Goal: Task Accomplishment & Management: Manage account settings

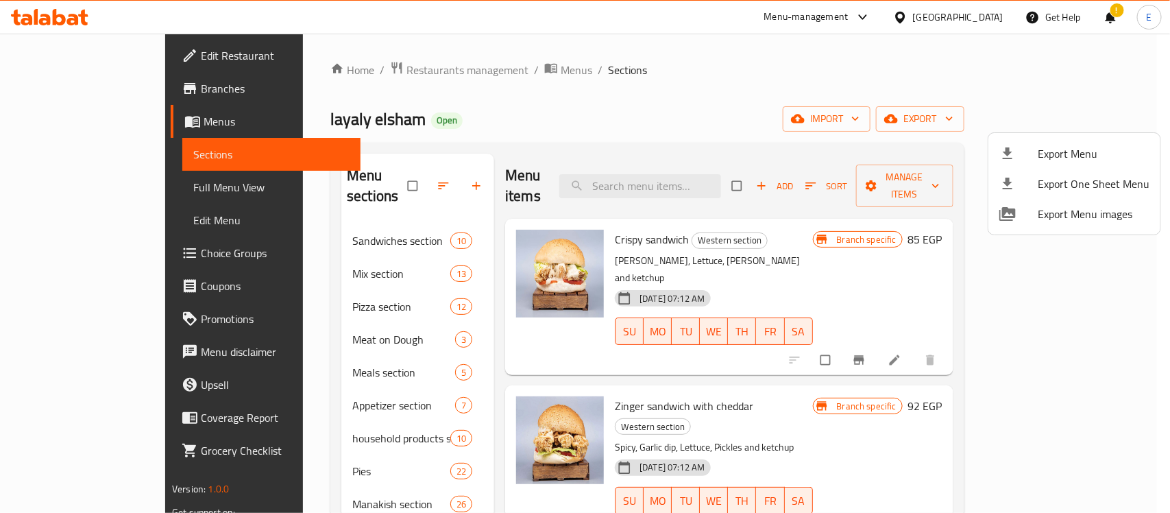
click at [720, 117] on div at bounding box center [585, 256] width 1170 height 513
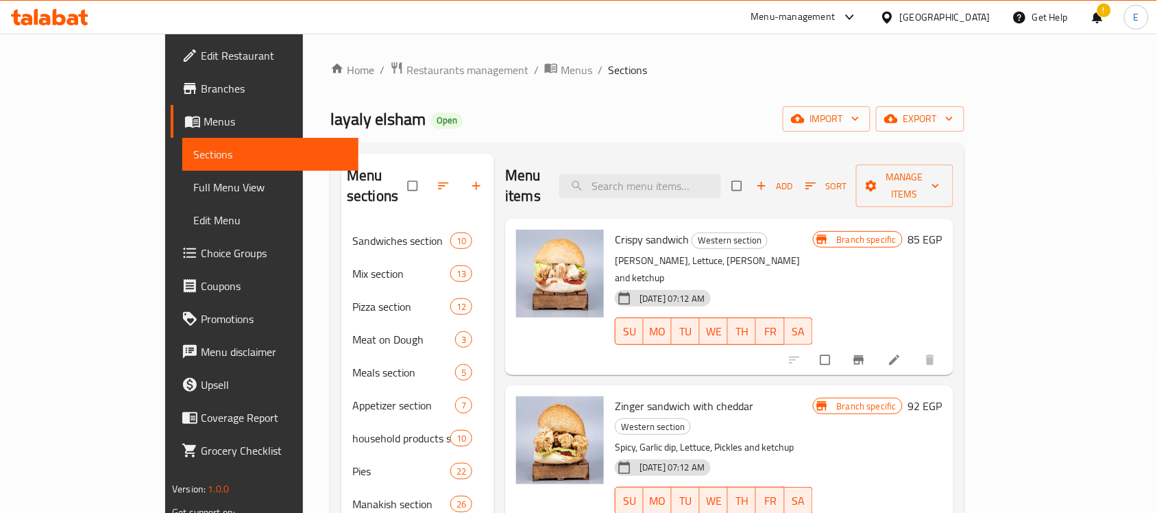
click at [980, 12] on div "Egypt" at bounding box center [945, 17] width 90 height 15
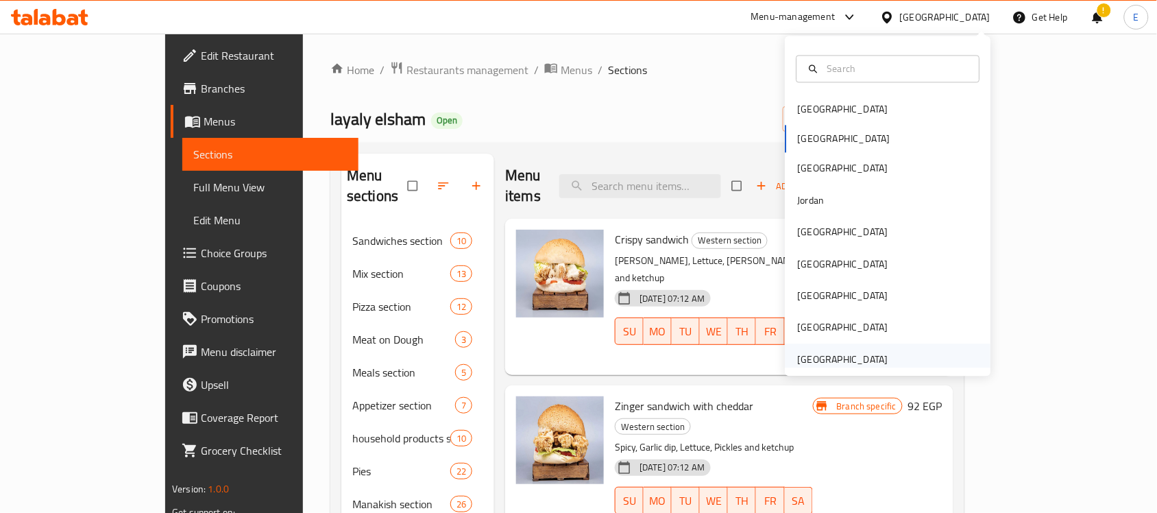
click at [802, 354] on div "[GEOGRAPHIC_DATA]" at bounding box center [843, 359] width 90 height 15
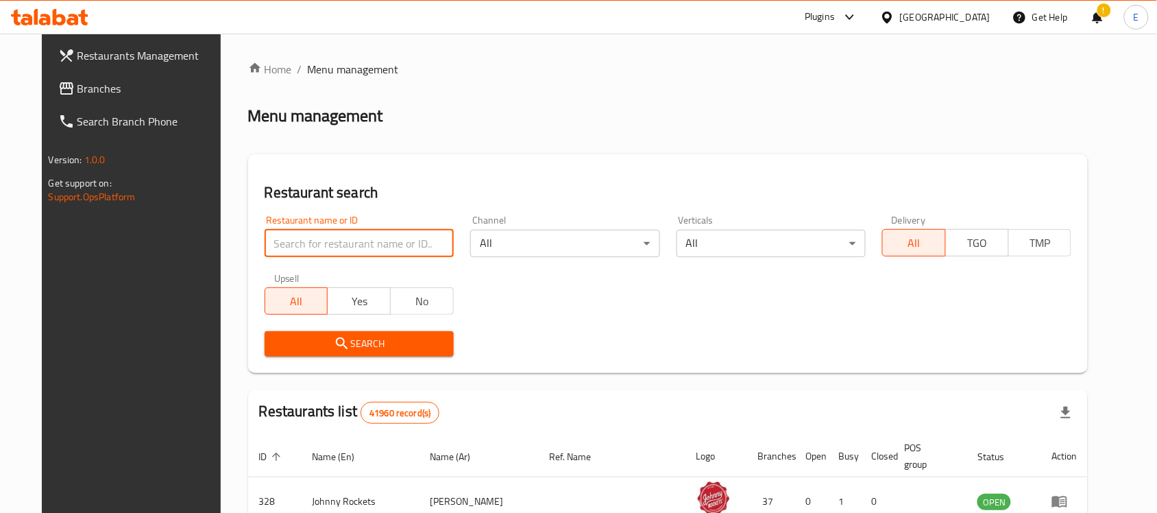
click at [389, 238] on input "search" at bounding box center [359, 243] width 189 height 27
click at [84, 83] on span "Branches" at bounding box center [150, 88] width 147 height 16
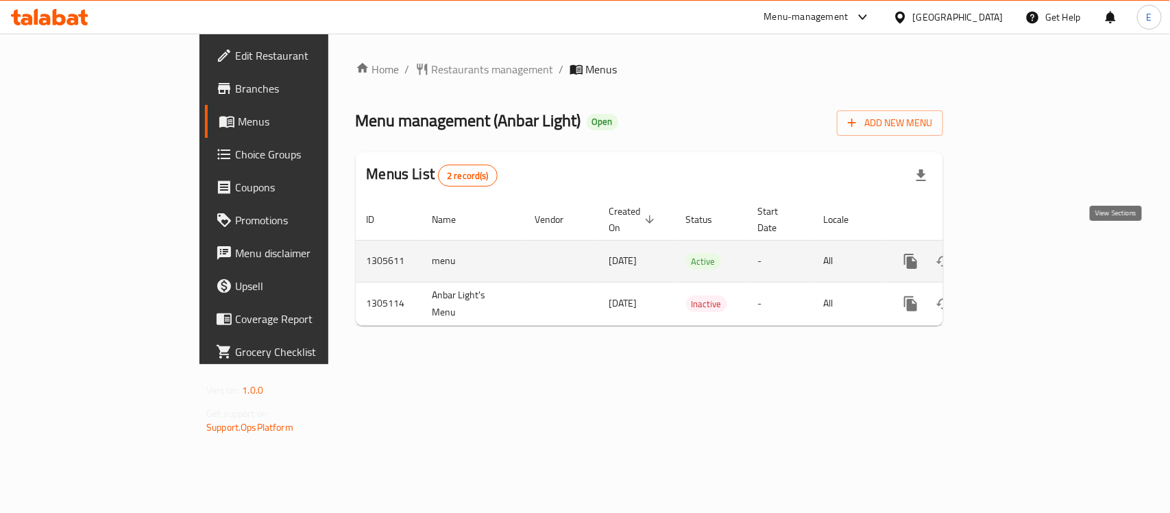
click at [1018, 253] on icon "enhanced table" at bounding box center [1010, 261] width 16 height 16
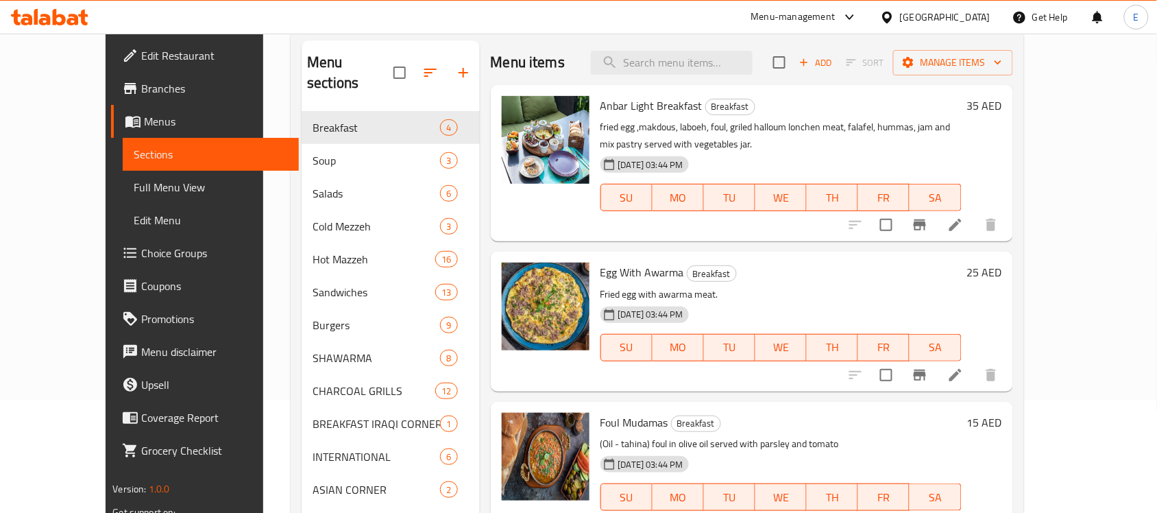
scroll to position [111, 0]
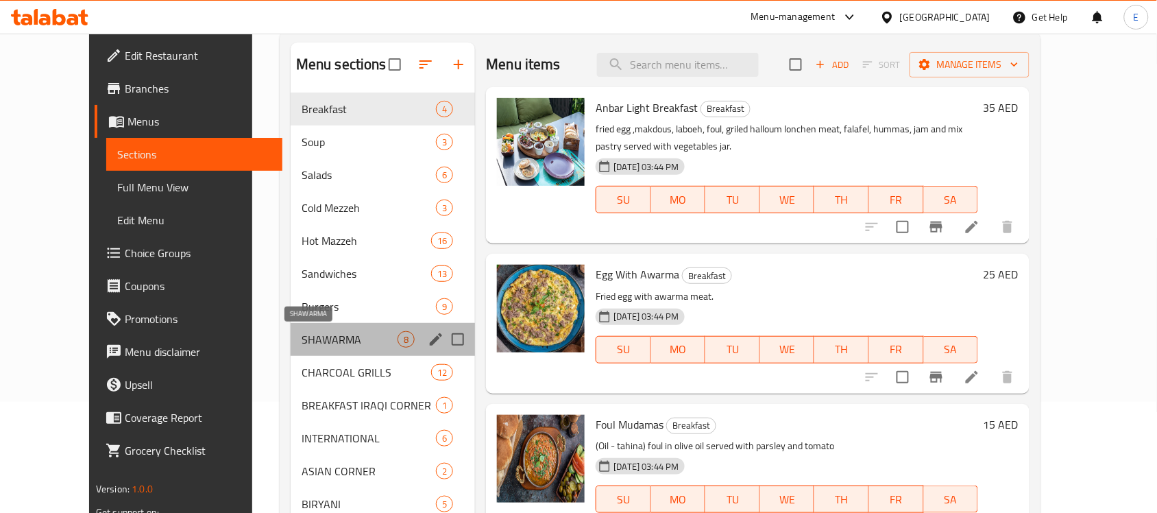
click at [302, 331] on span "SHAWARMA" at bounding box center [350, 339] width 96 height 16
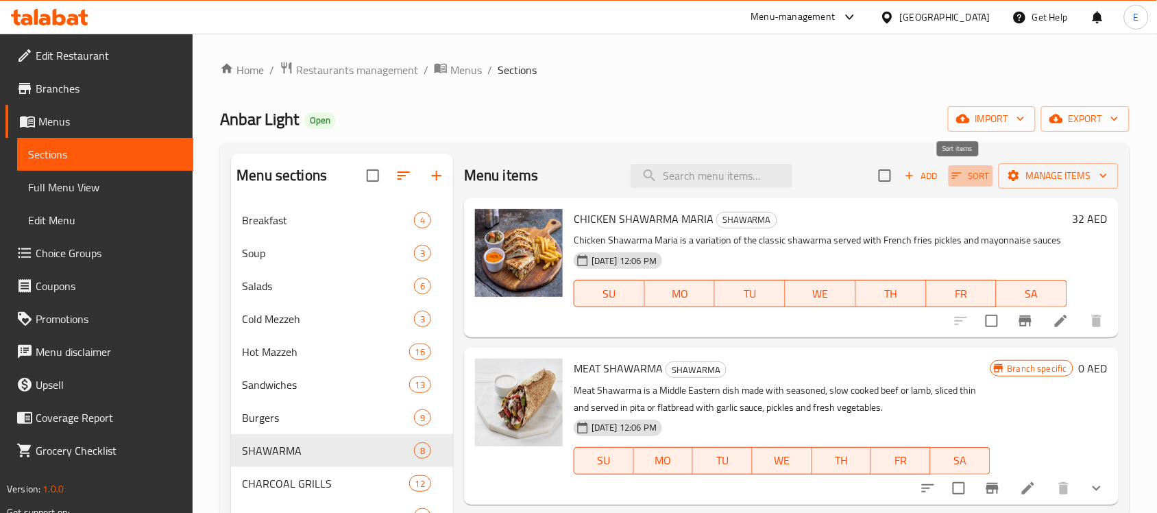
click at [953, 176] on span "Sort" at bounding box center [971, 176] width 38 height 16
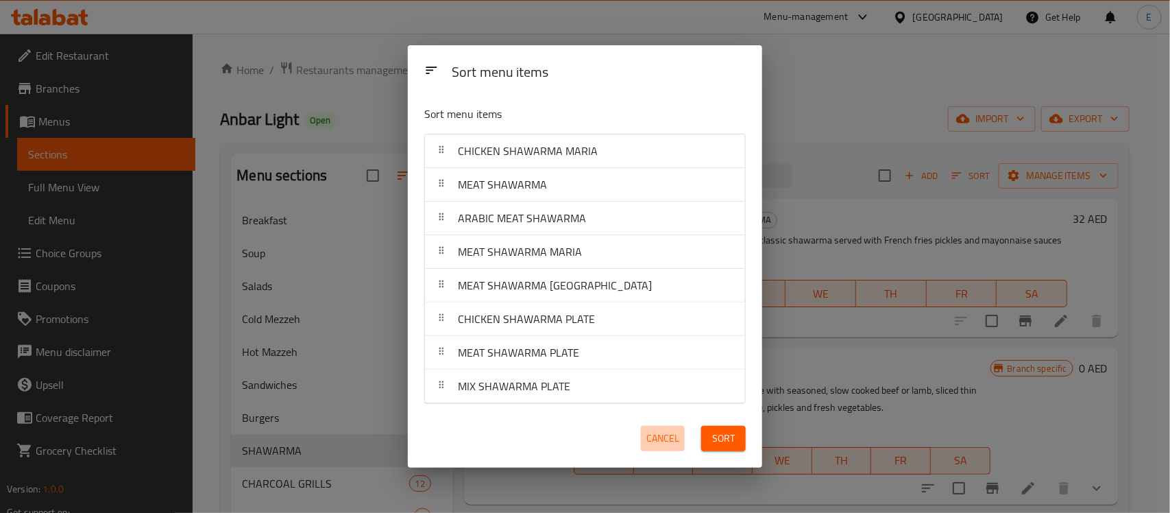
click at [644, 433] on button "Cancel" at bounding box center [663, 438] width 44 height 25
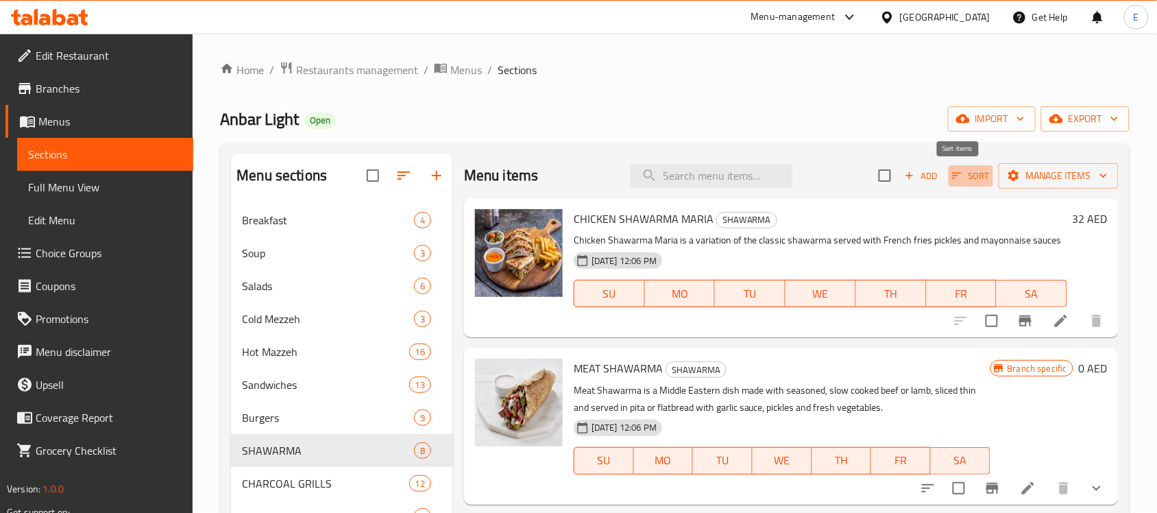
click at [962, 178] on span "Sort" at bounding box center [971, 176] width 38 height 16
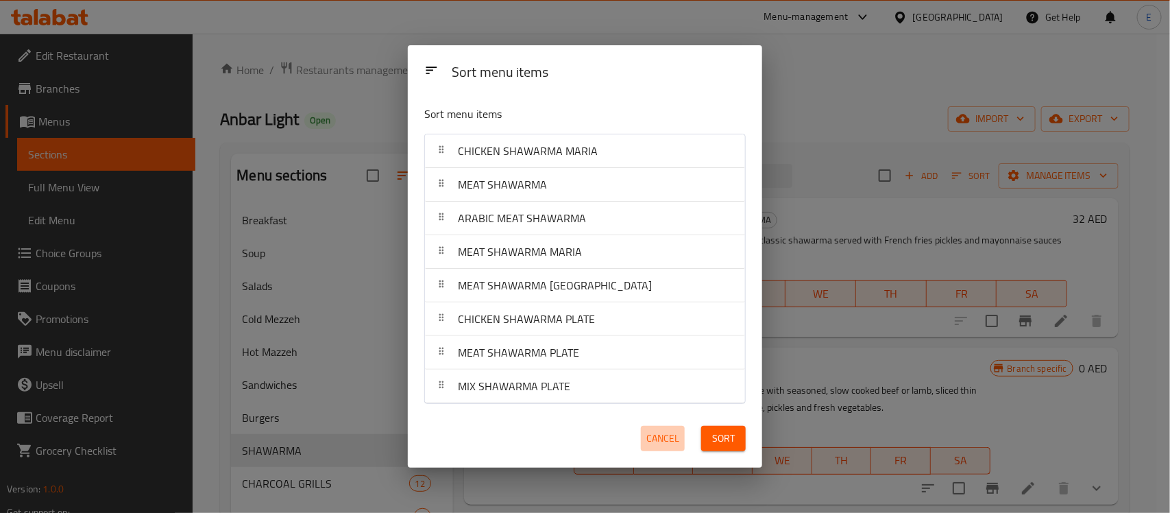
click at [668, 439] on span "Cancel" at bounding box center [662, 438] width 33 height 17
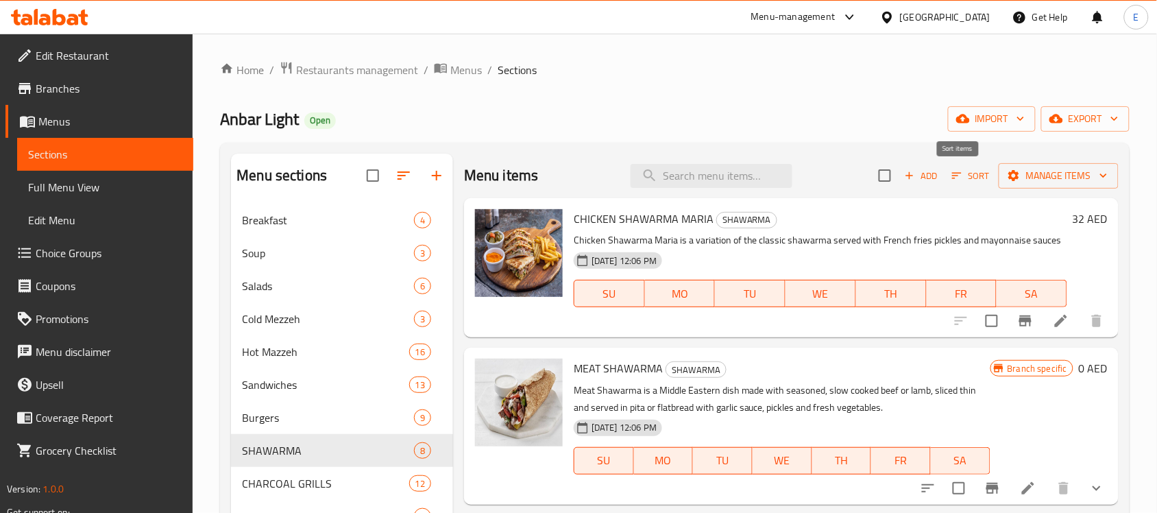
click at [951, 180] on icon "button" at bounding box center [957, 175] width 12 height 12
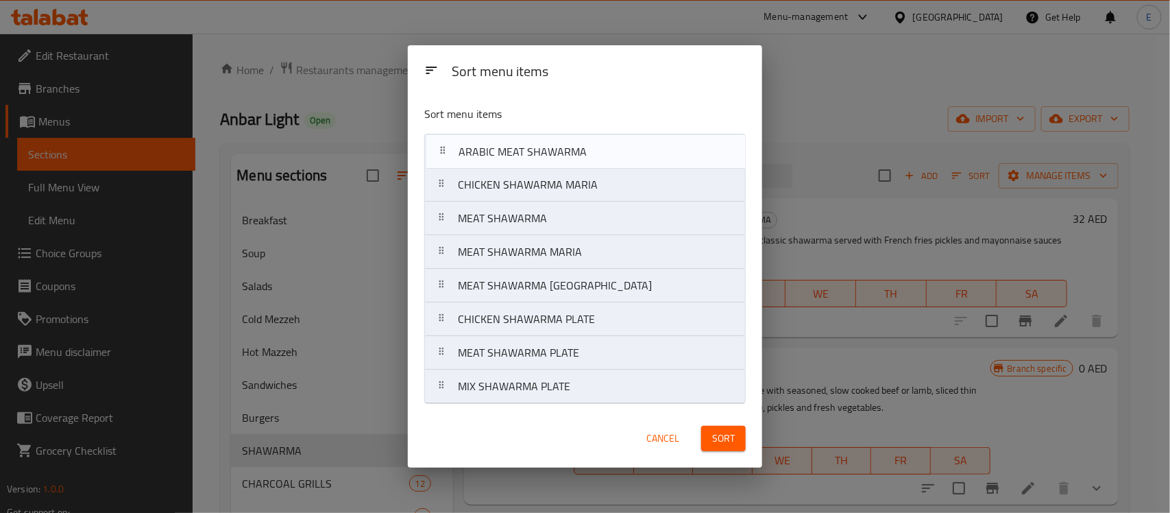
drag, startPoint x: 543, startPoint y: 219, endPoint x: 544, endPoint y: 141, distance: 78.8
click at [544, 141] on nav "CHICKEN SHAWARMA MARIA MEAT SHAWARMA ARABIC MEAT SHAWARMA MEAT SHAWARMA MARIA M…" at bounding box center [585, 269] width 322 height 270
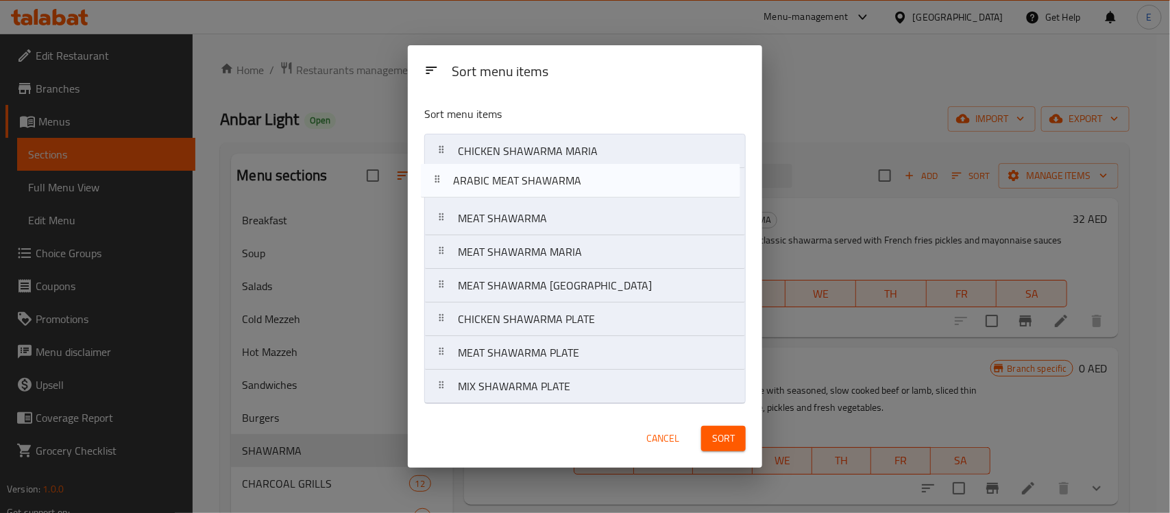
drag, startPoint x: 498, startPoint y: 149, endPoint x: 492, endPoint y: 185, distance: 36.9
click at [492, 185] on nav "ARABIC MEAT SHAWARMA CHICKEN SHAWARMA MARIA MEAT SHAWARMA MEAT SHAWARMA MARIA M…" at bounding box center [585, 269] width 322 height 270
drag, startPoint x: 513, startPoint y: 221, endPoint x: 514, endPoint y: 183, distance: 37.7
click at [514, 183] on nav "CHICKEN SHAWARMA MARIA ARABIC MEAT SHAWARMA MEAT SHAWARMA MEAT SHAWARMA MARIA M…" at bounding box center [585, 269] width 322 height 270
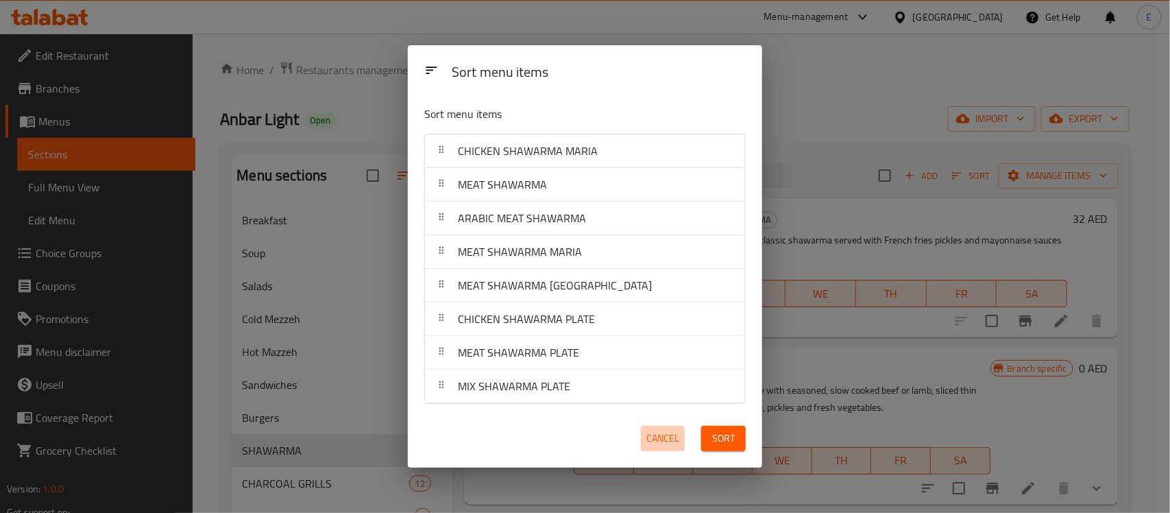
click at [660, 437] on span "Cancel" at bounding box center [662, 438] width 33 height 17
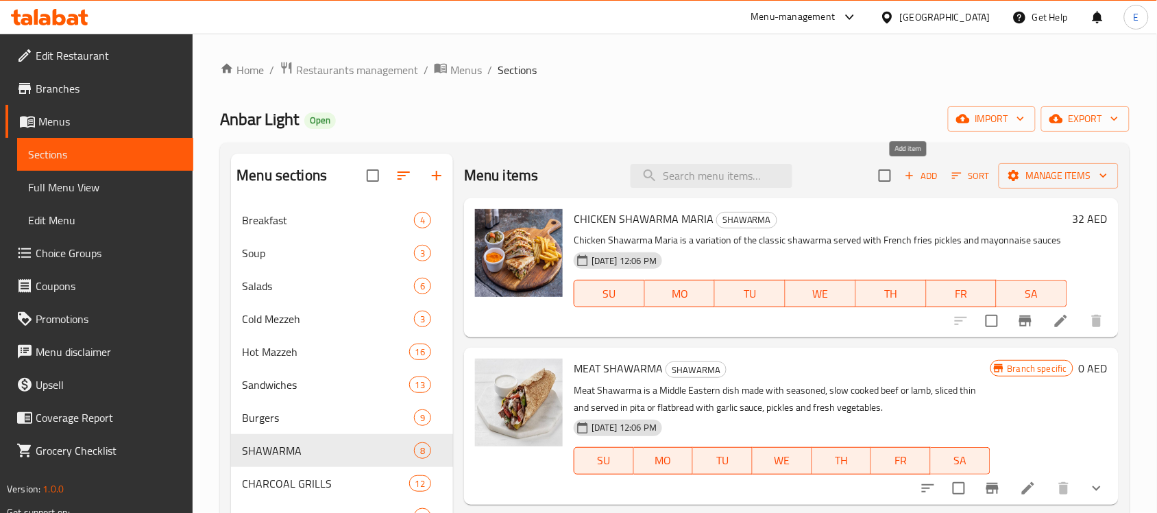
click at [919, 178] on span "Add" at bounding box center [921, 176] width 37 height 16
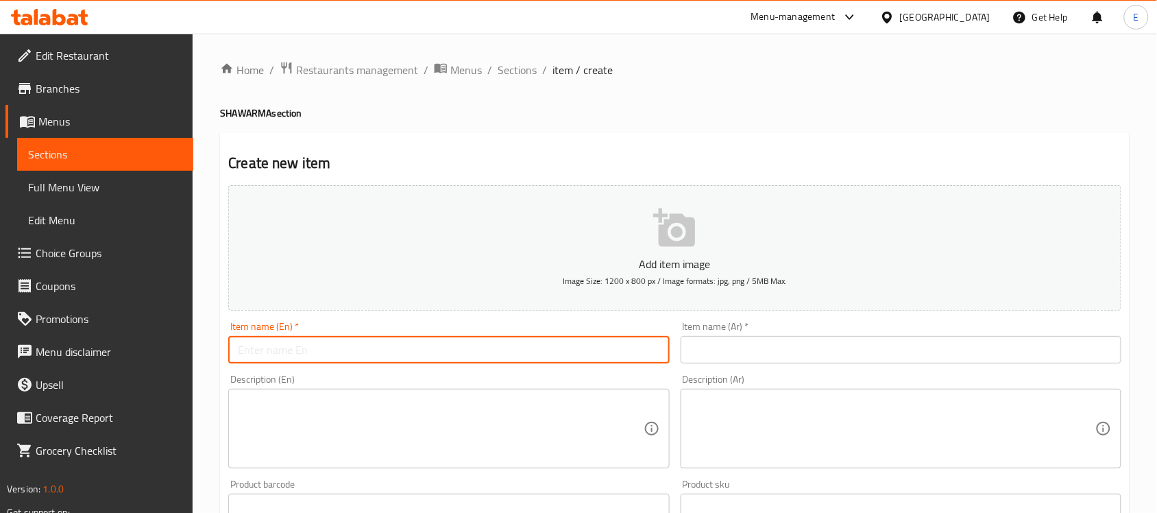
paste input "CHICKEN SHAWARMA"
click at [361, 346] on input "CHICKEN SHAWARMA" at bounding box center [448, 349] width 441 height 27
paste input "hicken Shawarma"
type input "Chicken Shawarma"
click at [727, 339] on input "text" at bounding box center [901, 349] width 441 height 27
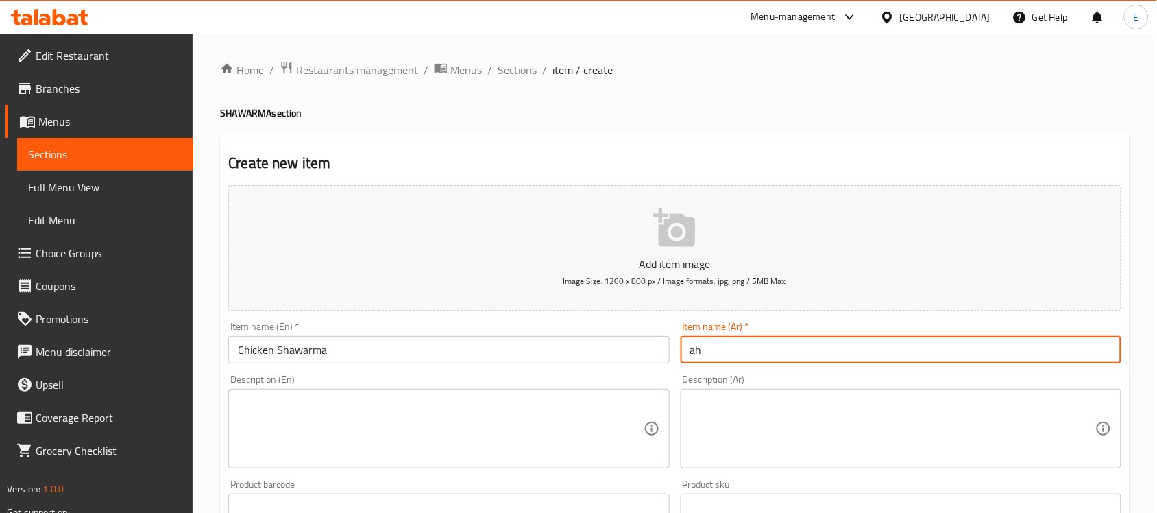
type input "a"
click at [754, 354] on input "text" at bounding box center [901, 349] width 441 height 27
click at [754, 354] on input "شاورما" at bounding box center [901, 349] width 441 height 27
type input "شاورما دجاج"
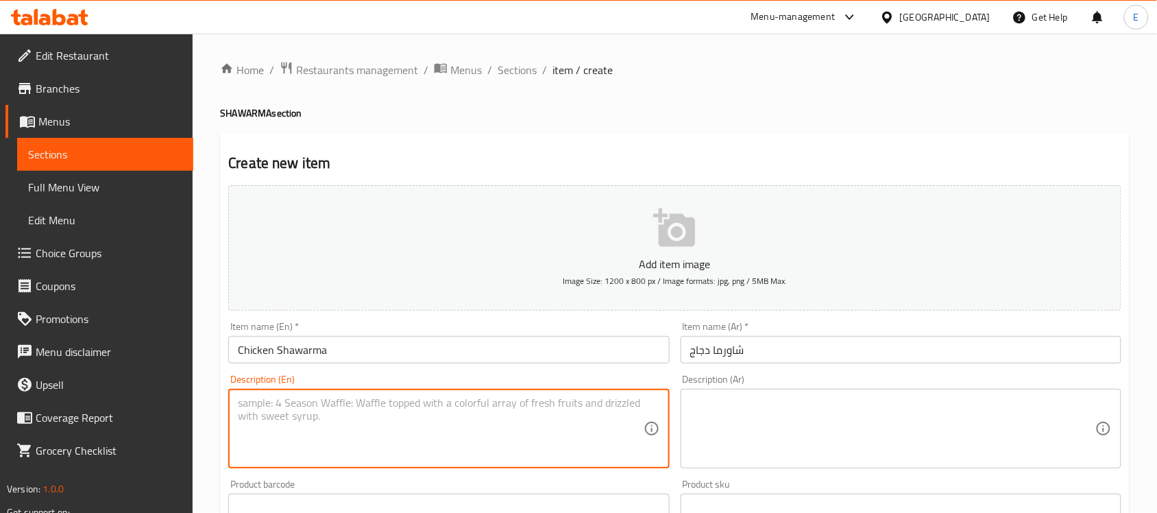
click at [542, 420] on textarea at bounding box center [440, 428] width 405 height 65
paste textarea "Chicken Shawarma is a Middle Eastern dish featuring seasoned, marinated chicken…"
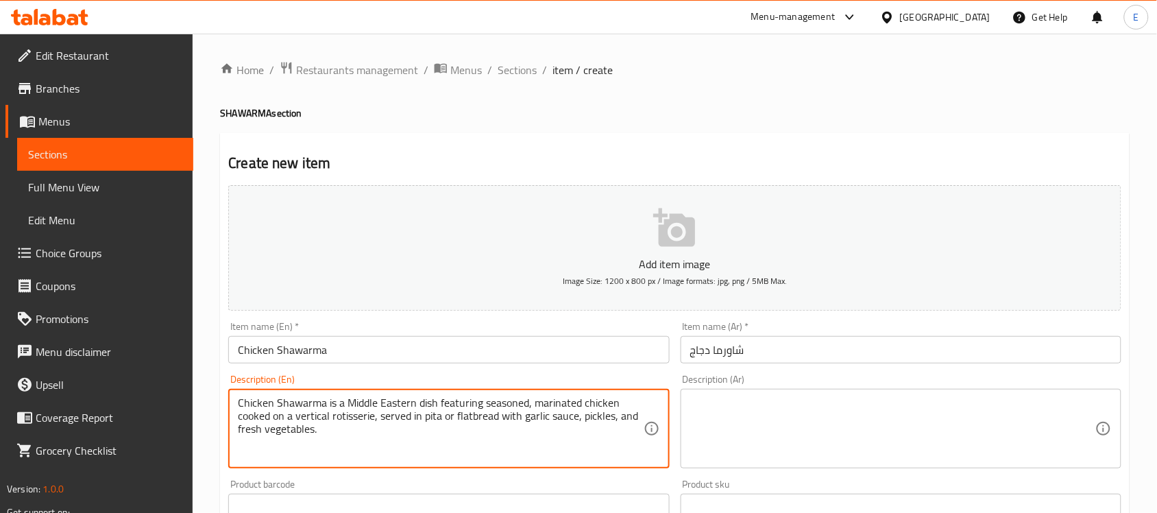
type textarea "Chicken Shawarma is a Middle Eastern dish featuring seasoned, marinated chicken…"
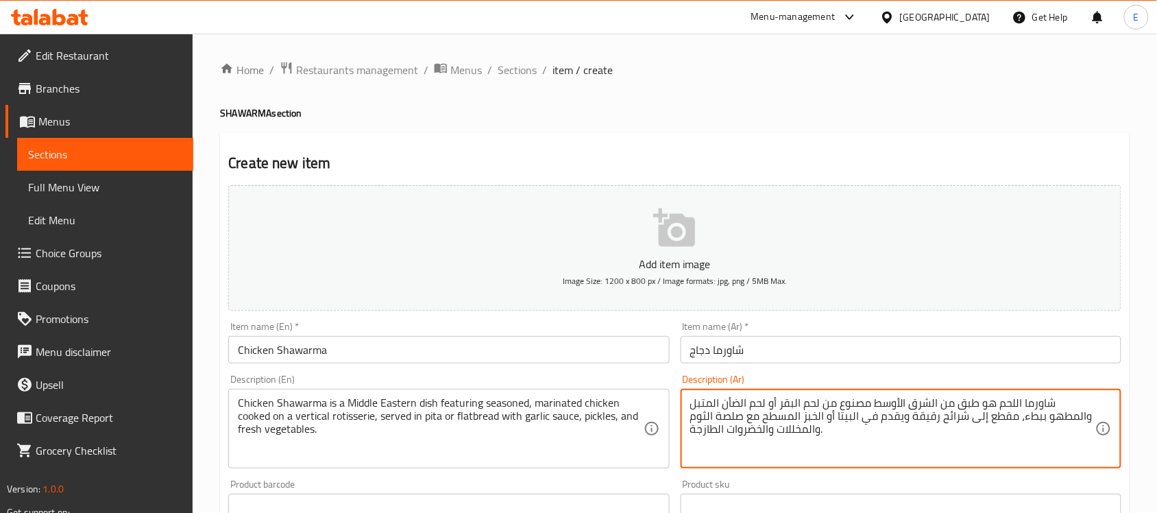
click at [786, 427] on textarea "شاورما اللحم هو طبق من الشرق الأوسط مصنوع من لحم البقر أو لحم الضأن المتبل والم…" at bounding box center [892, 428] width 405 height 65
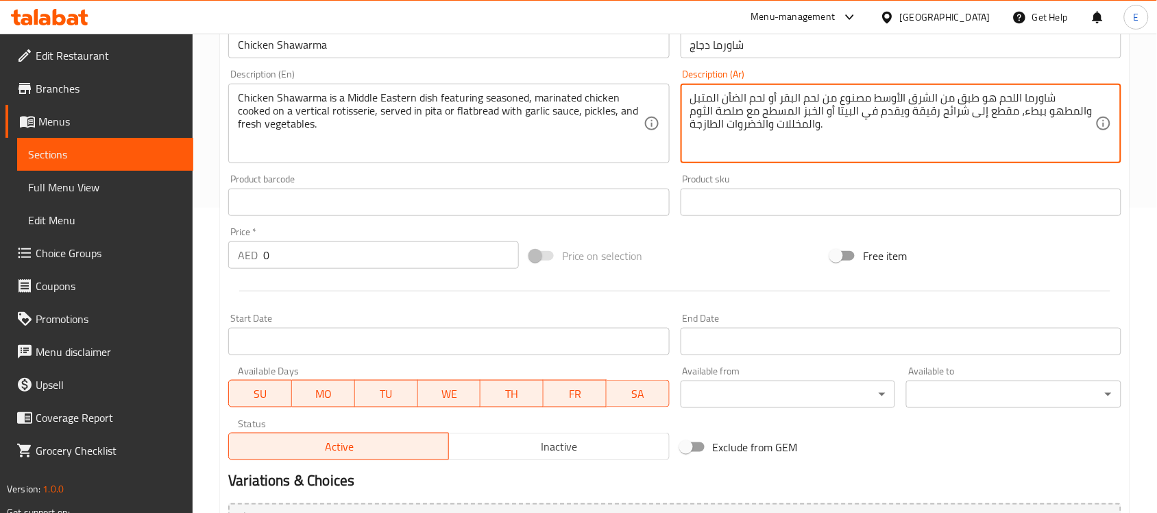
scroll to position [241, 0]
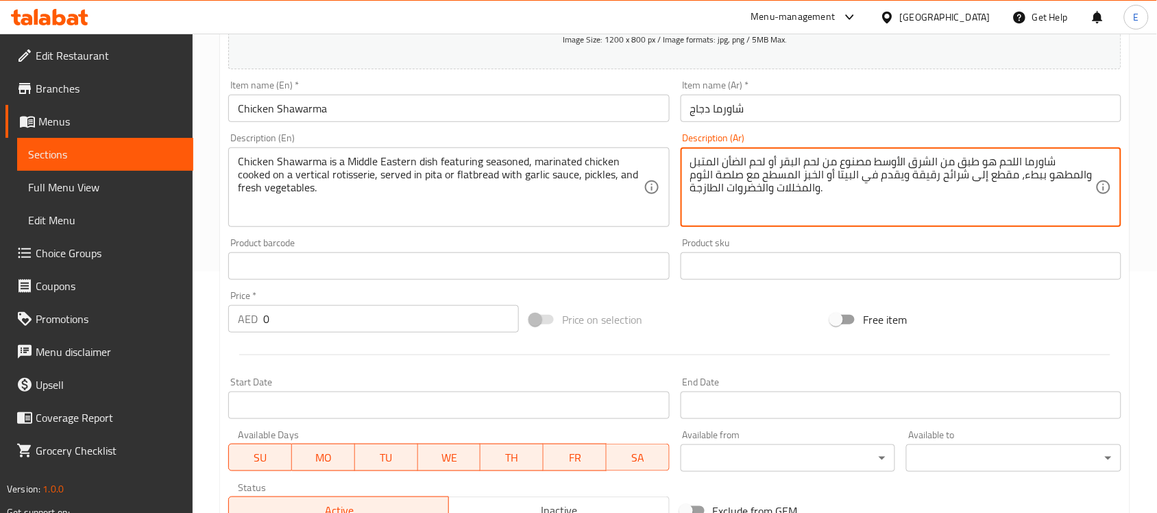
click at [886, 202] on textarea "شاورما اللحم هو طبق من الشرق الأوسط مصنوع من لحم البقر أو لحم الضأن المتبل والم…" at bounding box center [892, 187] width 405 height 65
click at [1004, 159] on textarea "شاورما اللحم هو طبق من الشرق الأوسط مصنوع من لحم البقر أو لحم الضأن المتبل والم…" at bounding box center [892, 187] width 405 height 65
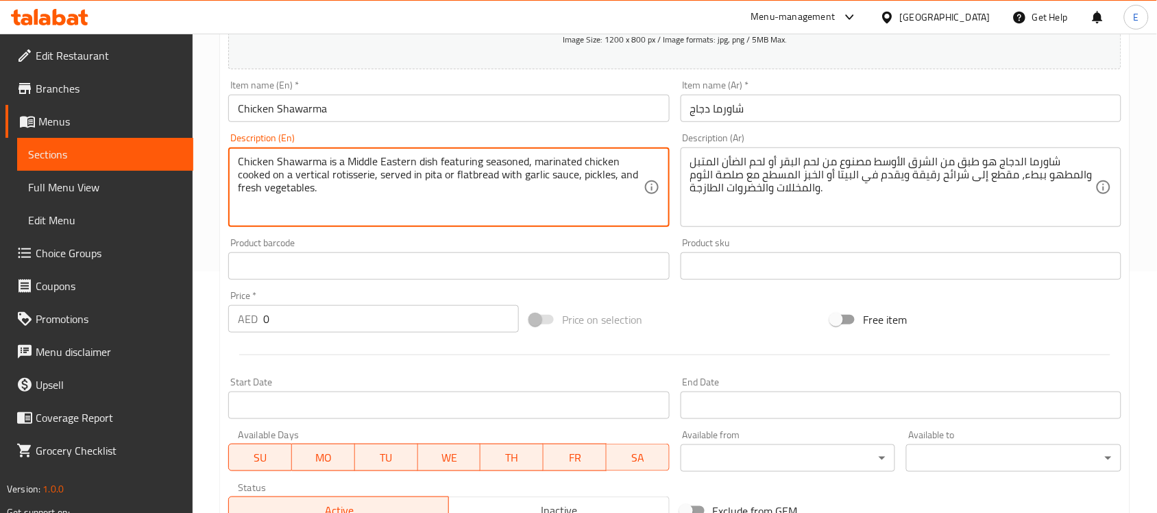
click at [526, 180] on textarea "Chicken Shawarma is a Middle Eastern dish featuring seasoned, marinated chicken…" at bounding box center [440, 187] width 405 height 65
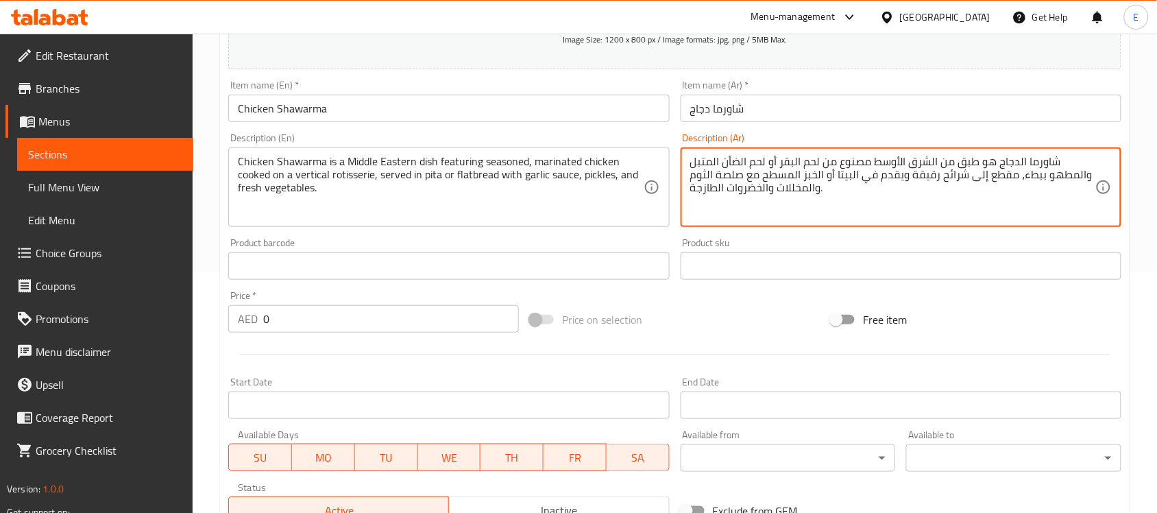
paste textarea "تكون من دجاج متبل ومُطهى على سيخ عمودي، ويقدم في خبز"
type textarea "شاورما الدجاج هو طبق من الشرق الأوسط يتكون من دجاج متبل ومُطهى على سيخ عمودي، و…"
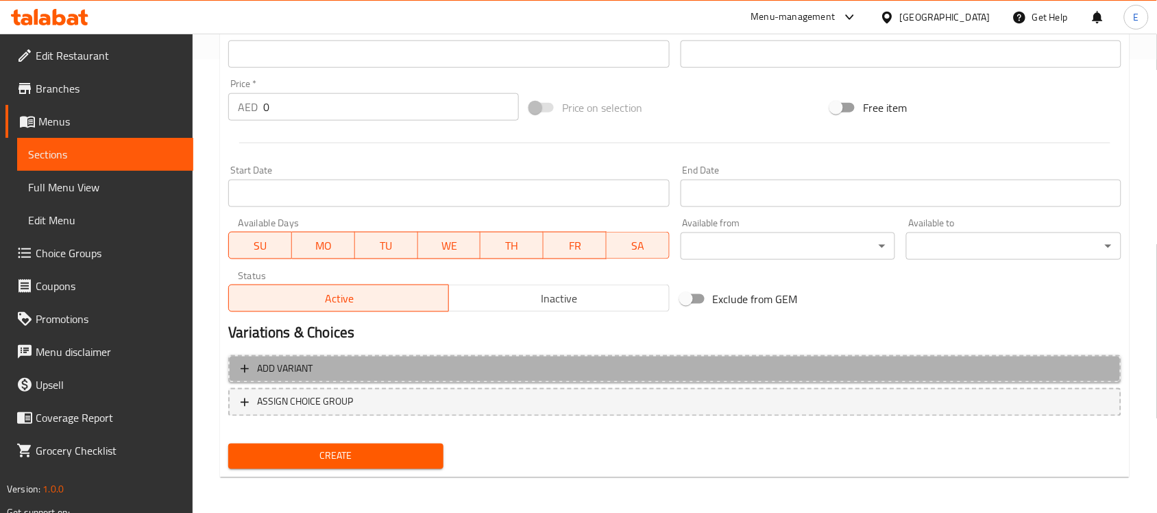
click at [343, 378] on button "Add variant" at bounding box center [674, 369] width 893 height 28
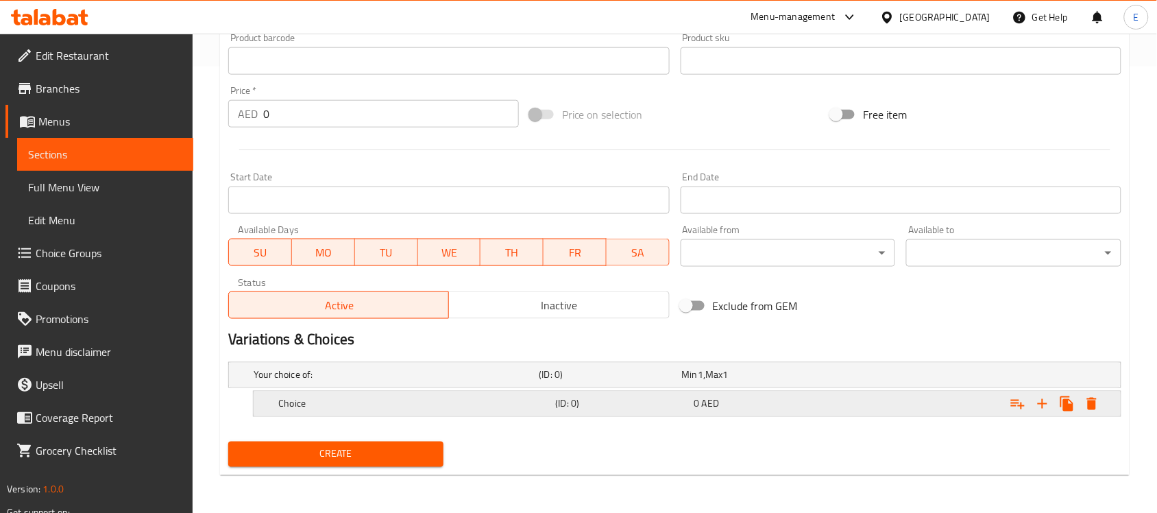
click at [359, 401] on h5 "Choice" at bounding box center [413, 404] width 271 height 14
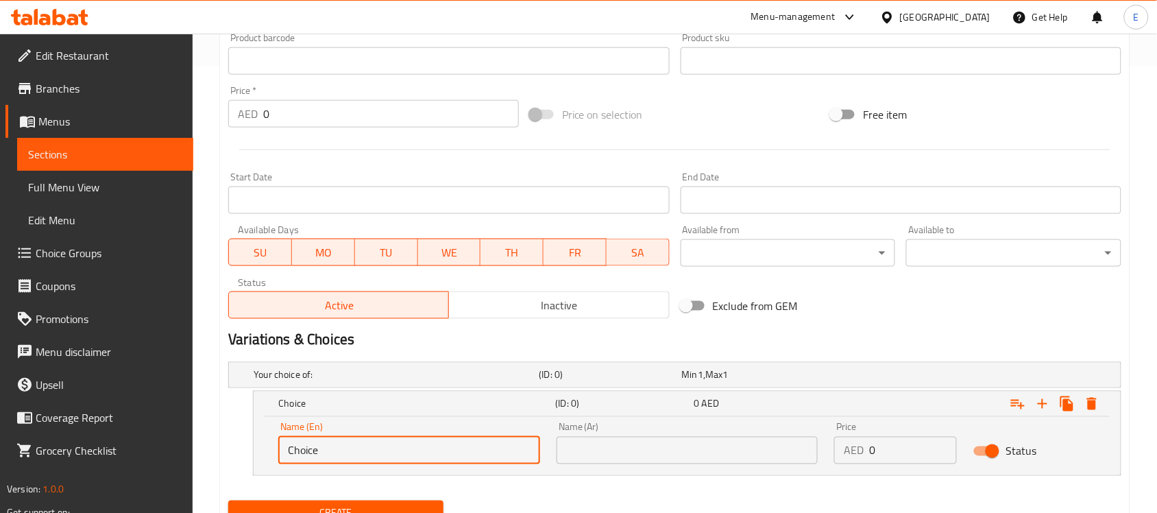
click at [370, 449] on input "Choice" at bounding box center [409, 450] width 262 height 27
type input "Small"
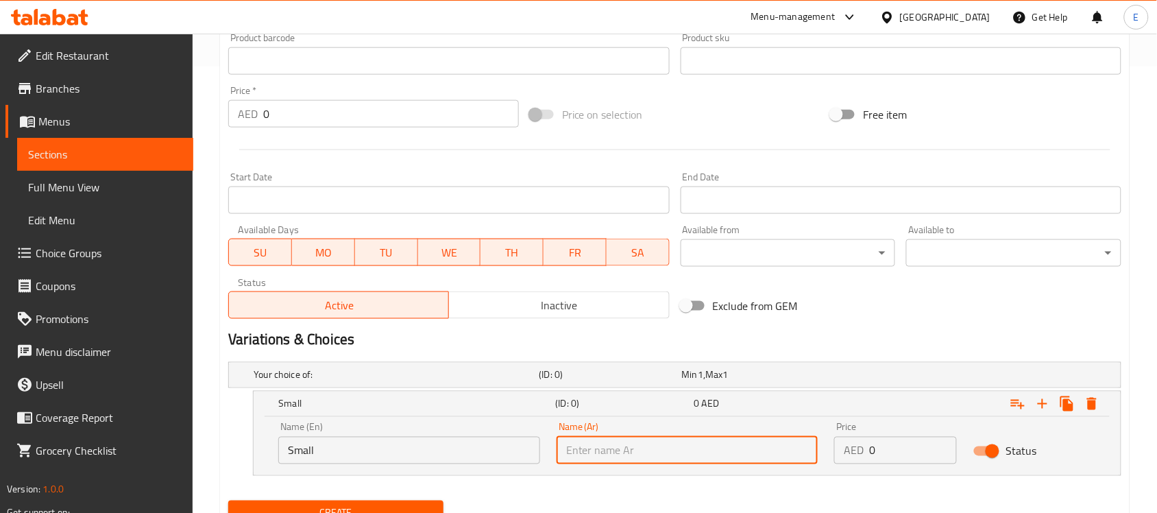
click at [631, 446] on input "text" at bounding box center [688, 450] width 262 height 27
type input "صغير"
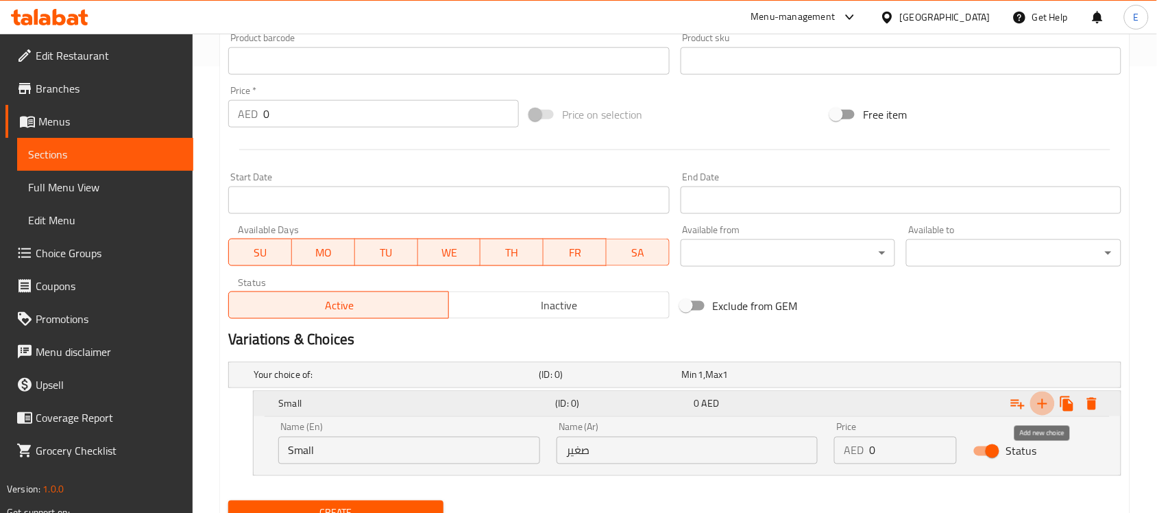
click at [1047, 403] on icon "Expand" at bounding box center [1043, 404] width 10 height 10
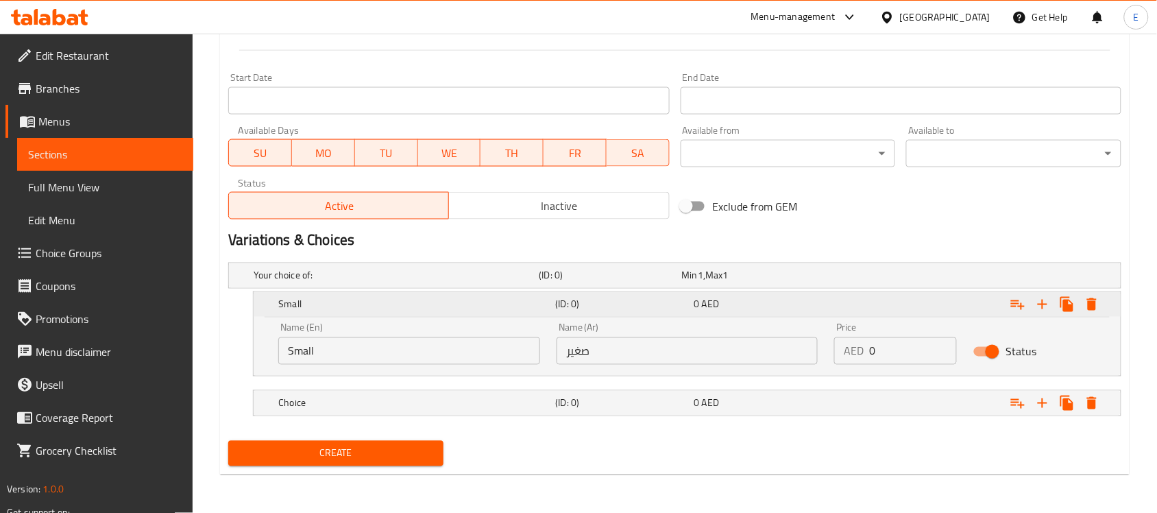
scroll to position [545, 0]
click at [339, 400] on h5 "Choice" at bounding box center [413, 404] width 271 height 14
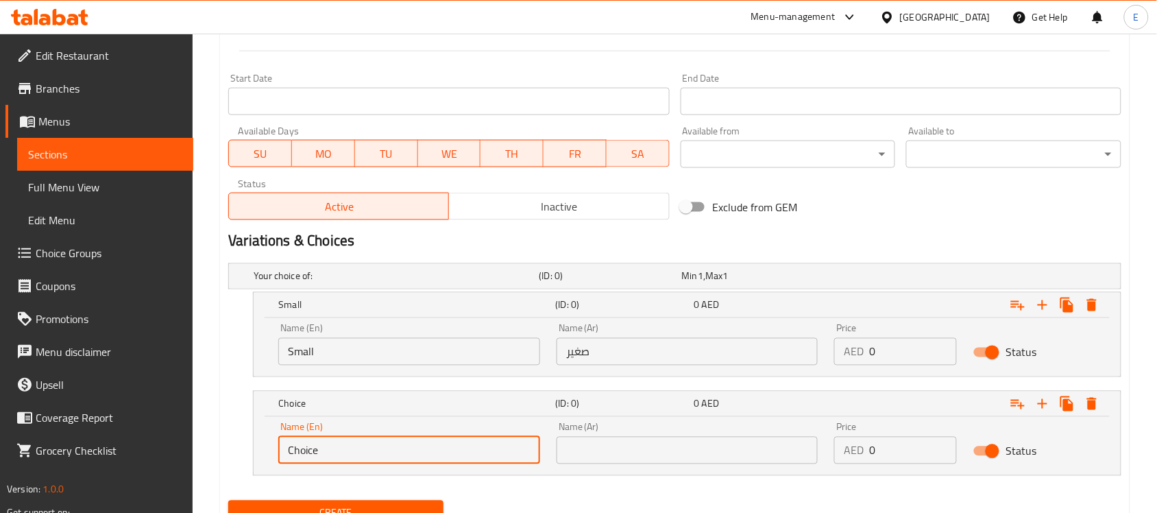
click at [327, 449] on input "Choice" at bounding box center [409, 450] width 262 height 27
type input "Large"
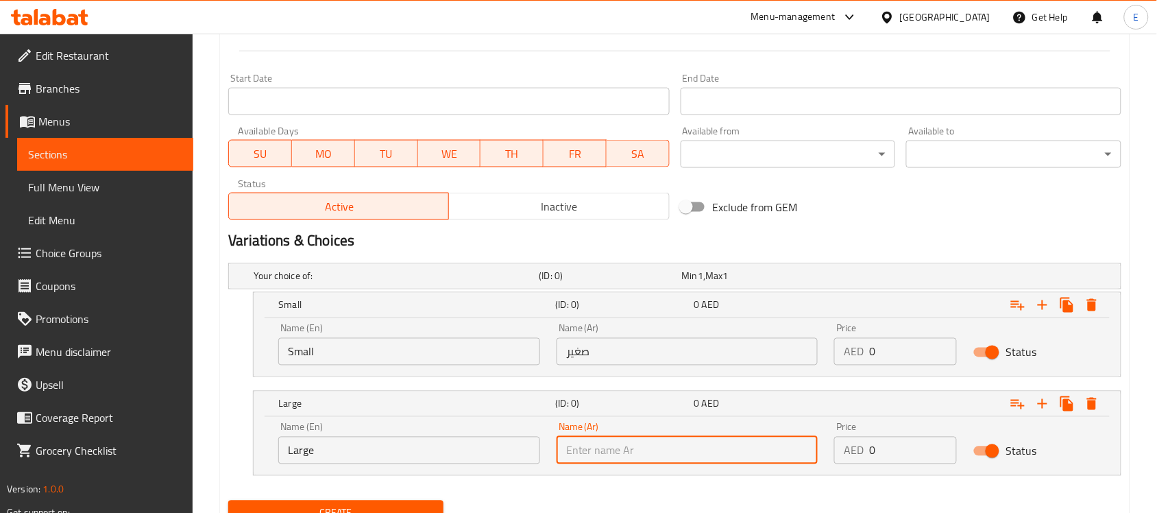
click at [656, 458] on input "text" at bounding box center [688, 450] width 262 height 27
type input "كبير"
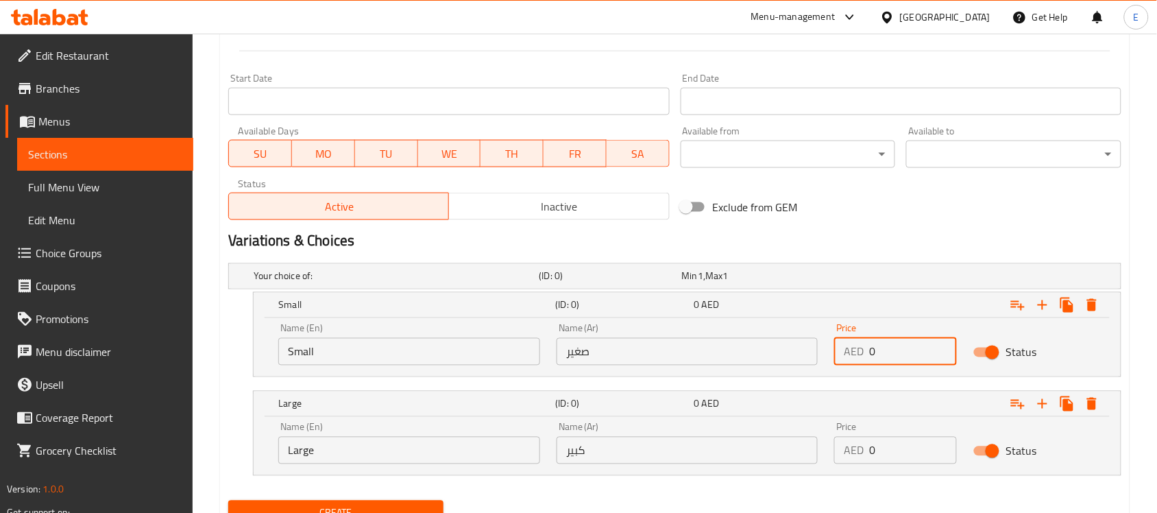
drag, startPoint x: 901, startPoint y: 352, endPoint x: 831, endPoint y: 339, distance: 71.7
click at [831, 339] on div "Price AED 0 Price" at bounding box center [895, 344] width 139 height 58
type input "9"
drag, startPoint x: 882, startPoint y: 447, endPoint x: 840, endPoint y: 441, distance: 42.3
click at [840, 441] on div "AED 0 Price" at bounding box center [895, 450] width 123 height 27
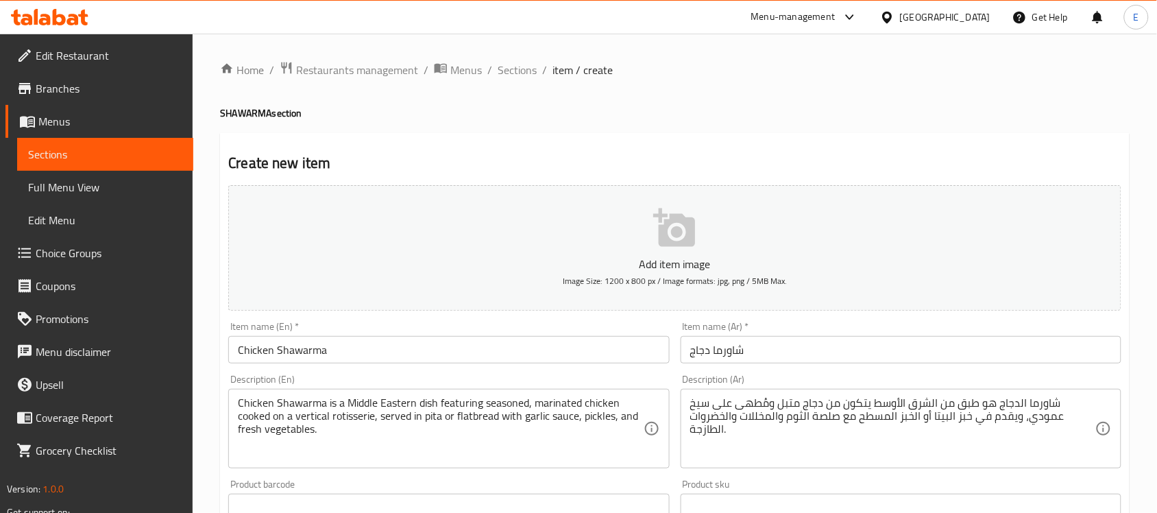
scroll to position [604, 0]
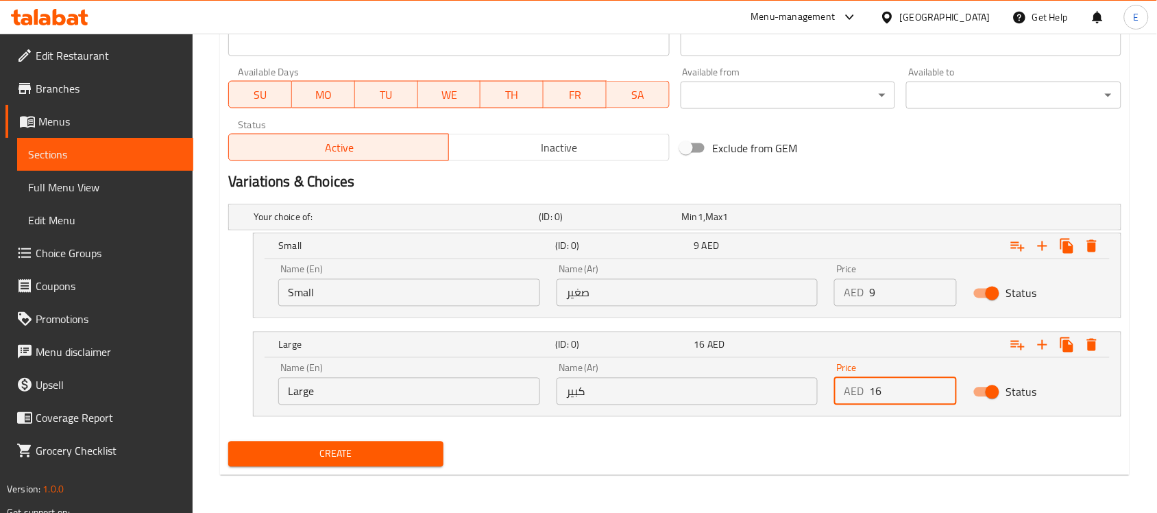
type input "16"
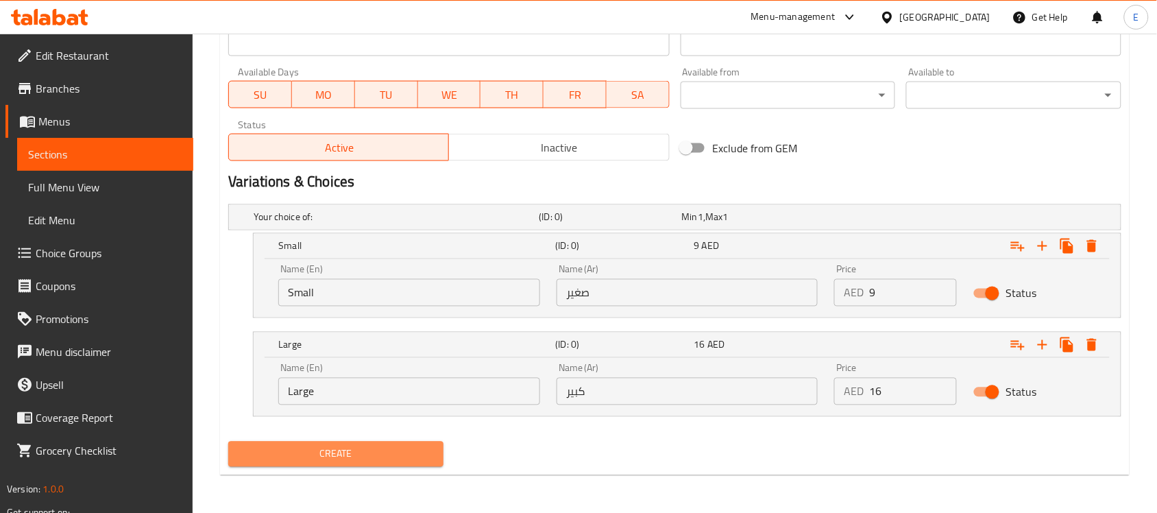
click at [382, 453] on span "Create" at bounding box center [335, 454] width 193 height 17
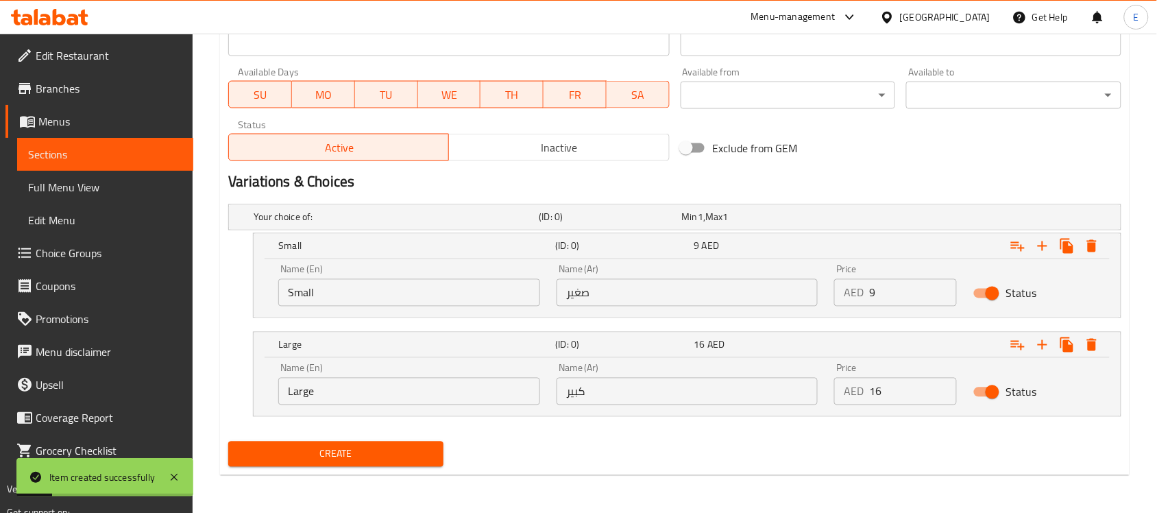
scroll to position [0, 0]
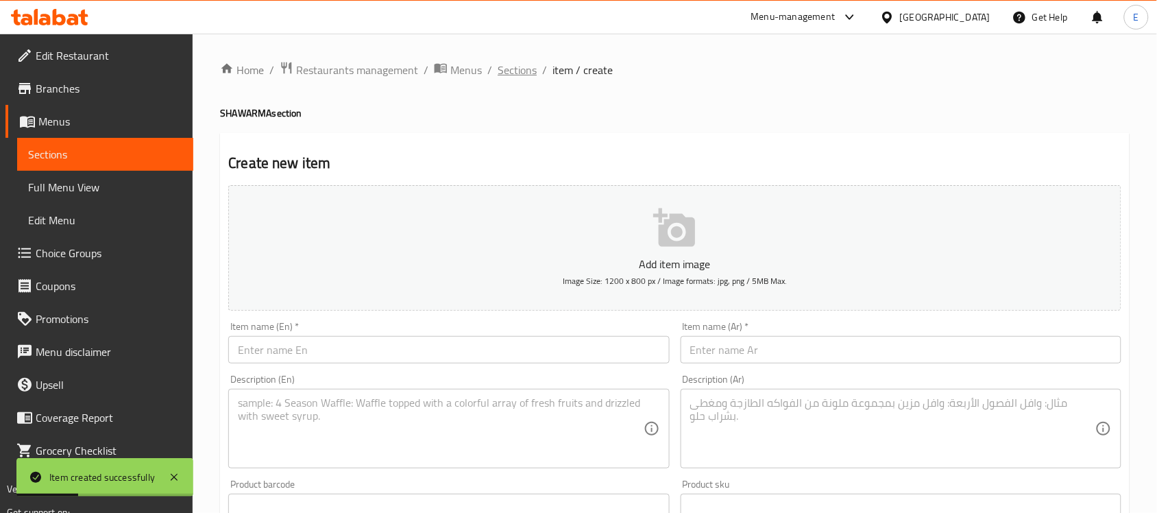
click at [531, 75] on span "Sections" at bounding box center [517, 70] width 39 height 16
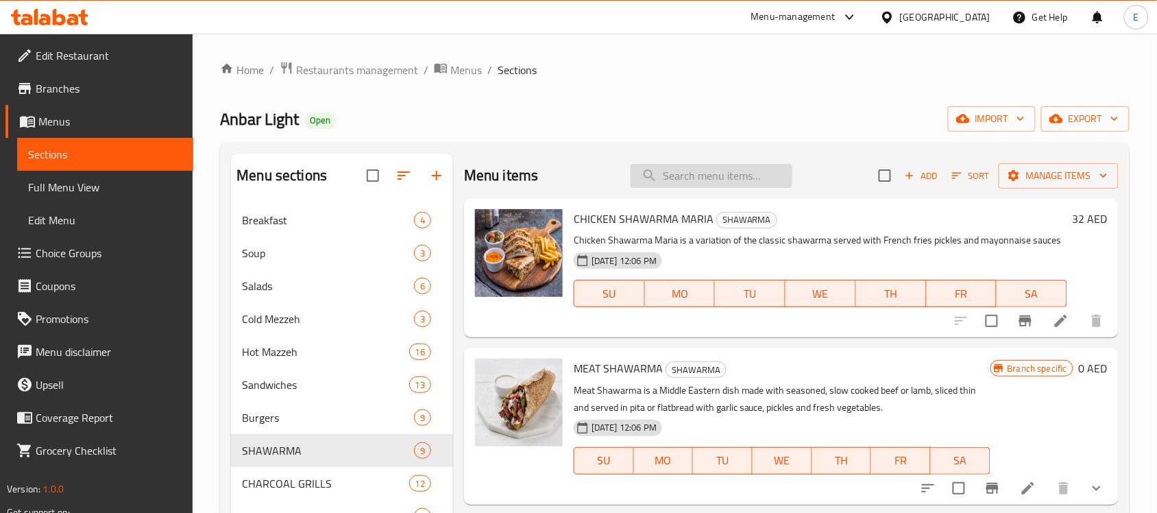
click at [731, 180] on input "search" at bounding box center [712, 176] width 162 height 24
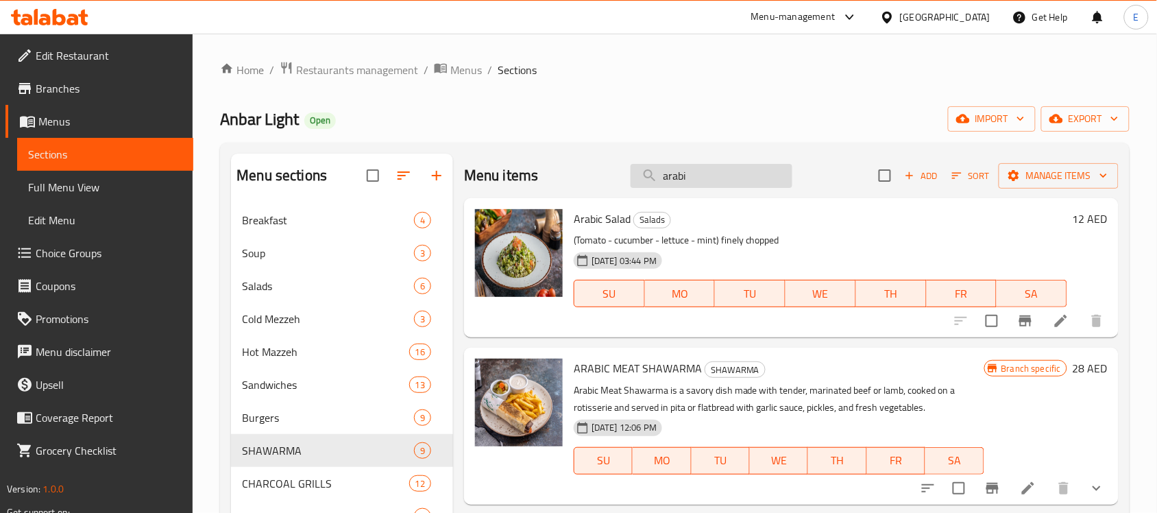
type input "arabic"
click at [684, 179] on input "arabic" at bounding box center [712, 176] width 162 height 24
click at [684, 179] on input "search" at bounding box center [712, 176] width 162 height 24
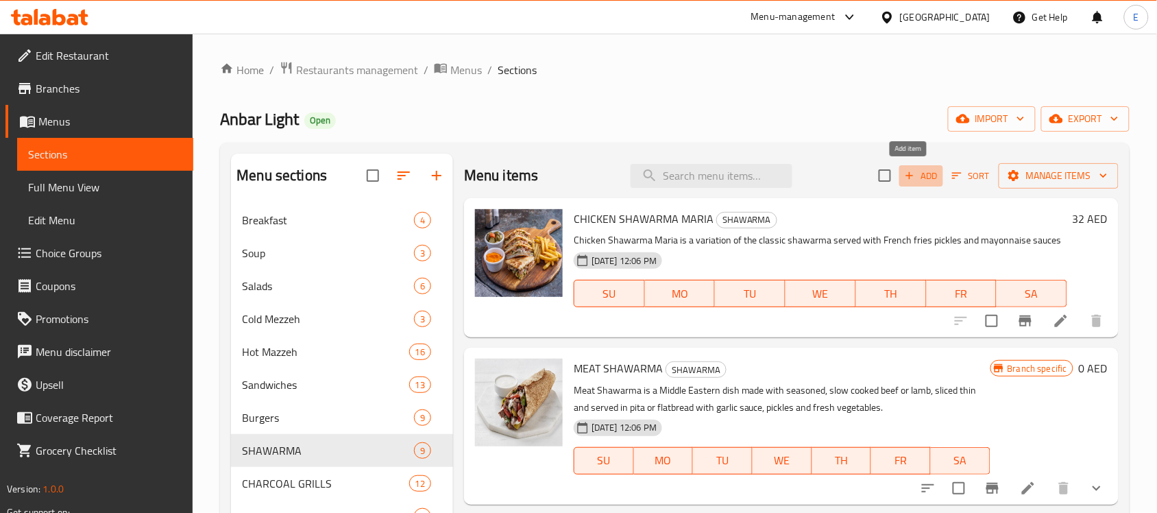
click at [927, 180] on span "Add" at bounding box center [921, 176] width 37 height 16
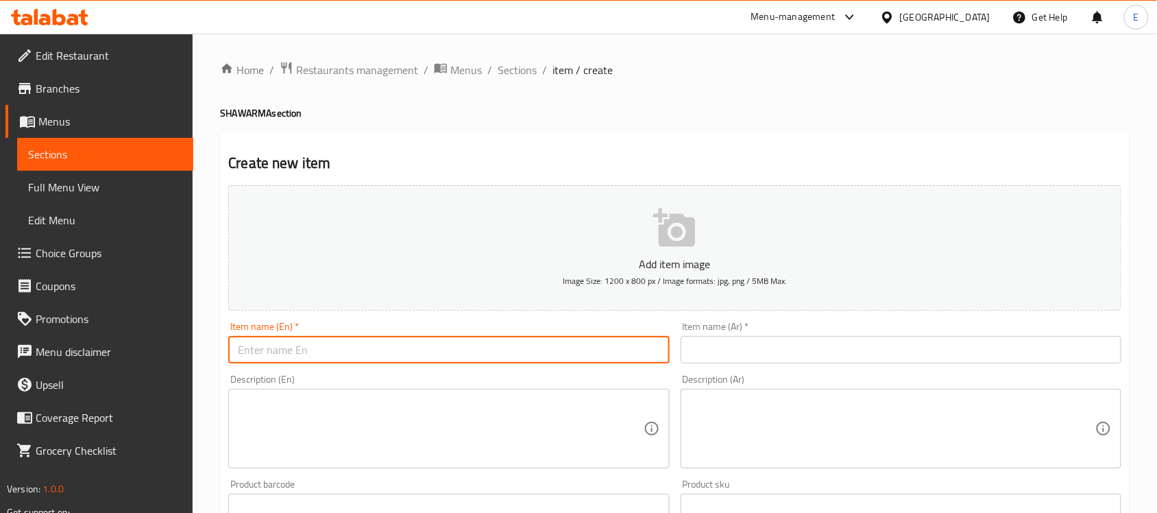
paste input "Arabic Chicken Shawarma"
click at [485, 350] on input "text" at bounding box center [448, 349] width 441 height 27
type input "Arabic Chicken Shawarma"
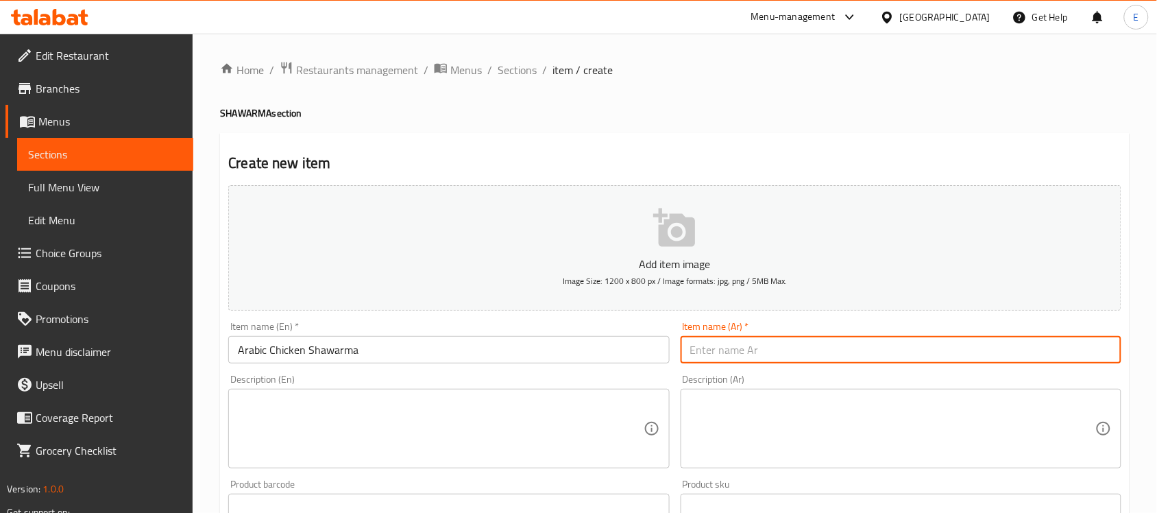
click at [739, 346] on input "text" at bounding box center [901, 349] width 441 height 27
type input "شاورما عربي دجاج"
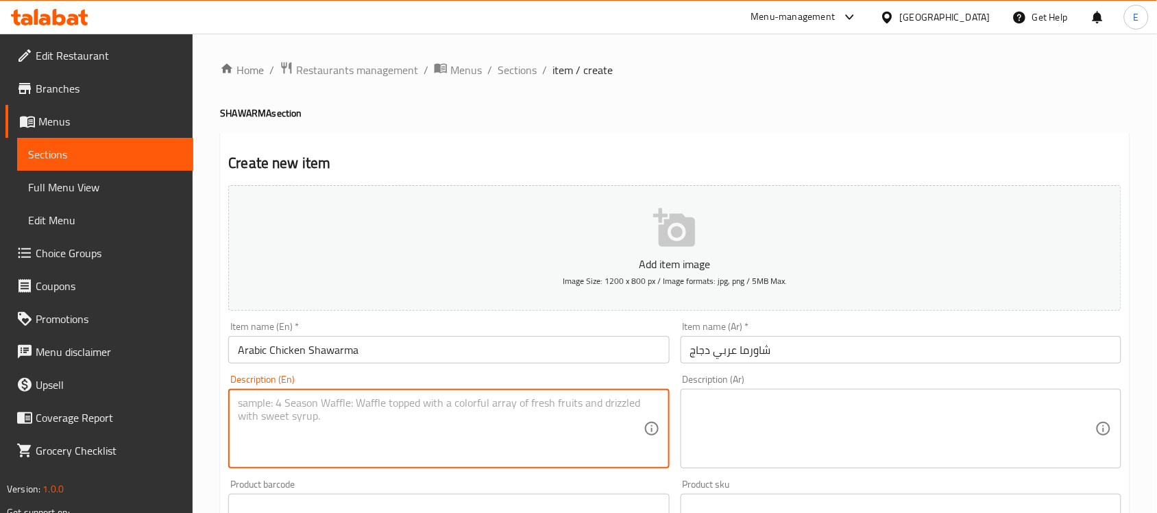
click at [352, 422] on textarea at bounding box center [440, 428] width 405 height 65
paste textarea "Arabic Shawarma is a flavorful dish made with thinly sliced marinated meat, usu…"
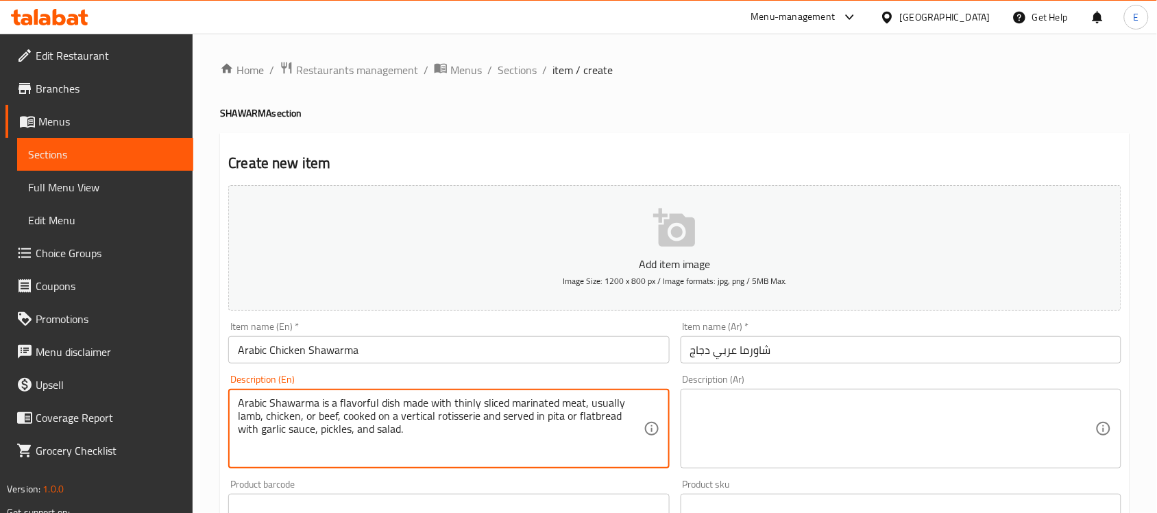
type textarea "Arabic Shawarma is a flavorful dish made with thinly sliced marinated meat, usu…"
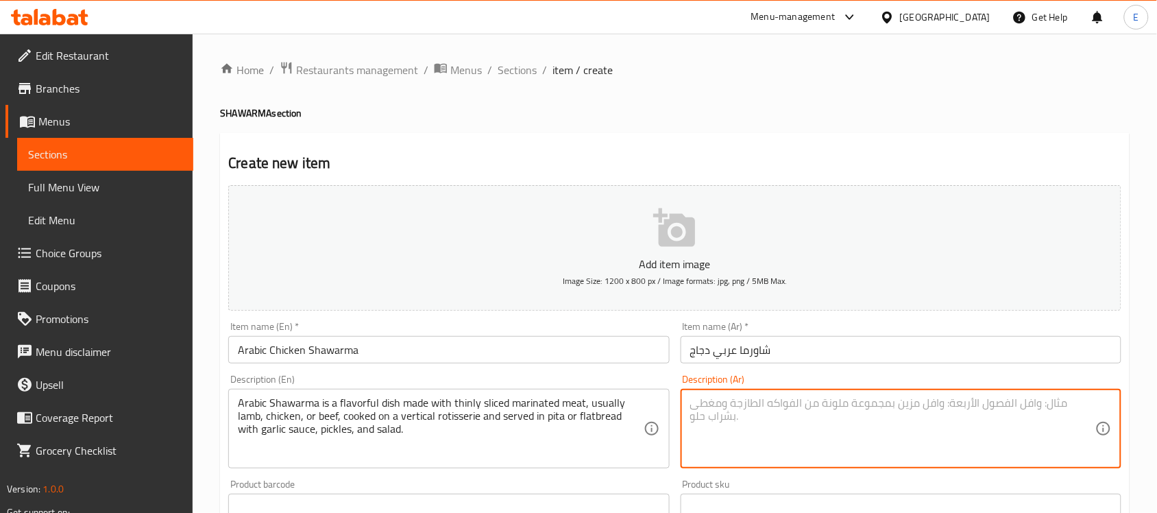
click at [718, 426] on textarea at bounding box center [892, 428] width 405 height 65
paste textarea "الشاورما العربية هي طبق لذيذ مصنوع من شرائح رقيقة من اللحم المتبل، عادة لحم الض…"
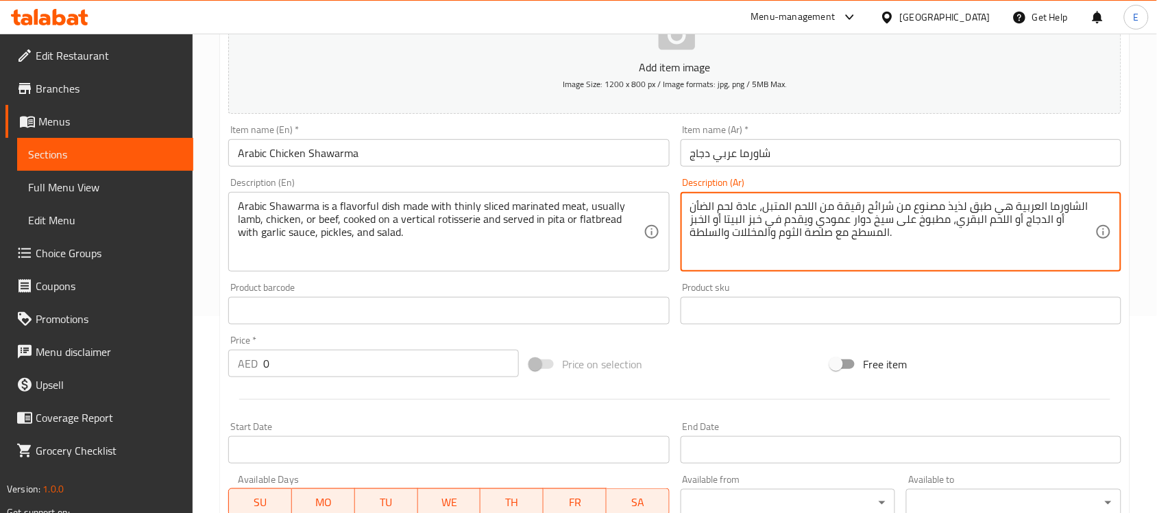
scroll to position [453, 0]
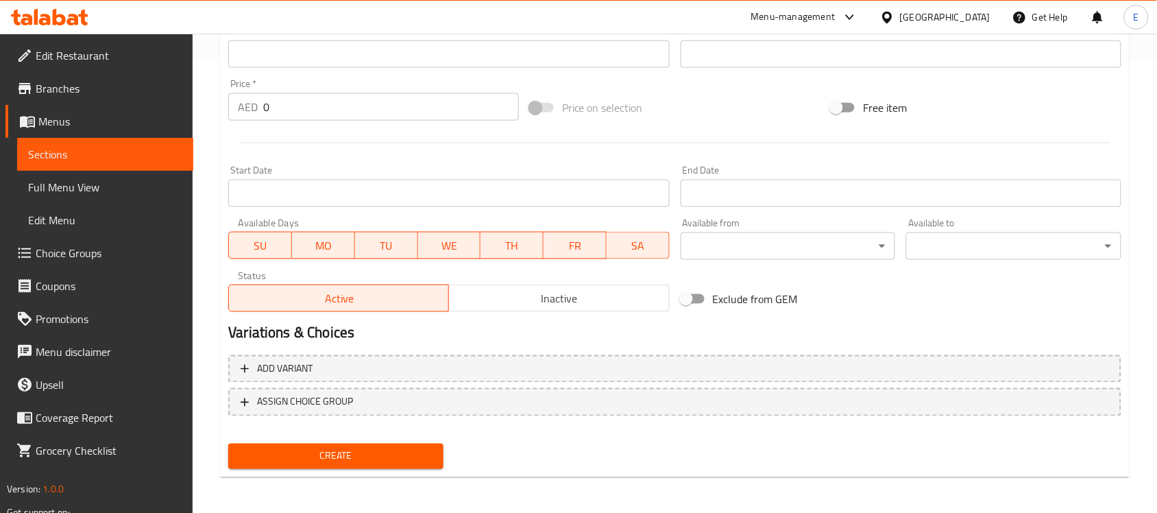
type textarea "الشاورما العربية هي طبق لذيذ مصنوع من شرائح رقيقة من اللحم المتبل، عادة لحم الض…"
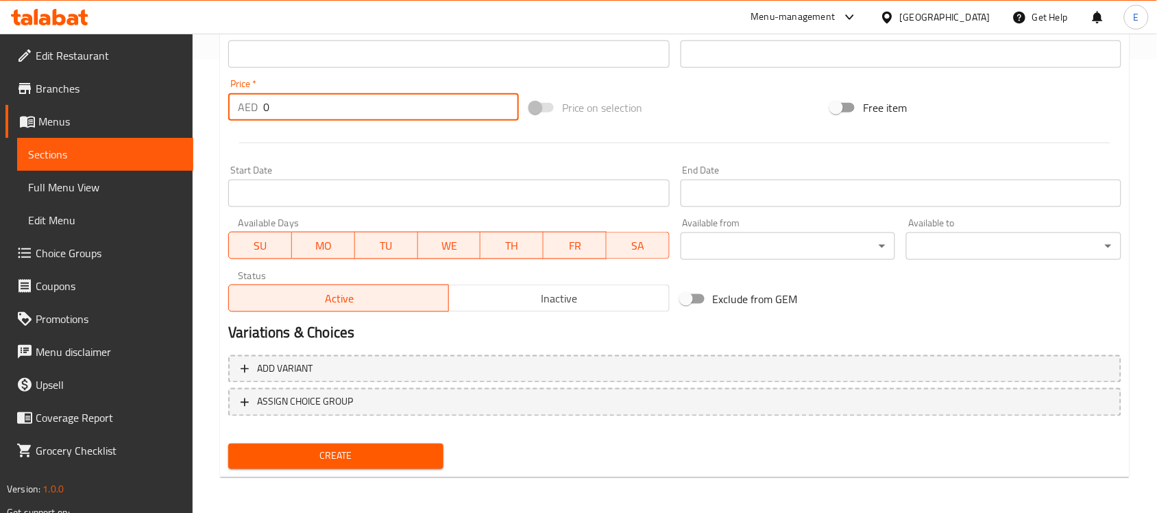
drag, startPoint x: 324, startPoint y: 103, endPoint x: 214, endPoint y: 108, distance: 109.8
click at [214, 108] on div "Home / Restaurants management / Menus / Sections / item / create SHAWARMA secti…" at bounding box center [675, 47] width 965 height 935
type input "25"
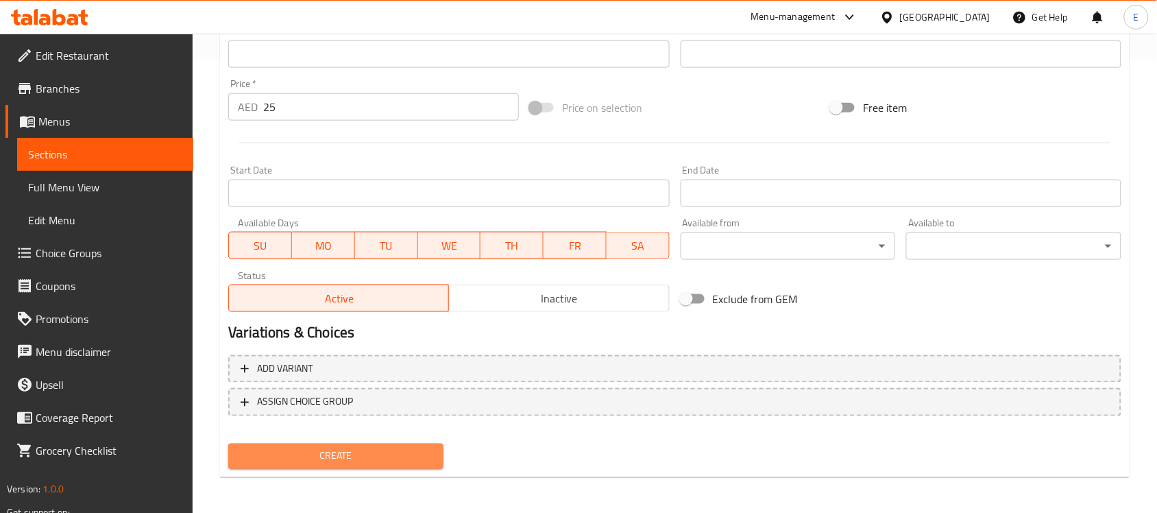
click at [351, 448] on span "Create" at bounding box center [335, 456] width 193 height 17
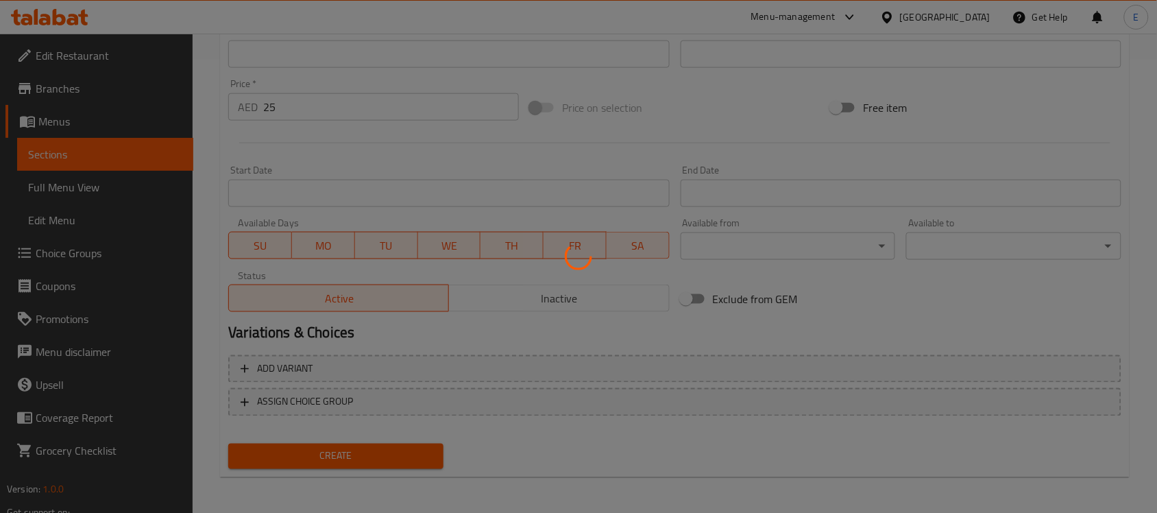
type input "0"
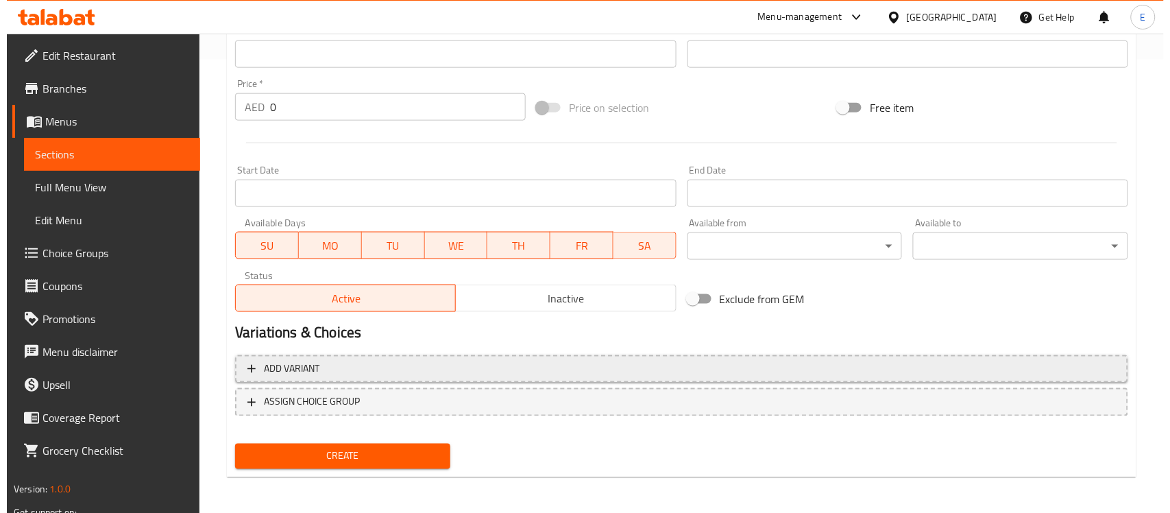
scroll to position [0, 0]
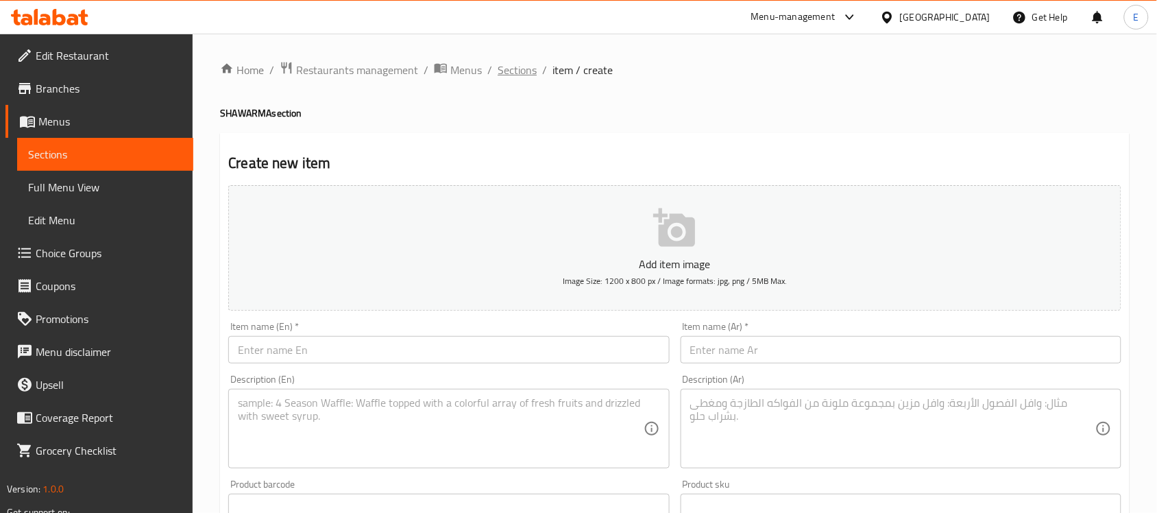
click at [519, 71] on span "Sections" at bounding box center [517, 70] width 39 height 16
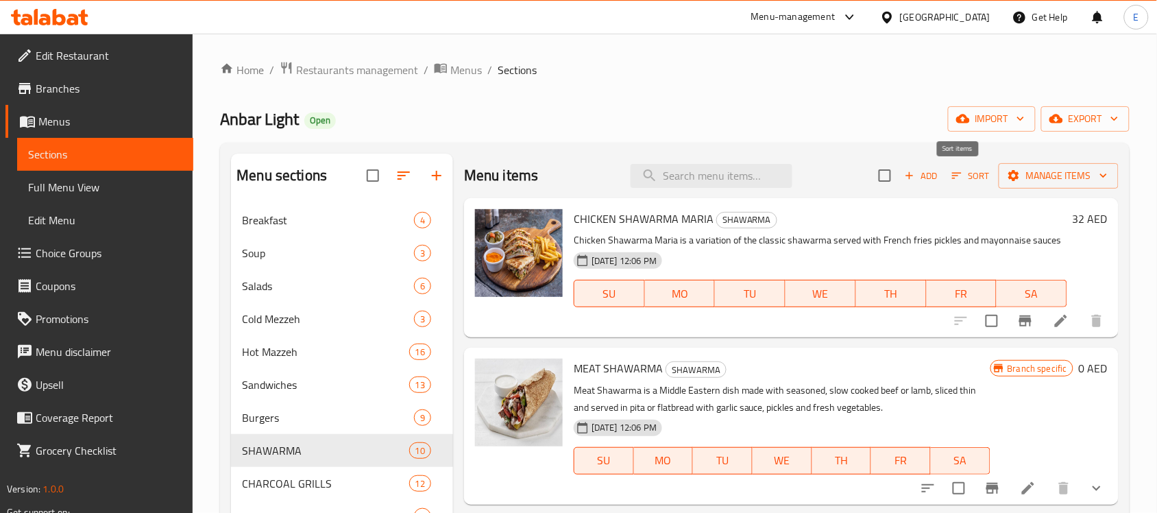
click at [953, 173] on span "Sort" at bounding box center [971, 176] width 38 height 16
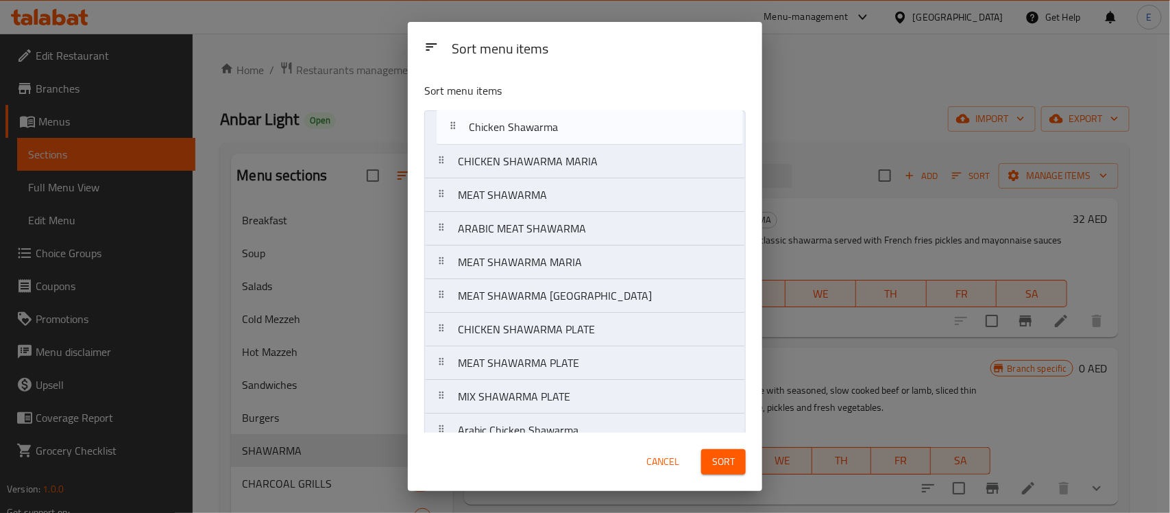
drag, startPoint x: 526, startPoint y: 374, endPoint x: 540, endPoint y: 103, distance: 271.8
click at [540, 103] on div "Sort menu items CHICKEN SHAWARMA MARIA MEAT SHAWARMA ARABIC MEAT SHAWARMA MEAT …" at bounding box center [585, 251] width 354 height 361
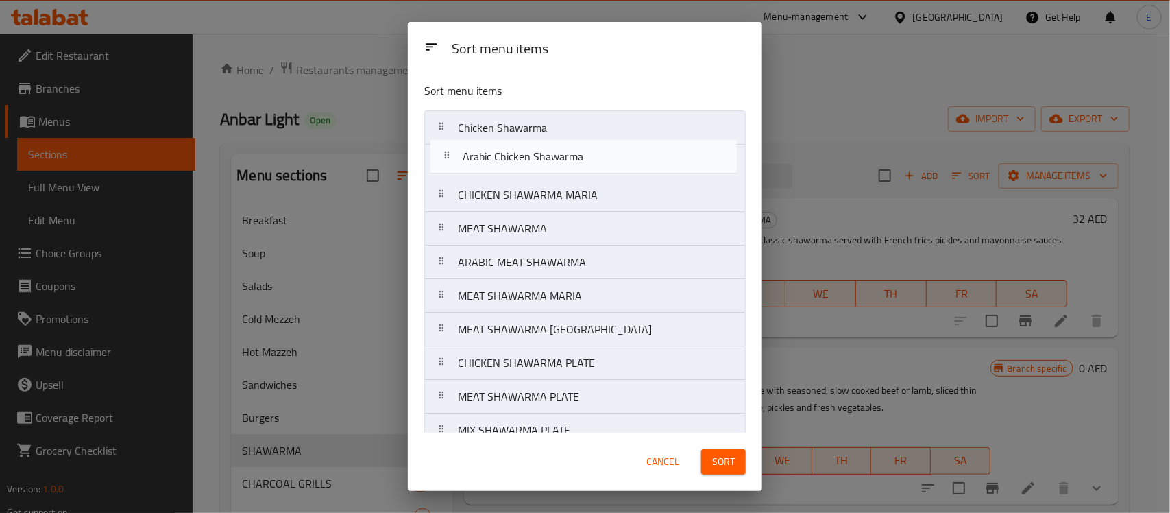
drag, startPoint x: 511, startPoint y: 416, endPoint x: 518, endPoint y: 155, distance: 261.3
click at [518, 155] on nav "Chicken Shawarma CHICKEN SHAWARMA MARIA MEAT SHAWARMA ARABIC MEAT SHAWARMA MEAT…" at bounding box center [585, 278] width 322 height 337
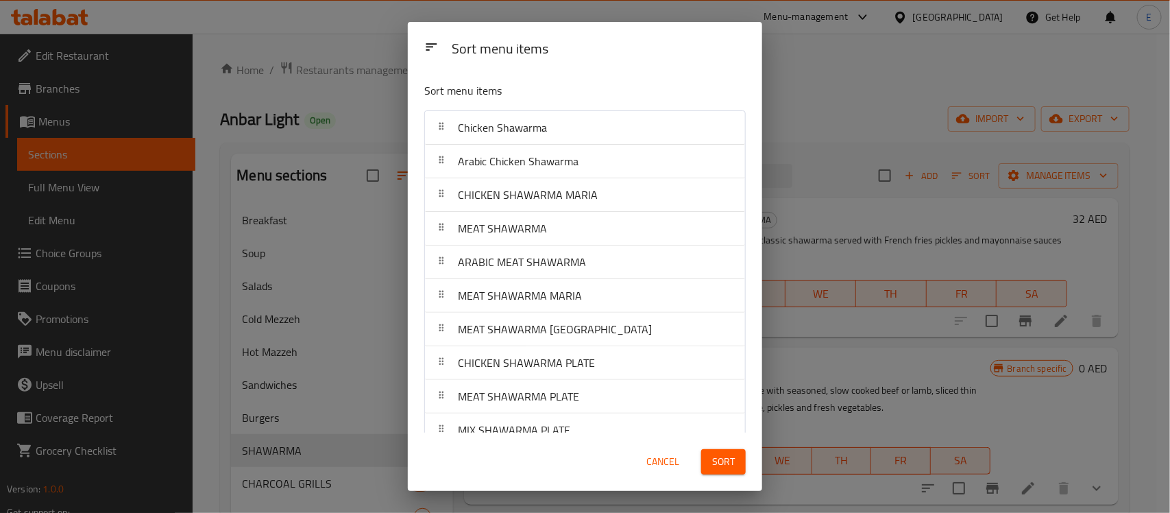
click at [718, 460] on span "Sort" at bounding box center [723, 461] width 23 height 17
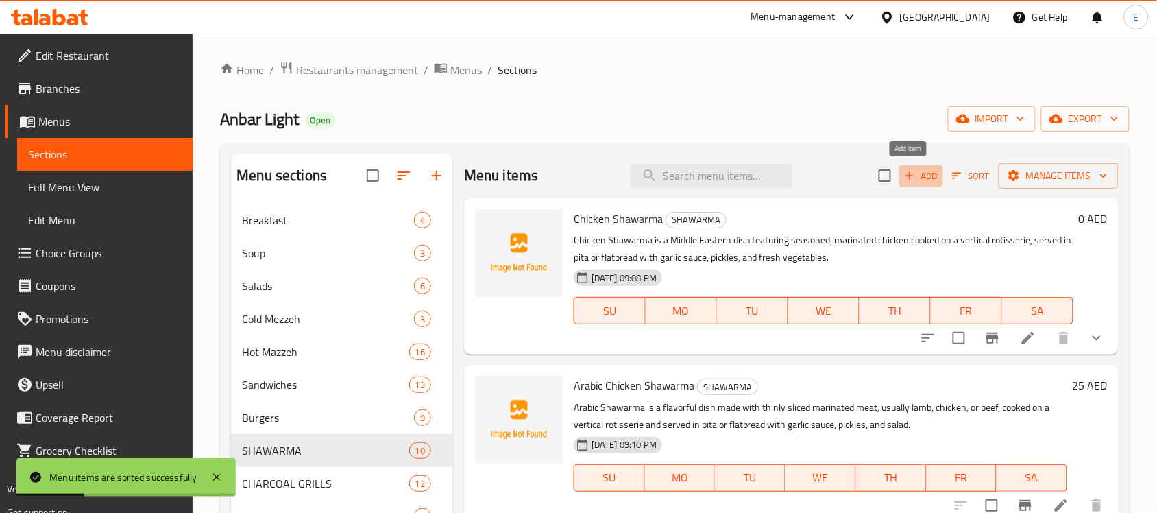
click at [912, 180] on span "Add" at bounding box center [921, 176] width 37 height 16
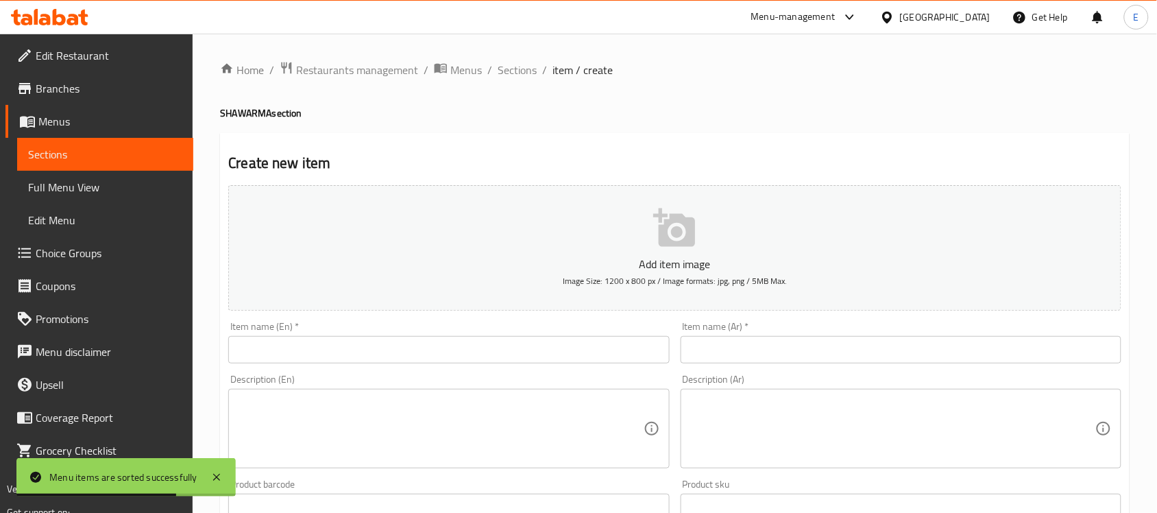
click at [449, 354] on input "text" at bounding box center [448, 349] width 441 height 27
paste input "Chicken Shawarma With Rice"
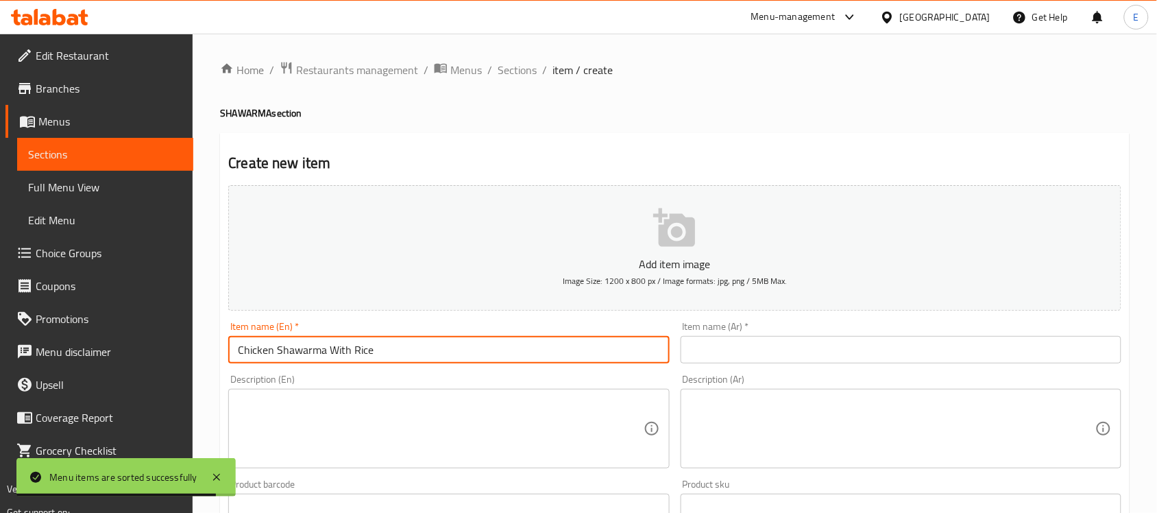
type input "Chicken Shawarma With Rice"
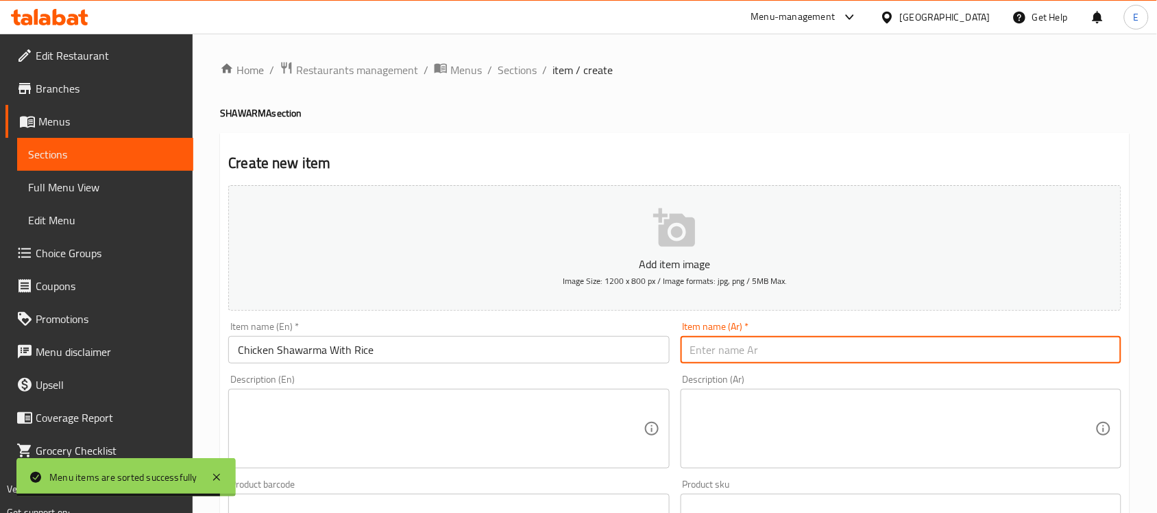
click at [734, 359] on input "text" at bounding box center [901, 349] width 441 height 27
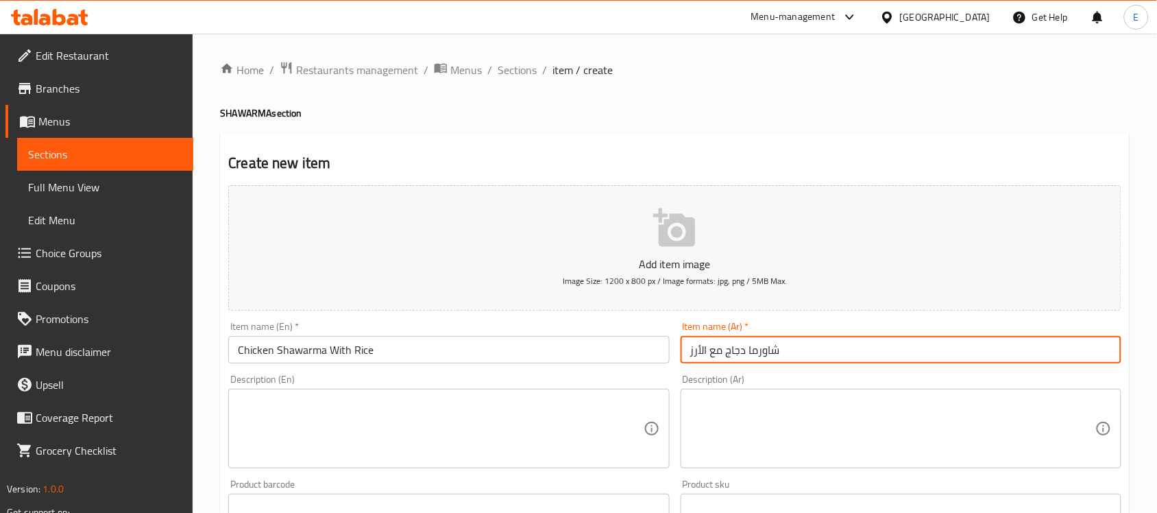
type input "شاورما دجاج مع الأرز"
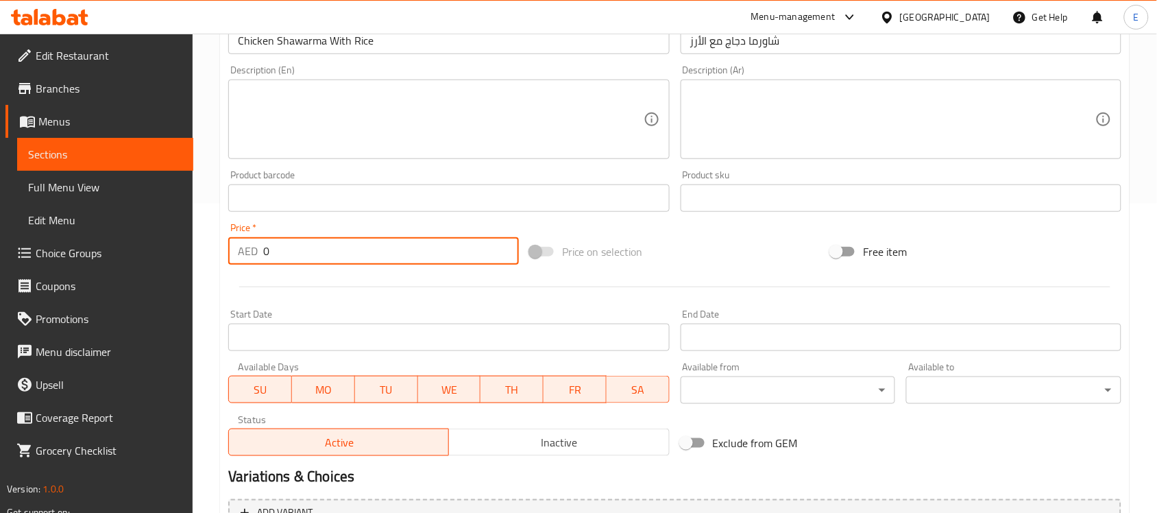
drag, startPoint x: 307, startPoint y: 251, endPoint x: 175, endPoint y: 238, distance: 132.9
click at [175, 238] on div "Edit Restaurant Branches Menus Sections Full Menu View Edit Menu Choice Groups …" at bounding box center [578, 191] width 1157 height 935
type input "22"
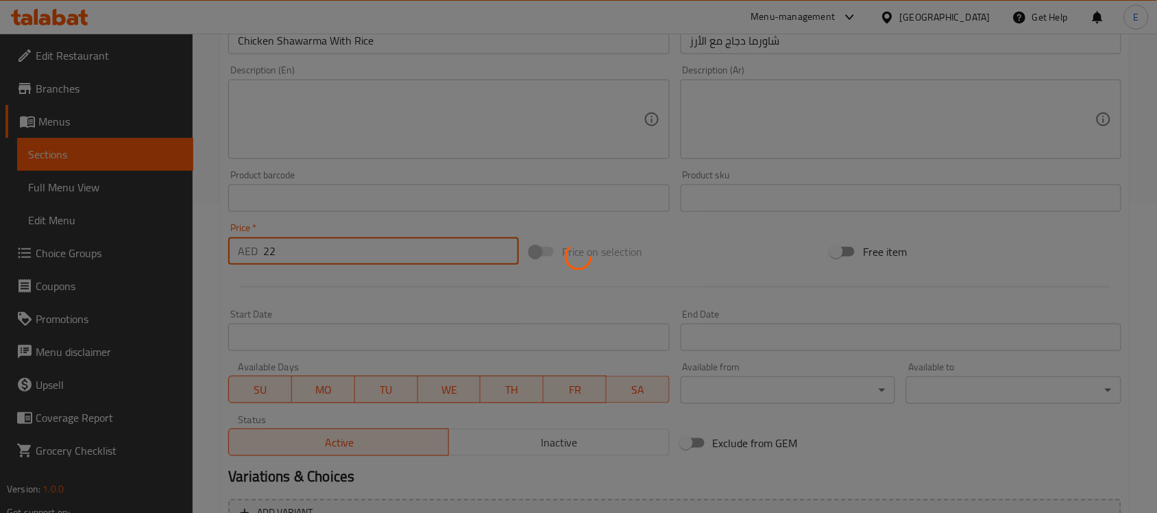
type input "0"
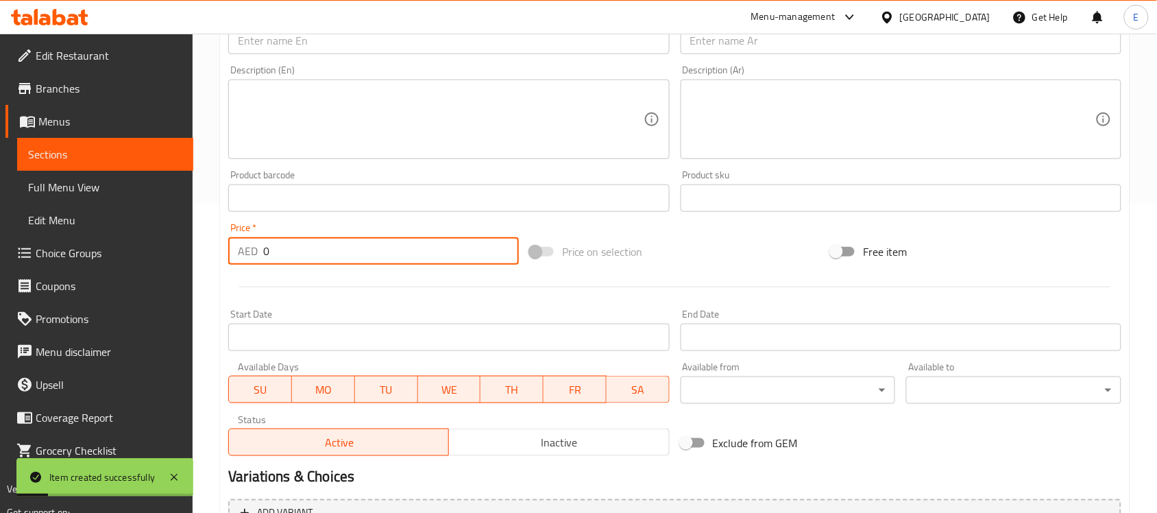
scroll to position [0, 0]
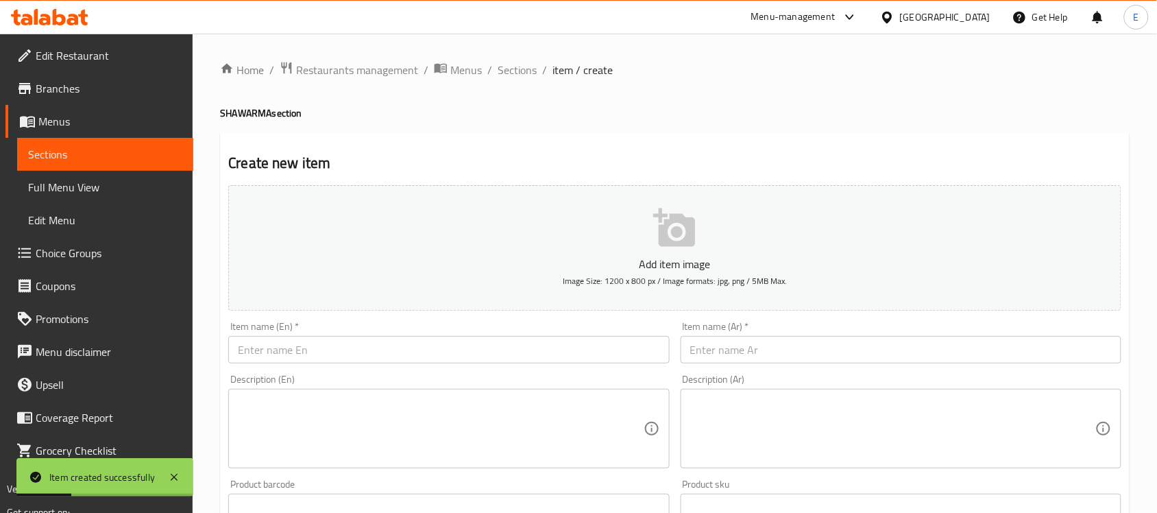
paste input "meat shawarma with rice"
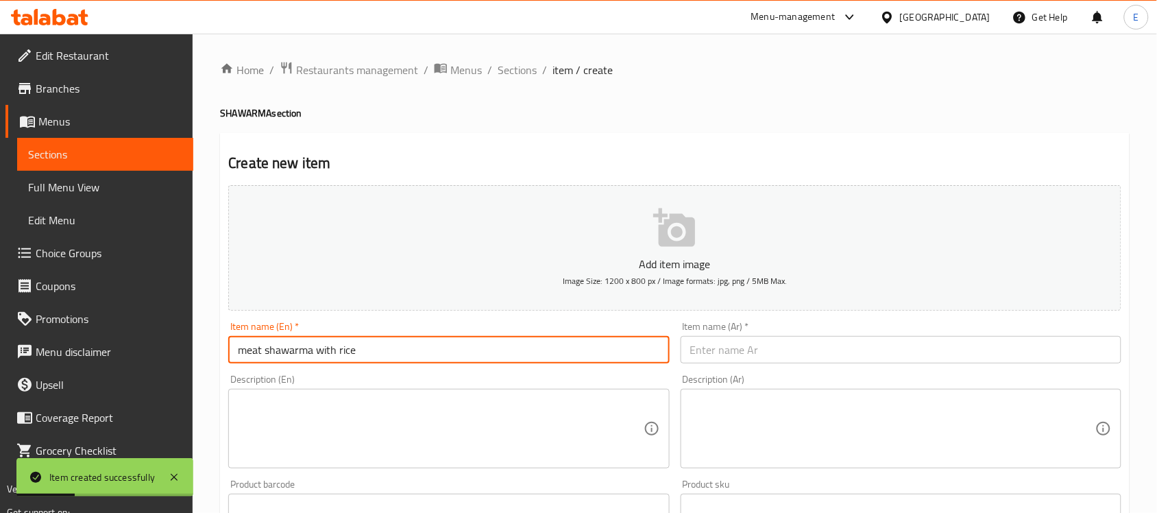
click at [313, 357] on input "meat shawarma with rice" at bounding box center [448, 349] width 441 height 27
paste input "Meat Shawarma With R"
type input "Meat Shawarma With Rice"
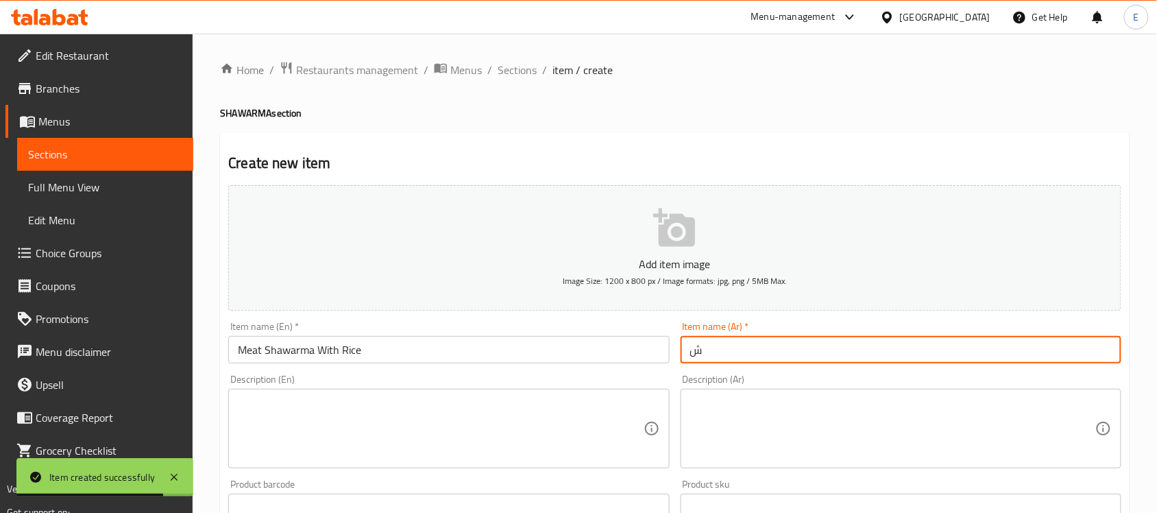
click at [751, 354] on input "ش" at bounding box center [901, 349] width 441 height 27
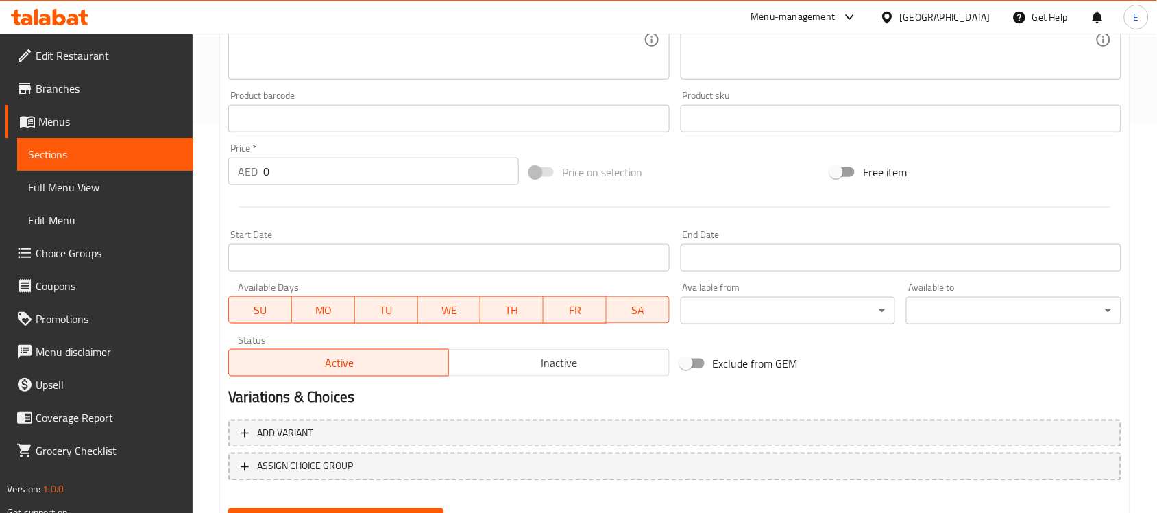
scroll to position [400, 0]
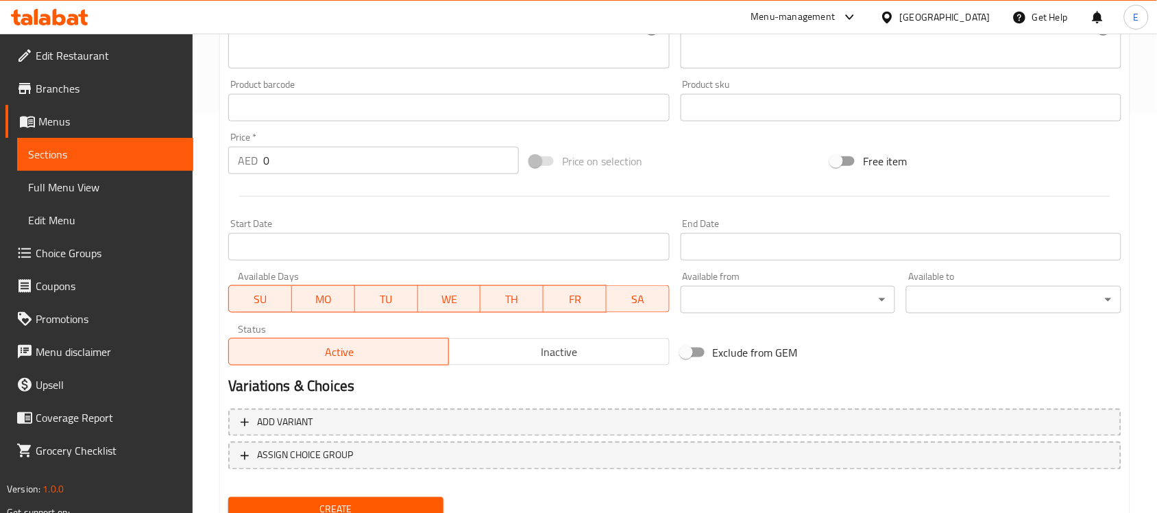
type input "شاورما لحم بالأرز"
drag, startPoint x: 278, startPoint y: 156, endPoint x: 73, endPoint y: 147, distance: 205.1
click at [73, 147] on div "Edit Restaurant Branches Menus Sections Full Menu View Edit Menu Choice Groups …" at bounding box center [578, 101] width 1157 height 935
type input "30"
click at [228, 497] on button "Create" at bounding box center [335, 509] width 215 height 25
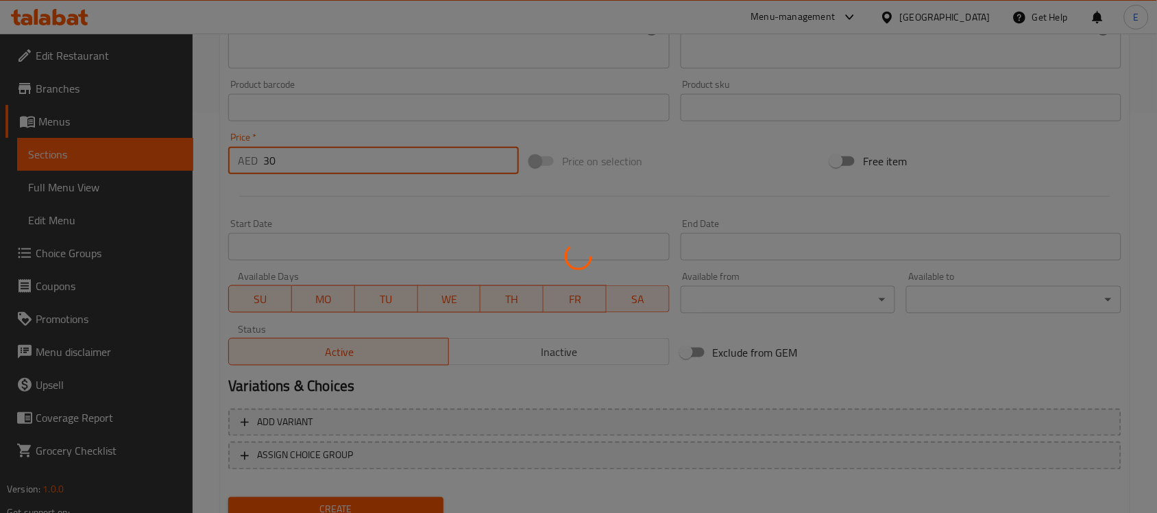
type input "0"
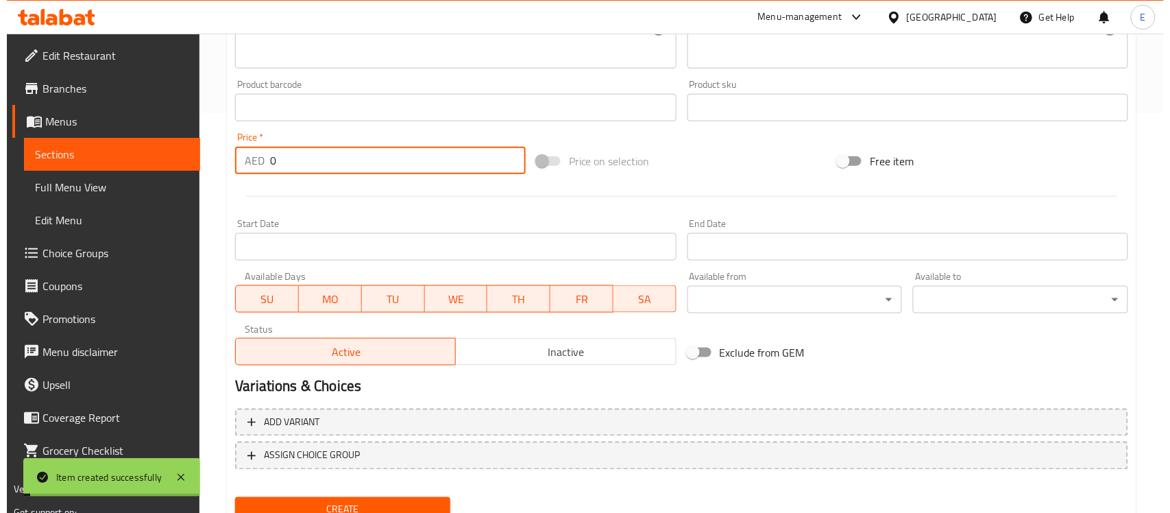
scroll to position [0, 0]
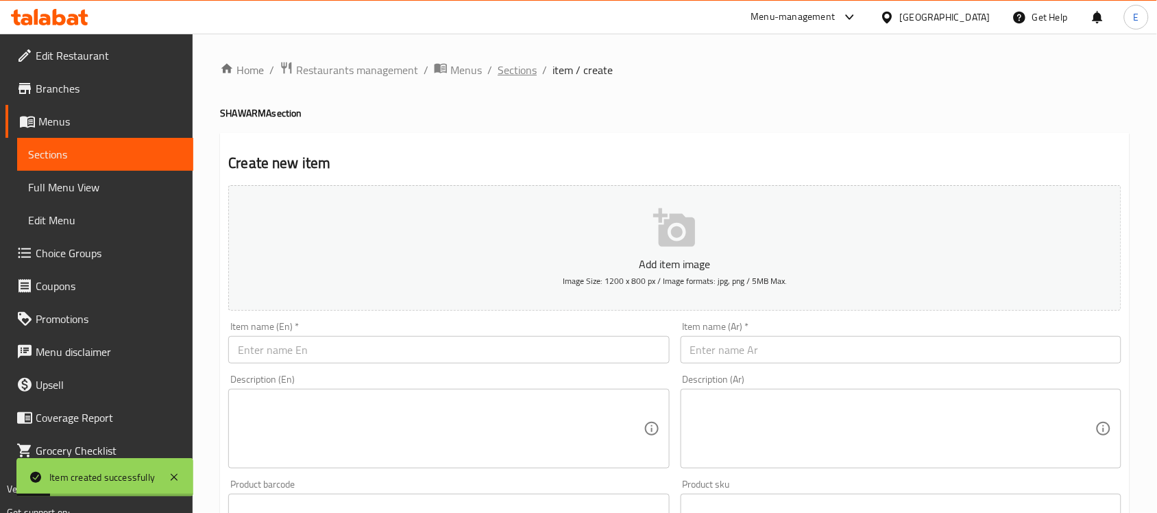
click at [509, 66] on span "Sections" at bounding box center [517, 70] width 39 height 16
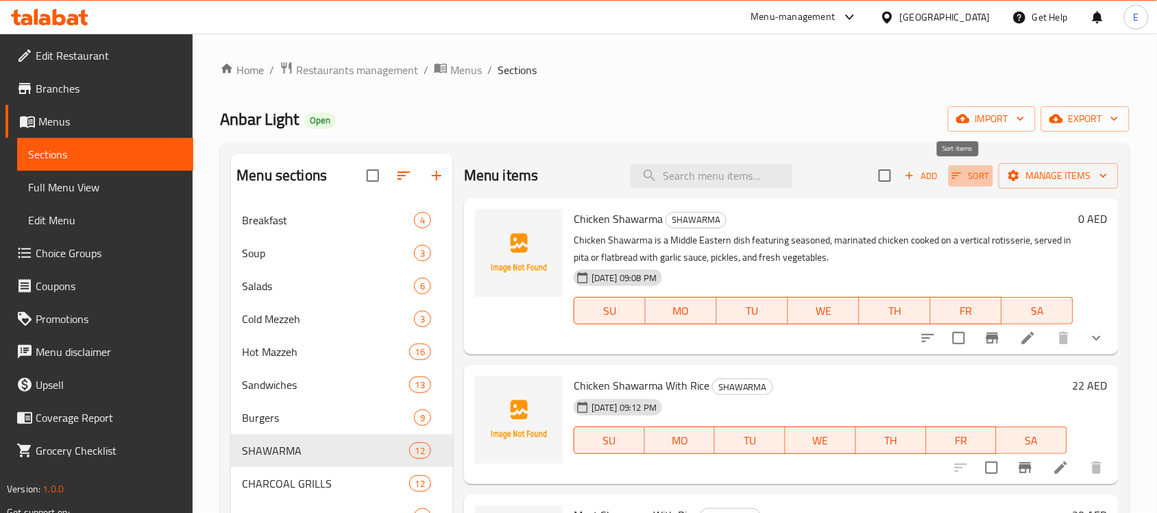
click at [951, 176] on icon "button" at bounding box center [957, 175] width 12 height 12
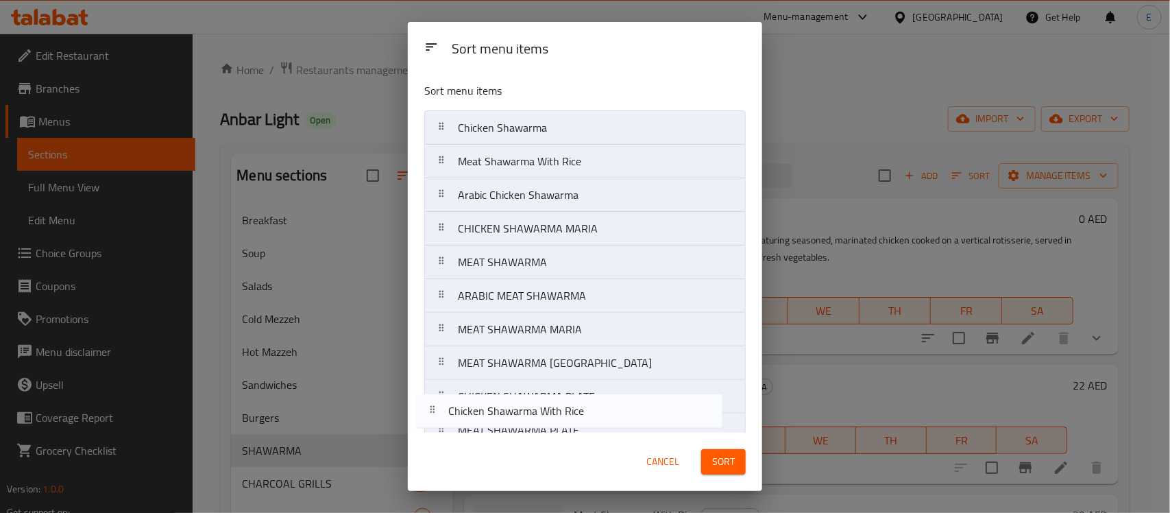
scroll to position [89, 0]
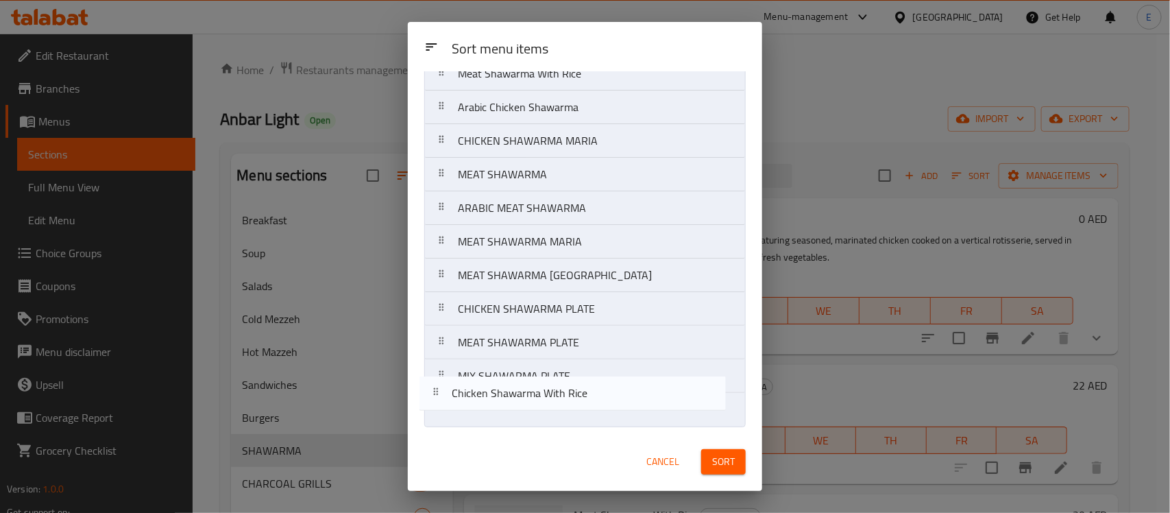
drag, startPoint x: 620, startPoint y: 171, endPoint x: 612, endPoint y: 411, distance: 240.1
click at [612, 411] on nav "Chicken Shawarma Chicken Shawarma With Rice Meat Shawarma With Rice Arabic Chic…" at bounding box center [585, 225] width 322 height 404
drag, startPoint x: 610, startPoint y: 387, endPoint x: 600, endPoint y: 433, distance: 46.4
click at [600, 433] on div "Sort menu items Sort menu items Chicken Shawarma Meat Shawarma With Rice Arabic…" at bounding box center [585, 256] width 354 height 469
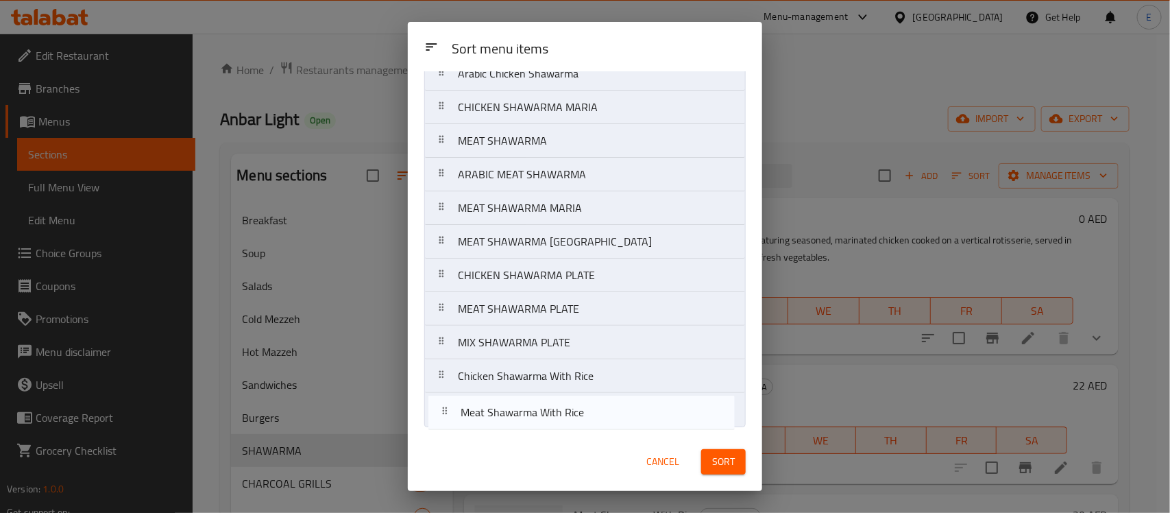
drag, startPoint x: 597, startPoint y: 172, endPoint x: 600, endPoint y: 430, distance: 257.8
click at [600, 430] on div "Sort menu items Chicken Shawarma Meat Shawarma With Rice Arabic Chicken Shawarm…" at bounding box center [585, 251] width 354 height 361
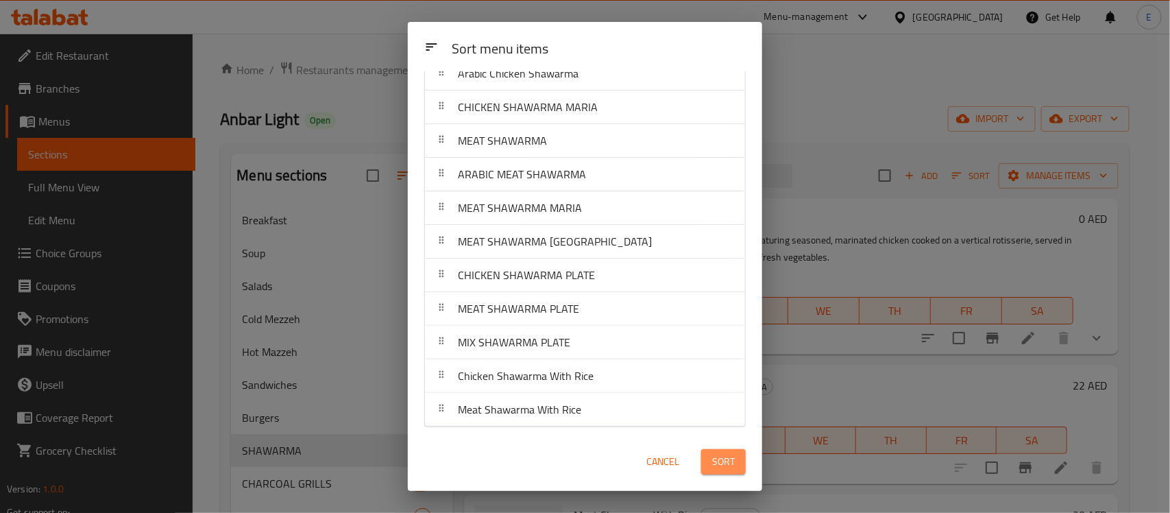
click at [738, 457] on button "Sort" at bounding box center [723, 461] width 45 height 25
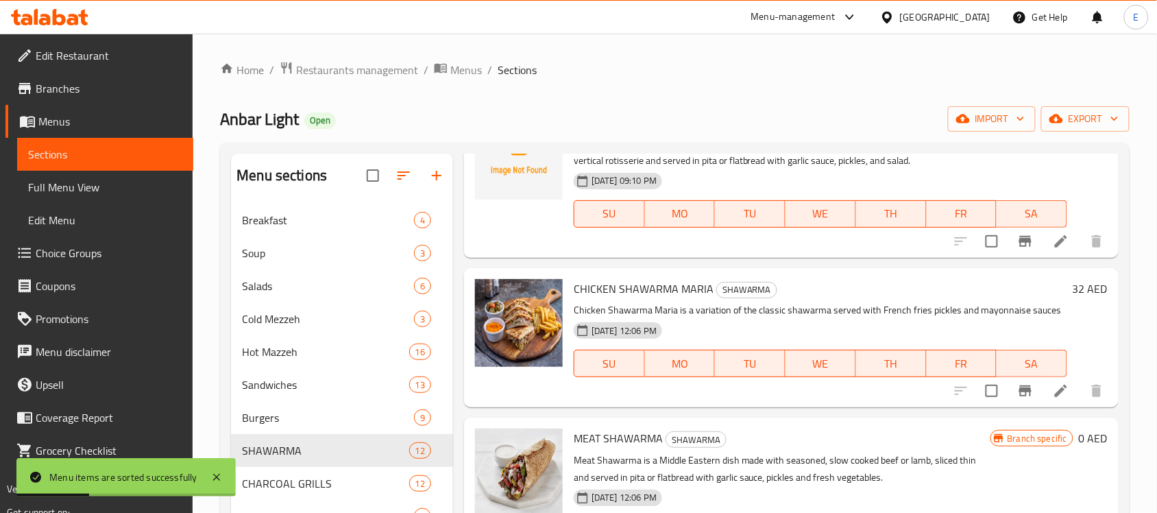
scroll to position [269, 0]
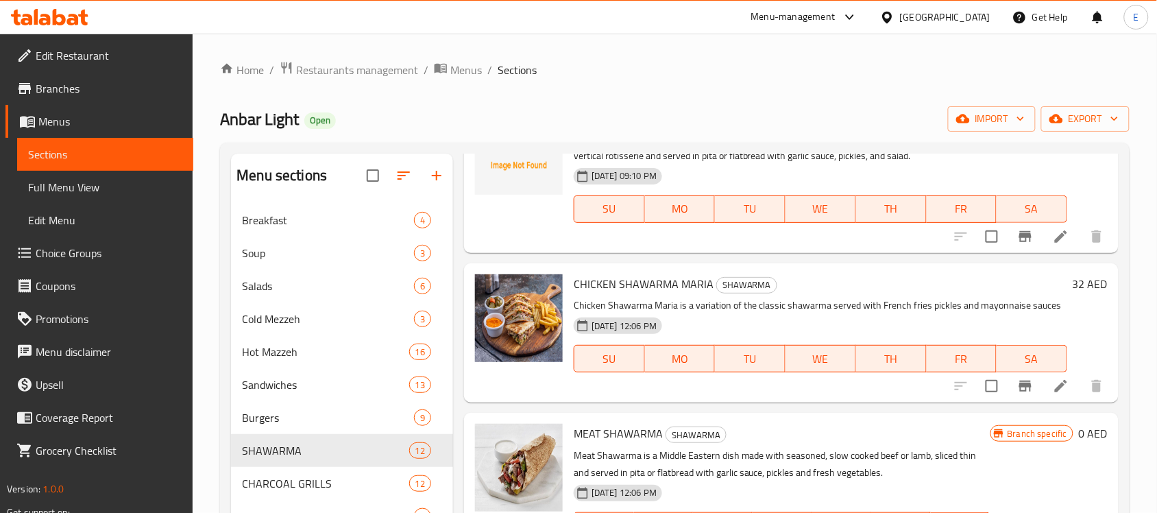
click at [1042, 385] on li at bounding box center [1061, 386] width 38 height 25
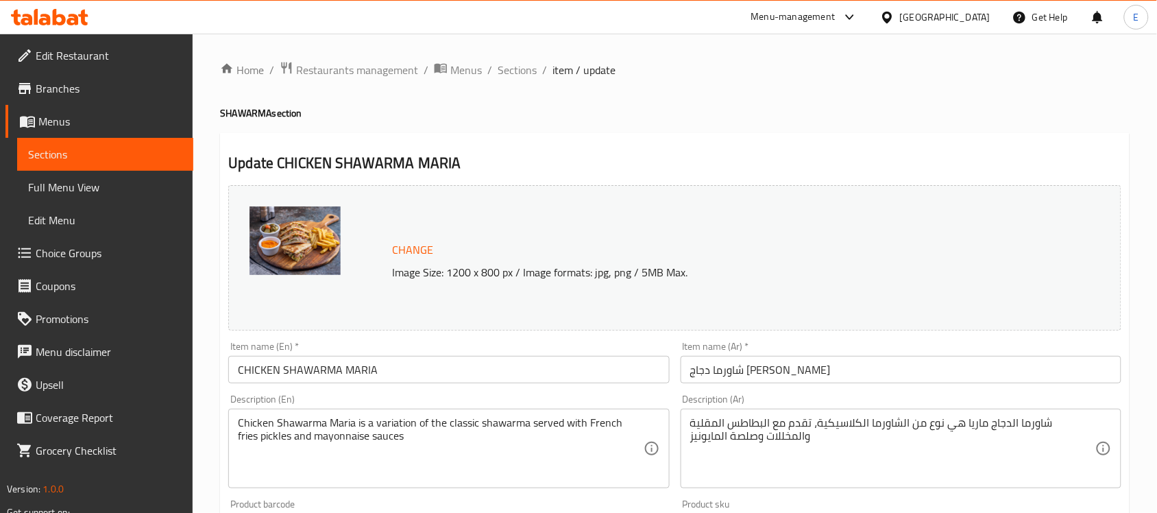
scroll to position [197, 0]
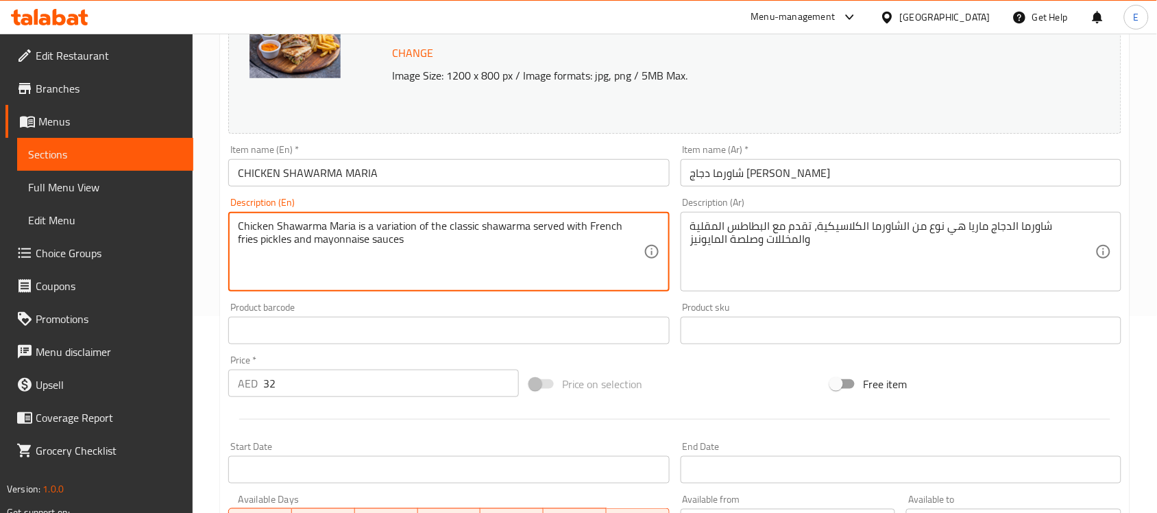
paste textarea ", featuring marinated chicken served in flatbread with a blend of spices, garli…"
type textarea "Chicken Shawarma Maria is a variation of the classic shawarma, featuring marina…"
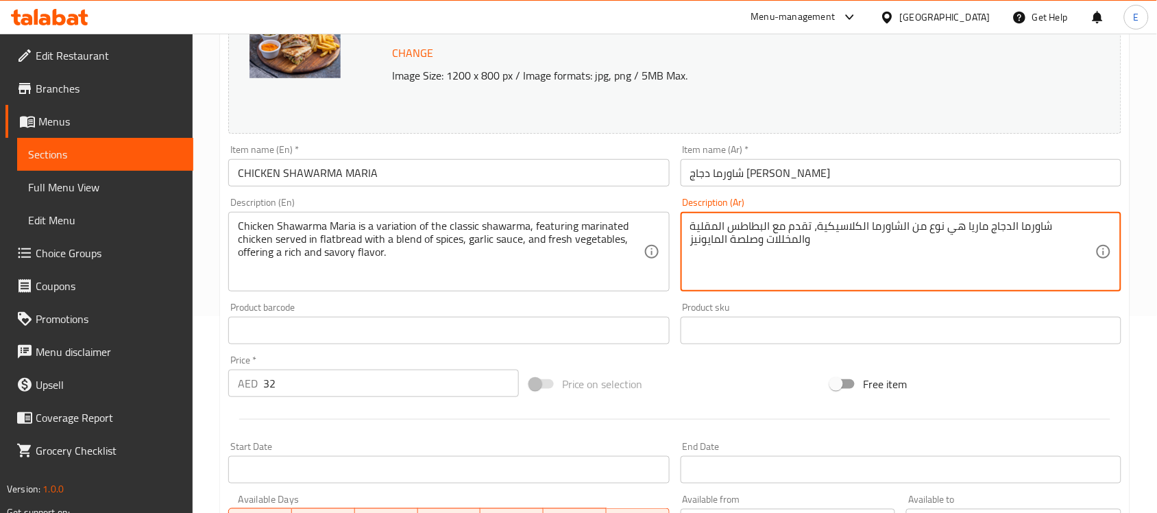
paste textarea "ختلف من الشاورما الكلاسيكية، وتتميز بالدجاج المتبل المقدم في خبز مسطح مع مزيج م…"
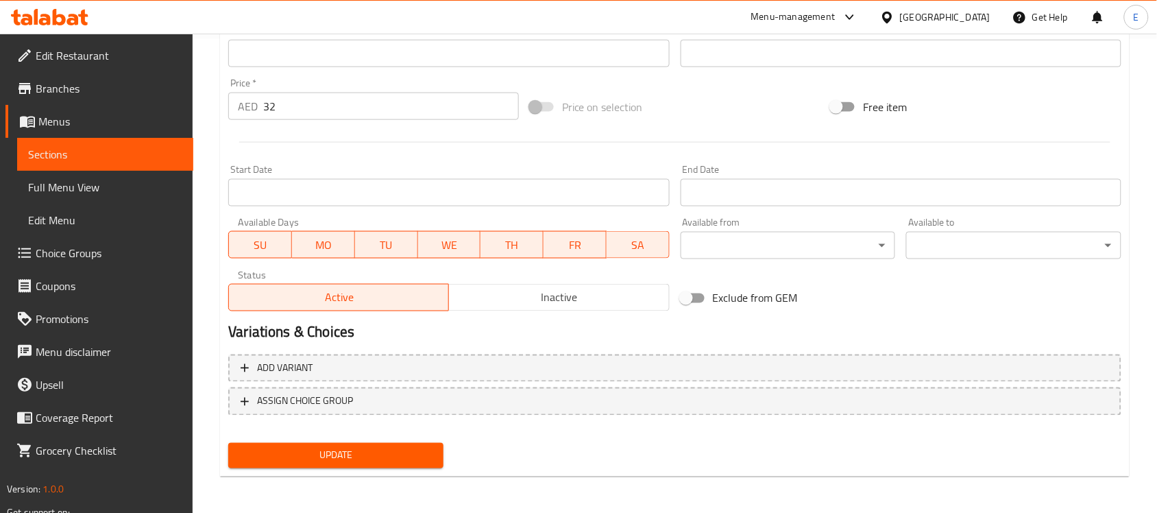
type textarea "شاورما الدجاج ماريا هي نوع مختلف من الشاورما الكلاسيكية، وتتميز بالدجاج المتبل …"
click at [363, 443] on button "Update" at bounding box center [335, 455] width 215 height 25
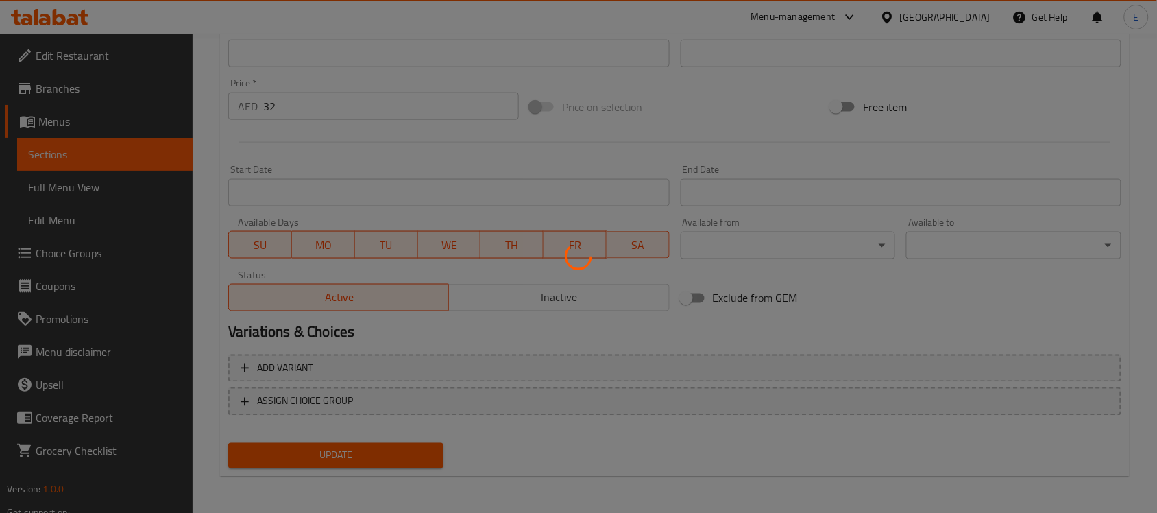
scroll to position [0, 0]
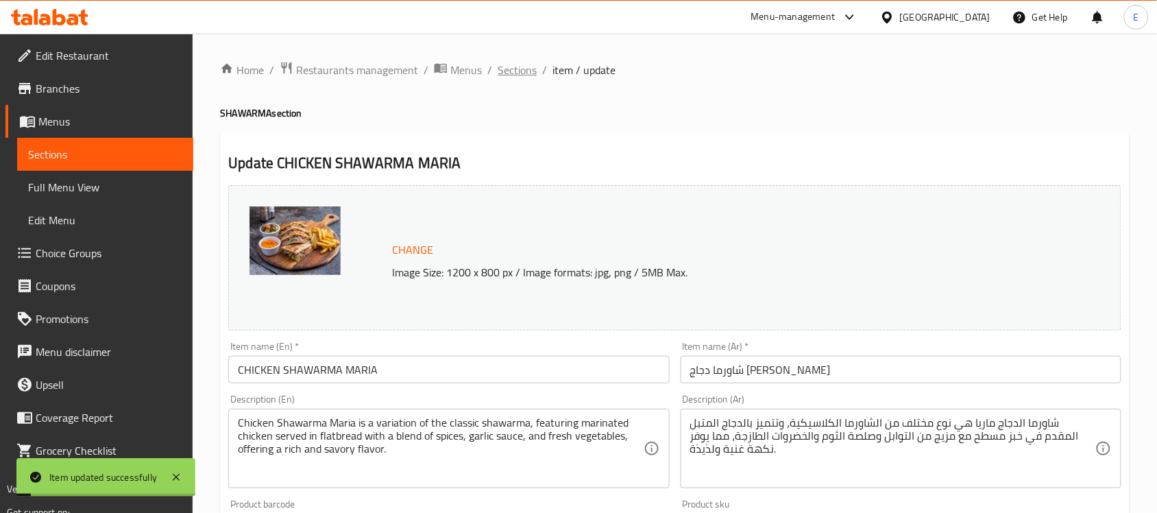
click at [516, 66] on span "Sections" at bounding box center [517, 70] width 39 height 16
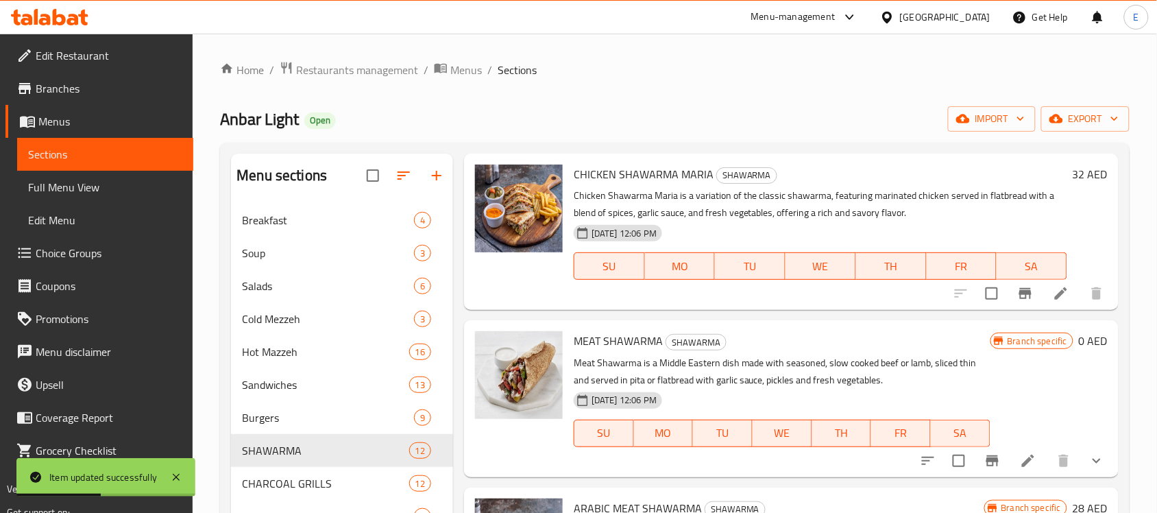
scroll to position [437, 0]
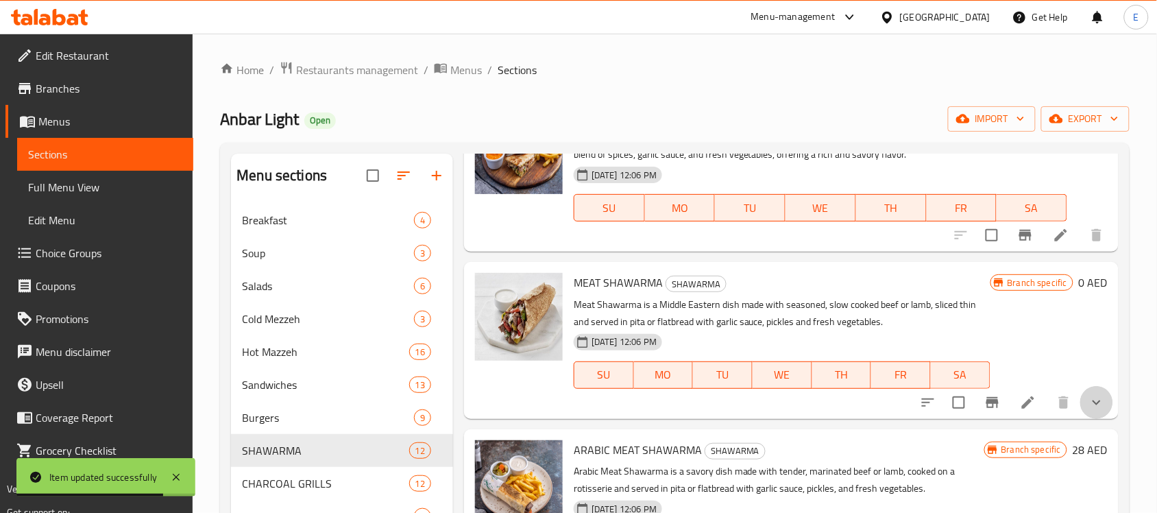
click at [1082, 410] on button "show more" at bounding box center [1096, 402] width 33 height 33
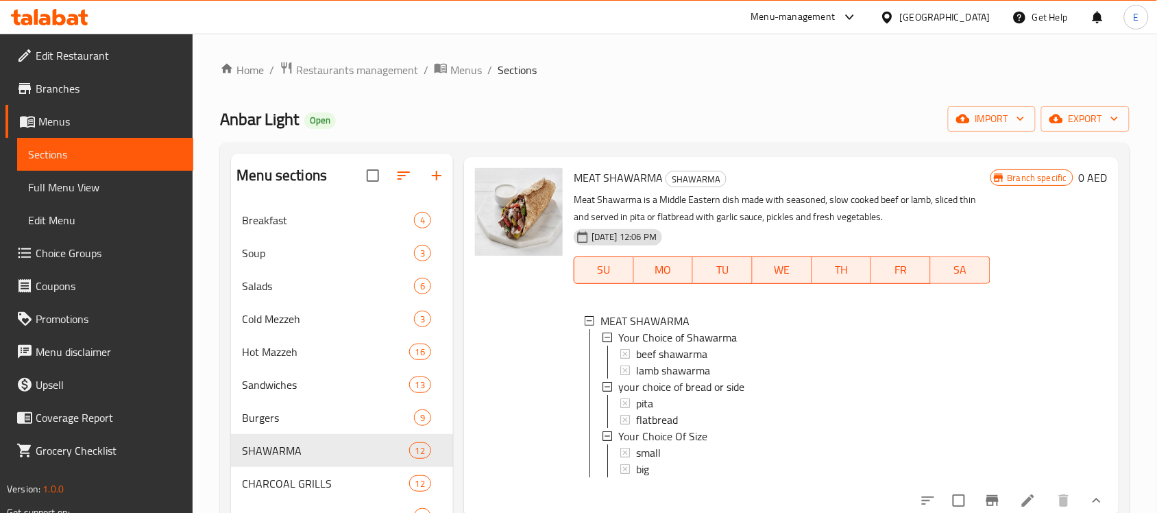
scroll to position [566, 0]
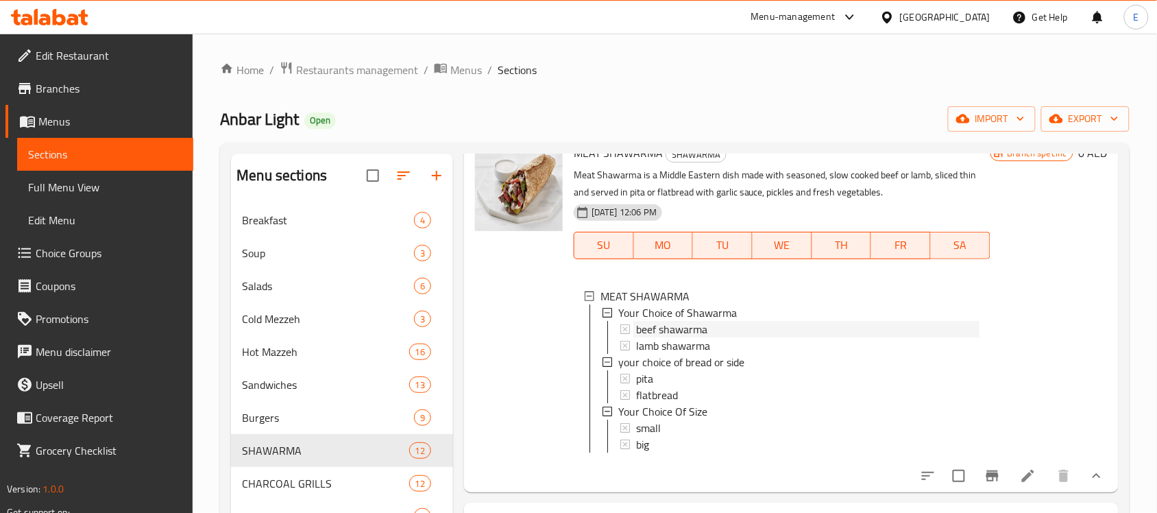
click at [700, 329] on span "beef shawarma" at bounding box center [671, 329] width 71 height 16
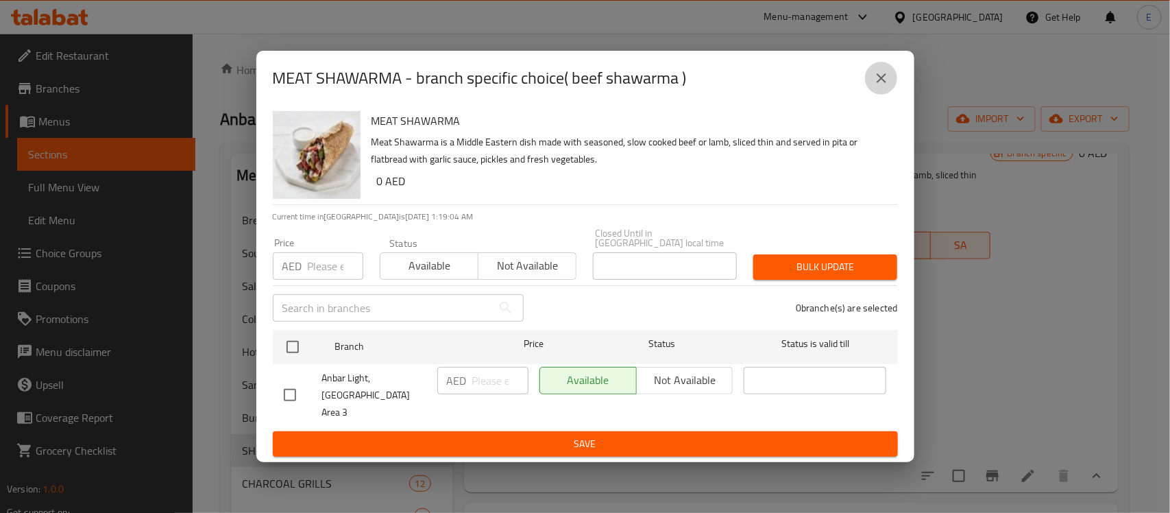
click at [881, 86] on icon "close" at bounding box center [881, 78] width 16 height 16
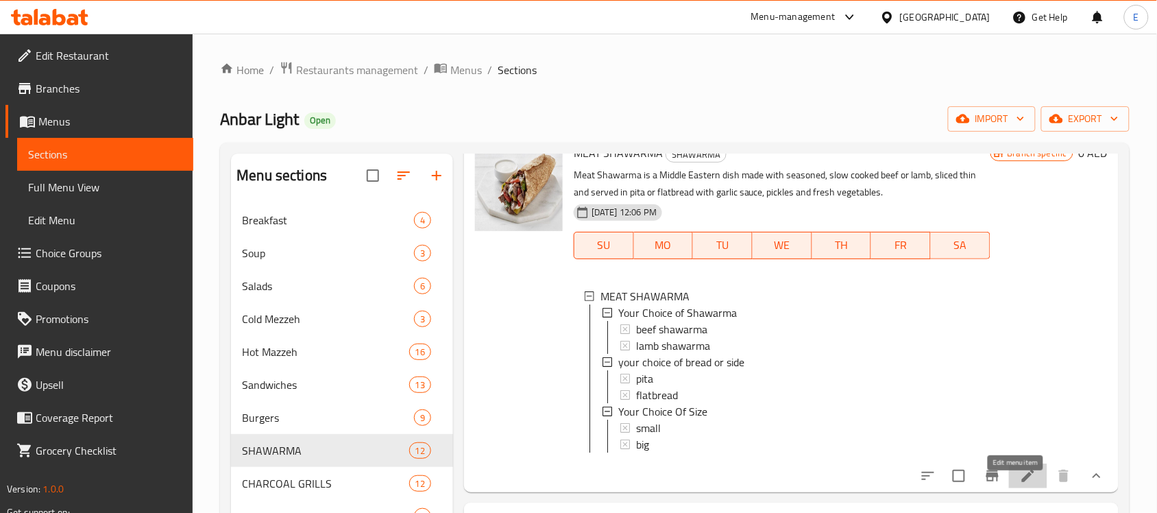
click at [1020, 484] on icon at bounding box center [1028, 476] width 16 height 16
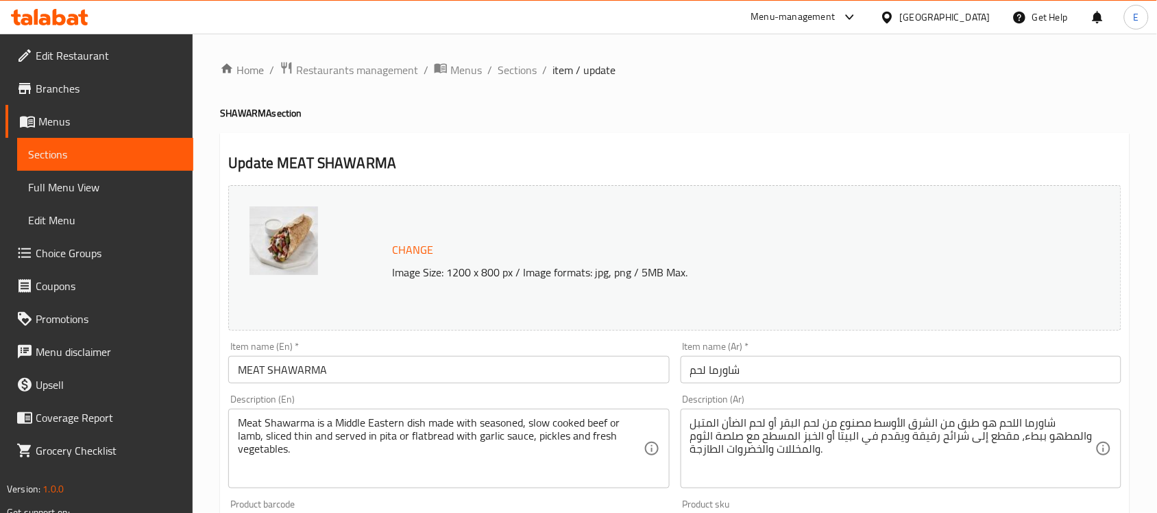
scroll to position [611, 0]
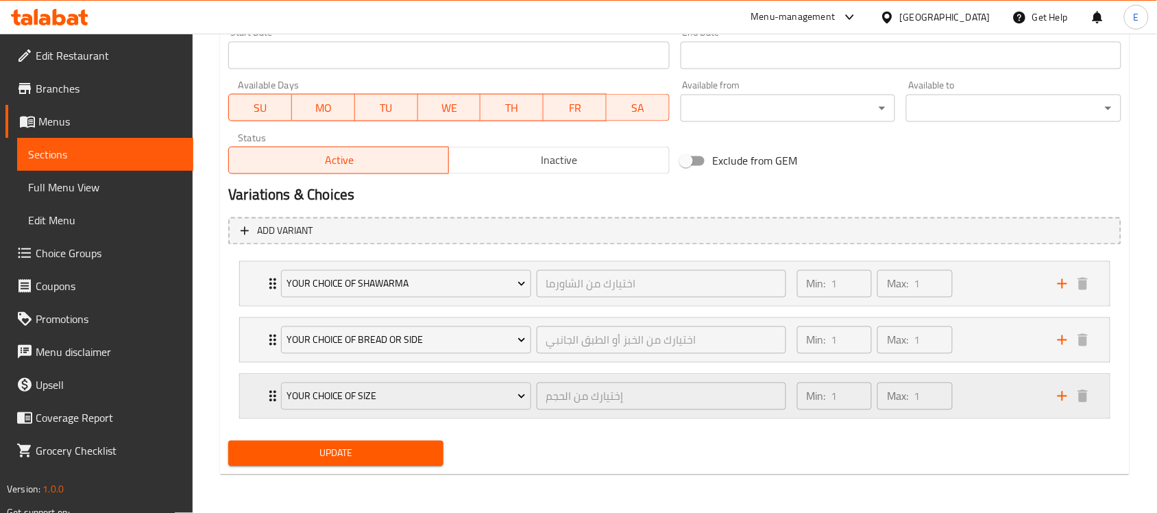
click at [257, 398] on div "Your Choice Of Size إختيارك من الحجم ​ Min: 1 ​ Max: 1 ​" at bounding box center [675, 396] width 870 height 44
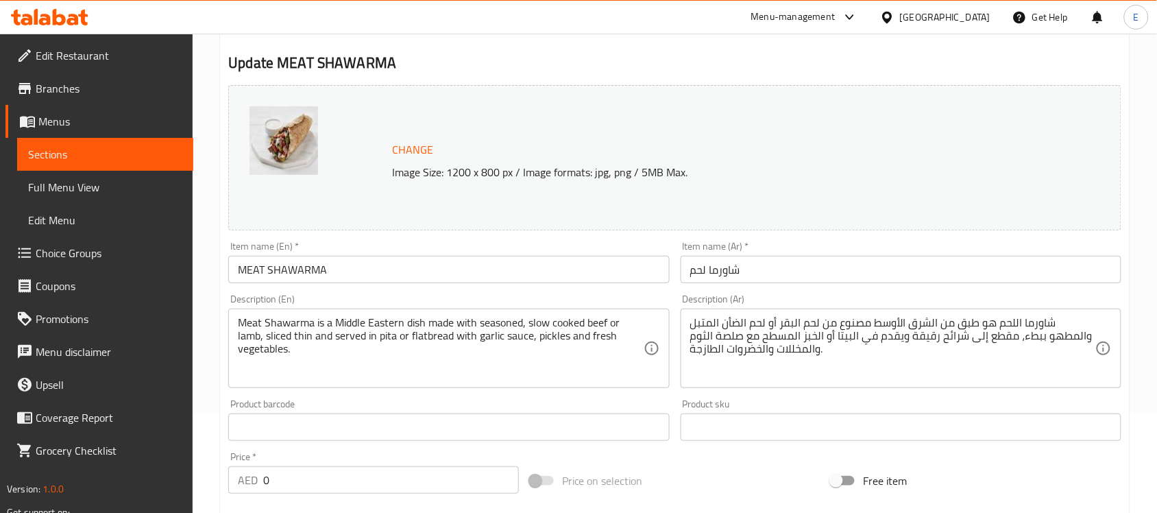
scroll to position [0, 0]
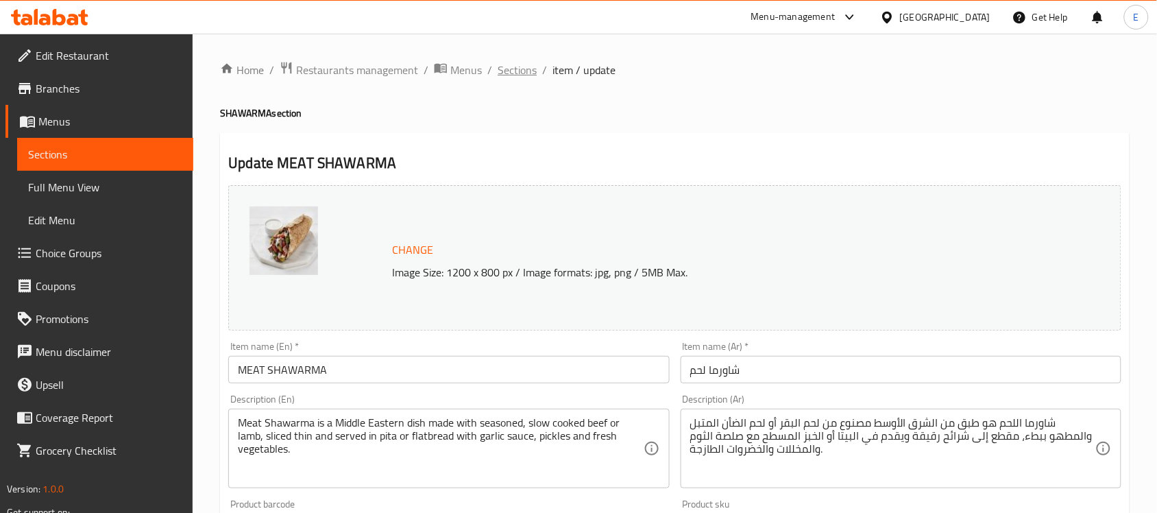
click at [514, 66] on span "Sections" at bounding box center [517, 70] width 39 height 16
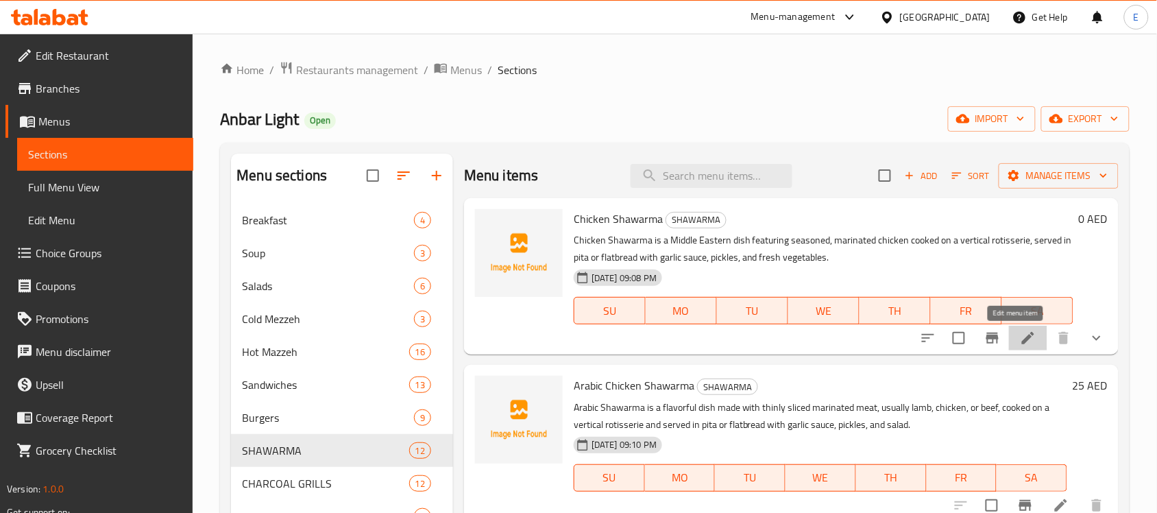
click at [1024, 343] on icon at bounding box center [1028, 338] width 16 height 16
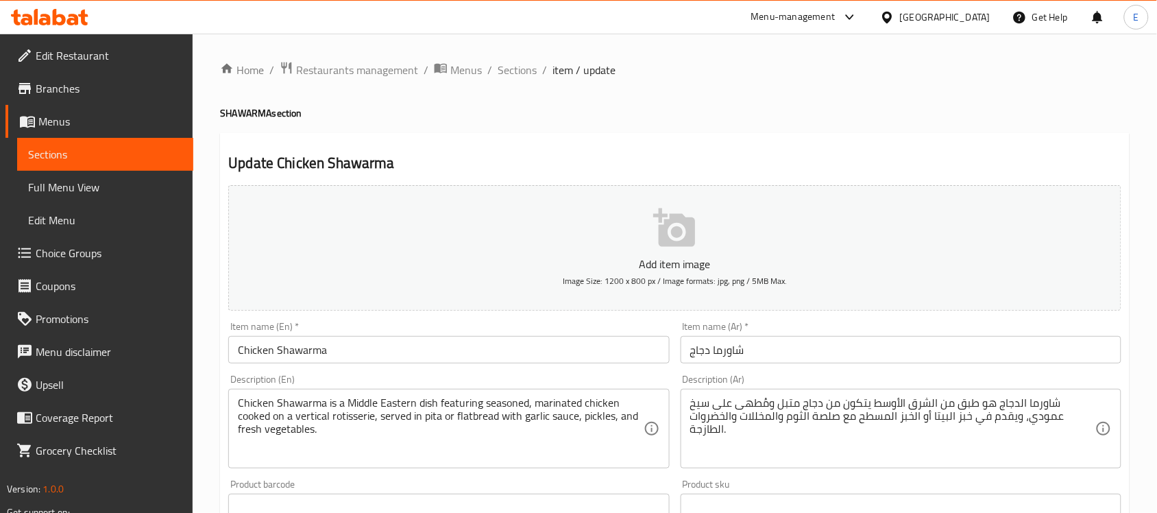
scroll to position [487, 0]
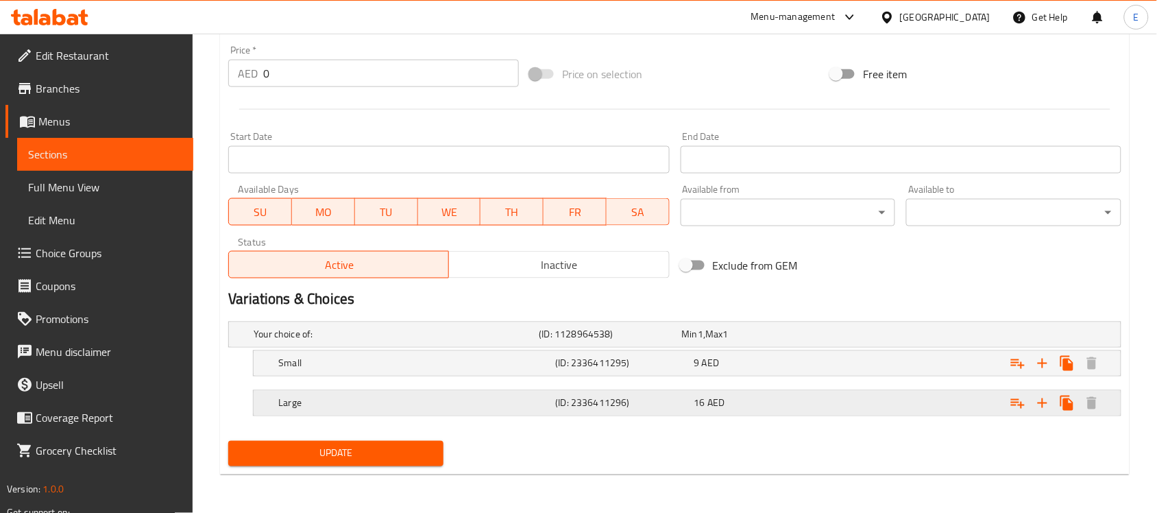
click at [454, 402] on h5 "Large" at bounding box center [413, 403] width 271 height 14
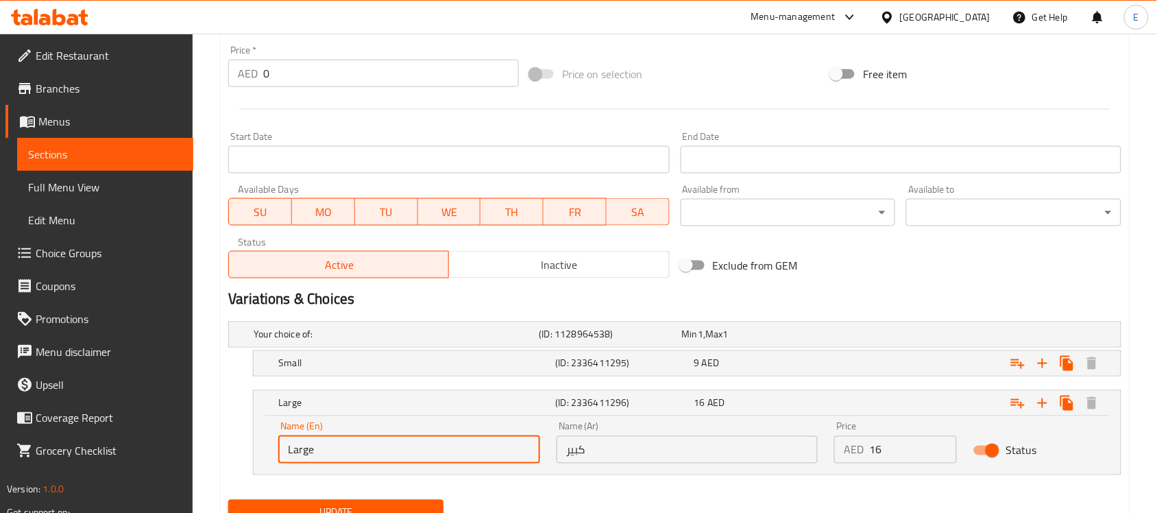
drag, startPoint x: 343, startPoint y: 450, endPoint x: 98, endPoint y: 434, distance: 245.9
click at [98, 434] on div "Edit Restaurant Branches Menus Sections Full Menu View Edit Menu Choice Groups …" at bounding box center [578, 59] width 1157 height 1025
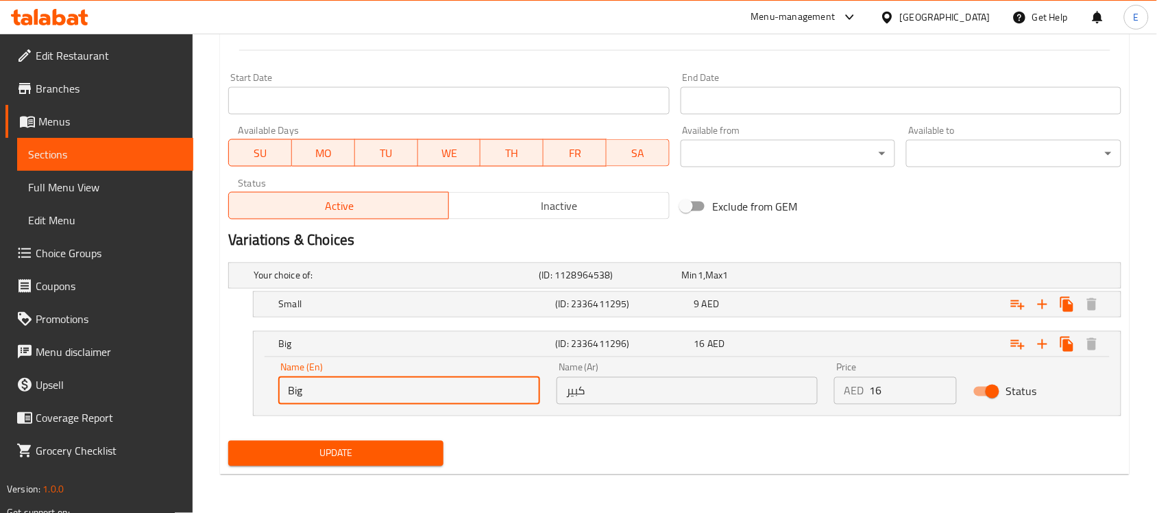
type input "Big"
click at [289, 446] on span "Update" at bounding box center [335, 453] width 193 height 17
click at [405, 470] on div "Update" at bounding box center [336, 453] width 226 height 36
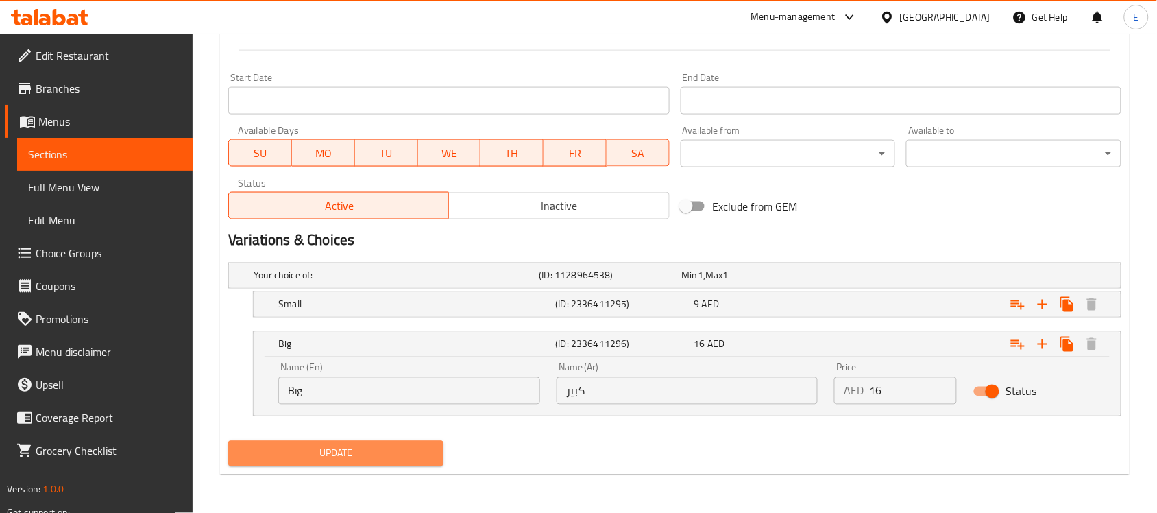
click at [409, 450] on span "Update" at bounding box center [335, 453] width 193 height 17
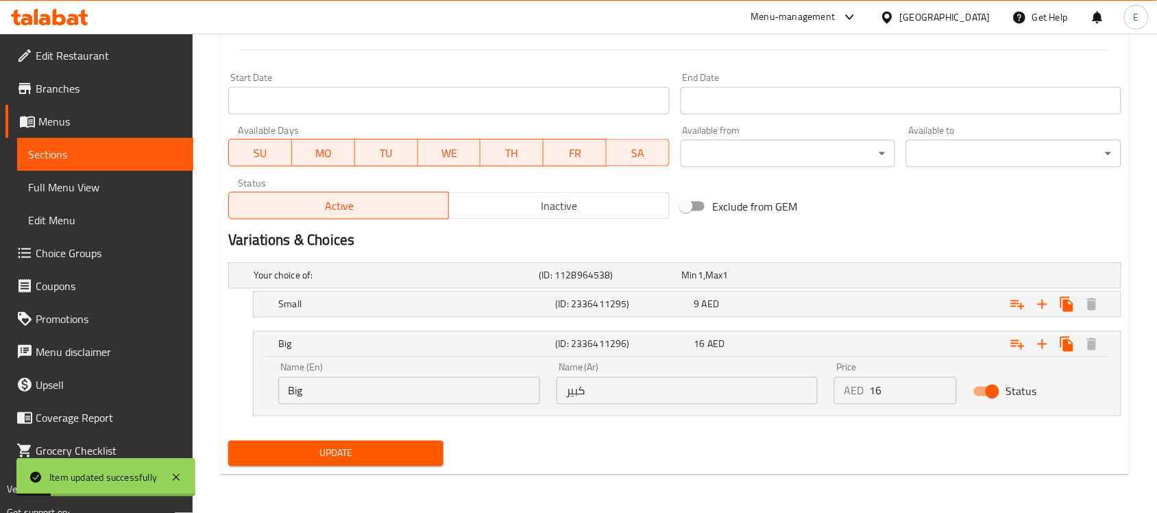
scroll to position [0, 0]
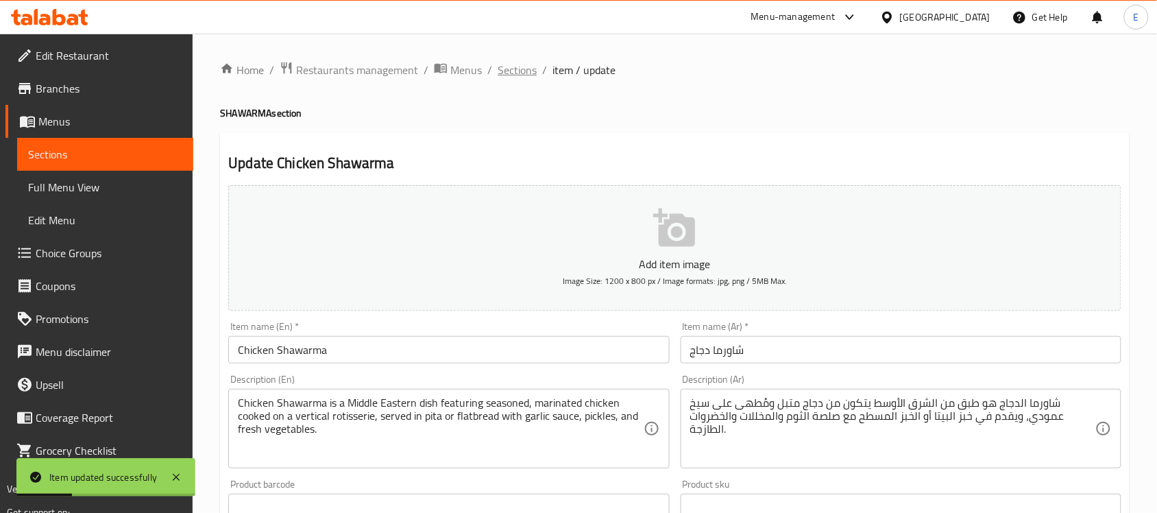
click at [499, 64] on span "Sections" at bounding box center [517, 70] width 39 height 16
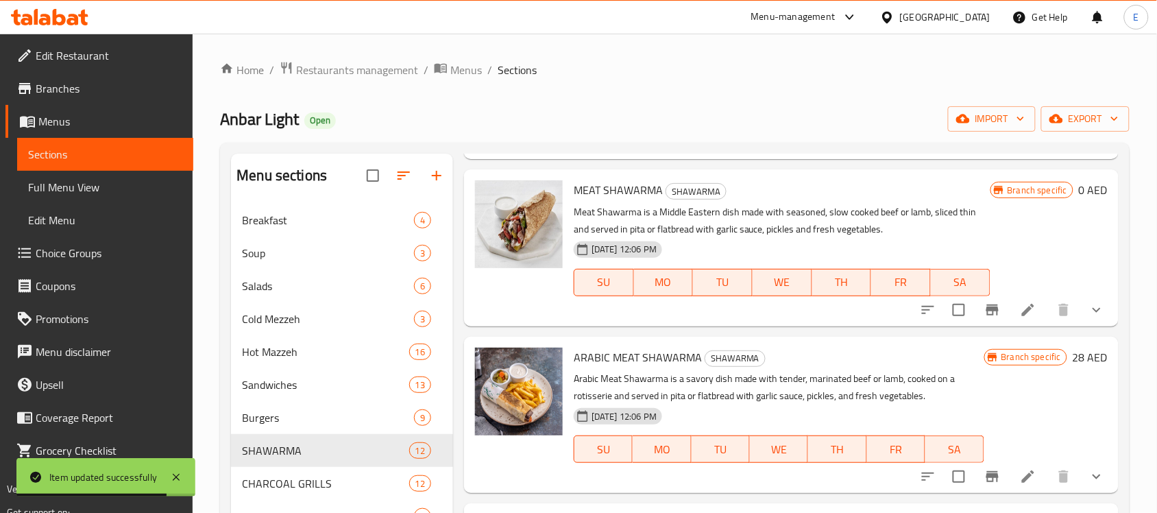
scroll to position [531, 0]
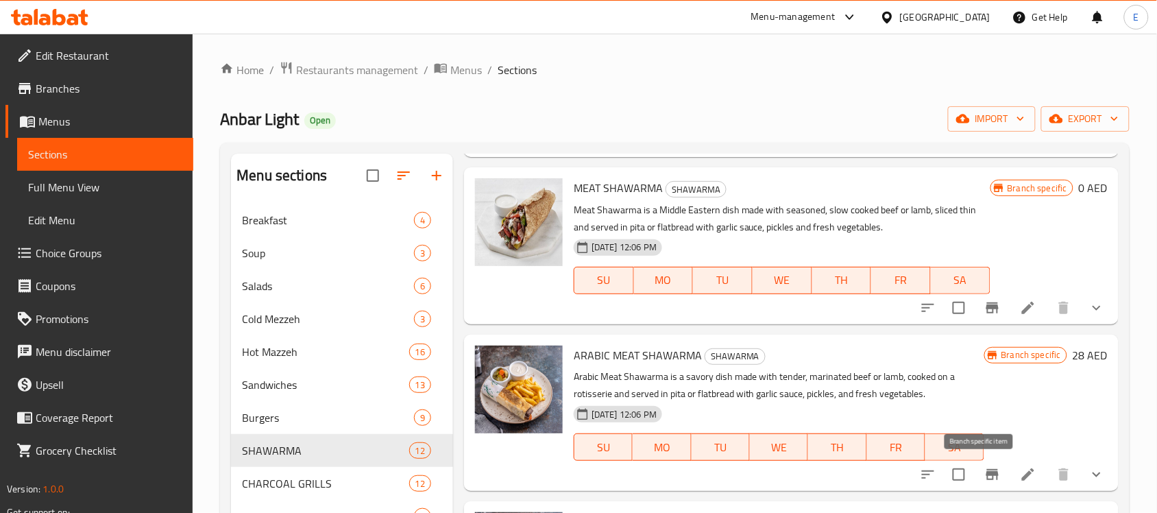
click at [984, 479] on icon "Branch-specific-item" at bounding box center [992, 474] width 16 height 16
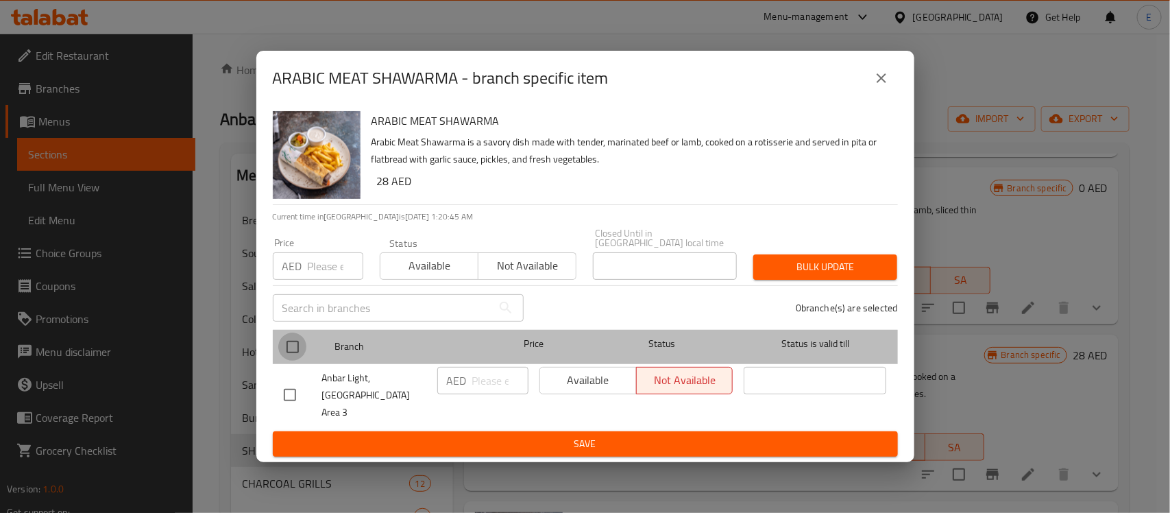
click at [287, 354] on input "checkbox" at bounding box center [292, 346] width 29 height 29
checkbox input "true"
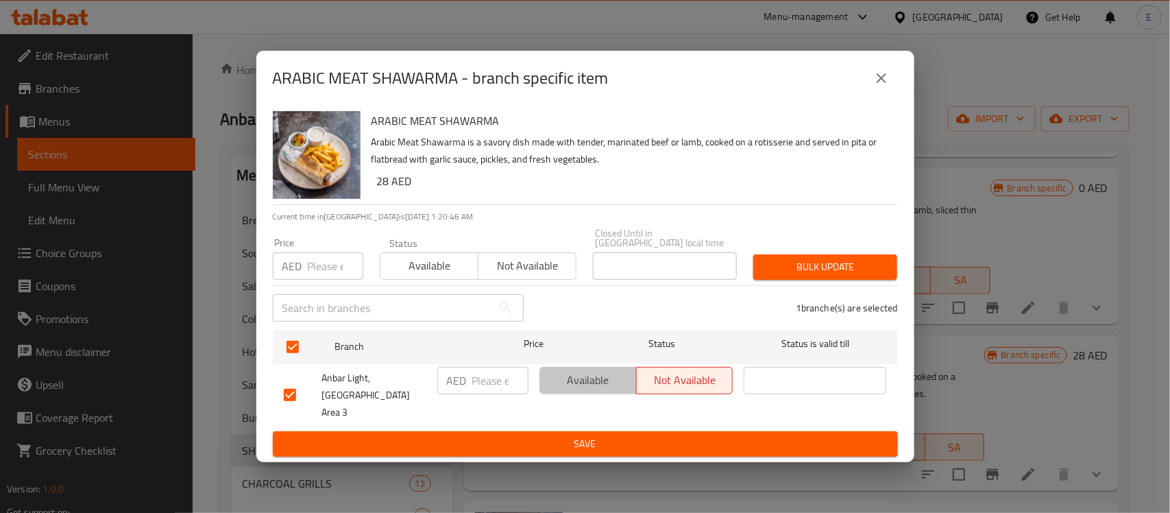
click at [612, 385] on span "Available" at bounding box center [589, 380] width 86 height 20
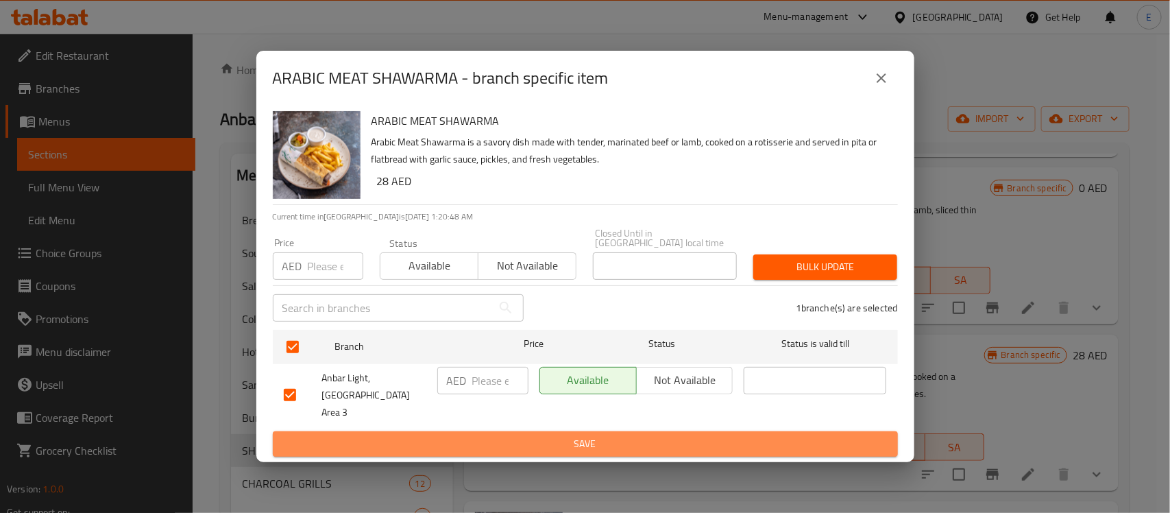
click at [601, 431] on button "Save" at bounding box center [585, 443] width 625 height 25
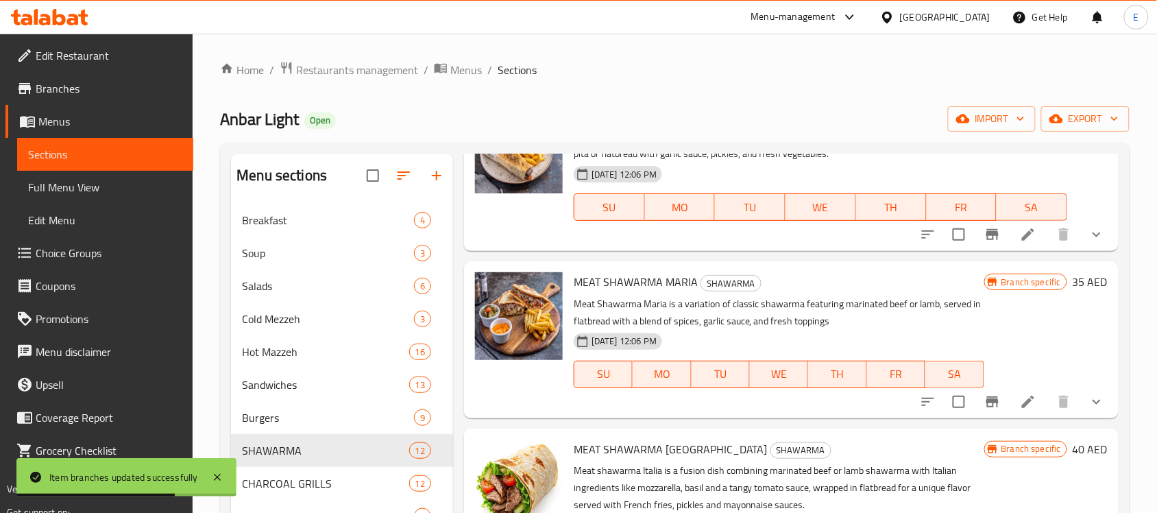
scroll to position [773, 0]
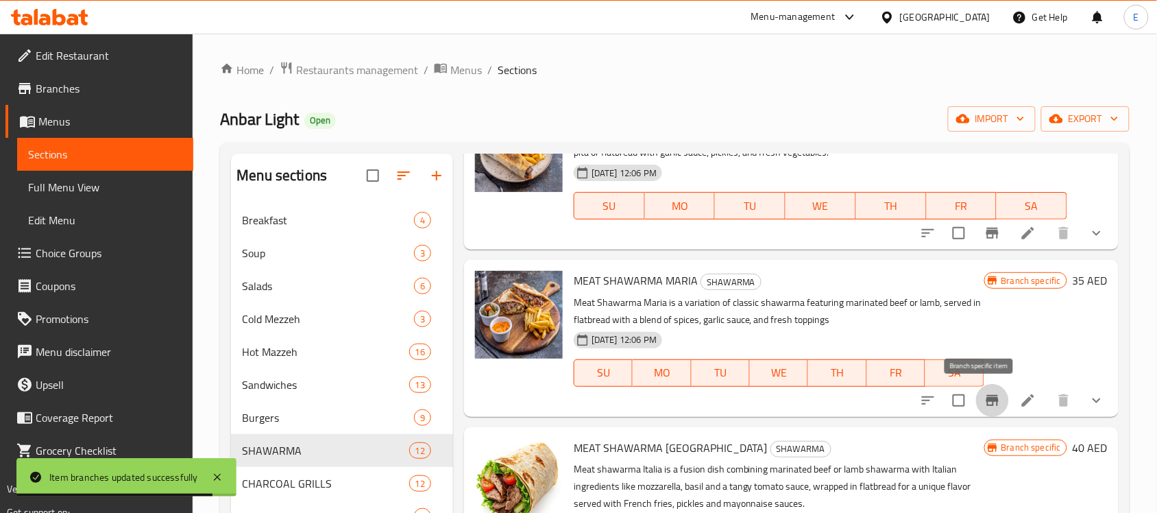
click at [986, 398] on icon "Branch-specific-item" at bounding box center [992, 400] width 12 height 11
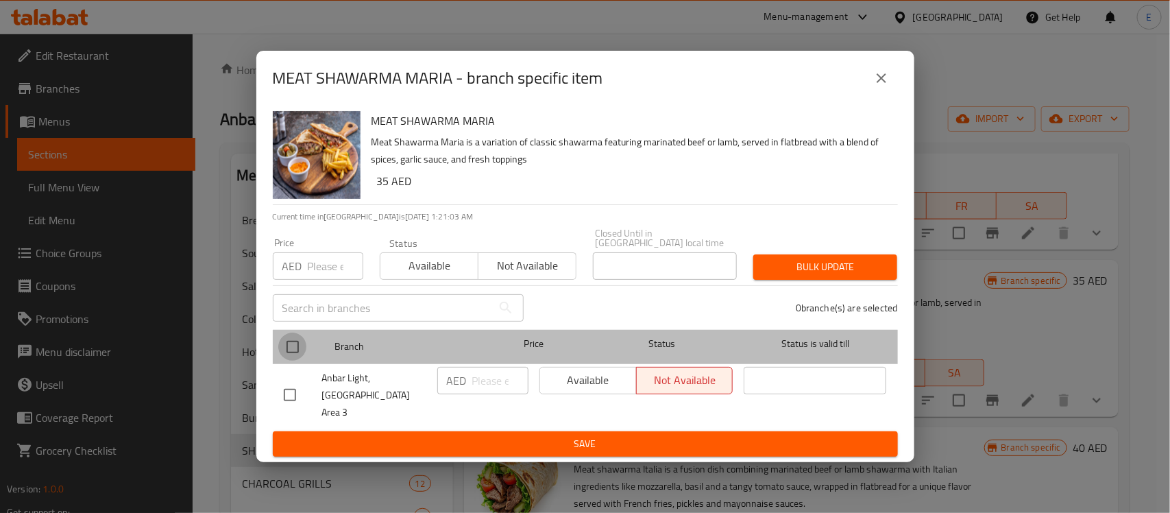
click at [292, 356] on input "checkbox" at bounding box center [292, 346] width 29 height 29
checkbox input "true"
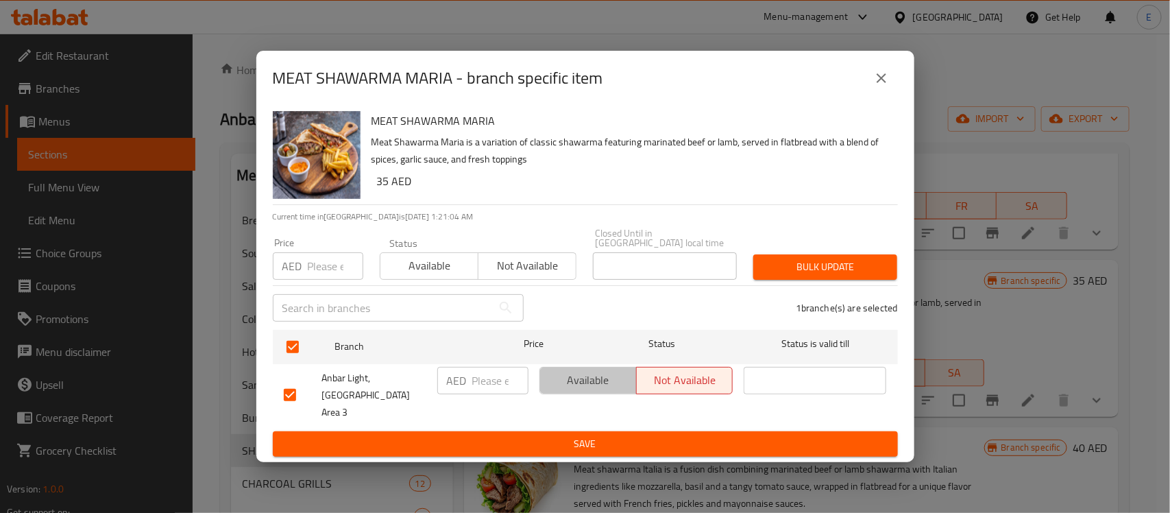
click at [566, 390] on span "Available" at bounding box center [589, 380] width 86 height 20
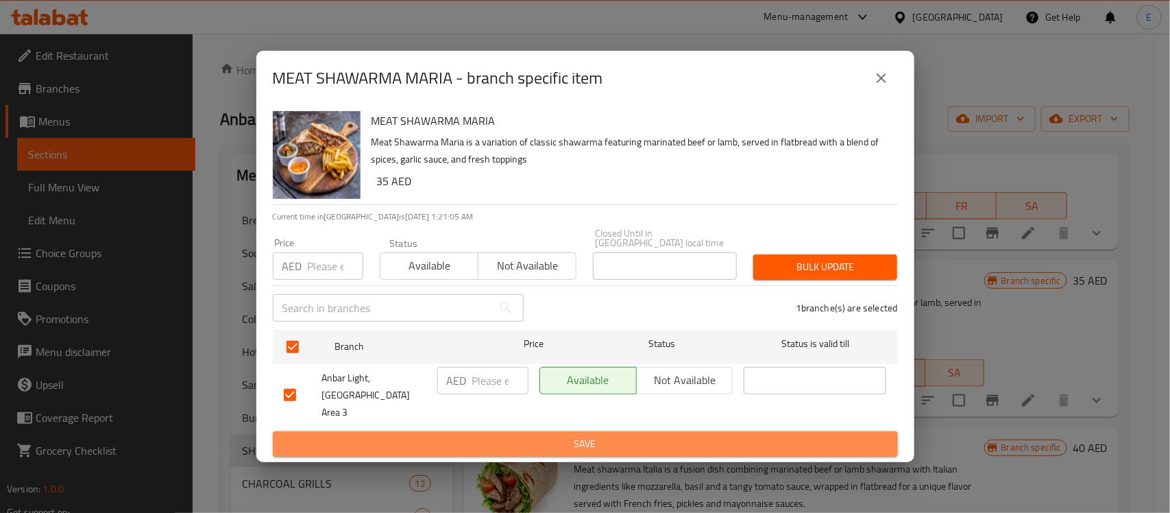
click at [580, 435] on span "Save" at bounding box center [585, 443] width 603 height 17
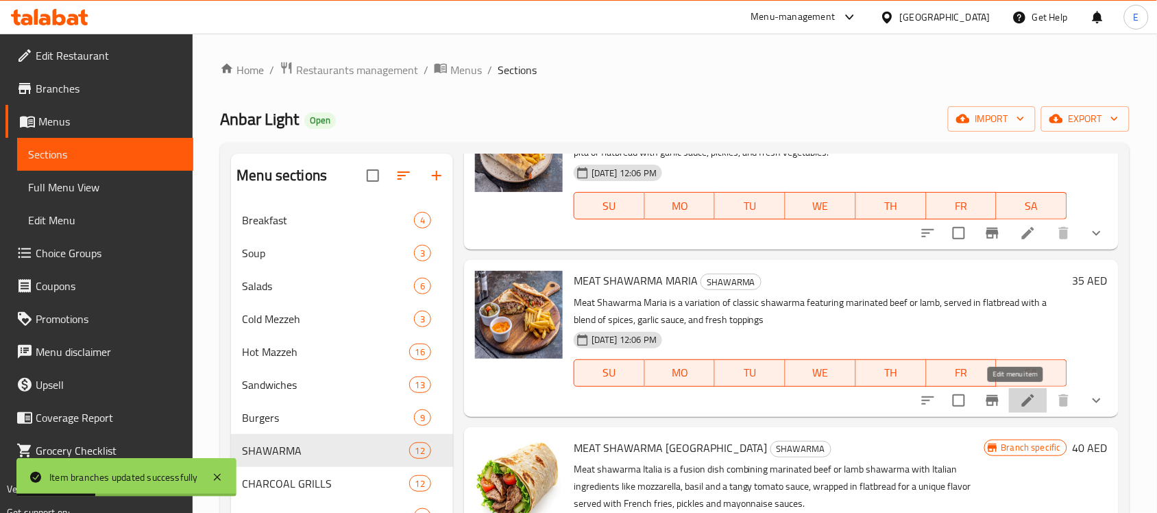
click at [1024, 402] on icon at bounding box center [1028, 400] width 16 height 16
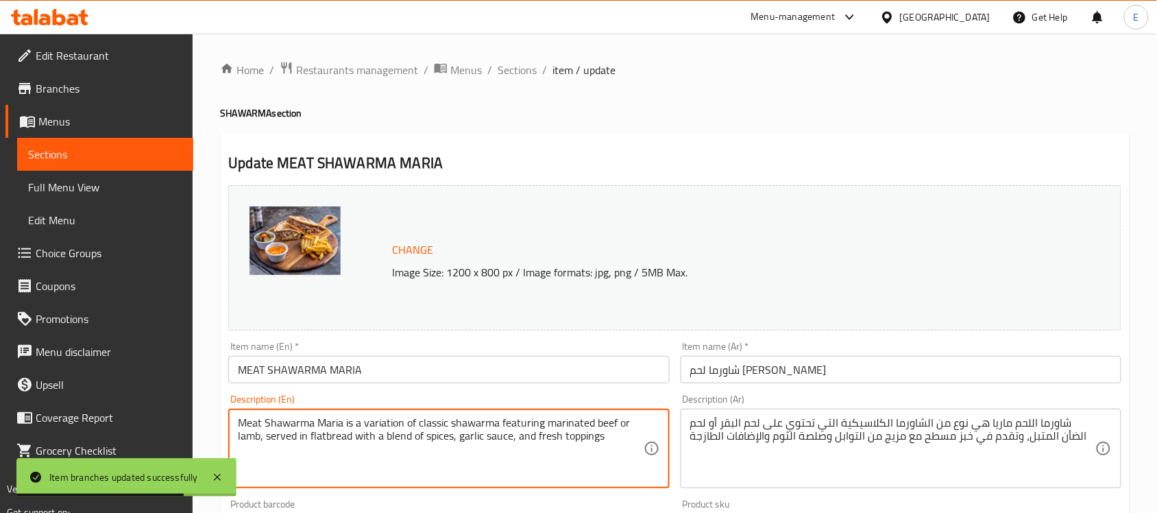
paste textarea "for a rich and flavorful bite."
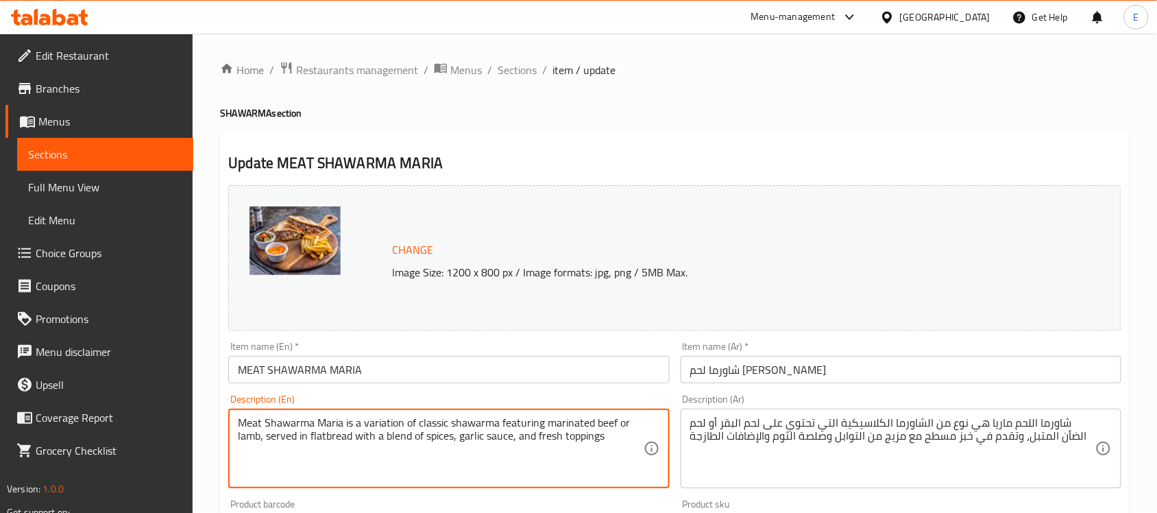
click at [549, 474] on textarea "Meat Shawarma Maria is a variation of classic shawarma featuring marinated beef…" at bounding box center [440, 448] width 405 height 65
type textarea "Meat Shawarma Maria is a variation of classic shawarma featuring marinated beef…"
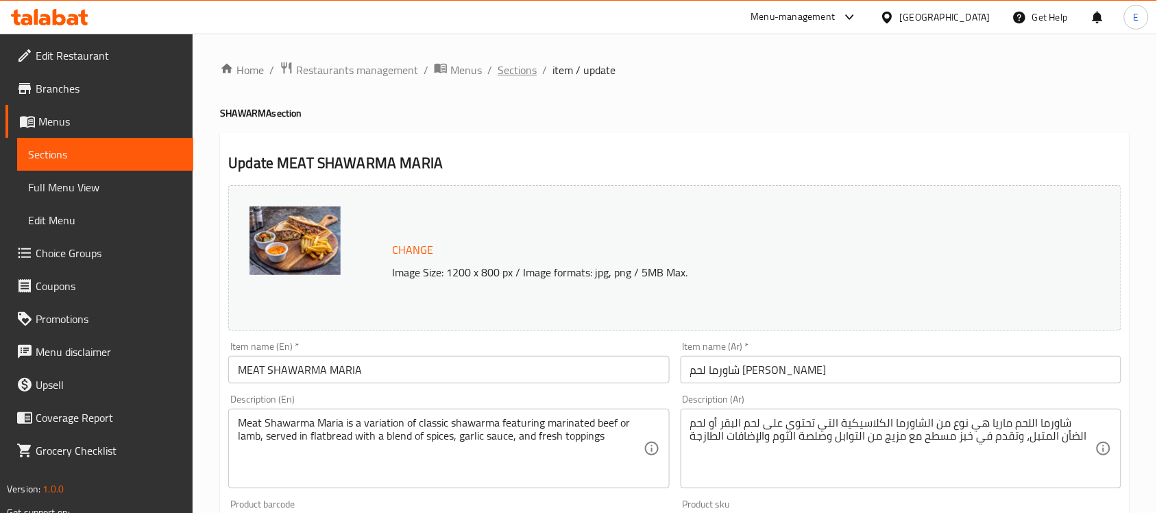
click at [519, 62] on span "Sections" at bounding box center [517, 70] width 39 height 16
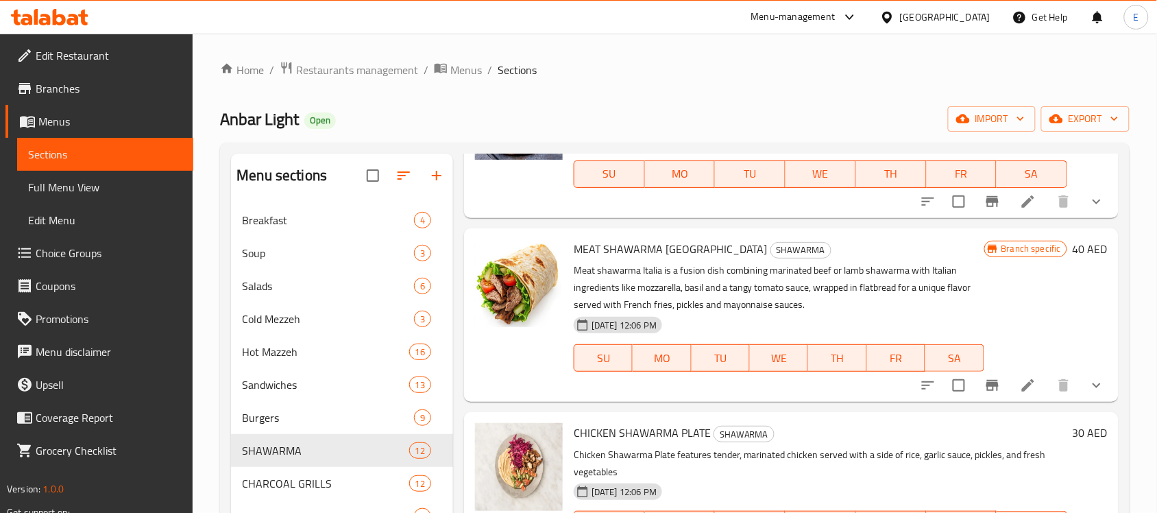
scroll to position [975, 0]
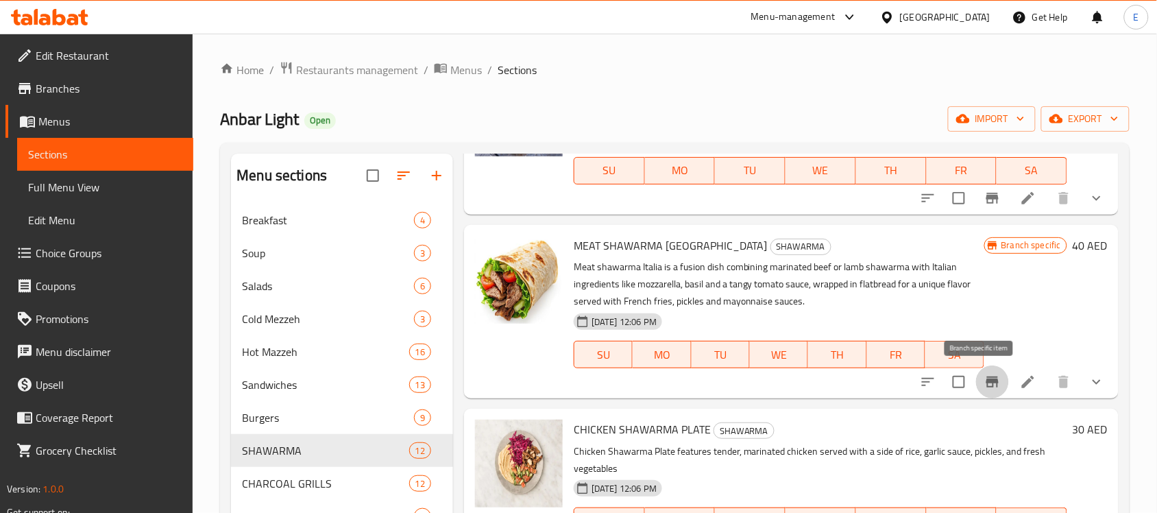
click at [984, 377] on icon "Branch-specific-item" at bounding box center [992, 382] width 16 height 16
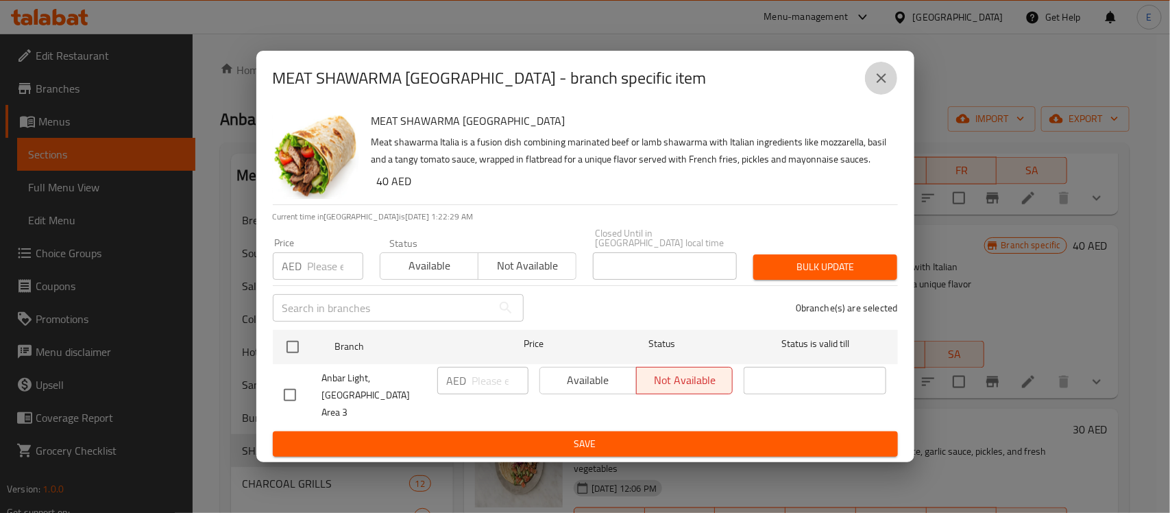
click at [878, 86] on icon "close" at bounding box center [881, 78] width 16 height 16
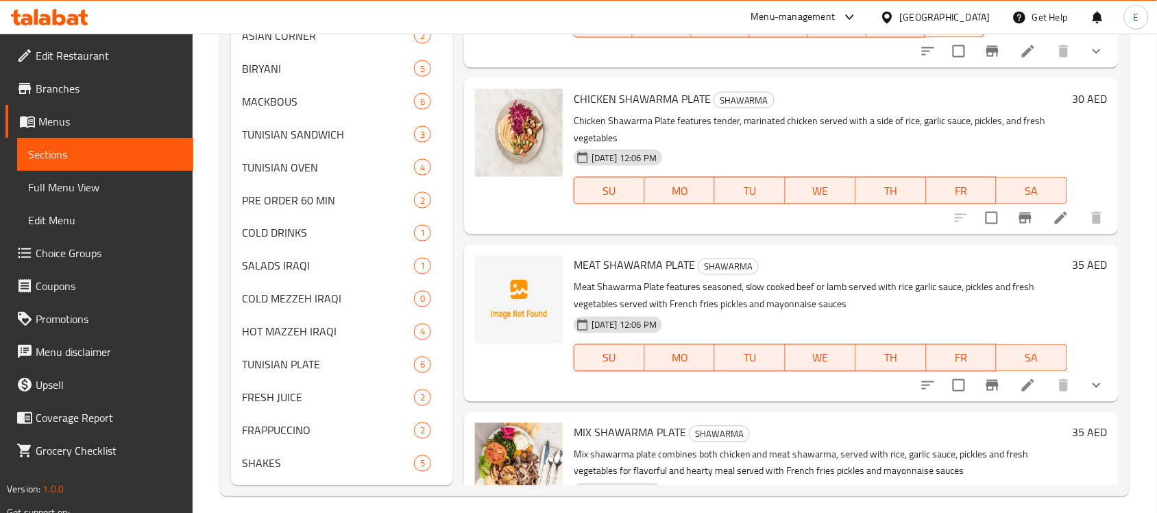
scroll to position [748, 0]
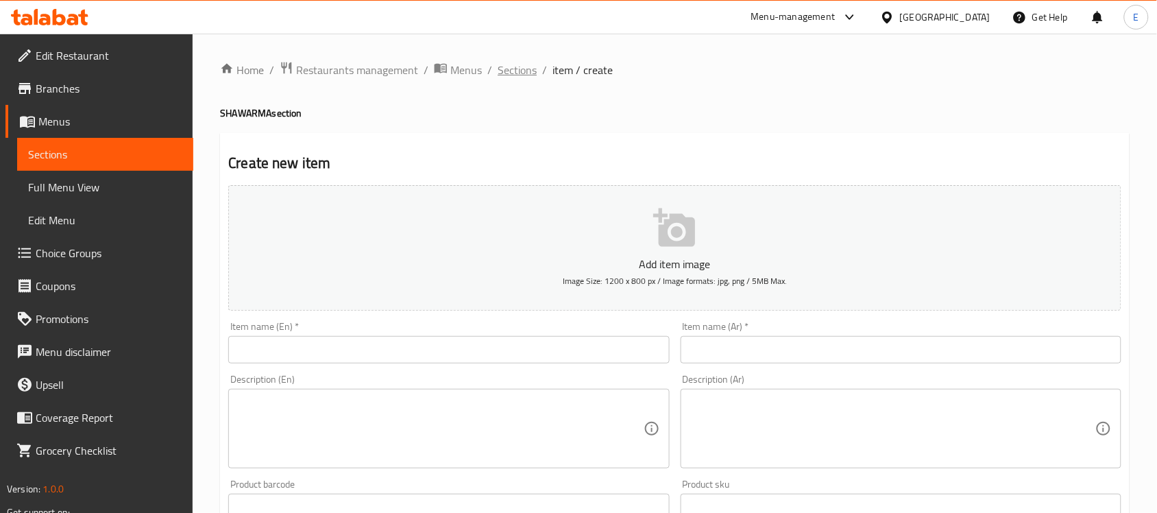
click at [522, 66] on span "Sections" at bounding box center [517, 70] width 39 height 16
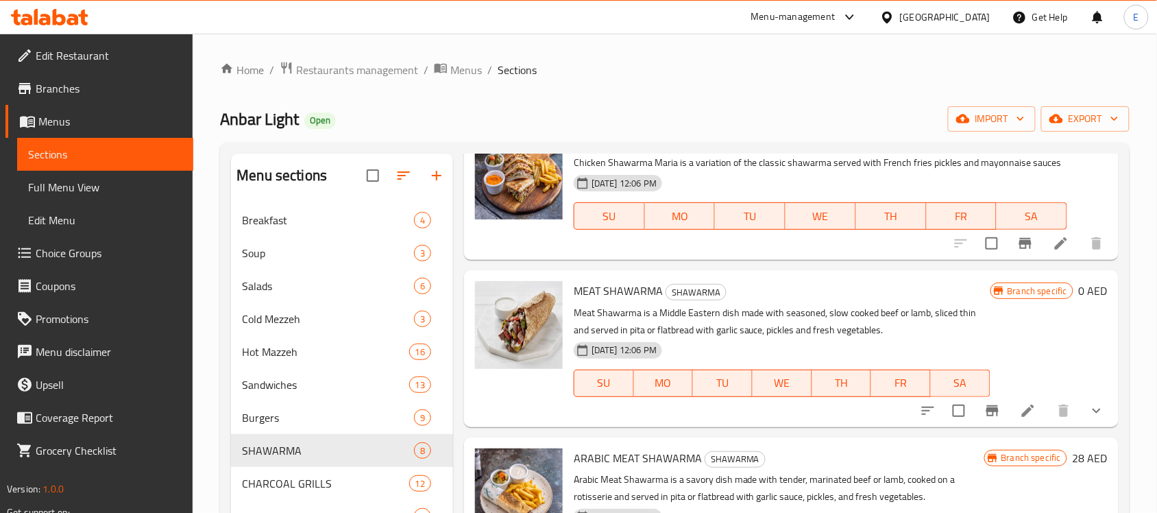
scroll to position [96, 0]
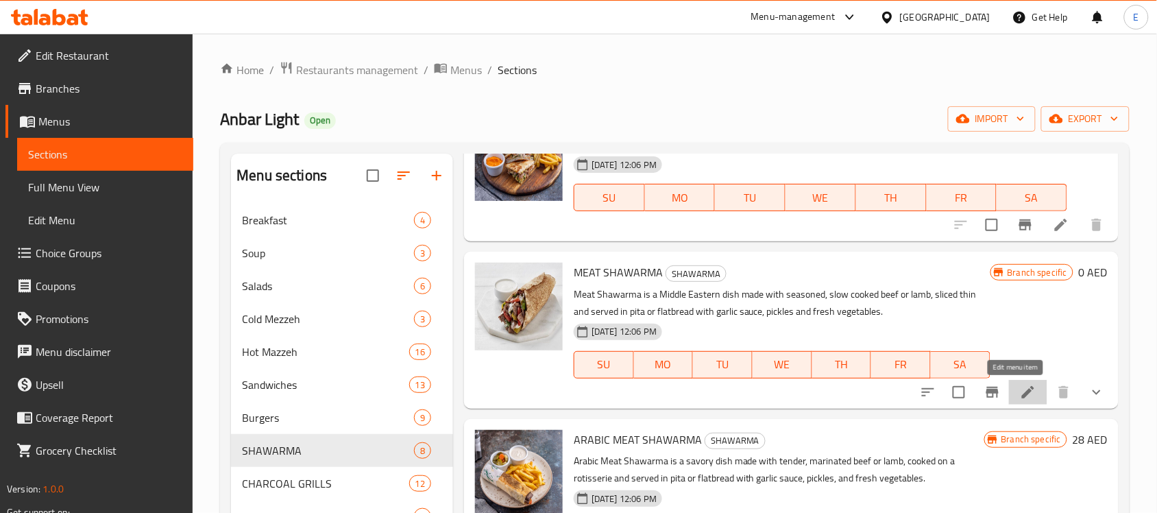
click at [1020, 389] on icon at bounding box center [1028, 392] width 16 height 16
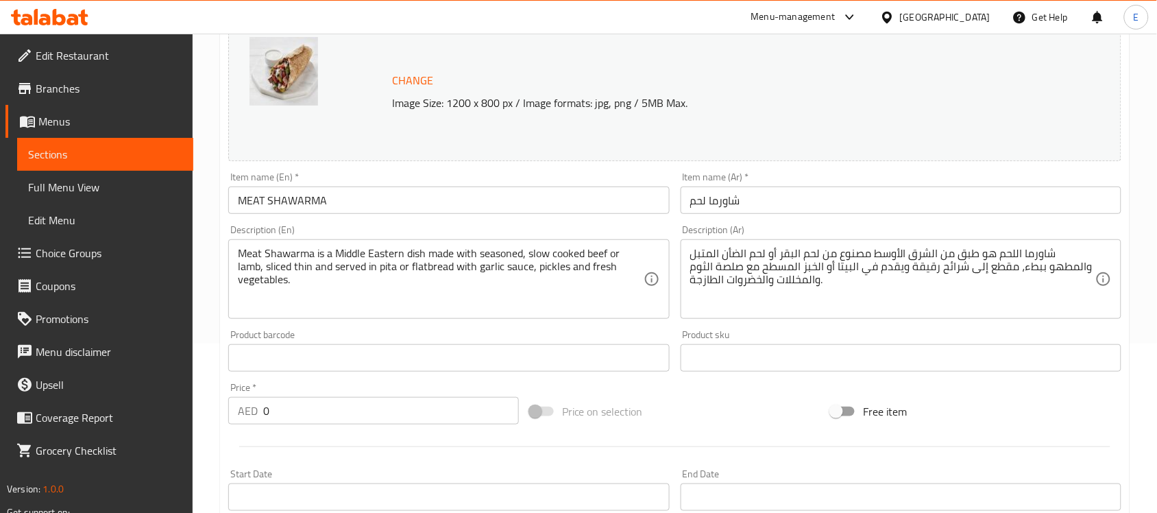
scroll to position [170, 0]
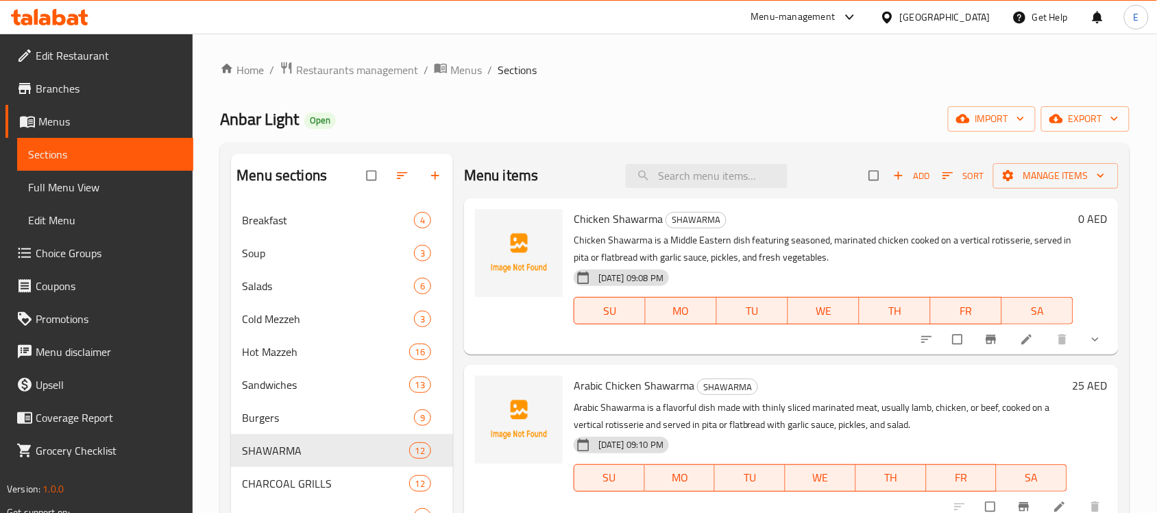
click at [842, 274] on div "Chicken Shawarma SHAWARMA Chicken Shawarma is a Middle Eastern dish featuring s…" at bounding box center [823, 276] width 511 height 145
click at [705, 165] on input "search" at bounding box center [707, 176] width 162 height 24
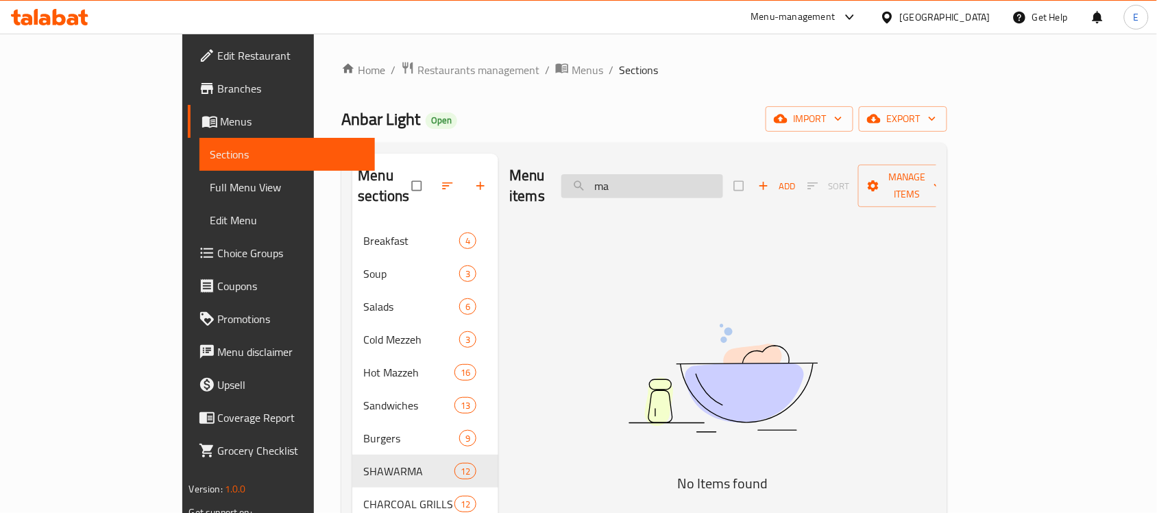
type input "m"
type input "م"
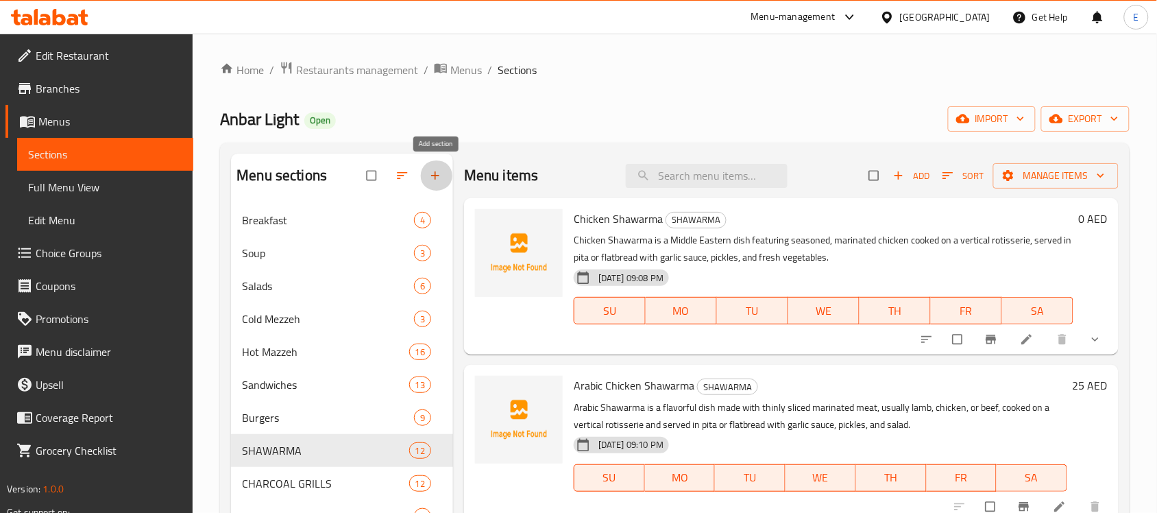
click at [436, 173] on icon "button" at bounding box center [435, 176] width 14 height 14
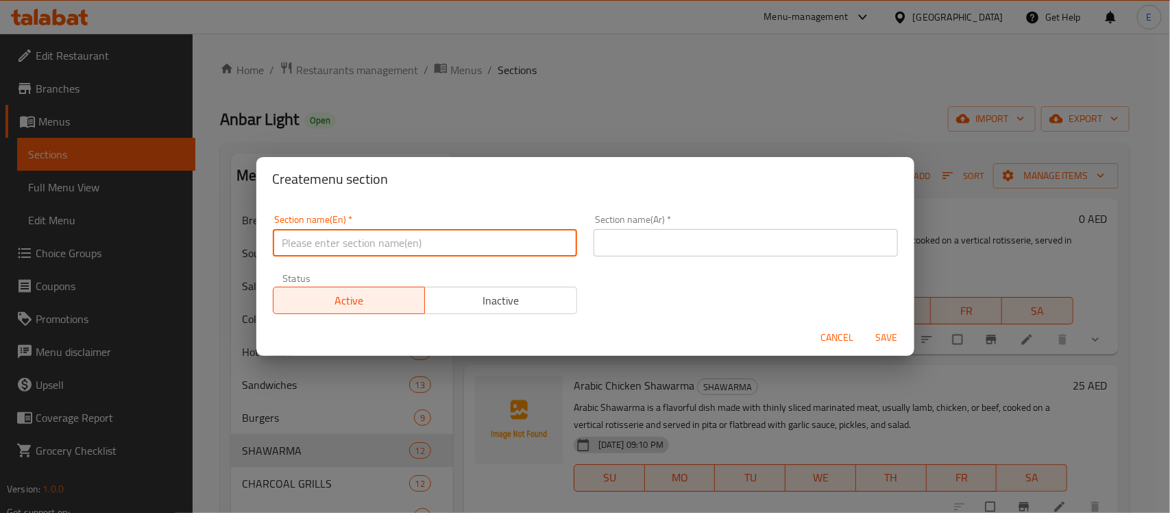
click at [439, 248] on input "text" at bounding box center [425, 242] width 304 height 27
type input "Manakish"
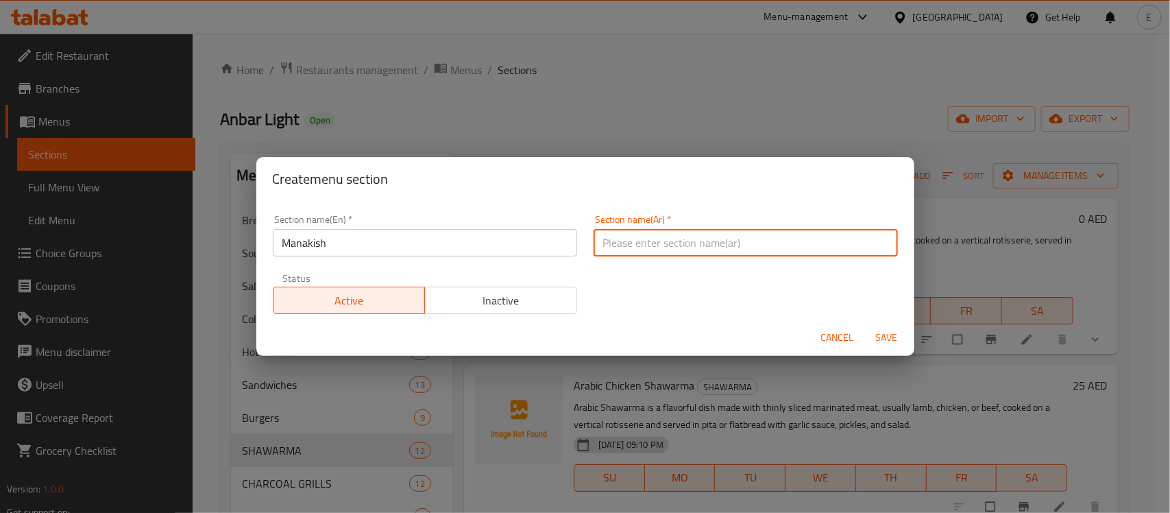
click at [690, 247] on input "text" at bounding box center [746, 242] width 304 height 27
type input "مناقيش"
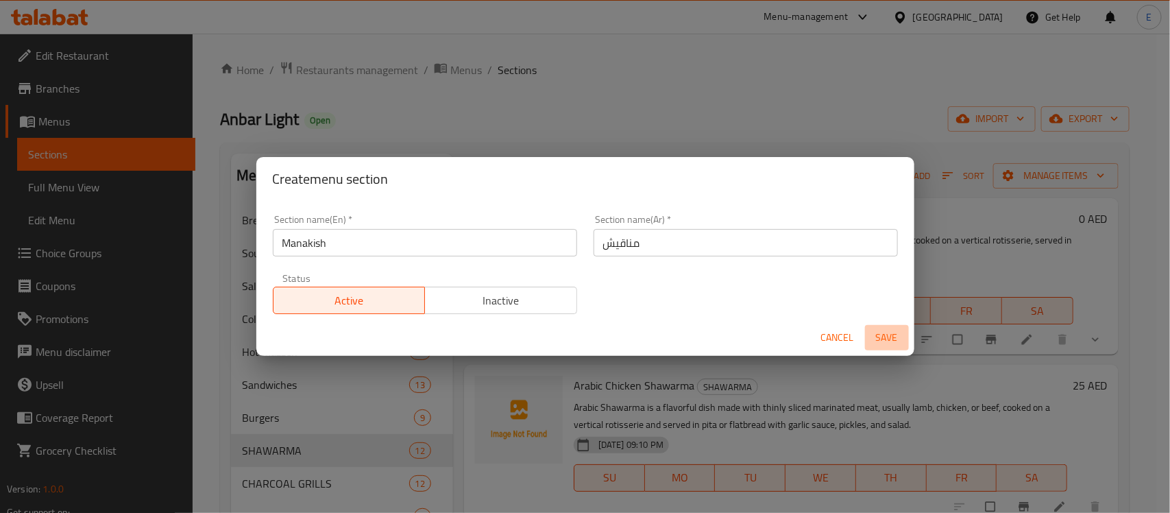
click at [868, 343] on button "Save" at bounding box center [887, 337] width 44 height 25
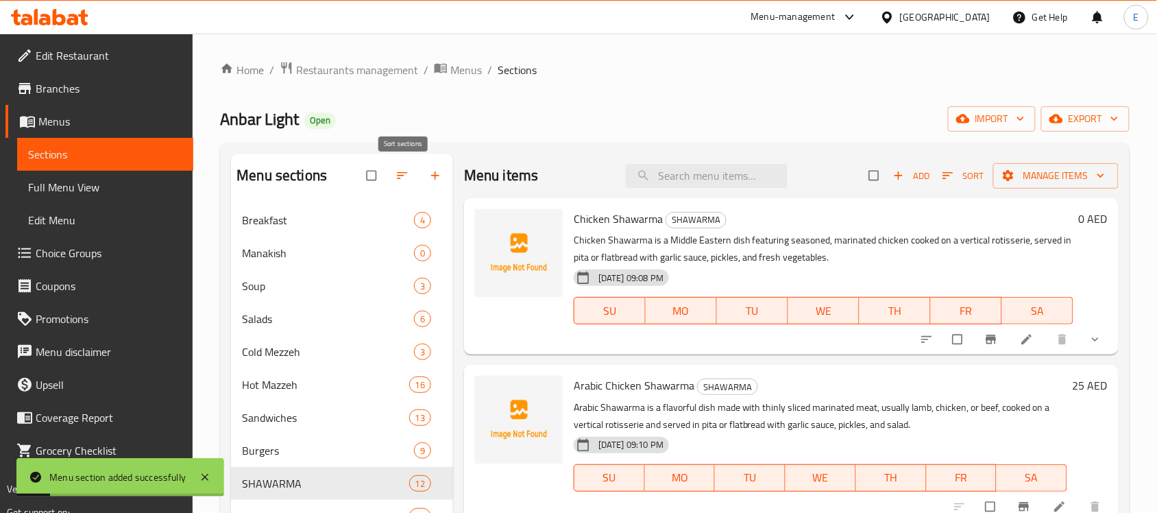
click at [407, 177] on icon "button" at bounding box center [403, 176] width 14 height 14
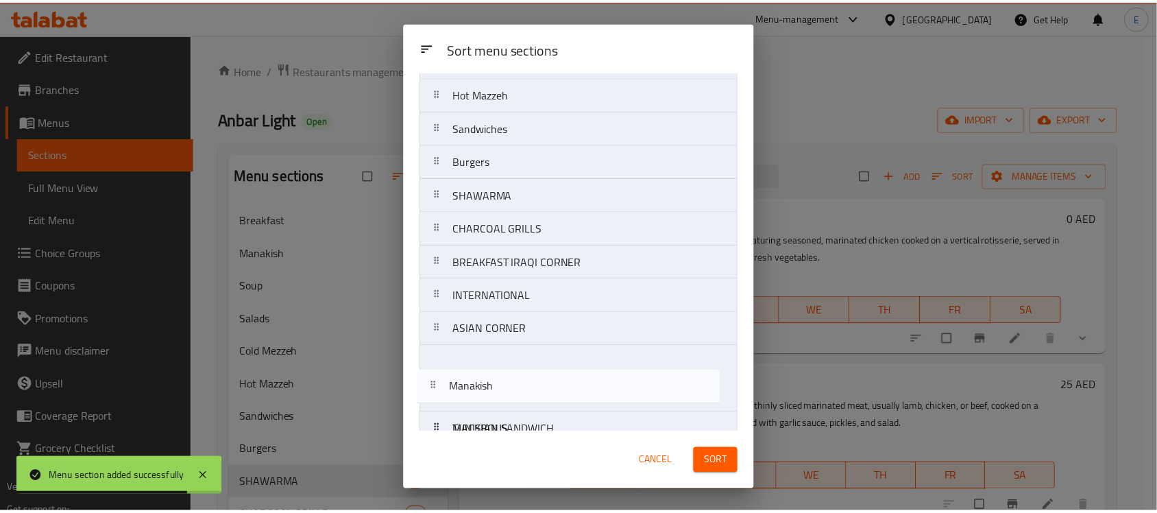
scroll to position [173, 0]
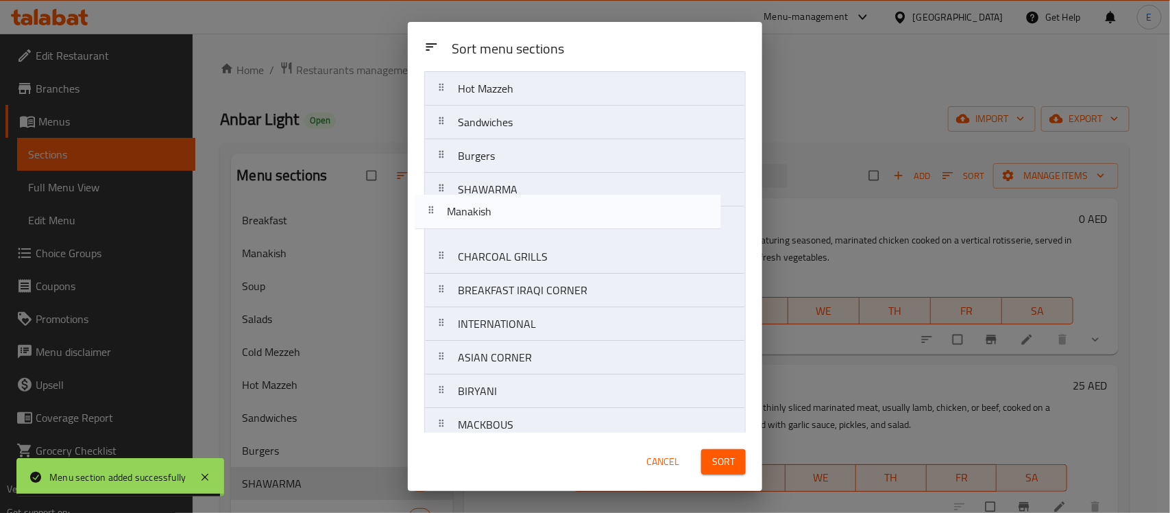
drag, startPoint x: 504, startPoint y: 163, endPoint x: 491, endPoint y: 235, distance: 73.2
click at [491, 235] on nav "Breakfast Manakish Soup Salads Cold Mezzeh Hot Mazzeh Sandwiches Burgers SHAWAR…" at bounding box center [585, 374] width 322 height 875
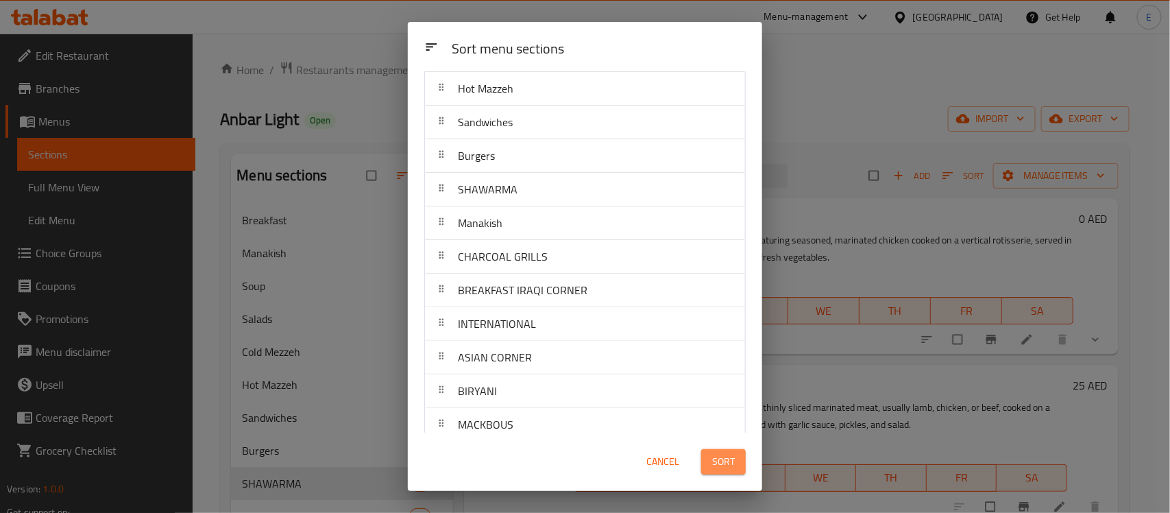
click at [731, 463] on span "Sort" at bounding box center [723, 461] width 23 height 17
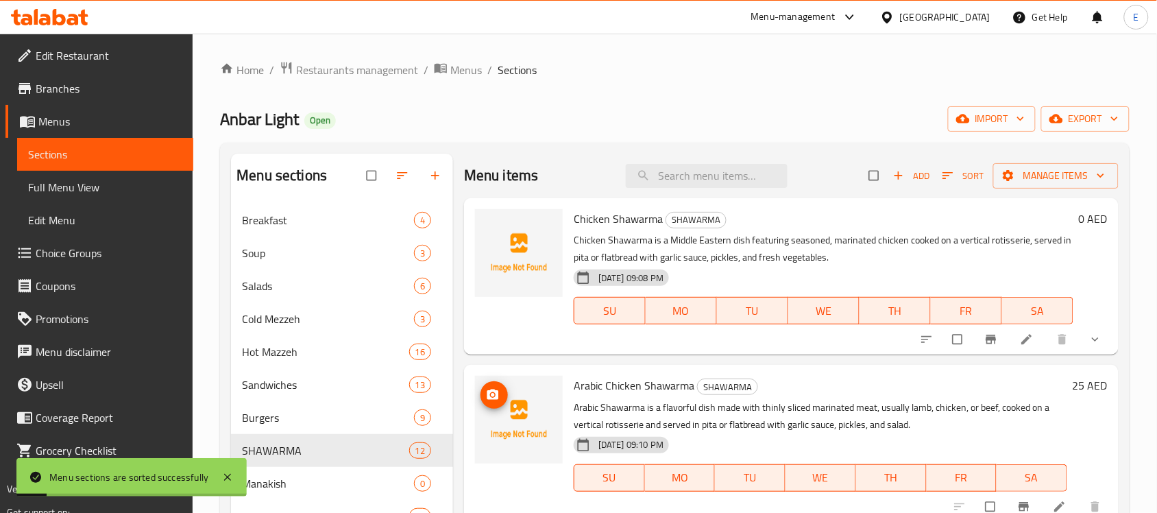
scroll to position [105, 0]
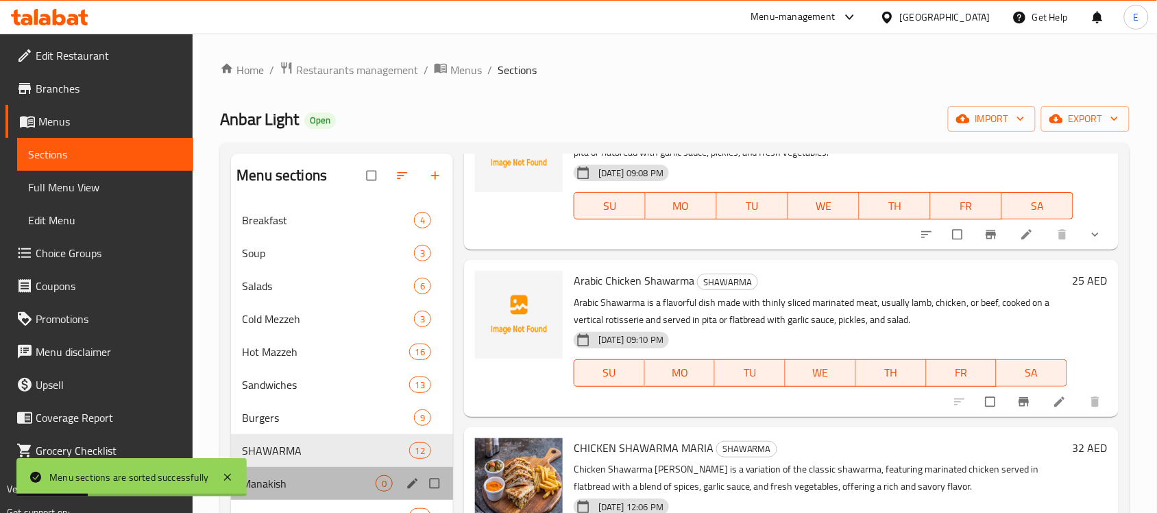
click at [339, 496] on div "Manakish 0" at bounding box center [342, 483] width 222 height 33
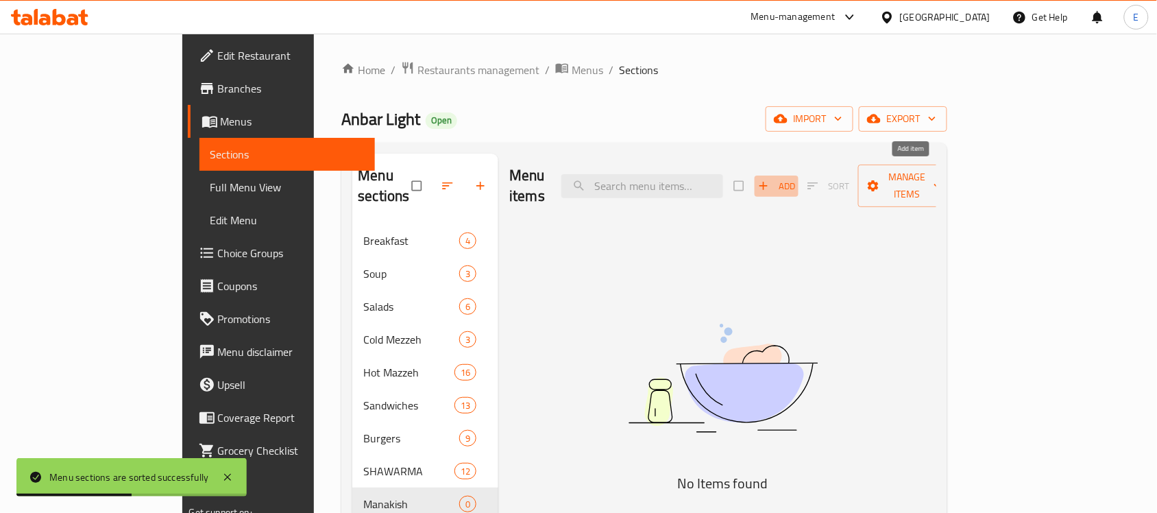
click at [795, 179] on span "Add" at bounding box center [776, 186] width 37 height 16
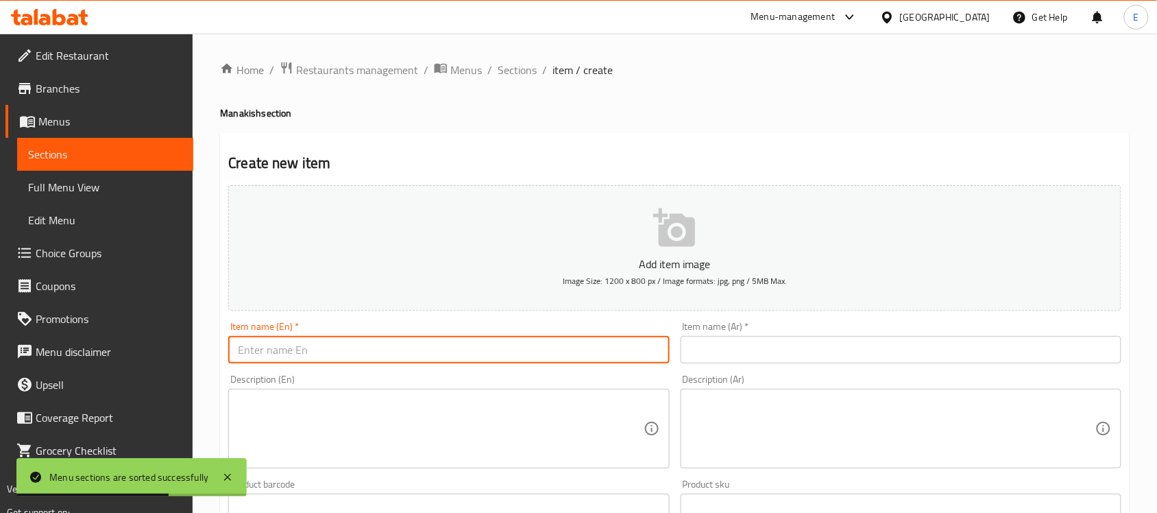
click at [506, 352] on input "text" at bounding box center [448, 349] width 441 height 27
paste input "KASHKAVAL CHEESE WITH MUHAMMARA"
type input "KASHKAVAL CHEESE WITH MUHAMMARA"
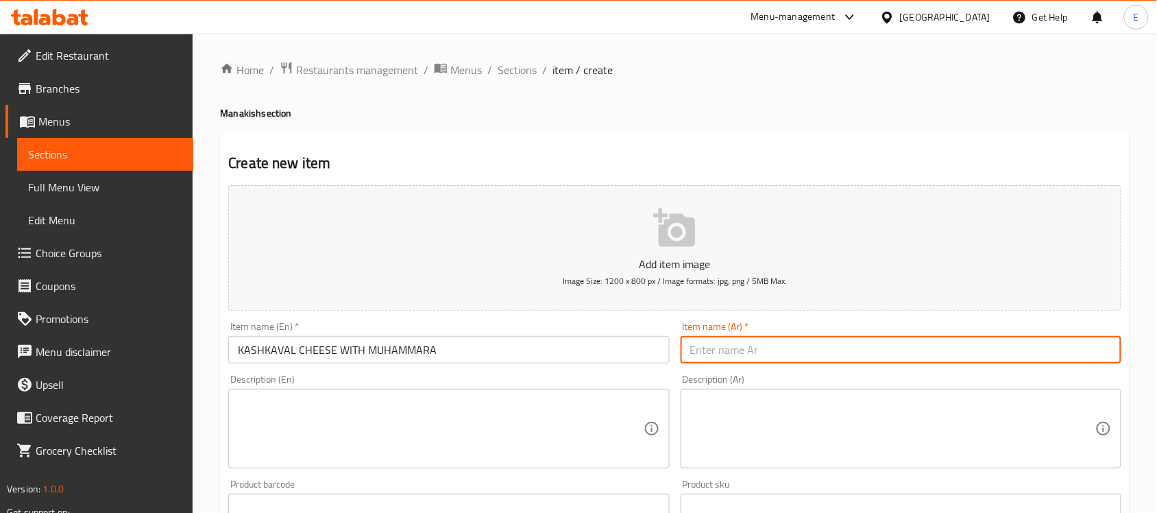
click at [729, 354] on input "text" at bounding box center [901, 349] width 441 height 27
paste input "KASHKAVAL CHEESE WITH MUHAMMARA"
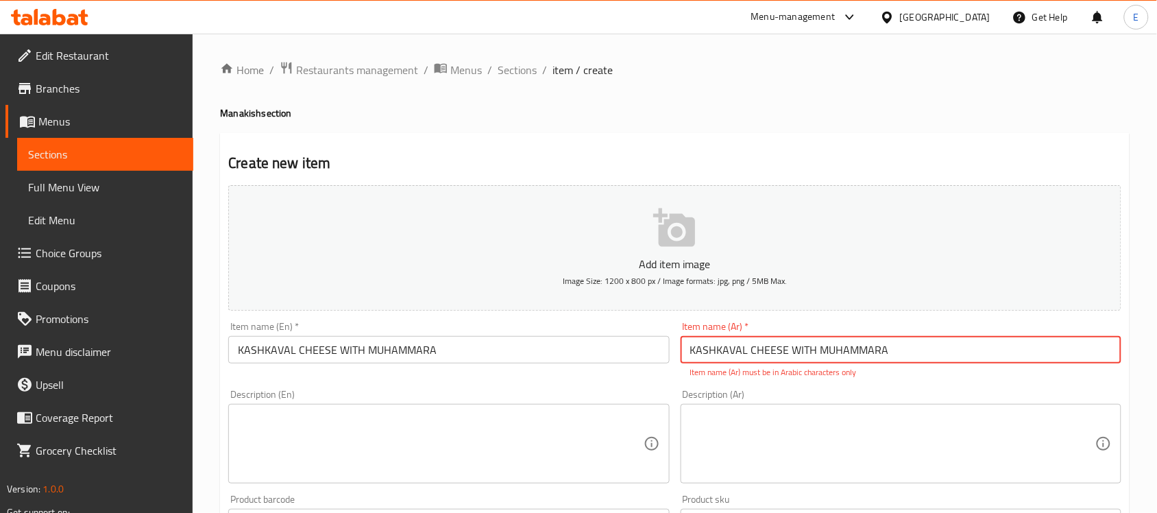
click at [741, 346] on input "KASHKAVAL CHEESE WITH MUHAMMARA" at bounding box center [901, 349] width 441 height 27
paste input "جبنة قشقوان مع محمرة"
type input "جبنة قشقوان مع محمرة"
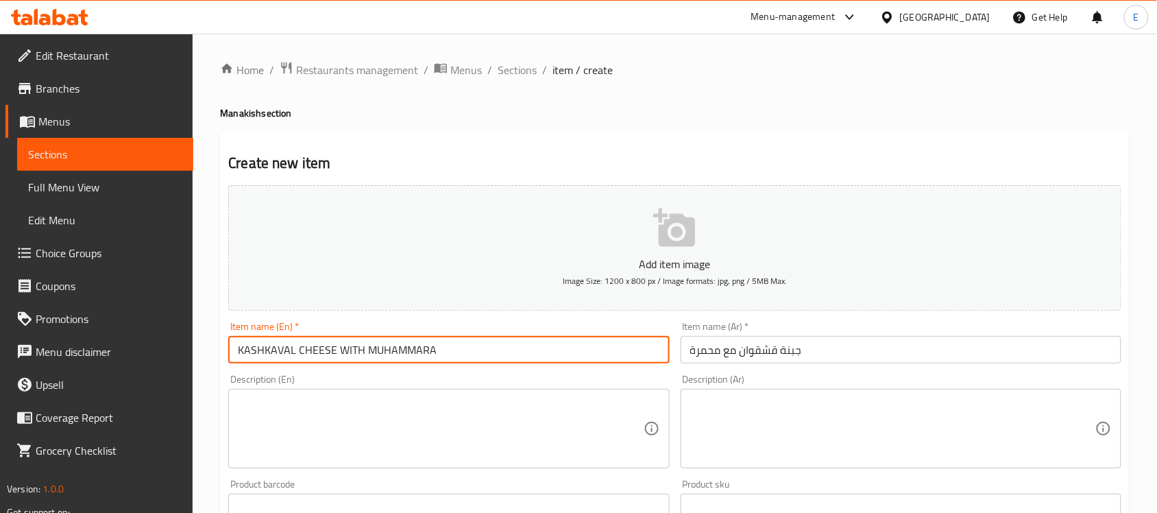
click at [542, 351] on input "KASHKAVAL CHEESE WITH MUHAMMARA" at bounding box center [448, 349] width 441 height 27
click at [525, 353] on input "KASHKAVAL CHEESE WITH MUHAMMARA" at bounding box center [448, 349] width 441 height 27
paste input "ashkaval Cheese With Muhammara"
type input "Kashkaval Cheese With Muhammara"
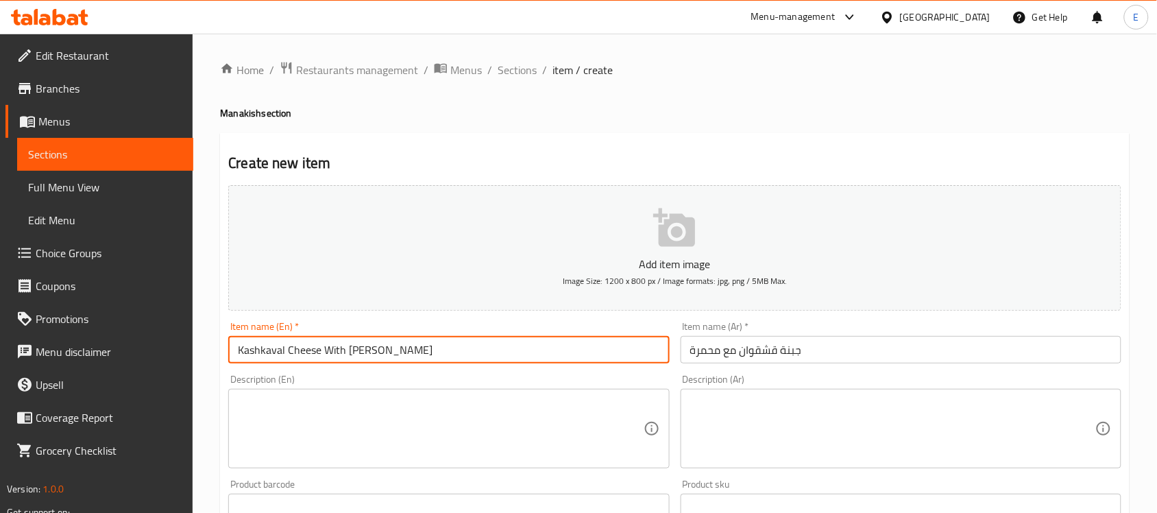
click at [316, 446] on textarea at bounding box center [440, 428] width 405 height 65
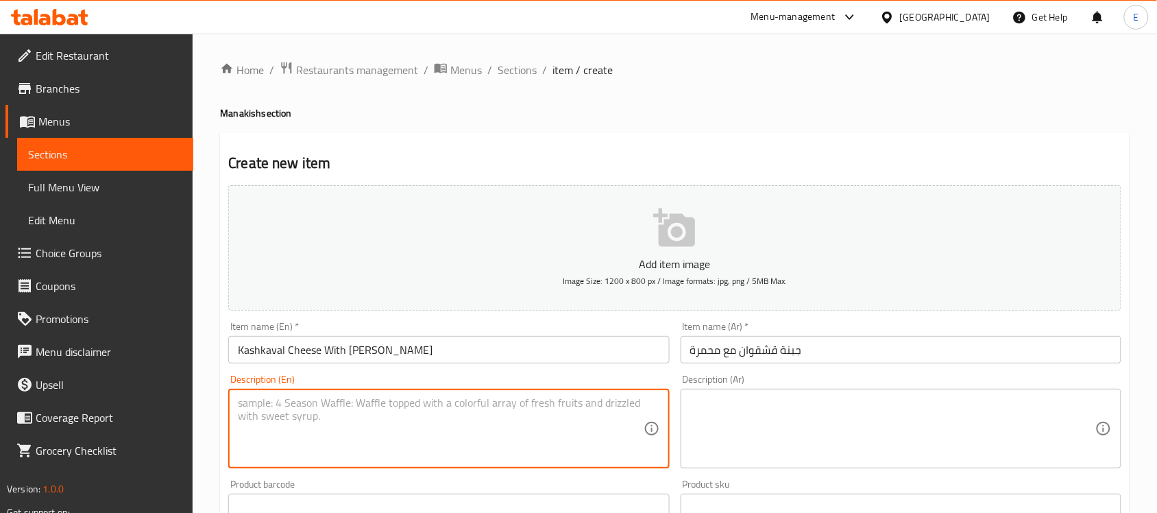
paste textarea ""A rich, savory appetizer or meze made by pairing the creamy, semi-hard Kashkav…"
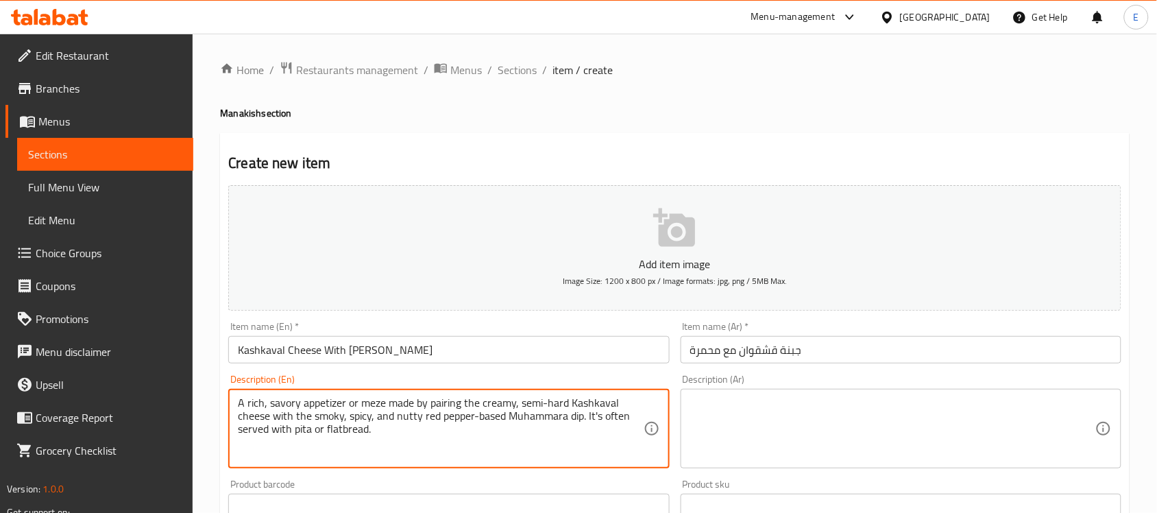
type textarea "A rich, savory appetizer or meze made by pairing the creamy, semi-hard Kashkava…"
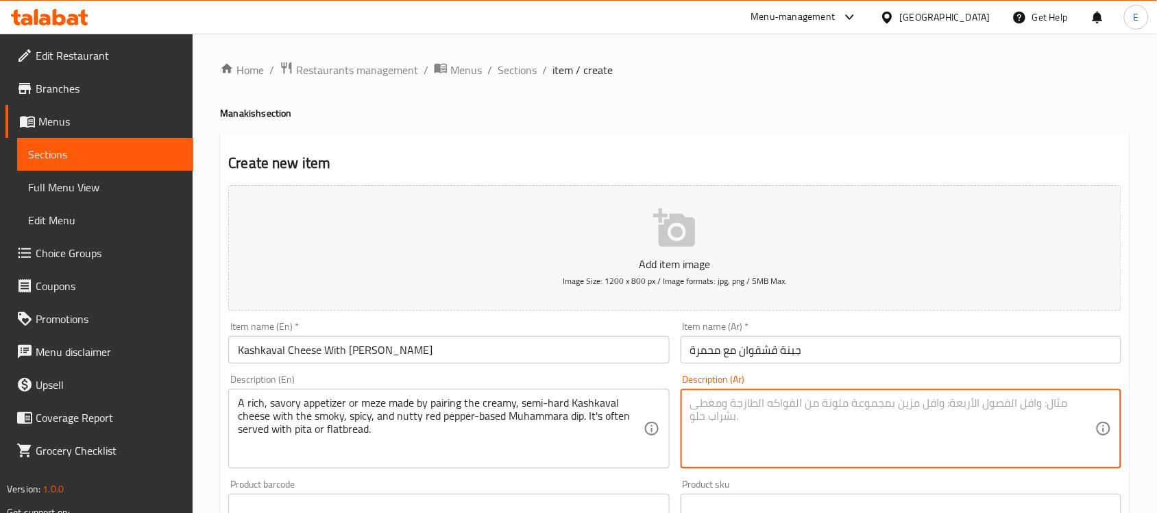
click at [703, 398] on textarea at bounding box center [892, 428] width 405 height 65
paste textarea "مقبلات غنية ولذيذة، تُحضّر بمزج جبنة قشقوان الكريمية شبه الصلبة مع صلصة المحمرة…"
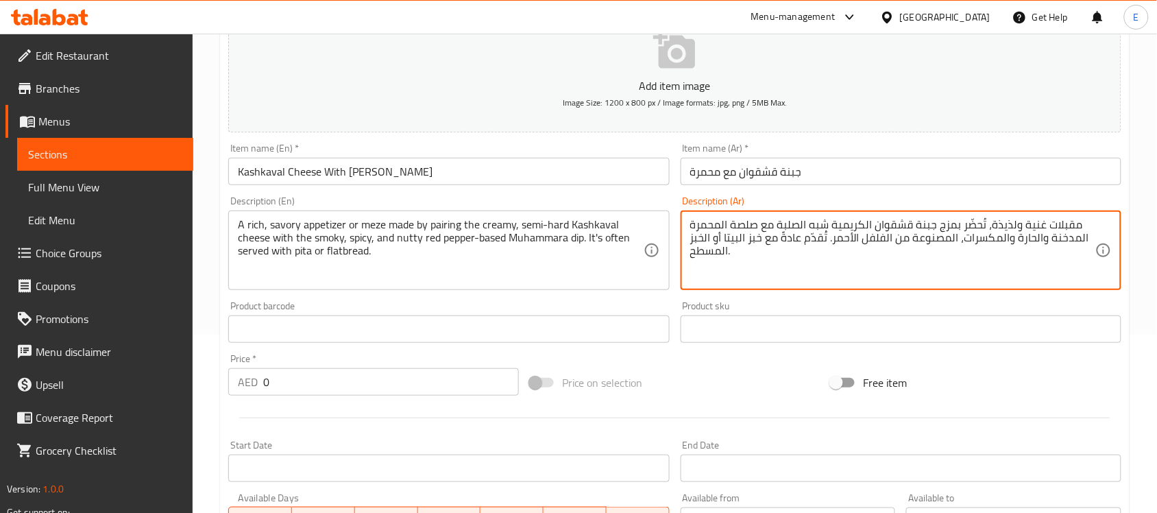
scroll to position [180, 0]
type textarea "مقبلات غنية ولذيذة، تُحضّر بمزج جبنة قشقوان الكريمية شبه الصلبة مع صلصة المحمرة…"
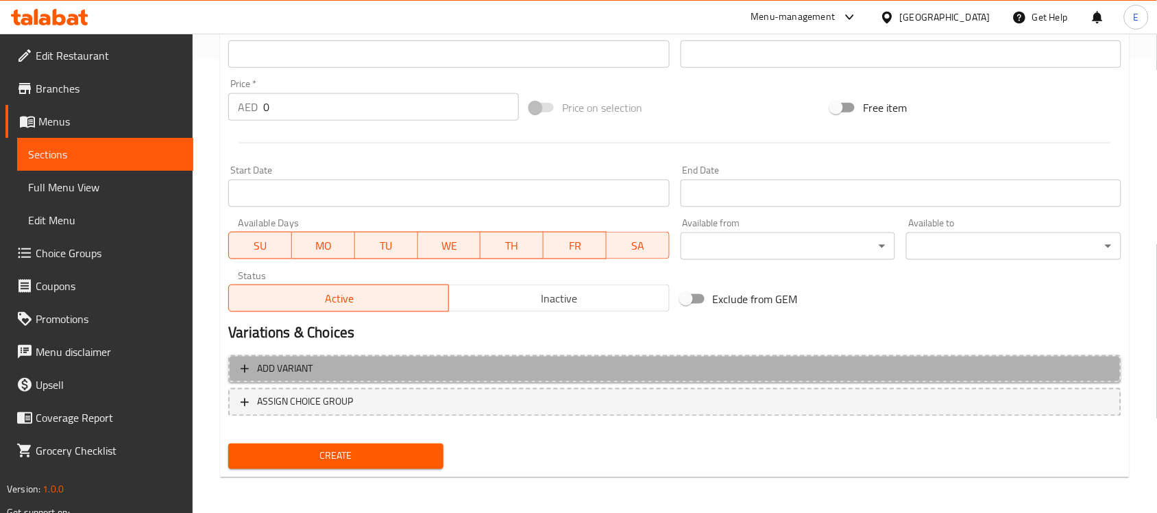
click at [409, 377] on button "Add variant" at bounding box center [674, 369] width 893 height 28
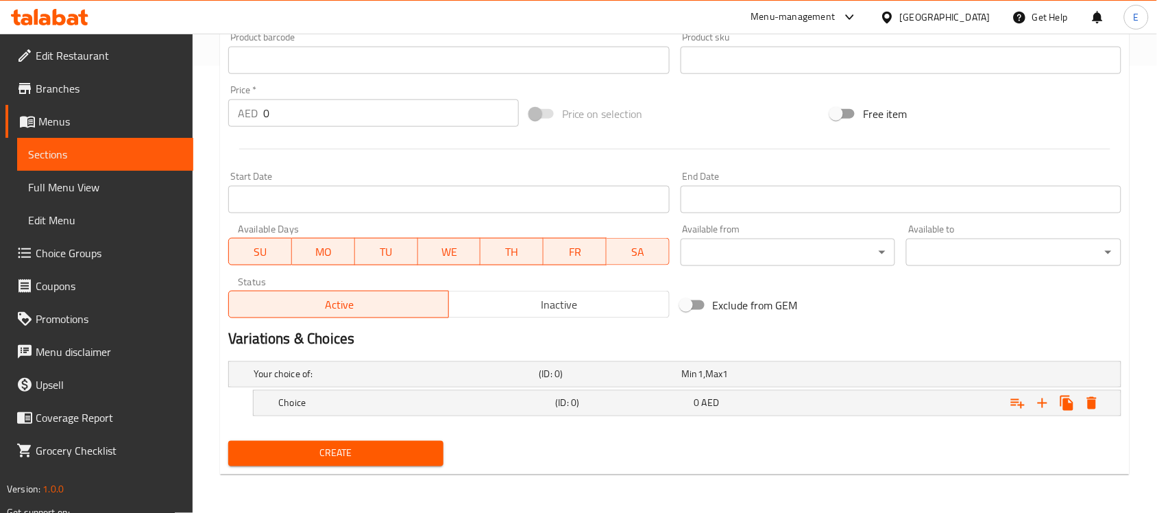
scroll to position [446, 0]
click at [463, 409] on h5 "Choice" at bounding box center [413, 404] width 271 height 14
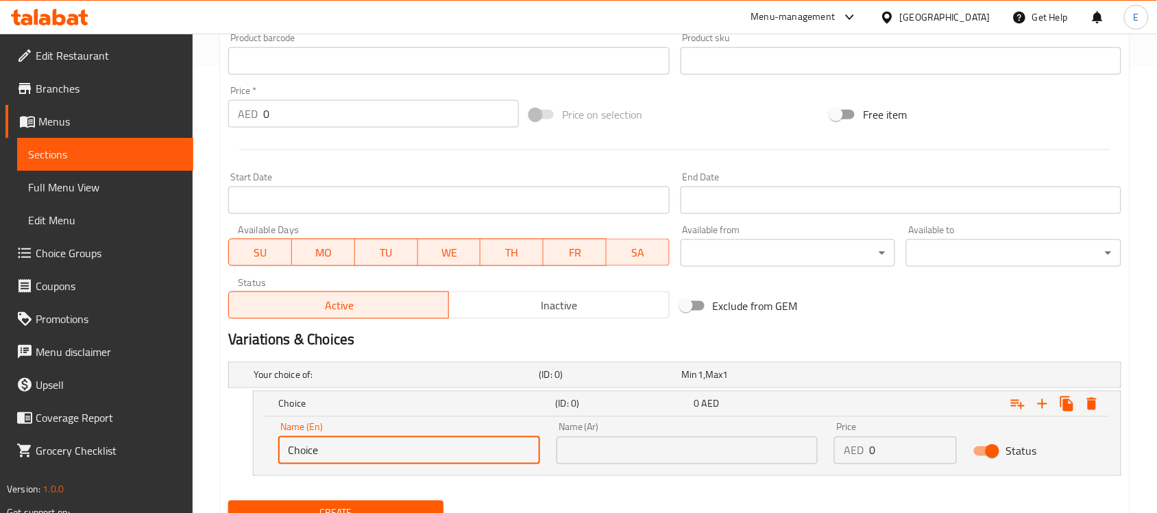
click at [442, 450] on input "Choice" at bounding box center [409, 450] width 262 height 27
drag, startPoint x: 442, startPoint y: 450, endPoint x: 194, endPoint y: 457, distance: 248.3
click at [194, 457] on div "Home / Restaurants management / Menus / Sections / item / create Manakish secti…" at bounding box center [675, 79] width 965 height 985
type input "Half"
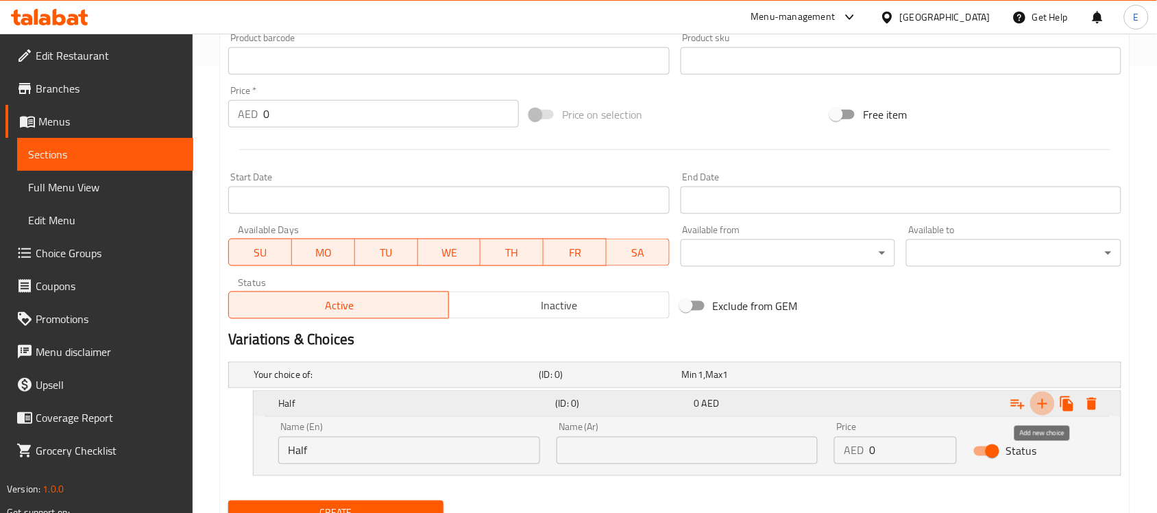
click at [1037, 405] on icon "Expand" at bounding box center [1042, 404] width 16 height 16
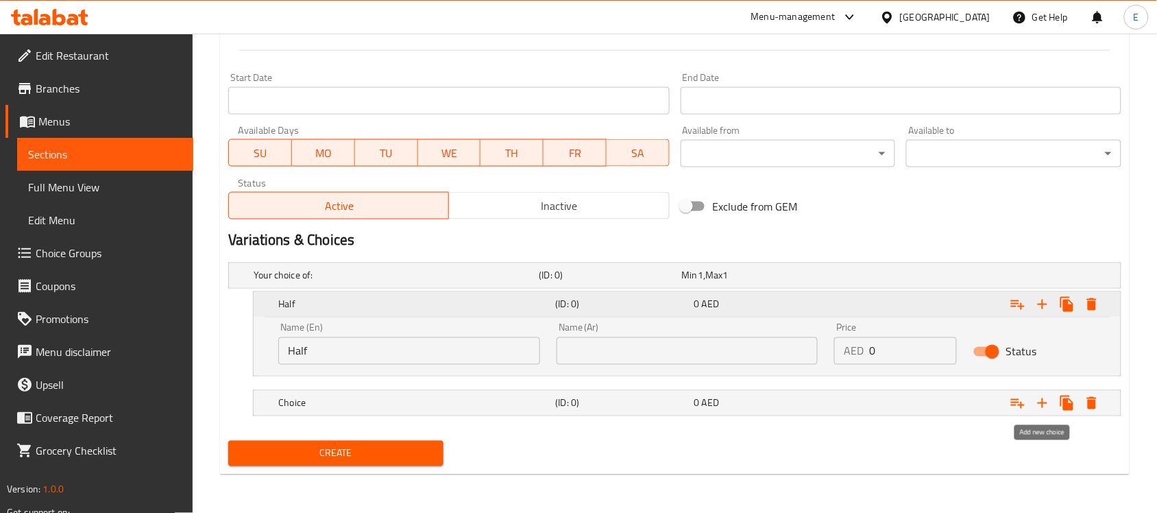
scroll to position [545, 0]
click at [406, 415] on div "Choice (ID: 0) 0 AED" at bounding box center [692, 404] width 832 height 30
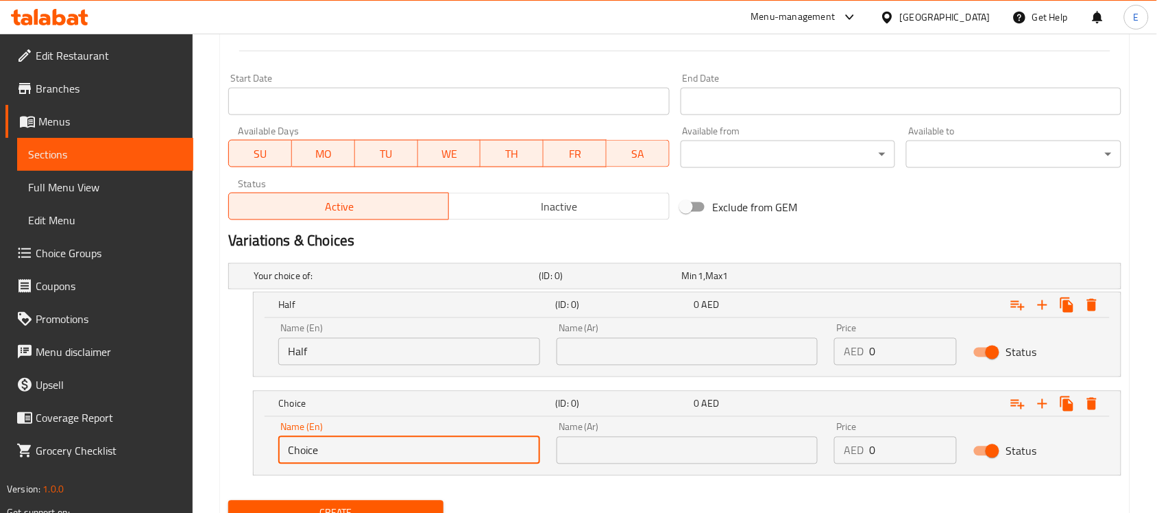
drag, startPoint x: 346, startPoint y: 443, endPoint x: 128, endPoint y: 443, distance: 218.0
click at [128, 443] on div "Edit Restaurant Branches Menus Sections Full Menu View Edit Menu Choice Groups …" at bounding box center [578, 31] width 1157 height 1084
type input "Full"
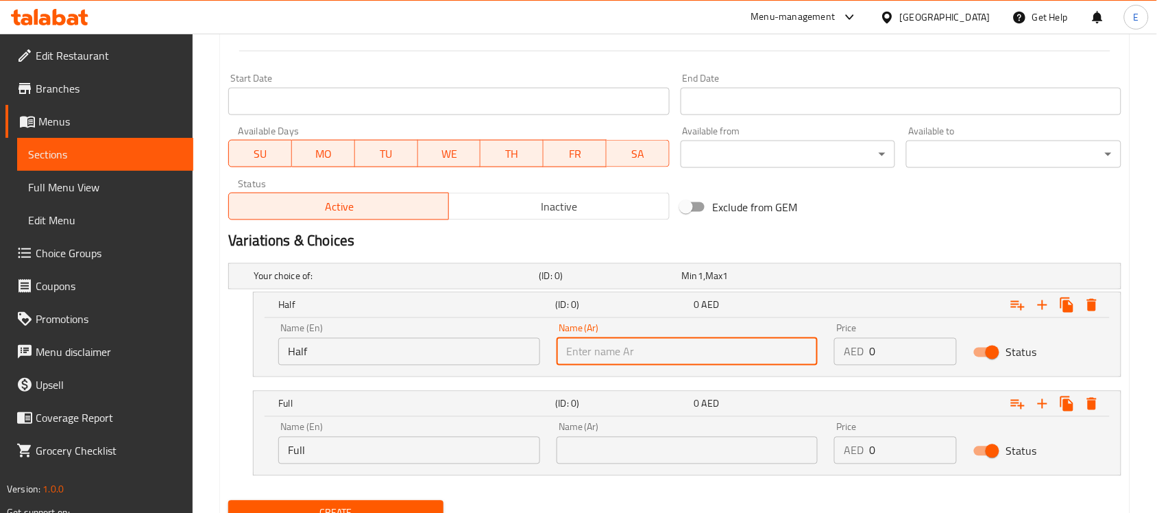
click at [597, 339] on input "text" at bounding box center [688, 351] width 262 height 27
type input "نصف"
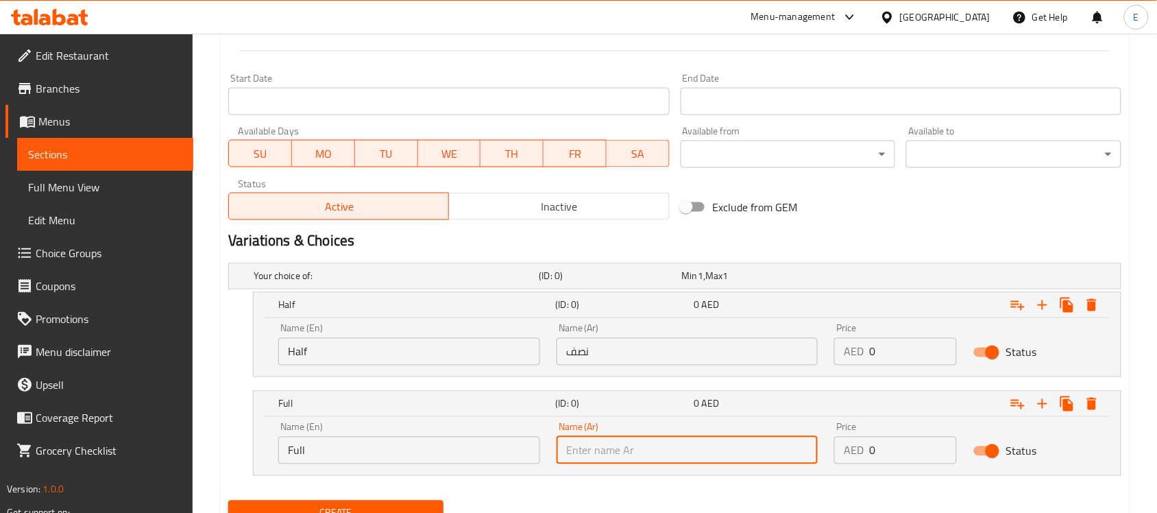
click at [563, 446] on input "text" at bounding box center [688, 450] width 262 height 27
type input "كامل"
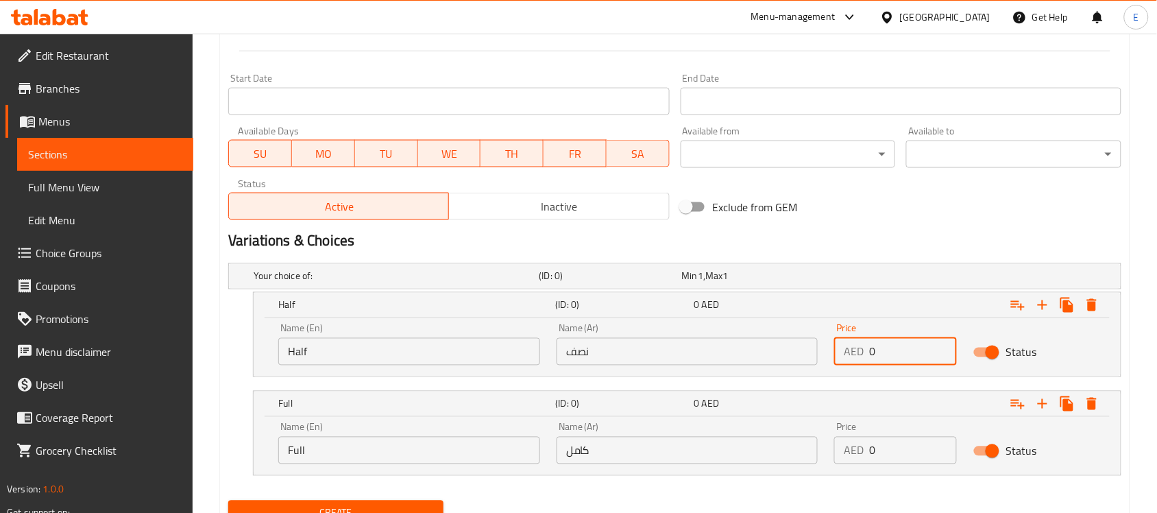
drag, startPoint x: 879, startPoint y: 350, endPoint x: 840, endPoint y: 350, distance: 39.1
click at [840, 350] on div "AED 0 Price" at bounding box center [895, 351] width 123 height 27
type input "13"
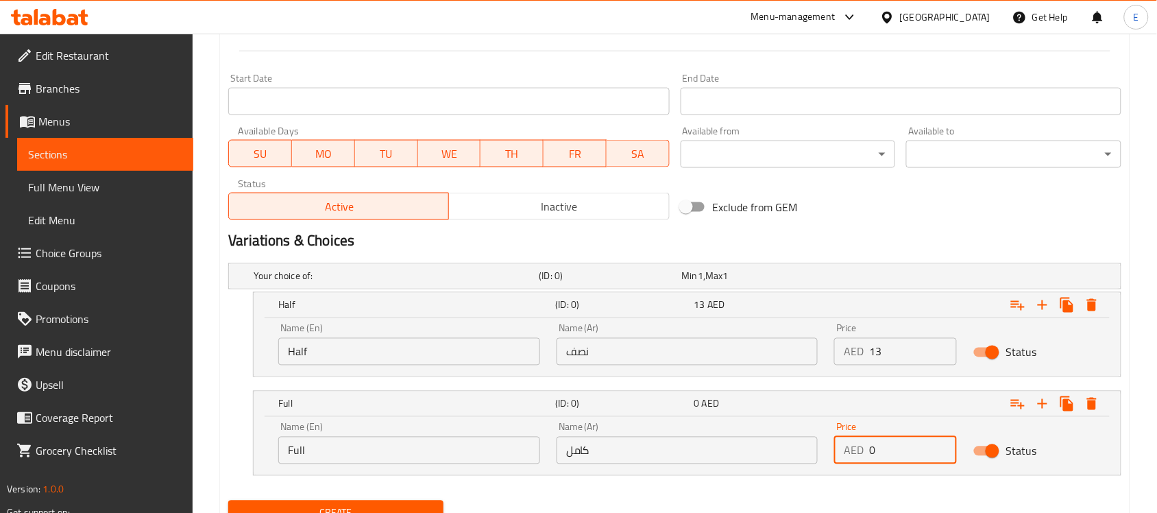
drag, startPoint x: 907, startPoint y: 439, endPoint x: 800, endPoint y: 447, distance: 107.3
click at [800, 447] on div "Name (En) Full Name (En) Name (Ar) كامل Name (Ar) Price AED 0 Price Status" at bounding box center [687, 443] width 834 height 58
type input "20"
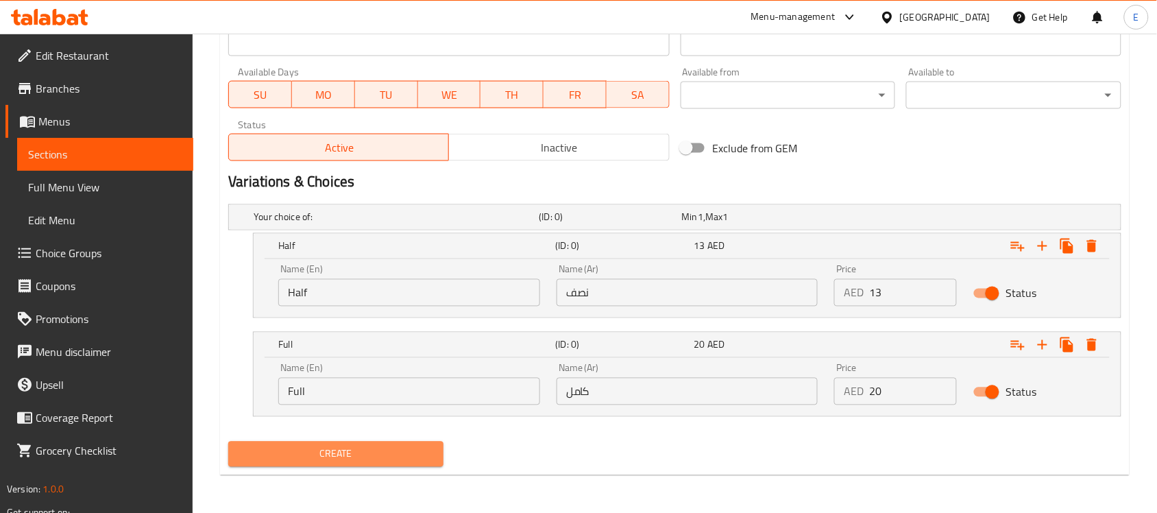
click at [367, 446] on span "Create" at bounding box center [335, 454] width 193 height 17
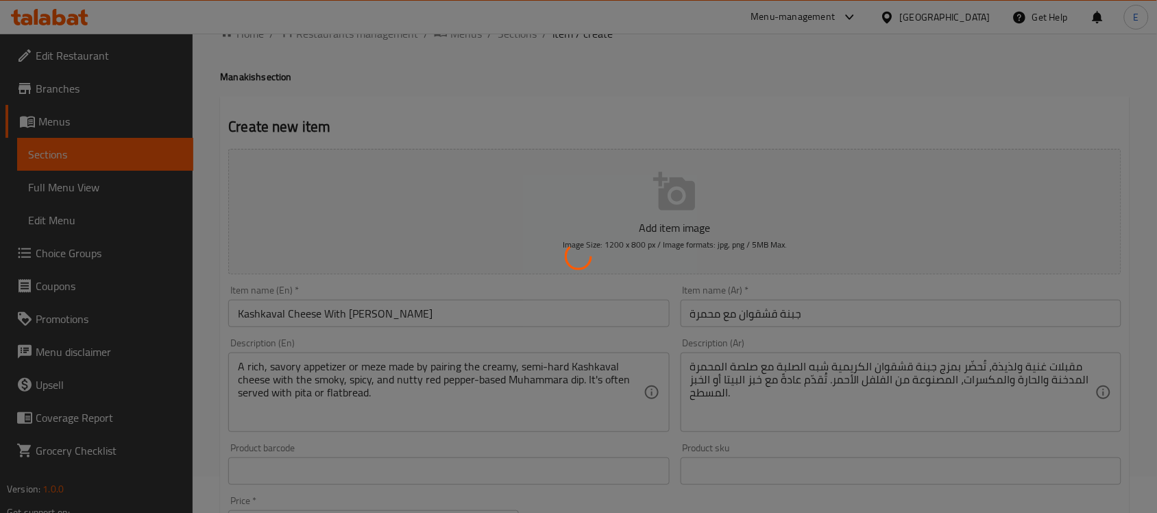
scroll to position [0, 0]
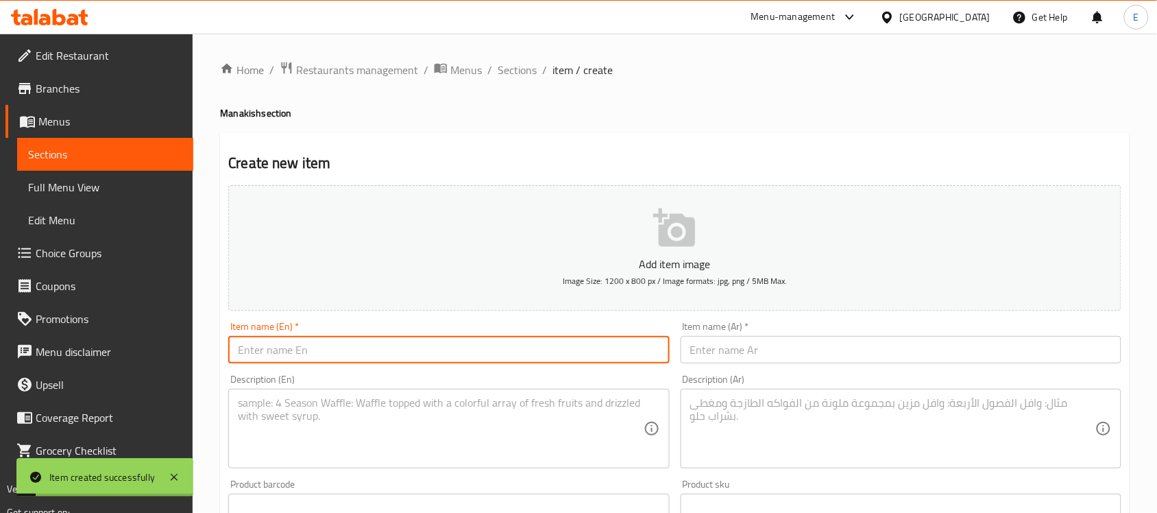
click at [383, 352] on input "text" at bounding box center [448, 349] width 441 height 27
paste input "ZAATAR"
type input "Zaatar"
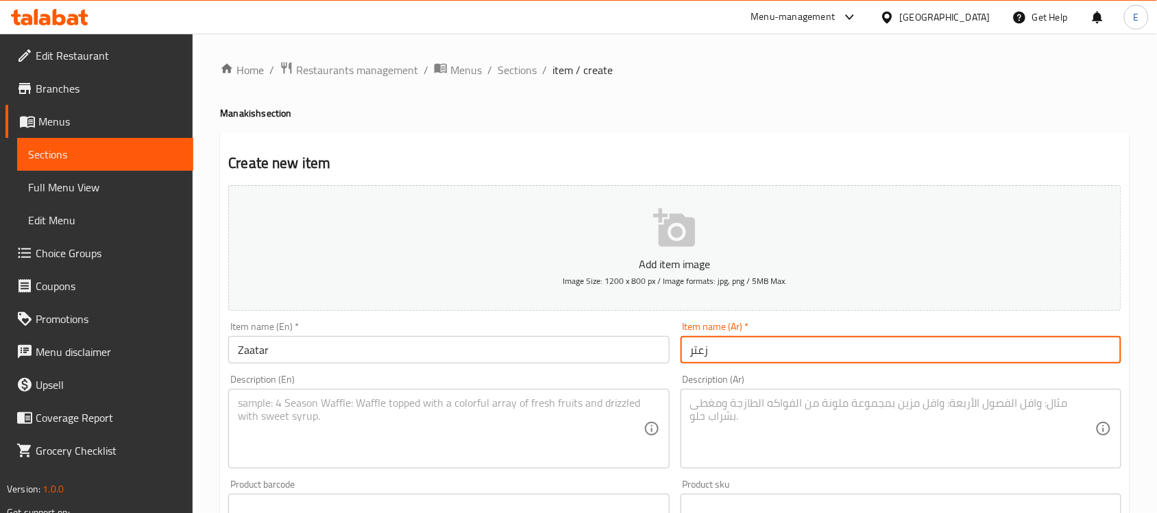
type input "زعتر"
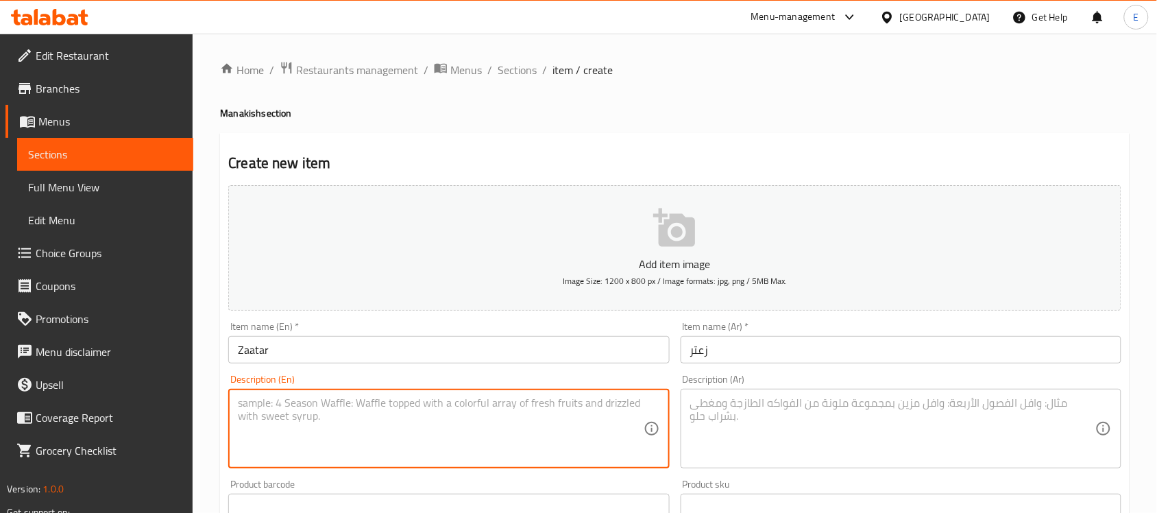
paste textarea "Dryed Thyme with sesame seeds & olive oil"
click at [399, 402] on textarea "Dryed Thyme with sesame seeds & olive oil" at bounding box center [440, 428] width 405 height 65
type textarea "Dryed Thyme with sesame seeds and olive oil"
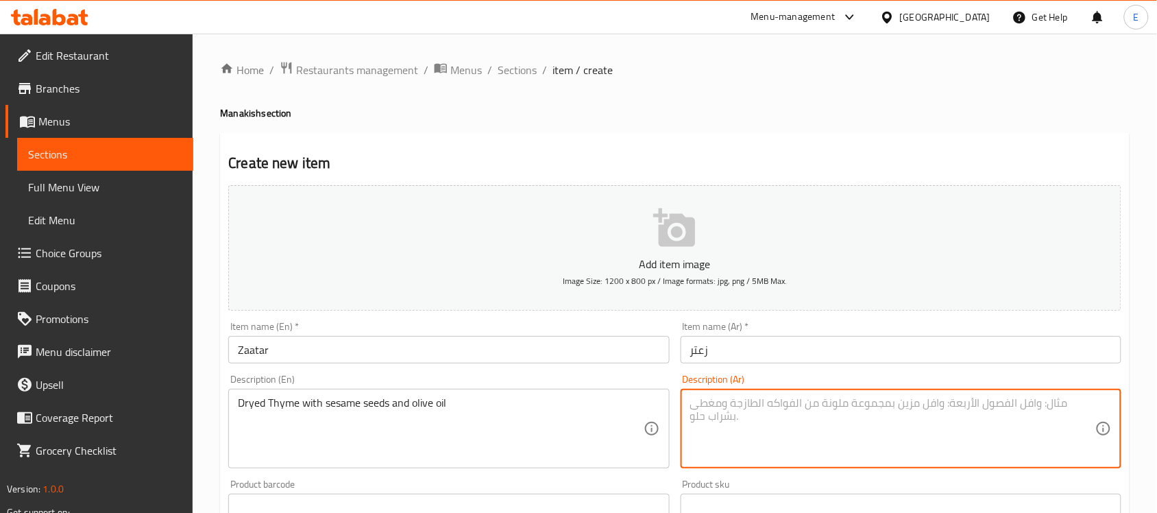
click at [785, 420] on textarea at bounding box center [892, 428] width 405 height 65
paste textarea "زعتر مجفف مع بذور السمسم وزيت الزيتون"
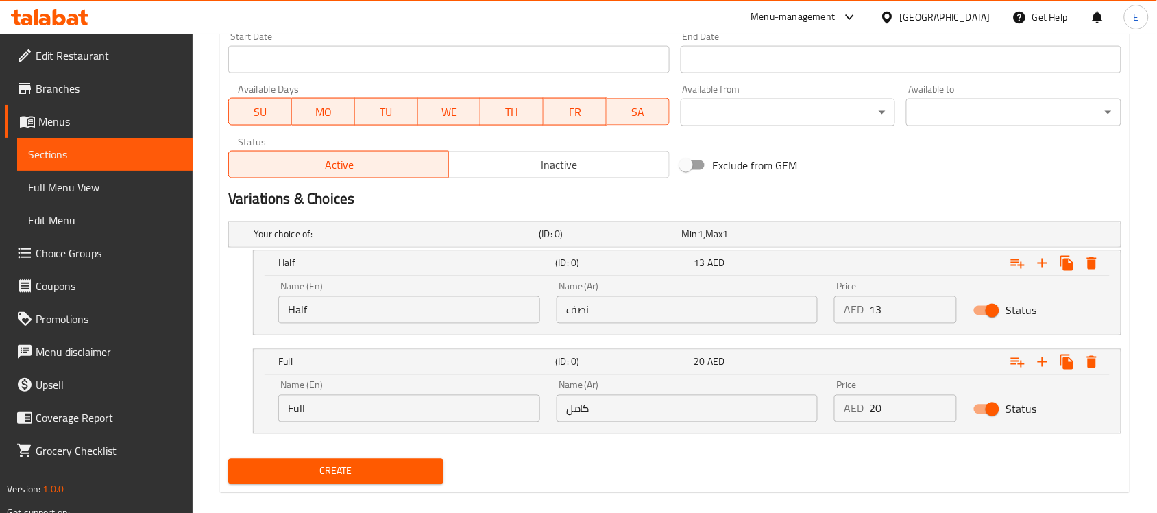
scroll to position [586, 0]
type textarea "زعتر مجفف مع بذور السمسم وزيت الزيتون"
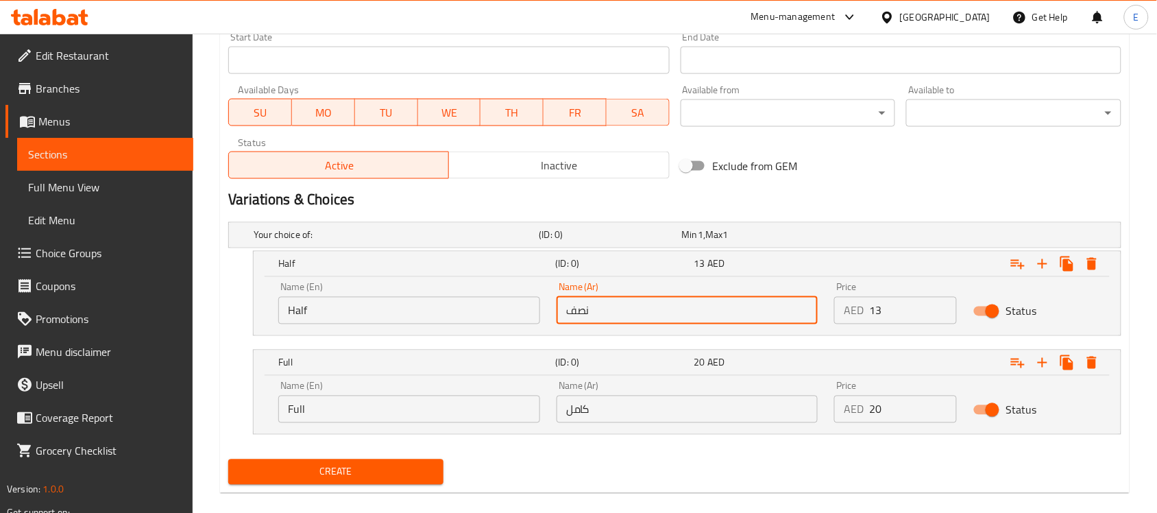
click at [633, 317] on input "نصف" at bounding box center [688, 310] width 262 height 27
type input "نصف"
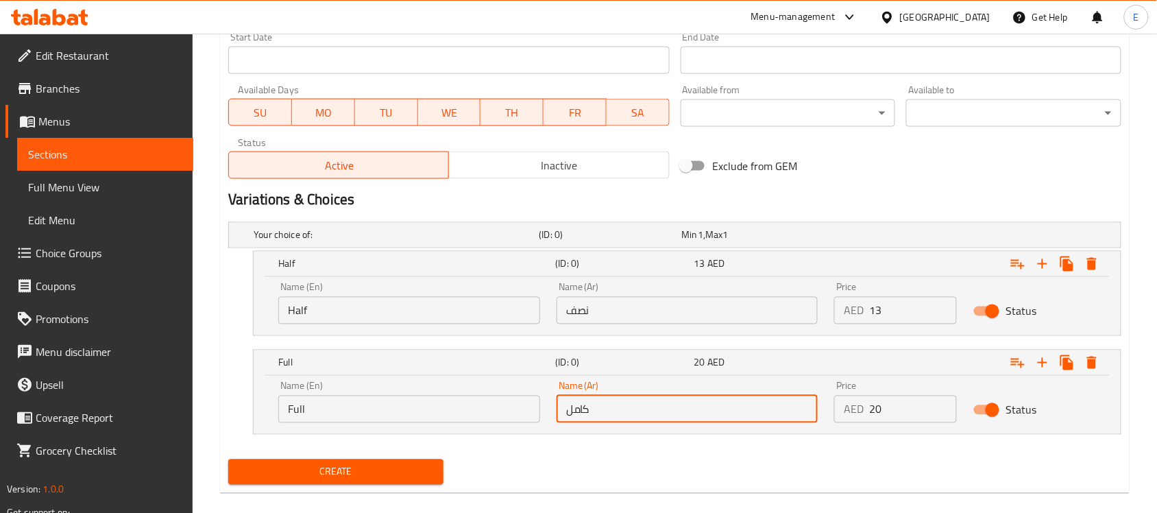
click at [600, 402] on input "كامل" at bounding box center [688, 409] width 262 height 27
type input "كامل"
click at [306, 319] on input "Half" at bounding box center [409, 310] width 262 height 27
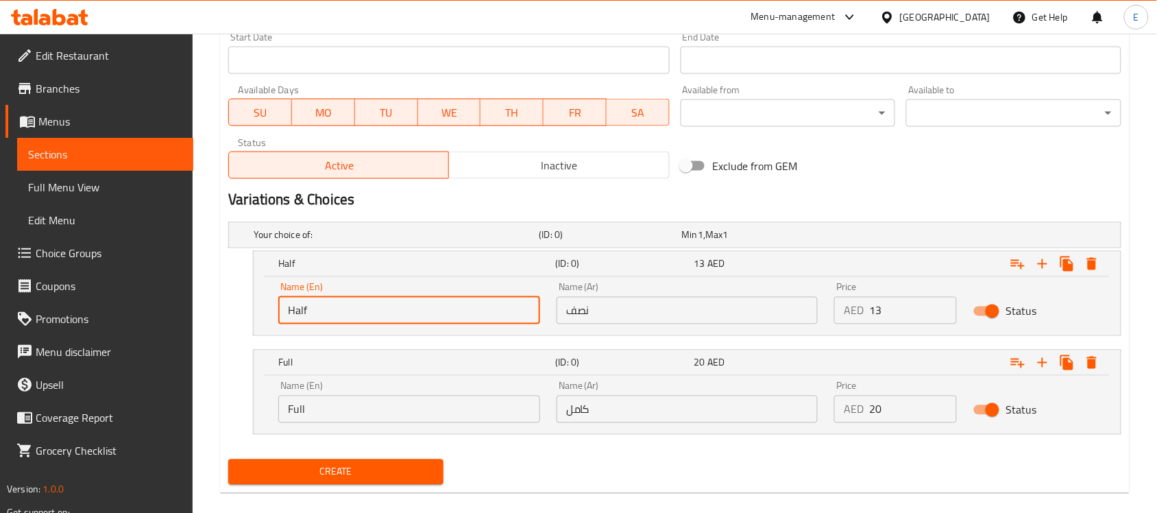
click at [306, 319] on input "Half" at bounding box center [409, 310] width 262 height 27
type input "Choice"
click at [306, 319] on input "text" at bounding box center [409, 310] width 262 height 27
type input "Half"
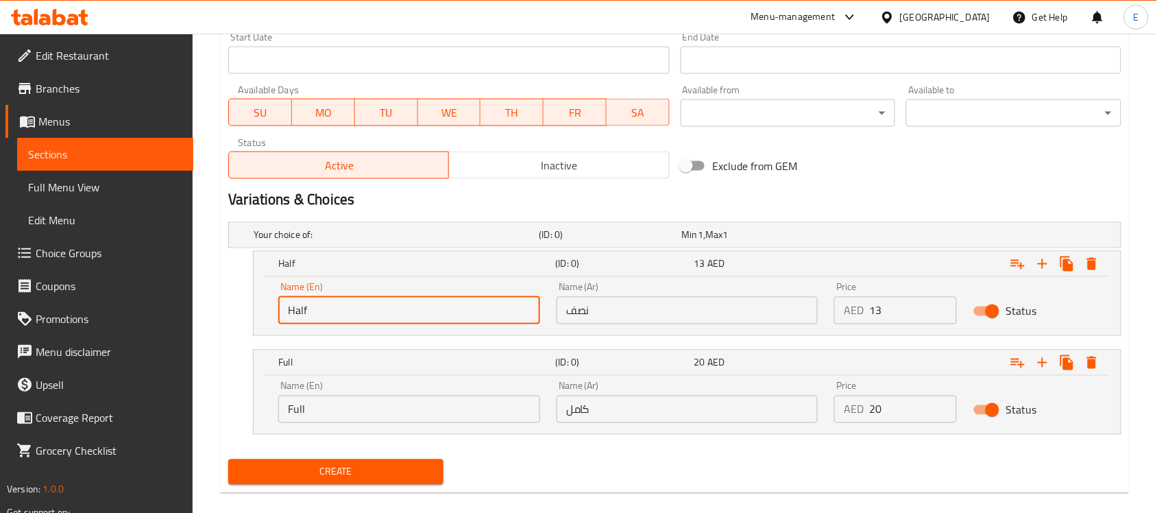
click at [341, 406] on input "Full" at bounding box center [409, 409] width 262 height 27
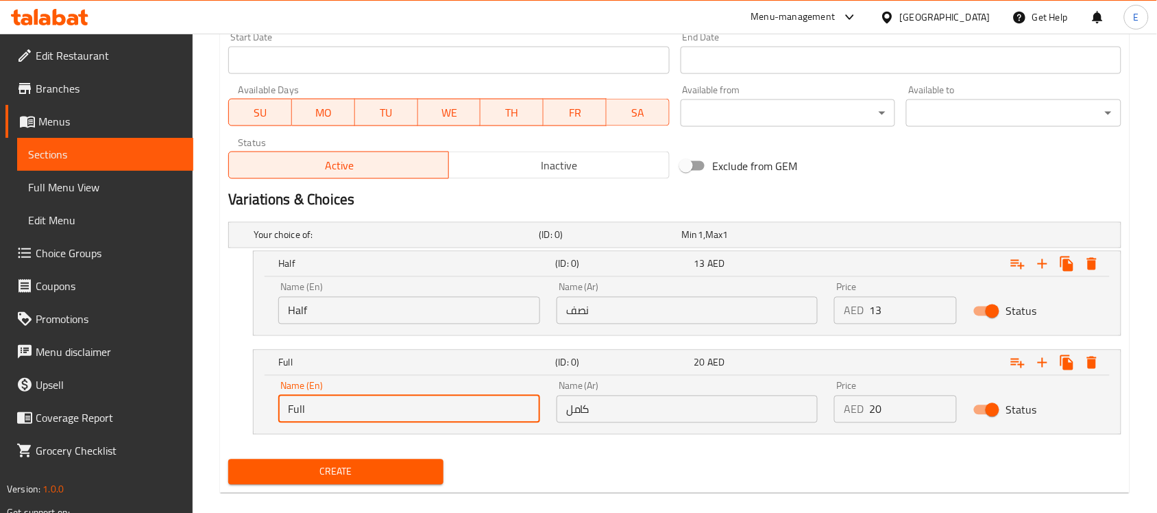
click at [341, 406] on input "Full" at bounding box center [409, 409] width 262 height 27
type input "Full"
drag, startPoint x: 886, startPoint y: 304, endPoint x: 673, endPoint y: 288, distance: 213.8
click at [673, 288] on div "Name (En) Half Name (En) Name (Ar) نصف Name (Ar) Price AED 13 Price Status" at bounding box center [687, 303] width 834 height 58
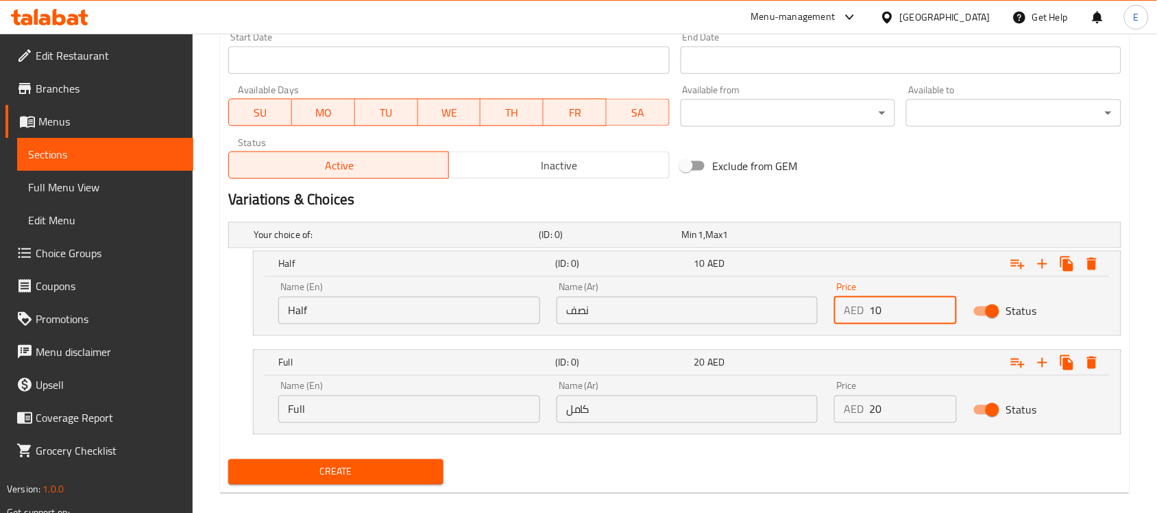
type input "10"
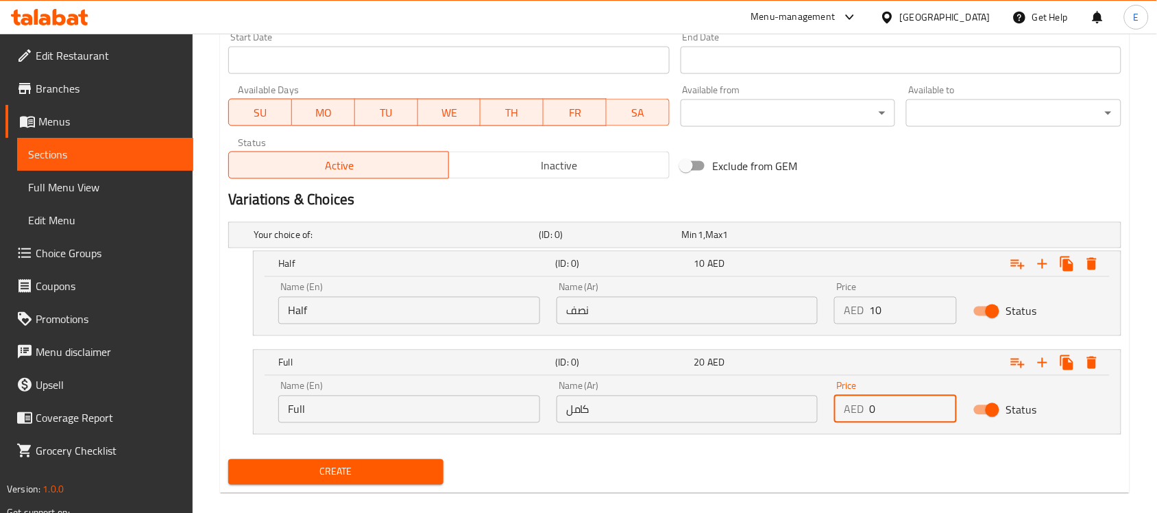
drag, startPoint x: 886, startPoint y: 401, endPoint x: 720, endPoint y: 385, distance: 166.7
click at [720, 385] on div "Name (En) Full Name (En) Name (Ar) كامل Name (Ar) Price AED 0 Price Status" at bounding box center [687, 402] width 834 height 58
type input "6"
type input "16"
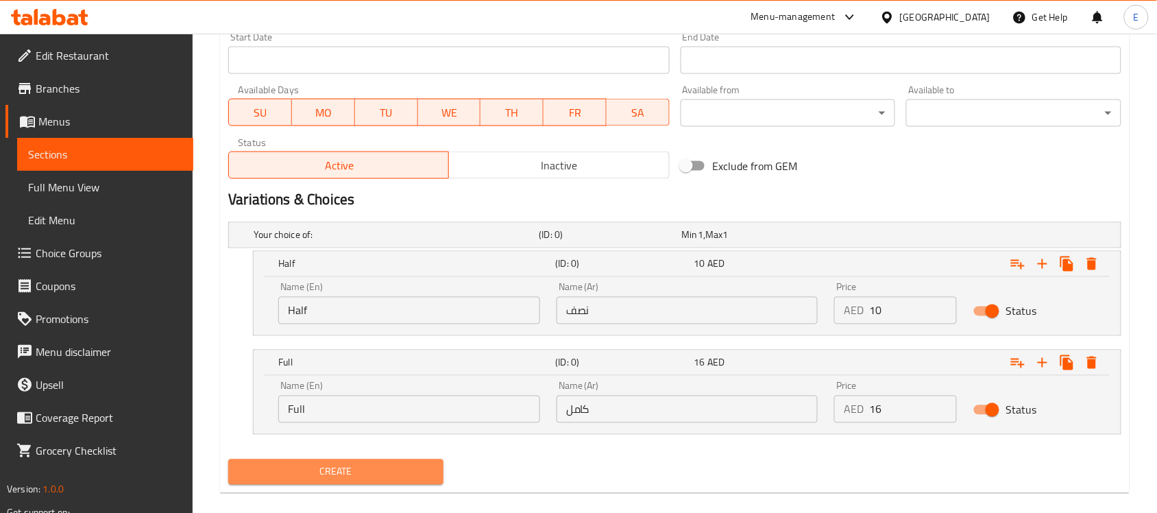
click at [402, 477] on span "Create" at bounding box center [335, 471] width 193 height 17
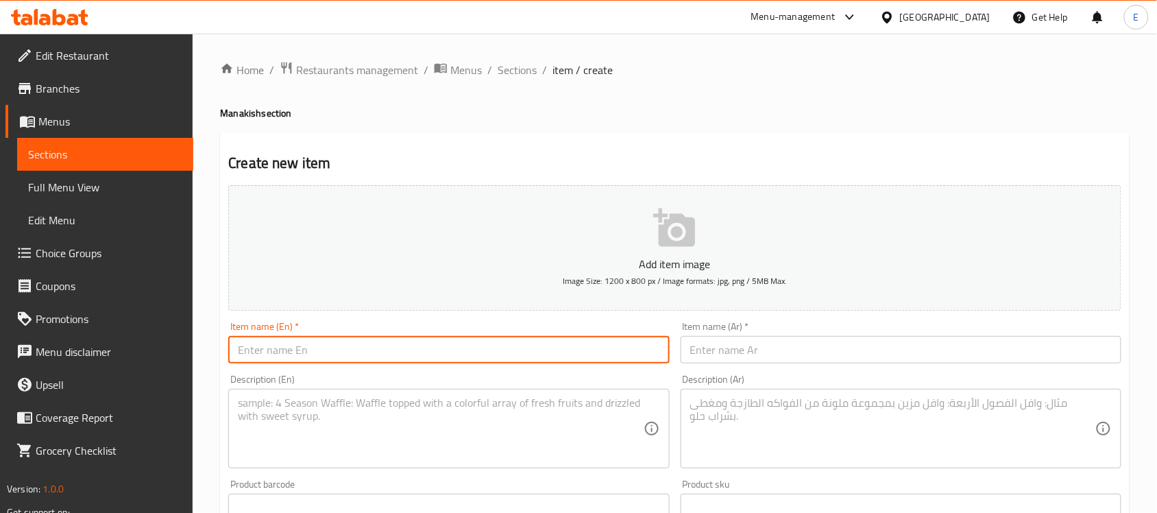
paste input "Labneh Manakish"
click at [291, 360] on input "text" at bounding box center [448, 349] width 441 height 27
click at [290, 350] on input "Labneh Manakish" at bounding box center [448, 349] width 441 height 27
type input "Labneh"
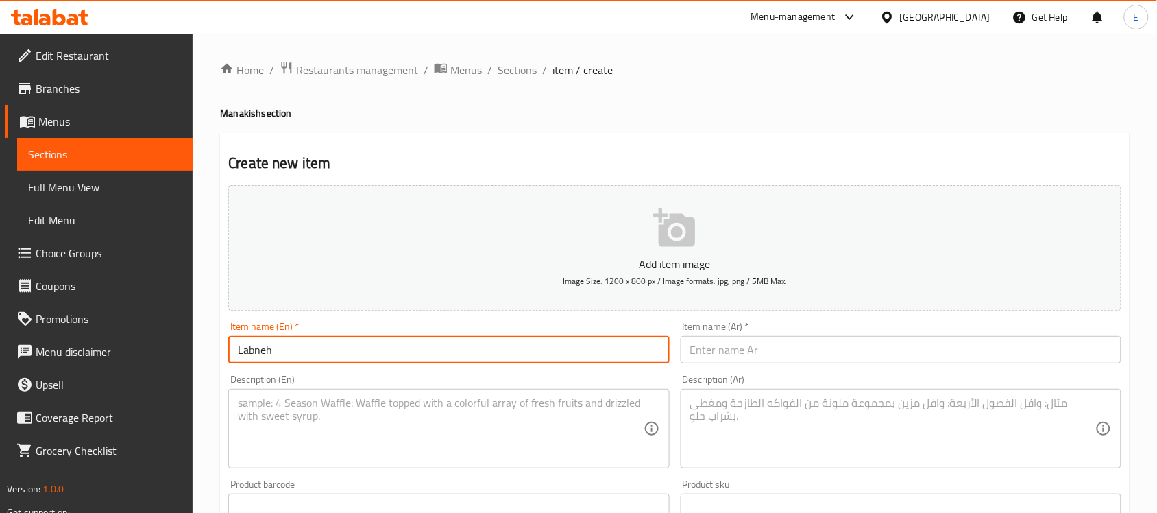
click at [854, 360] on input "text" at bounding box center [901, 349] width 441 height 27
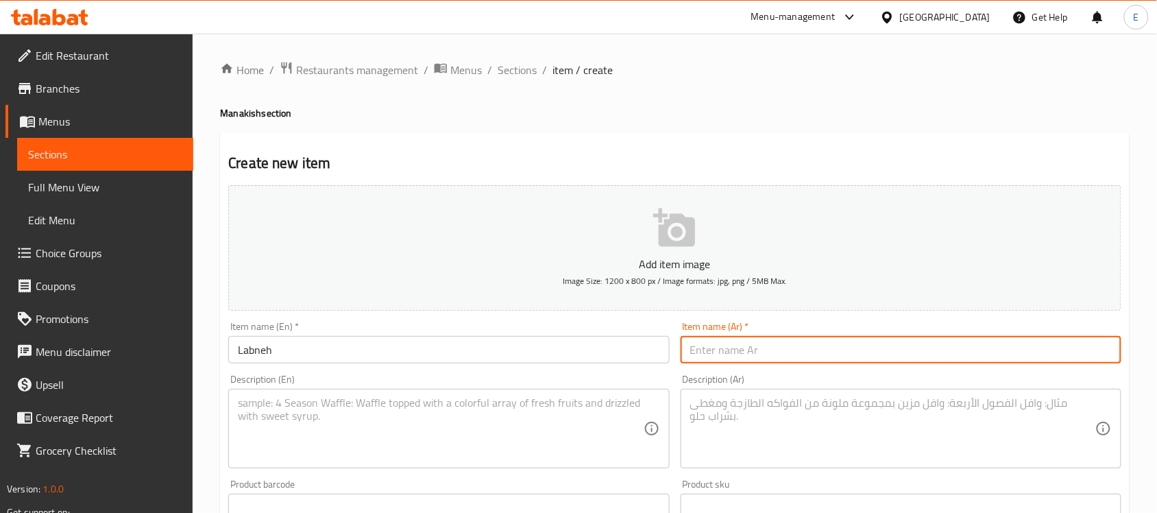
type input "ب"
type input "لبنه"
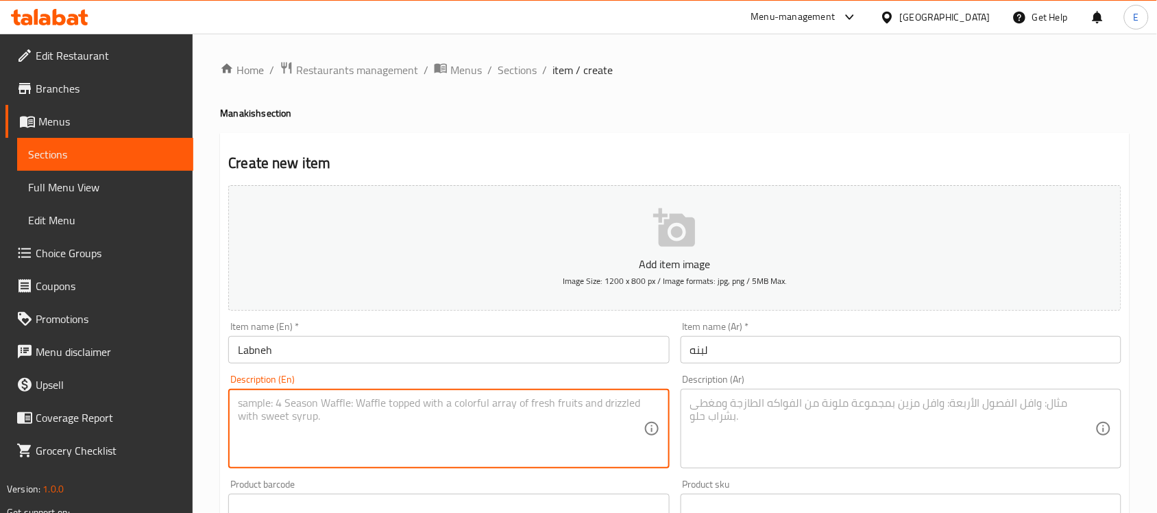
paste textarea "labneh served with mix vegetables"
type textarea "labneh served with mix vegetables"
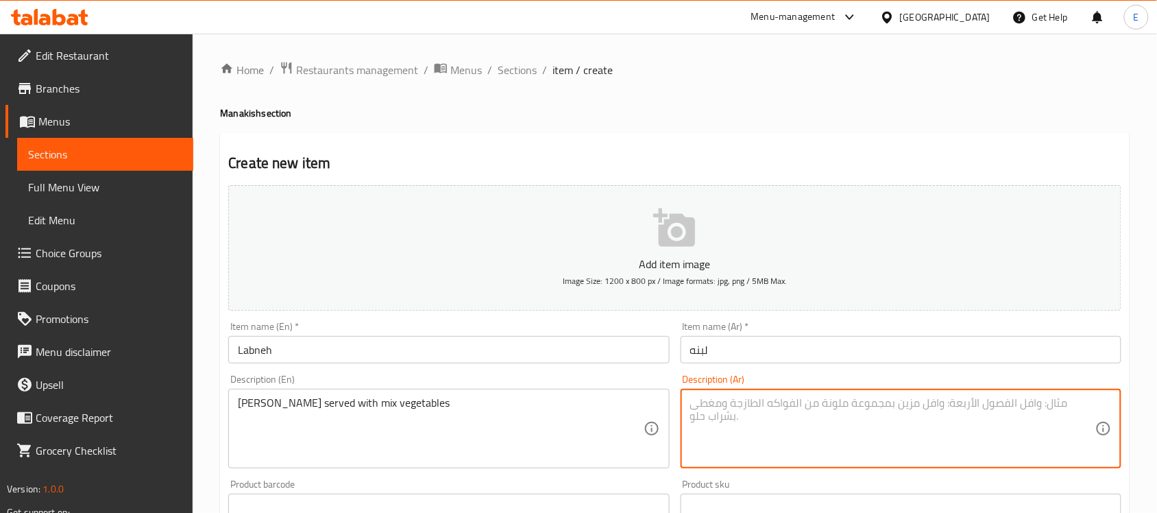
click at [823, 399] on textarea at bounding box center [892, 428] width 405 height 65
type textarea "لبنه تقدم مع مكس خضار"
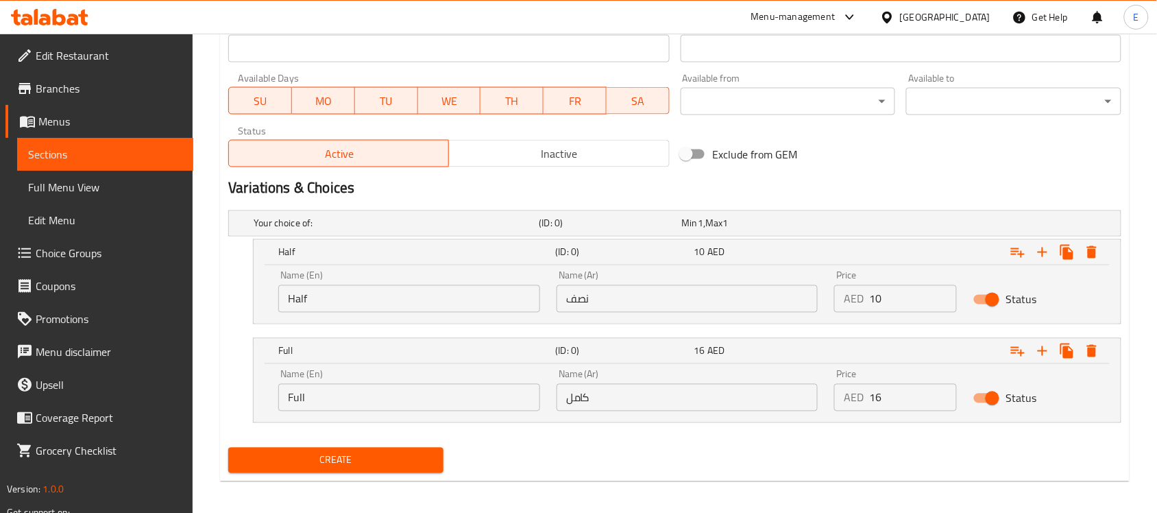
scroll to position [604, 0]
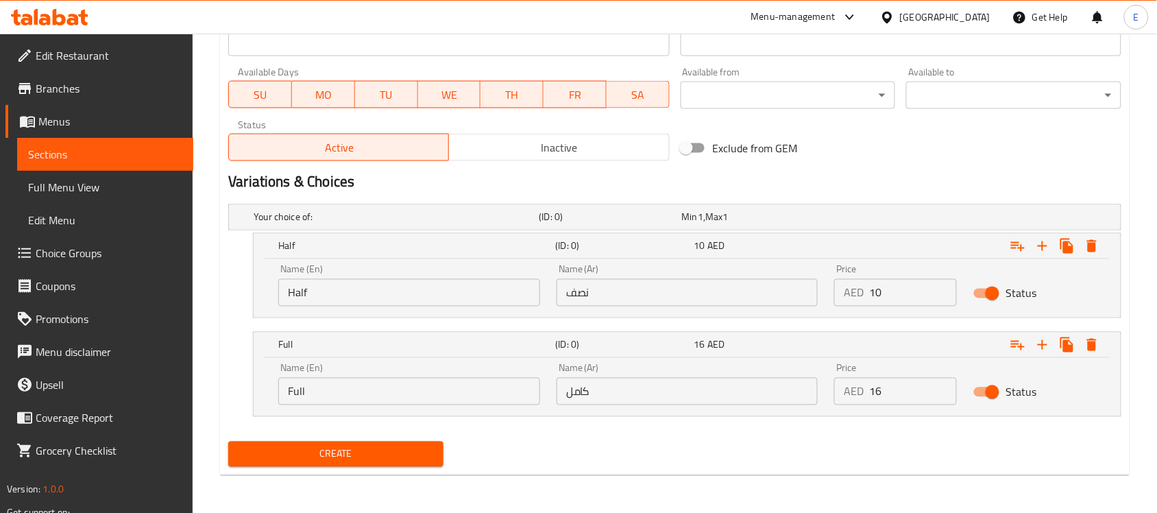
click at [426, 296] on input "Half" at bounding box center [409, 292] width 262 height 27
type input "Choice"
click at [426, 296] on input "text" at bounding box center [409, 292] width 262 height 27
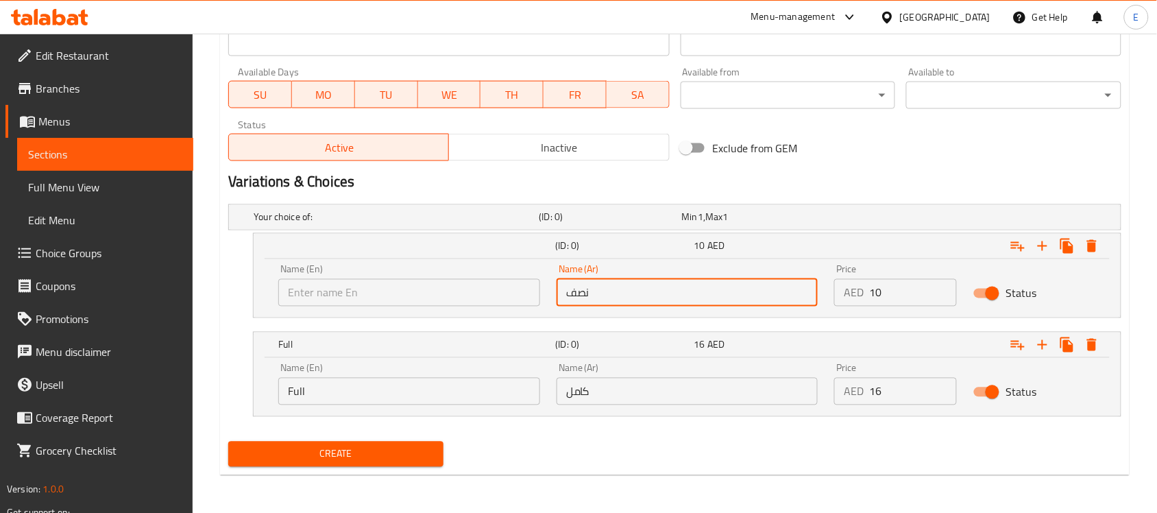
click at [633, 296] on input "نصف" at bounding box center [688, 292] width 262 height 27
type input "نصف"
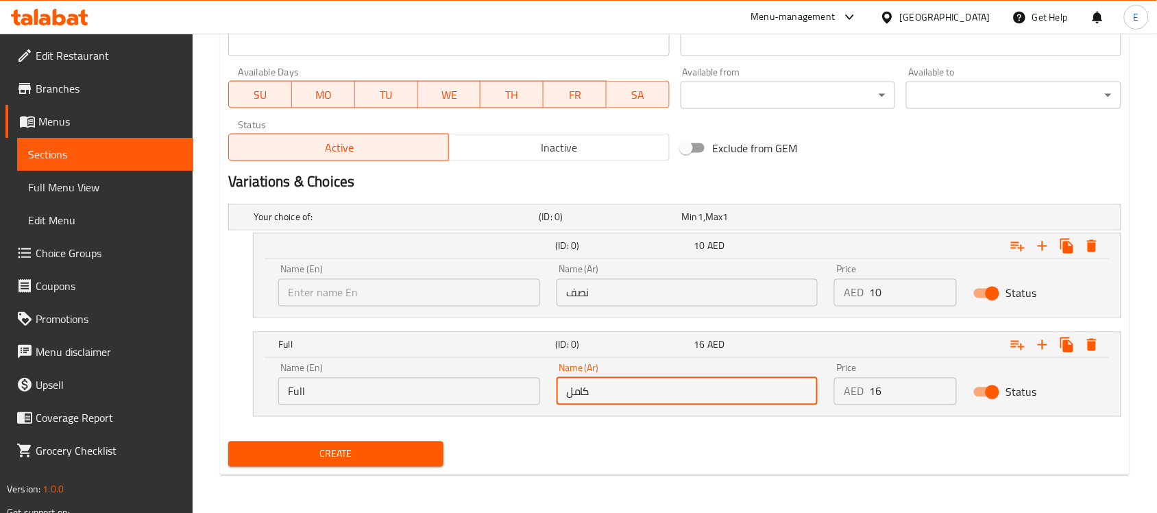
click at [649, 387] on input "كامل" at bounding box center [688, 391] width 262 height 27
type input "كامل"
click at [463, 299] on input "text" at bounding box center [409, 292] width 262 height 27
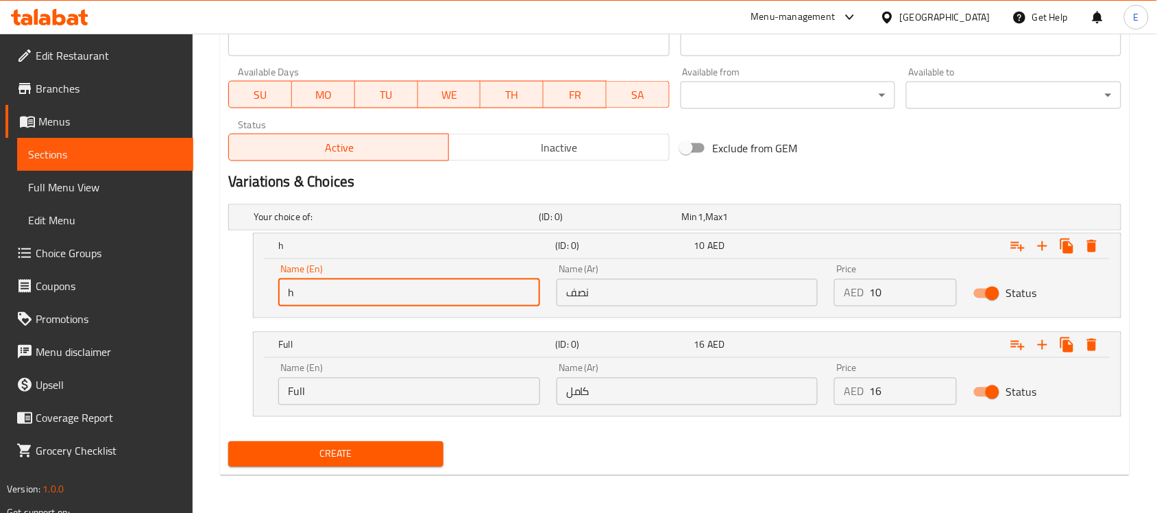
type input "Half"
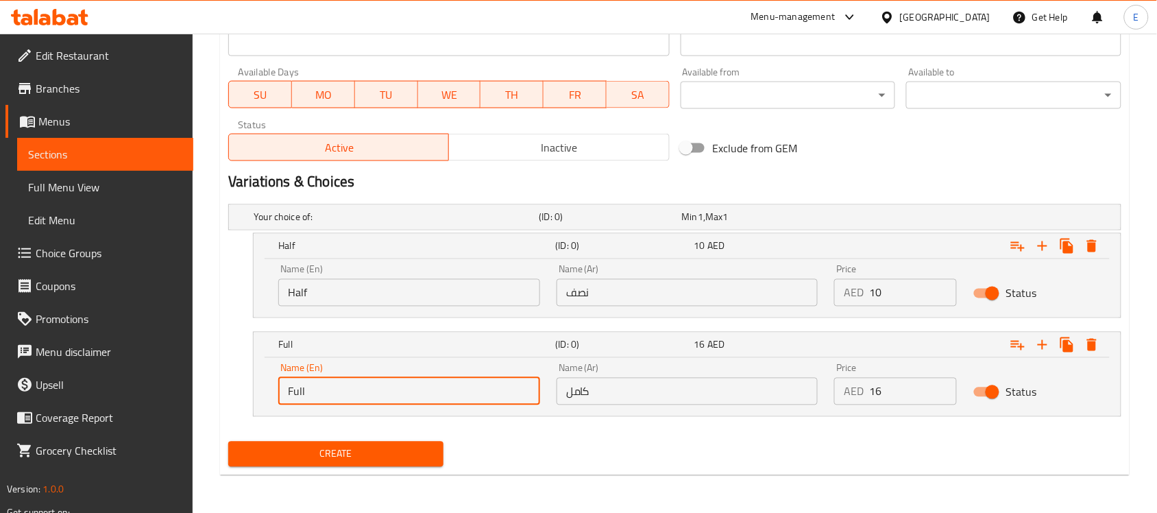
click at [319, 396] on input "Full" at bounding box center [409, 391] width 262 height 27
type input "Full"
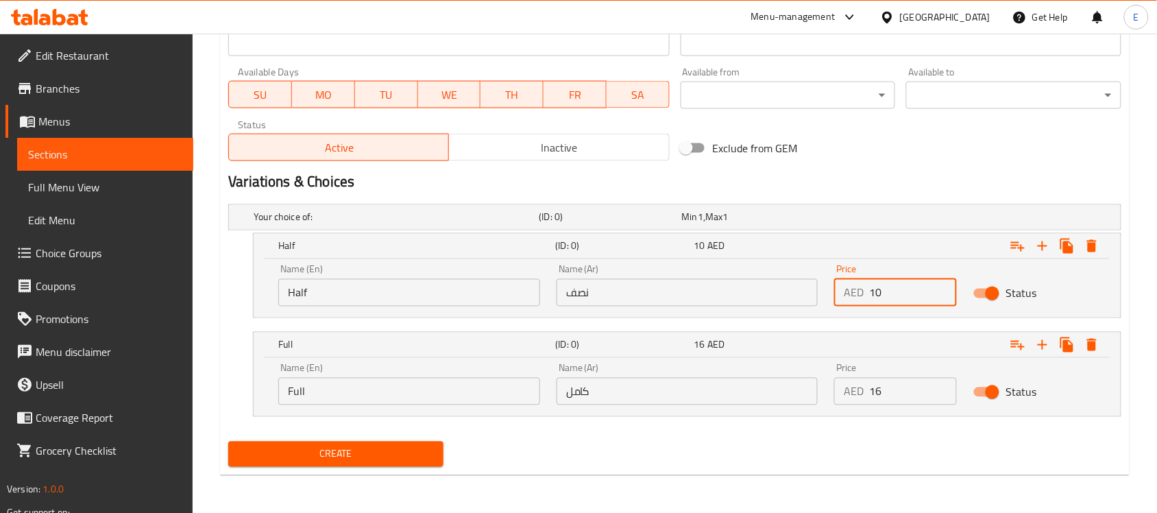
drag, startPoint x: 882, startPoint y: 289, endPoint x: 688, endPoint y: 265, distance: 196.2
click at [688, 265] on div "Name (En) Half Name (En) Name (Ar) نصف Name (Ar) Price AED 10 Price Status" at bounding box center [687, 285] width 834 height 58
type input "10"
drag, startPoint x: 908, startPoint y: 398, endPoint x: 797, endPoint y: 400, distance: 111.8
click at [797, 400] on div "Name (En) Full Name (En) Name (Ar) كامل Name (Ar) Price AED 16 Price Status" at bounding box center [687, 384] width 834 height 58
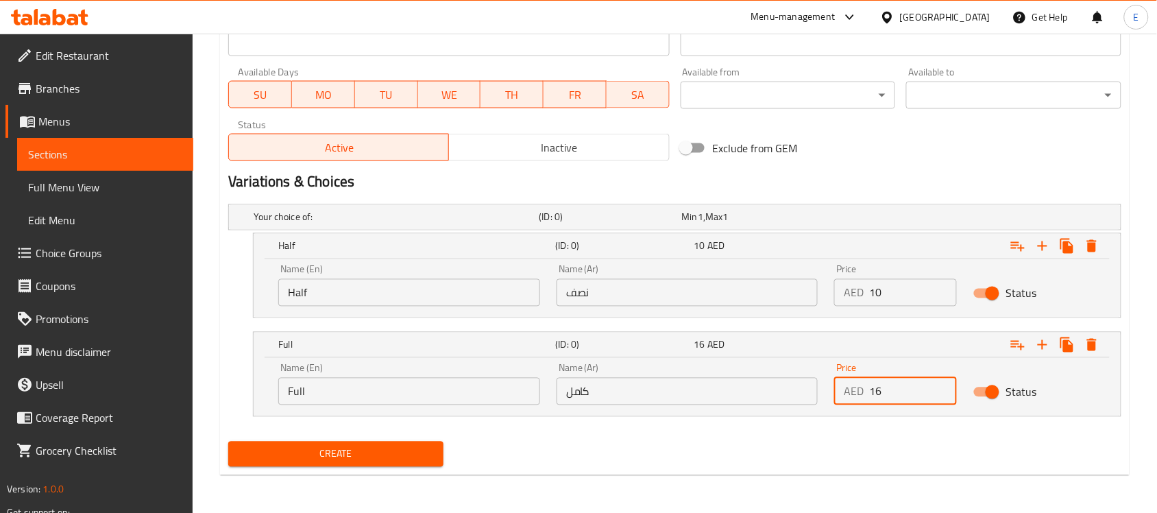
type input "16"
click at [395, 457] on span "Create" at bounding box center [335, 454] width 193 height 17
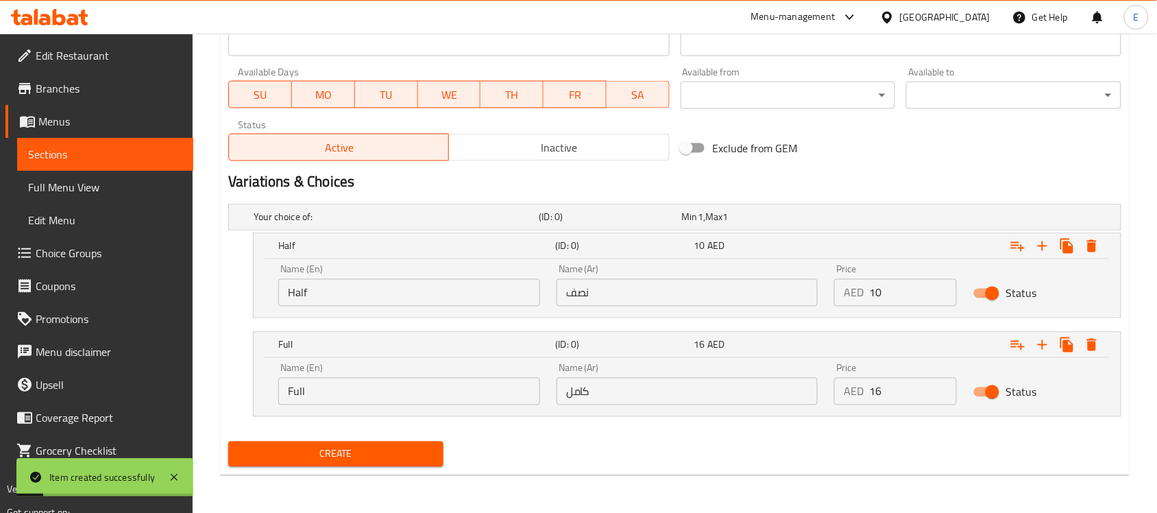
scroll to position [0, 0]
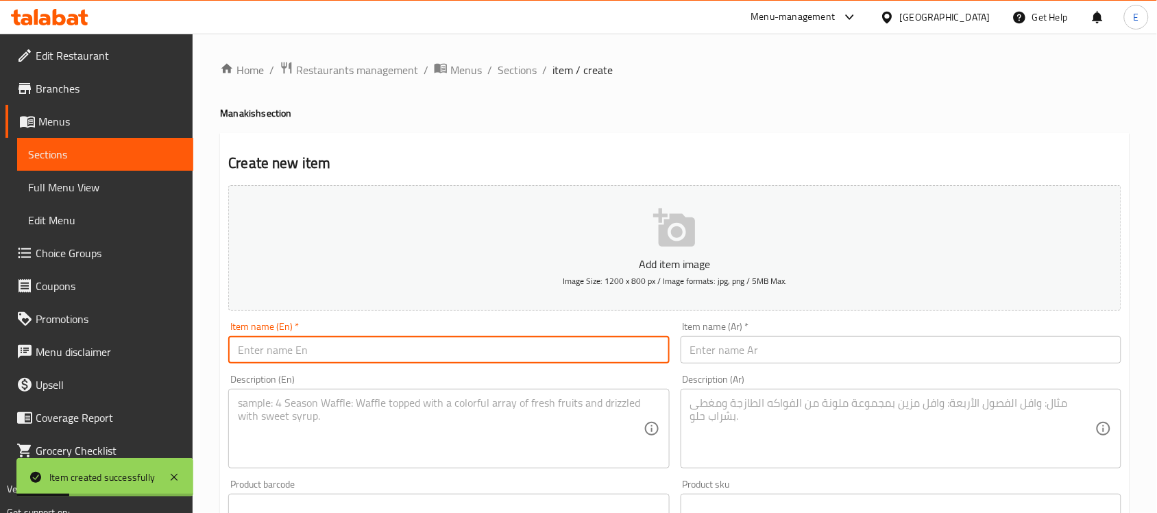
click at [385, 352] on input "text" at bounding box center [448, 349] width 441 height 27
paste input "CHEESE WITH MANAKISH"
drag, startPoint x: 252, startPoint y: 350, endPoint x: 506, endPoint y: 314, distance: 256.2
click at [506, 314] on div "Add item image Image Size: 1200 x 800 px / Image formats: jpg, png / 5MB Max. I…" at bounding box center [675, 475] width 904 height 591
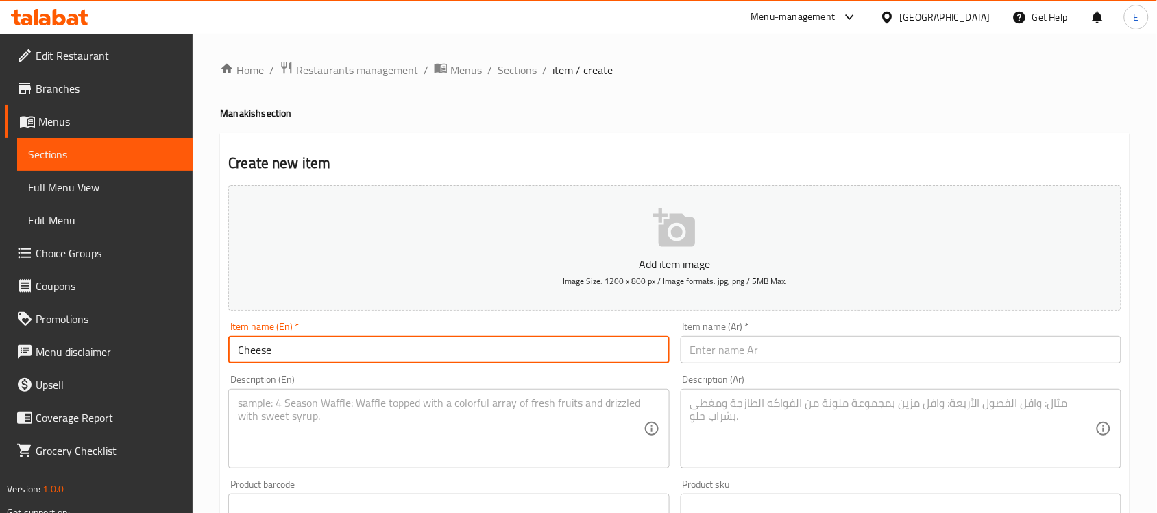
type input "Cheese"
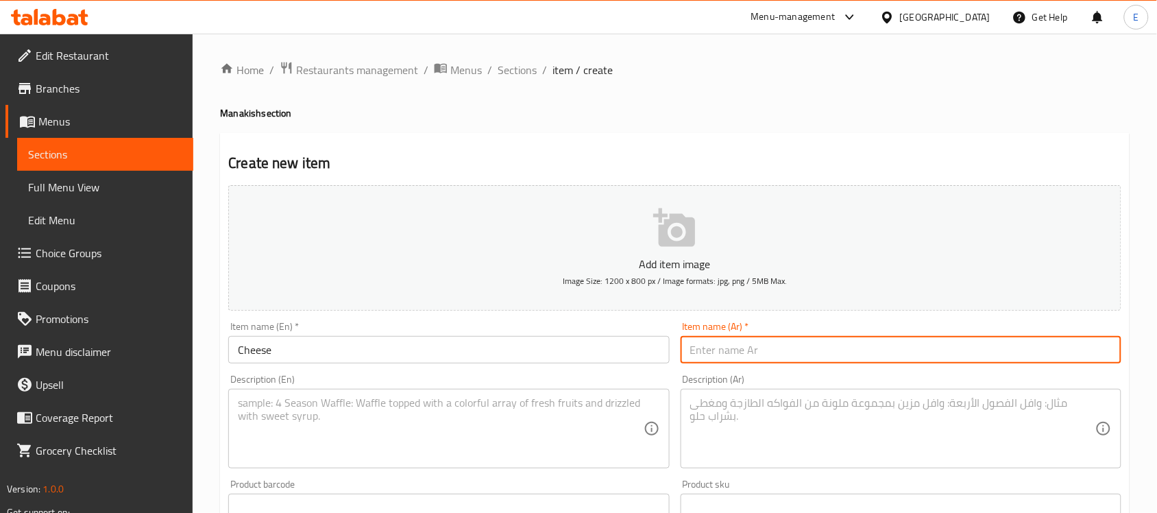
click at [711, 351] on input "text" at bounding box center [901, 349] width 441 height 27
type input "جبنة"
click at [379, 433] on textarea at bounding box center [440, 428] width 405 height 65
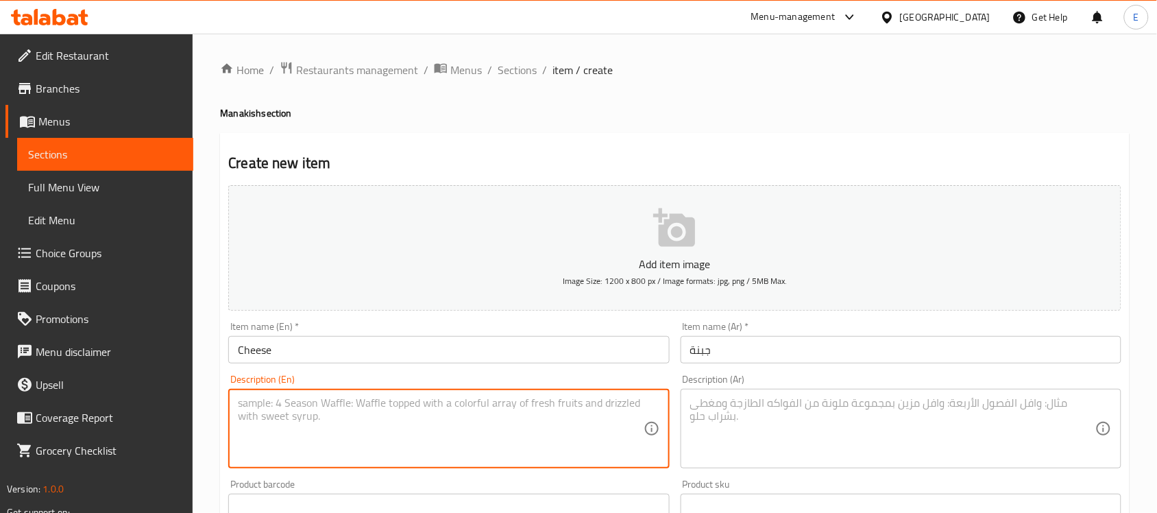
paste textarea "Cheese with Manakish is a traditional Middle Eastern flatbread topped with a bl…"
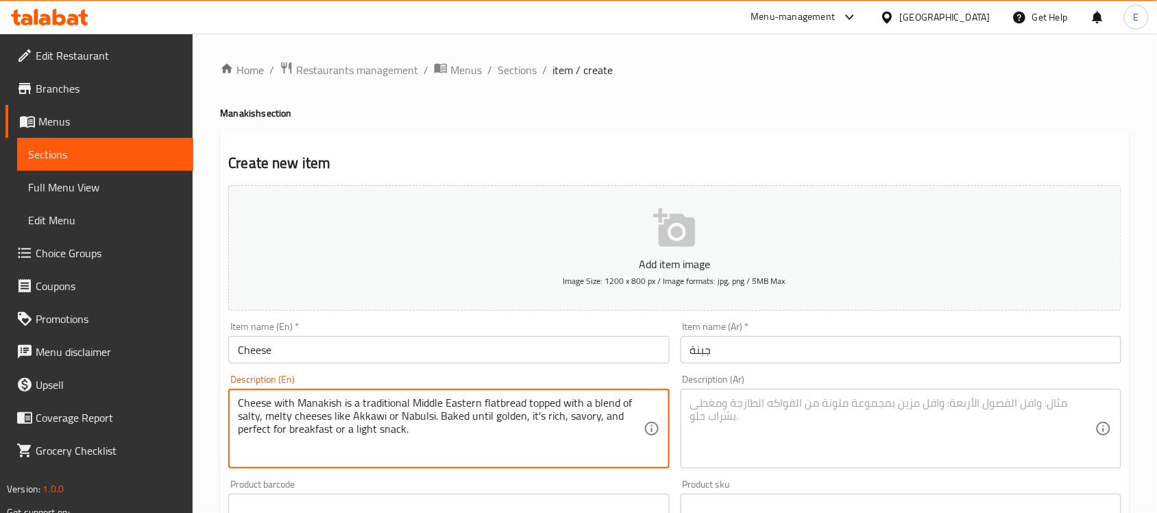
type textarea "Cheese with Manakish is a traditional Middle Eastern flatbread topped with a bl…"
click at [739, 404] on textarea at bounding box center [892, 428] width 405 height 65
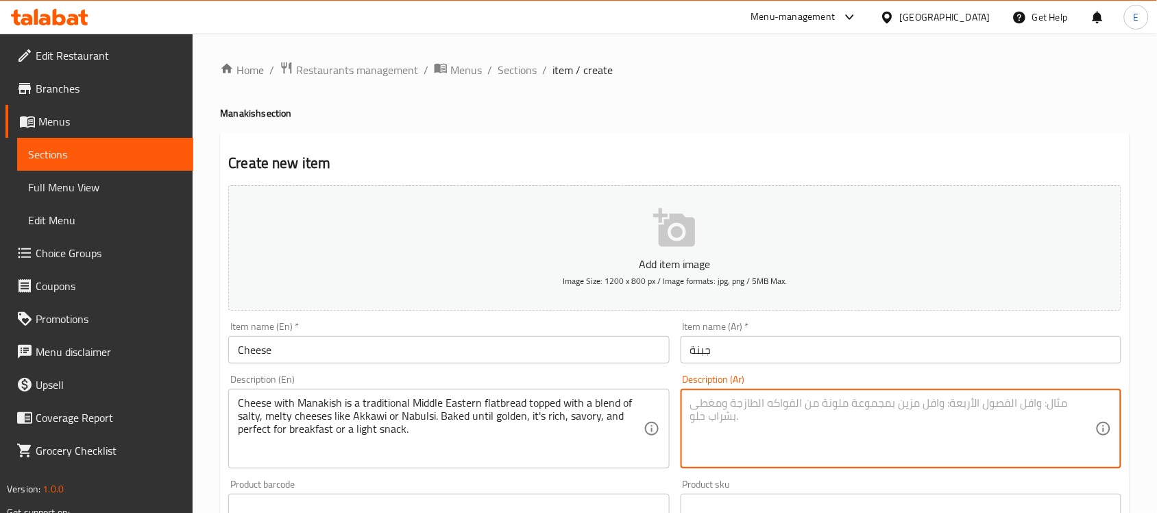
paste textarea "مناقيش الجبنة هي خبز مسطح تقليدي من الشرق الأوسط، يُغطى بمزيج من الأجبان المالح…"
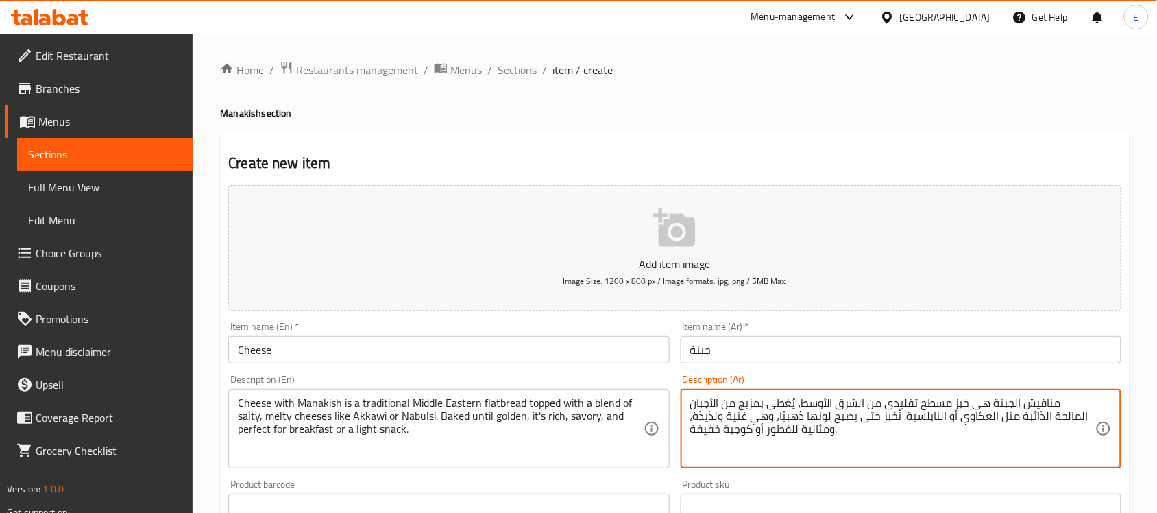
type textarea "مناقيش الجبنة هي خبز مسطح تقليدي من الشرق الأوسط، يُغطى بمزيج من الأجبان المالح…"
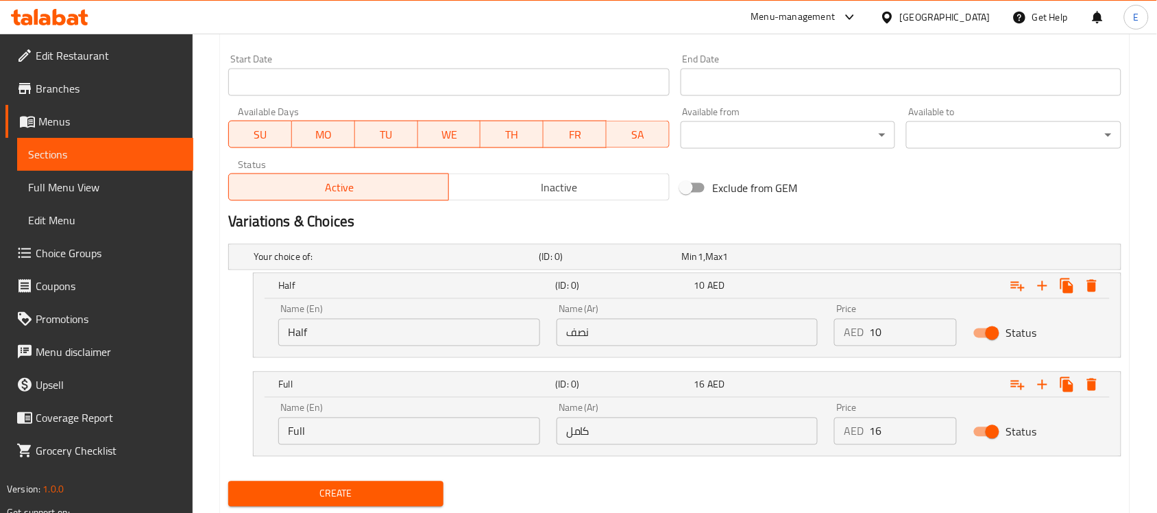
scroll to position [604, 0]
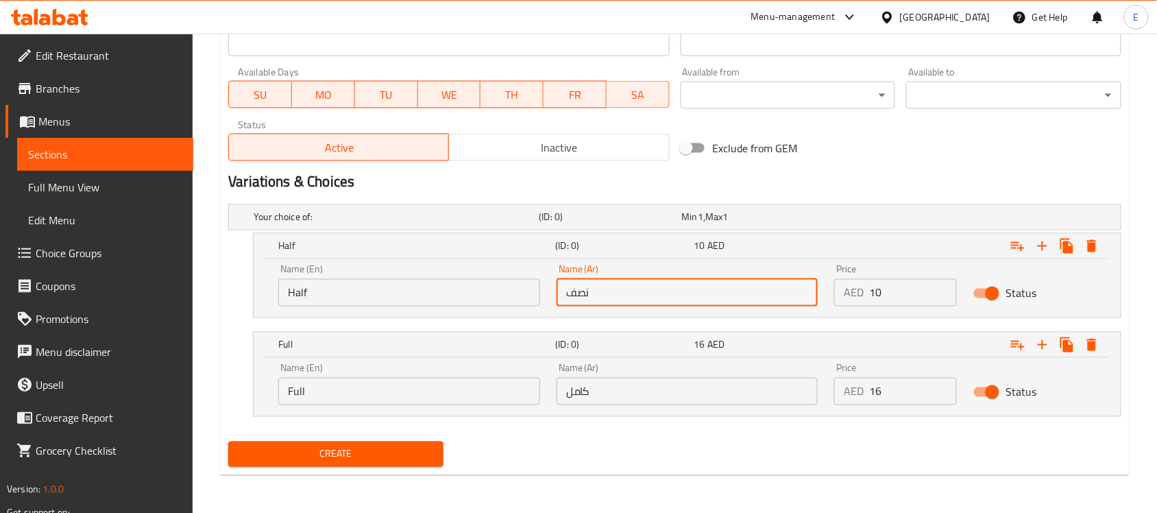
click at [649, 297] on input "نصف" at bounding box center [688, 292] width 262 height 27
type input "نصف"
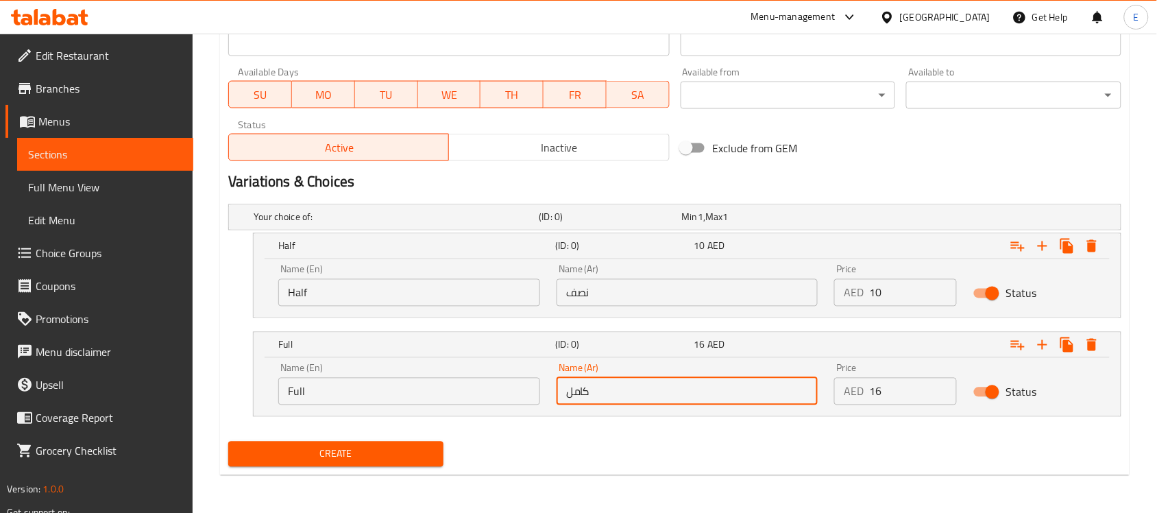
click at [656, 387] on input "كامل" at bounding box center [688, 391] width 262 height 27
type input "كامل"
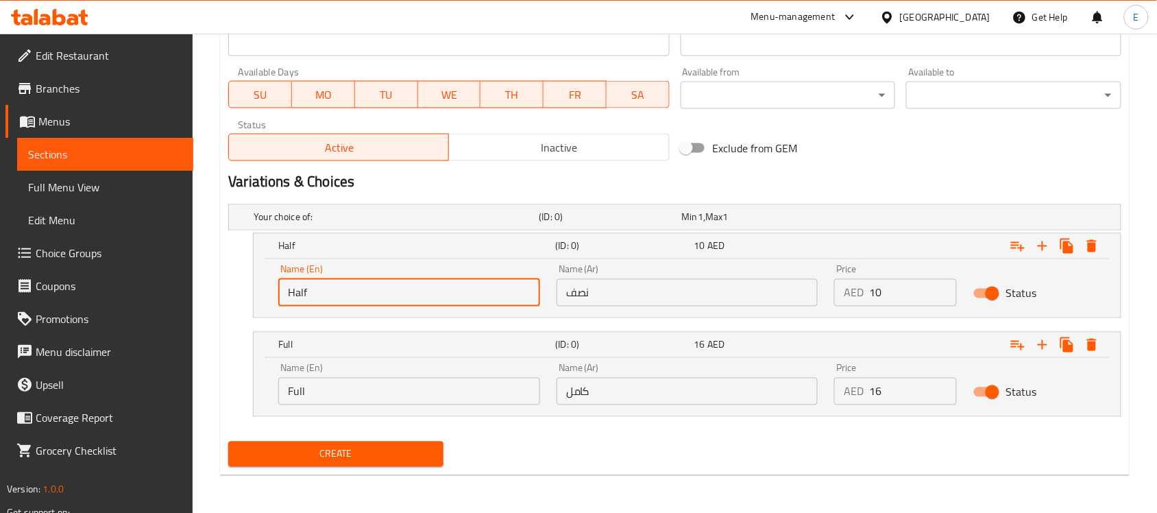
click at [413, 293] on input "Half" at bounding box center [409, 292] width 262 height 27
click at [413, 293] on input "Choice" at bounding box center [409, 292] width 262 height 27
type input "Half"
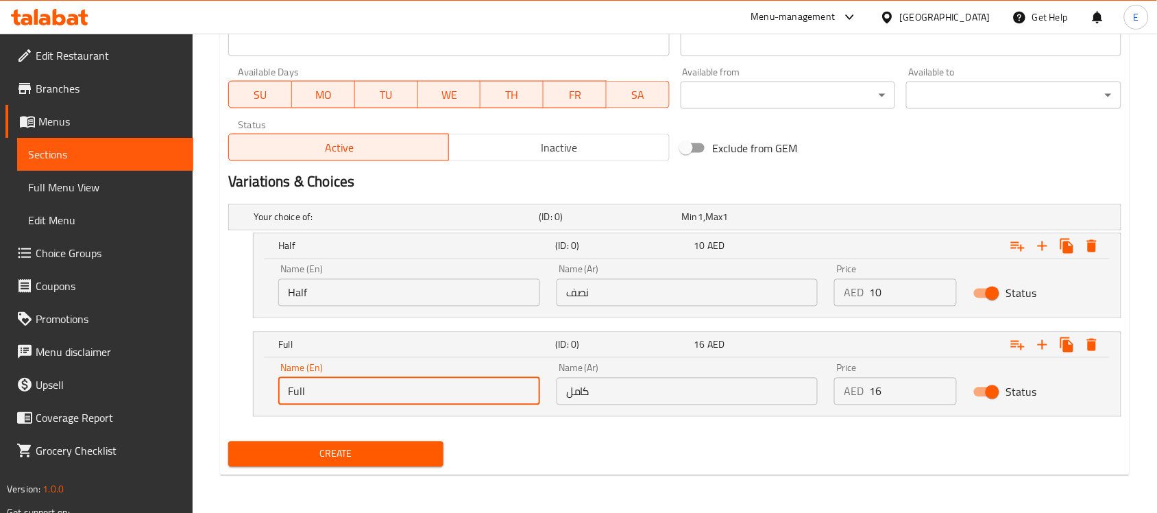
click at [329, 394] on input "Full" at bounding box center [409, 391] width 262 height 27
type input "f"
click at [329, 394] on input "f" at bounding box center [409, 391] width 262 height 27
type input "Full"
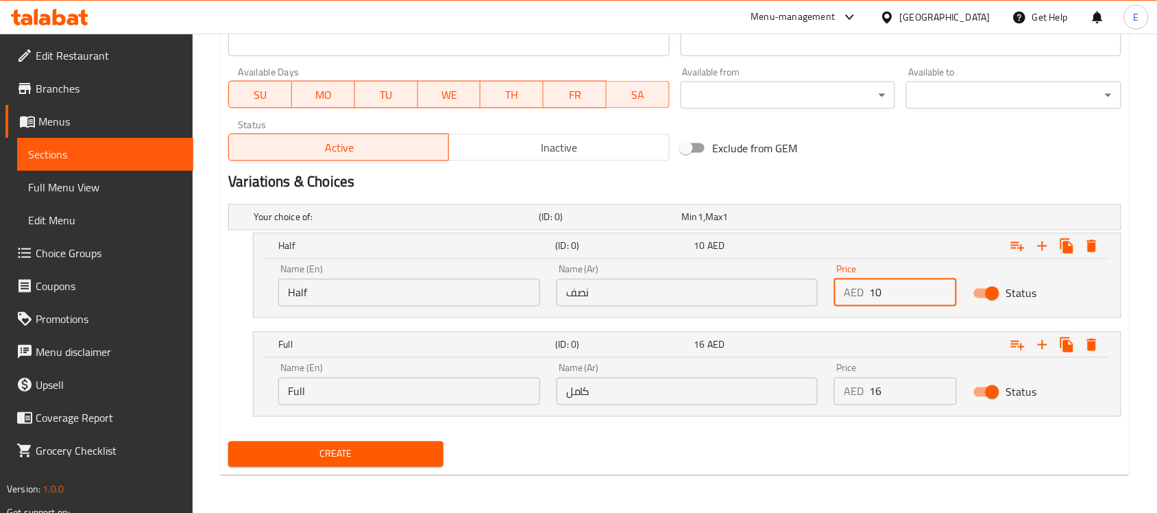
drag, startPoint x: 882, startPoint y: 302, endPoint x: 826, endPoint y: 285, distance: 58.1
click at [826, 285] on div "Price AED 10 Price" at bounding box center [895, 285] width 139 height 58
type input "13"
drag, startPoint x: 895, startPoint y: 382, endPoint x: 785, endPoint y: 379, distance: 109.7
click at [785, 379] on div "Name (En) Full Name (En) Name (Ar) كامل Name (Ar) Price AED 16 Price Status" at bounding box center [687, 384] width 834 height 58
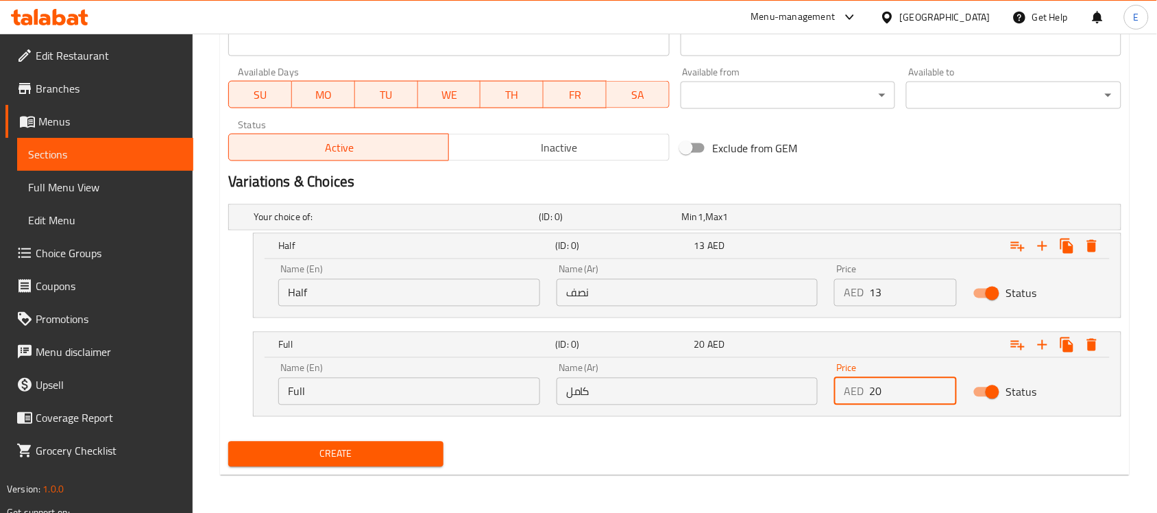
type input "20"
click at [354, 460] on span "Create" at bounding box center [335, 454] width 193 height 17
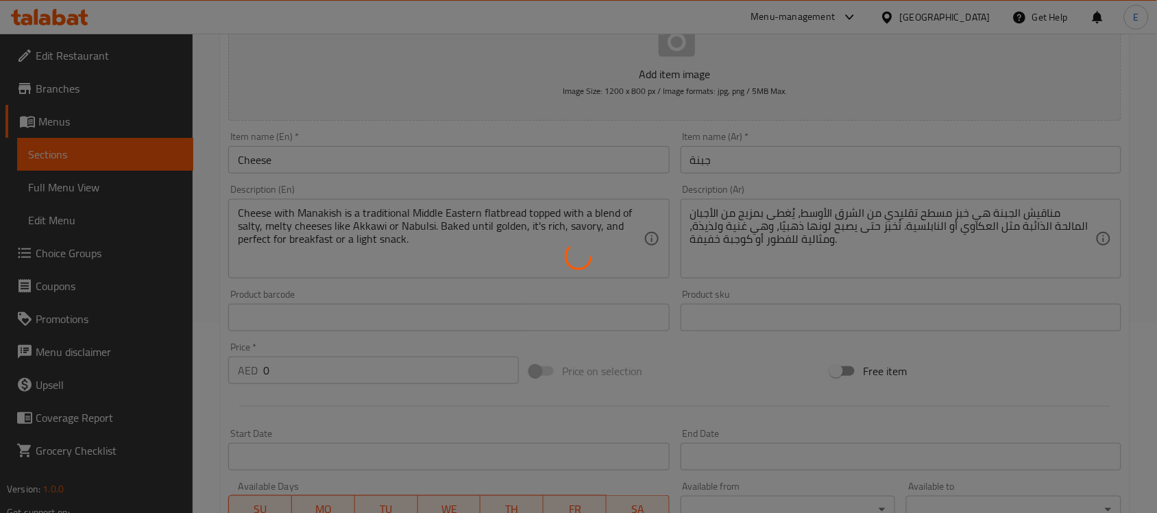
scroll to position [0, 0]
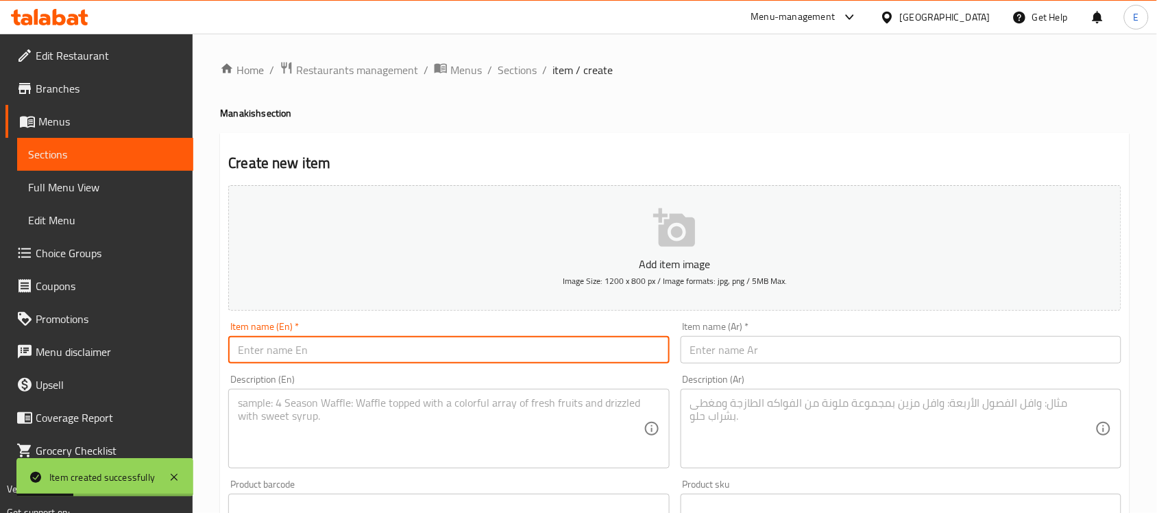
paste input "Lahmi Bel Ajeen"
click at [353, 348] on input "text" at bounding box center [448, 349] width 441 height 27
type input "Lahmi Bel Ajeen"
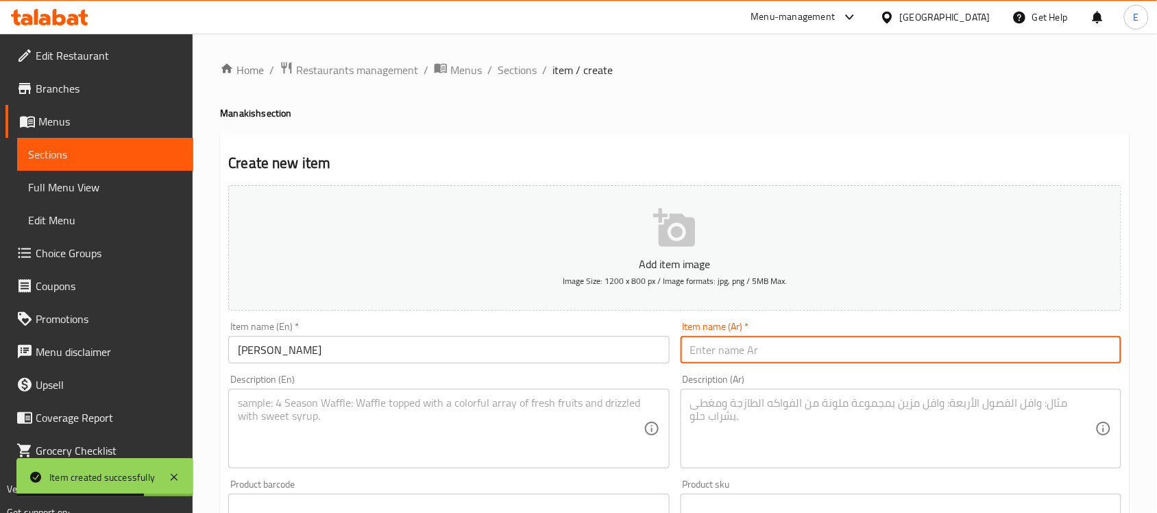
click at [712, 358] on input "text" at bounding box center [901, 349] width 441 height 27
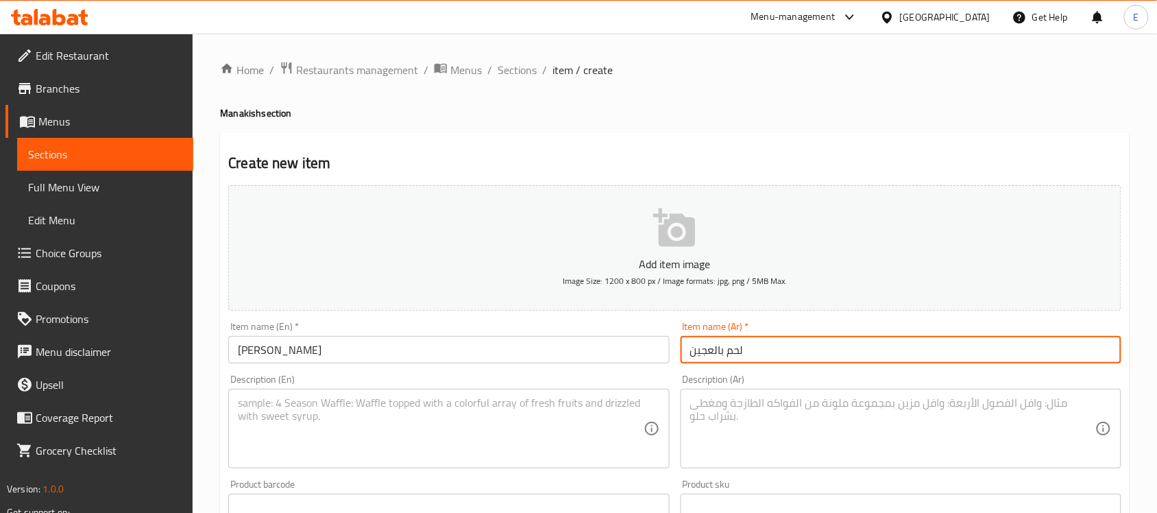
type input "لحم بالعجين"
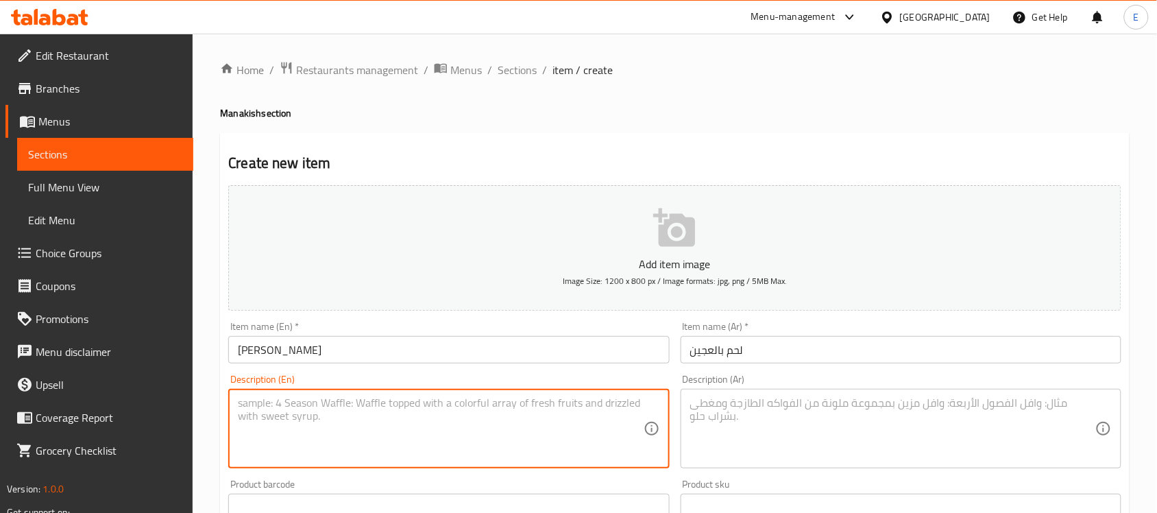
paste textarea "minced meat with tomato & vegetables"
click at [367, 407] on textarea "minced meat with tomato & vegetables" at bounding box center [440, 428] width 405 height 65
type textarea "minced meat with tomato and vegetables"
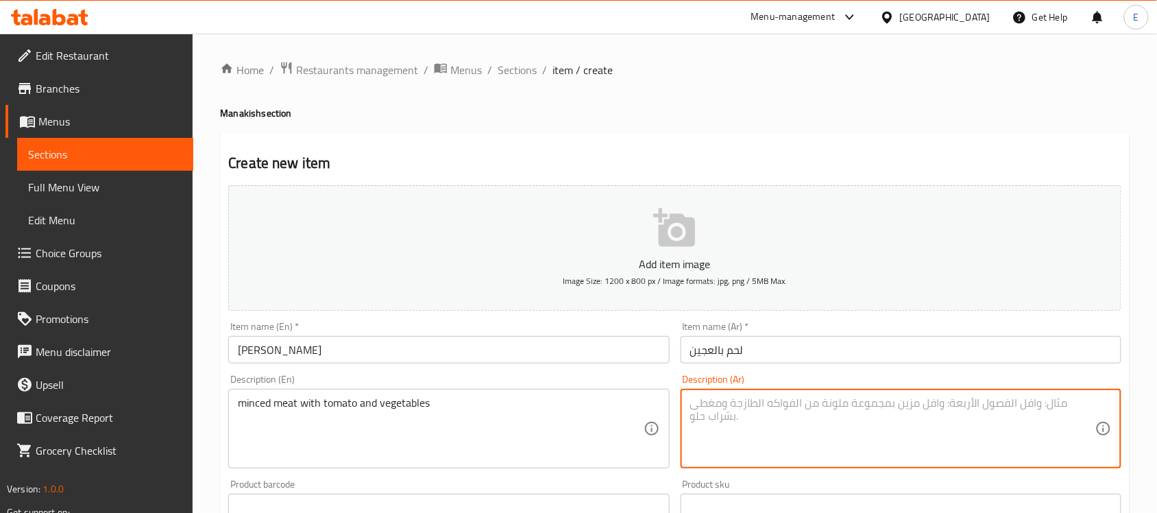
click at [727, 428] on textarea at bounding box center [892, 428] width 405 height 65
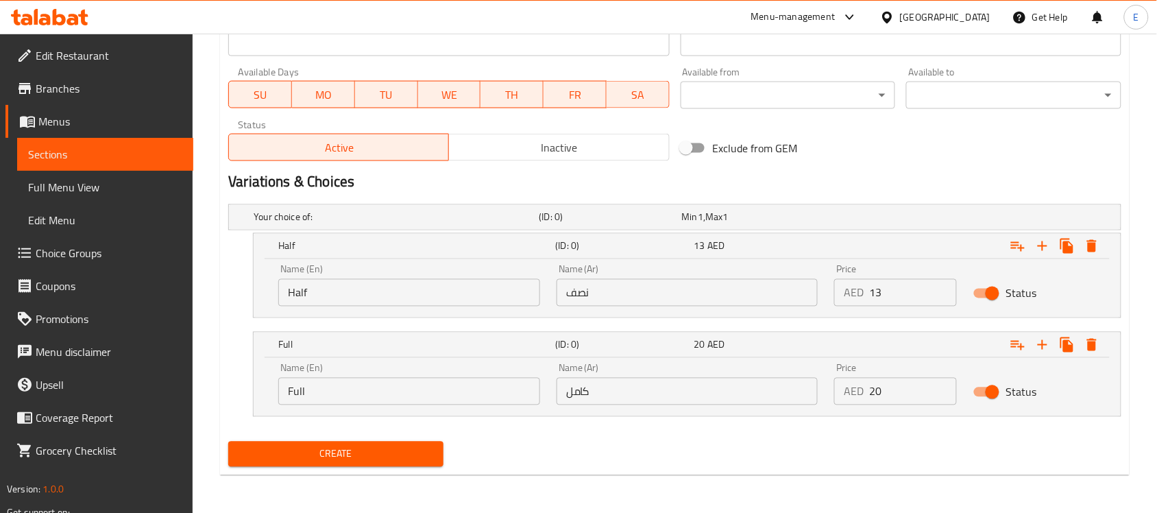
type textarea "لحم مفروم مع الطماطم والخضار"
click at [710, 305] on input "نصف" at bounding box center [688, 292] width 262 height 27
type input "نصف"
click at [643, 398] on input "كامل" at bounding box center [688, 391] width 262 height 27
type input "كامل"
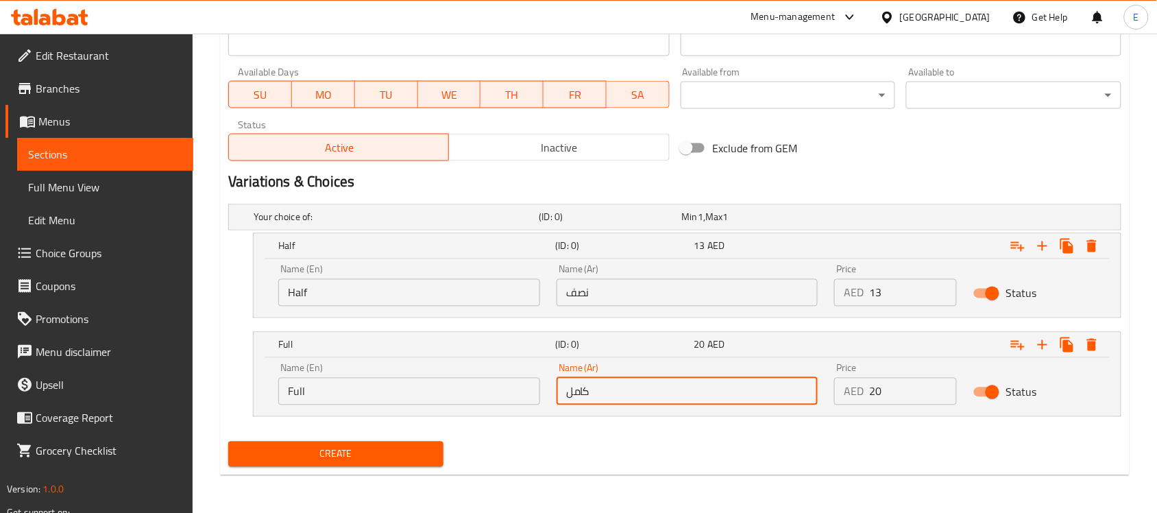
click at [378, 285] on input "Half" at bounding box center [409, 292] width 262 height 27
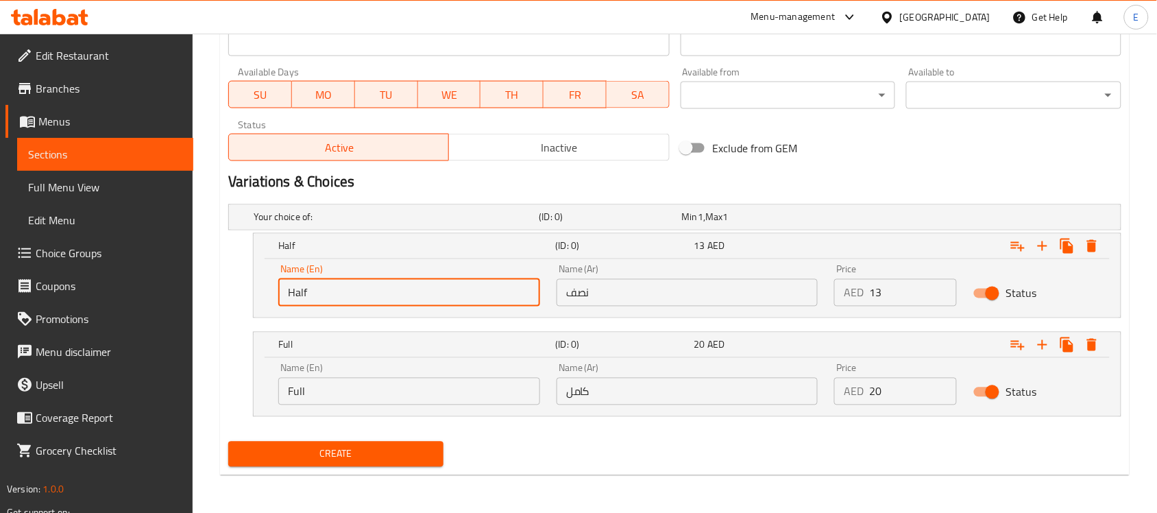
click at [378, 285] on input "Half" at bounding box center [409, 292] width 262 height 27
type input "Choice"
click at [378, 285] on input "text" at bounding box center [409, 292] width 262 height 27
type input "Half"
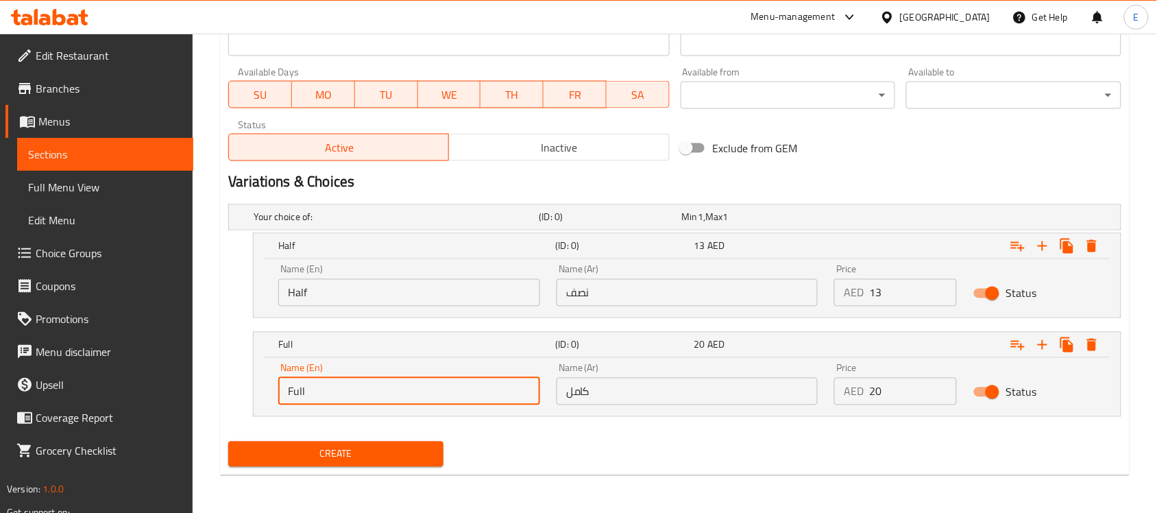
drag, startPoint x: 331, startPoint y: 386, endPoint x: 191, endPoint y: 386, distance: 140.5
type input "Full"
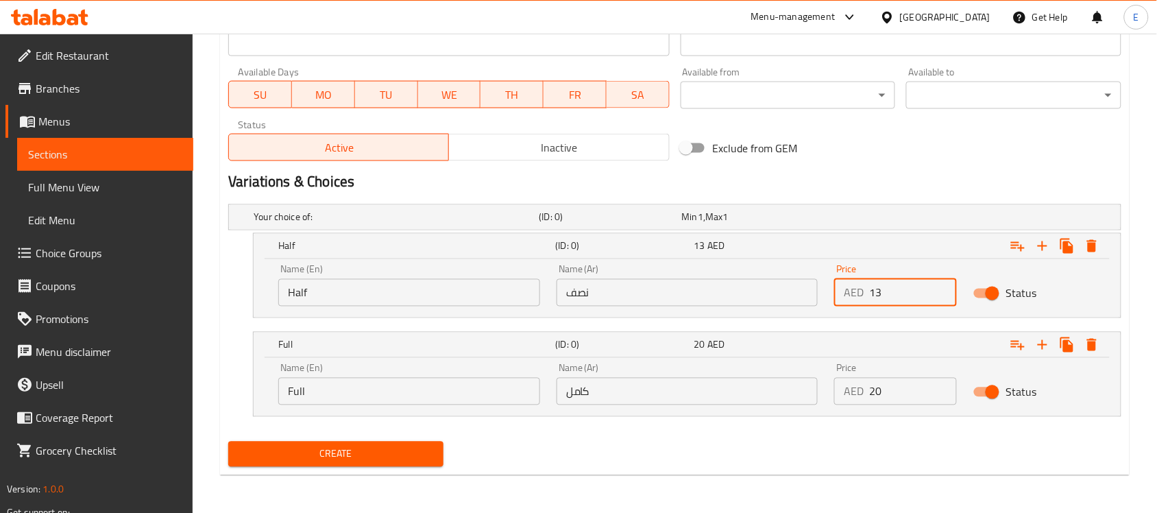
drag, startPoint x: 903, startPoint y: 295, endPoint x: 727, endPoint y: 293, distance: 176.2
click at [727, 293] on div "Name (En) Half Name (En) Name (Ar) نصف Name (Ar) Price AED 13 Price Status" at bounding box center [687, 285] width 834 height 58
type input "16"
drag, startPoint x: 881, startPoint y: 389, endPoint x: 843, endPoint y: 386, distance: 37.8
click at [843, 386] on div "AED 20 Price" at bounding box center [895, 391] width 123 height 27
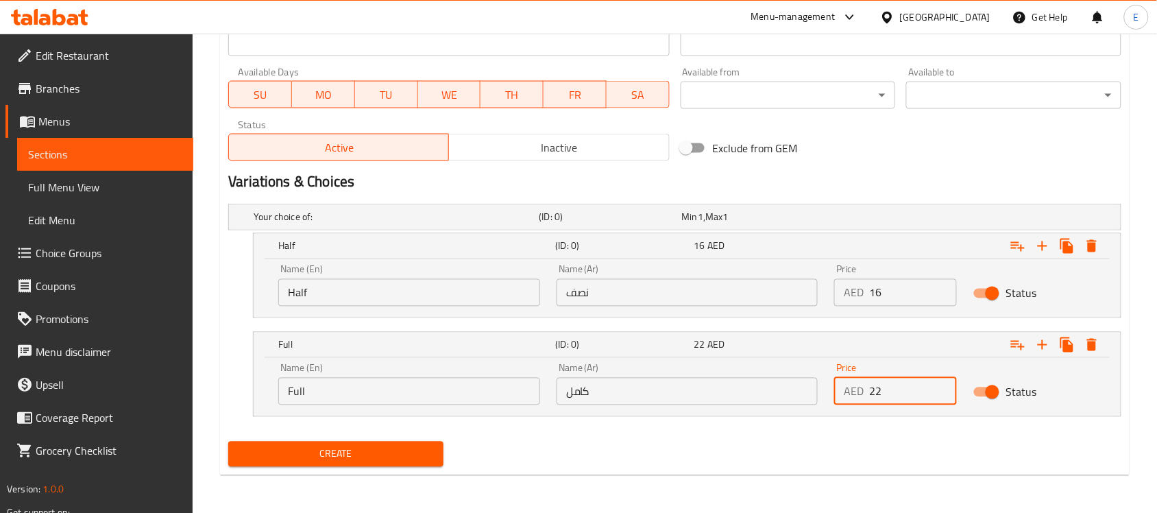
type input "22"
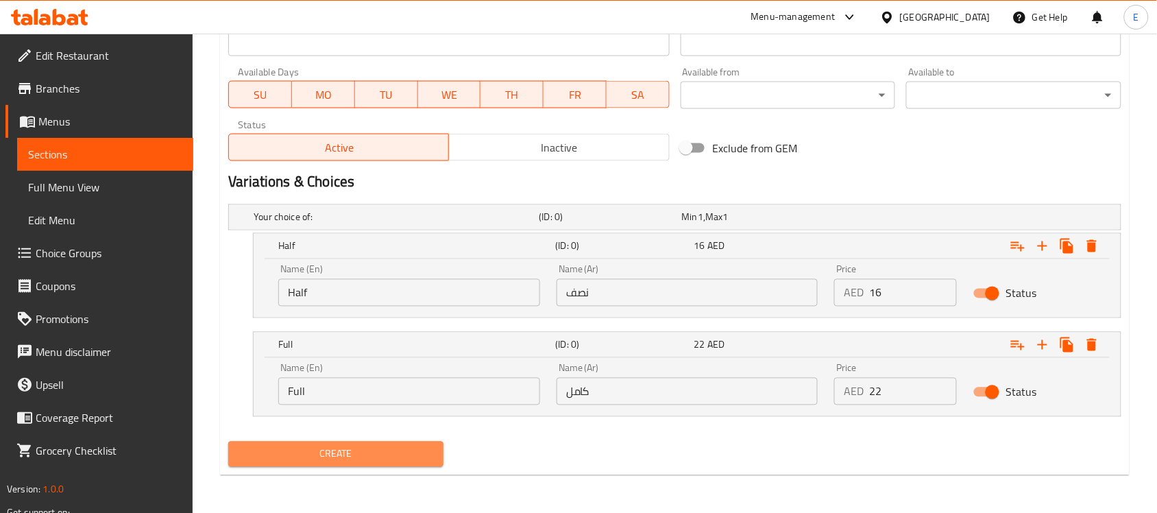
click at [367, 450] on span "Create" at bounding box center [335, 454] width 193 height 17
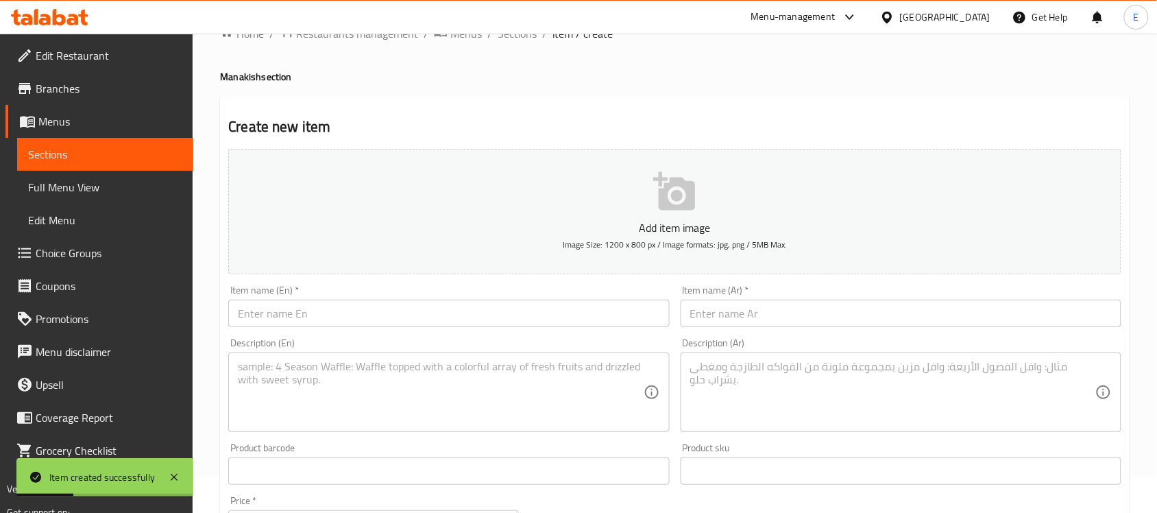
scroll to position [0, 0]
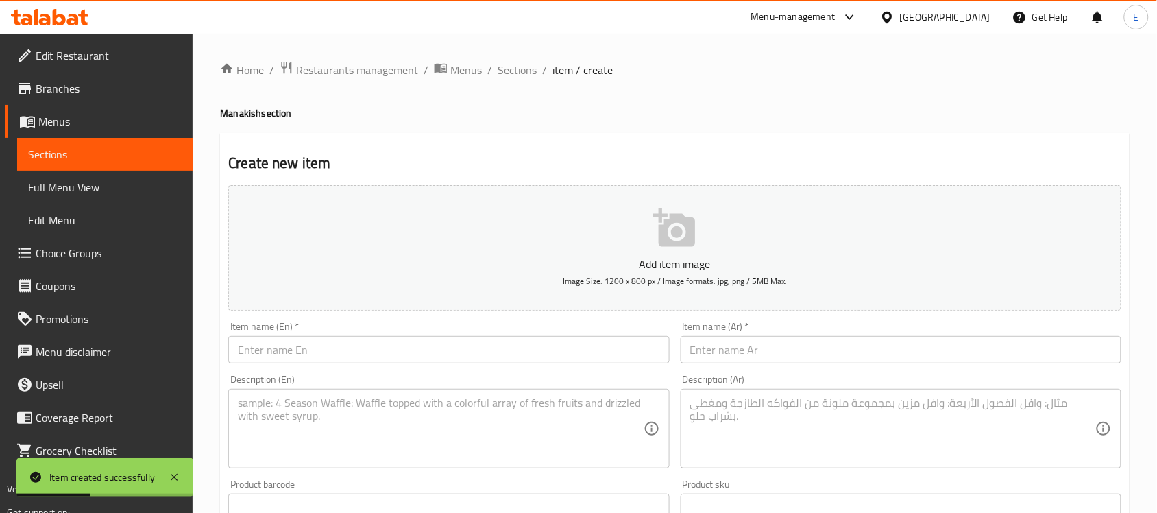
paste input "Lahhmi Bel Ajeen With Cheese"
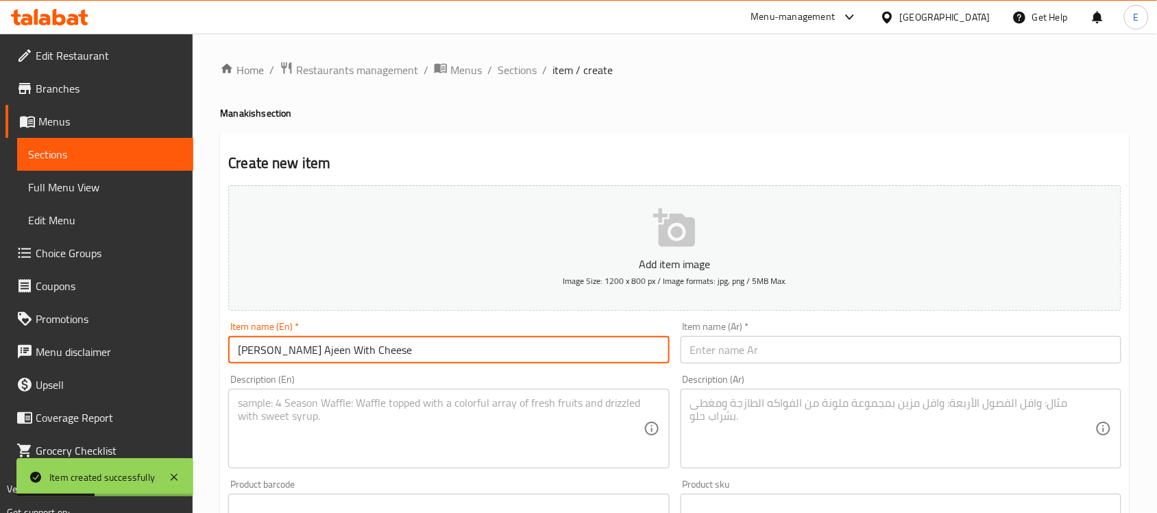
click at [330, 341] on input "Lahhmi Bel Ajeen With Cheese" at bounding box center [448, 349] width 441 height 27
type input "Lahhmi Bel Ajeen With Cheese"
click at [712, 343] on input "text" at bounding box center [901, 349] width 441 height 27
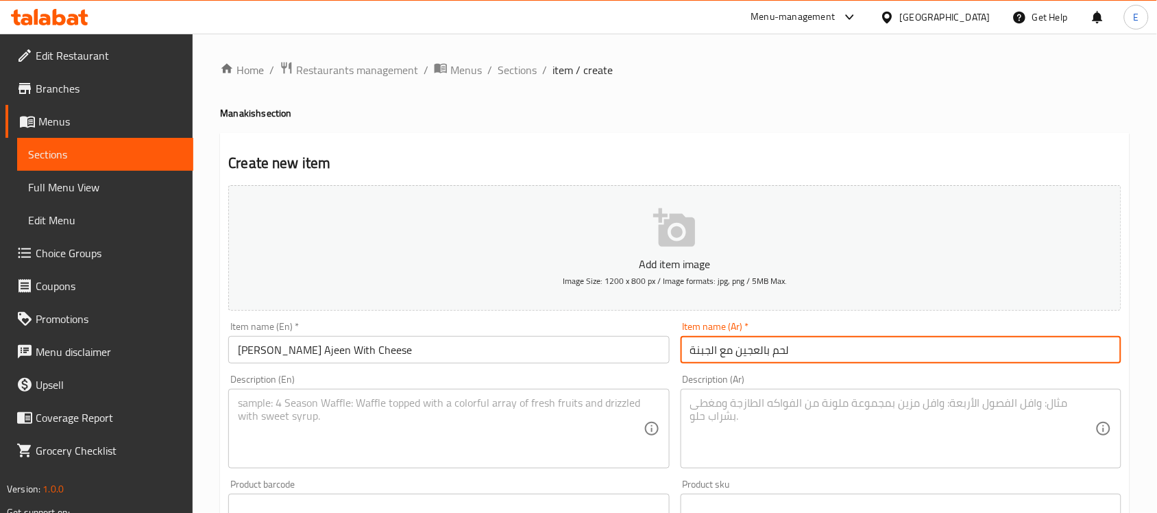
type input "لحم بالعجين مع الجبنة"
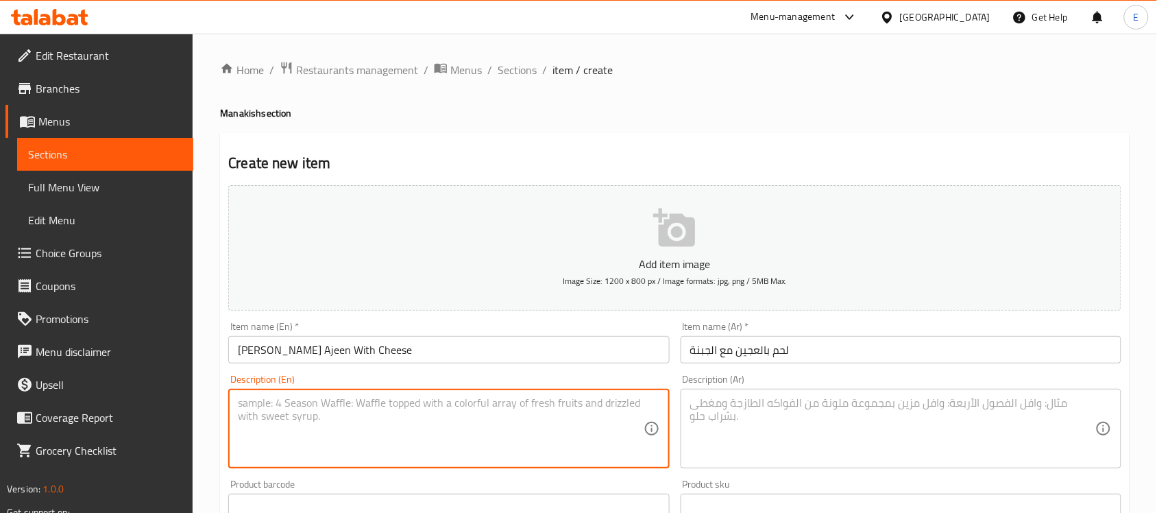
click at [310, 405] on textarea at bounding box center [440, 428] width 405 height 65
paste textarea "Lahm bi Ajeen with Cheese is a savory Middle Eastern flatbread topped with spic…"
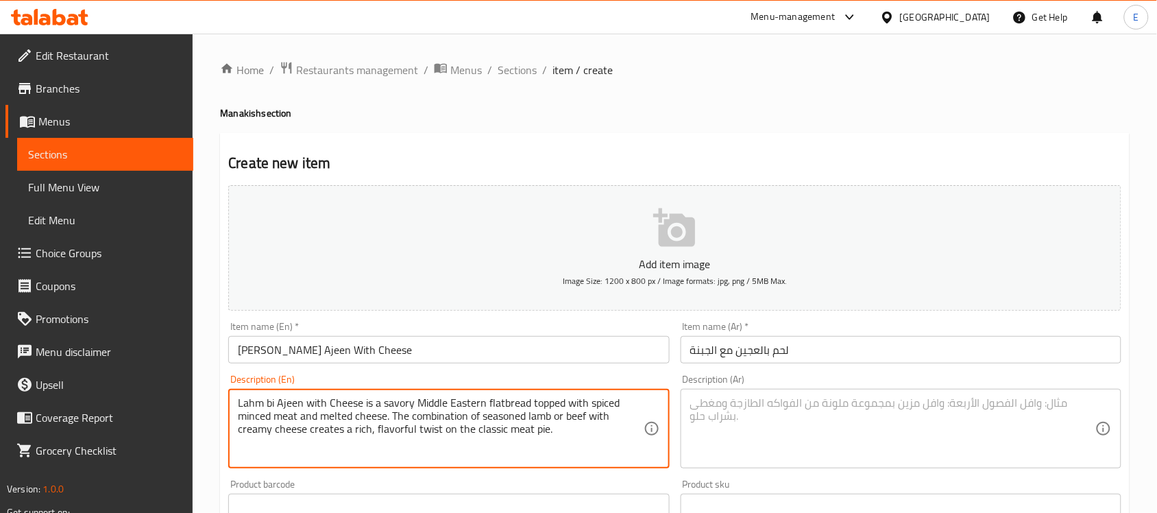
type textarea "Lahm bi Ajeen with Cheese is a savory Middle Eastern flatbread topped with spic…"
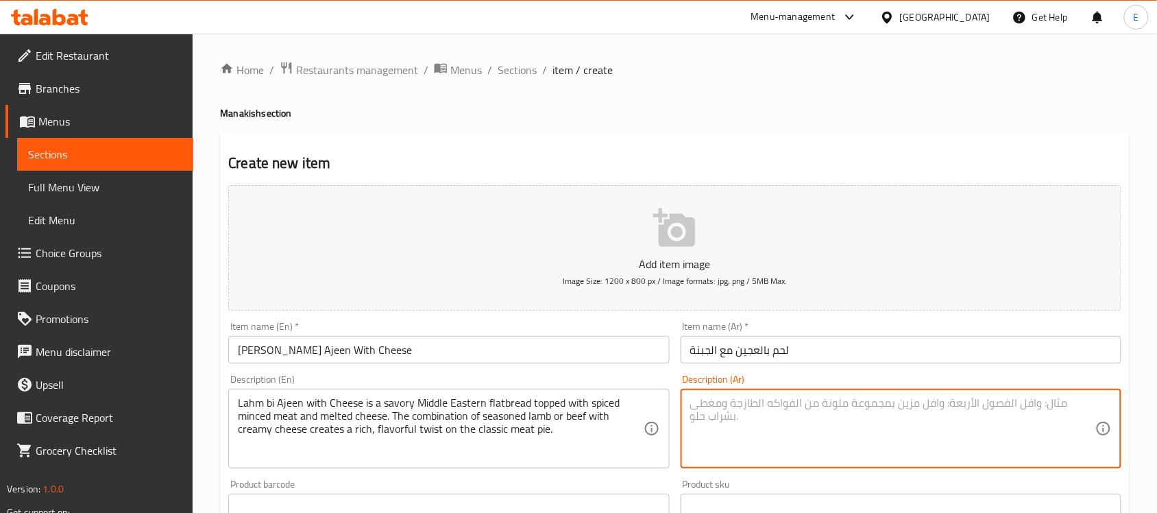
click at [711, 415] on textarea at bounding box center [892, 428] width 405 height 65
paste textarea "لحم بعجين بالجبنة، خبز مسطح شرق أوسطي شهي، مغطى باللحم المفروم المتبل والجبن ال…"
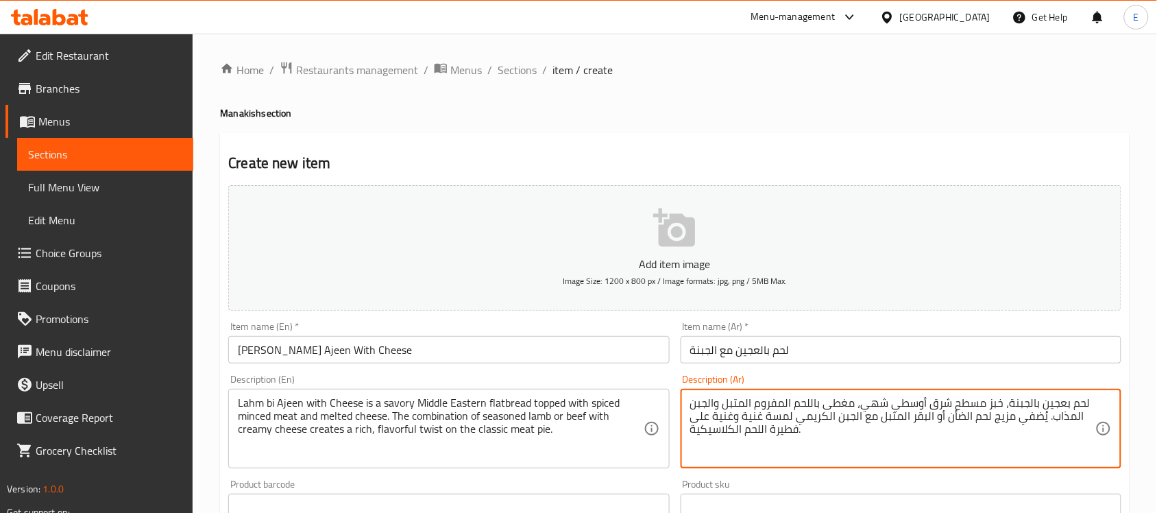
type textarea "لحم بعجين بالجبنة، خبز مسطح شرق أوسطي شهي، مغطى باللحم المفروم المتبل والجبن ال…"
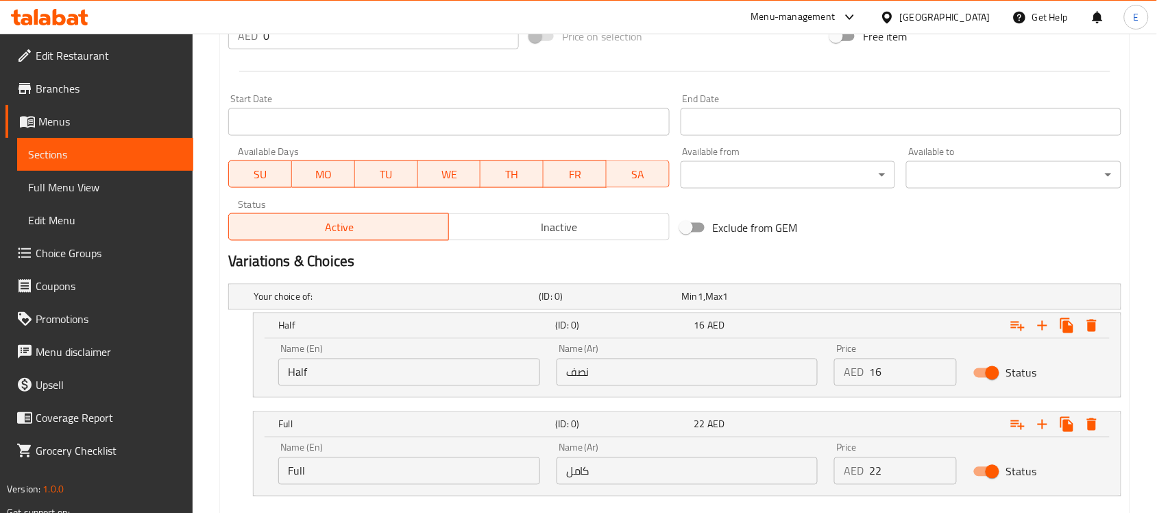
scroll to position [526, 0]
click at [354, 379] on input "Half" at bounding box center [409, 370] width 262 height 27
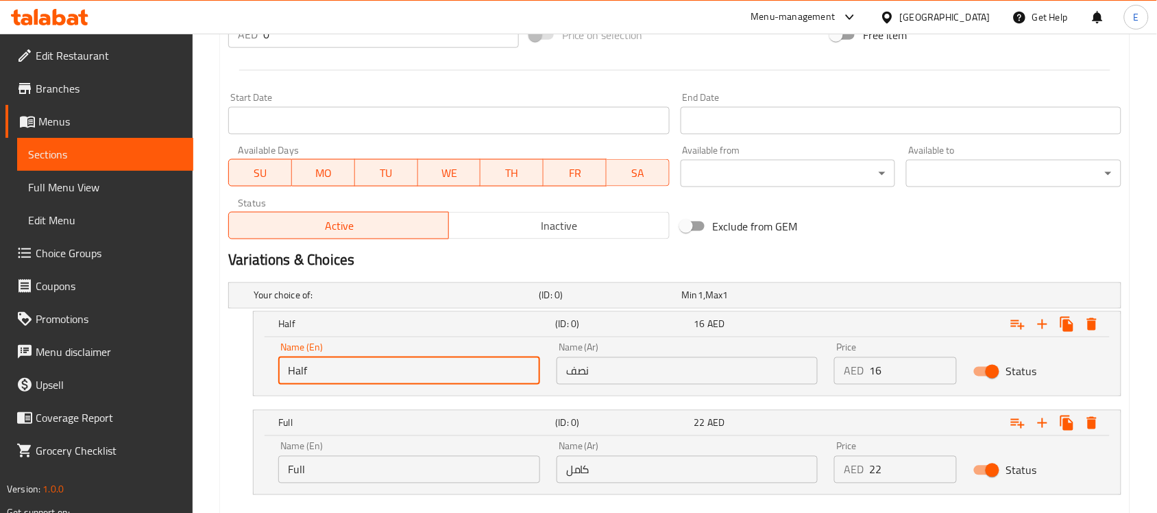
click at [354, 379] on input "Half" at bounding box center [409, 370] width 262 height 27
type input "Choice"
click at [354, 379] on input "text" at bounding box center [409, 370] width 262 height 27
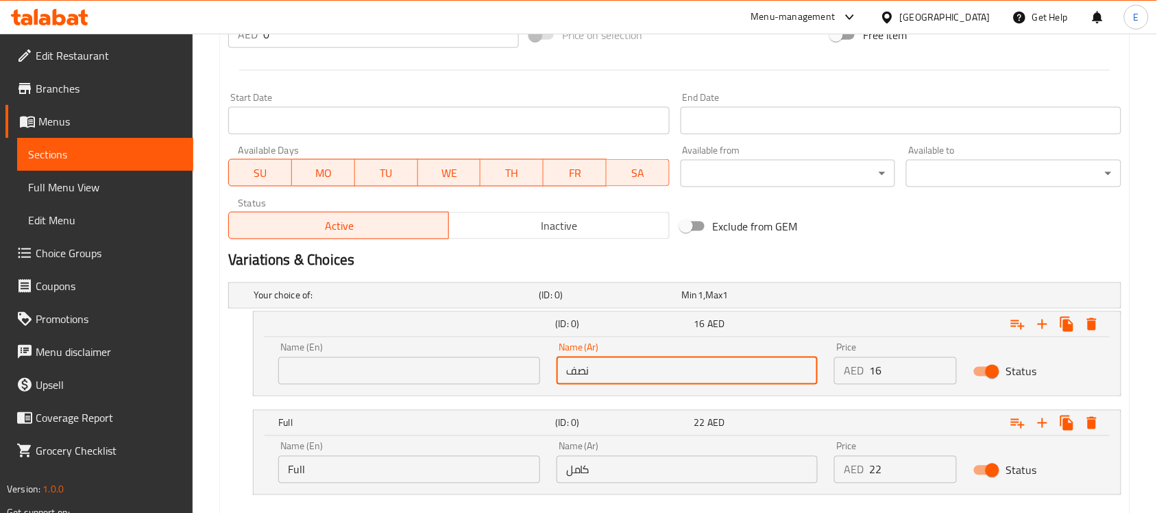
click at [588, 372] on input "نصف" at bounding box center [688, 370] width 262 height 27
type input "نصف"
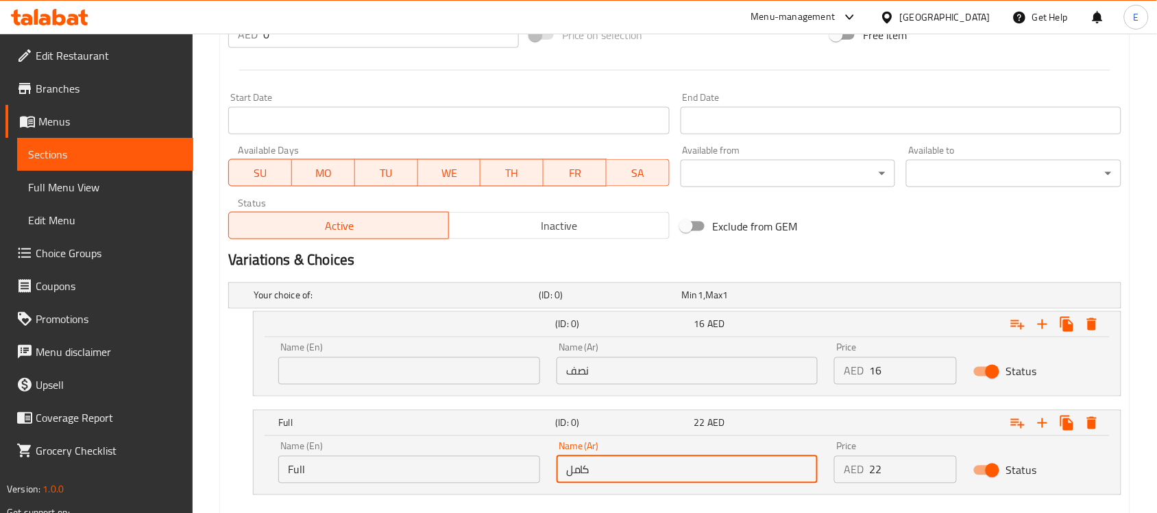
click at [667, 464] on input "كامل" at bounding box center [688, 469] width 262 height 27
type input "كامل"
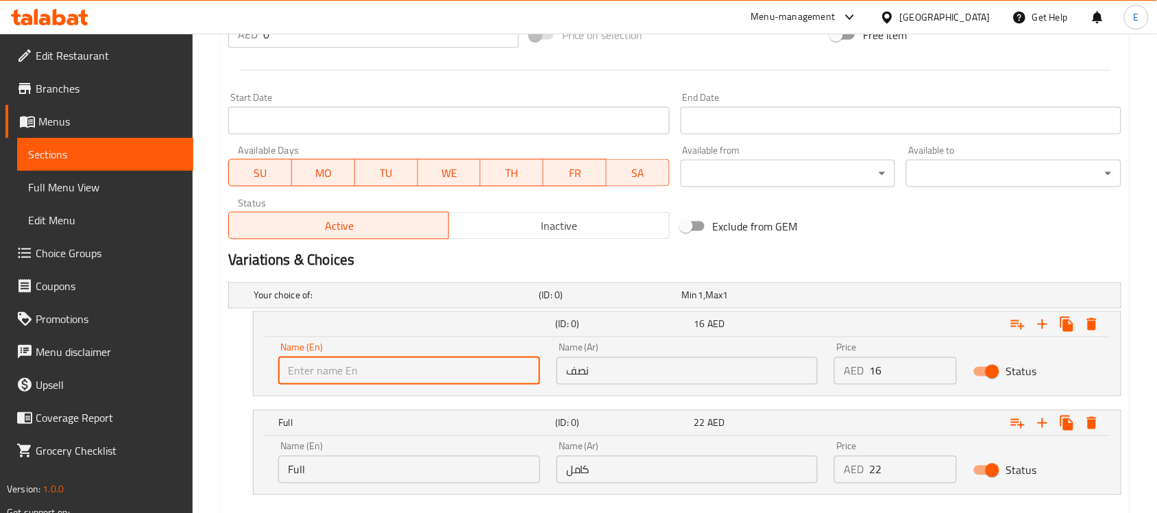
click at [429, 374] on input "text" at bounding box center [409, 370] width 262 height 27
type input "ا"
type input "Half"
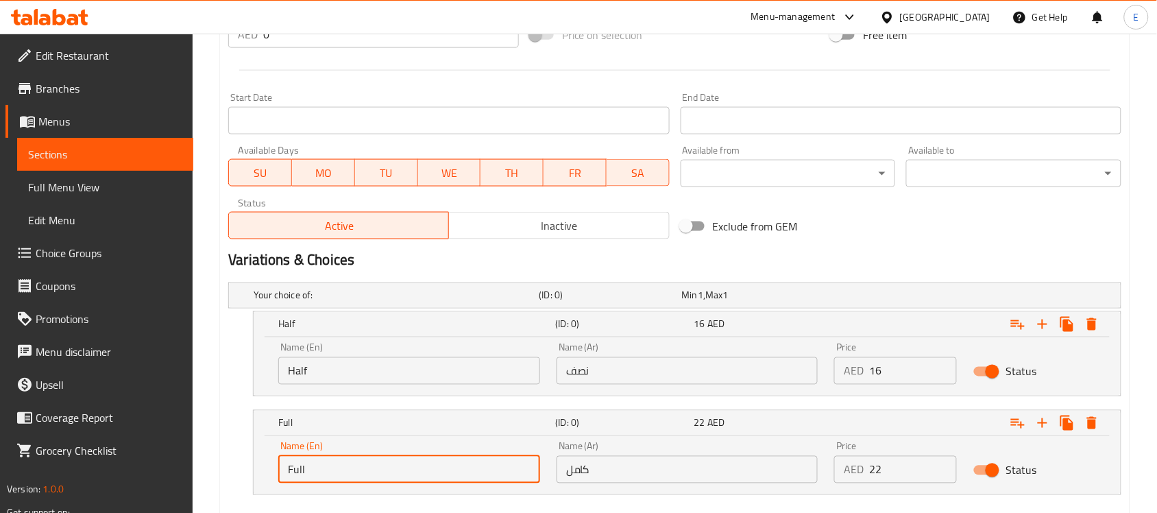
click at [361, 476] on input "Full" at bounding box center [409, 469] width 262 height 27
click at [361, 476] on input "f" at bounding box center [409, 469] width 262 height 27
type input "Full"
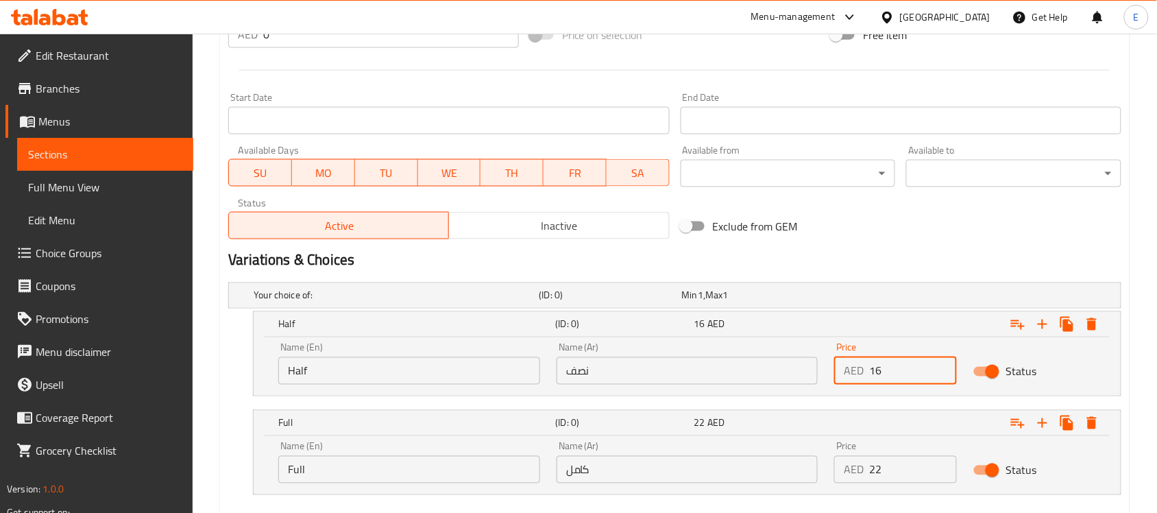
drag, startPoint x: 893, startPoint y: 369, endPoint x: 638, endPoint y: 378, distance: 255.2
click at [638, 378] on div "Name (En) Half Name (En) Name (Ar) نصف Name (Ar) Price AED 16 Price Status" at bounding box center [687, 364] width 834 height 58
type input "16"
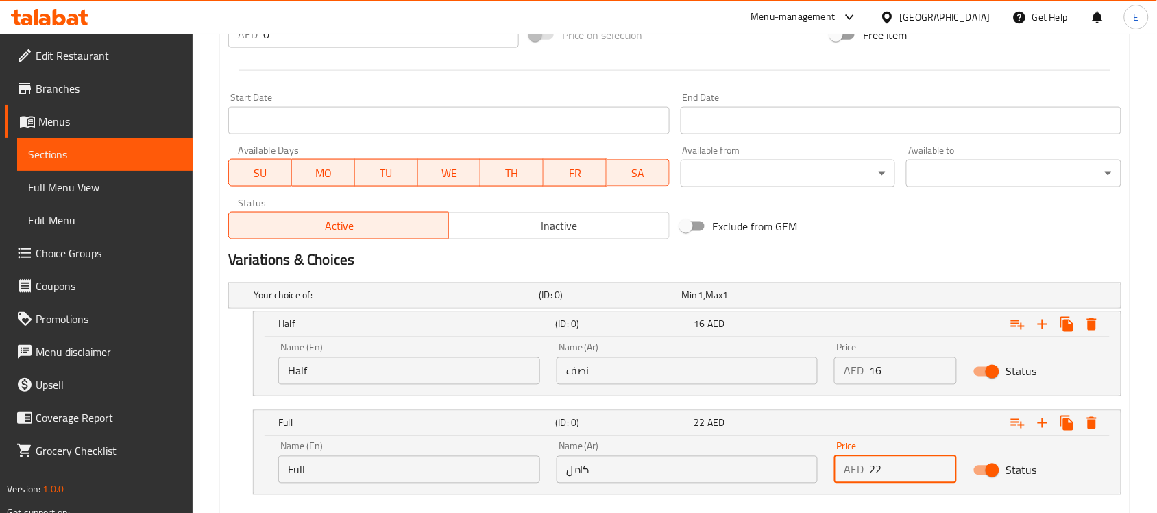
drag, startPoint x: 885, startPoint y: 466, endPoint x: 662, endPoint y: 488, distance: 224.6
click at [662, 488] on div "Name (En) Full Name (En) Name (Ar) كامل Name (Ar) Price AED 22 Price Status" at bounding box center [687, 462] width 834 height 58
type input "24"
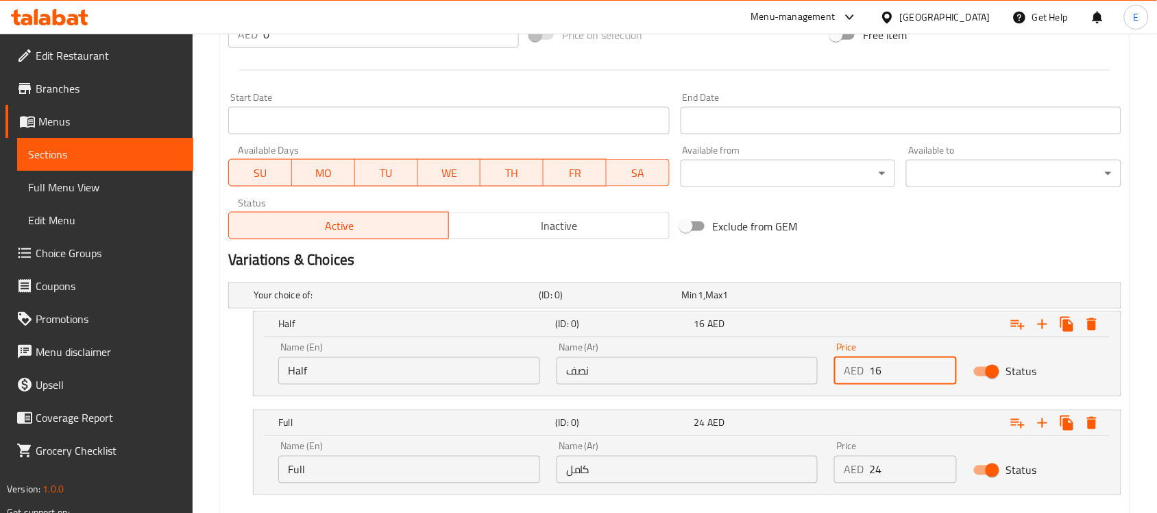
drag, startPoint x: 885, startPoint y: 362, endPoint x: 872, endPoint y: 364, distance: 13.2
click at [872, 364] on input "16" at bounding box center [913, 370] width 88 height 27
type input "18"
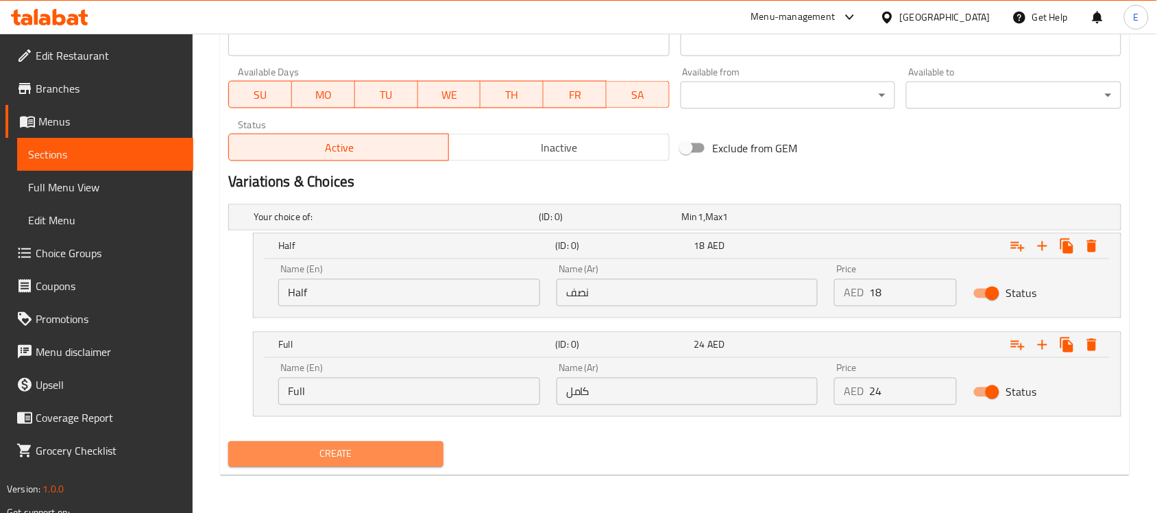
click at [319, 443] on button "Create" at bounding box center [335, 453] width 215 height 25
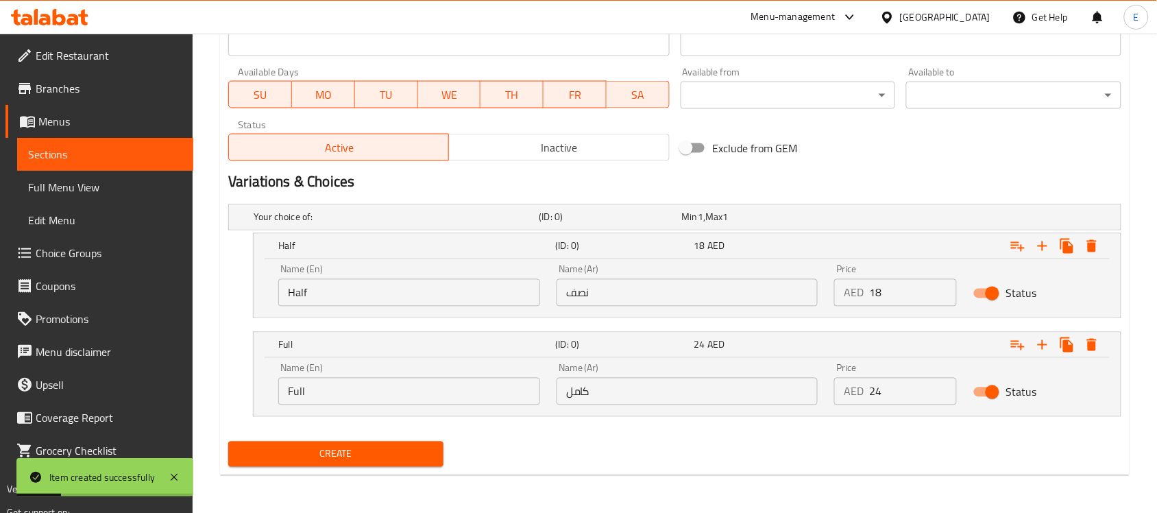
scroll to position [0, 0]
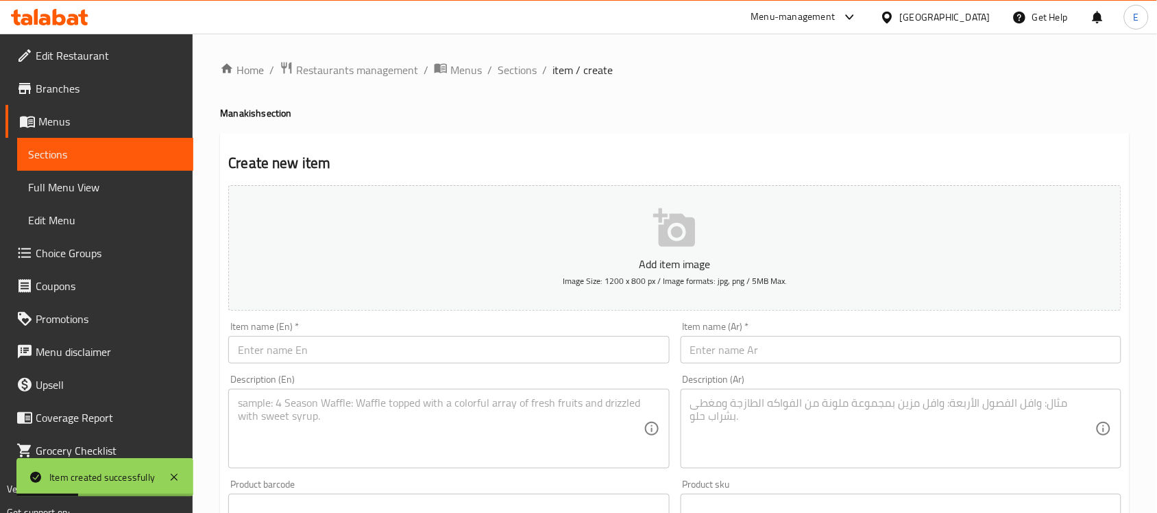
paste input "Cheese And Turkey"
click at [319, 353] on input "Cheese And Turkey" at bounding box center [448, 349] width 441 height 27
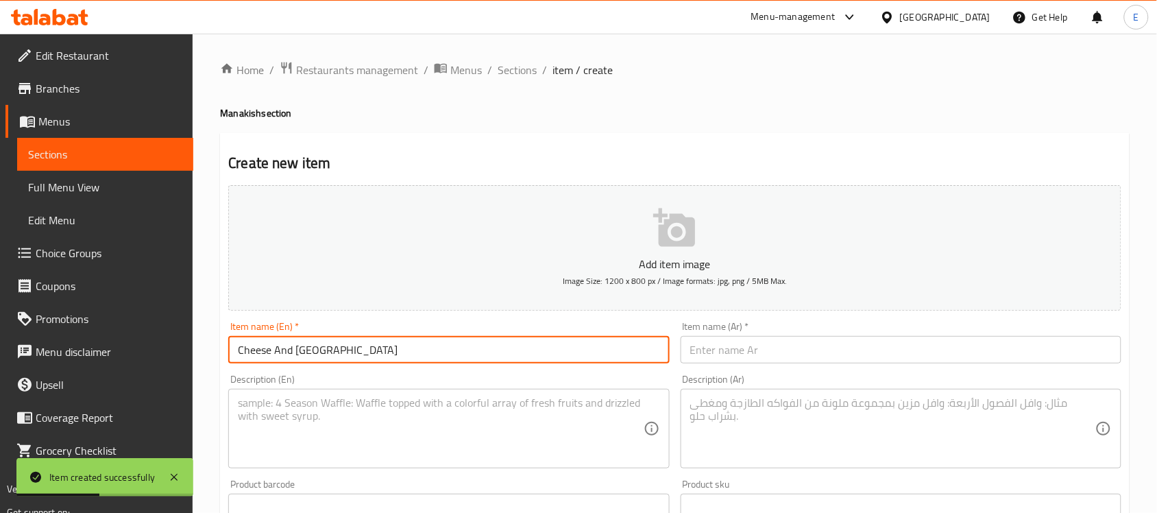
type input "Cheese And Turkey"
click at [731, 347] on input "text" at bounding box center [901, 349] width 441 height 27
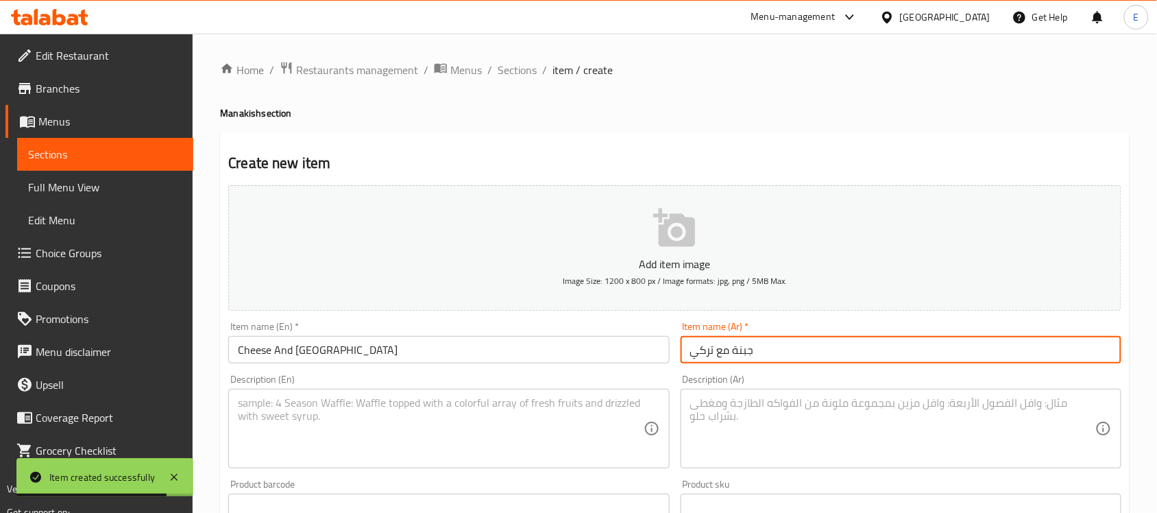
type input "جبنة مع تركي"
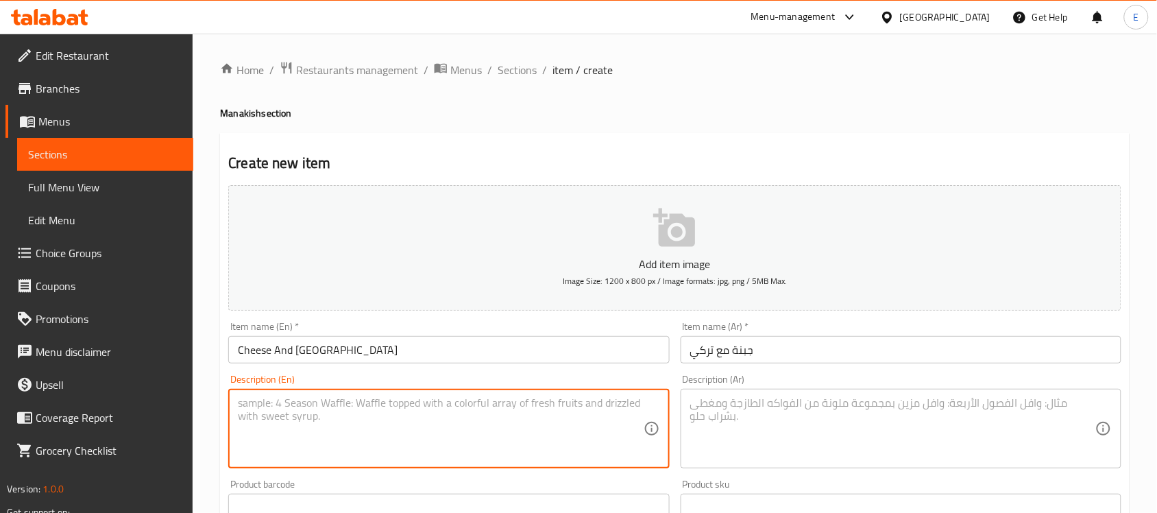
paste textarea "Cheese and Turkey is a savory combination of tender sliced turkey and melted ch…"
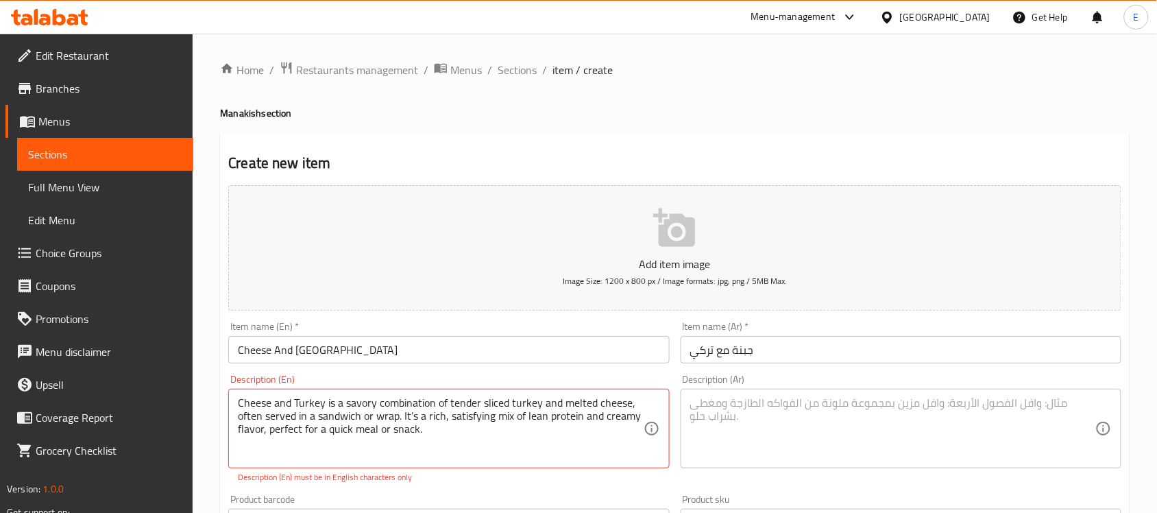
click at [474, 487] on div "Description (En) Cheese and Turkey is a savory combination of tender sliced tur…" at bounding box center [449, 429] width 452 height 120
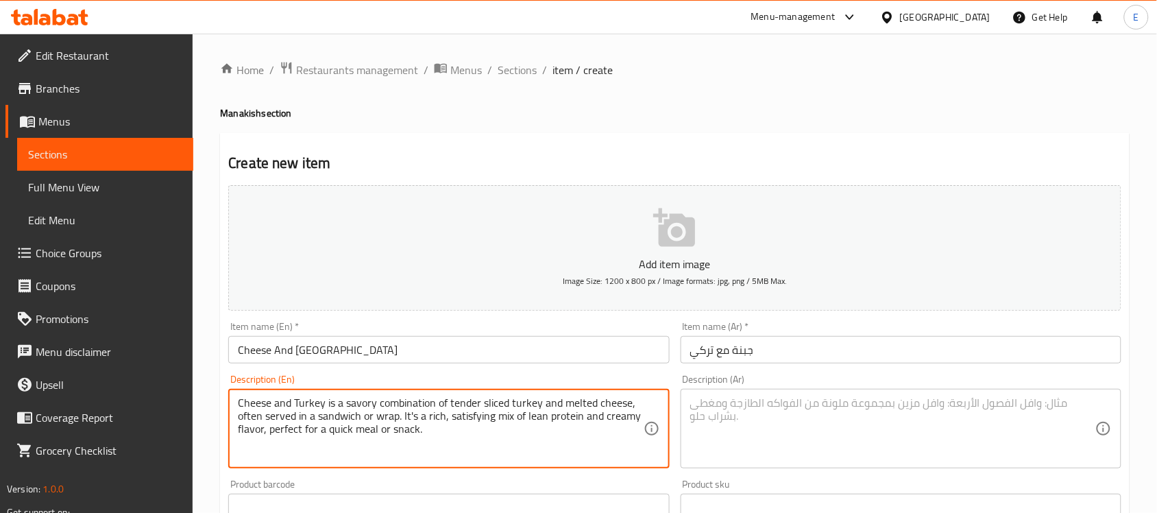
type textarea "Cheese and Turkey is a savory combination of tender sliced turkey and melted ch…"
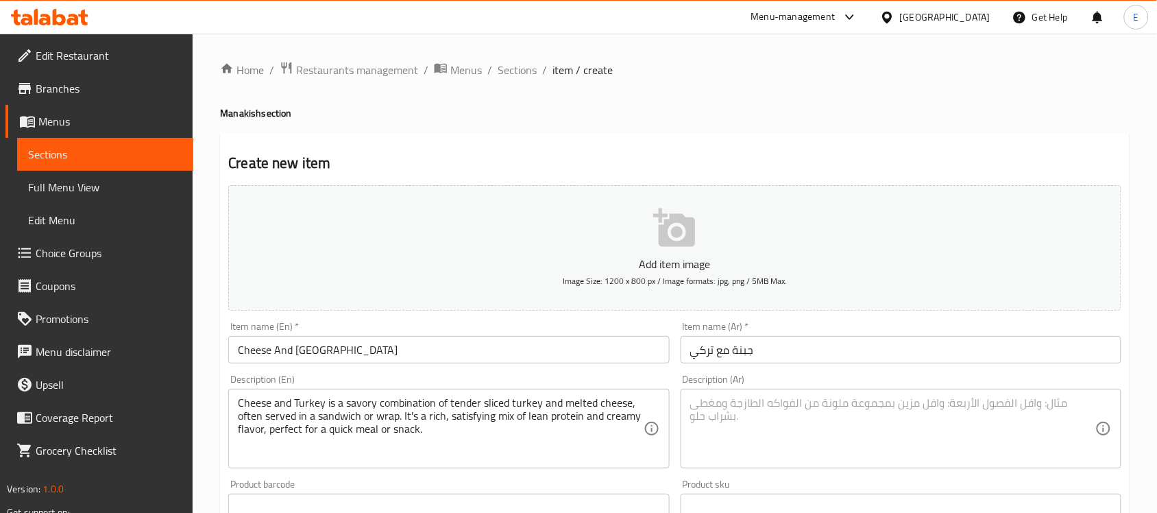
click at [468, 481] on div "Product barcode Product barcode" at bounding box center [448, 500] width 441 height 42
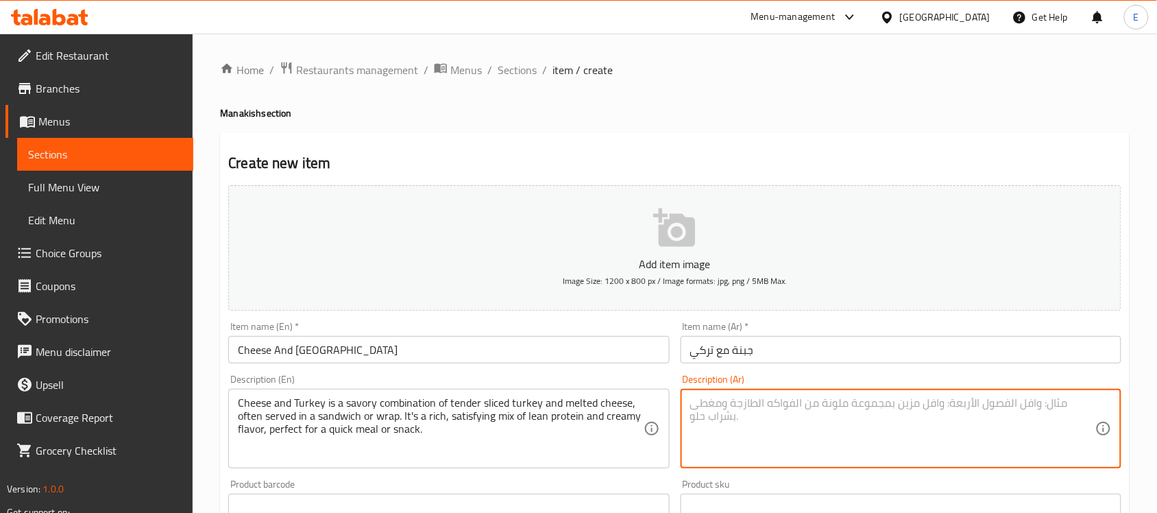
paste textarea "الجبن والديك الرومي مزيجٌ لذيذٌ من شرائح الديك الرومي الطرية والجبن المذاب، يُق…"
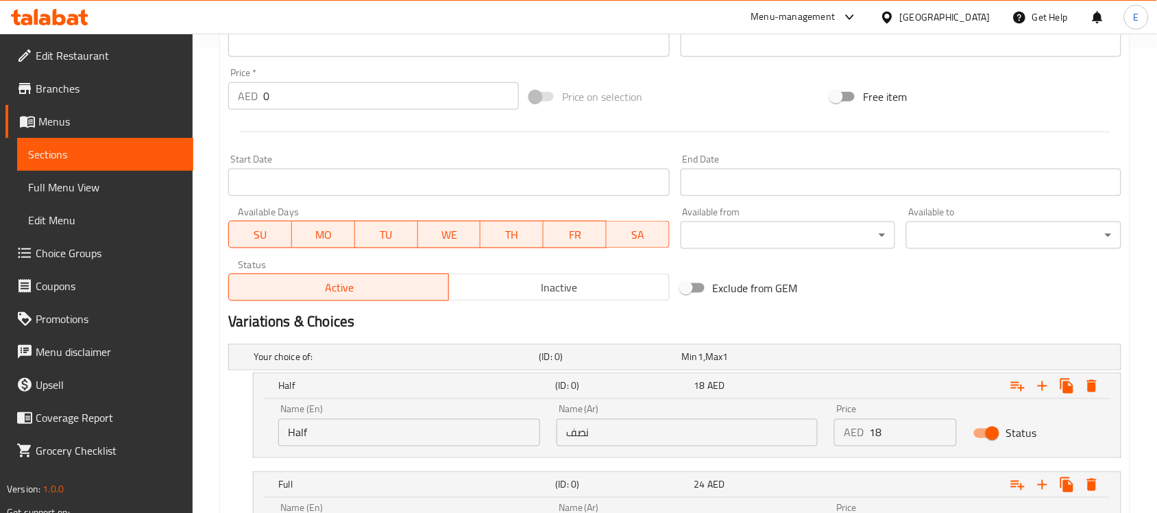
scroll to position [466, 0]
type textarea "الجبن والديك الرومي مزيجٌ لذيذٌ من شرائح الديك الرومي الطرية والجبن المذاب، يُق…"
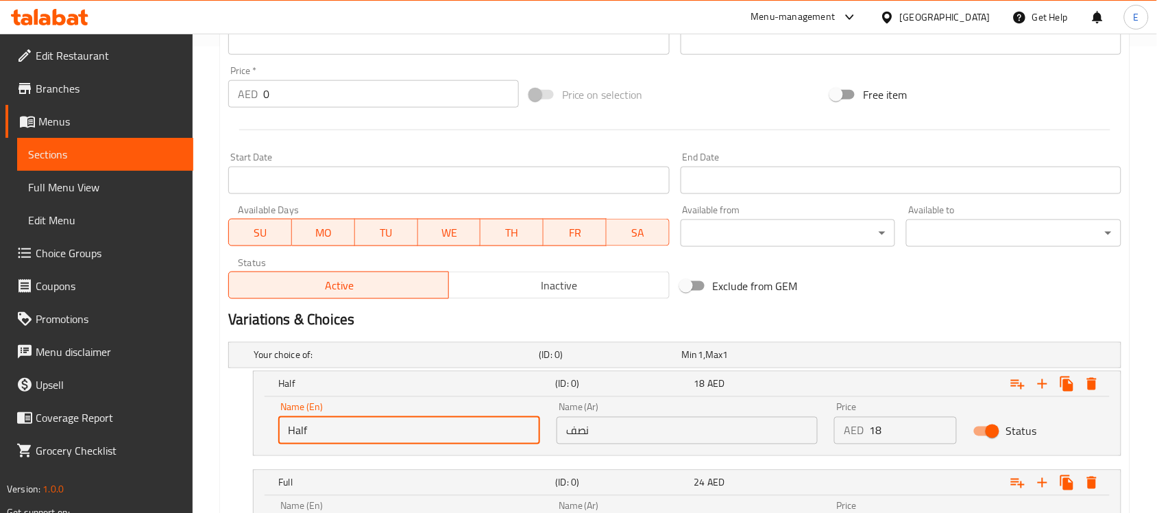
click at [436, 422] on input "Half" at bounding box center [409, 430] width 262 height 27
type input "Choice"
click at [436, 422] on input "text" at bounding box center [409, 430] width 262 height 27
type input "Half"
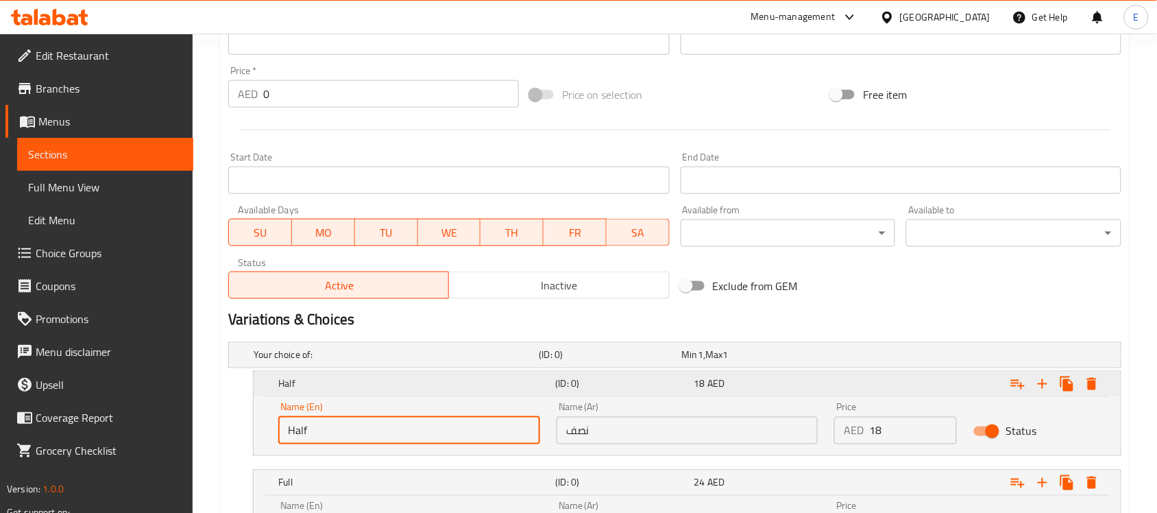
scroll to position [604, 0]
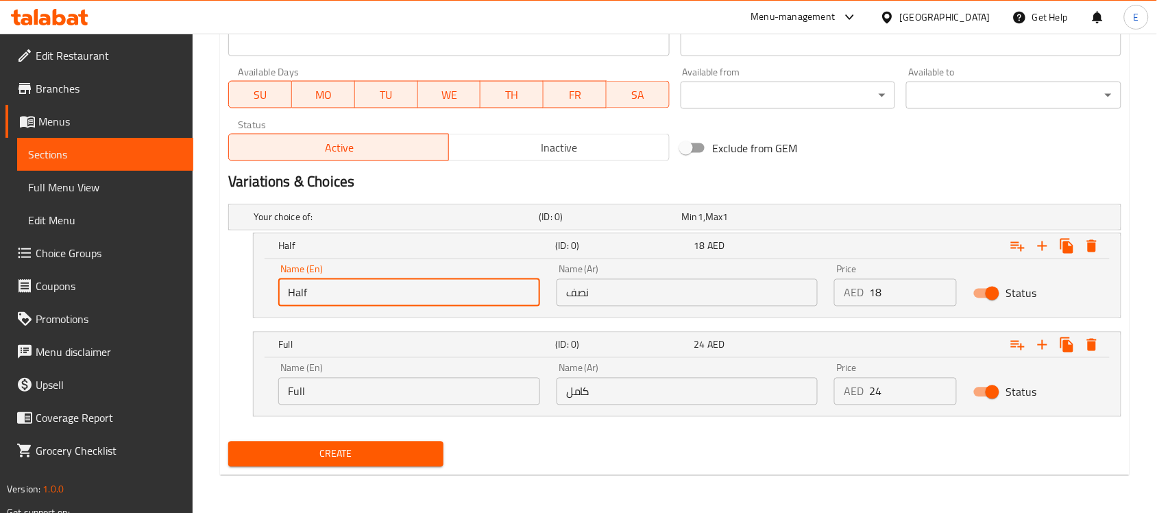
click at [347, 388] on input "Full" at bounding box center [409, 391] width 262 height 27
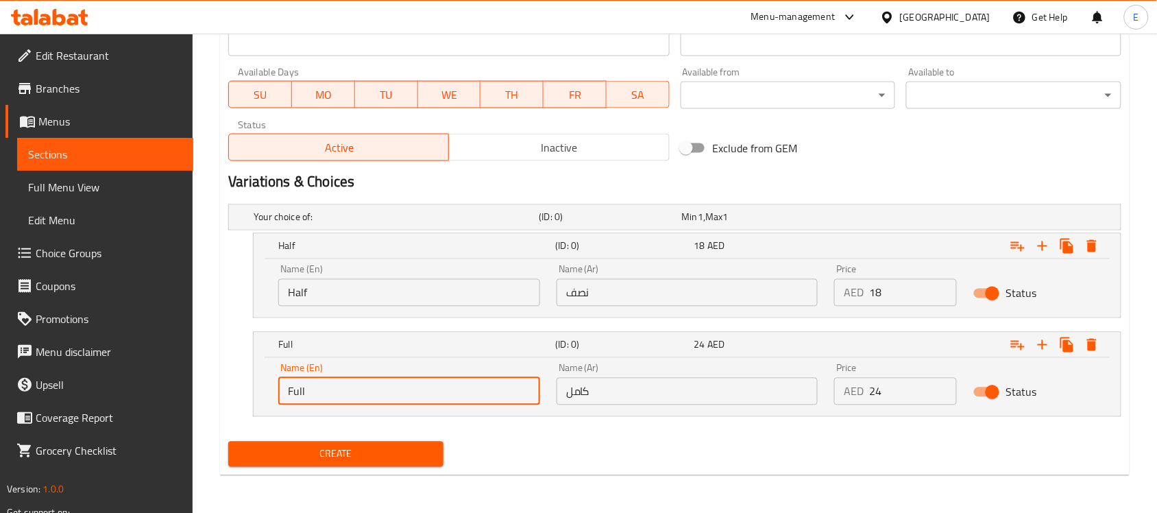
click at [347, 388] on input "Full" at bounding box center [409, 391] width 262 height 27
click at [347, 388] on input "f" at bounding box center [409, 391] width 262 height 27
type input "Full"
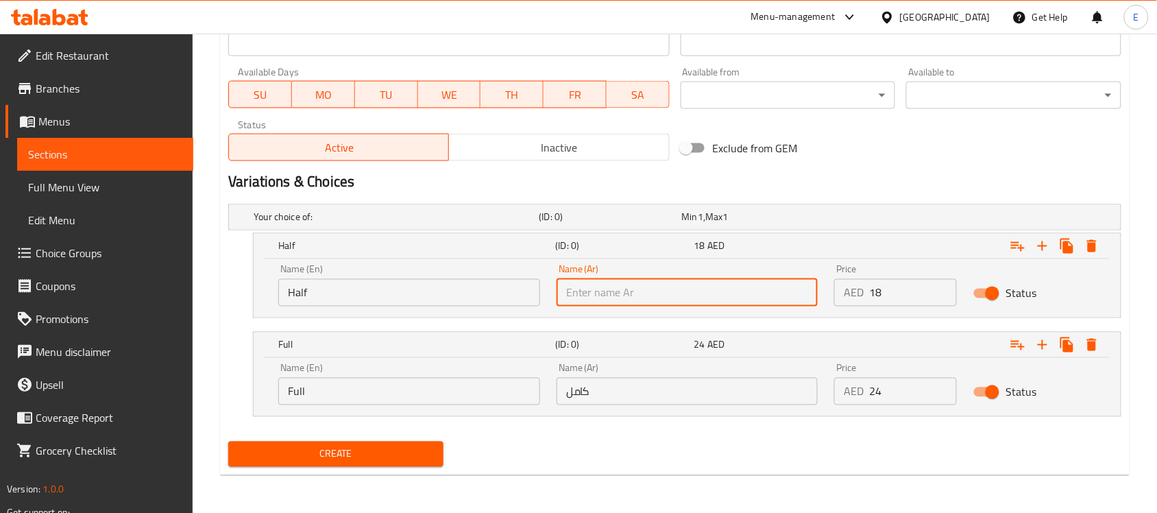
click at [594, 298] on input "text" at bounding box center [688, 292] width 262 height 27
type input "k"
type input "نصف"
click at [659, 384] on input "كامل" at bounding box center [688, 391] width 262 height 27
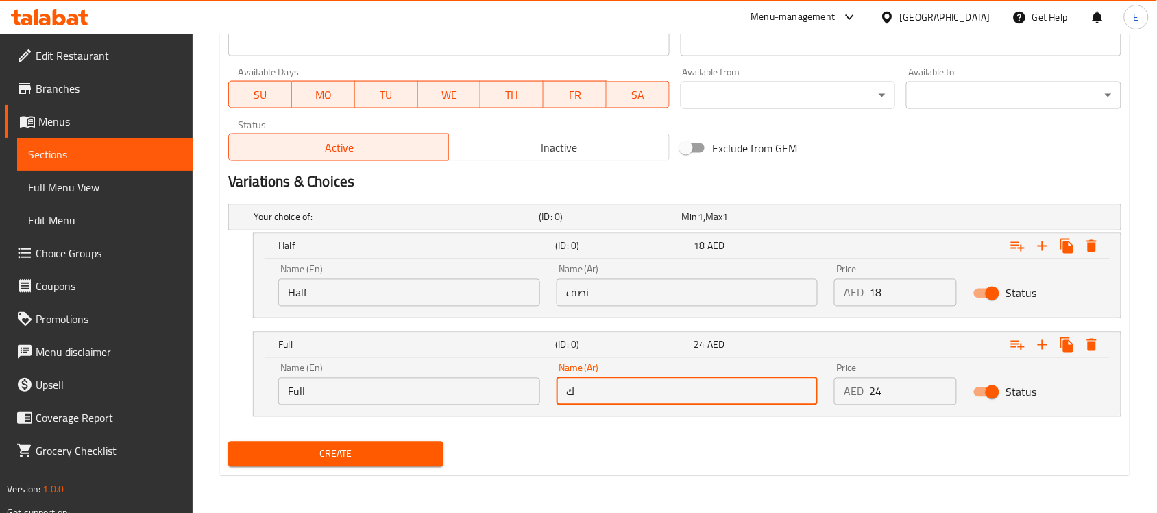
type input "كامل"
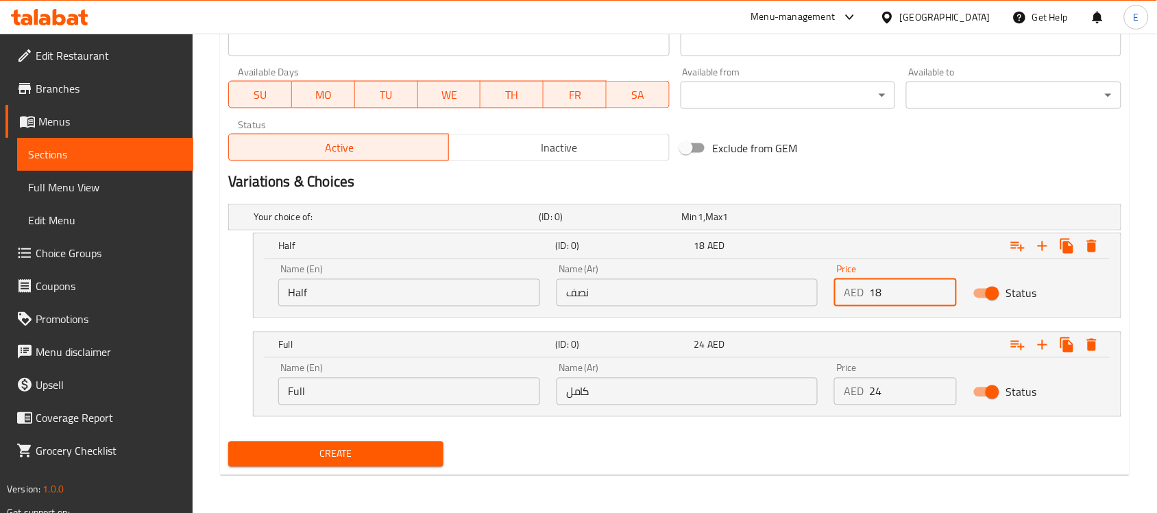
drag, startPoint x: 877, startPoint y: 299, endPoint x: 858, endPoint y: 290, distance: 21.2
click at [858, 290] on div "AED 18 Price" at bounding box center [895, 292] width 123 height 27
type input "16"
drag, startPoint x: 892, startPoint y: 392, endPoint x: 859, endPoint y: 388, distance: 33.2
click at [859, 388] on div "AED 24 Price" at bounding box center [895, 391] width 123 height 27
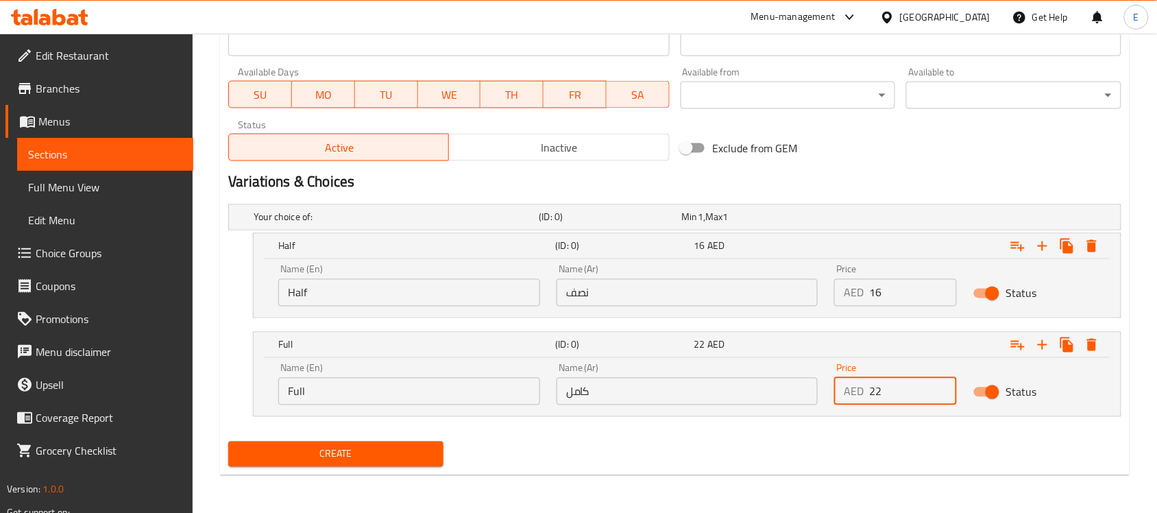
type input "22"
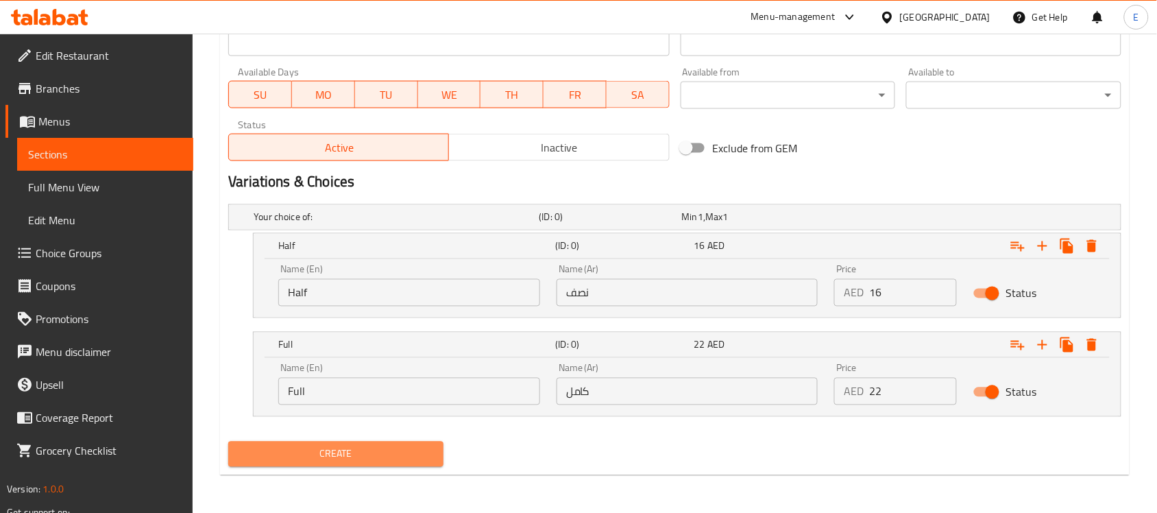
click at [333, 449] on span "Create" at bounding box center [335, 454] width 193 height 17
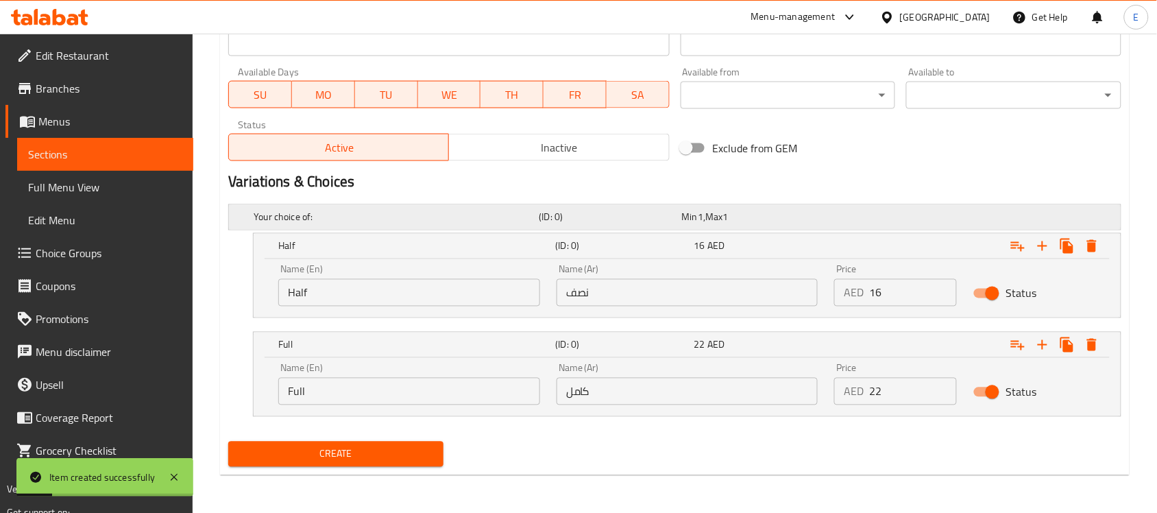
scroll to position [0, 0]
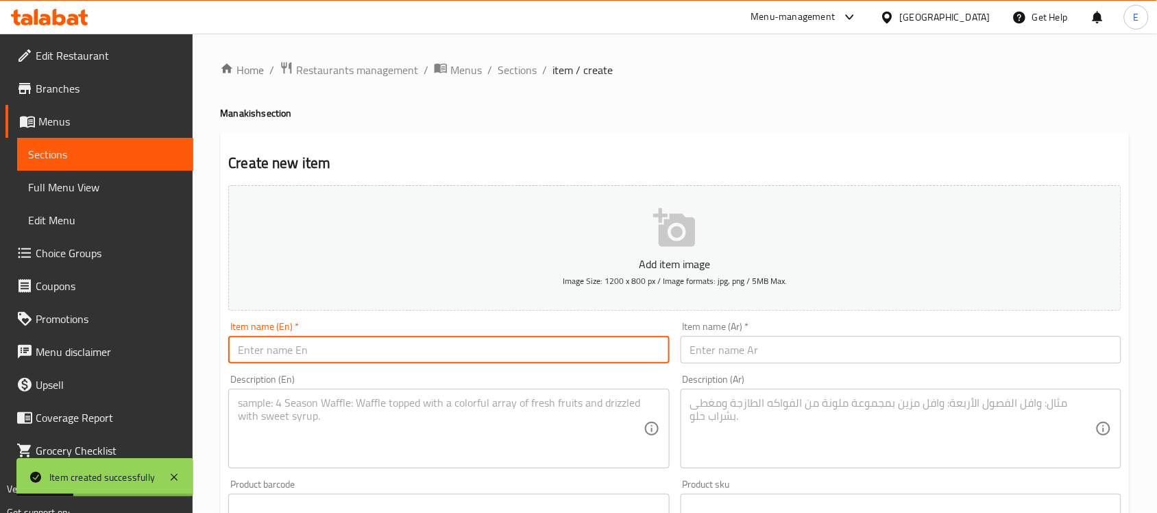
paste input "Kraft Cheese With Honey"
click at [358, 353] on input "Kraft Cheese With Honey" at bounding box center [448, 349] width 441 height 27
type input "Kraft Cheese With Honey"
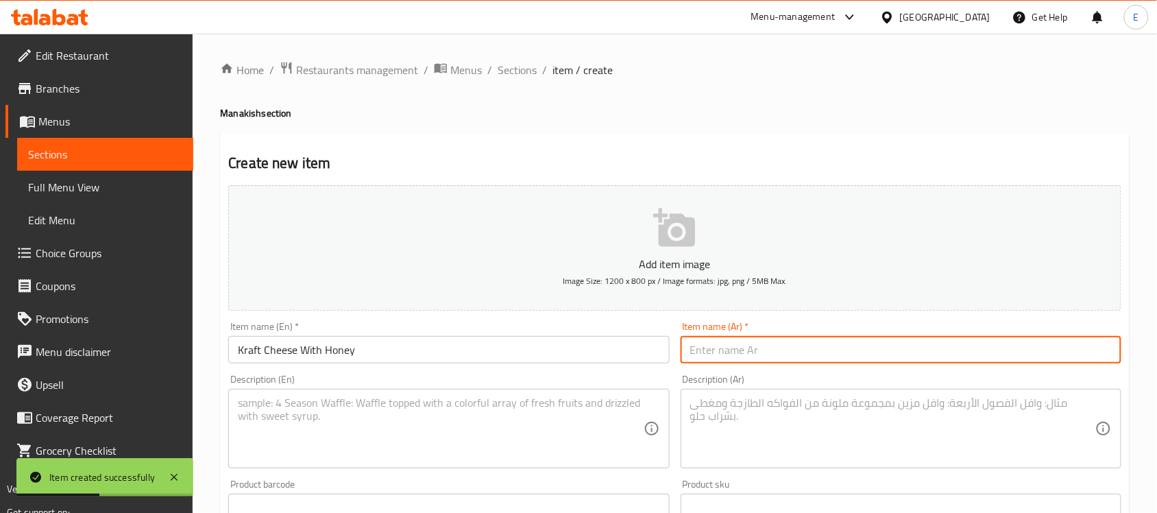
click at [741, 355] on input "text" at bounding box center [901, 349] width 441 height 27
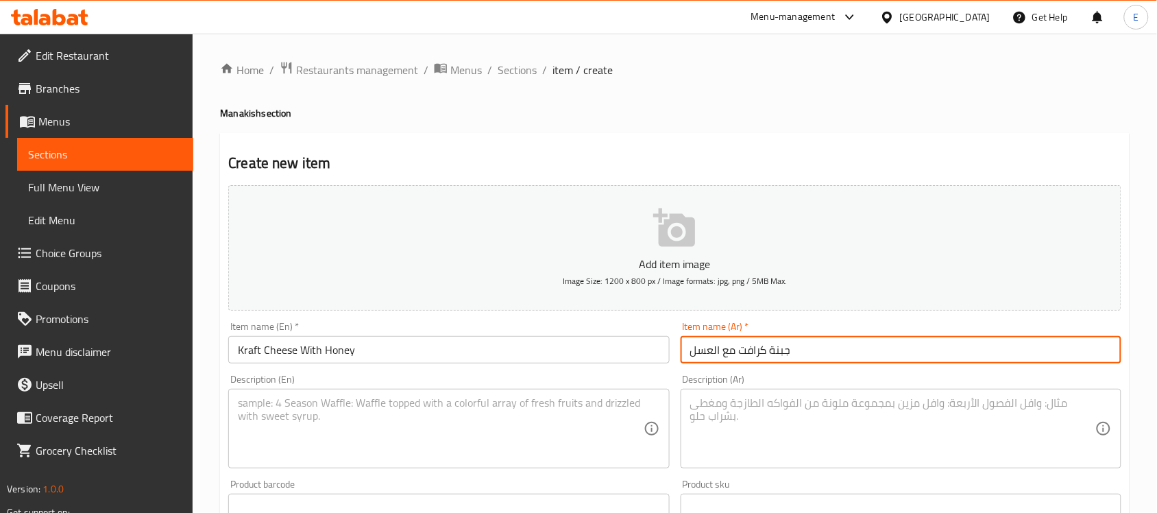
type input "جبنة كرافت مع العسل"
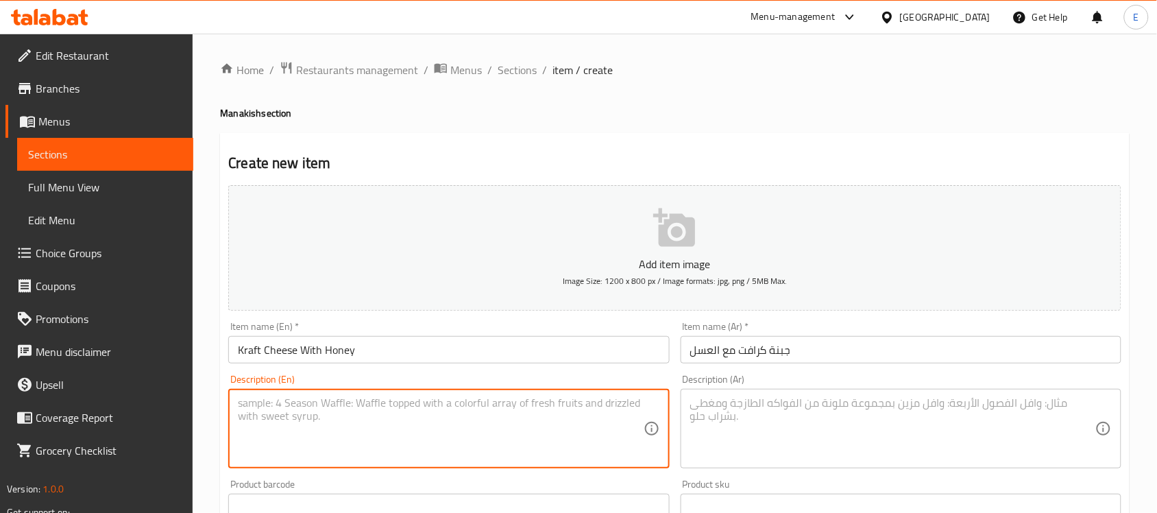
paste textarea "**Kraft Cheese with Honey** is a sweet and savory pairing of creamy processed c…"
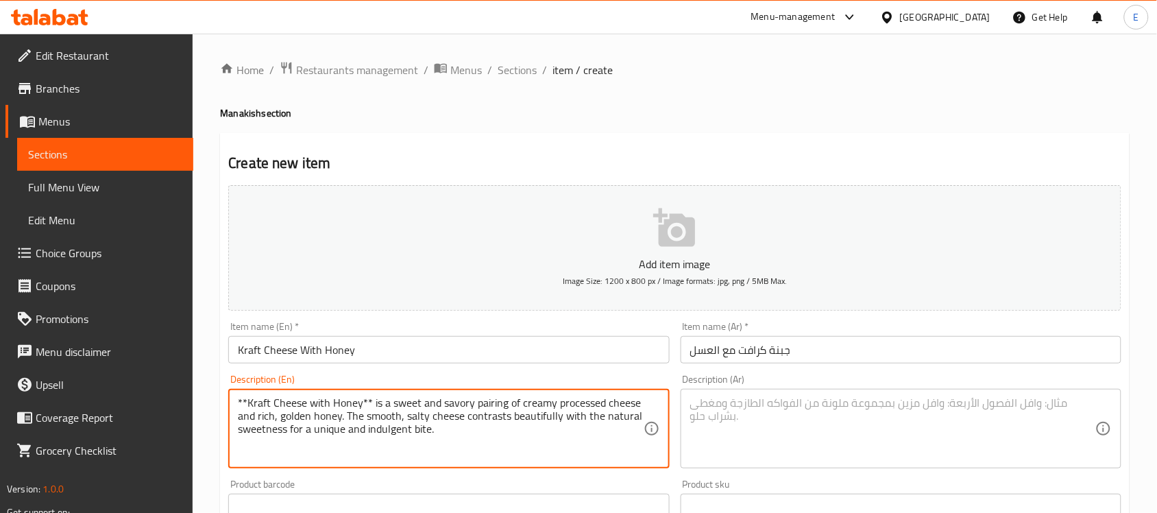
click at [370, 398] on textarea "**Kraft Cheese with Honey** is a sweet and savory pairing of creamy processed c…" at bounding box center [440, 428] width 405 height 65
type textarea "Kraft Cheese with Honey is a sweet and savory pairing of creamy processed chees…"
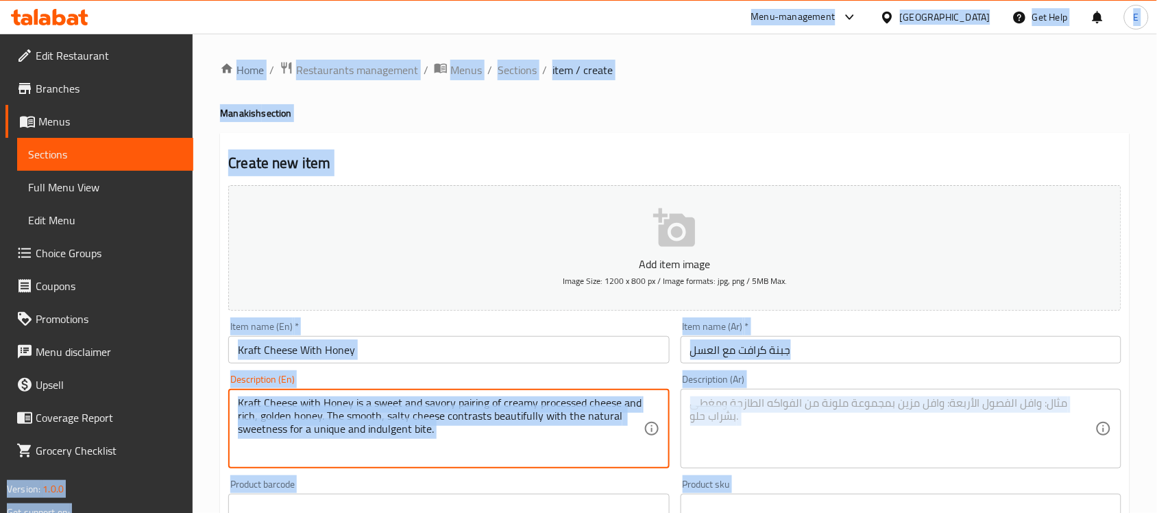
click at [432, 431] on textarea "Kraft Cheese with Honey is a sweet and savory pairing of creamy processed chees…" at bounding box center [440, 428] width 405 height 65
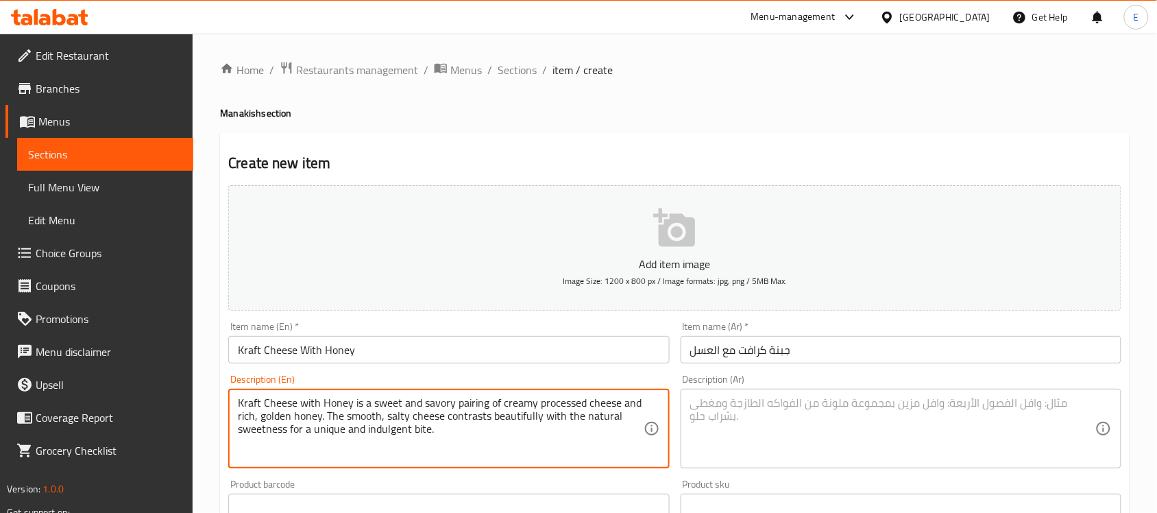
click at [432, 431] on textarea "Kraft Cheese with Honey is a sweet and savory pairing of creamy processed chees…" at bounding box center [440, 428] width 405 height 65
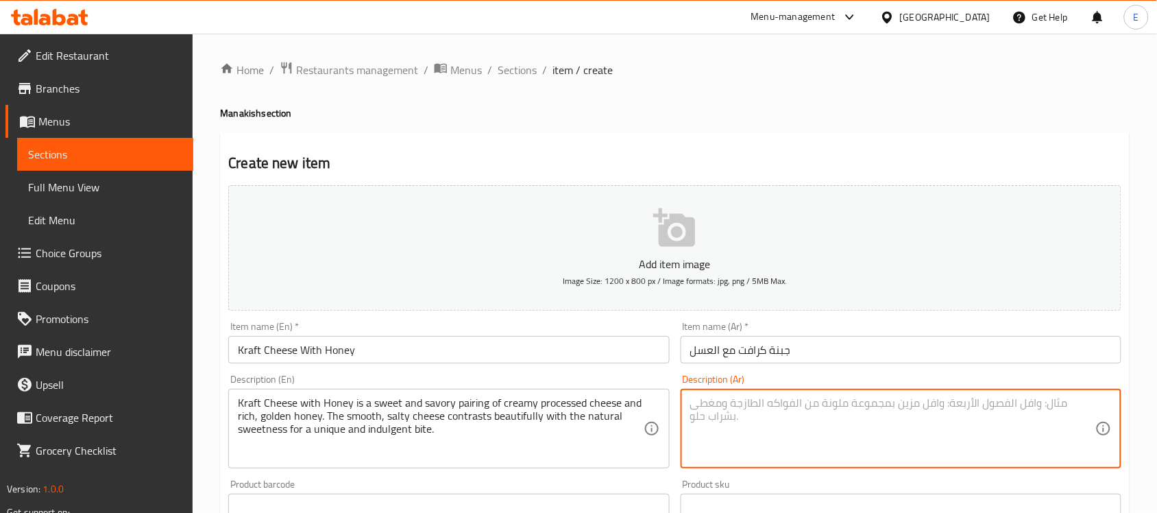
click at [790, 413] on textarea at bounding box center [892, 428] width 405 height 65
paste textarea "جبنة كرافت بالعسل مزيج حلو ولذيذ من الجبن الكريمي المُصنّع والعسل الذهبي الغني.…"
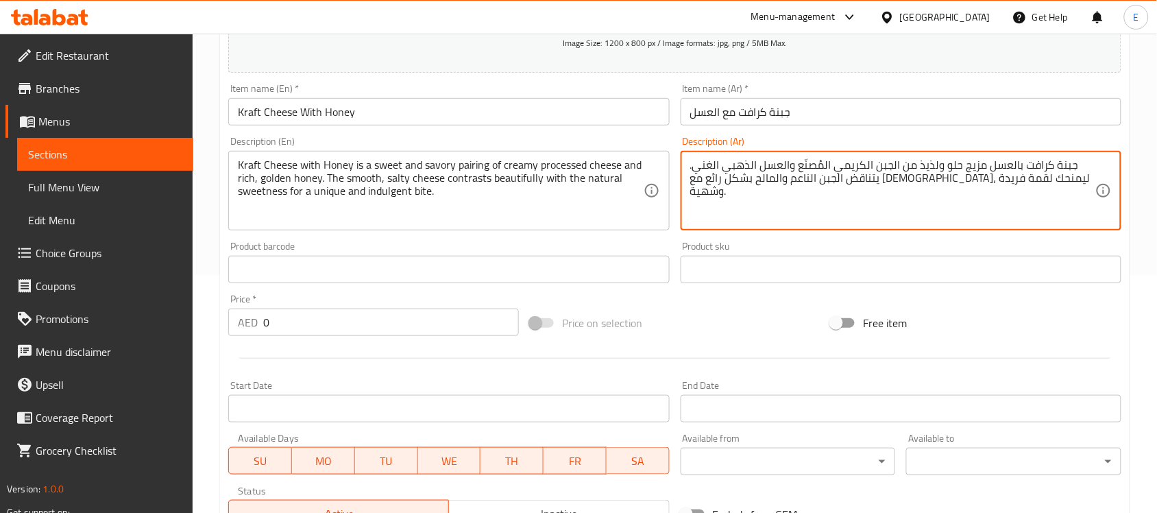
scroll to position [287, 0]
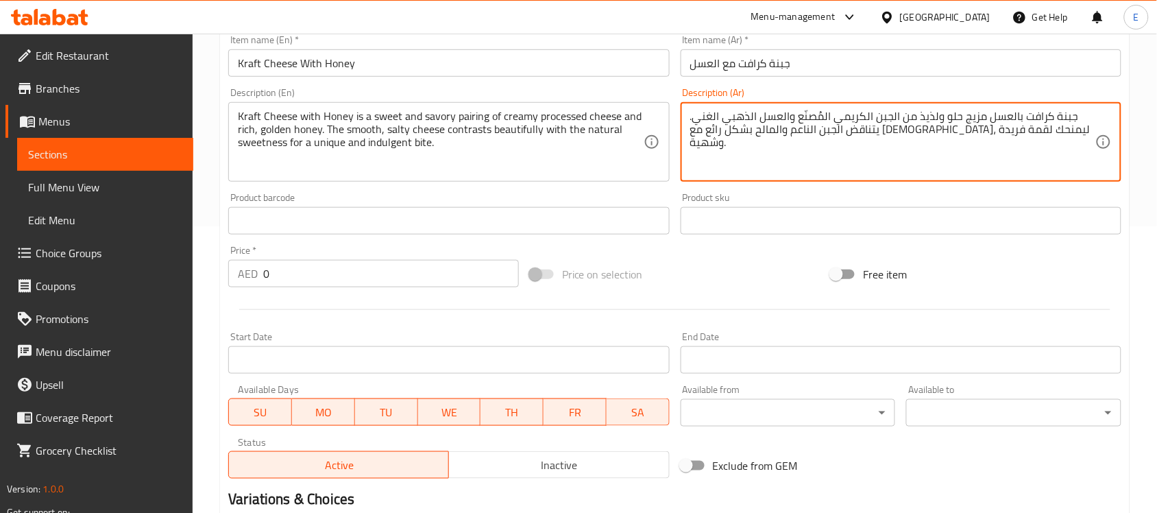
type textarea "جبنة كرافت بالعسل مزيج حلو ولذيذ من الجبن الكريمي المُصنّع والعسل الذهبي الغني.…"
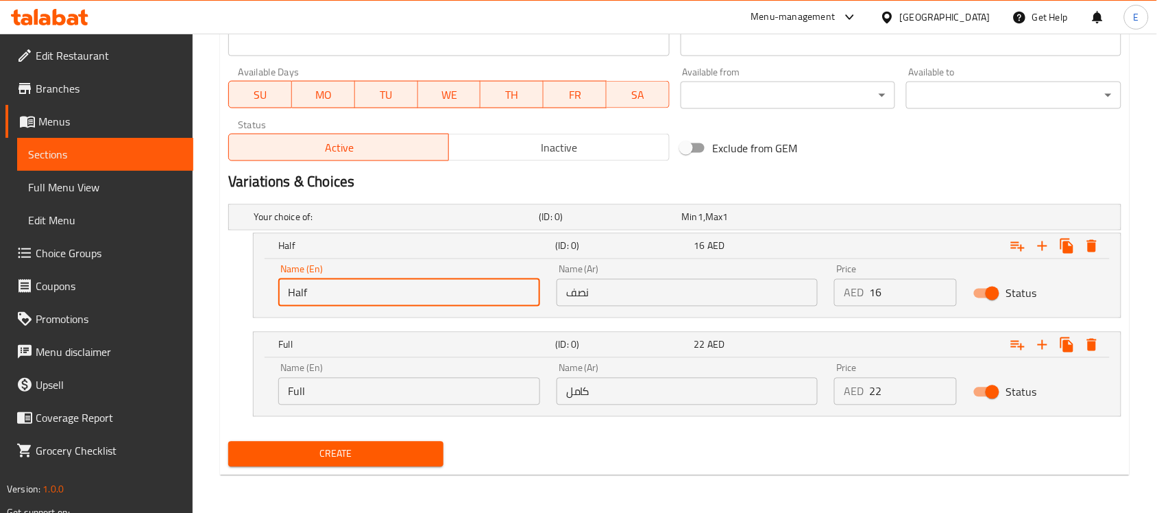
click at [477, 299] on input "Half" at bounding box center [409, 292] width 262 height 27
type input "Choice"
click at [477, 299] on input "text" at bounding box center [409, 292] width 262 height 27
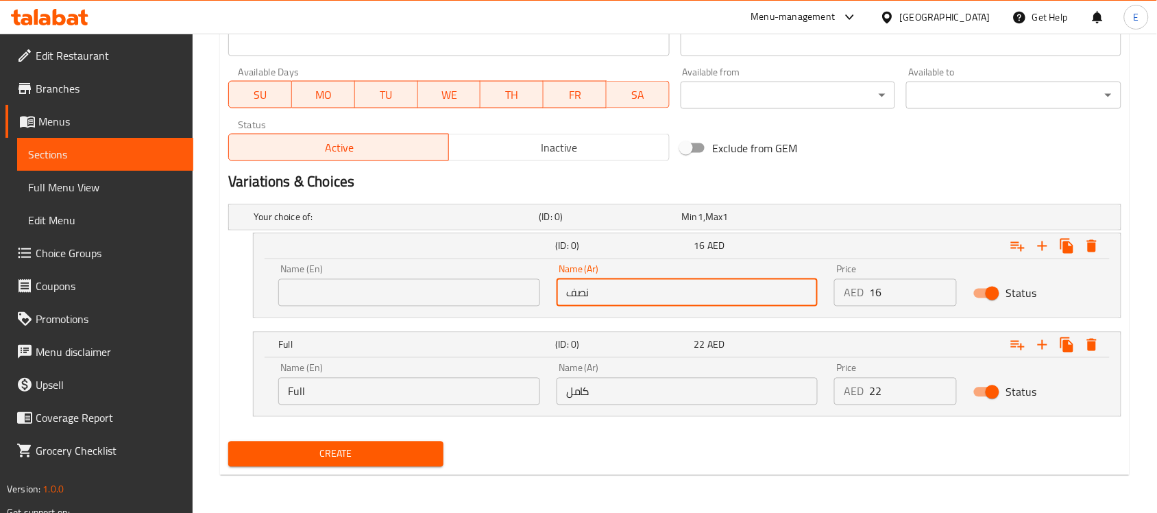
click at [581, 285] on input "نصف" at bounding box center [688, 292] width 262 height 27
type input "نصف"
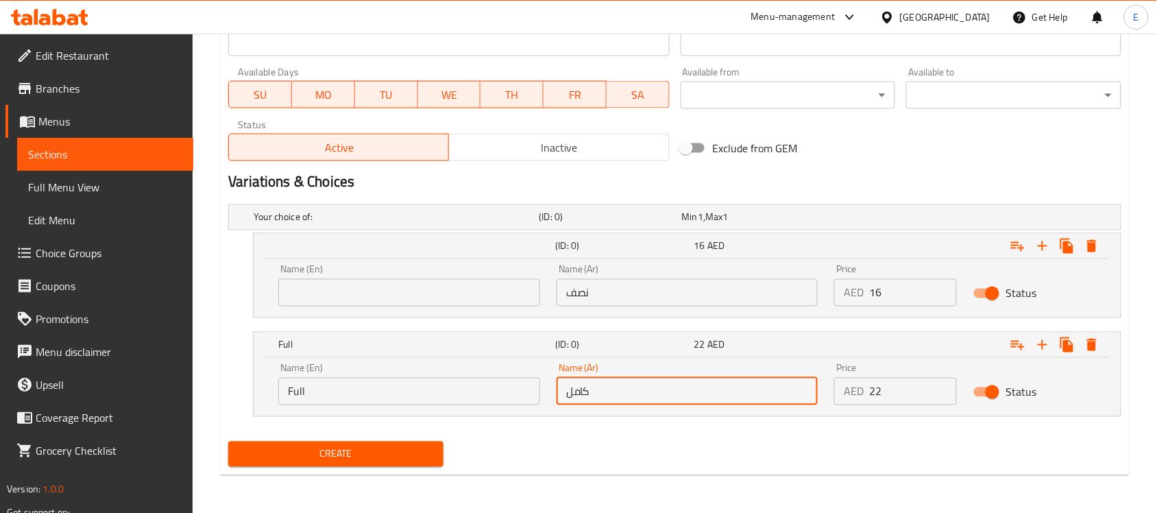
click at [614, 392] on input "كامل" at bounding box center [688, 391] width 262 height 27
type input "كامل"
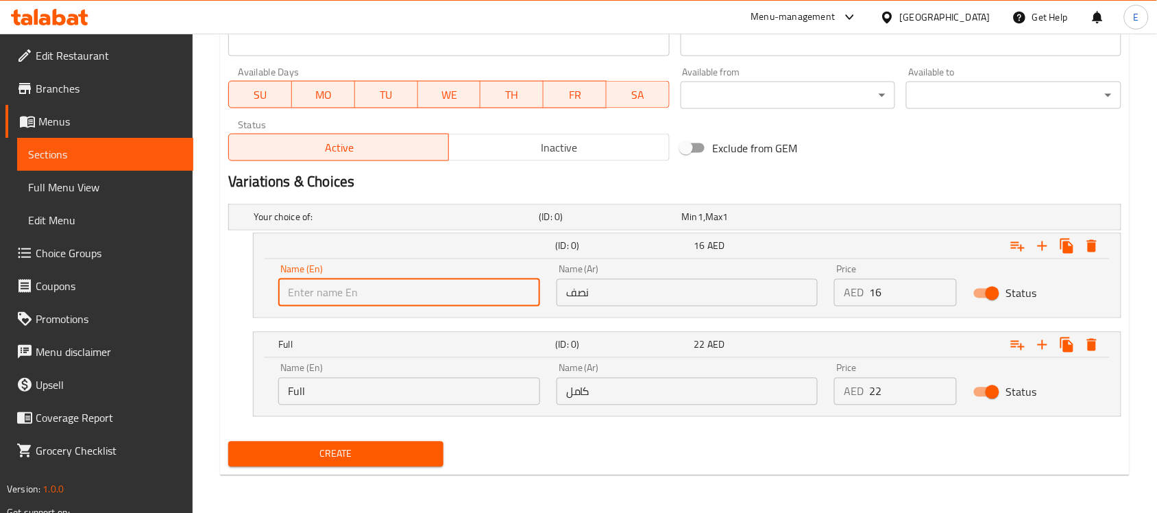
click at [477, 292] on input "text" at bounding box center [409, 292] width 262 height 27
type input "Half"
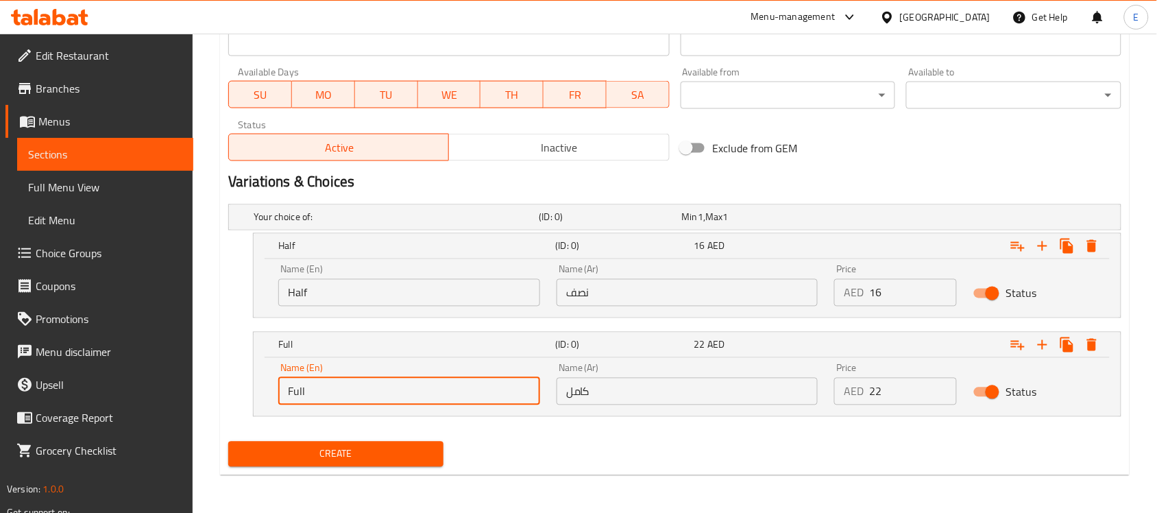
click at [383, 392] on input "Full" at bounding box center [409, 391] width 262 height 27
type input "f"
click at [383, 392] on input "f" at bounding box center [409, 391] width 262 height 27
type input "Full"
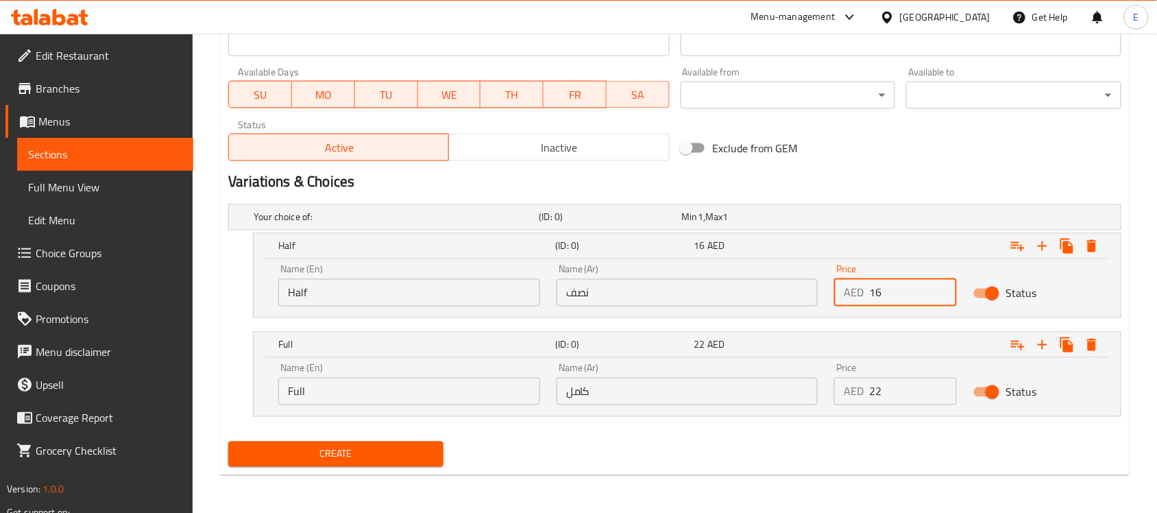
drag, startPoint x: 895, startPoint y: 299, endPoint x: 742, endPoint y: 281, distance: 153.2
click at [742, 281] on div "Name (En) Half Name (En) Name (Ar) نصف Name (Ar) Price AED 16 Price Status" at bounding box center [687, 285] width 834 height 58
type input "13"
drag, startPoint x: 904, startPoint y: 389, endPoint x: 804, endPoint y: 389, distance: 99.4
click at [804, 389] on div "Name (En) Full Name (En) Name (Ar) كامل Name (Ar) Price AED 22 Price Status" at bounding box center [687, 384] width 834 height 58
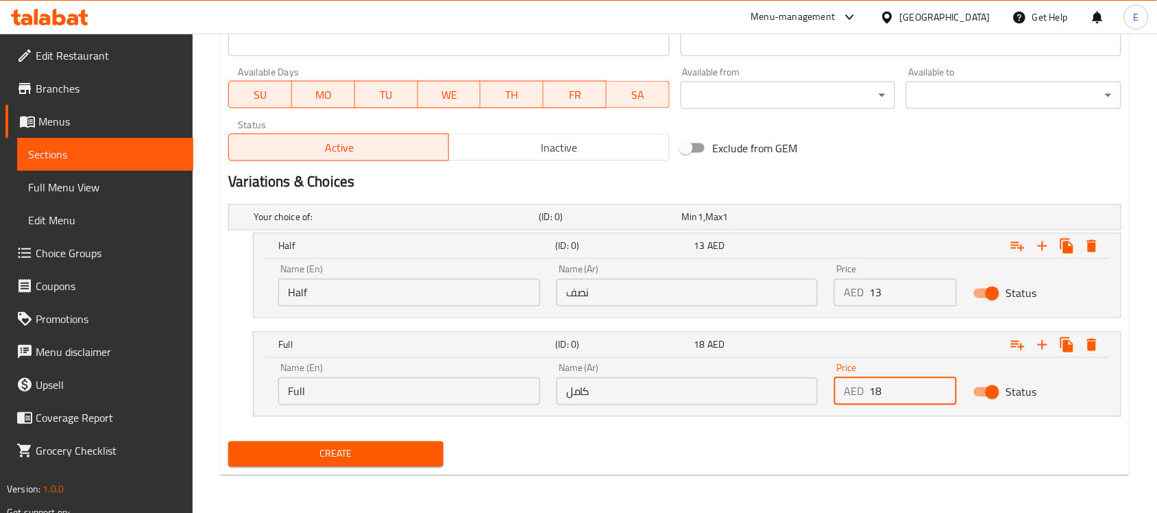
type input "18"
click at [416, 444] on button "Create" at bounding box center [335, 453] width 215 height 25
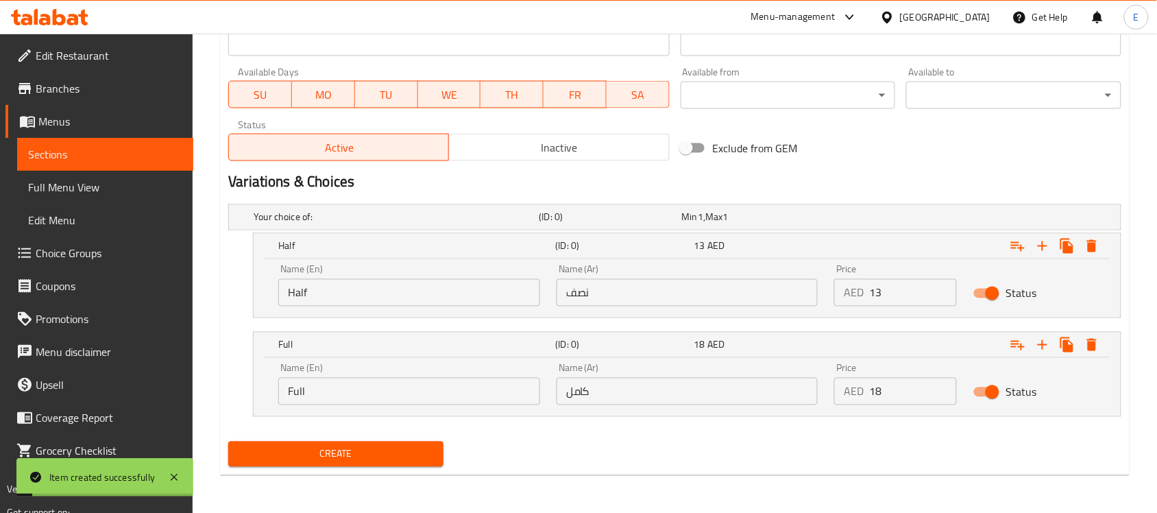
scroll to position [0, 0]
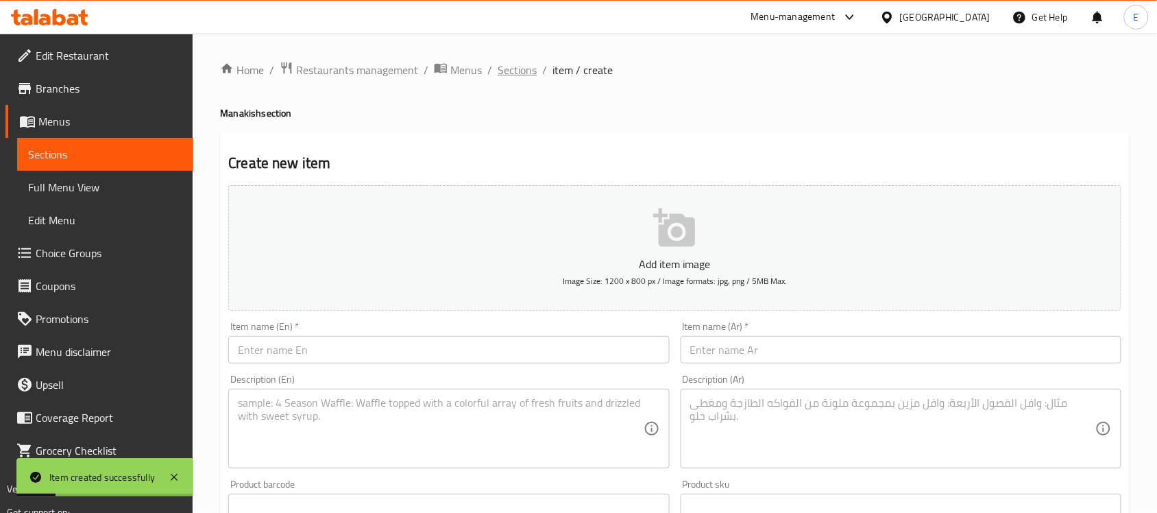
click at [523, 66] on span "Sections" at bounding box center [517, 70] width 39 height 16
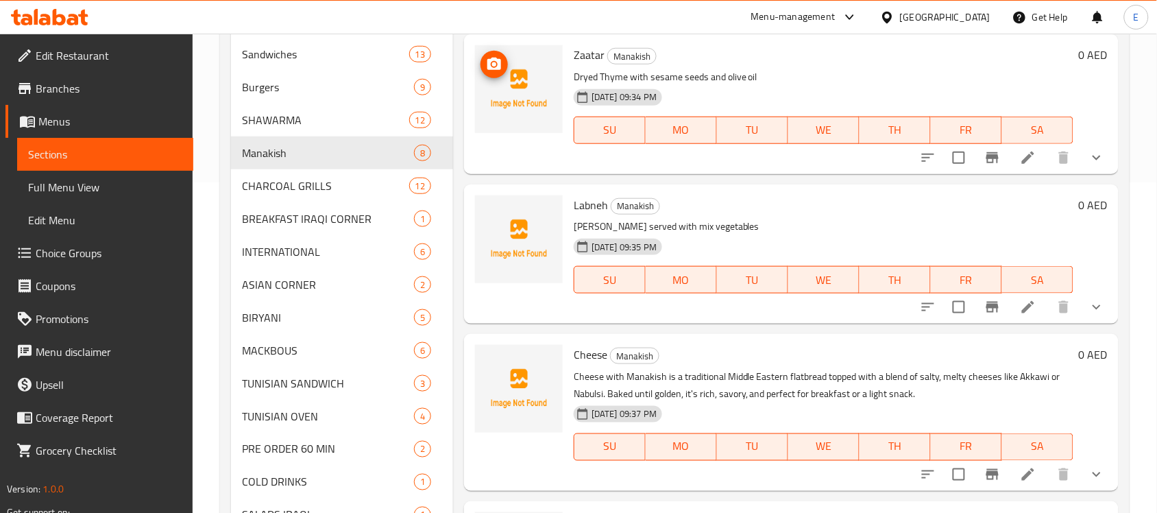
scroll to position [331, 0]
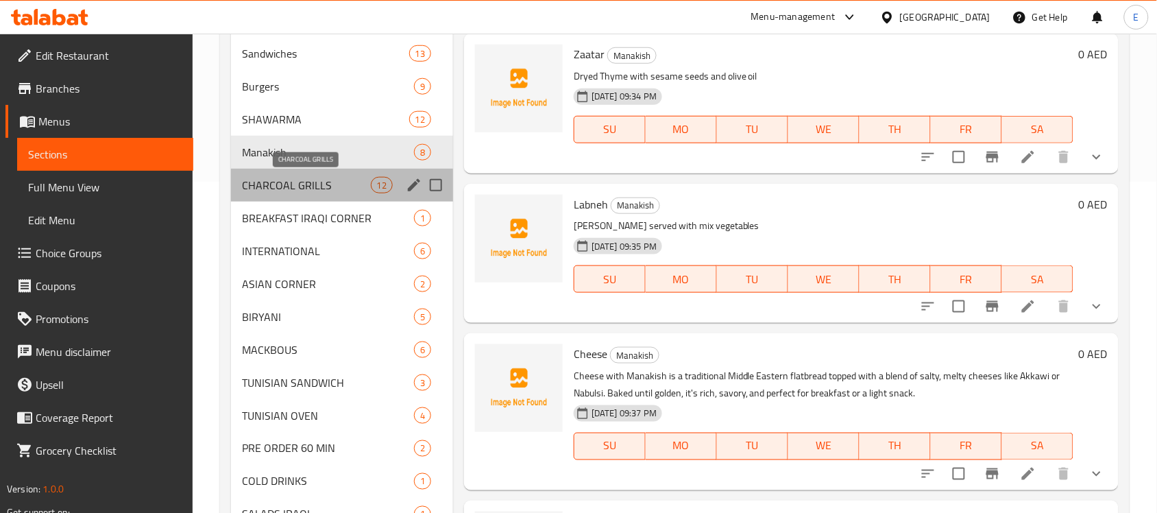
click at [348, 192] on span "CHARCOAL GRILLS" at bounding box center [306, 185] width 128 height 16
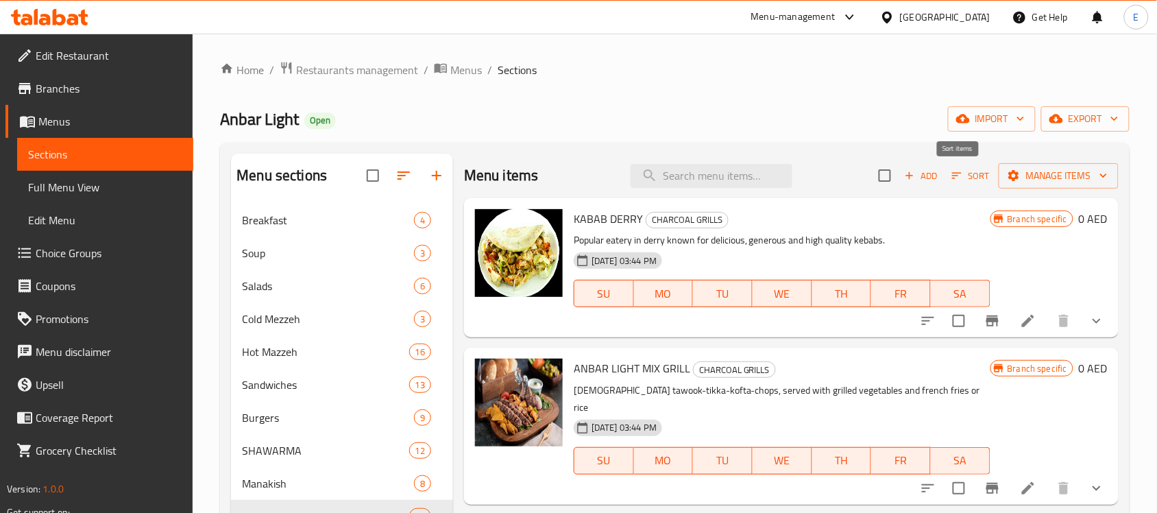
click at [951, 172] on icon "button" at bounding box center [957, 175] width 12 height 12
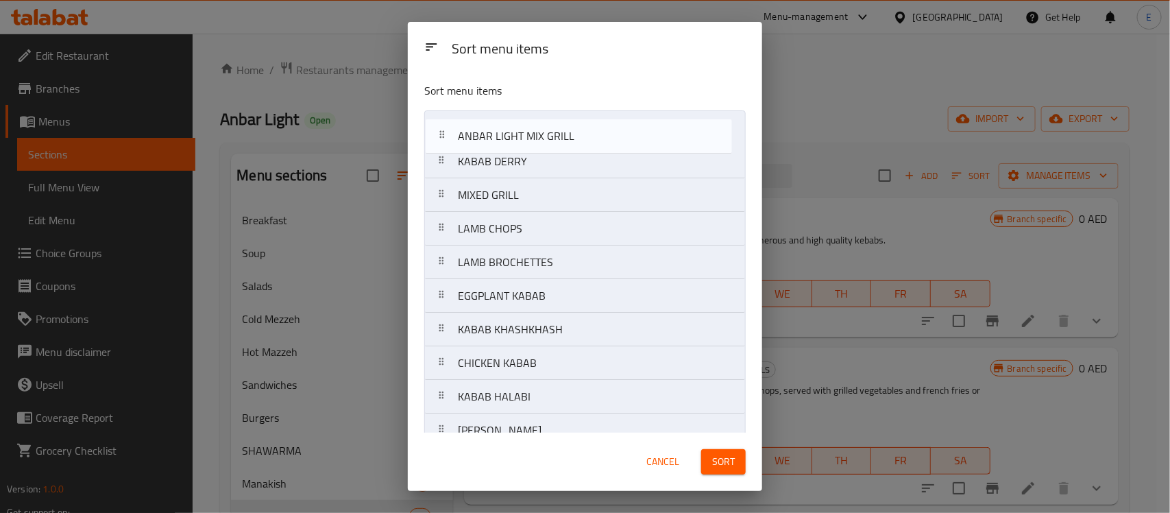
drag, startPoint x: 554, startPoint y: 171, endPoint x: 555, endPoint y: 128, distance: 43.2
click at [555, 128] on nav "KABAB DERRY ANBAR LIGHT MIX GRILL MIXED GRILL LAMB CHOPS LAMB BROCHETTES EGGPLA…" at bounding box center [585, 312] width 322 height 404
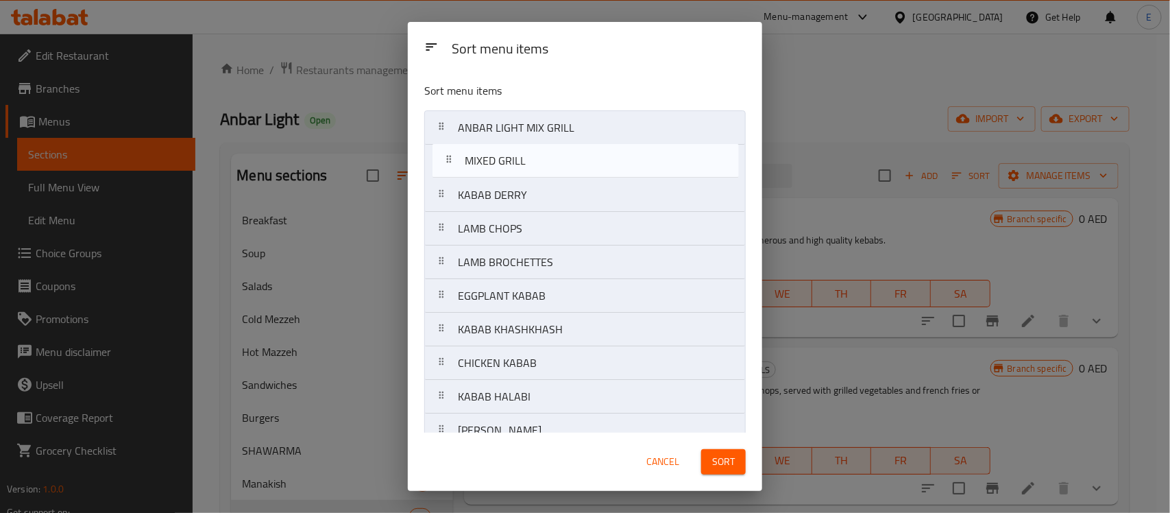
drag, startPoint x: 536, startPoint y: 206, endPoint x: 546, endPoint y: 165, distance: 42.9
click at [546, 165] on nav "ANBAR LIGHT MIX GRILL KABAB DERRY MIXED GRILL LAMB CHOPS LAMB BROCHETTES EGGPLA…" at bounding box center [585, 312] width 322 height 404
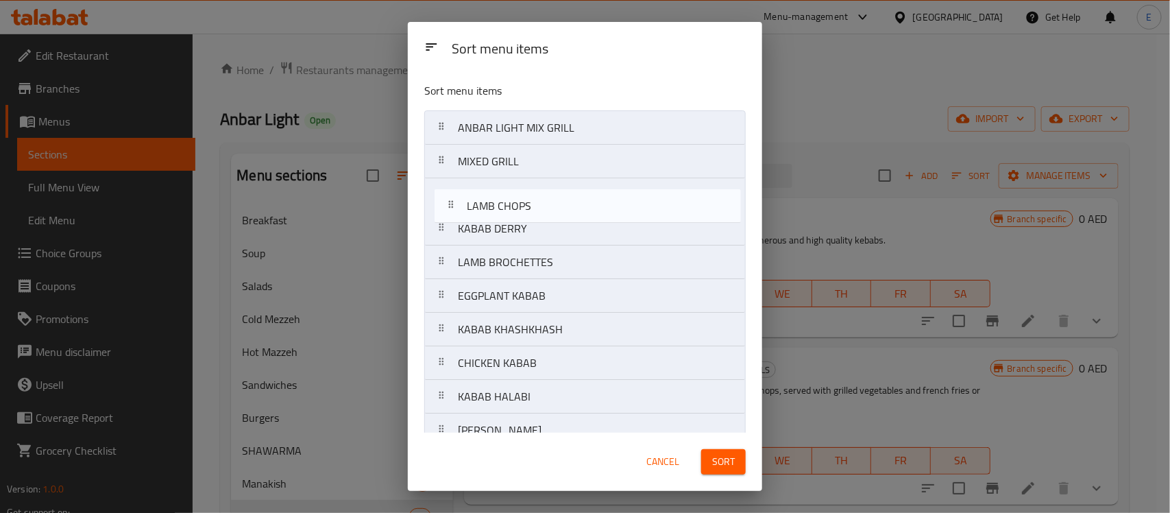
drag, startPoint x: 508, startPoint y: 227, endPoint x: 518, endPoint y: 197, distance: 31.0
click at [518, 197] on nav "ANBAR LIGHT MIX GRILL MIXED GRILL KABAB DERRY LAMB CHOPS LAMB BROCHETTES EGGPLA…" at bounding box center [585, 312] width 322 height 404
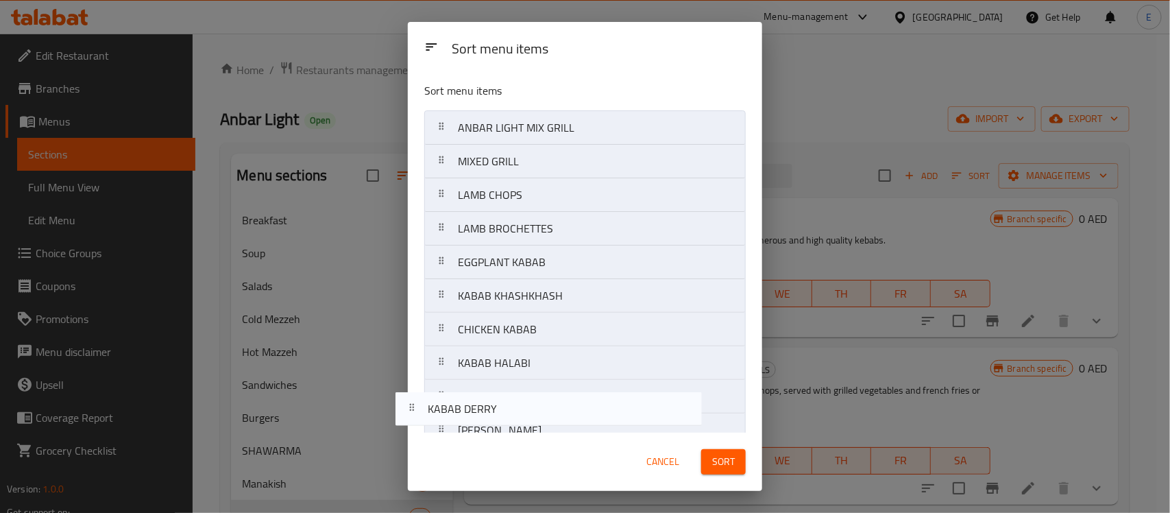
scroll to position [89, 0]
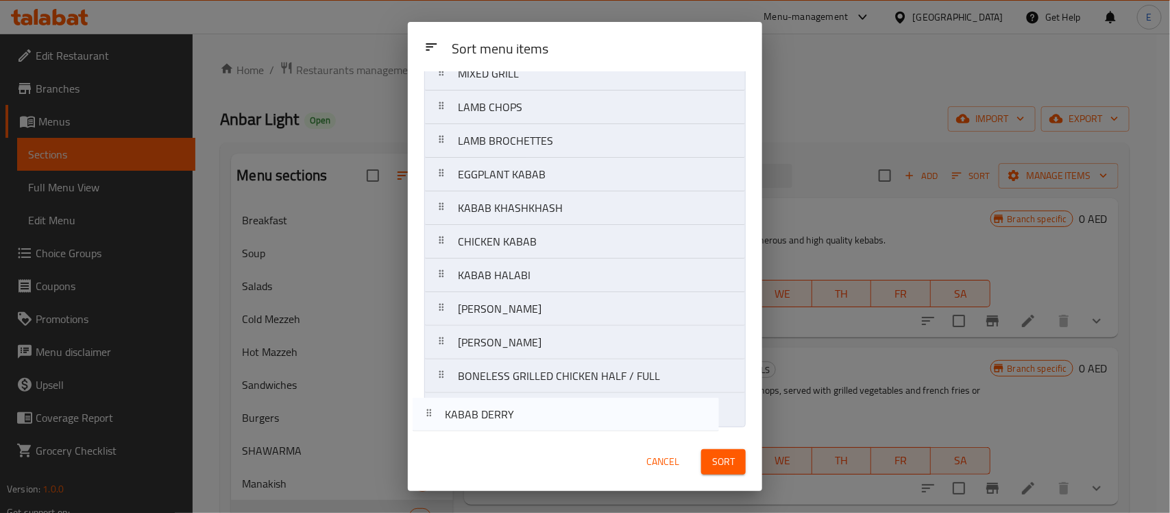
drag, startPoint x: 526, startPoint y: 238, endPoint x: 513, endPoint y: 435, distance: 197.9
click at [513, 435] on div "Sort menu items Sort menu items ANBAR LIGHT MIX GRILL MIXED GRILL LAMB CHOPS KA…" at bounding box center [585, 256] width 354 height 469
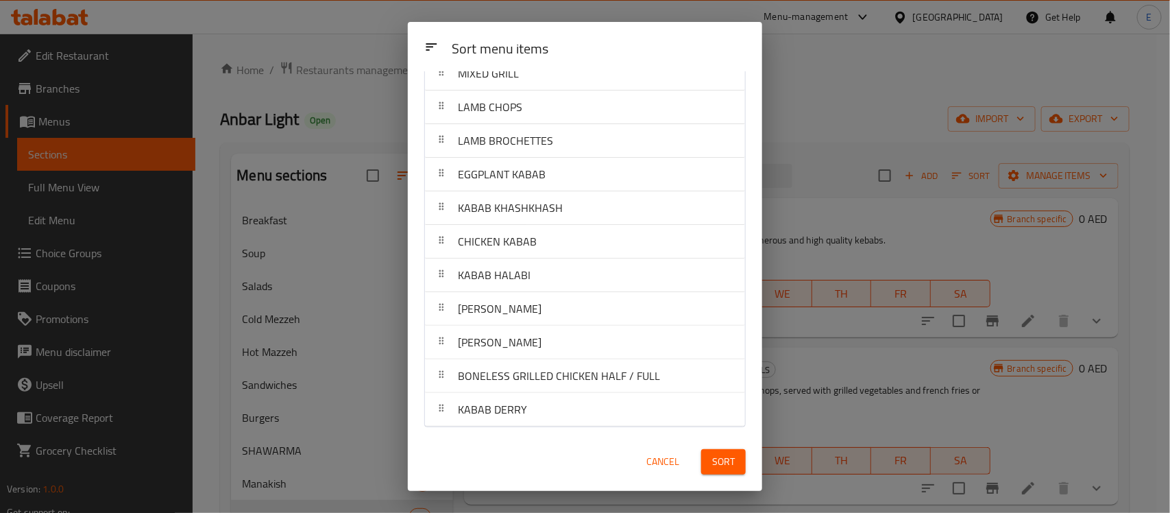
scroll to position [0, 0]
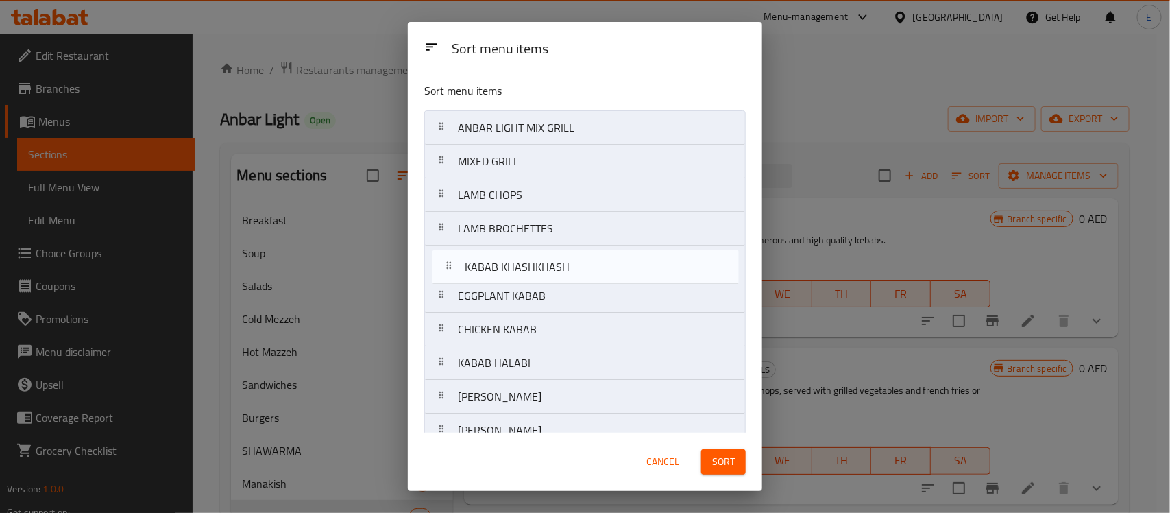
drag, startPoint x: 549, startPoint y: 302, endPoint x: 556, endPoint y: 267, distance: 35.0
click at [556, 267] on nav "ANBAR LIGHT MIX GRILL MIXED GRILL LAMB CHOPS LAMB BROCHETTES EGGPLANT KABAB KAB…" at bounding box center [585, 312] width 322 height 404
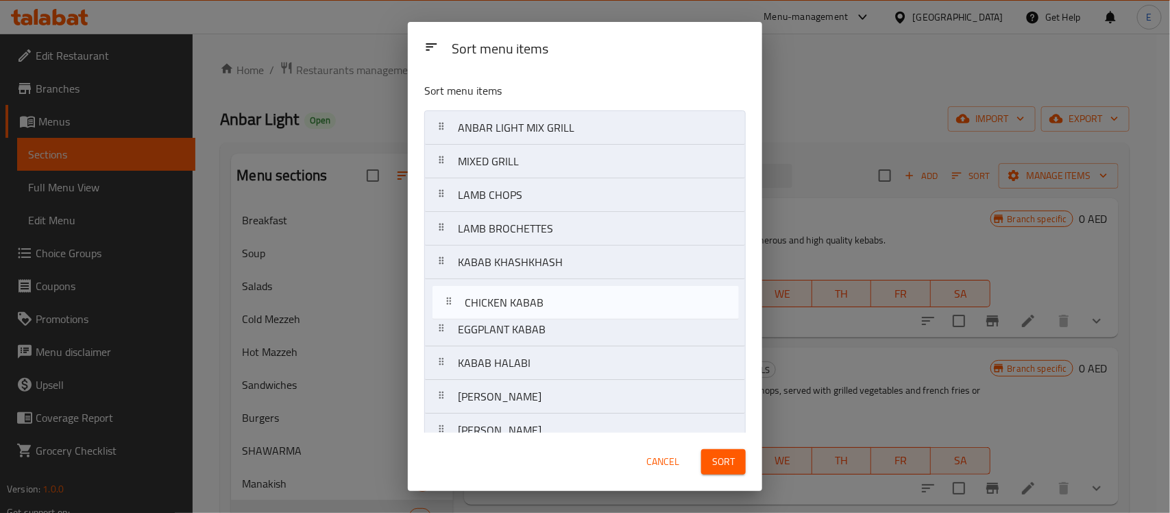
drag, startPoint x: 502, startPoint y: 328, endPoint x: 514, endPoint y: 287, distance: 42.9
click at [514, 287] on nav "ANBAR LIGHT MIX GRILL MIXED GRILL LAMB CHOPS LAMB BROCHETTES KABAB KHASHKHASH E…" at bounding box center [585, 312] width 322 height 404
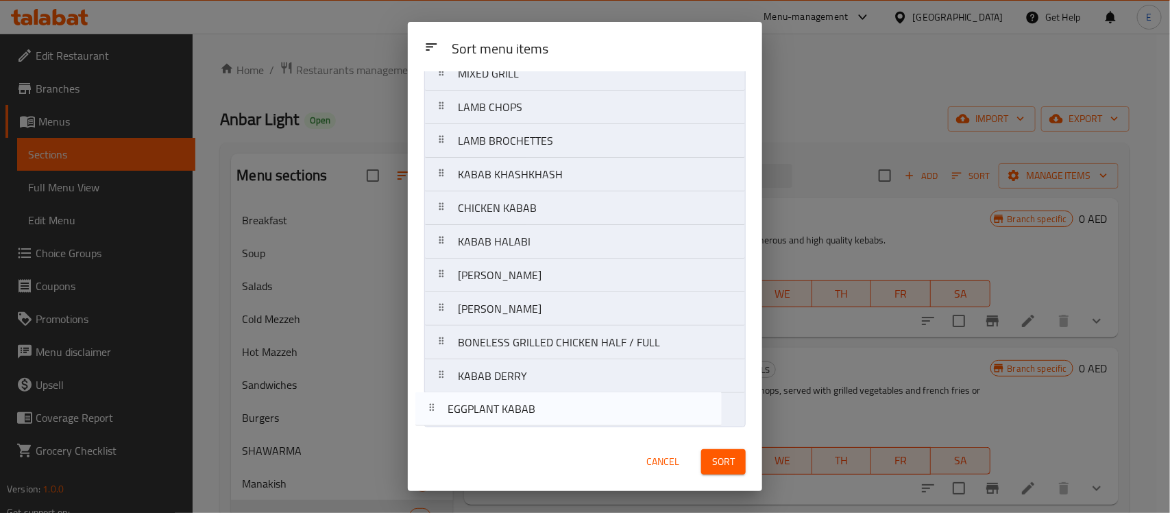
scroll to position [89, 0]
drag, startPoint x: 499, startPoint y: 327, endPoint x: 487, endPoint y: 427, distance: 100.8
click at [487, 427] on div "Sort menu items ANBAR LIGHT MIX GRILL MIXED GRILL LAMB CHOPS LAMB BROCHETTES KA…" at bounding box center [585, 251] width 354 height 361
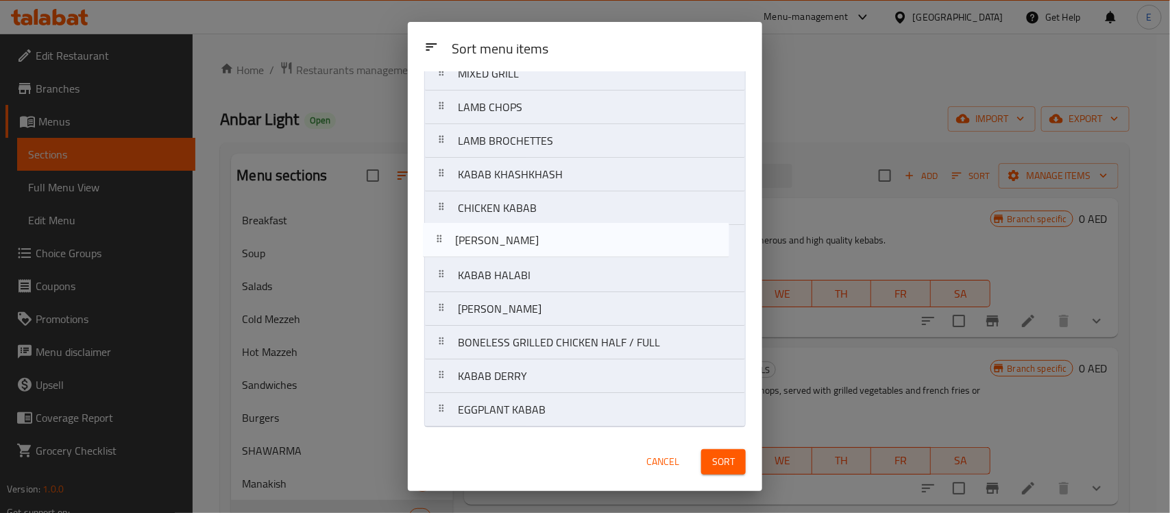
drag, startPoint x: 544, startPoint y: 276, endPoint x: 540, endPoint y: 237, distance: 39.9
click at [540, 237] on nav "ANBAR LIGHT MIX GRILL MIXED GRILL LAMB CHOPS LAMB BROCHETTES KABAB KHASHKHASH C…" at bounding box center [585, 225] width 322 height 404
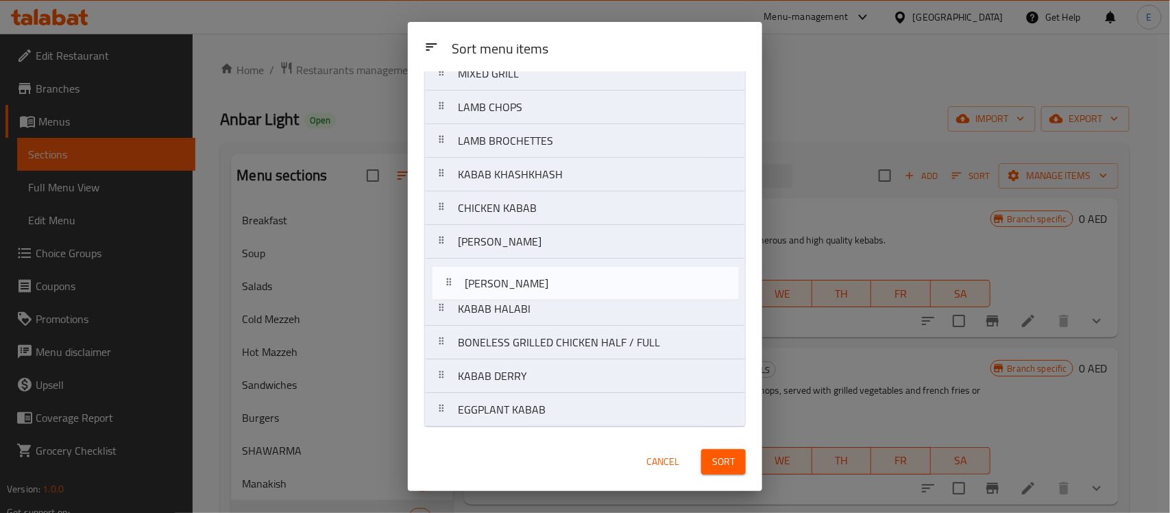
drag, startPoint x: 511, startPoint y: 312, endPoint x: 518, endPoint y: 278, distance: 34.3
click at [518, 278] on nav "ANBAR LIGHT MIX GRILL MIXED GRILL LAMB CHOPS LAMB BROCHETTES KABAB KHASHKHASH C…" at bounding box center [585, 225] width 322 height 404
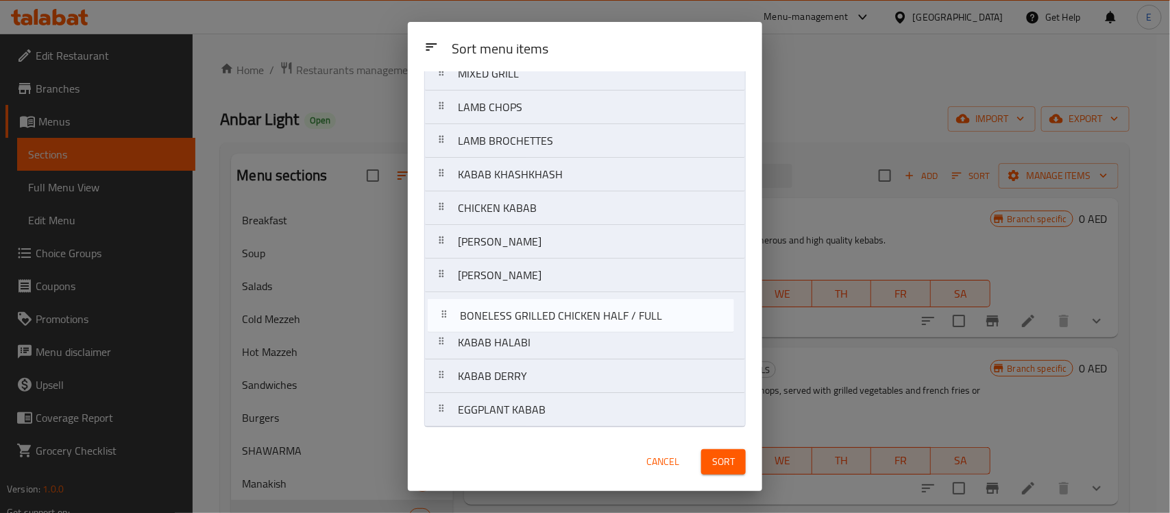
drag, startPoint x: 563, startPoint y: 348, endPoint x: 563, endPoint y: 310, distance: 37.7
click at [563, 310] on nav "ANBAR LIGHT MIX GRILL MIXED GRILL LAMB CHOPS LAMB BROCHETTES KABAB KHASHKHASH C…" at bounding box center [585, 225] width 322 height 404
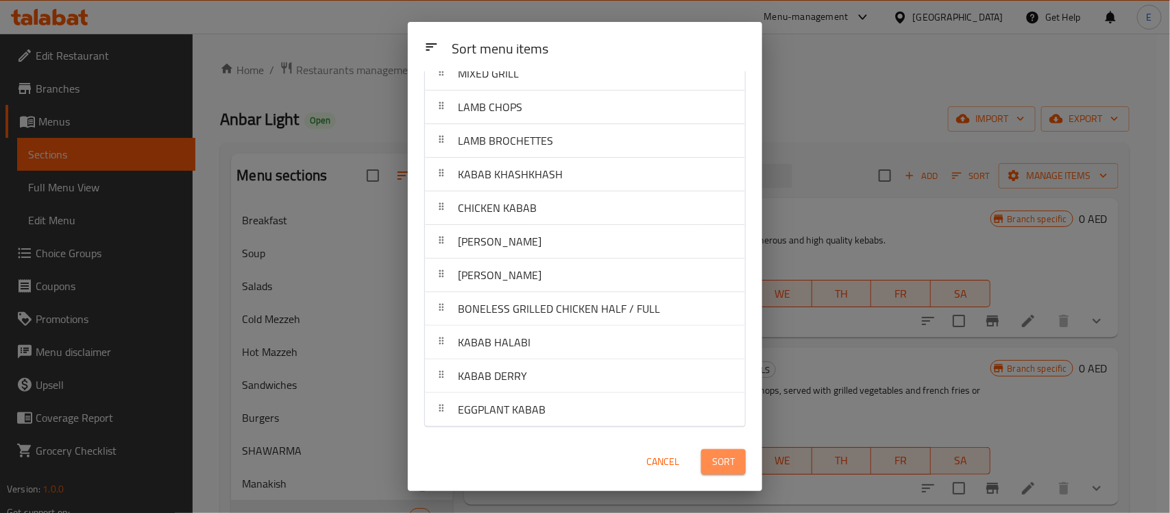
click at [732, 472] on button "Sort" at bounding box center [723, 461] width 45 height 25
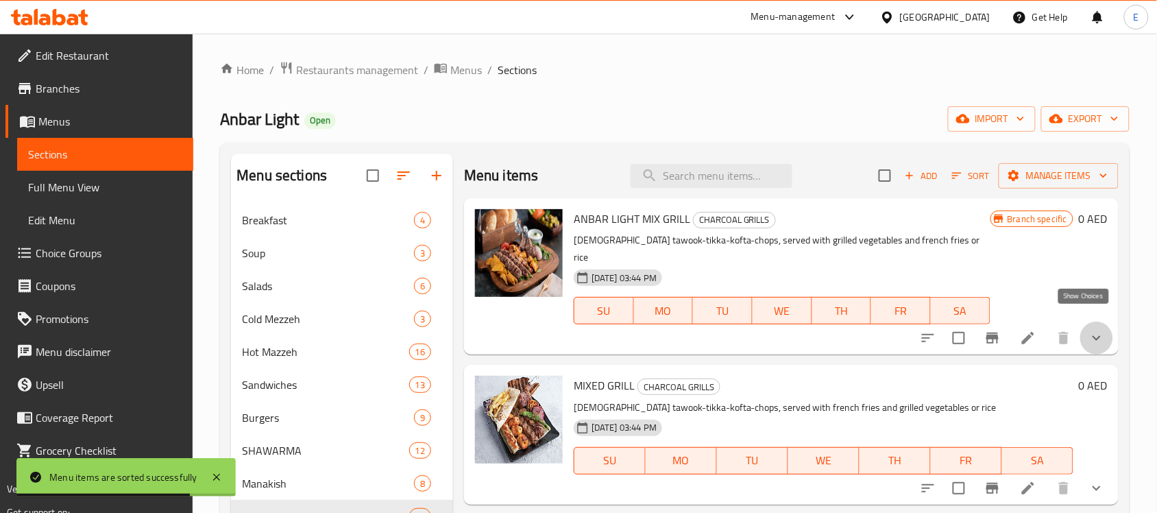
click at [1090, 330] on icon "show more" at bounding box center [1097, 338] width 16 height 16
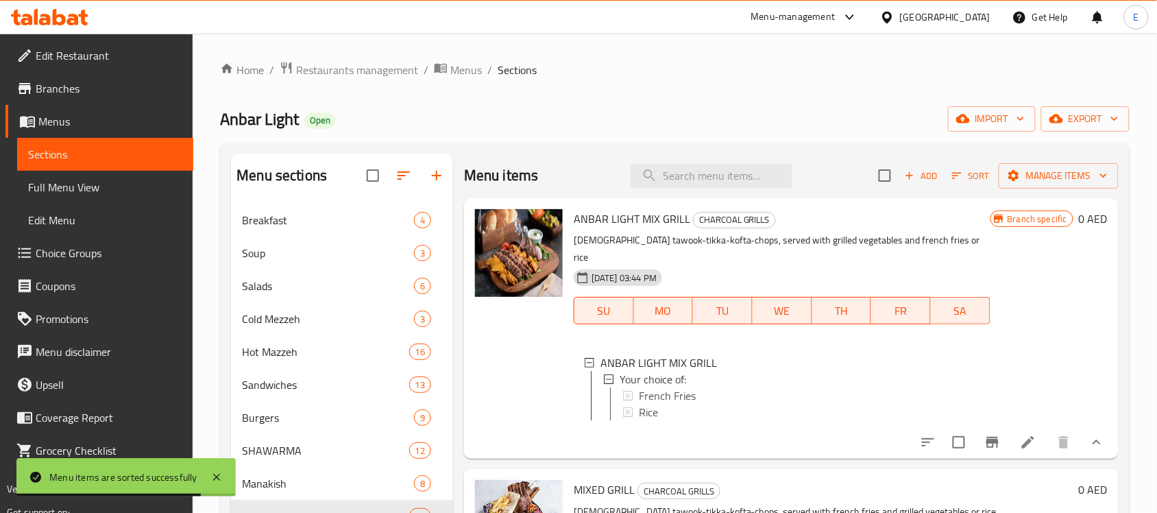
scroll to position [330, 0]
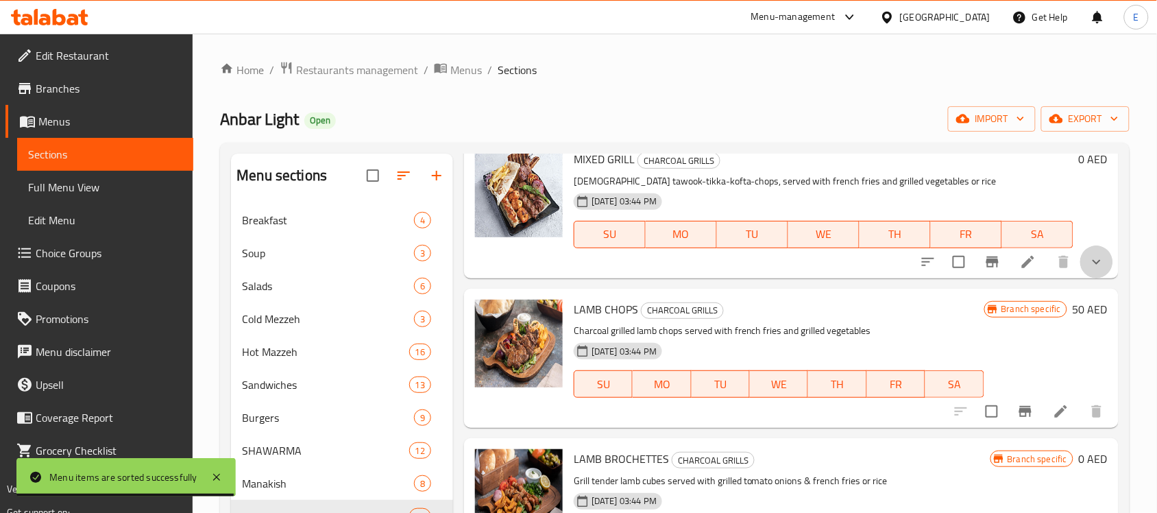
click at [1080, 255] on button "show more" at bounding box center [1096, 261] width 33 height 33
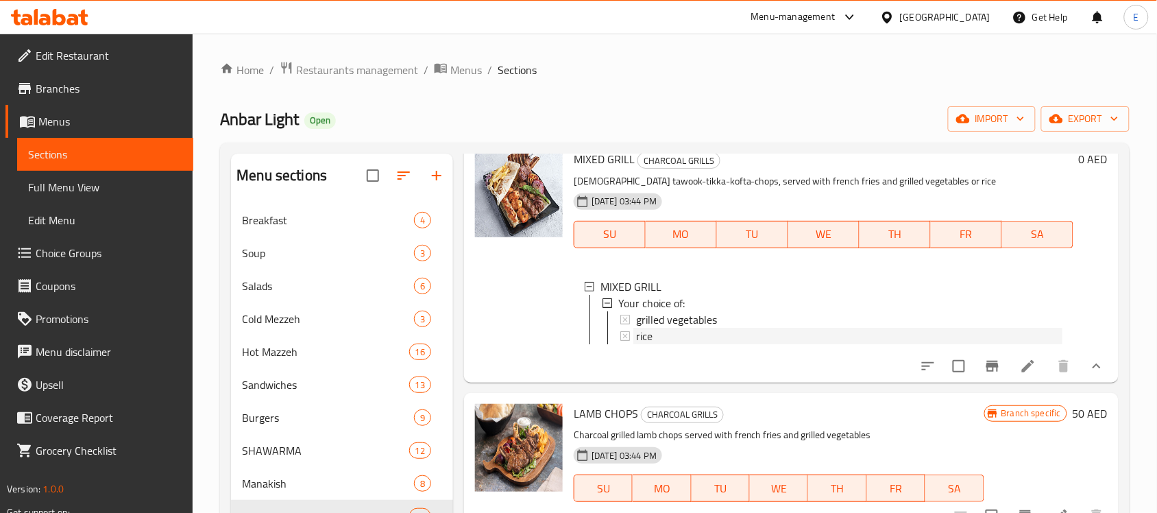
click at [656, 328] on div "rice" at bounding box center [849, 336] width 426 height 16
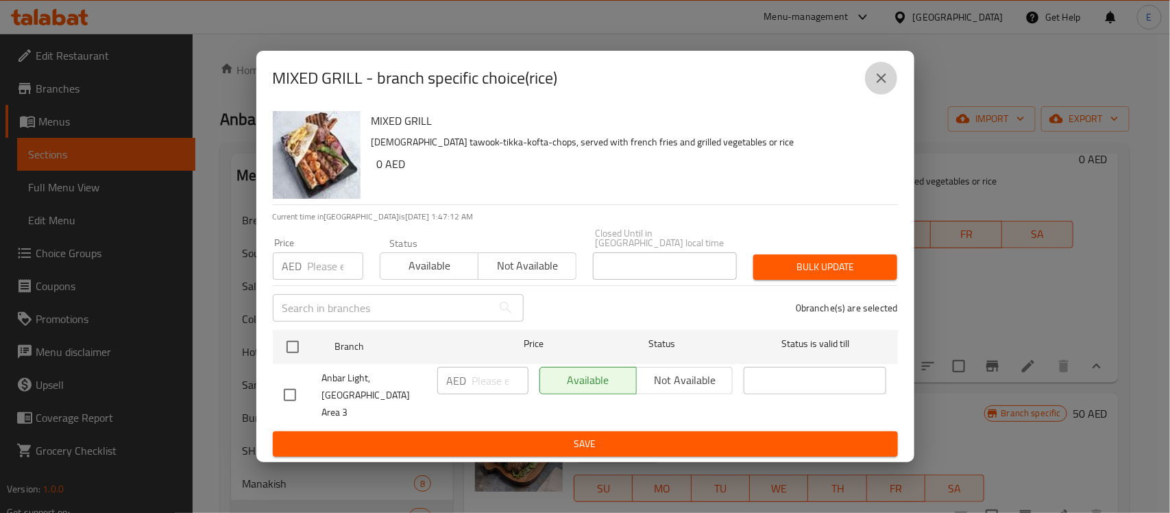
click at [889, 86] on icon "close" at bounding box center [881, 78] width 16 height 16
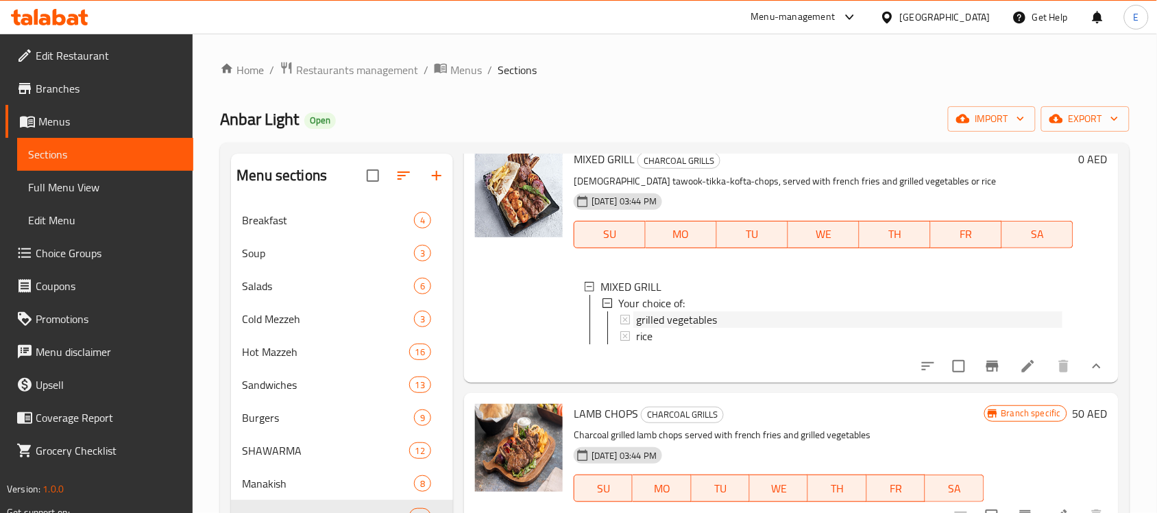
click at [713, 315] on span "grilled vegetables" at bounding box center [676, 319] width 81 height 16
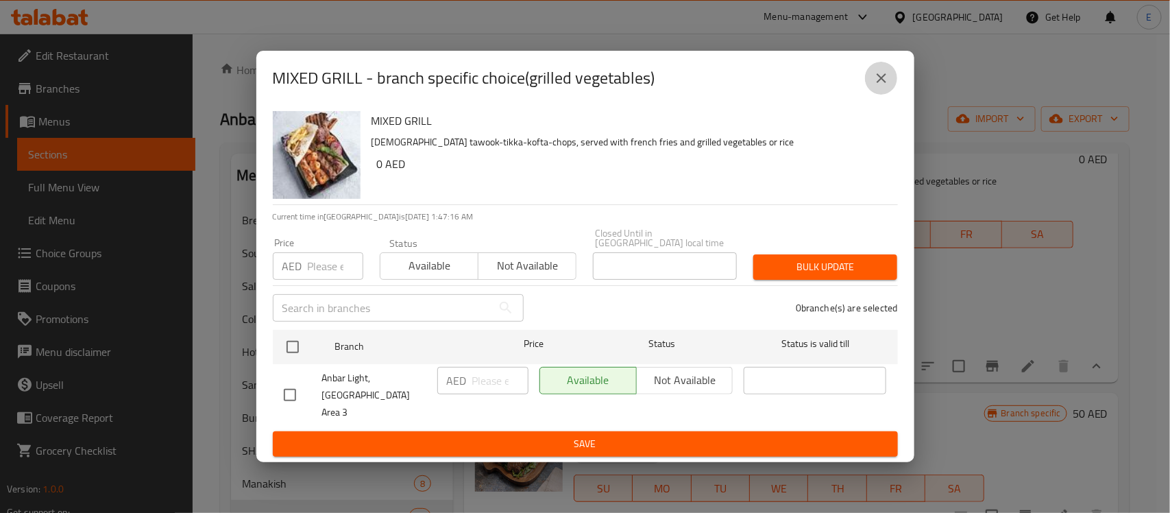
click at [877, 86] on icon "close" at bounding box center [881, 78] width 16 height 16
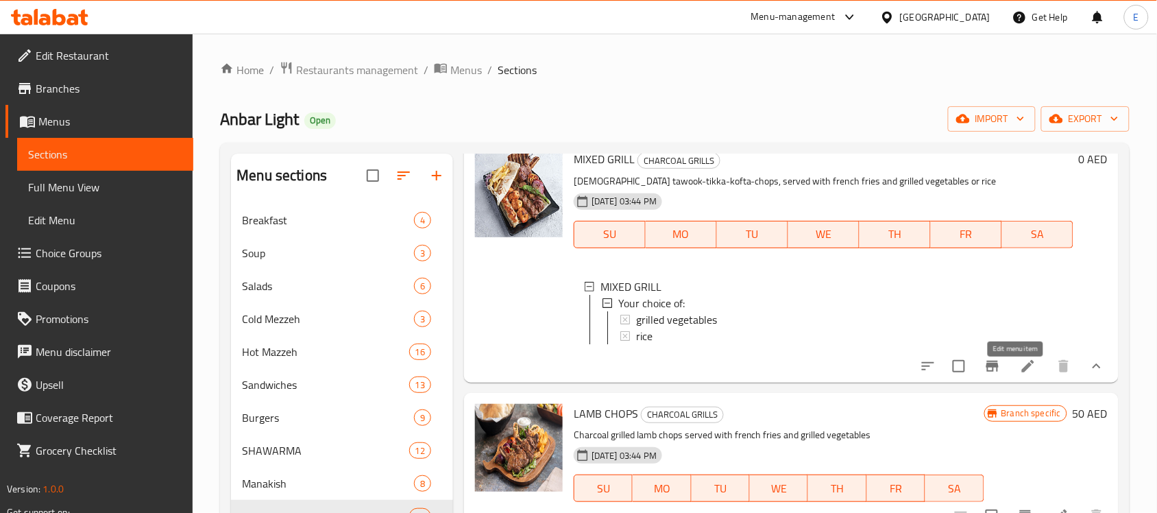
click at [1020, 374] on icon at bounding box center [1028, 366] width 16 height 16
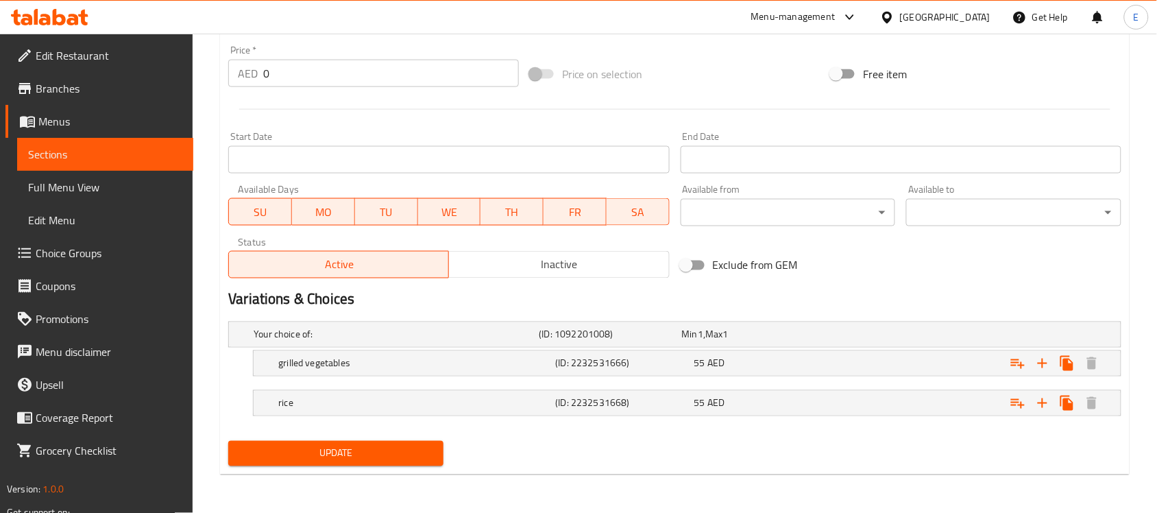
scroll to position [506, 0]
click at [827, 372] on div "55 AED" at bounding box center [761, 363] width 138 height 19
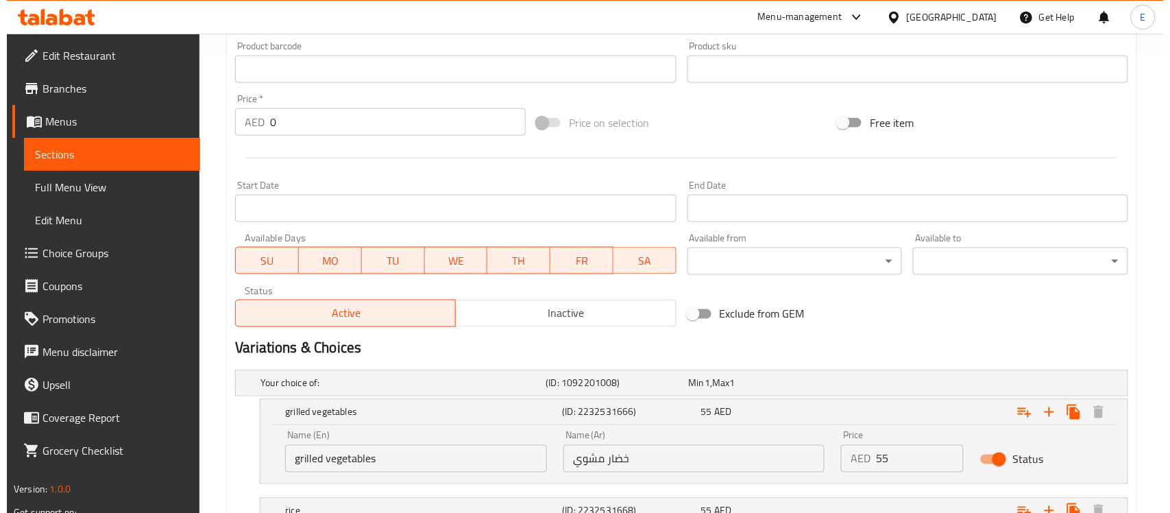
scroll to position [0, 0]
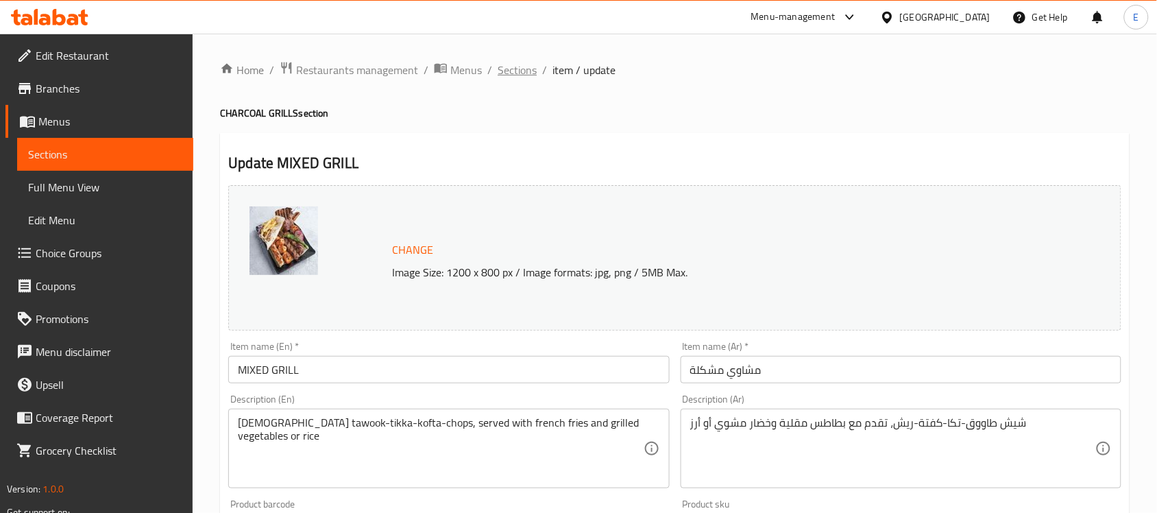
click at [531, 74] on span "Sections" at bounding box center [517, 70] width 39 height 16
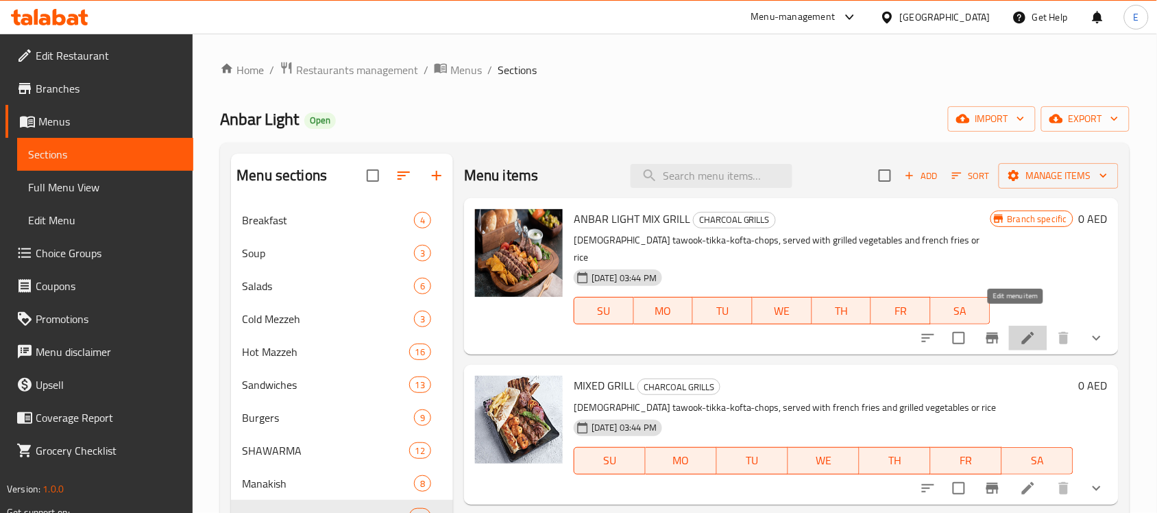
click at [1022, 332] on icon at bounding box center [1028, 338] width 12 height 12
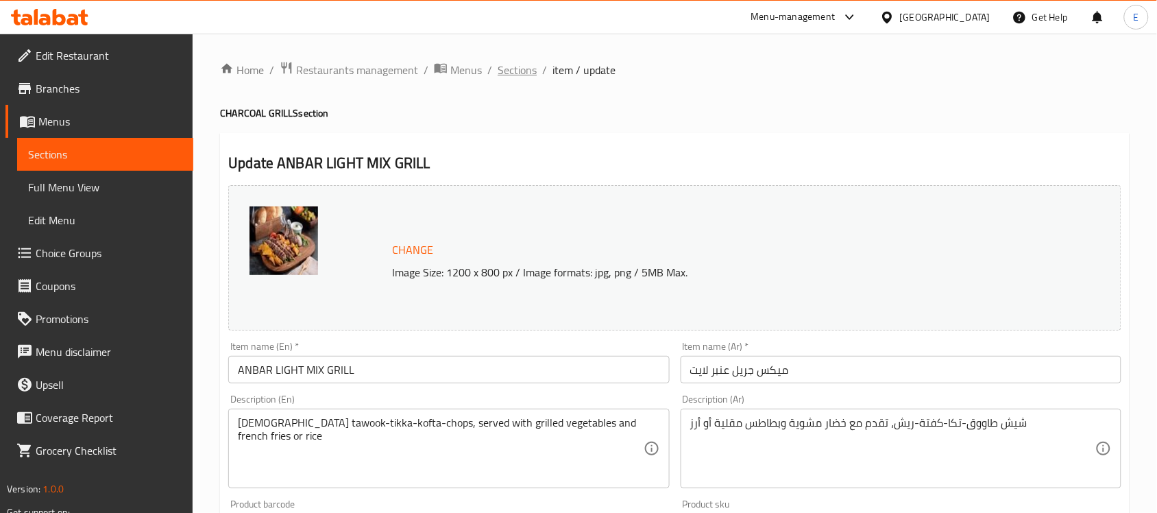
click at [532, 64] on span "Sections" at bounding box center [517, 70] width 39 height 16
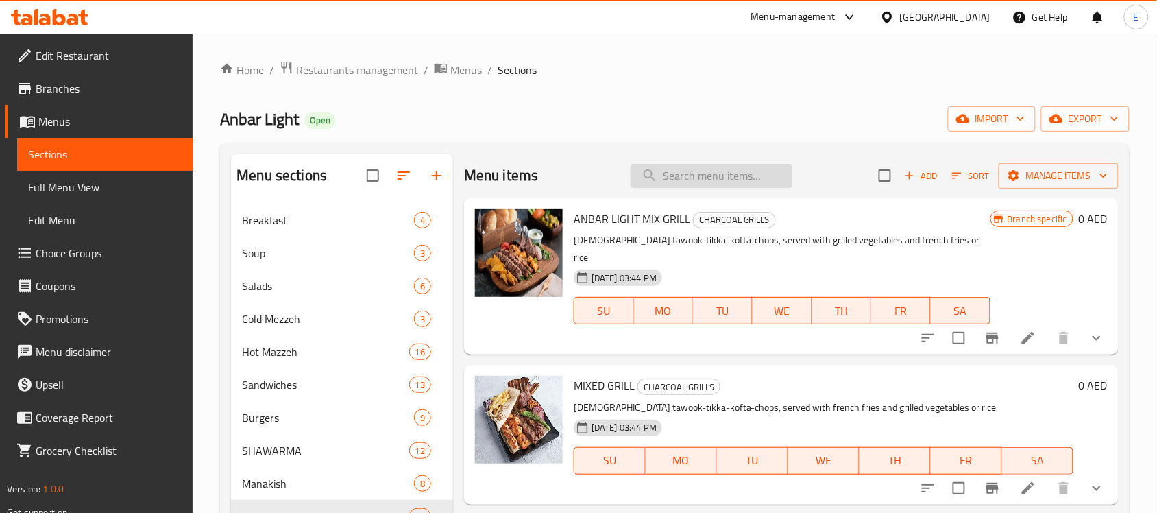
scroll to position [152, 0]
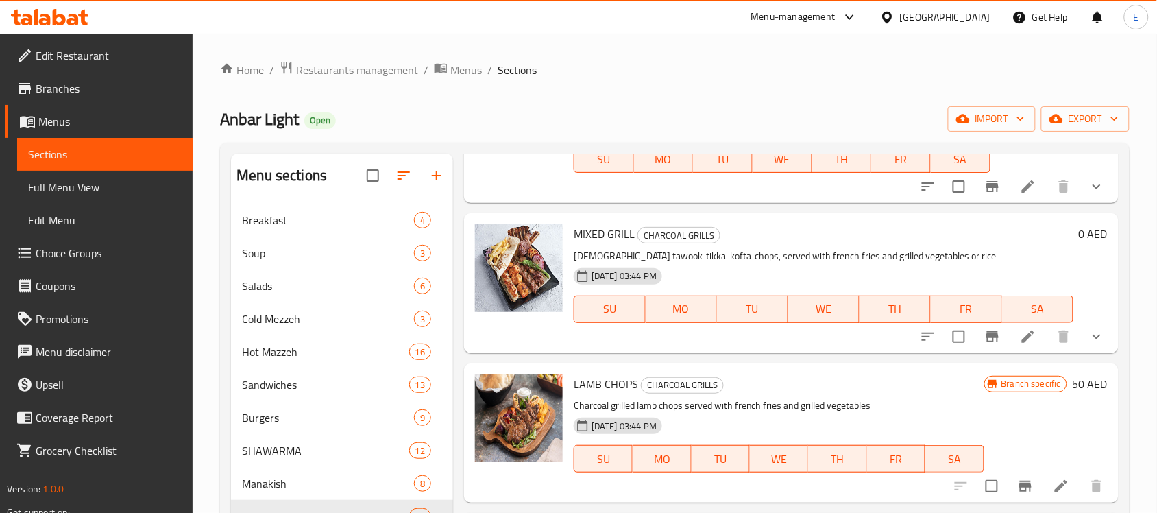
click at [631, 165] on div "13-08-2025 03:44 PM SU MO TU WE TH FR SA" at bounding box center [782, 149] width 428 height 74
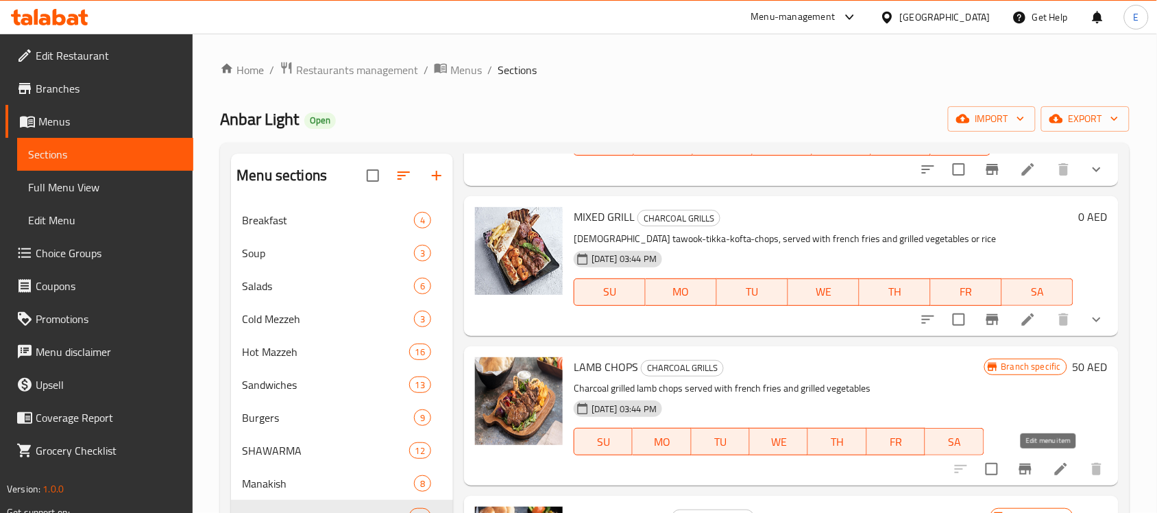
scroll to position [180, 0]
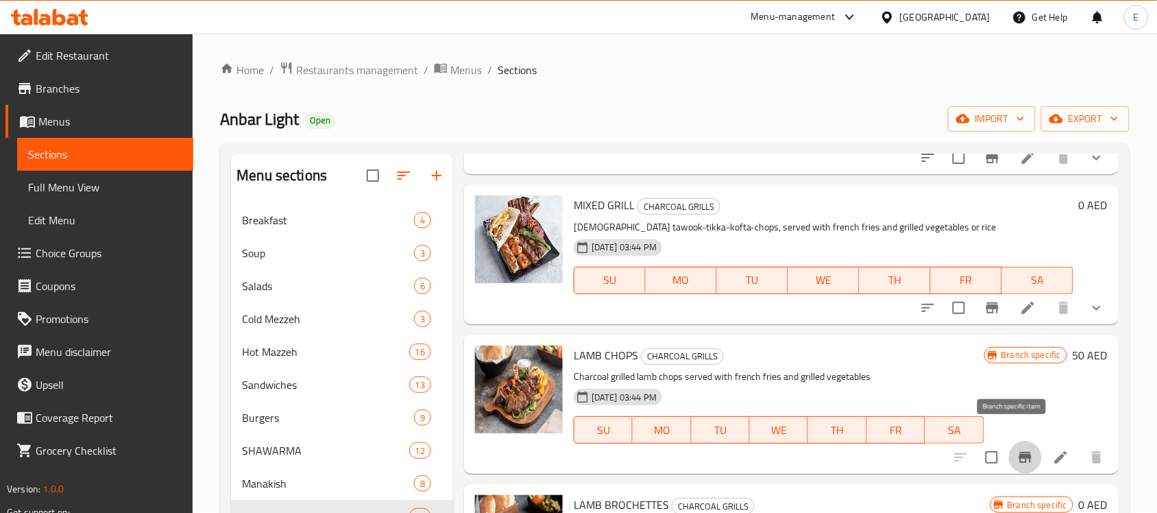
click at [1019, 452] on icon "Branch-specific-item" at bounding box center [1025, 457] width 12 height 11
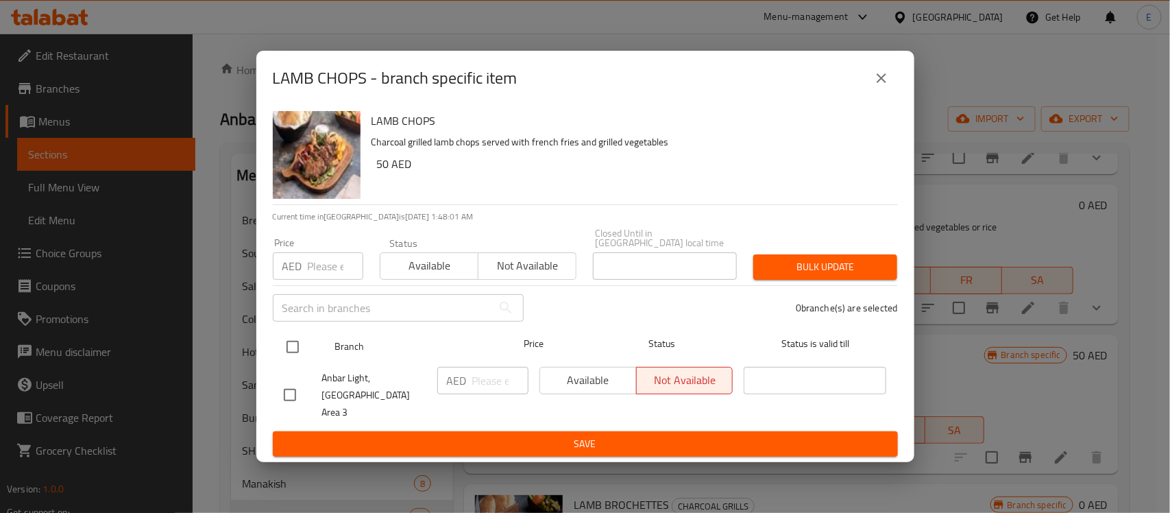
click at [295, 356] on input "checkbox" at bounding box center [292, 346] width 29 height 29
checkbox input "true"
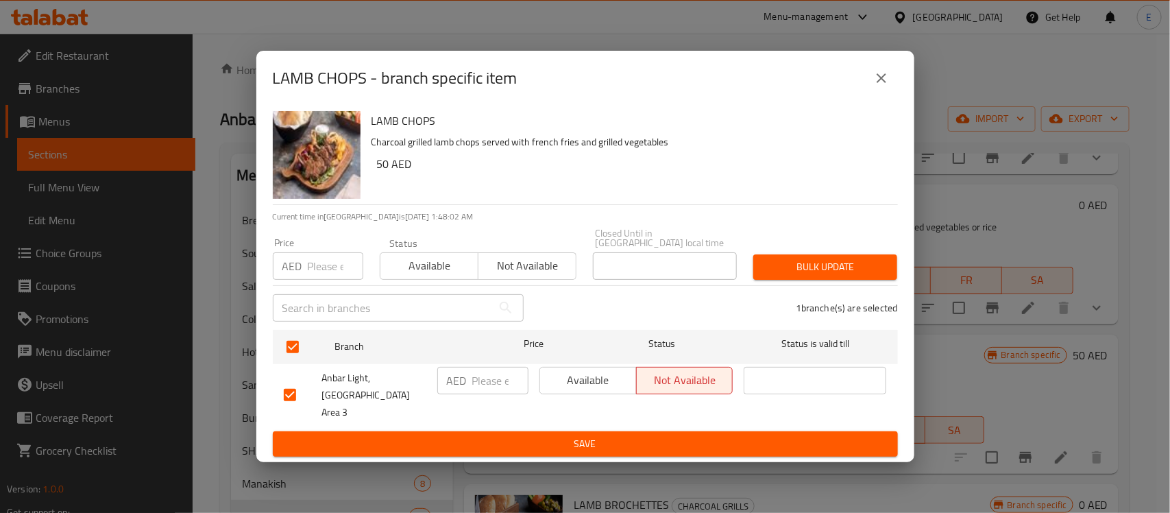
click at [570, 390] on span "Available" at bounding box center [589, 380] width 86 height 20
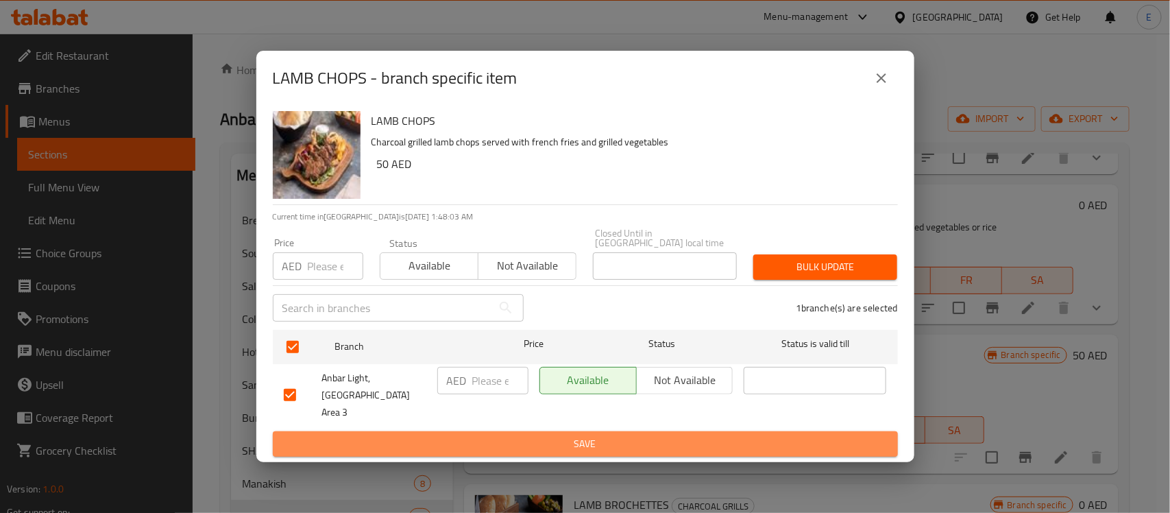
click at [564, 443] on span "Save" at bounding box center [585, 443] width 603 height 17
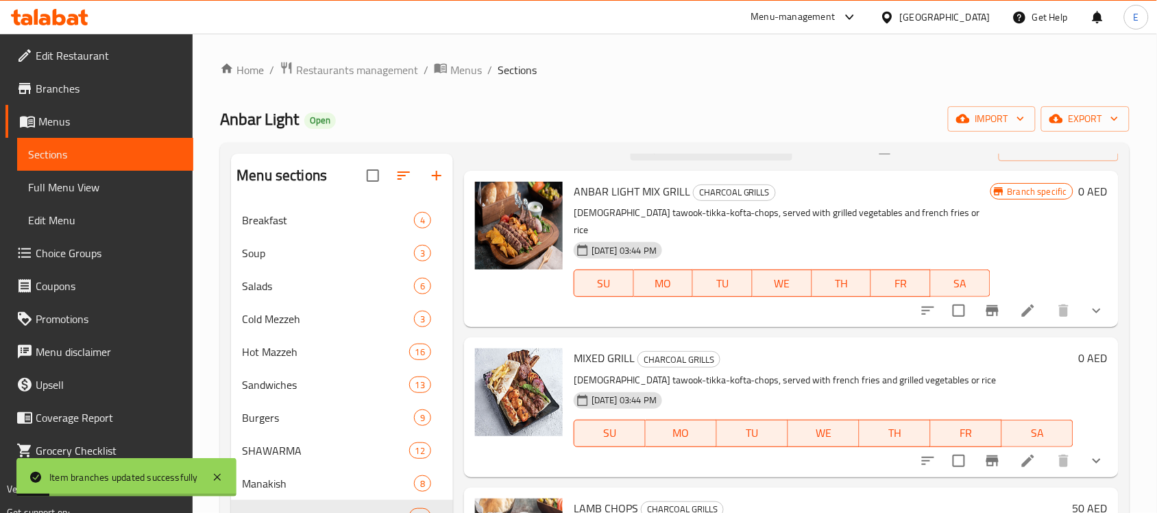
scroll to position [0, 0]
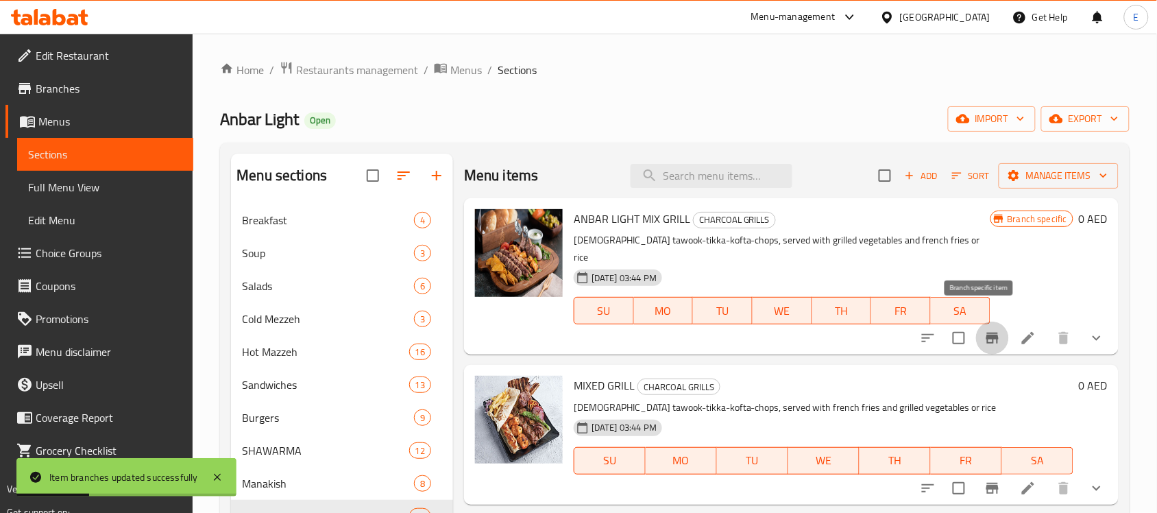
click at [976, 326] on button "Branch-specific-item" at bounding box center [992, 338] width 33 height 33
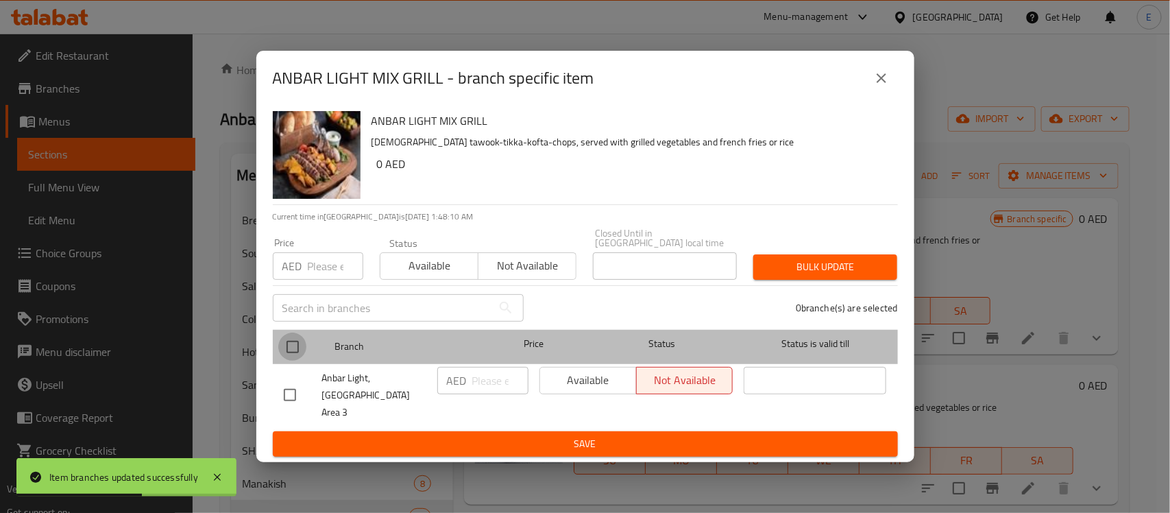
click at [299, 353] on input "checkbox" at bounding box center [292, 346] width 29 height 29
checkbox input "true"
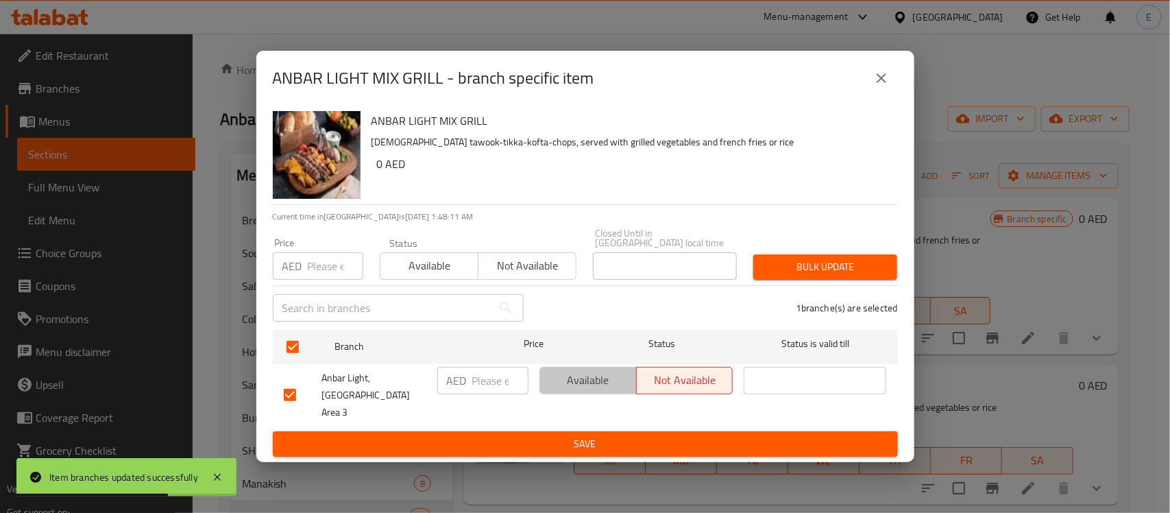
click at [548, 390] on span "Available" at bounding box center [589, 380] width 86 height 20
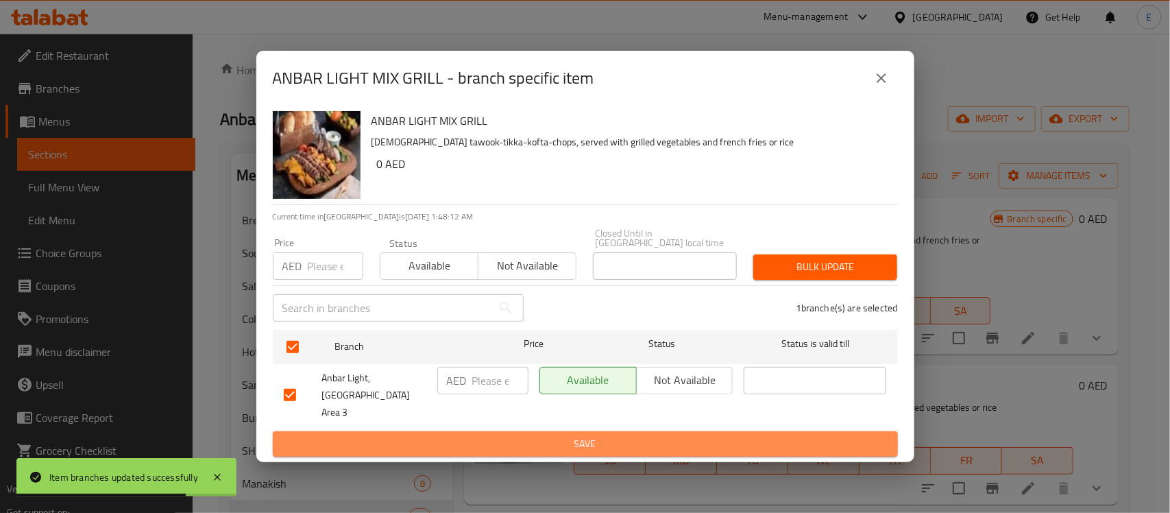
click at [572, 435] on span "Save" at bounding box center [585, 443] width 603 height 17
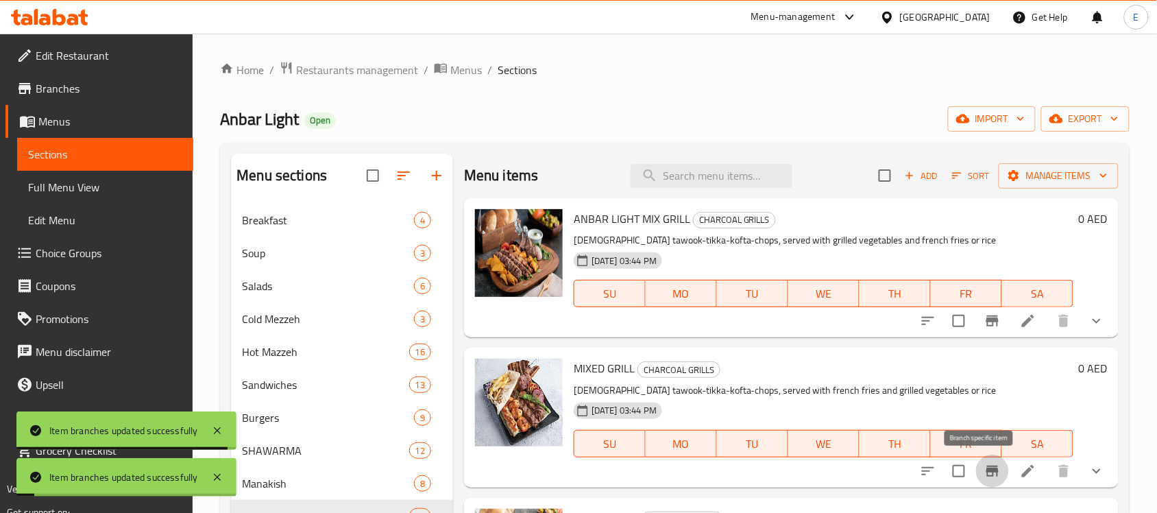
click at [984, 473] on icon "Branch-specific-item" at bounding box center [992, 471] width 16 height 16
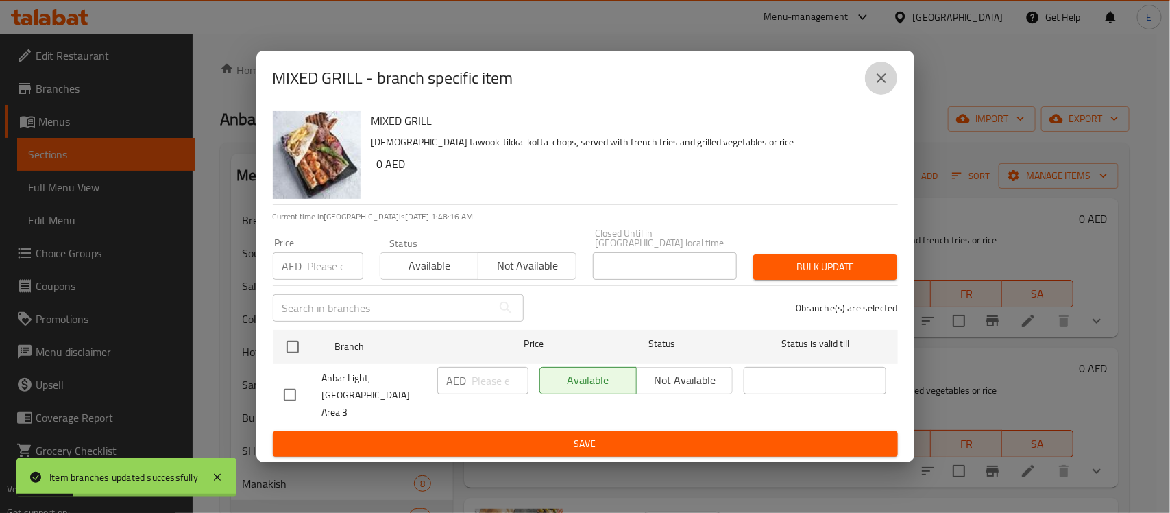
click at [875, 86] on icon "close" at bounding box center [881, 78] width 16 height 16
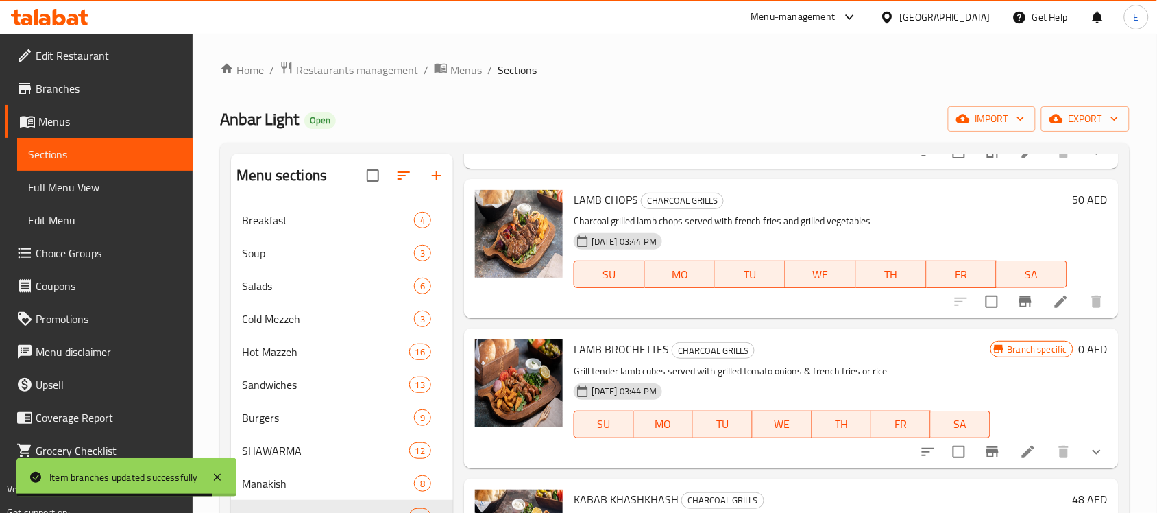
scroll to position [323, 0]
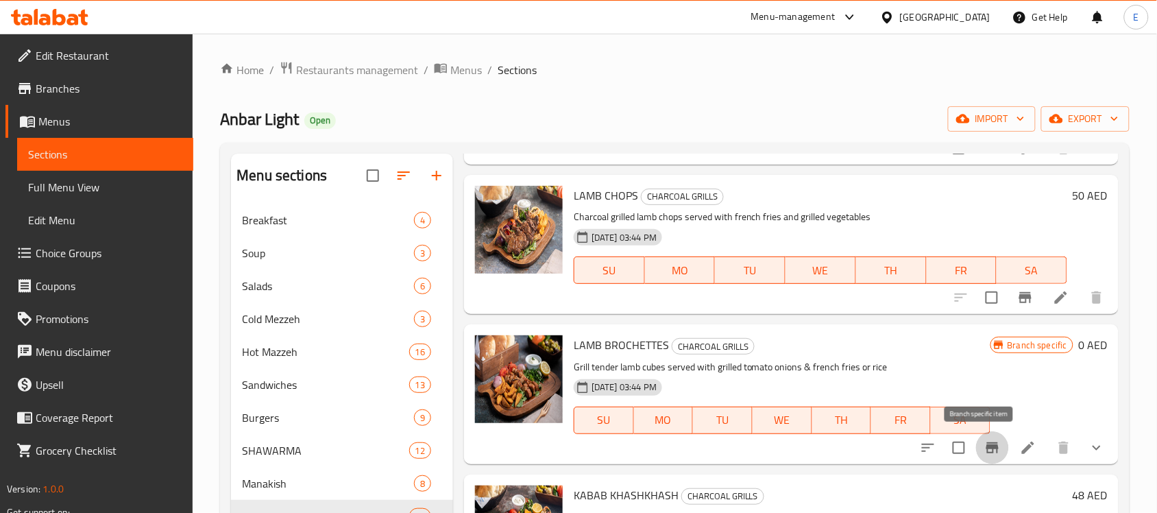
click at [976, 446] on button "Branch-specific-item" at bounding box center [992, 447] width 33 height 33
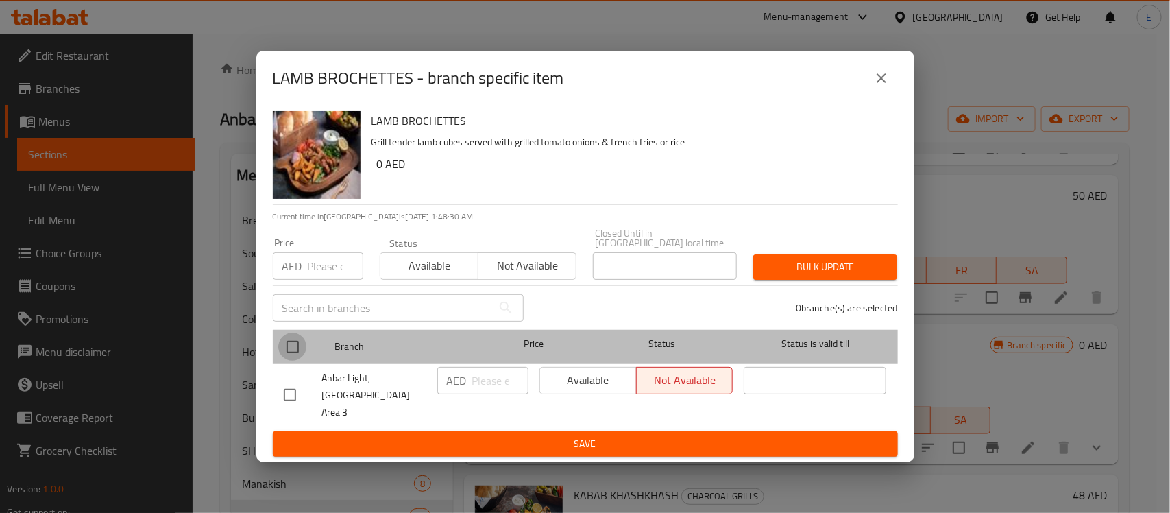
click at [303, 352] on input "checkbox" at bounding box center [292, 346] width 29 height 29
checkbox input "true"
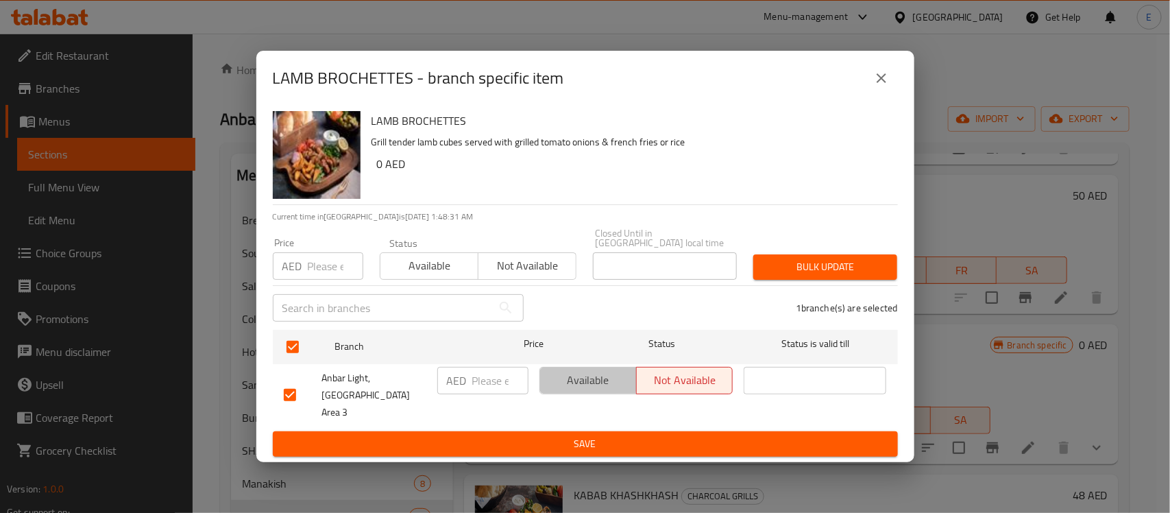
click at [556, 386] on span "Available" at bounding box center [589, 380] width 86 height 20
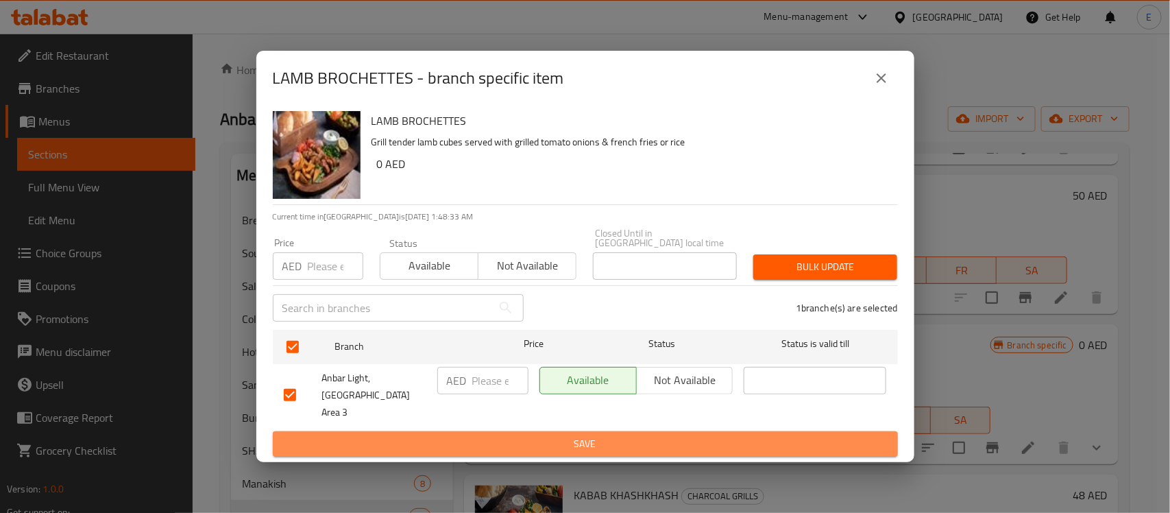
click at [572, 435] on span "Save" at bounding box center [585, 443] width 603 height 17
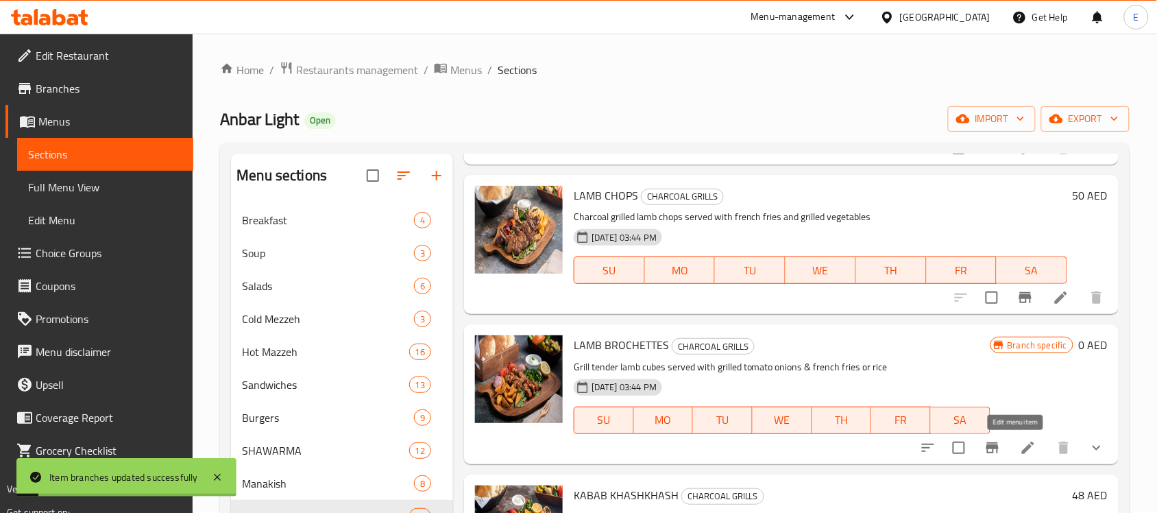
click at [1022, 446] on icon at bounding box center [1028, 447] width 12 height 12
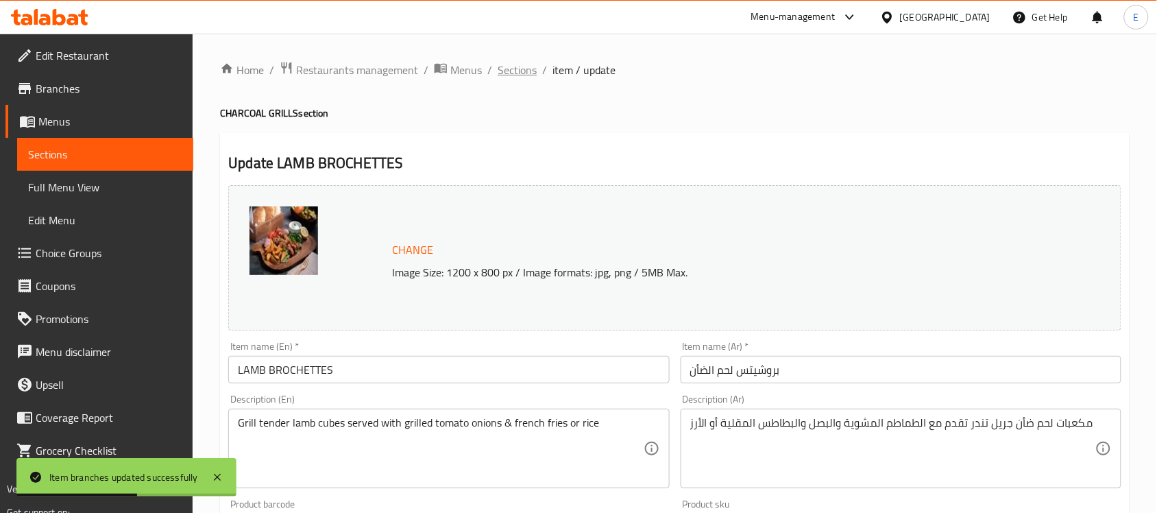
click at [521, 71] on span "Sections" at bounding box center [517, 70] width 39 height 16
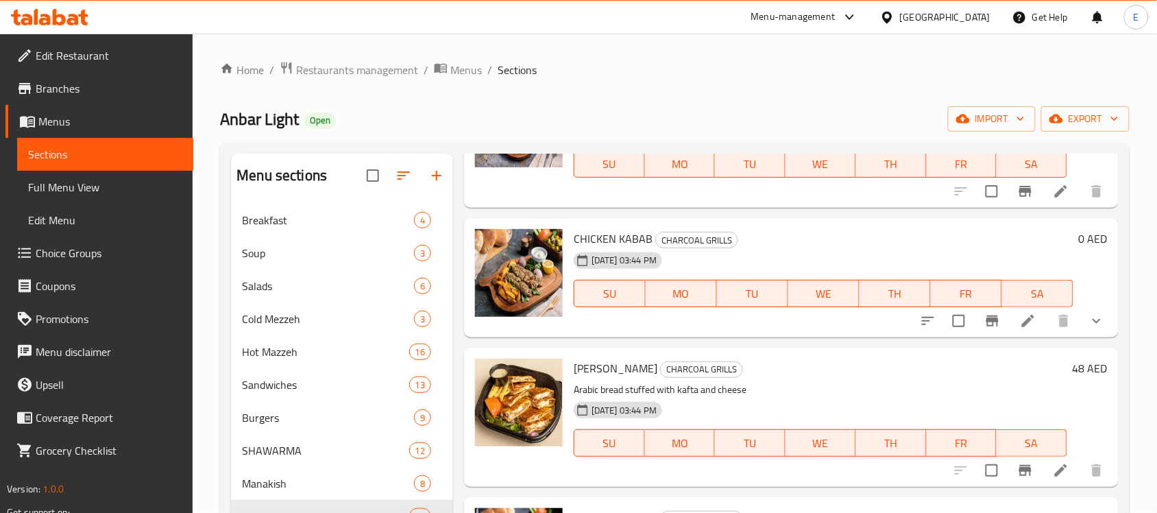
scroll to position [744, 0]
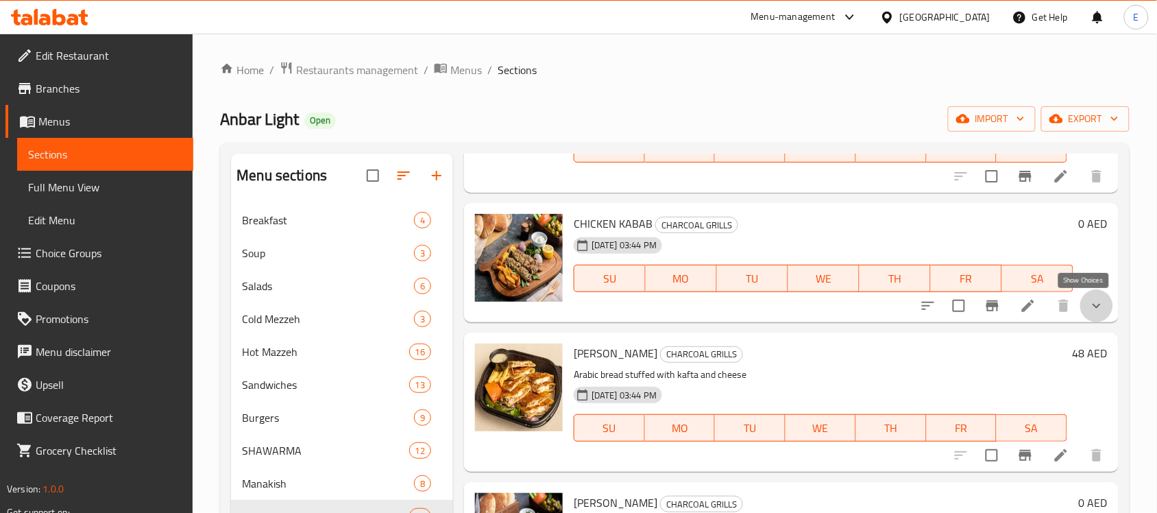
click at [1089, 312] on icon "show more" at bounding box center [1097, 306] width 16 height 16
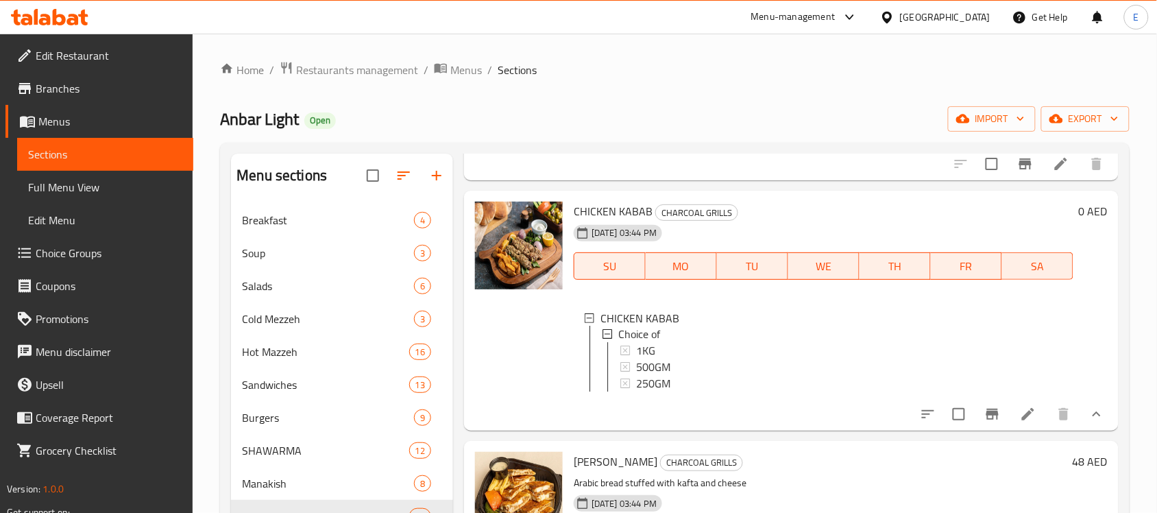
scroll to position [758, 0]
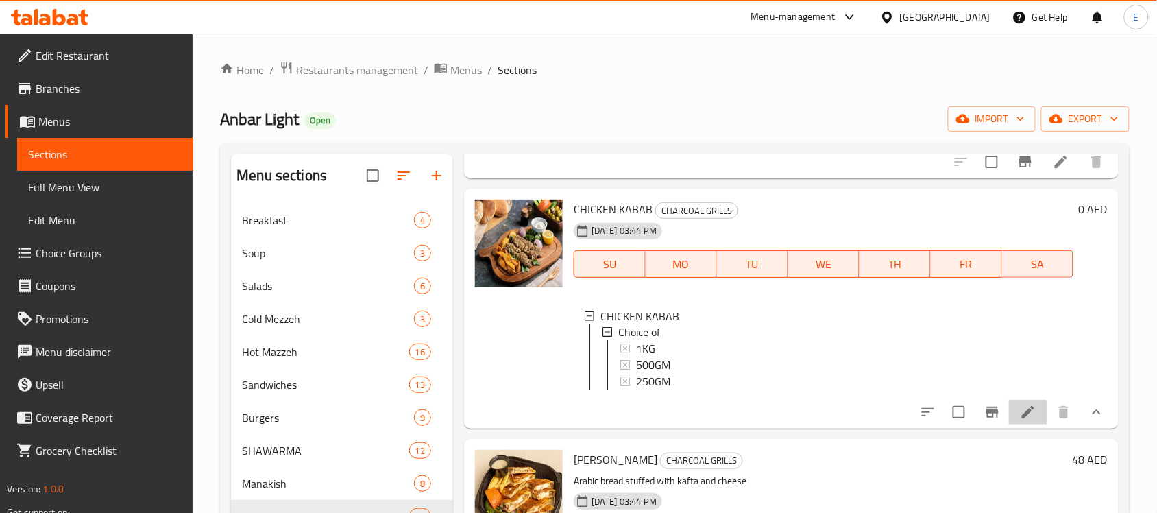
click at [1009, 424] on li at bounding box center [1028, 412] width 38 height 25
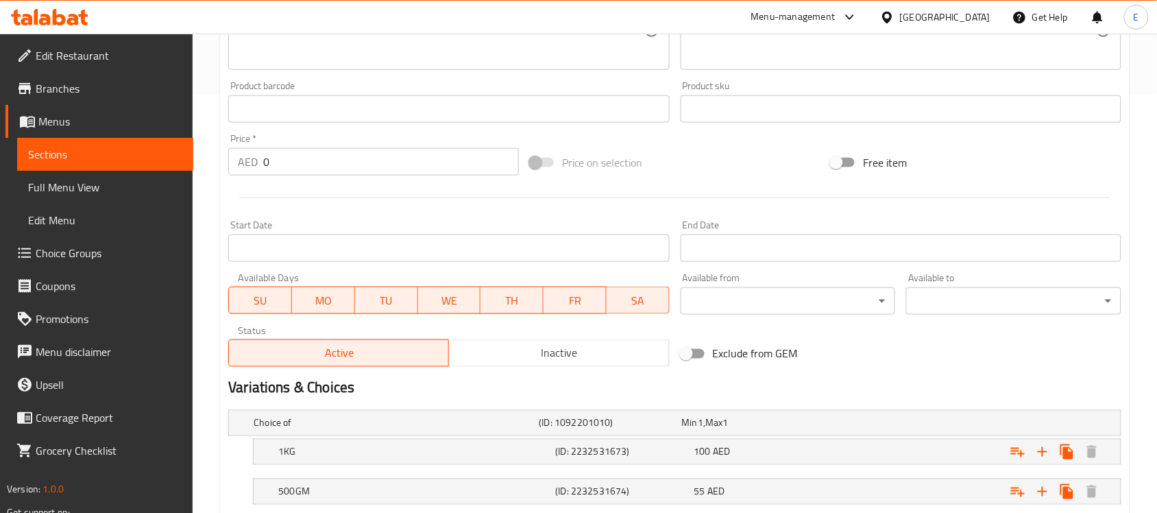
scroll to position [546, 0]
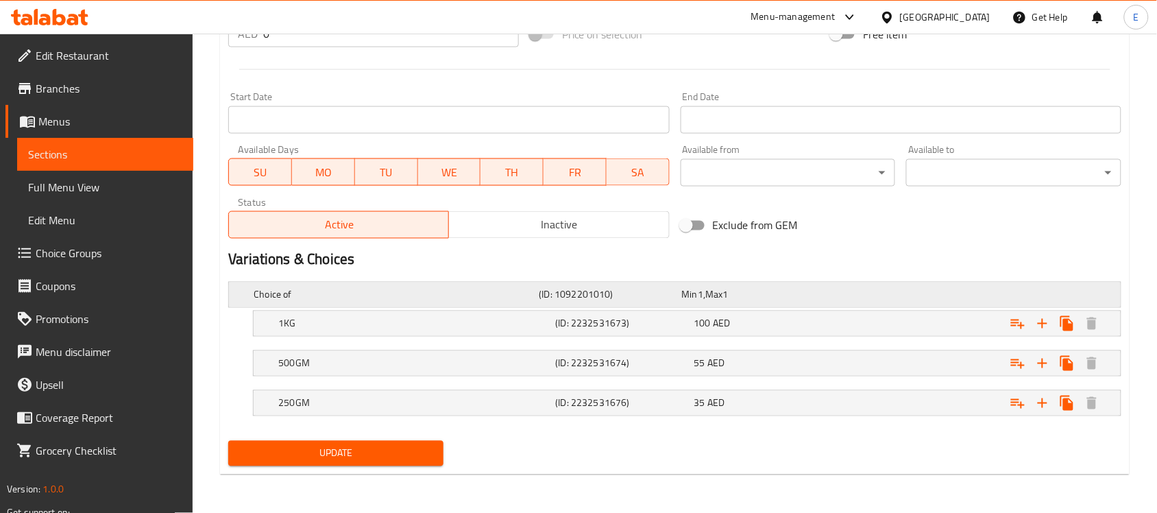
click at [625, 291] on h5 "(ID: 1092201010)" at bounding box center [608, 295] width 137 height 14
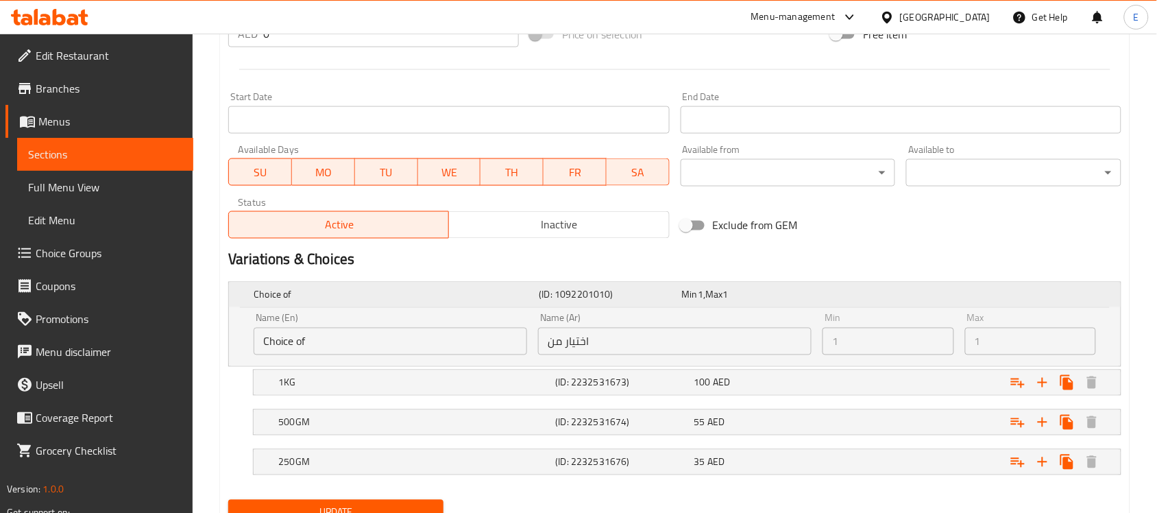
click at [557, 295] on h5 "(ID: 1092201010)" at bounding box center [608, 295] width 137 height 14
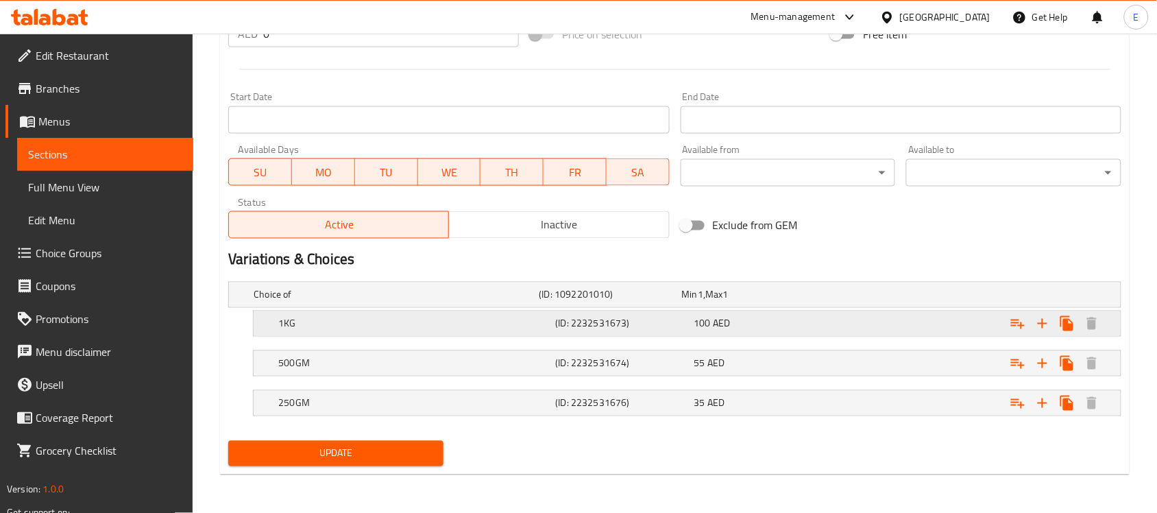
click at [505, 327] on h5 "1KG" at bounding box center [413, 324] width 271 height 14
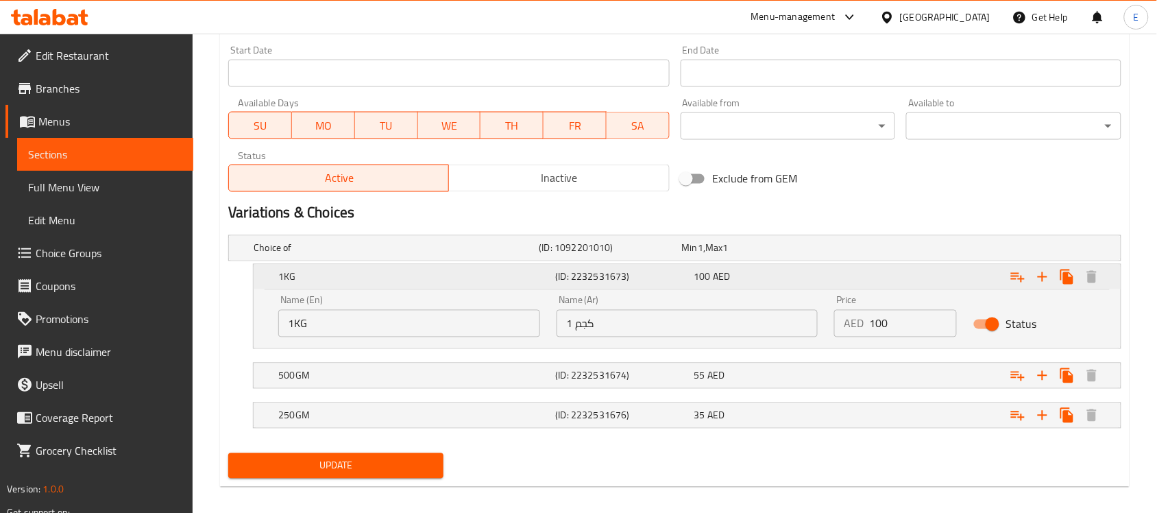
scroll to position [594, 0]
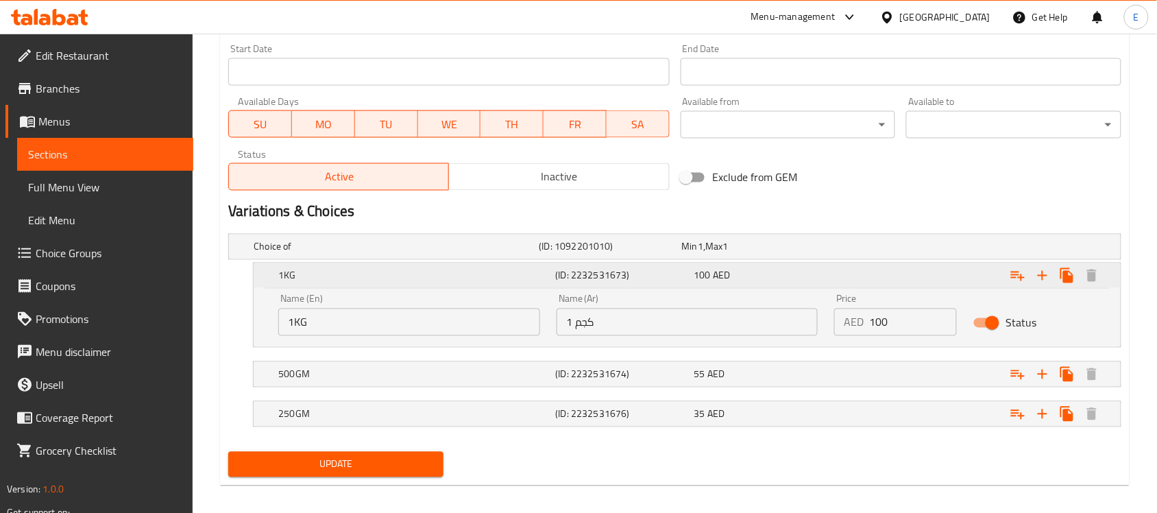
click at [498, 278] on h5 "1KG" at bounding box center [413, 276] width 271 height 14
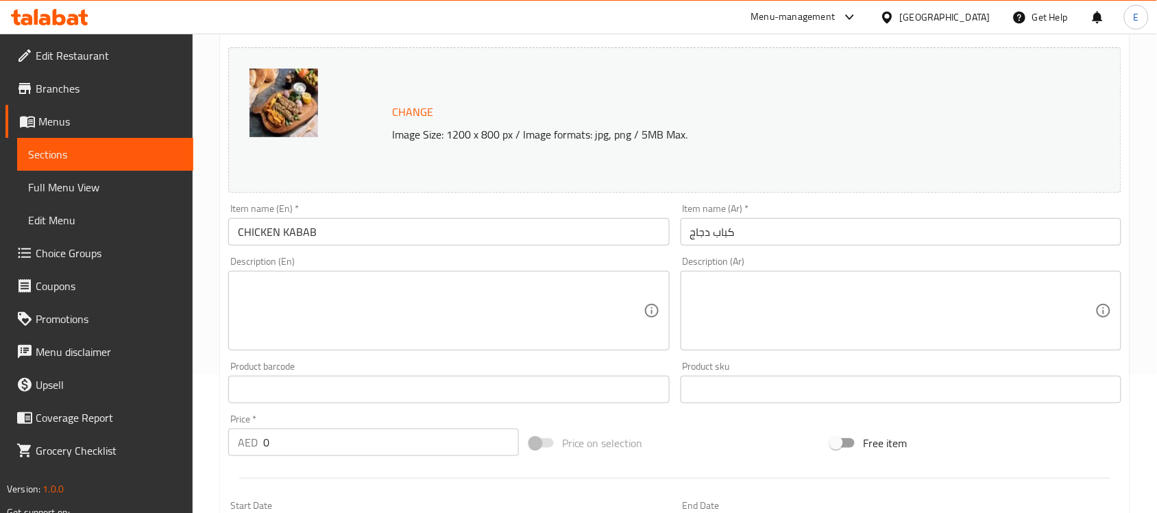
scroll to position [0, 0]
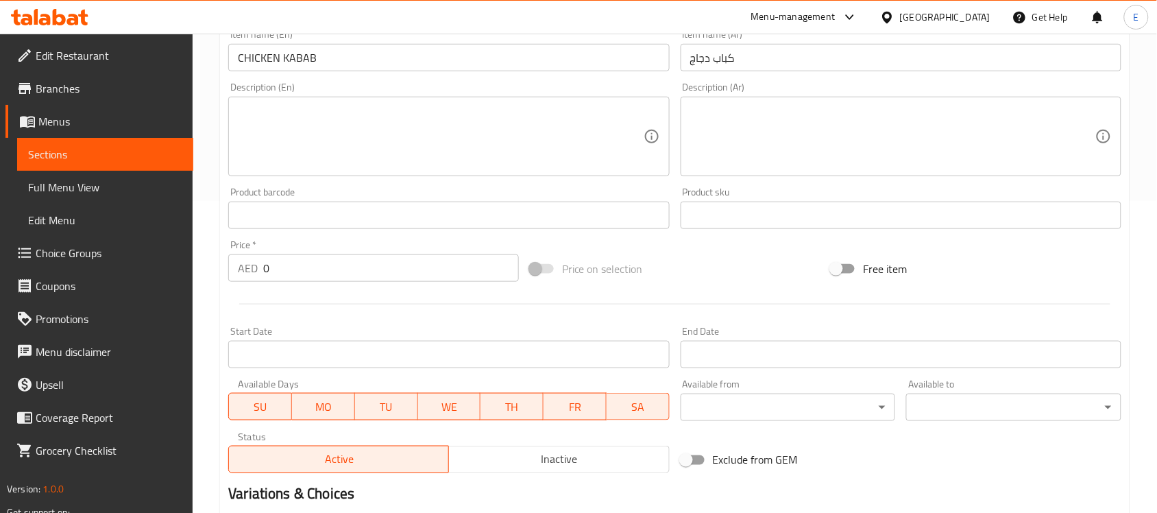
scroll to position [313, 0]
drag, startPoint x: 274, startPoint y: 267, endPoint x: 217, endPoint y: 265, distance: 57.7
click at [217, 265] on div "Home / Restaurants management / Menus / Sections / item / update CHARCOAL GRILL…" at bounding box center [675, 197] width 965 height 955
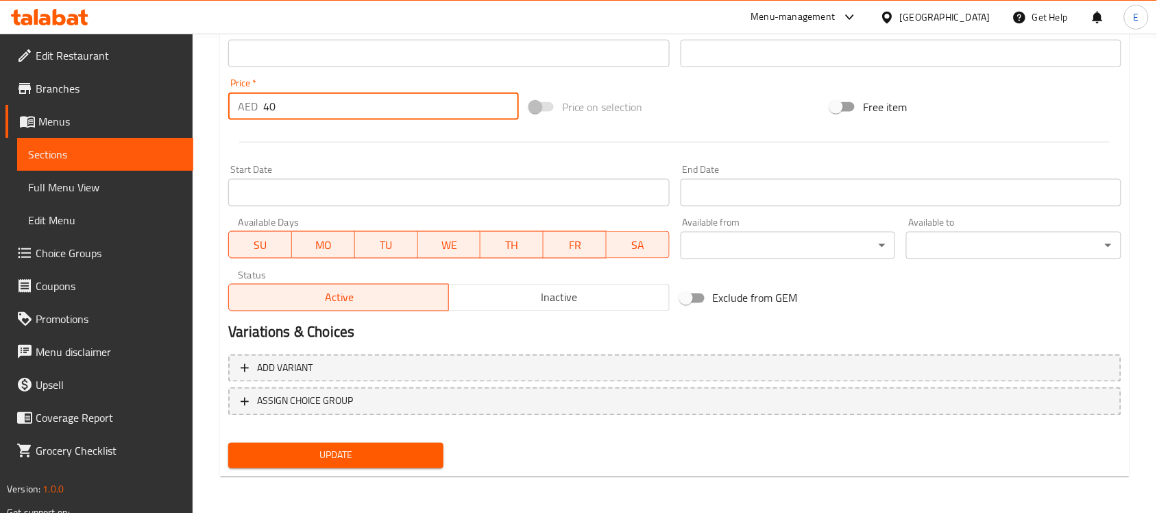
type input "40"
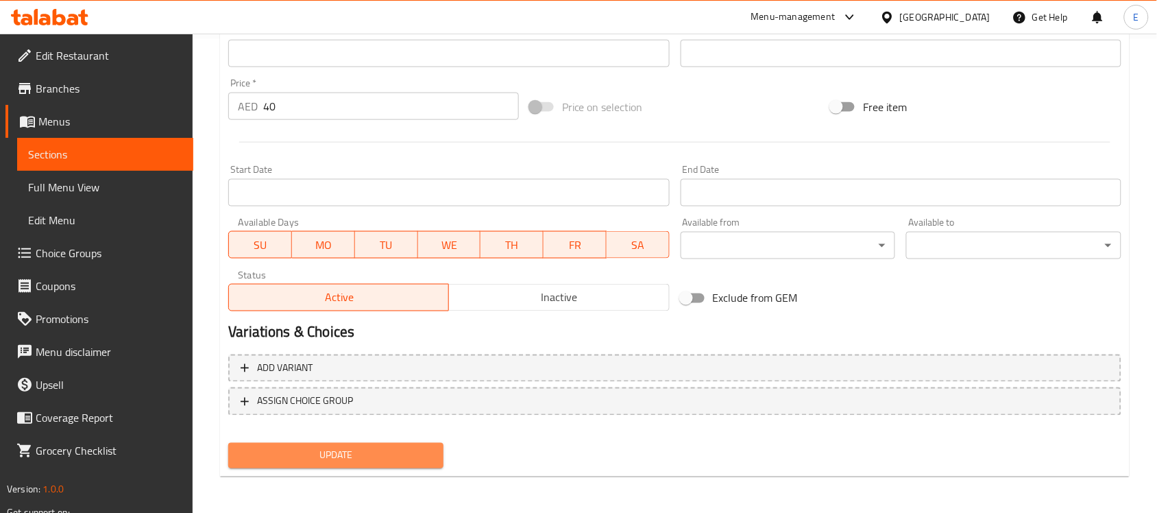
click at [339, 447] on span "Update" at bounding box center [335, 455] width 193 height 17
click at [350, 444] on button "Update" at bounding box center [335, 455] width 215 height 25
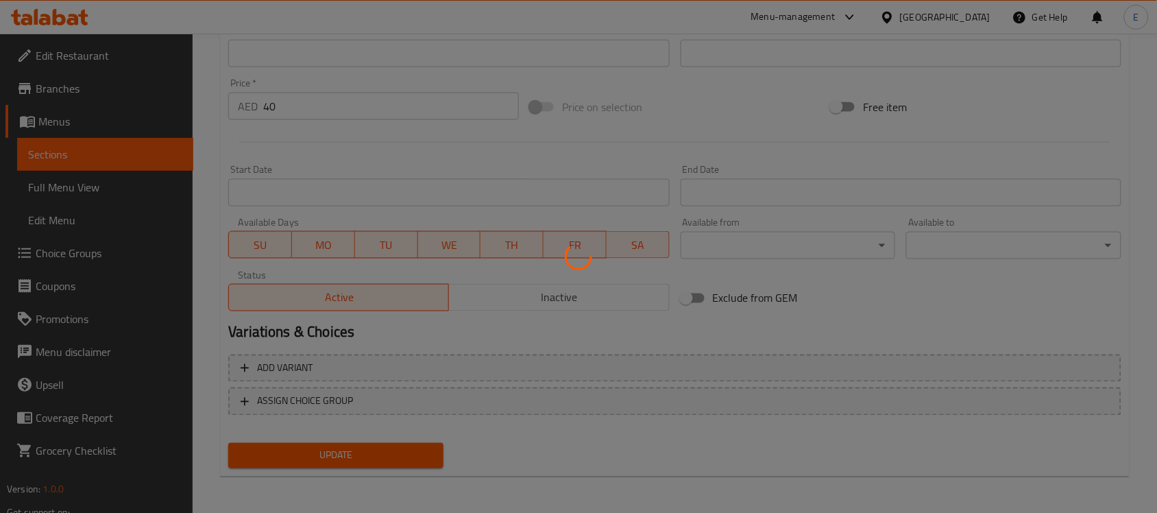
scroll to position [0, 0]
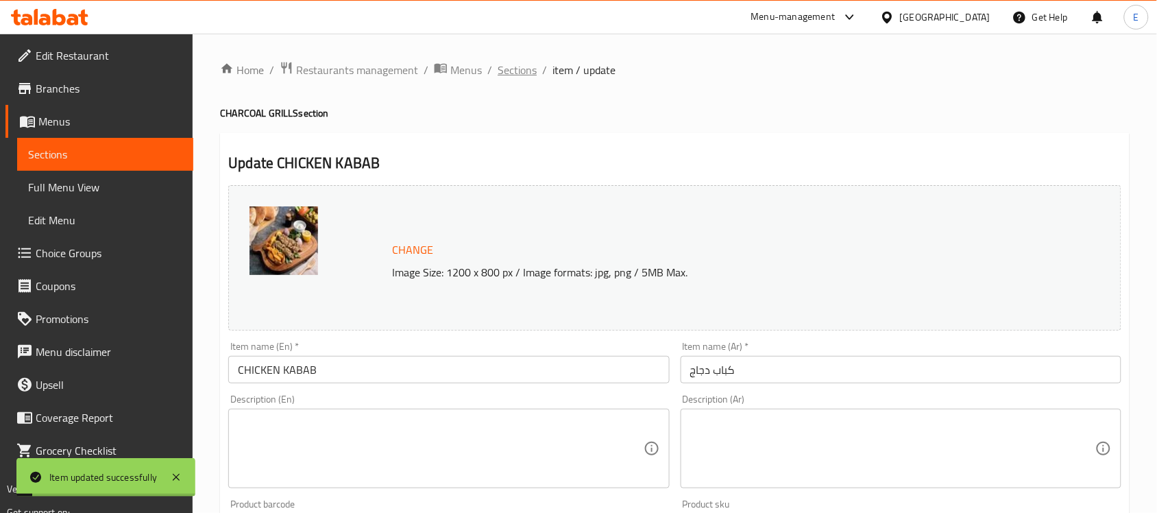
click at [509, 71] on span "Sections" at bounding box center [517, 70] width 39 height 16
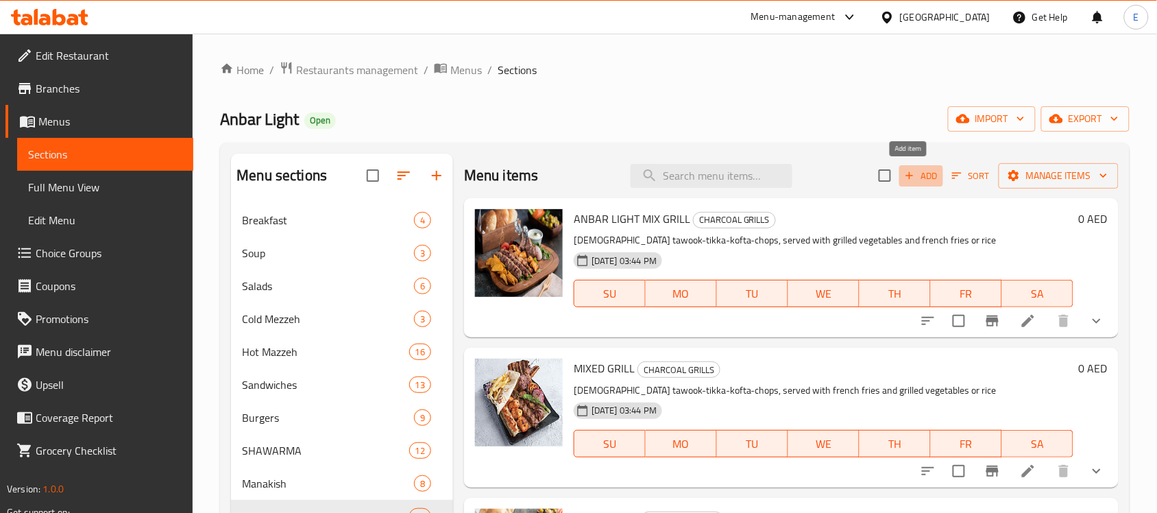
click at [917, 169] on span "Add" at bounding box center [921, 176] width 37 height 16
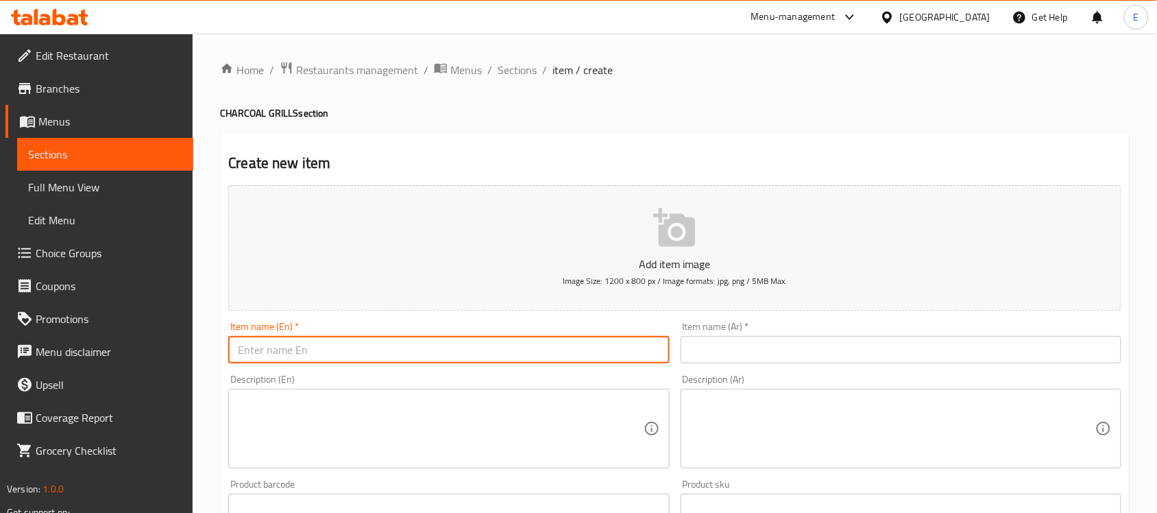
click at [356, 358] on input "text" at bounding box center [448, 349] width 441 height 27
type input "Arayes"
click at [738, 339] on input "text" at bounding box center [901, 349] width 441 height 27
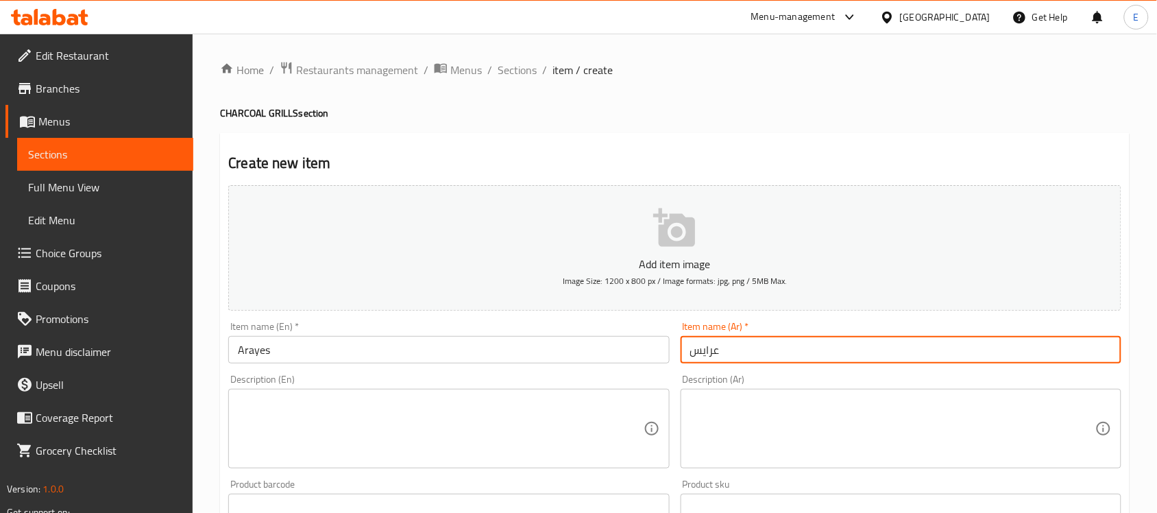
type input "عرايس"
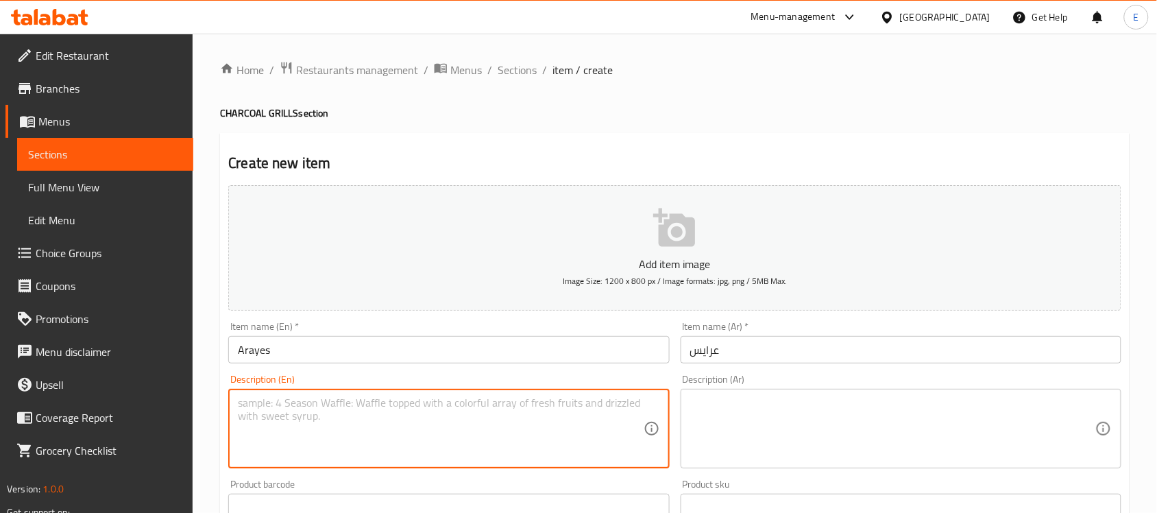
paste textarea "Arayes are crispy grilled pita pockets stuffed with spiced ground meat, typical…"
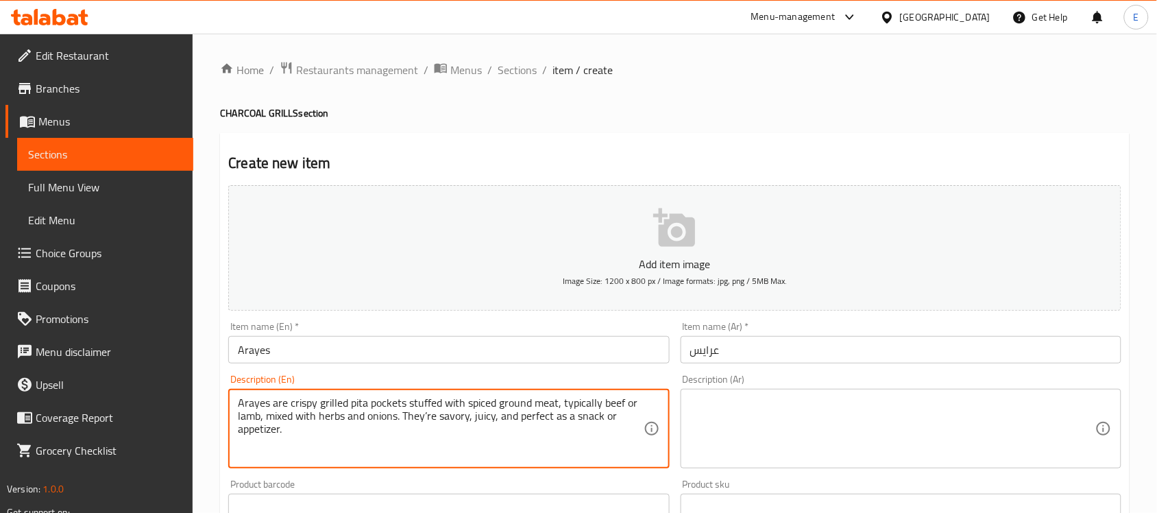
type textarea "Arayes are crispy grilled pita pockets stuffed with spiced ground meat, typical…"
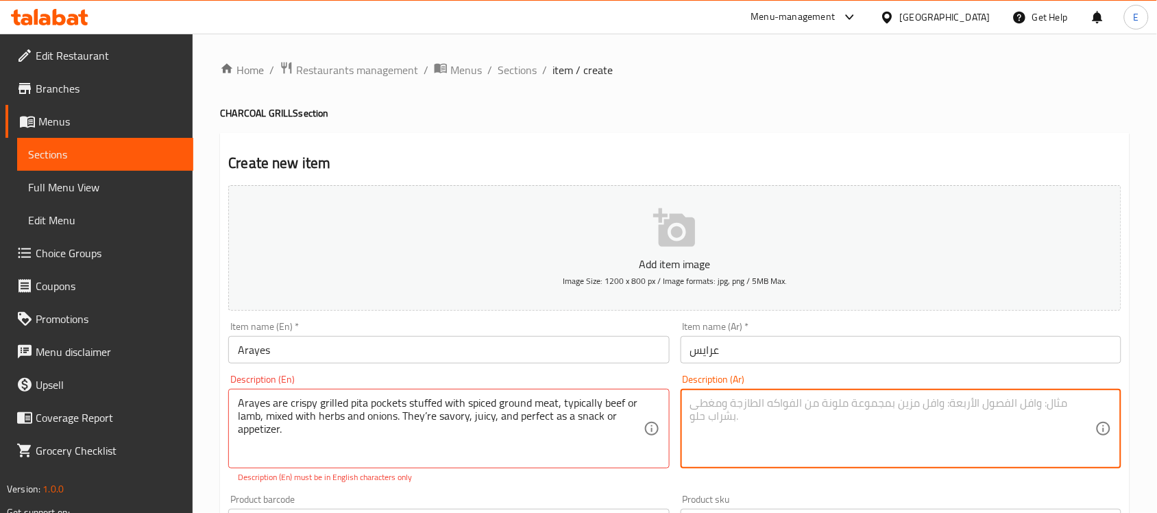
paste textarea "العرايس عبارة عن جيوب بيتا مقرمشة مشوية محشوة بلحم مفروم متبل، عادةً لحم بقري أ…"
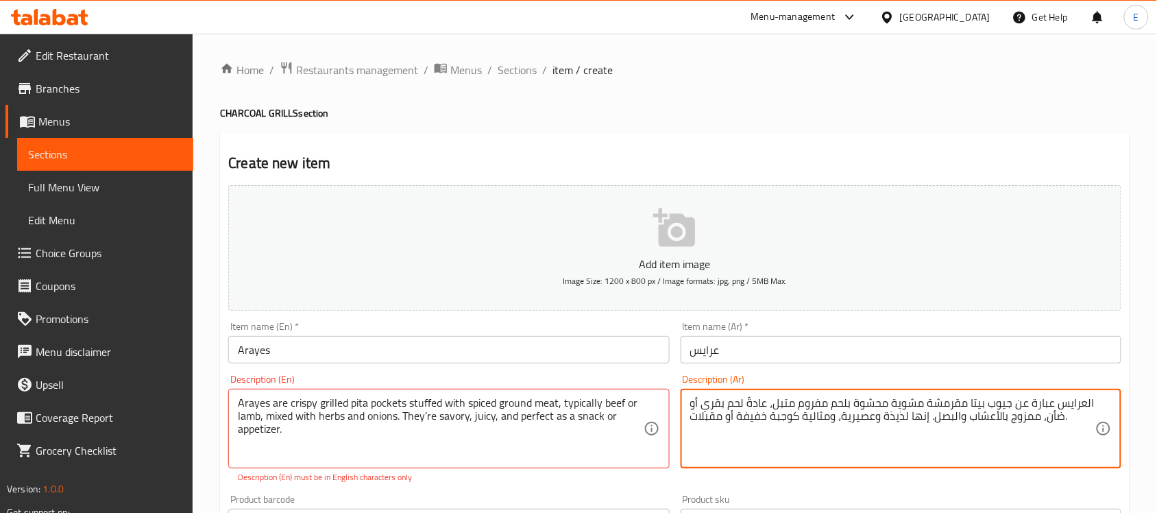
type textarea "العرايس عبارة عن جيوب بيتا مقرمشة مشوية محشوة بلحم مفروم متبل، عادةً لحم بقري أ…"
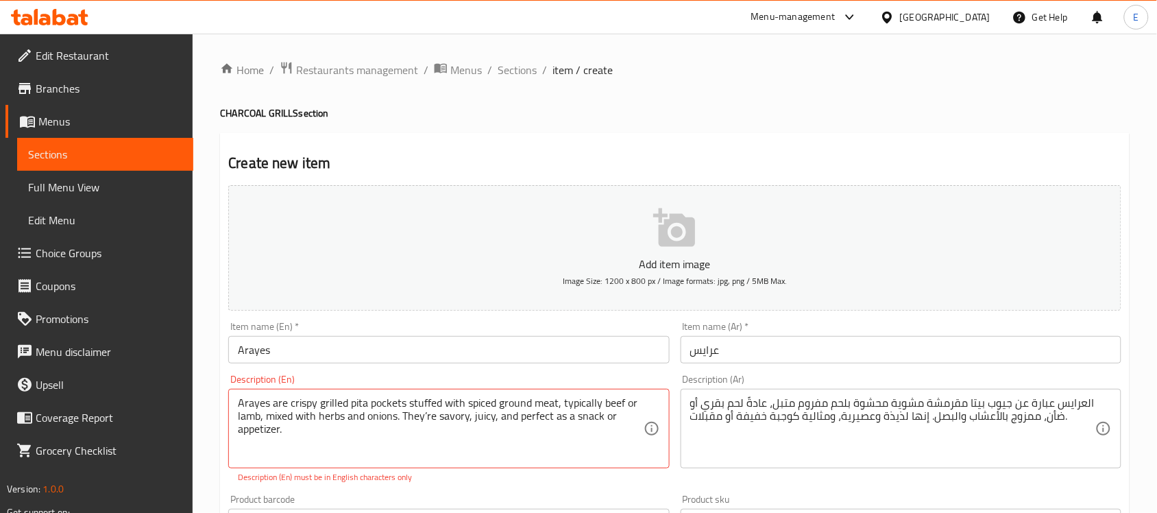
click at [463, 481] on p "Description (En) must be in English characters only" at bounding box center [449, 477] width 422 height 12
type textarea "Arayes are crispy grilled pita pockets stuffed with spiced ground meat, typical…"
click at [496, 487] on div "Add item image Image Size: 1200 x 800 px / Image formats: jpg, png / 5MB Max. I…" at bounding box center [675, 475] width 904 height 591
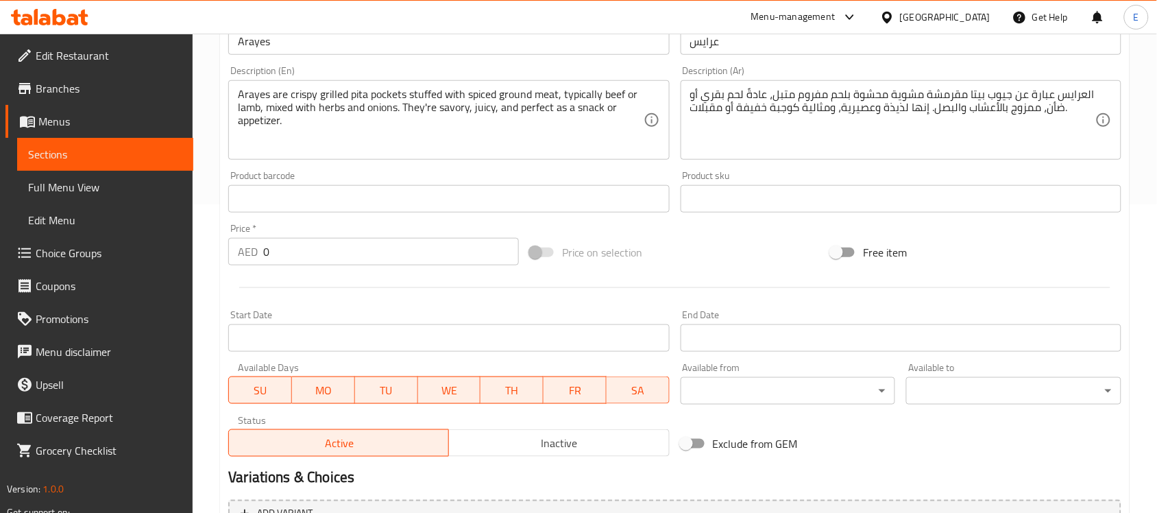
scroll to position [309, 0]
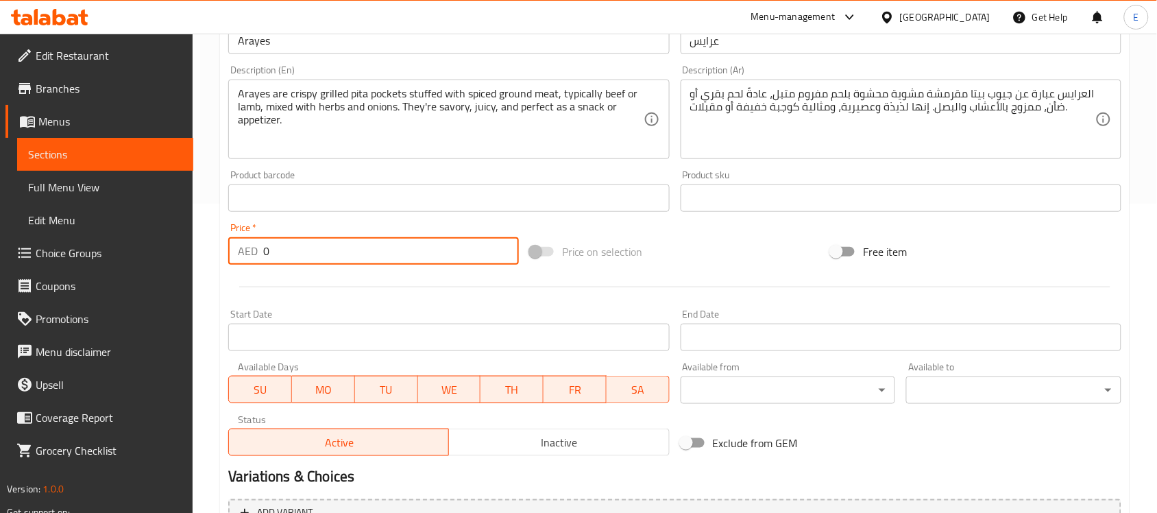
drag, startPoint x: 293, startPoint y: 247, endPoint x: 163, endPoint y: 238, distance: 129.9
click at [163, 238] on div "Edit Restaurant Branches Menus Sections Full Menu View Edit Menu Choice Groups …" at bounding box center [578, 191] width 1157 height 935
type input "45"
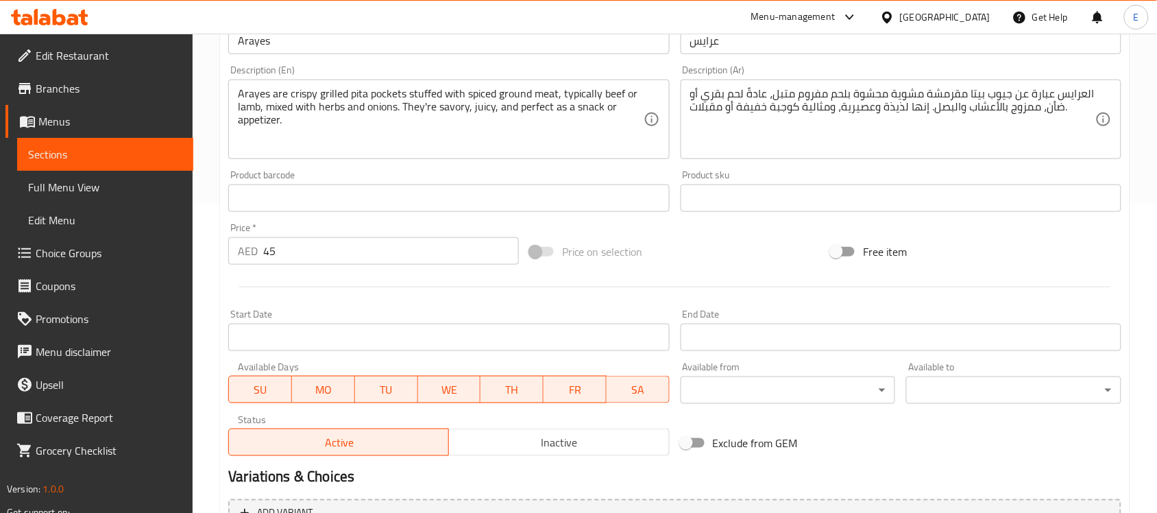
click at [374, 302] on div at bounding box center [675, 287] width 904 height 34
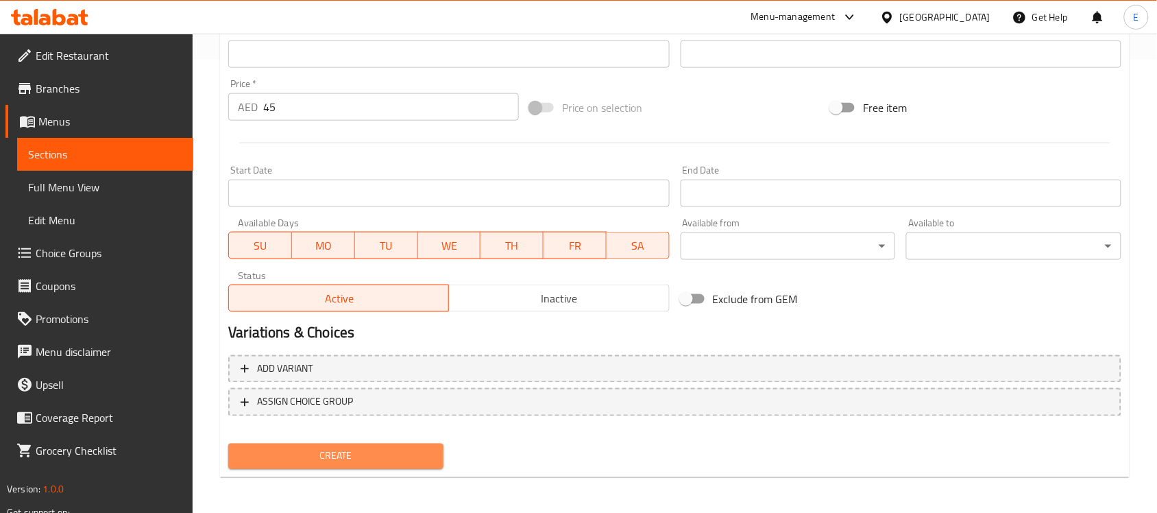
click at [350, 450] on span "Create" at bounding box center [335, 456] width 193 height 17
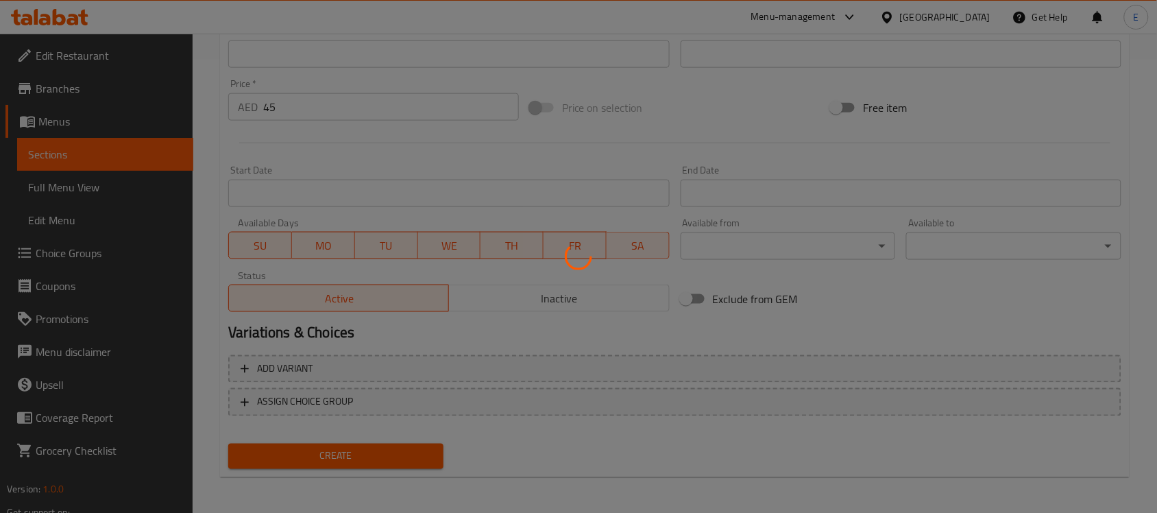
scroll to position [0, 0]
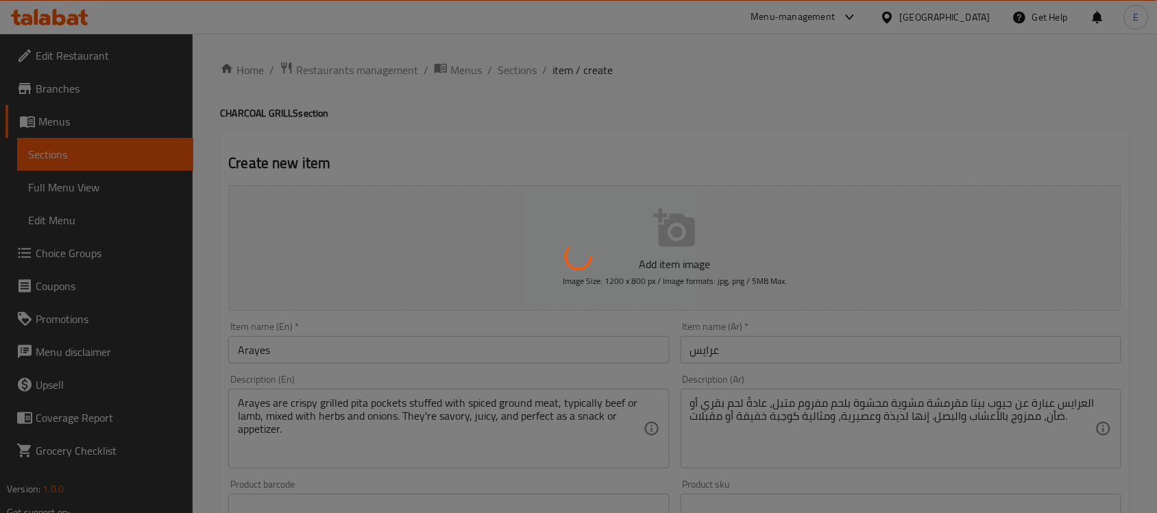
type input "0"
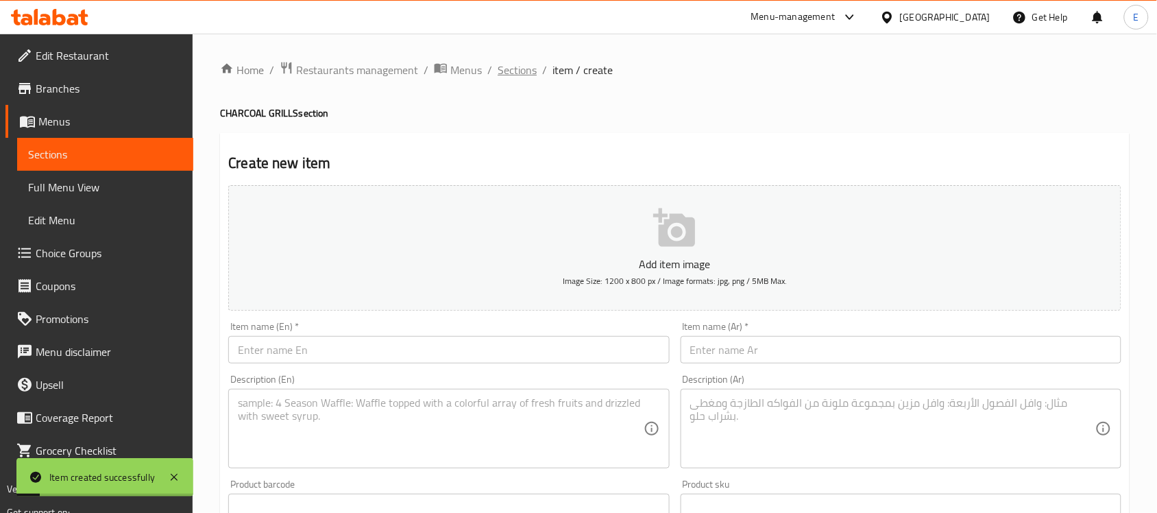
click at [518, 69] on span "Sections" at bounding box center [517, 70] width 39 height 16
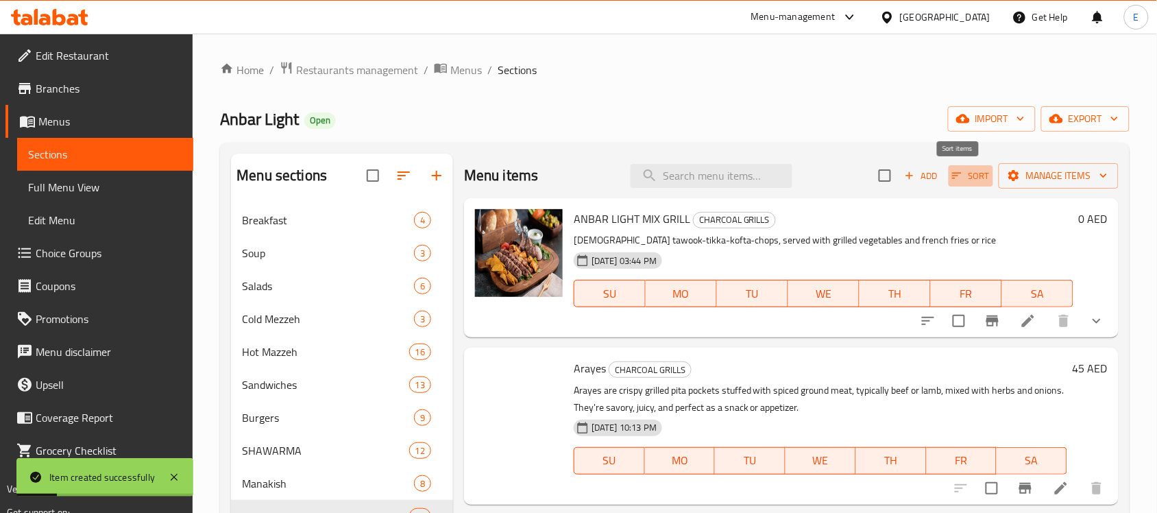
click at [954, 180] on span "Sort" at bounding box center [971, 176] width 38 height 16
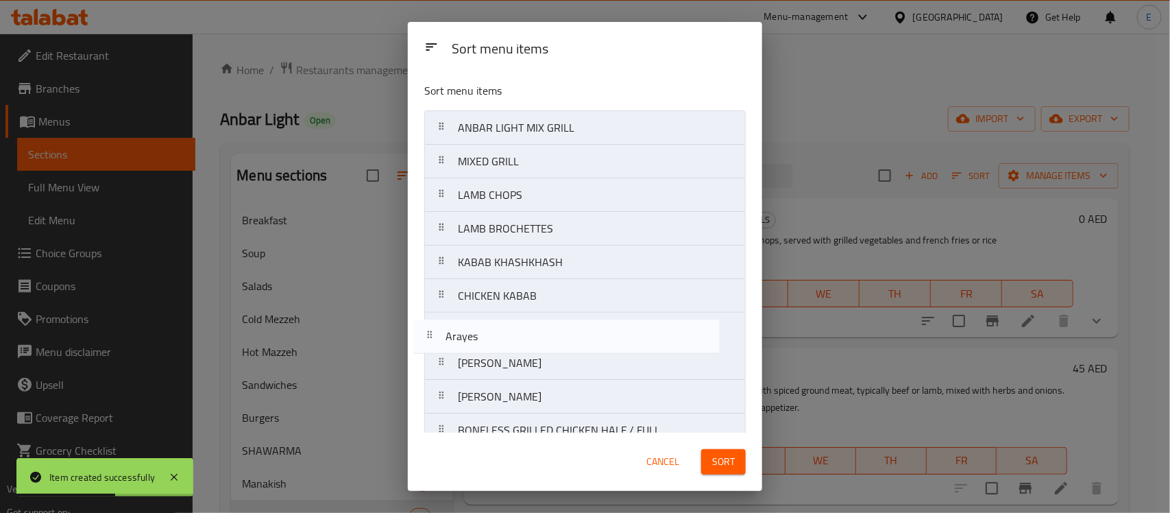
drag, startPoint x: 539, startPoint y: 166, endPoint x: 526, endPoint y: 350, distance: 184.8
click at [526, 350] on nav "ANBAR LIGHT MIX GRILL Arayes MIXED GRILL LAMB CHOPS LAMB BROCHETTES KABAB KHASH…" at bounding box center [585, 329] width 322 height 438
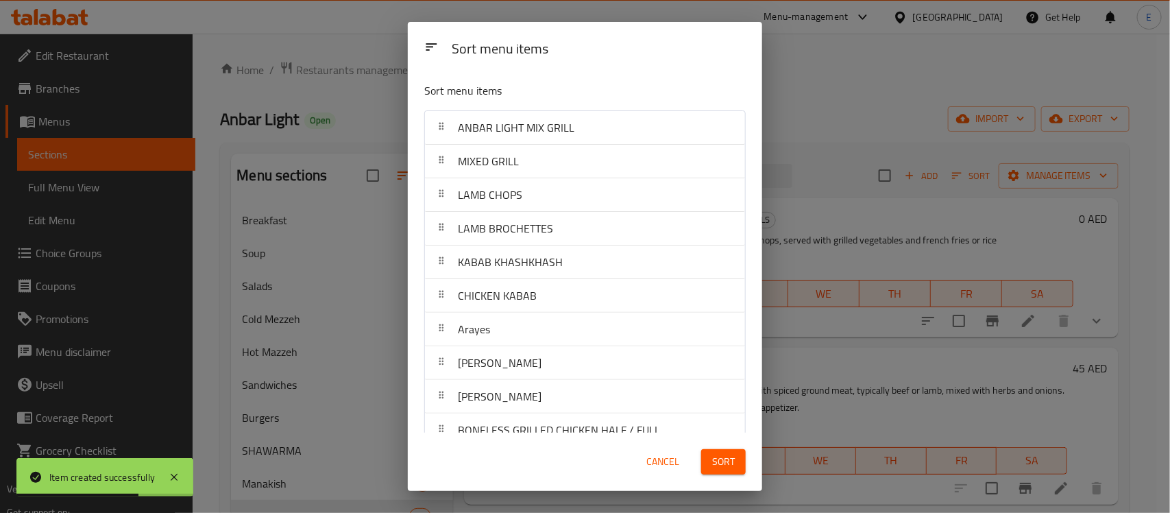
click at [744, 470] on button "Sort" at bounding box center [723, 461] width 45 height 25
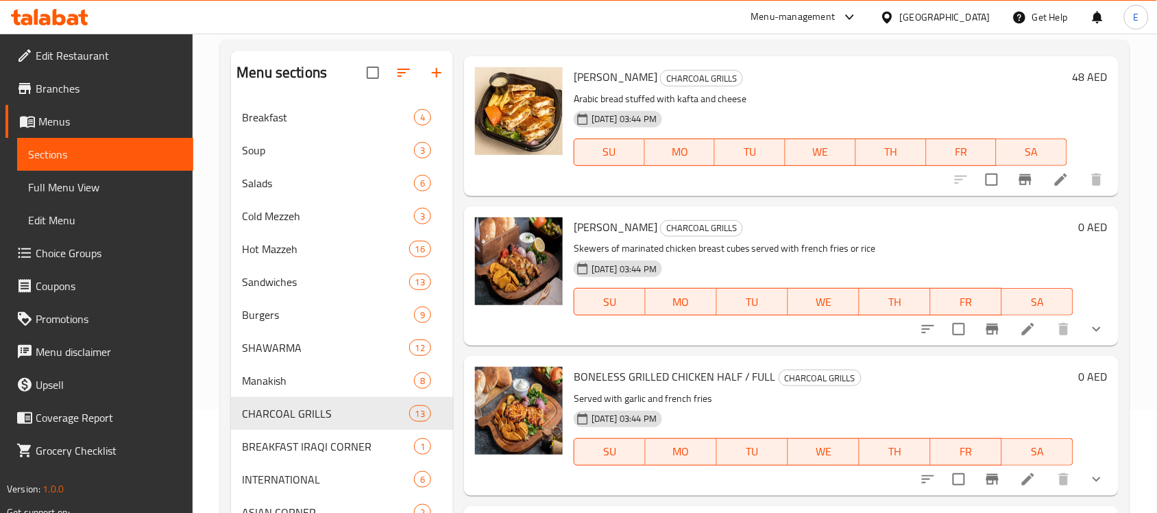
scroll to position [1059, 0]
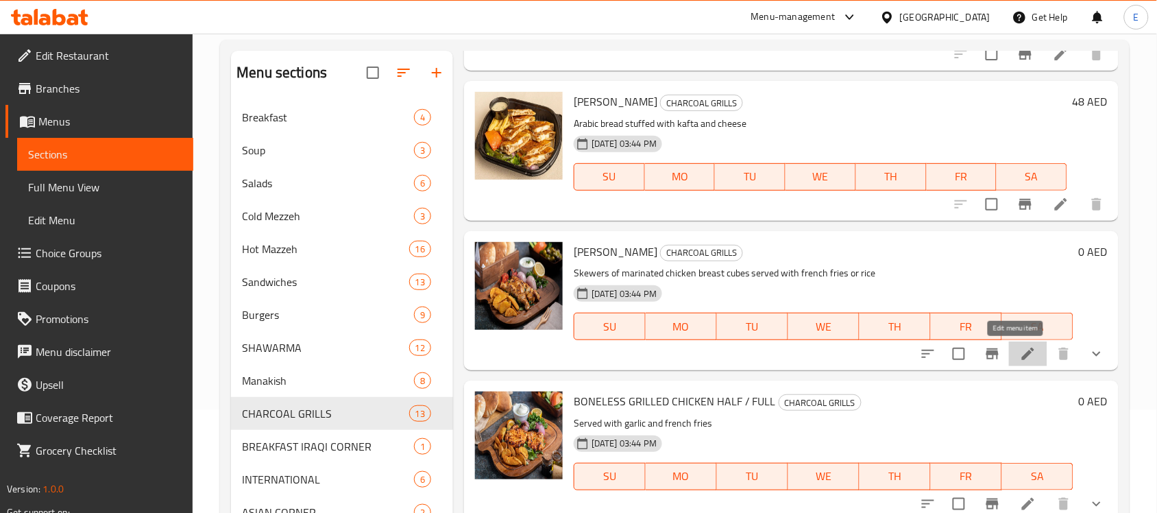
click at [1020, 347] on icon at bounding box center [1028, 354] width 16 height 16
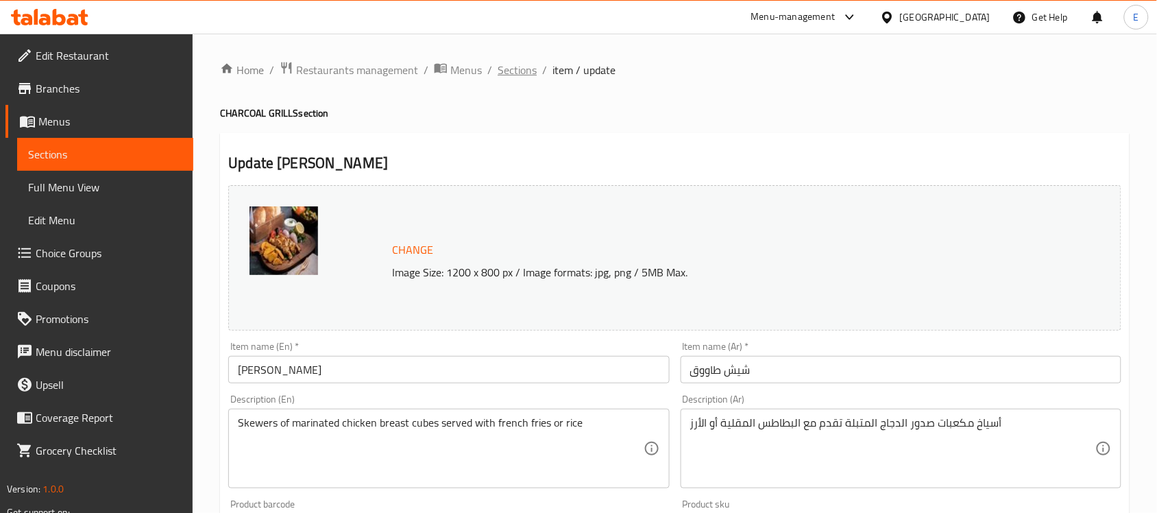
click at [526, 75] on span "Sections" at bounding box center [517, 70] width 39 height 16
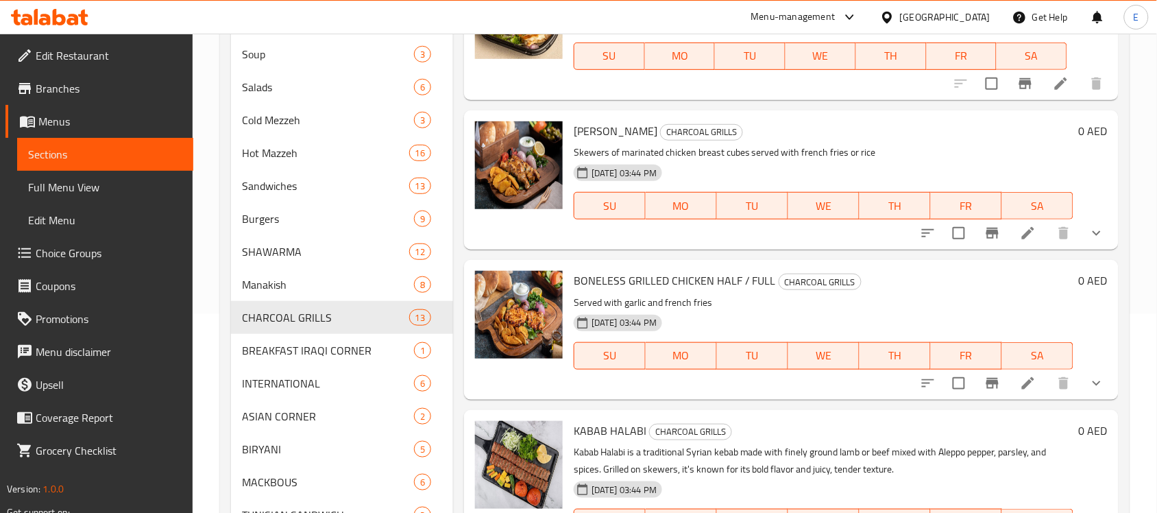
scroll to position [219, 0]
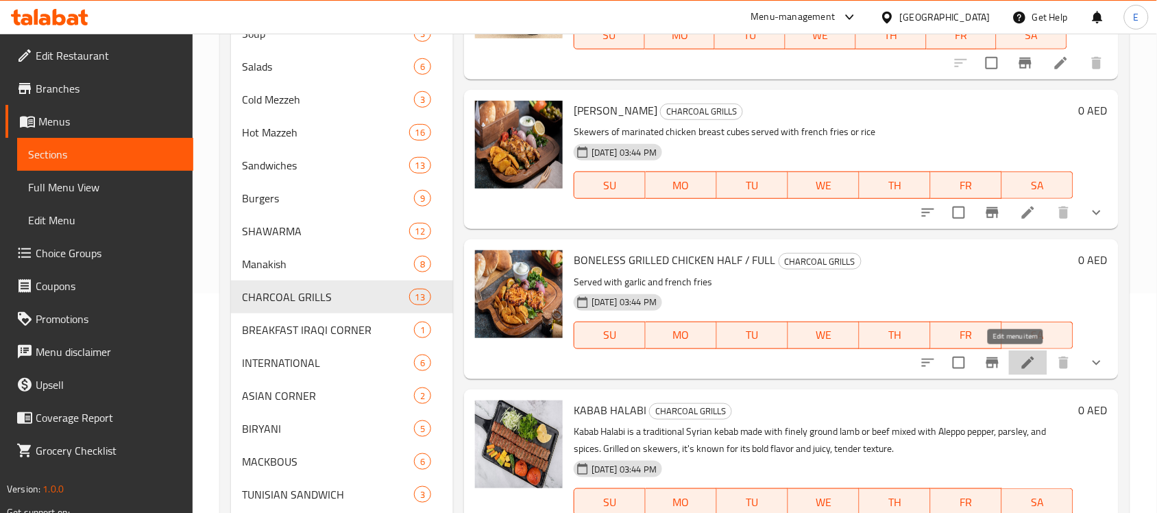
click at [1020, 367] on icon at bounding box center [1028, 362] width 16 height 16
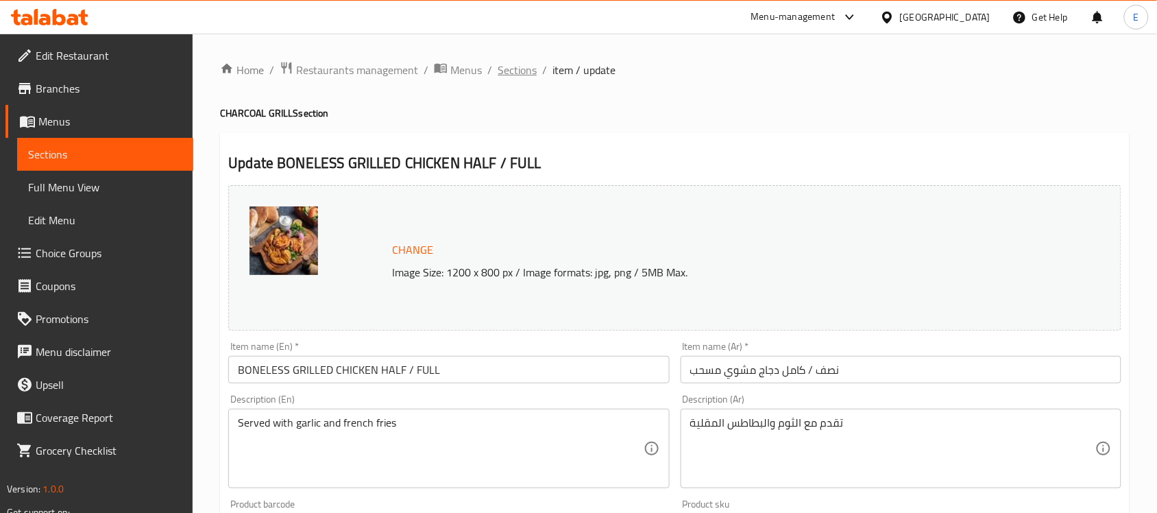
click at [507, 69] on span "Sections" at bounding box center [517, 70] width 39 height 16
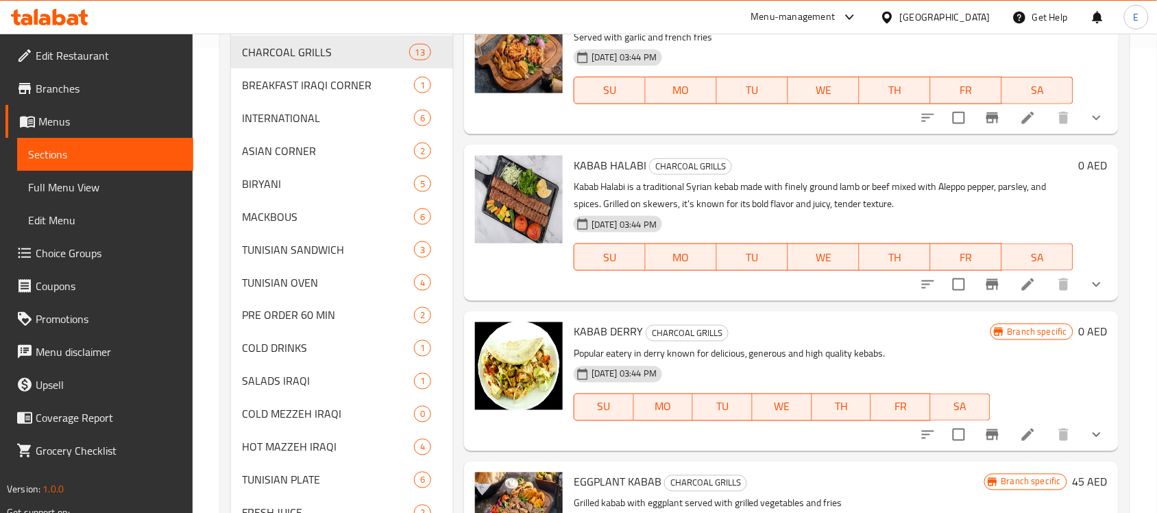
scroll to position [546, 0]
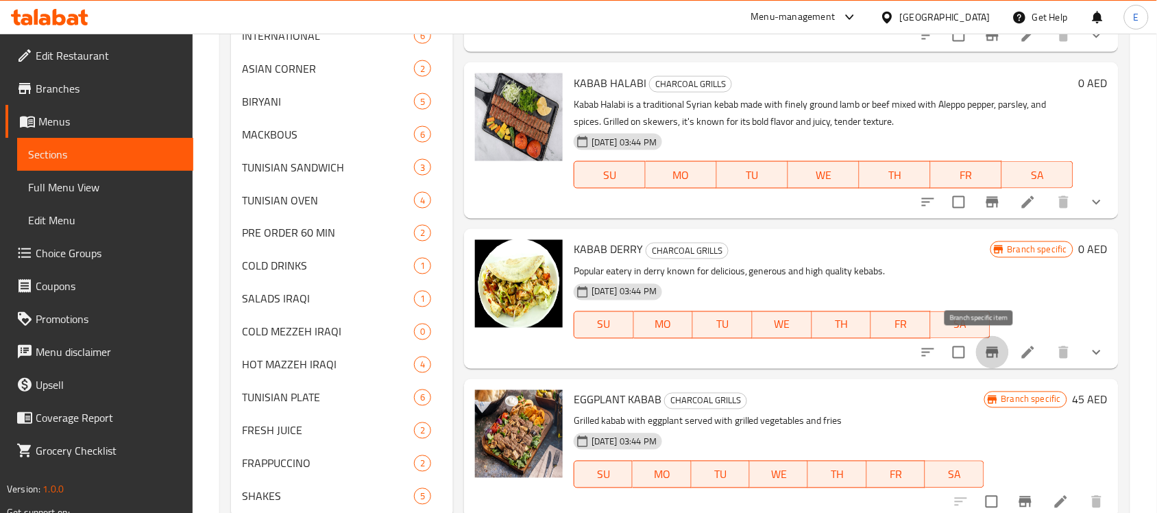
click at [986, 350] on icon "Branch-specific-item" at bounding box center [992, 352] width 12 height 11
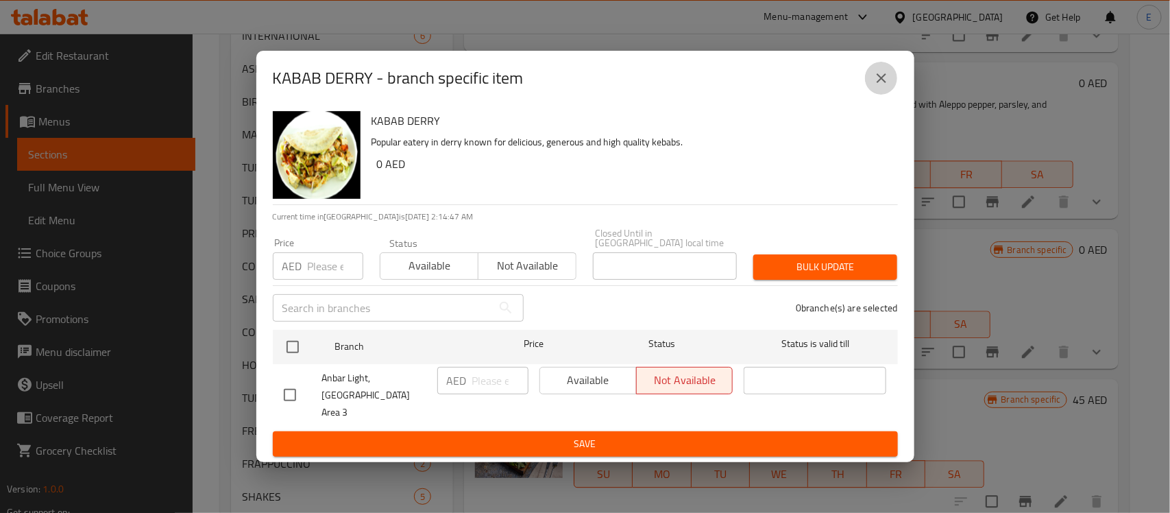
click at [875, 86] on icon "close" at bounding box center [881, 78] width 16 height 16
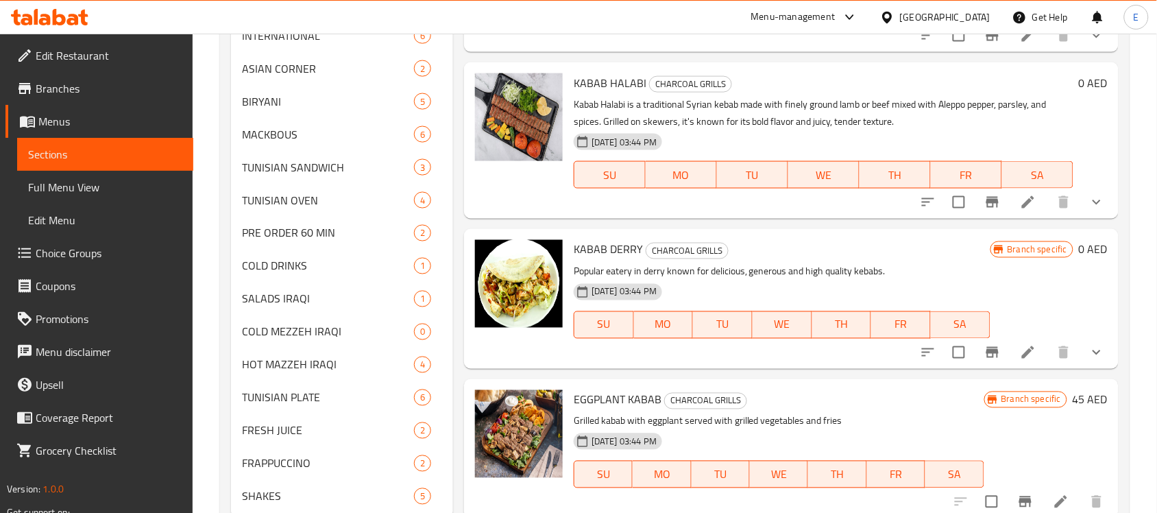
scroll to position [588, 0]
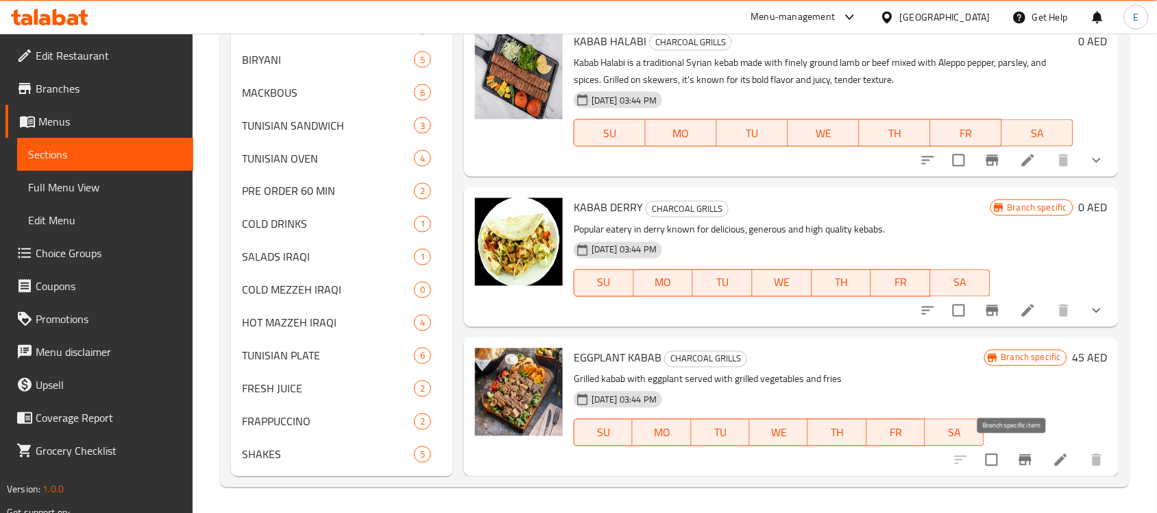
click at [1017, 453] on icon "Branch-specific-item" at bounding box center [1025, 460] width 16 height 16
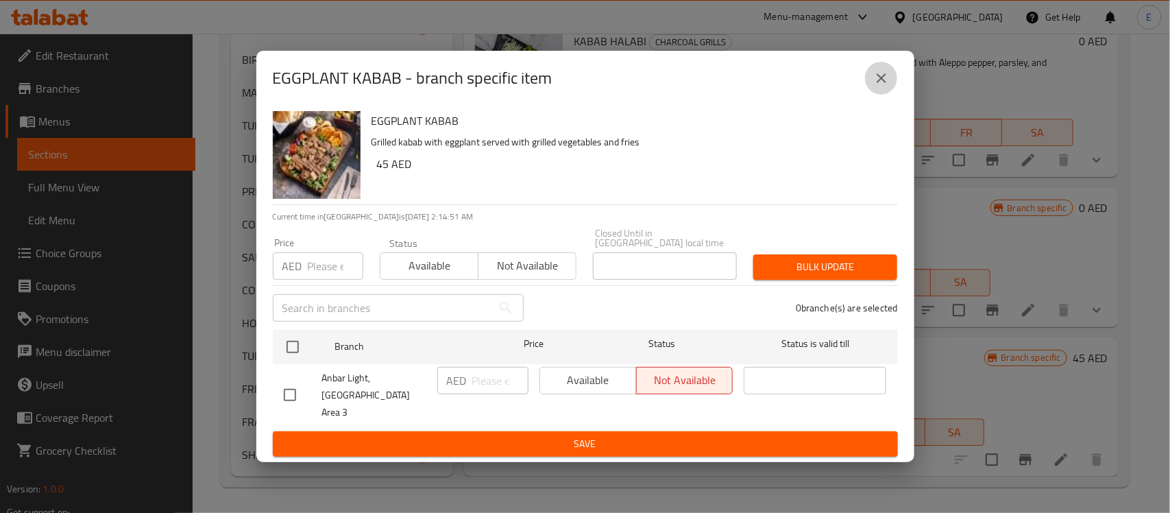
click at [878, 86] on icon "close" at bounding box center [881, 78] width 16 height 16
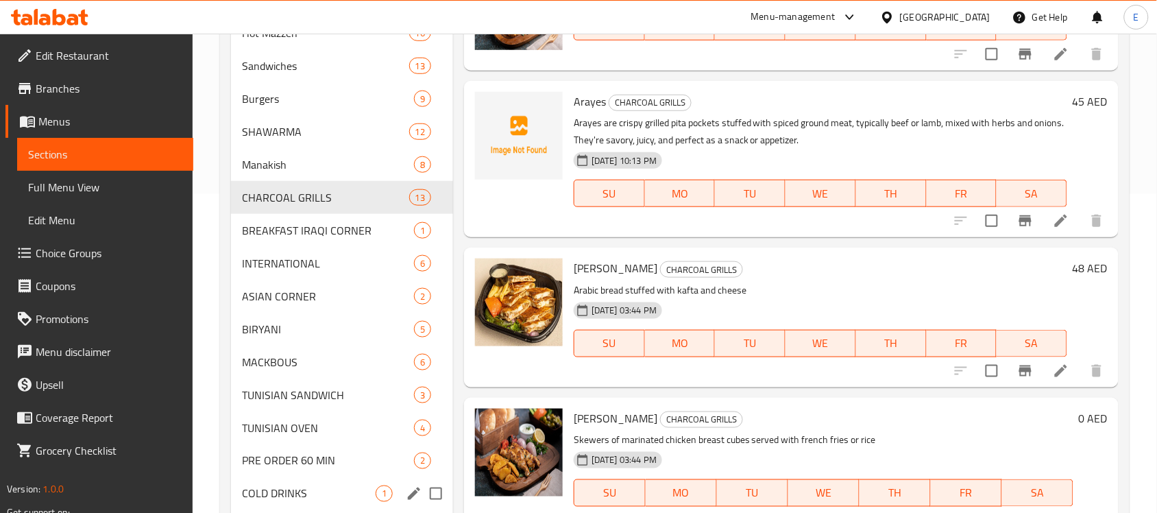
scroll to position [317, 0]
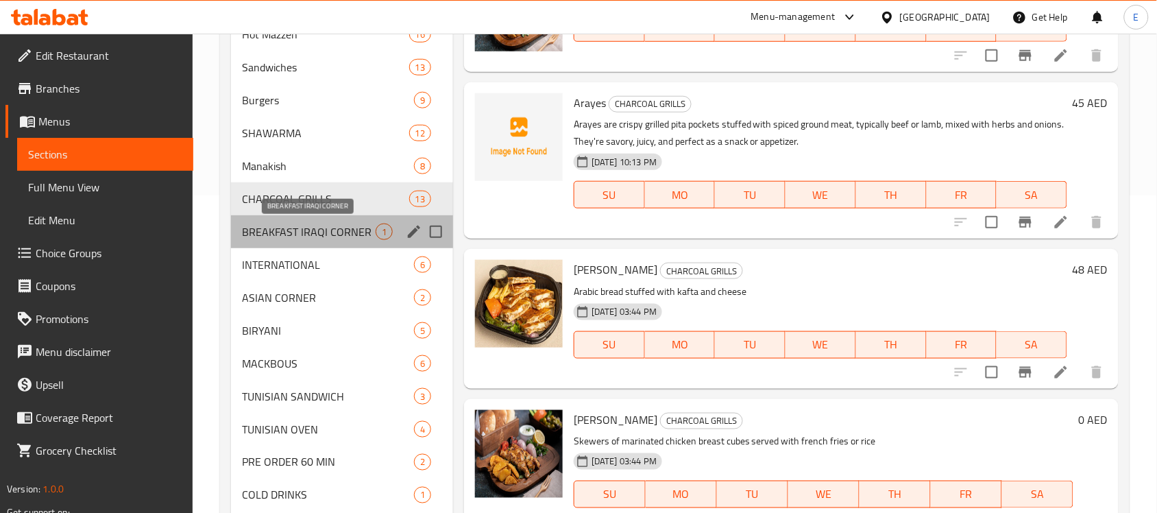
click at [357, 235] on span "BREAKFAST IRAQI CORNER" at bounding box center [309, 231] width 134 height 16
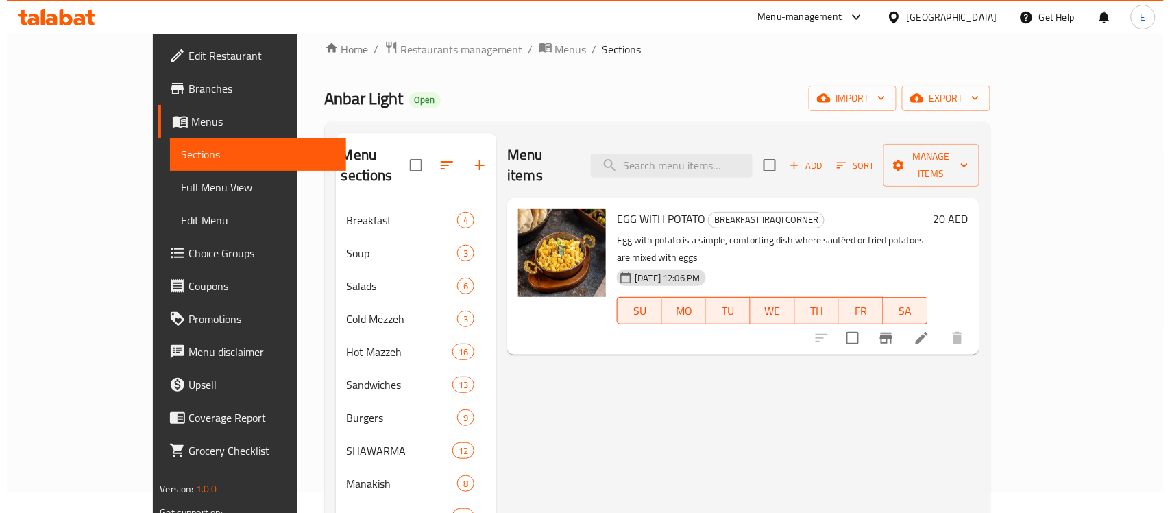
scroll to position [14, 0]
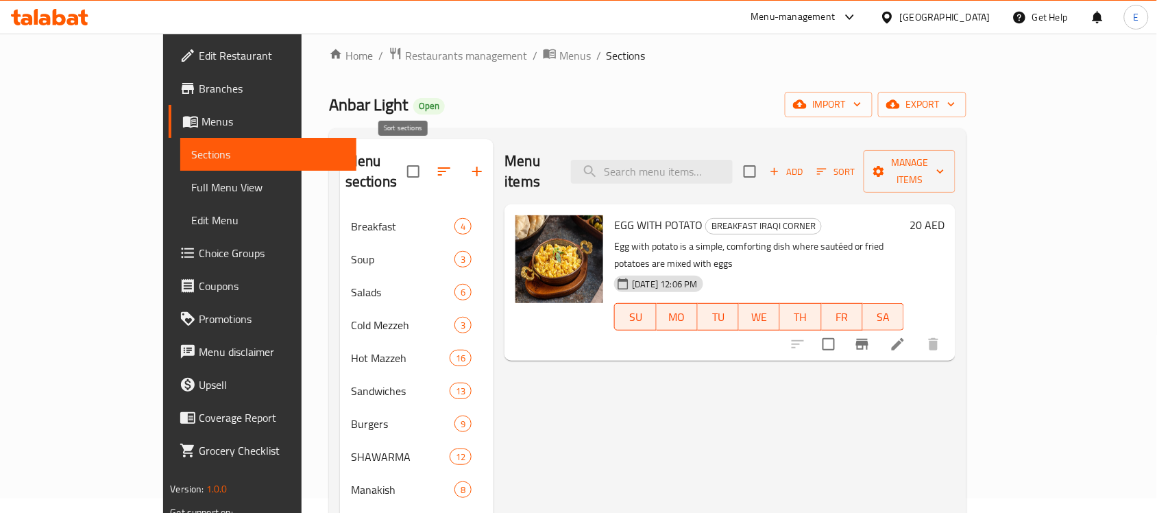
click at [436, 163] on icon "button" at bounding box center [444, 171] width 16 height 16
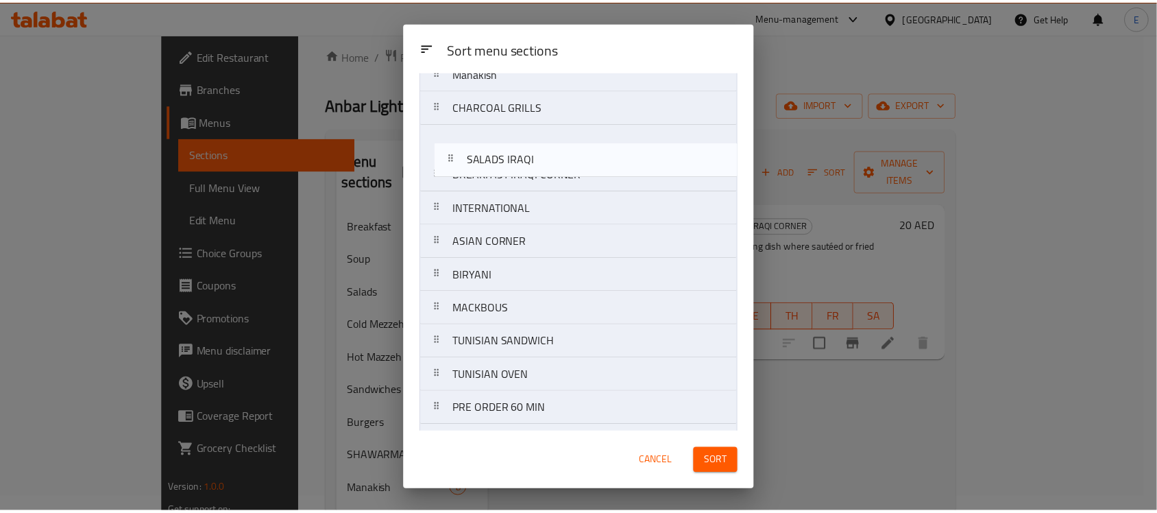
scroll to position [316, 0]
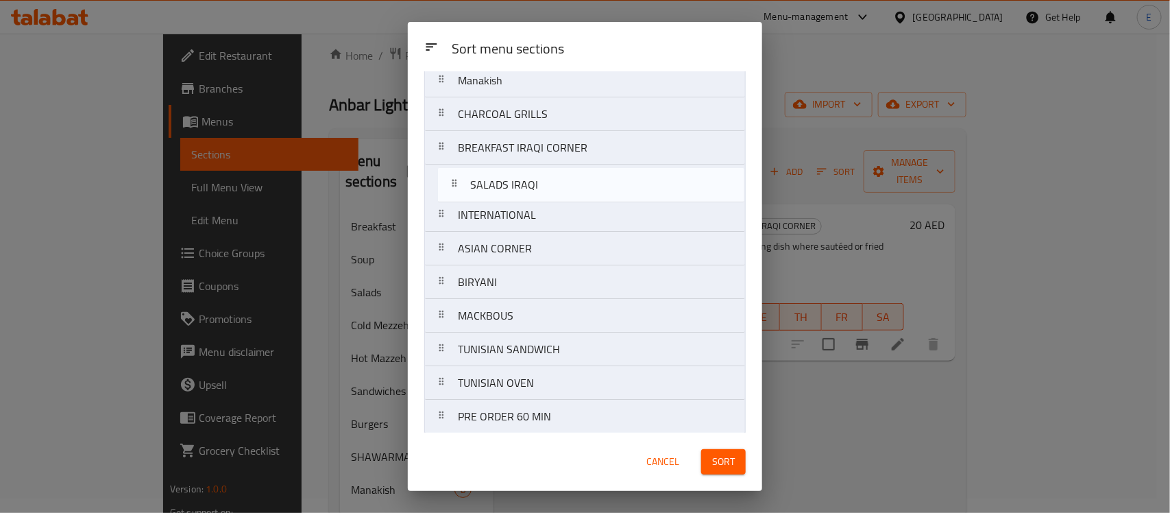
drag, startPoint x: 491, startPoint y: 391, endPoint x: 506, endPoint y: 175, distance: 216.5
click at [506, 175] on nav "Breakfast Soup Salads Cold Mezzeh Hot Mazzeh Sandwiches Burgers SHAWARMA Manaki…" at bounding box center [585, 231] width 322 height 875
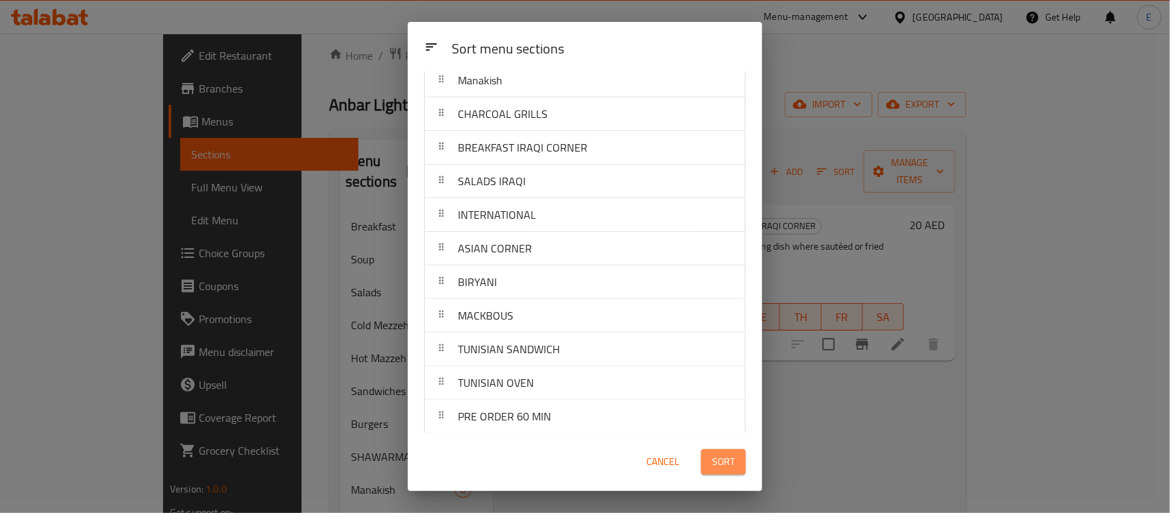
click at [715, 455] on span "Sort" at bounding box center [723, 461] width 23 height 17
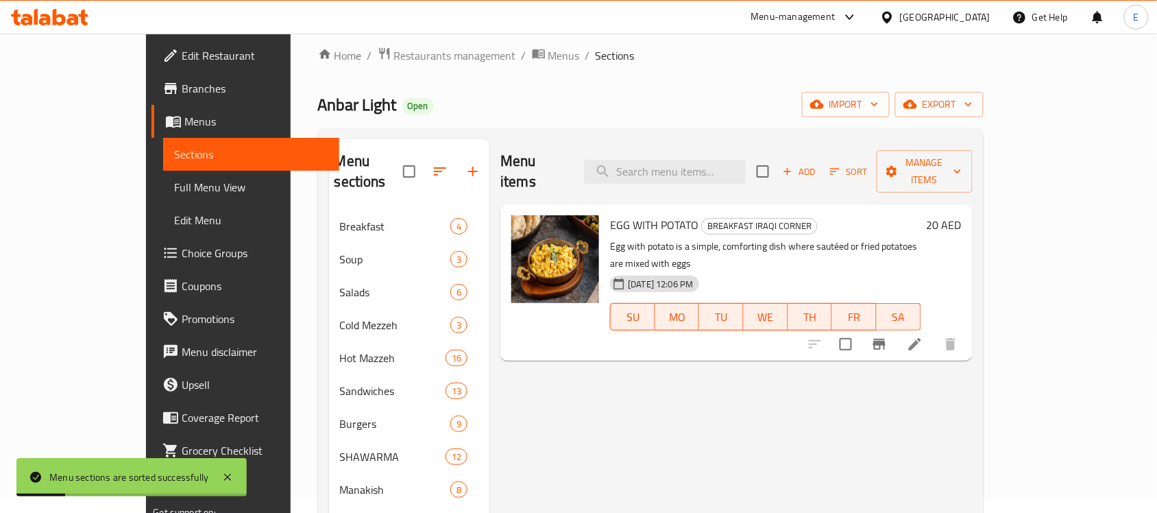
scroll to position [247, 0]
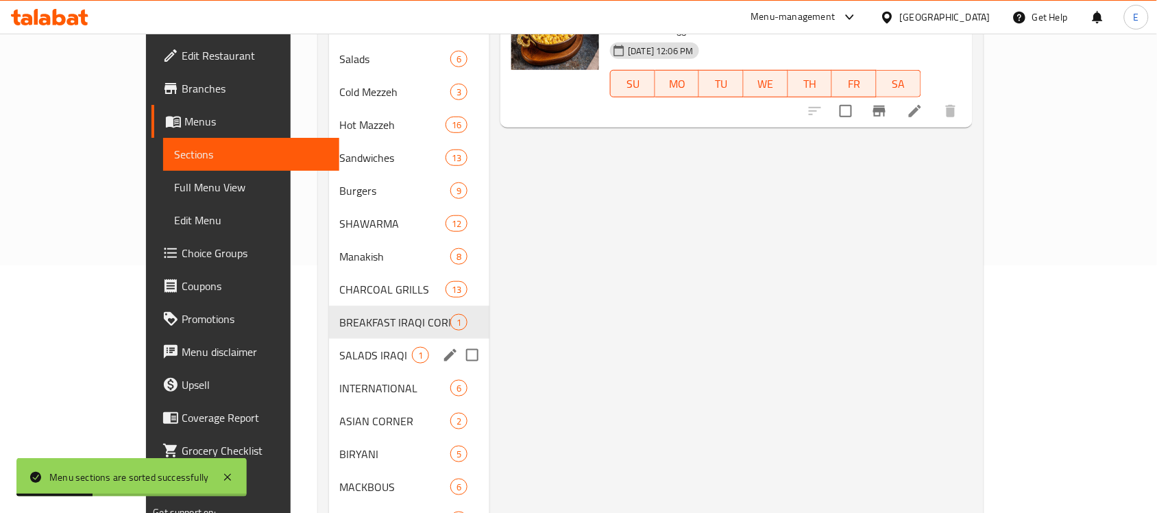
click at [329, 339] on div "SALADS IRAQI 1" at bounding box center [409, 355] width 161 height 33
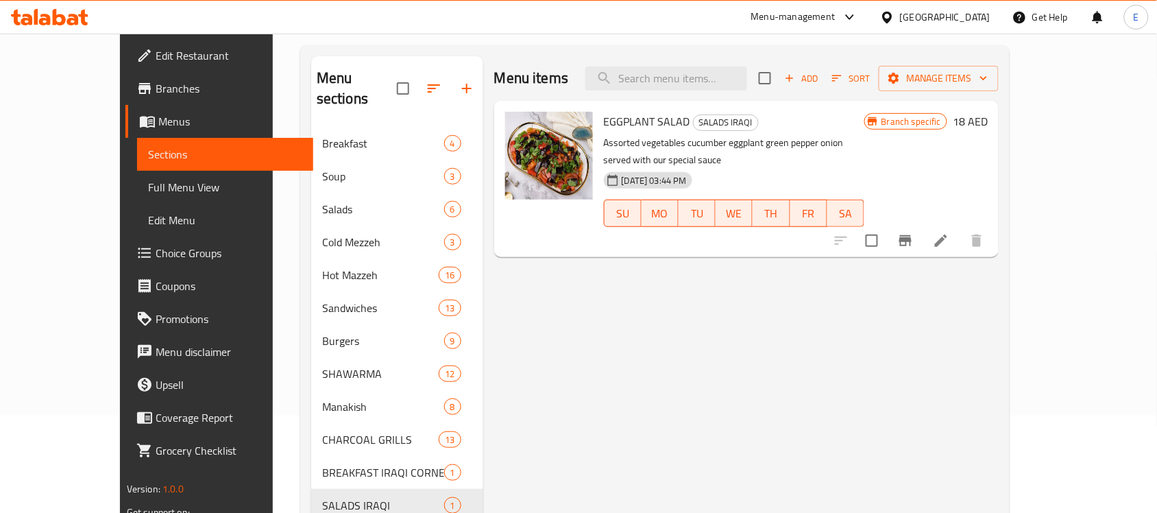
scroll to position [93, 0]
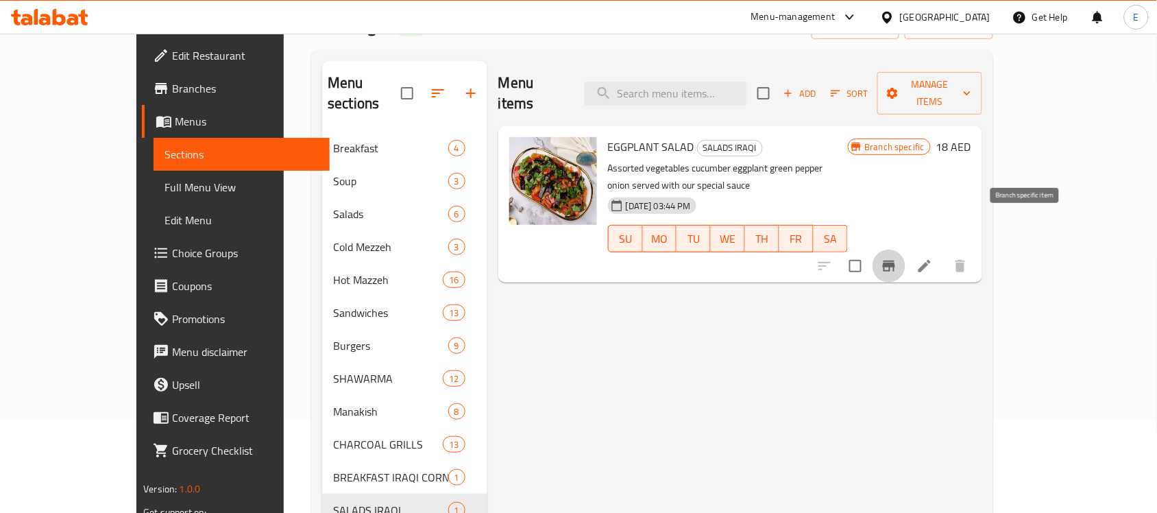
click at [897, 258] on icon "Branch-specific-item" at bounding box center [889, 266] width 16 height 16
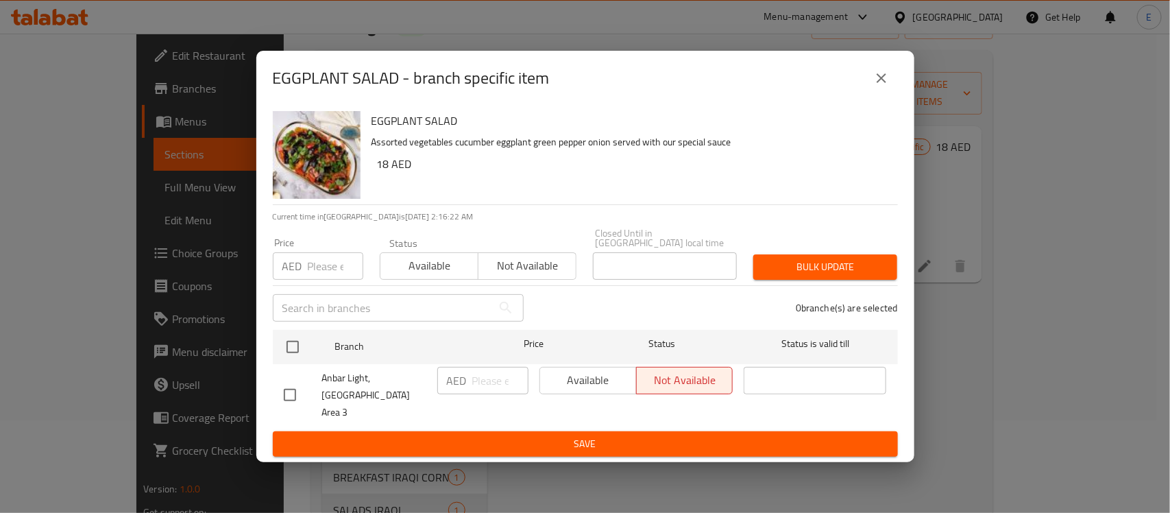
click at [876, 86] on icon "close" at bounding box center [881, 78] width 16 height 16
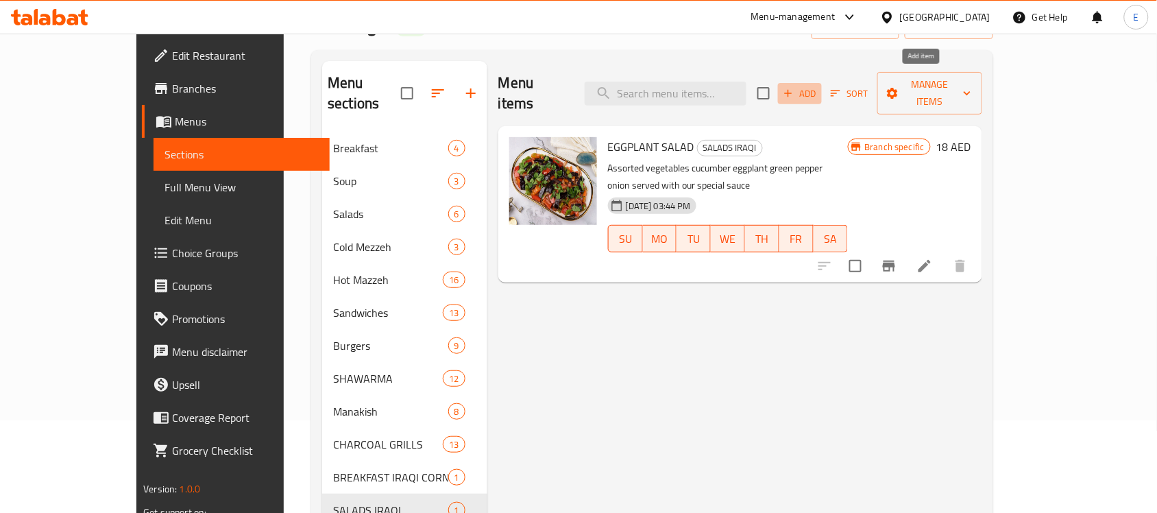
click at [819, 86] on span "Add" at bounding box center [800, 94] width 37 height 16
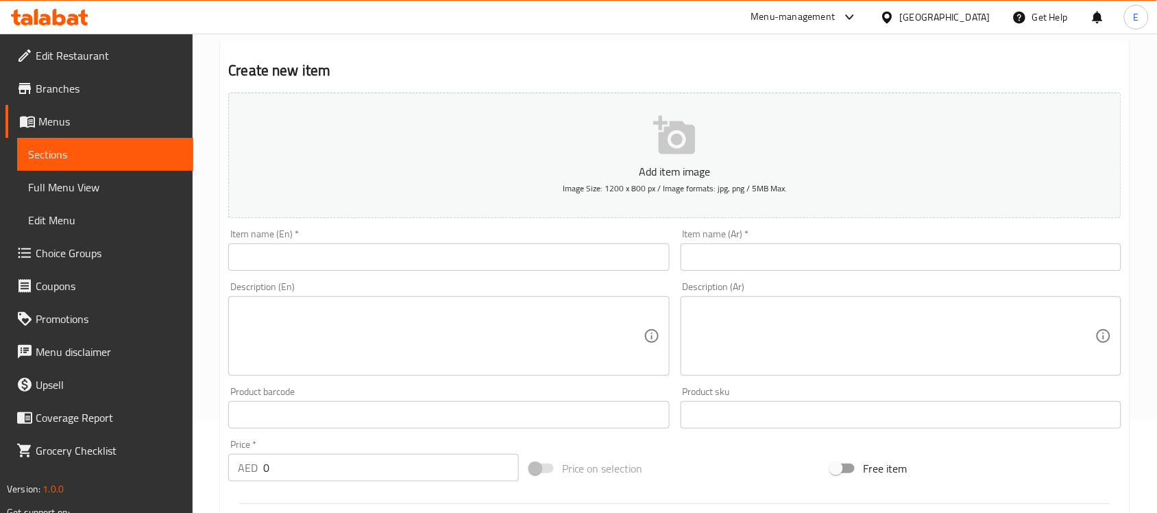
click at [528, 248] on input "text" at bounding box center [448, 256] width 441 height 27
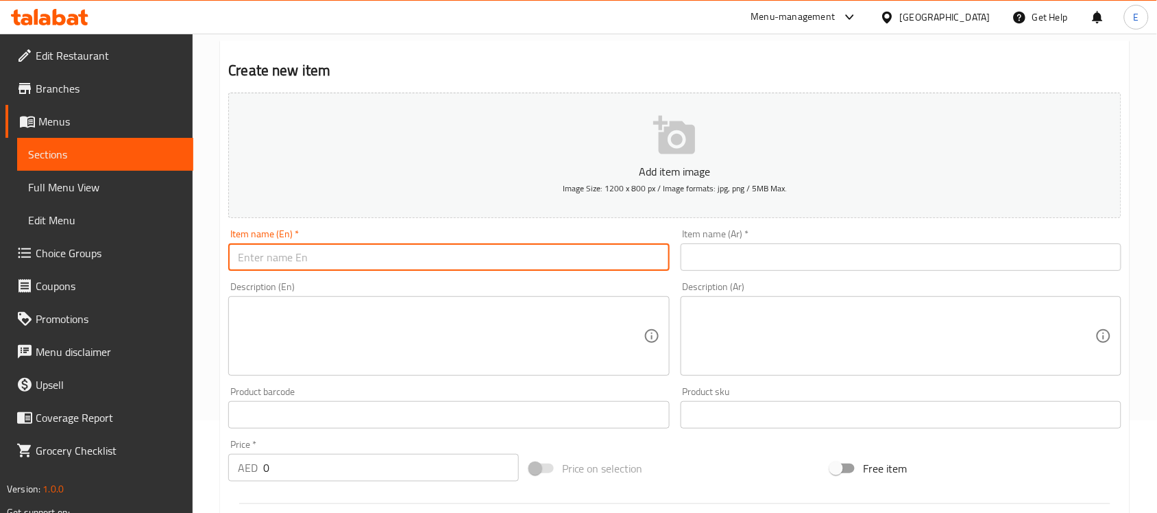
type input "ٍ"
type input "Soft Salad"
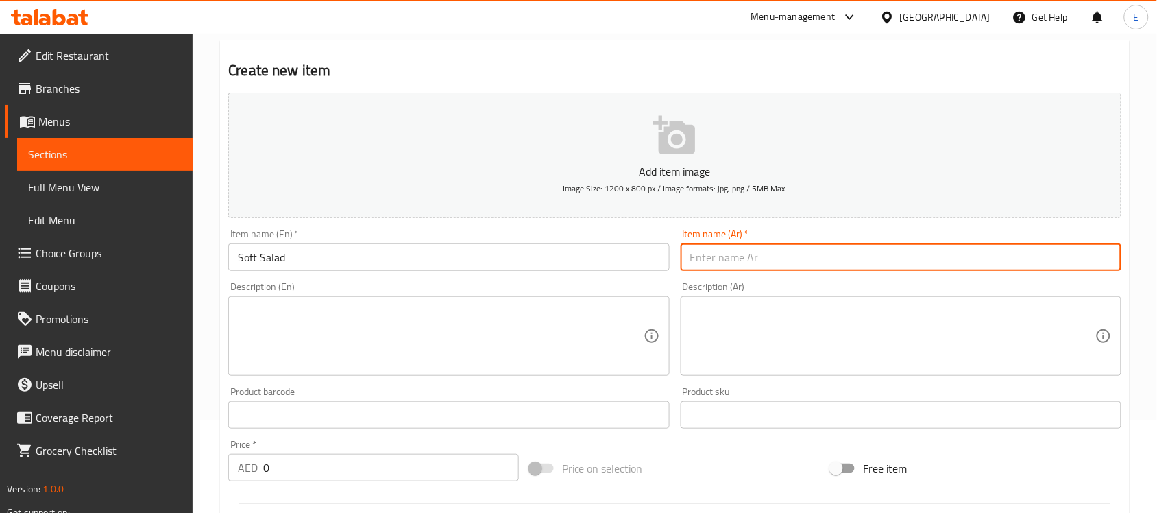
click at [725, 265] on input "text" at bounding box center [901, 256] width 441 height 27
type input "س"
type input "سلطة سوفت"
paste textarea "Soft Salad is a fresh, light mix of tender vegetables like cucumbers, tomatoes,…"
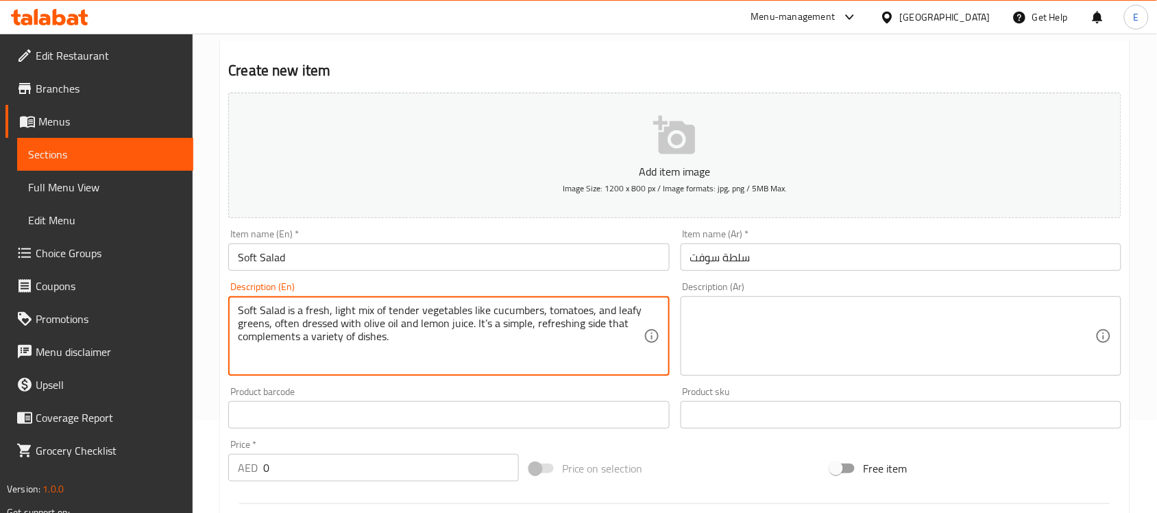
type textarea "Soft Salad is a fresh, light mix of tender vegetables like cucumbers, tomatoes,…"
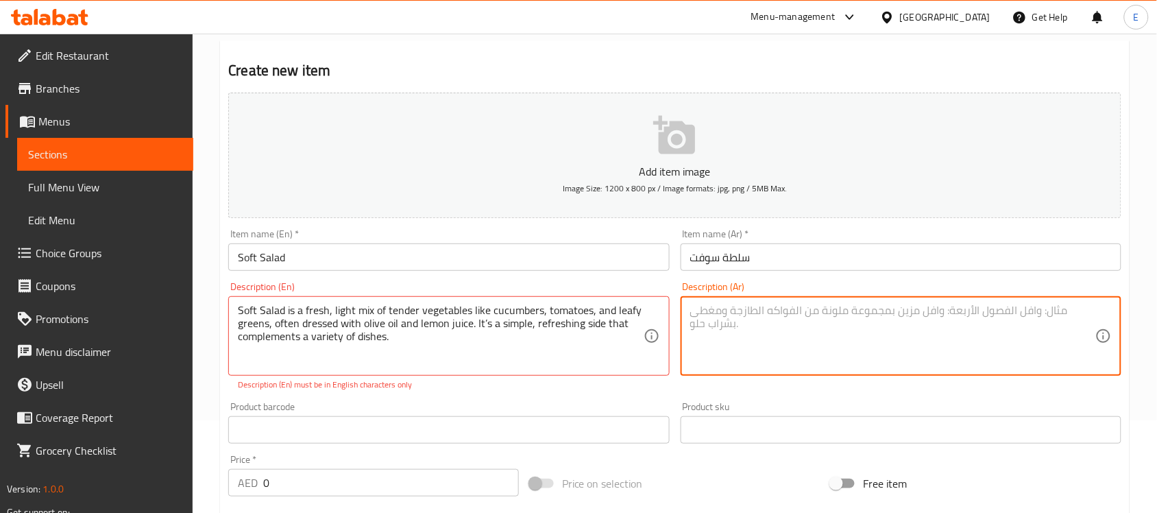
click at [745, 312] on textarea at bounding box center [892, 336] width 405 height 65
paste textarea "السلطة الطرية مزيجٌ طازجٌ وخفيفٌ من الخضراوات الطرية كالخيار والطماطم والخضراوا…"
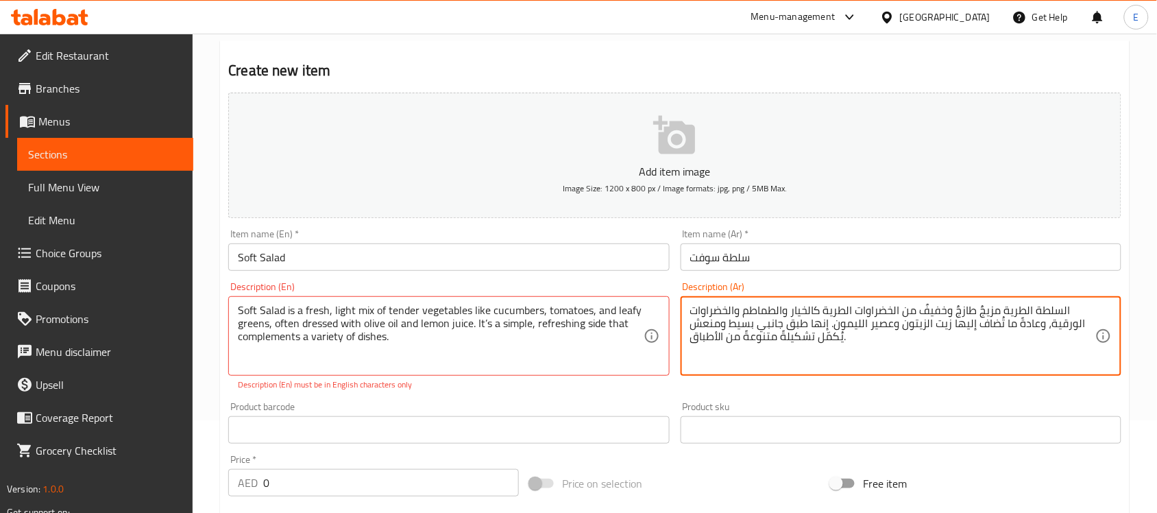
type textarea "السلطة الطرية مزيجٌ طازجٌ وخفيفٌ من الخضراوات الطرية كالخيار والطماطم والخضراوا…"
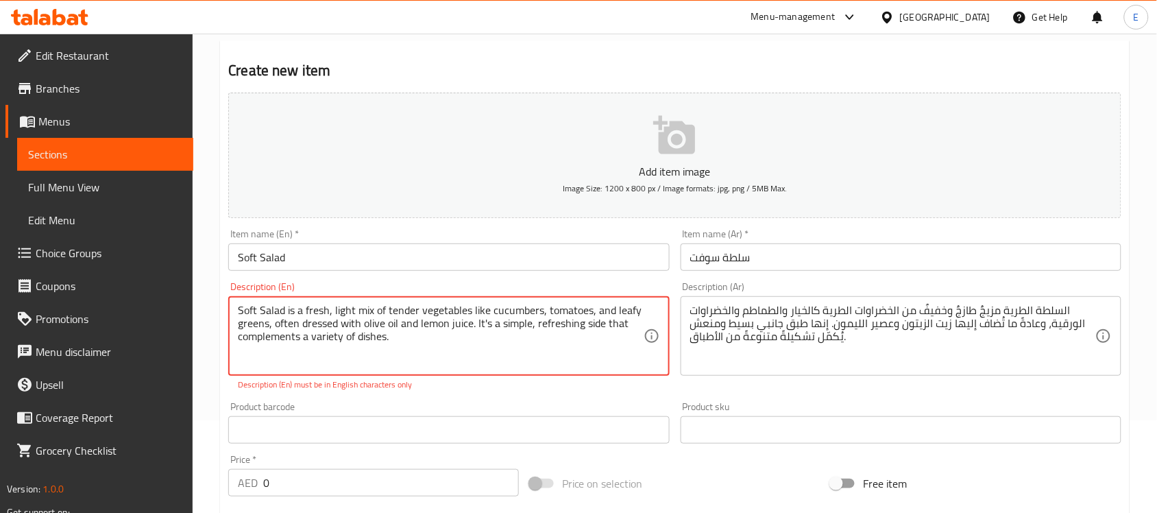
type textarea "Soft Salad is a fresh, light mix of tender vegetables like cucumbers, tomatoes,…"
click at [505, 393] on div "Add item image Image Size: 1200 x 800 px / Image formats: jpg, png / 5MB Max. I…" at bounding box center [675, 390] width 904 height 606
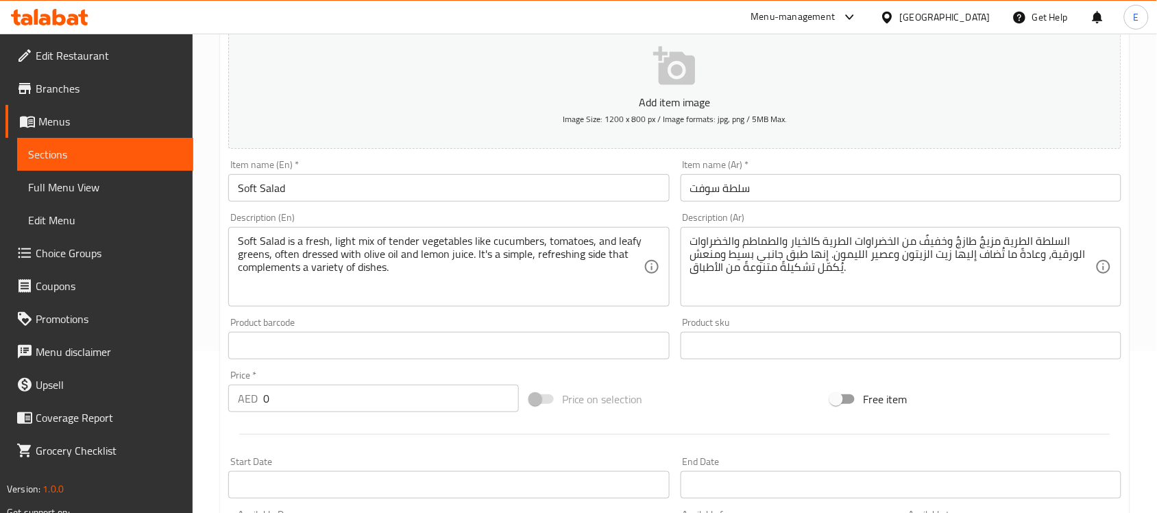
scroll to position [165, 0]
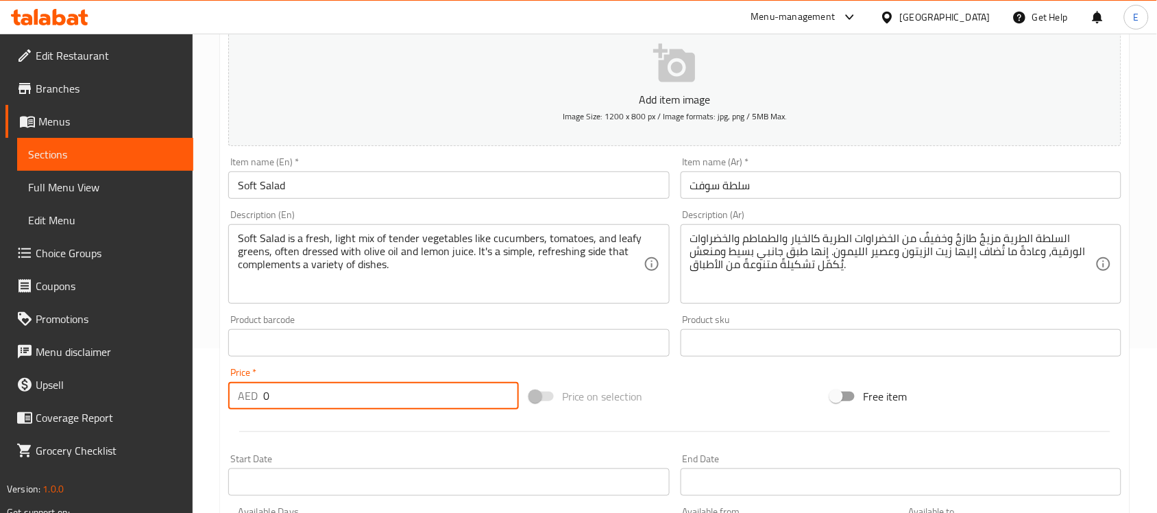
drag, startPoint x: 311, startPoint y: 405, endPoint x: 169, endPoint y: 383, distance: 143.7
click at [169, 383] on div "Edit Restaurant Branches Menus Sections Full Menu View Edit Menu Choice Groups …" at bounding box center [578, 336] width 1157 height 935
type input "15"
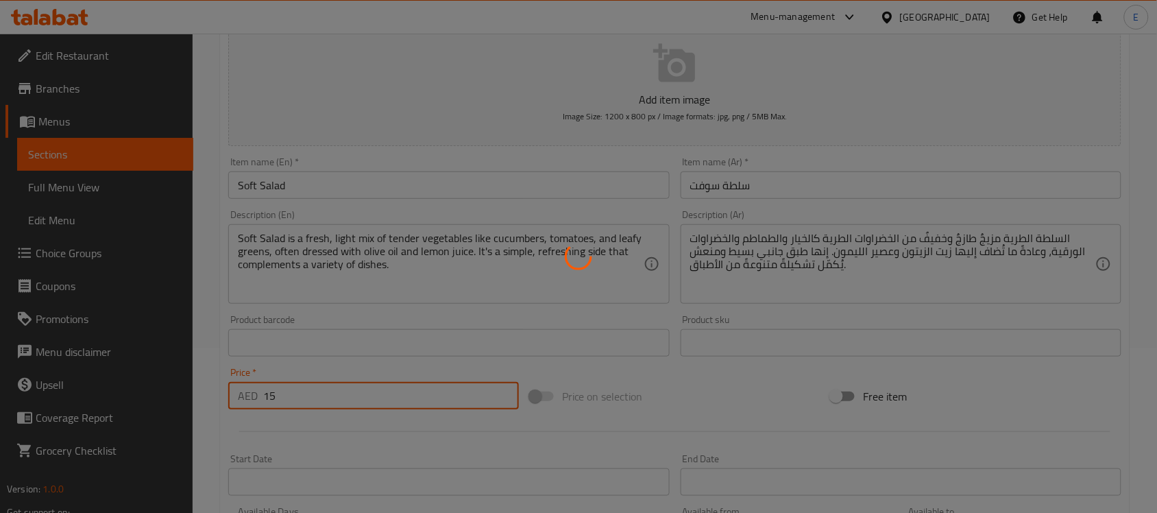
type input "0"
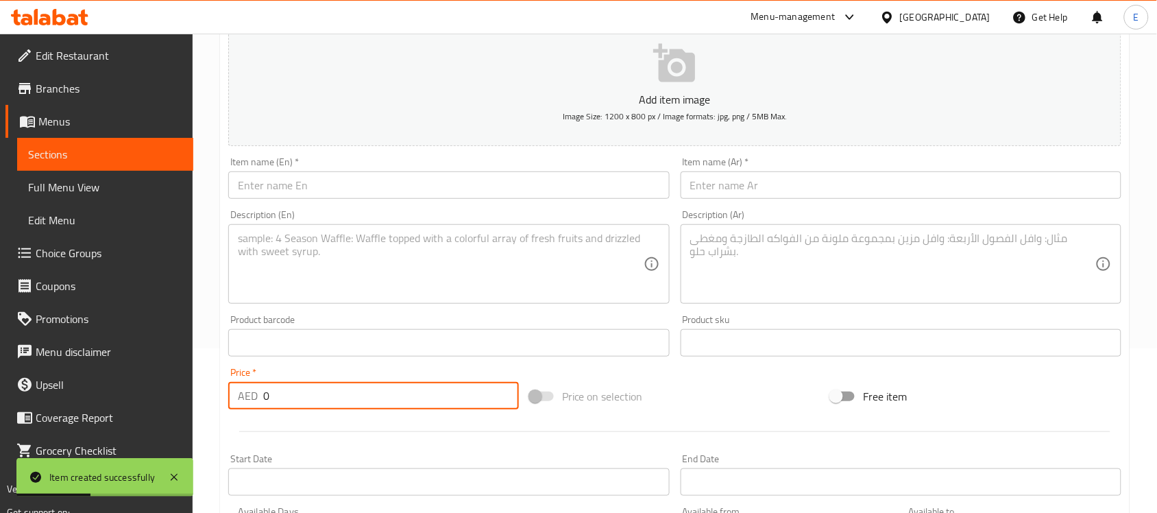
scroll to position [0, 0]
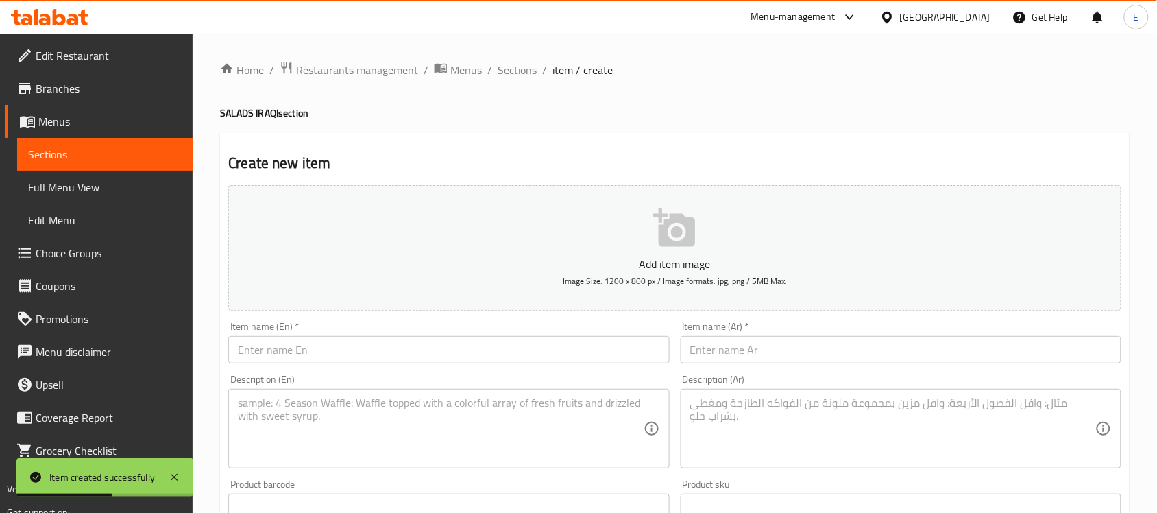
click at [515, 65] on span "Sections" at bounding box center [517, 70] width 39 height 16
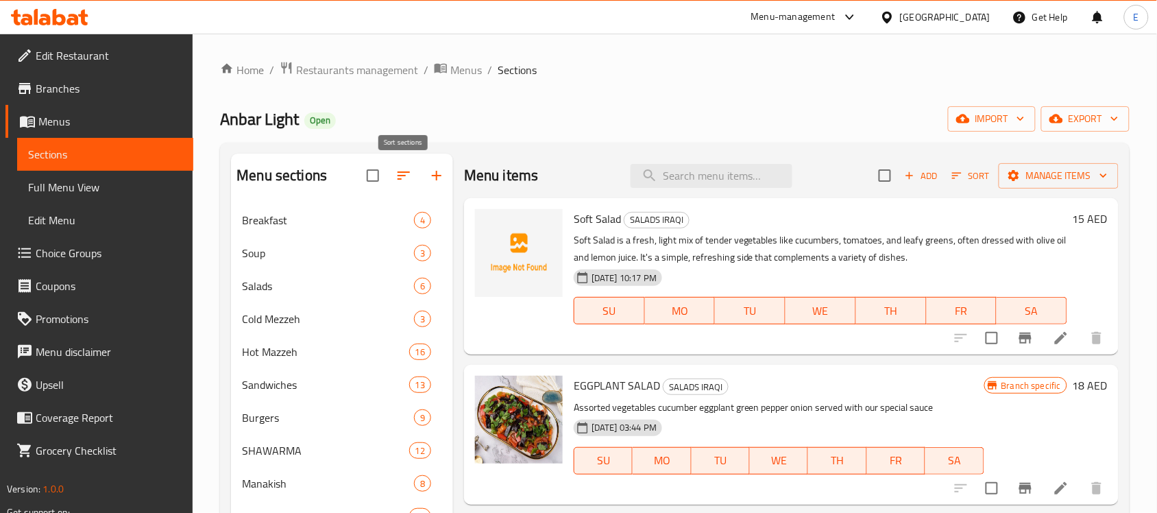
click at [407, 176] on icon "button" at bounding box center [404, 175] width 16 height 16
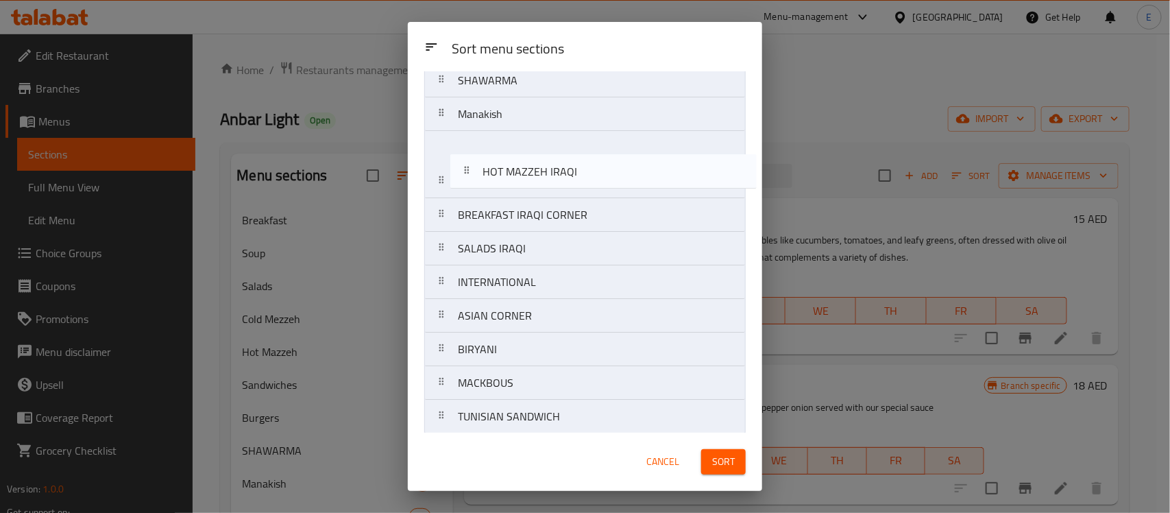
scroll to position [272, 0]
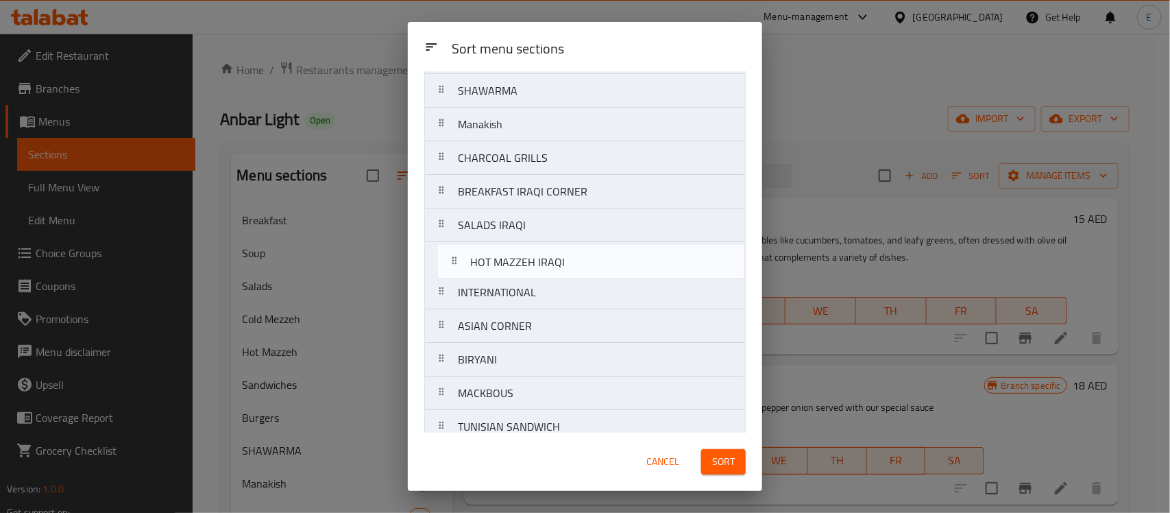
drag, startPoint x: 535, startPoint y: 326, endPoint x: 546, endPoint y: 259, distance: 67.5
click at [546, 259] on nav "Breakfast Soup Salads Cold Mezzeh Hot Mazzeh Sandwiches Burgers SHAWARMA Manaki…" at bounding box center [585, 275] width 322 height 875
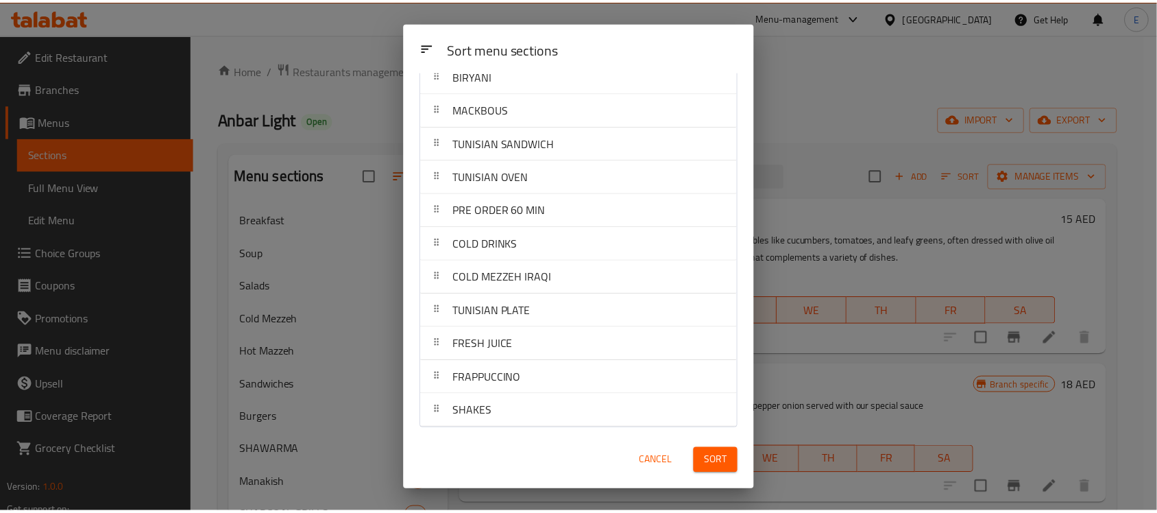
scroll to position [561, 0]
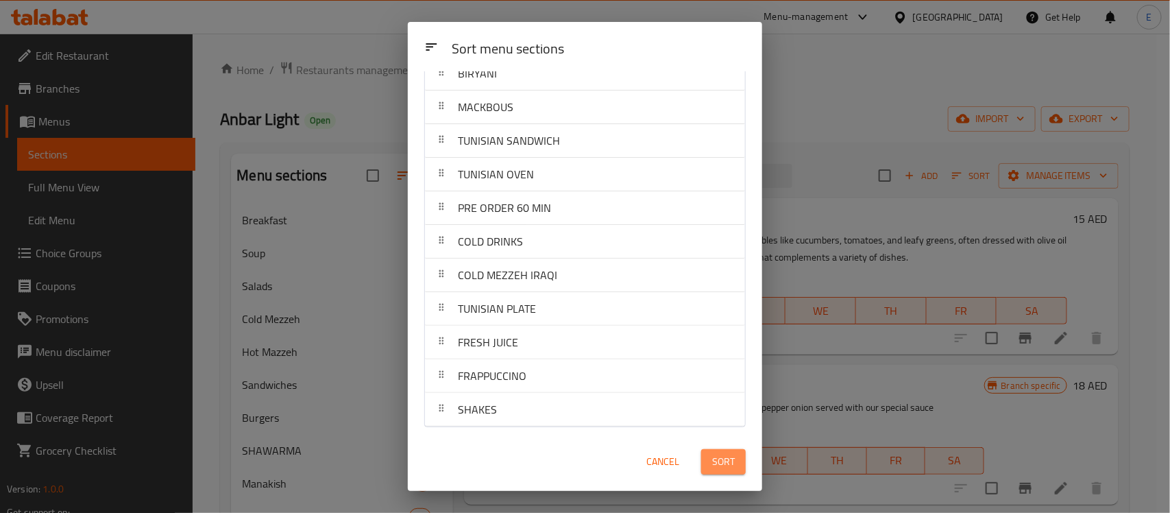
click at [738, 457] on button "Sort" at bounding box center [723, 461] width 45 height 25
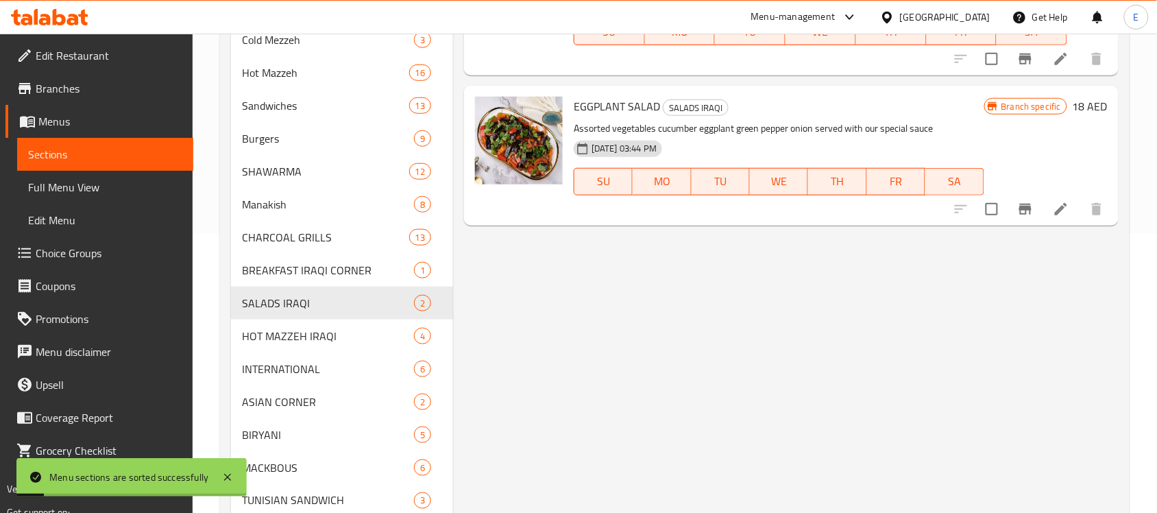
scroll to position [302, 0]
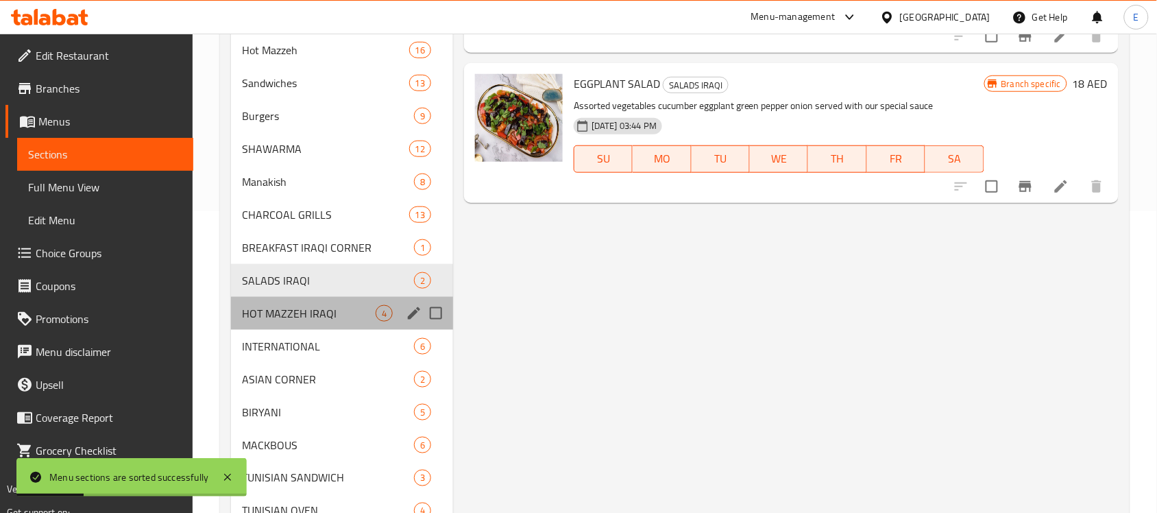
click at [334, 299] on div "HOT MAZZEH IRAQI 4" at bounding box center [342, 313] width 222 height 33
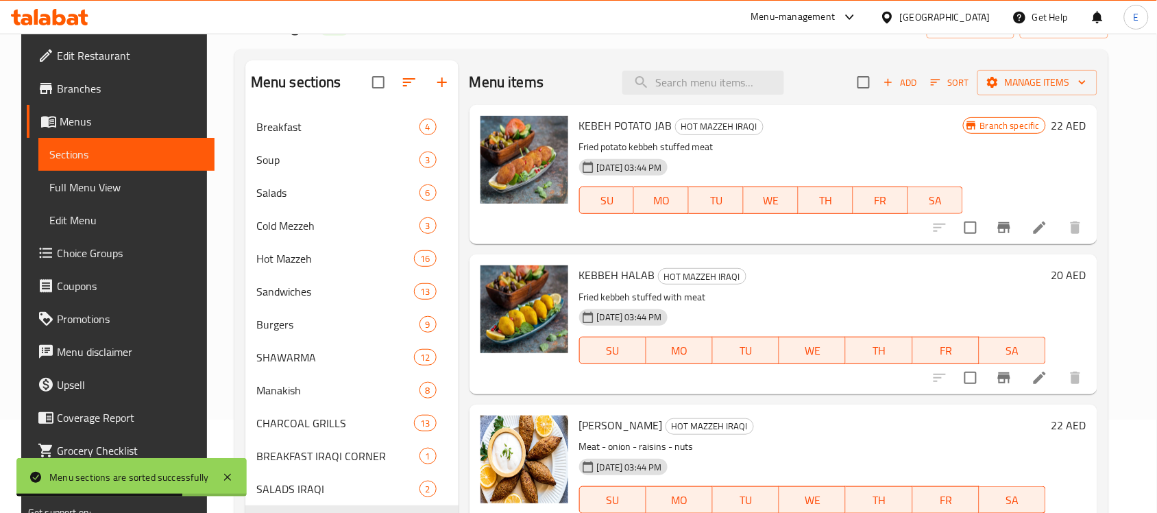
scroll to position [91, 0]
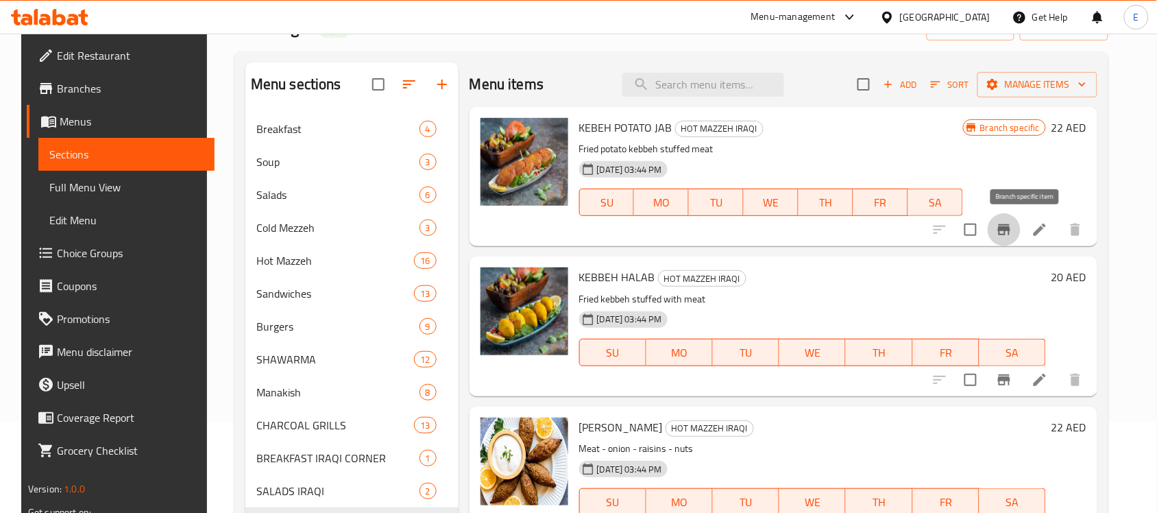
click at [1013, 221] on icon "Branch-specific-item" at bounding box center [1004, 229] width 16 height 16
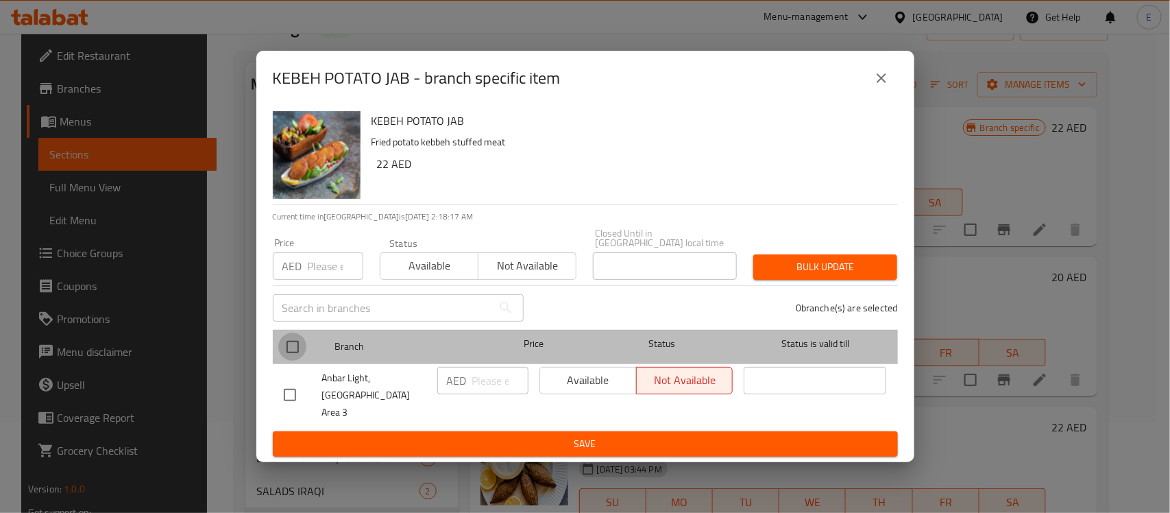
click at [293, 360] on input "checkbox" at bounding box center [292, 346] width 29 height 29
checkbox input "true"
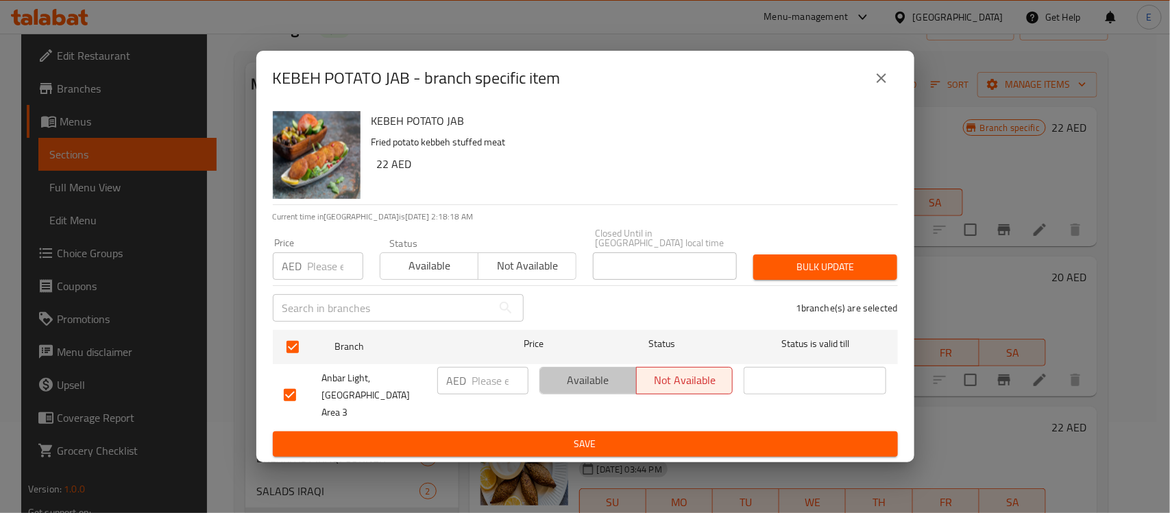
click at [600, 389] on span "Available" at bounding box center [589, 380] width 86 height 20
click at [587, 426] on form "Branch Price Status Status is valid till Anbar Light, [GEOGRAPHIC_DATA] Area 3 …" at bounding box center [585, 390] width 625 height 133
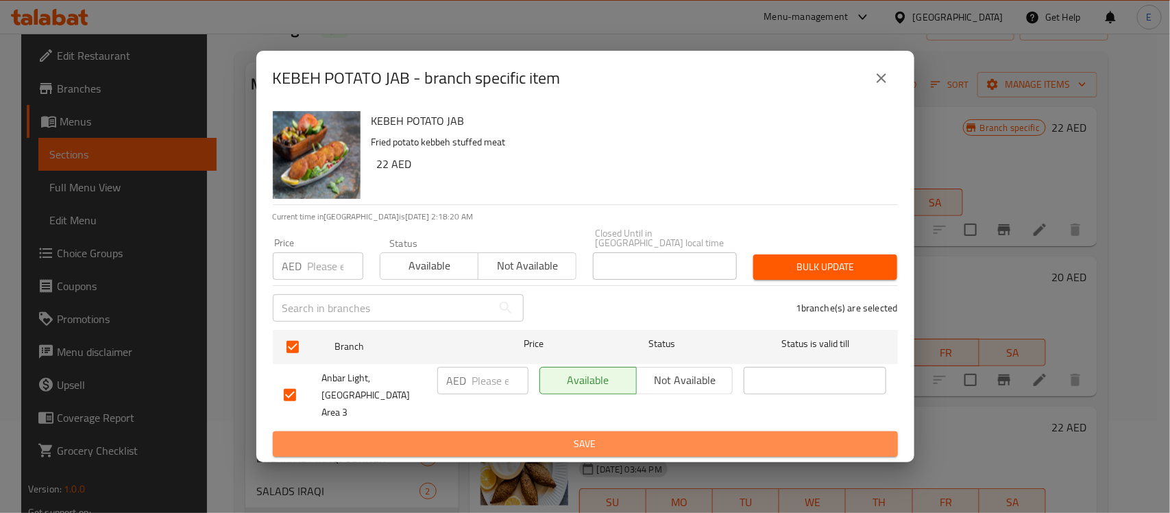
click at [587, 431] on button "Save" at bounding box center [585, 443] width 625 height 25
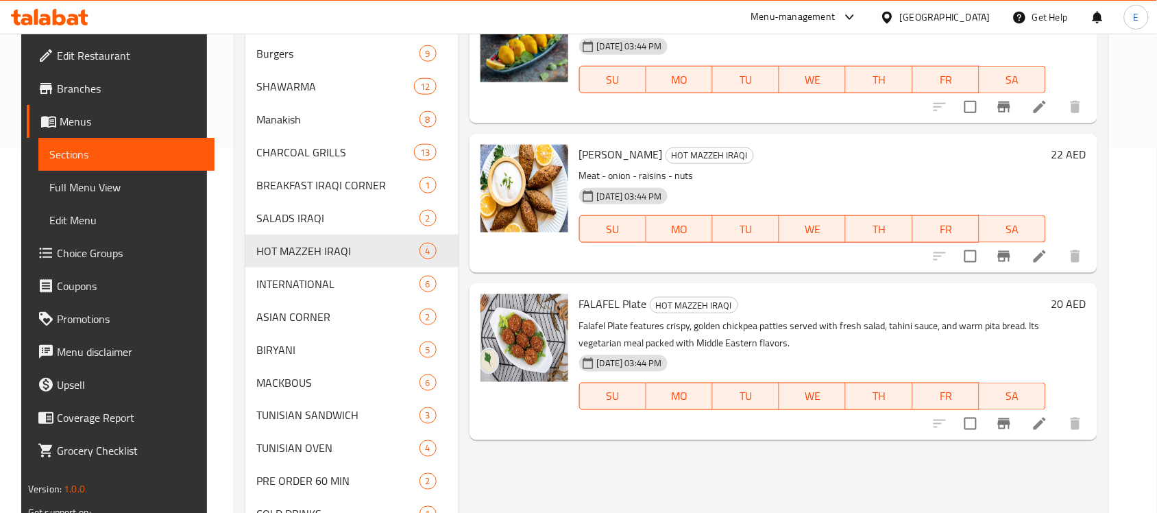
scroll to position [0, 0]
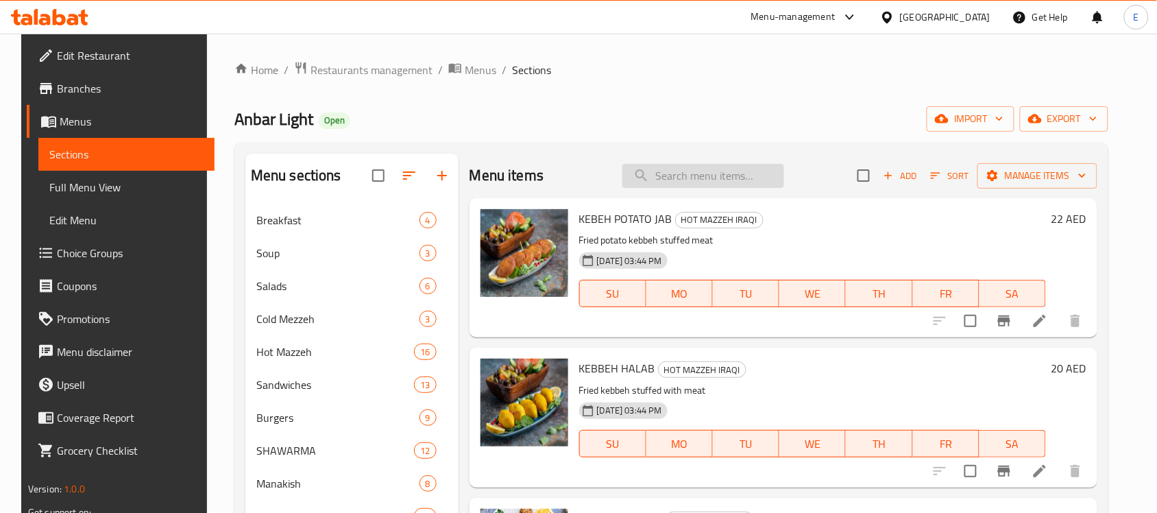
paste input "KABAB IRAQI"
click at [700, 183] on input "KABAB IRAQI" at bounding box center [703, 176] width 162 height 24
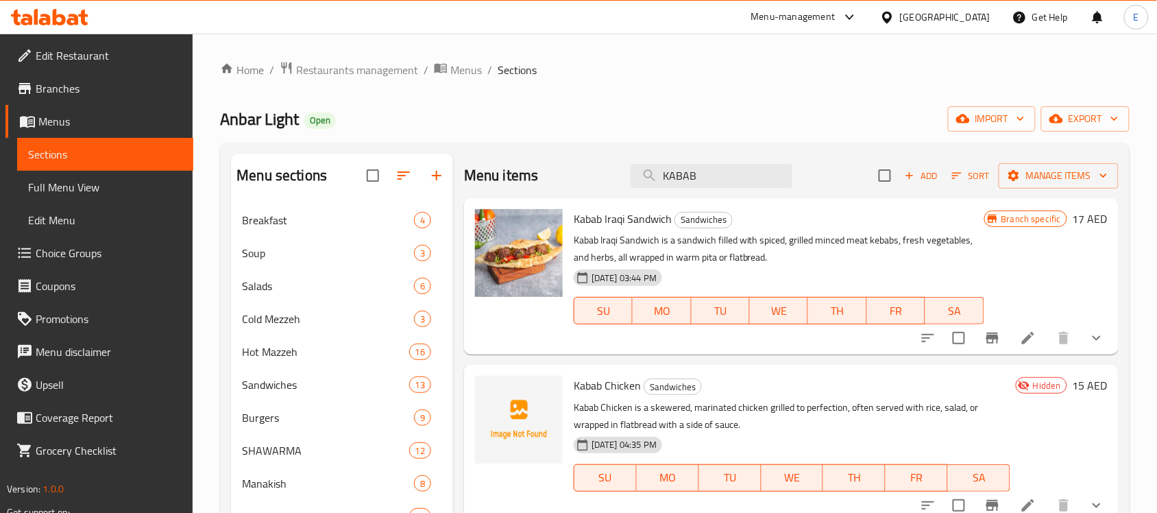
paste input "[DEMOGRAPHIC_DATA]"
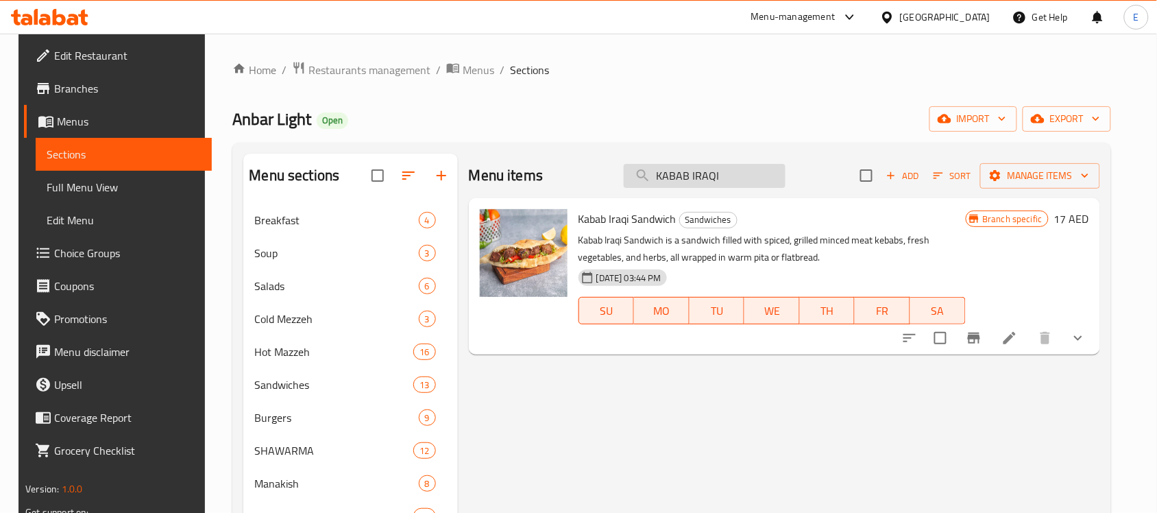
click at [699, 177] on input "KABAB IRAQI" at bounding box center [705, 176] width 162 height 24
paste input "[PERSON_NAME] (IRAQI)"
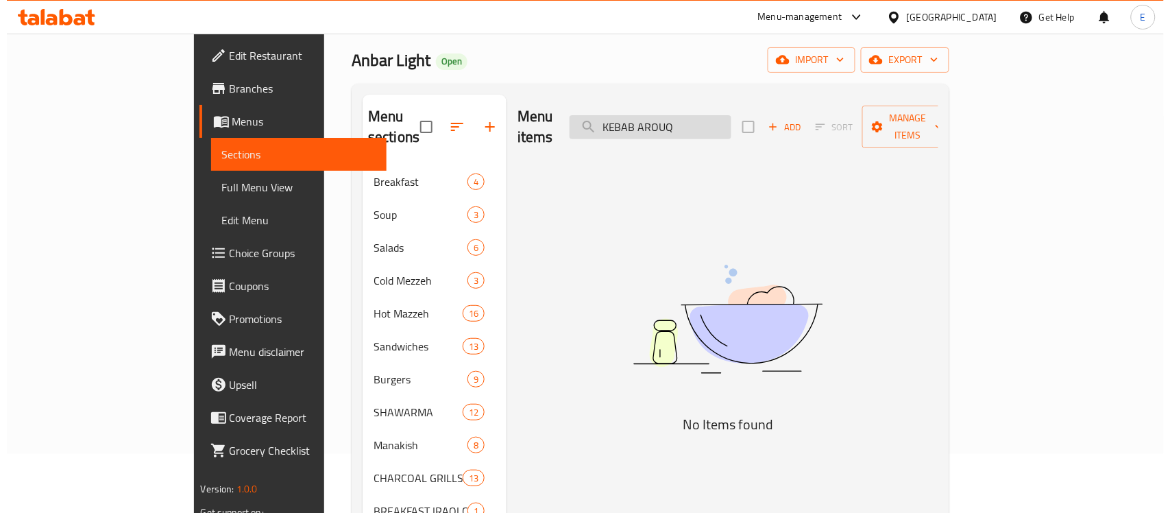
scroll to position [69, 0]
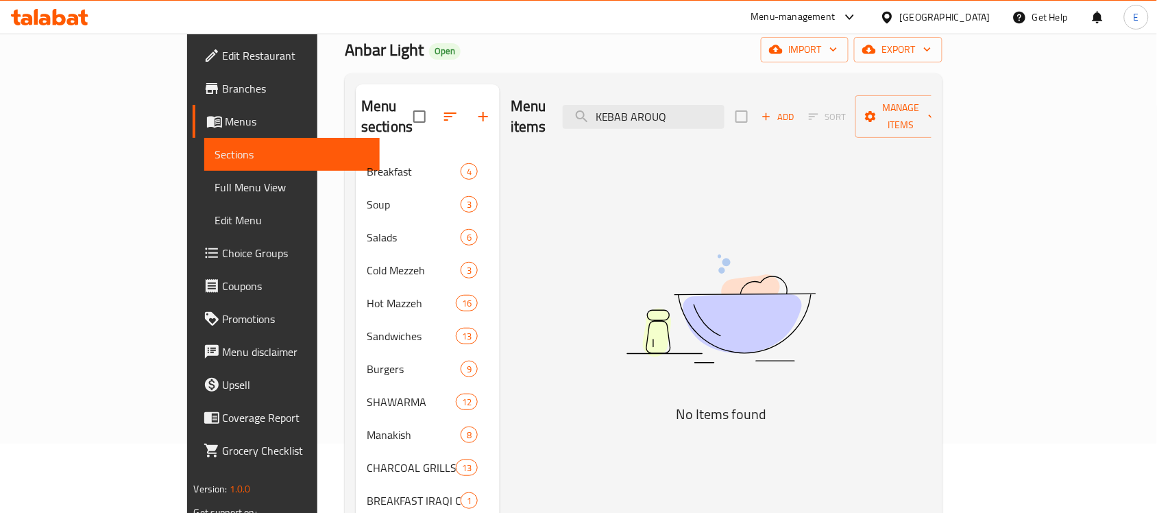
type input "KEBAB AROUQ"
click at [475, 110] on icon "button" at bounding box center [483, 116] width 16 height 16
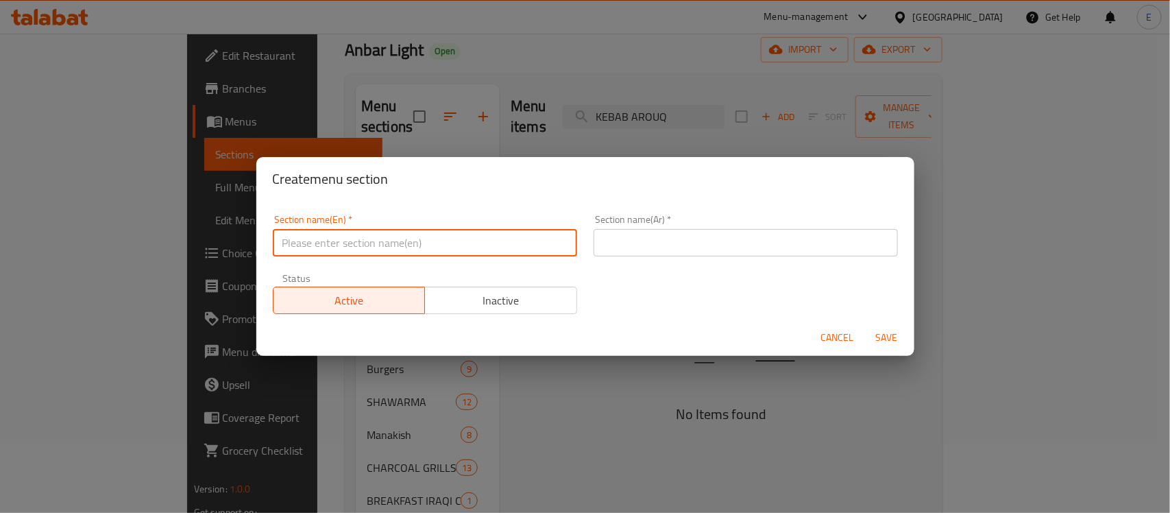
click at [481, 247] on input "text" at bounding box center [425, 242] width 304 height 27
type input "Iraqi Dish"
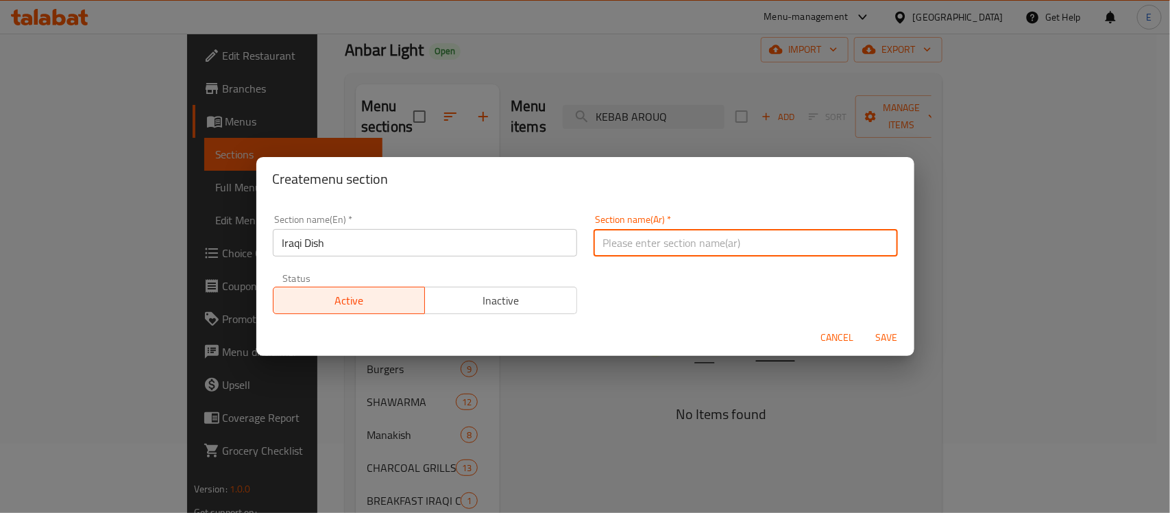
click at [642, 250] on input "text" at bounding box center [746, 242] width 304 height 27
type input "طبق عراقي"
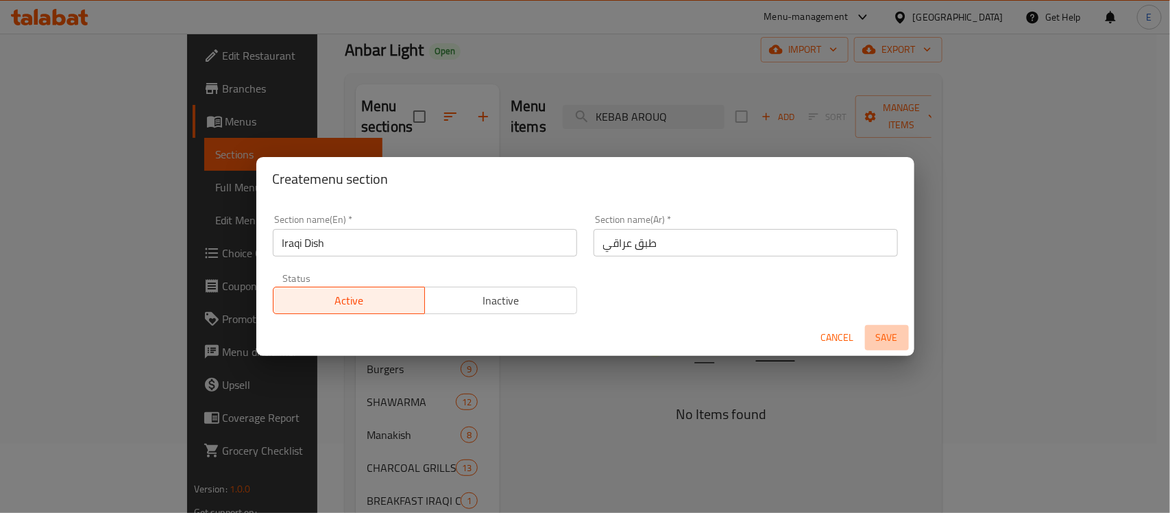
click at [874, 335] on span "Save" at bounding box center [887, 337] width 33 height 17
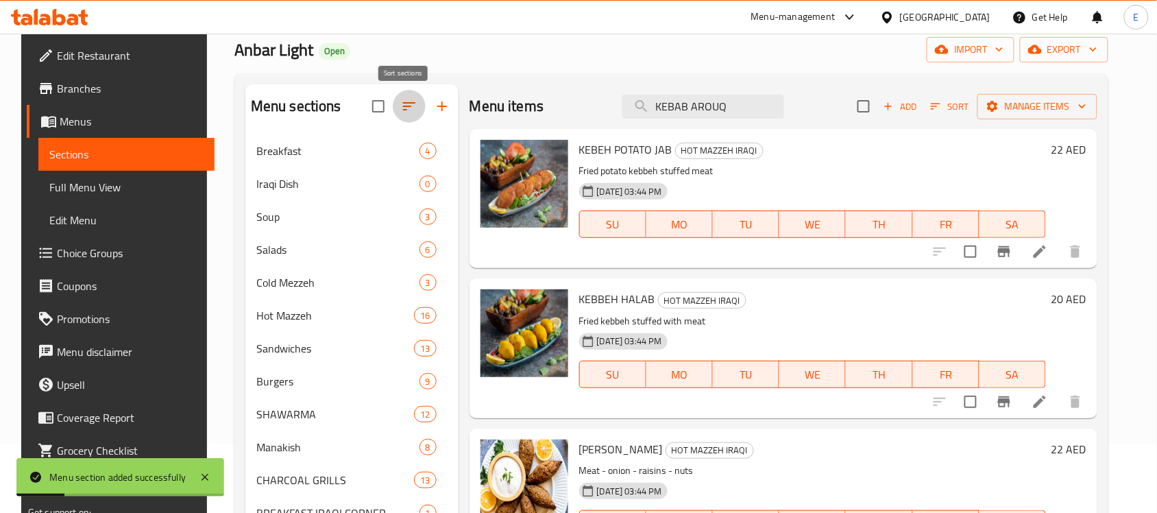
click at [405, 105] on icon "button" at bounding box center [409, 106] width 16 height 16
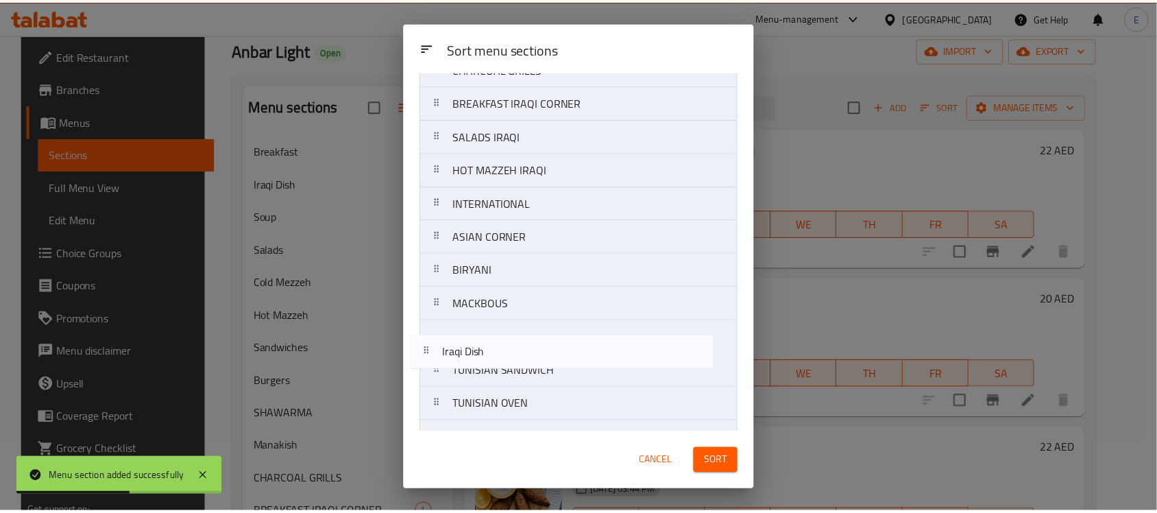
scroll to position [361, 0]
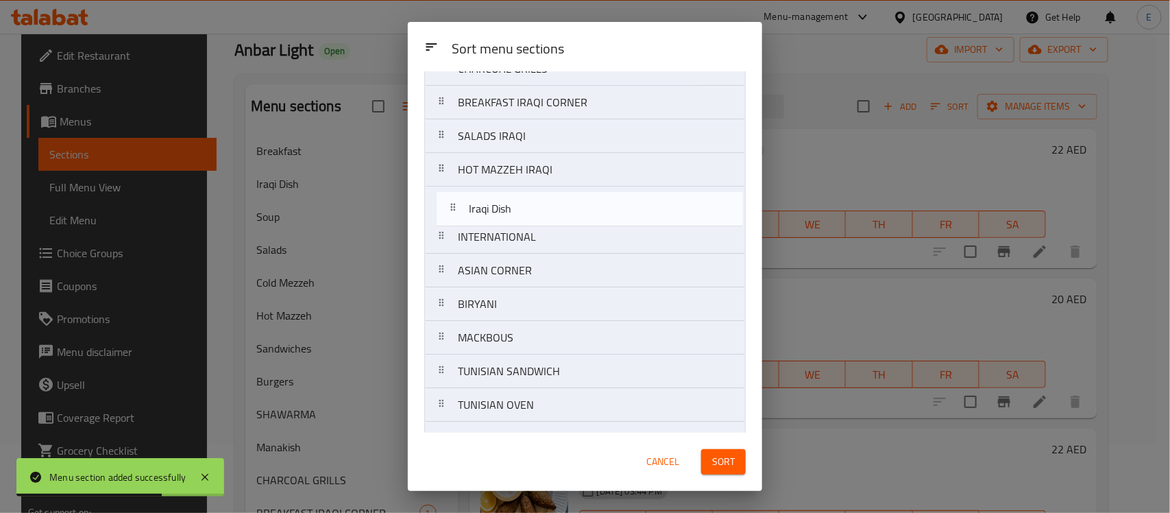
drag, startPoint x: 516, startPoint y: 169, endPoint x: 526, endPoint y: 221, distance: 53.2
click at [526, 221] on nav "Breakfast Iraqi Dish Soup Salads Cold Mezzeh Hot Mazzeh Sandwiches Burgers SHAW…" at bounding box center [585, 203] width 322 height 908
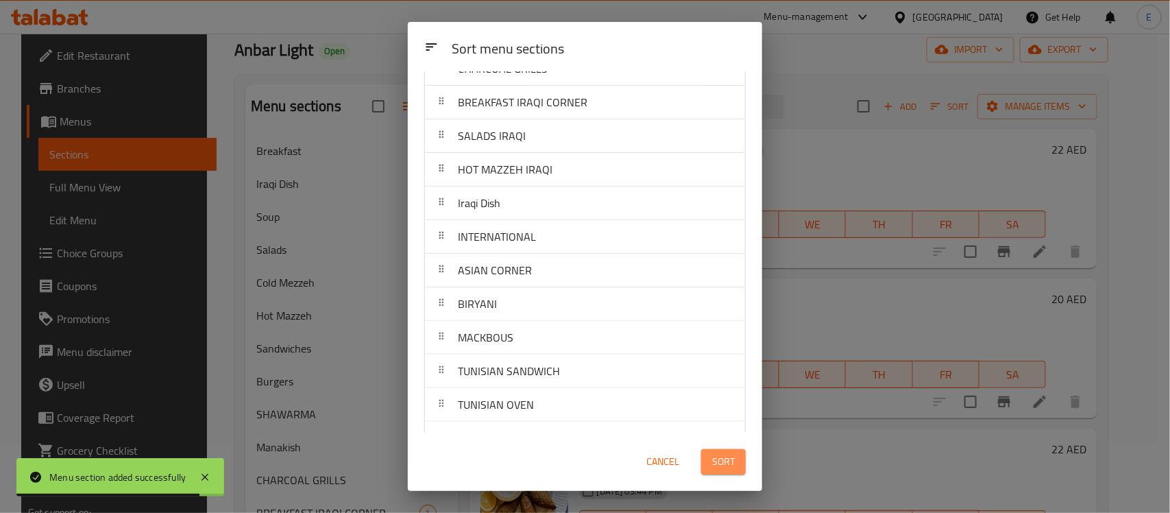
click at [722, 466] on span "Sort" at bounding box center [723, 461] width 23 height 17
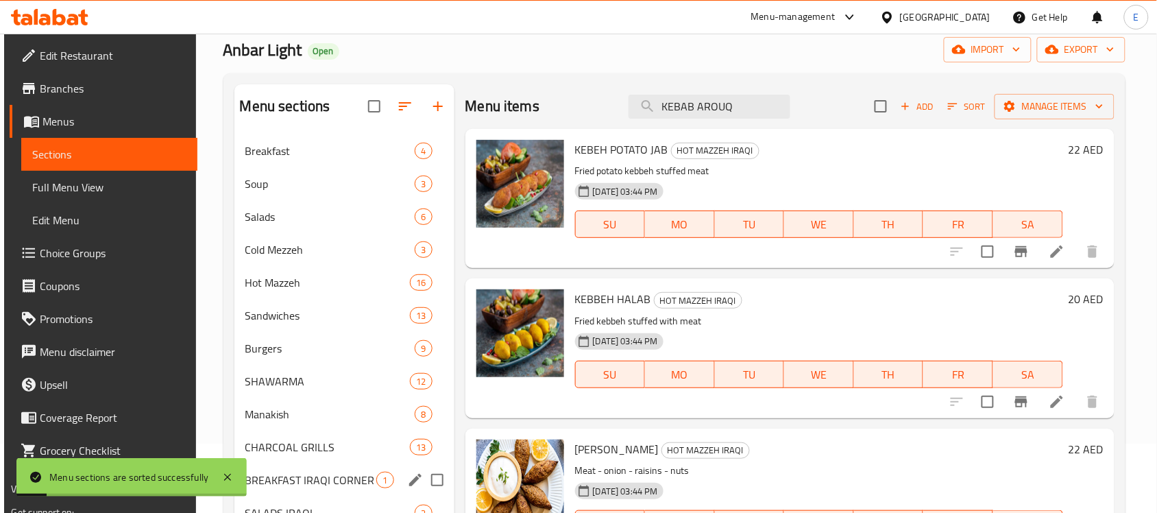
scroll to position [217, 0]
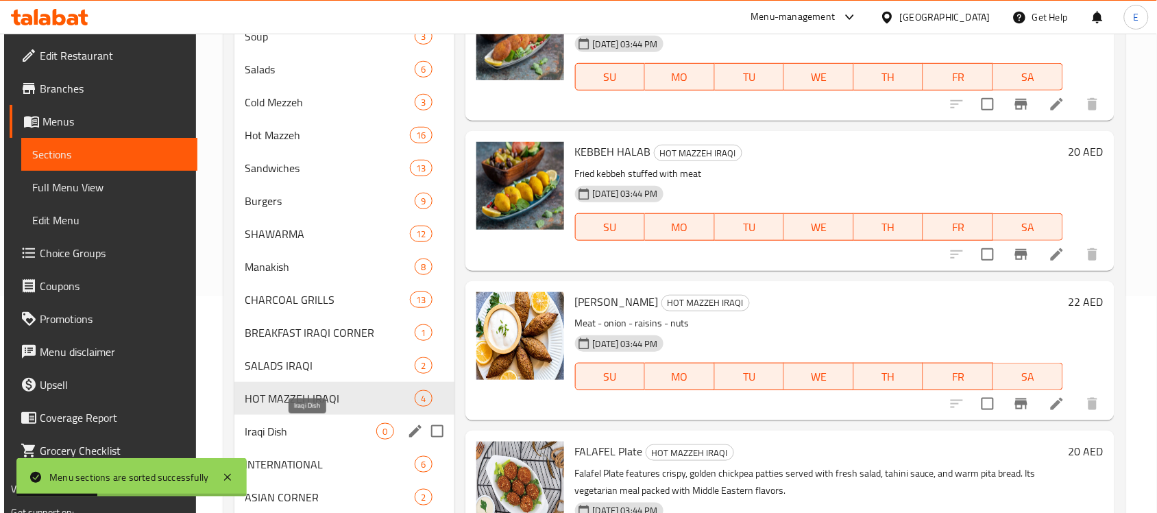
click at [313, 428] on span "Iraqi Dish" at bounding box center [311, 431] width 132 height 16
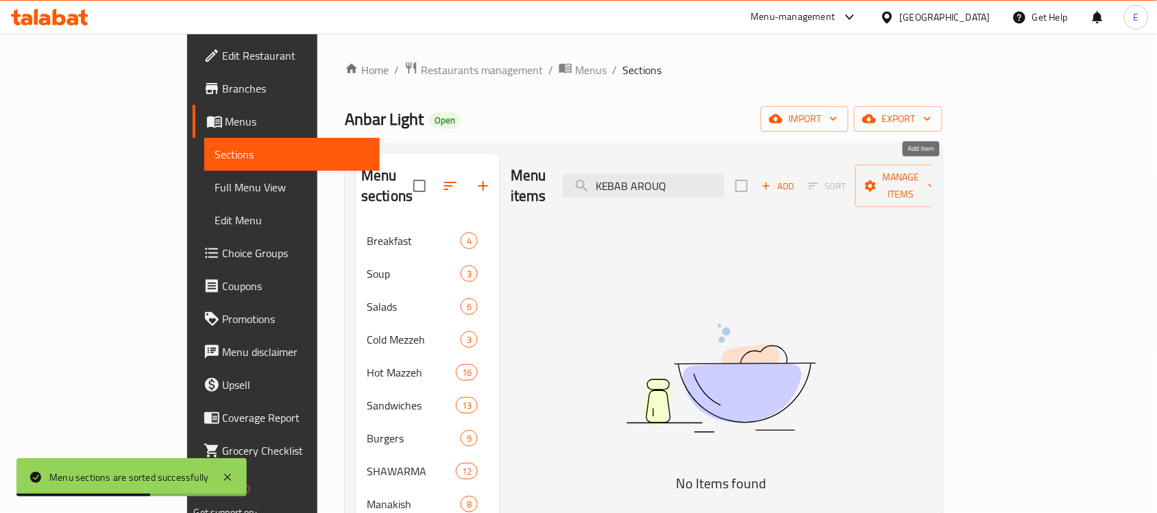
click at [797, 178] on span "Add" at bounding box center [778, 186] width 37 height 16
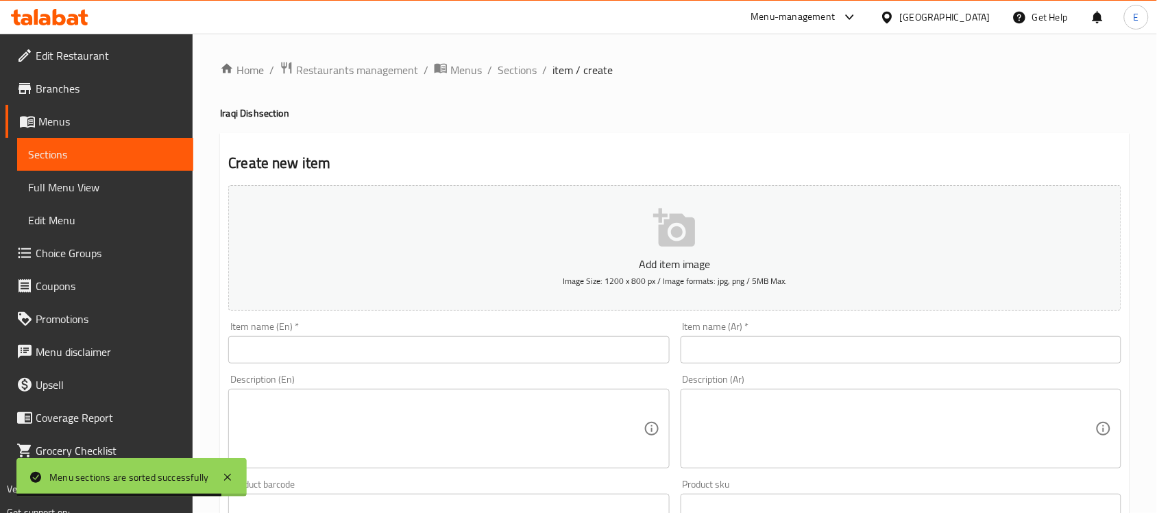
paste input "Kabab Iraqi"
click at [271, 347] on input "Kabab Iraqi" at bounding box center [448, 349] width 441 height 27
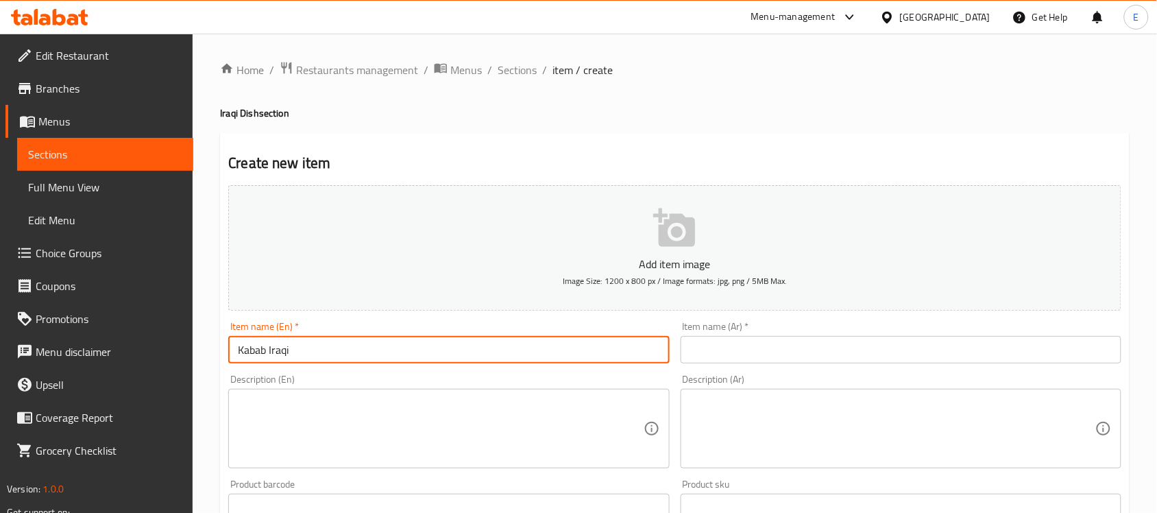
type input "Kabab Iraqi"
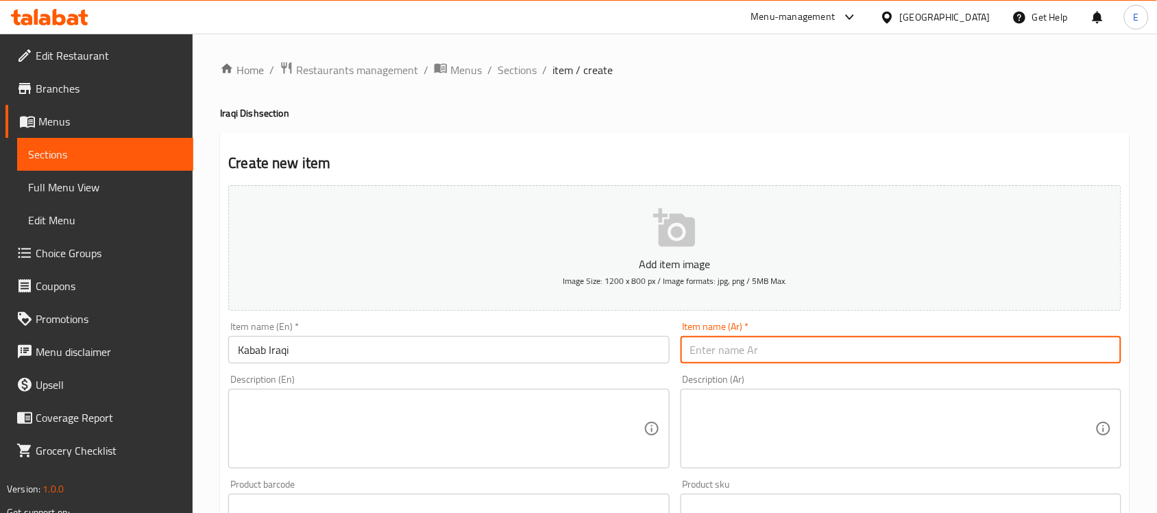
click at [721, 362] on input "text" at bounding box center [901, 349] width 441 height 27
type input "كباب عراقي"
paste textarea "Kabab Iraqi is a traditional Iraqi grilled dish made from seasoned ground lamb …"
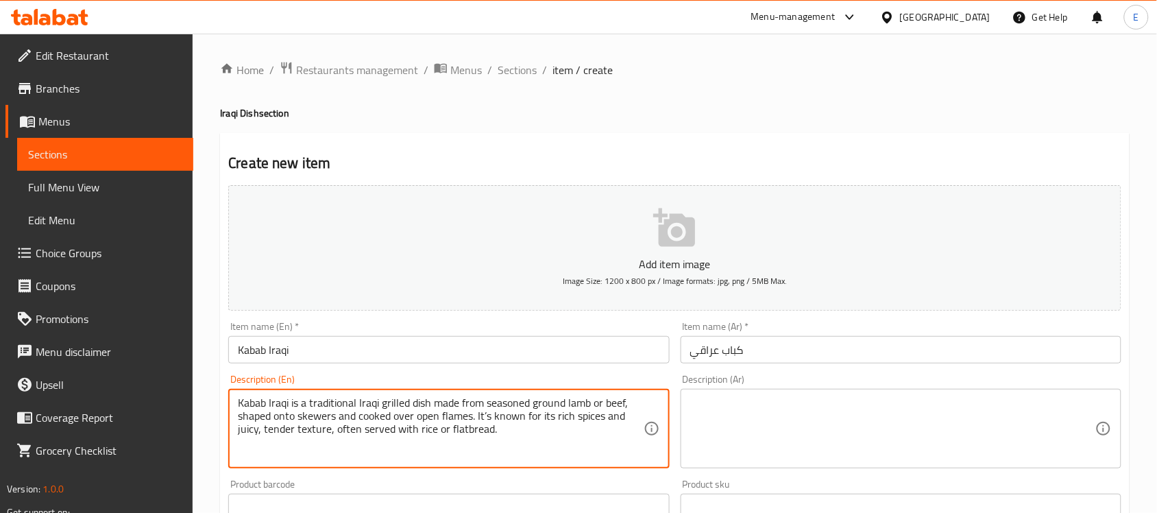
type textarea "Kabab Iraqi is a traditional Iraqi grilled dish made from seasoned ground lamb …"
paste textarea "كباب عراقي طبق مشوي عراقي تقليدي، يُحضّر من لحم ضأن أو بقر مفروم متبل، يُشكّل ع…"
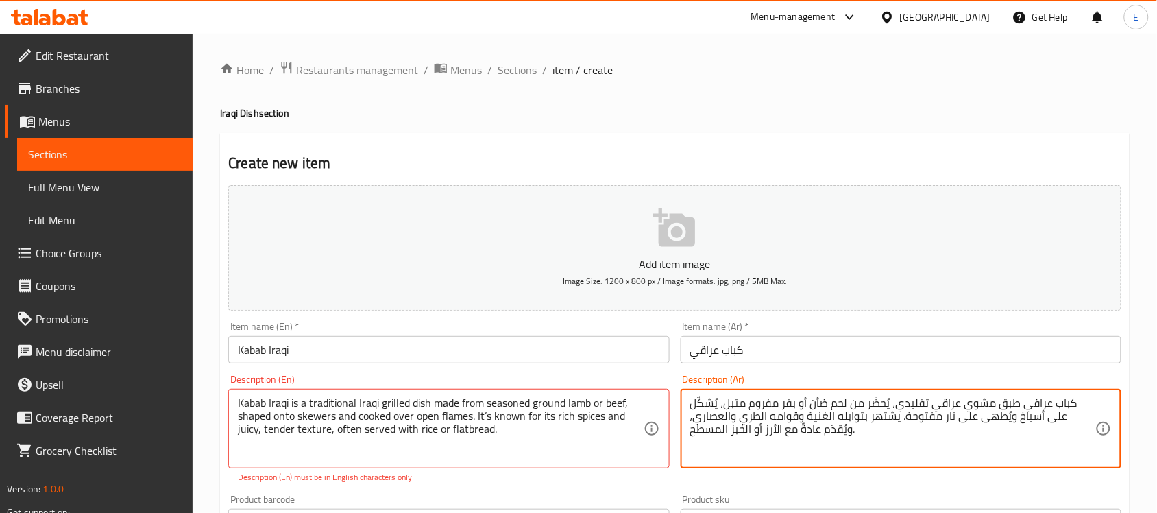
type textarea "كباب عراقي طبق مشوي عراقي تقليدي، يُحضّر من لحم ضأن أو بقر مفروم متبل، يُشكّل ع…"
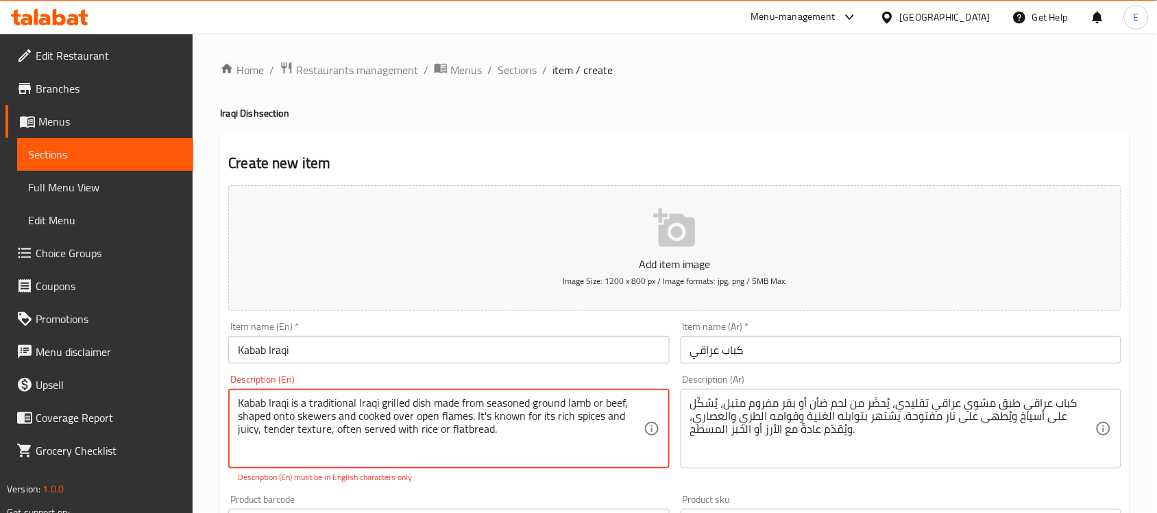
type textarea "Kabab Iraqi is a traditional Iraqi grilled dish made from seasoned ground lamb …"
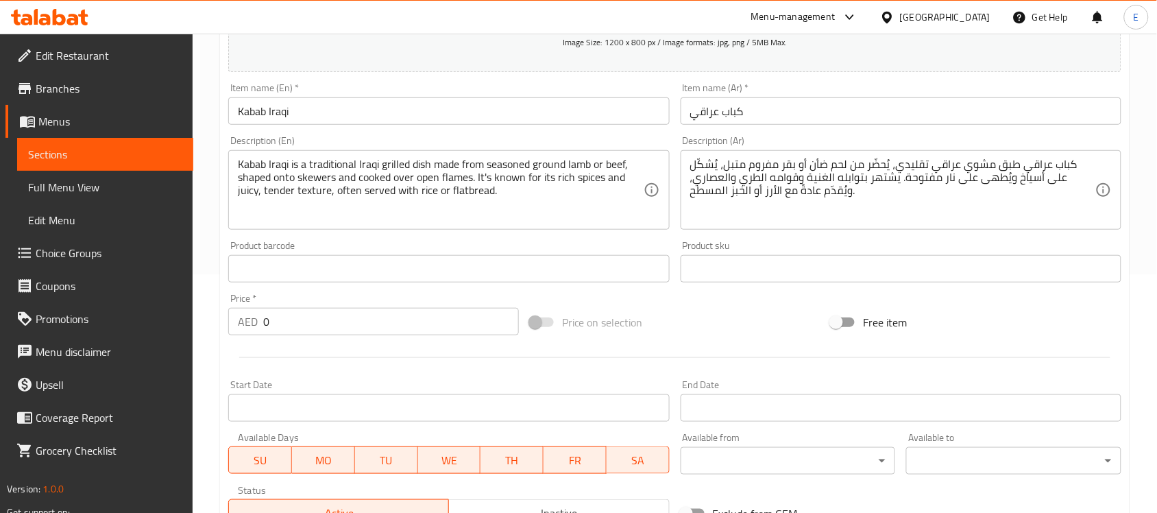
scroll to position [240, 0]
drag, startPoint x: 278, startPoint y: 324, endPoint x: 190, endPoint y: 316, distance: 88.8
click at [190, 316] on div "Edit Restaurant Branches Menus Sections Full Menu View Edit Menu Choice Groups …" at bounding box center [578, 261] width 1157 height 935
type input "40"
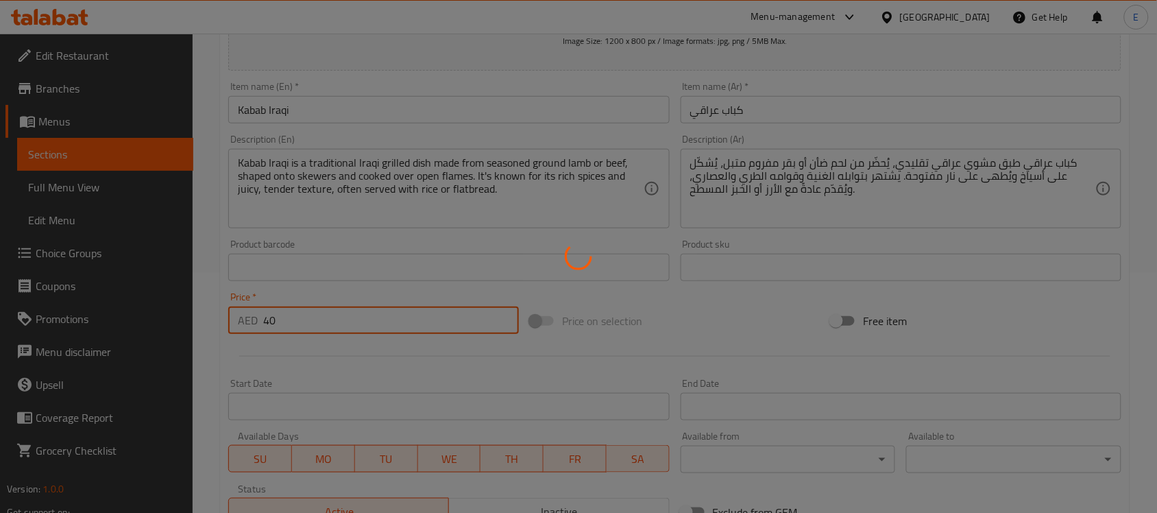
type input "0"
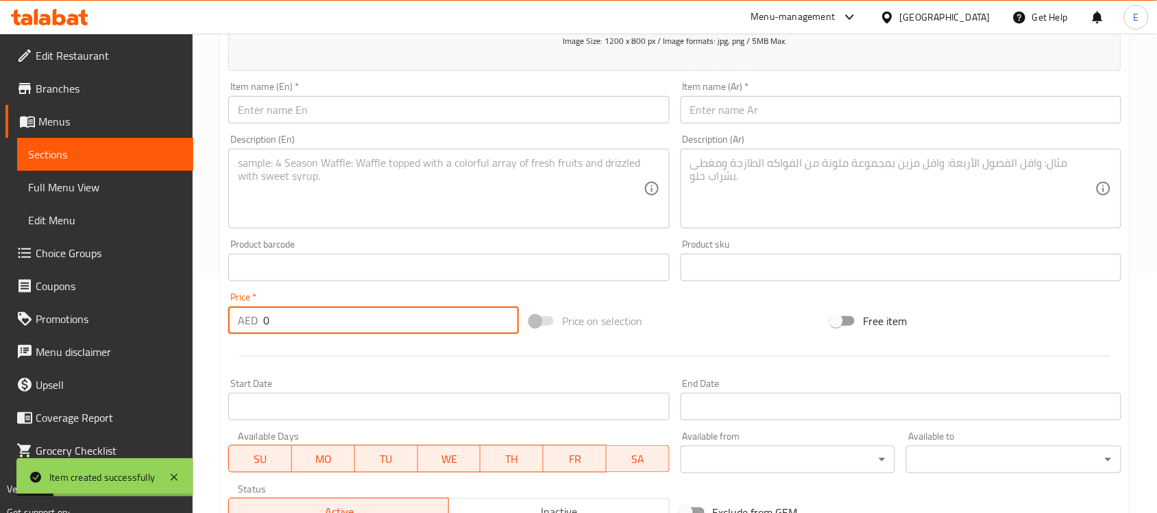
scroll to position [134, 0]
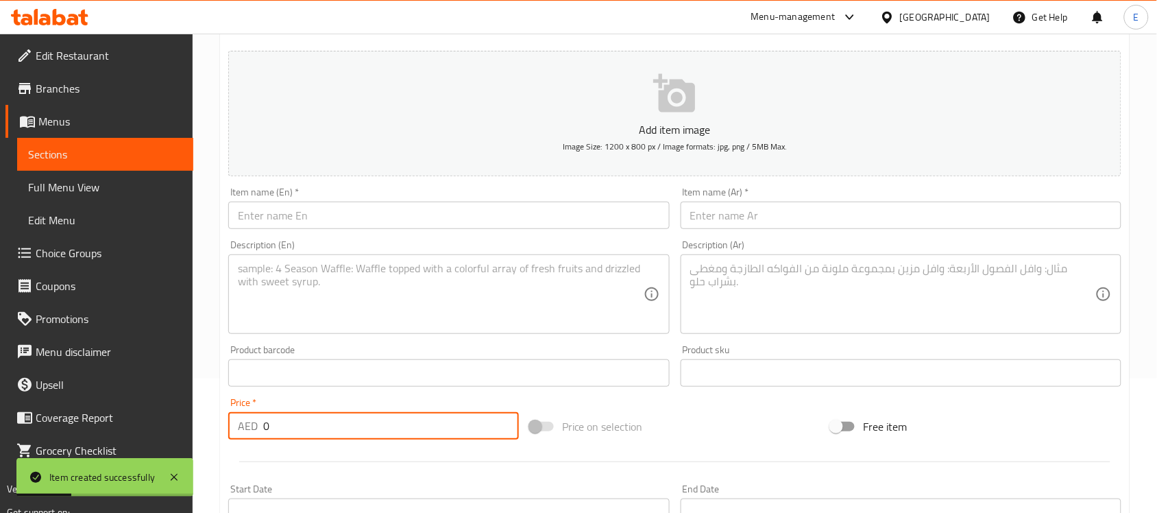
paste input "KEBAB AROUQ (IRAQI)"
click at [364, 219] on input "KEBAB AROUQ (IRAQI)" at bounding box center [448, 215] width 441 height 27
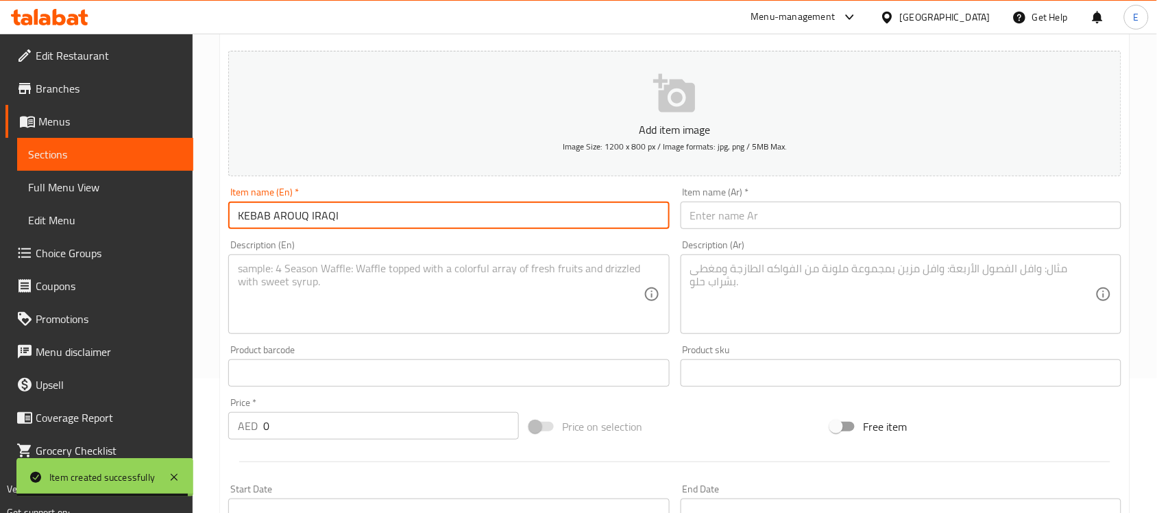
paste input "[PERSON_NAME] Iraqi"
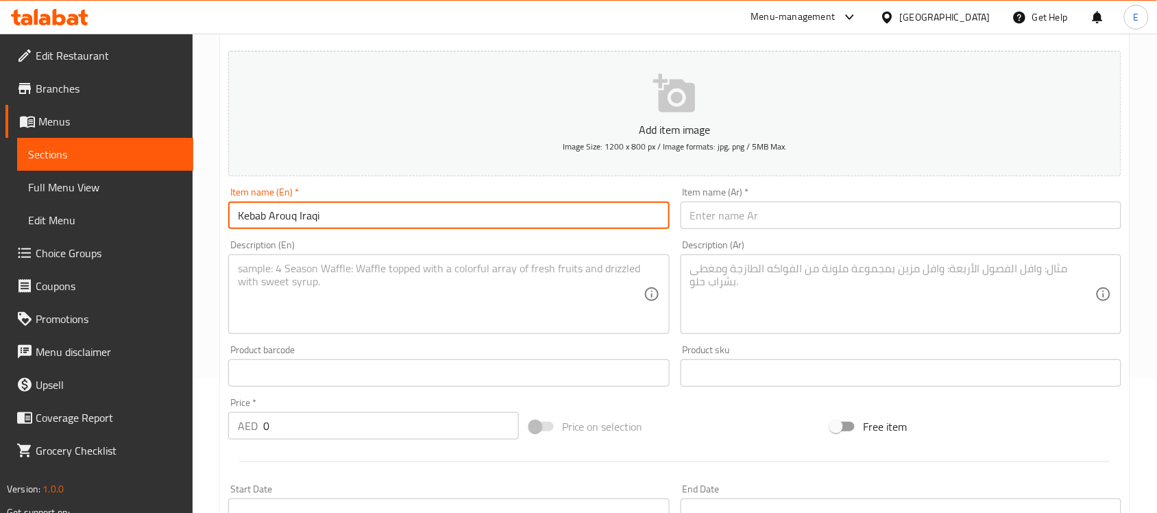
type input "Kebab Arouq Iraqi"
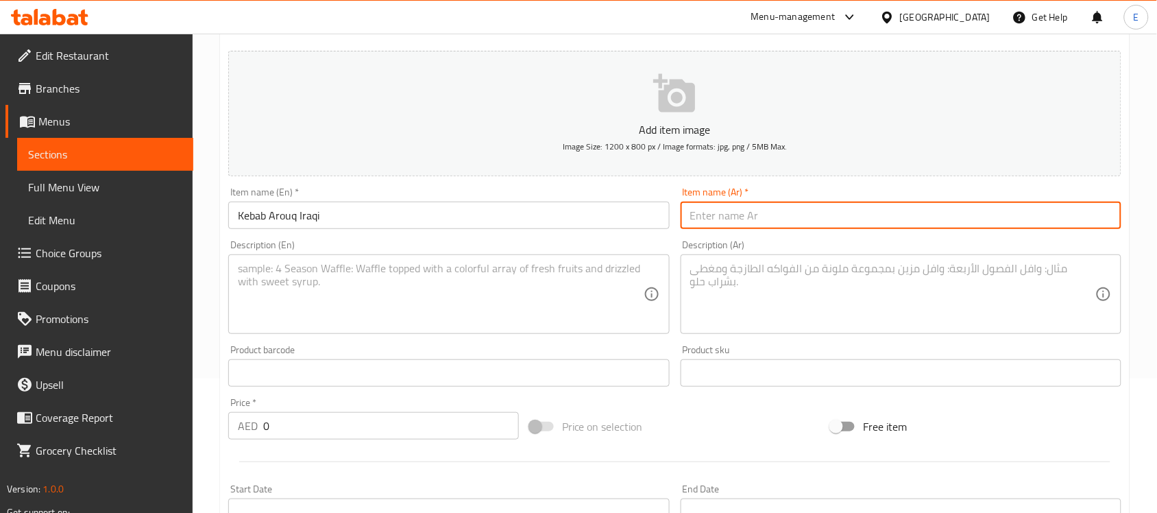
click at [708, 224] on input "text" at bounding box center [901, 215] width 441 height 27
type input "عروق كباب عراقي"
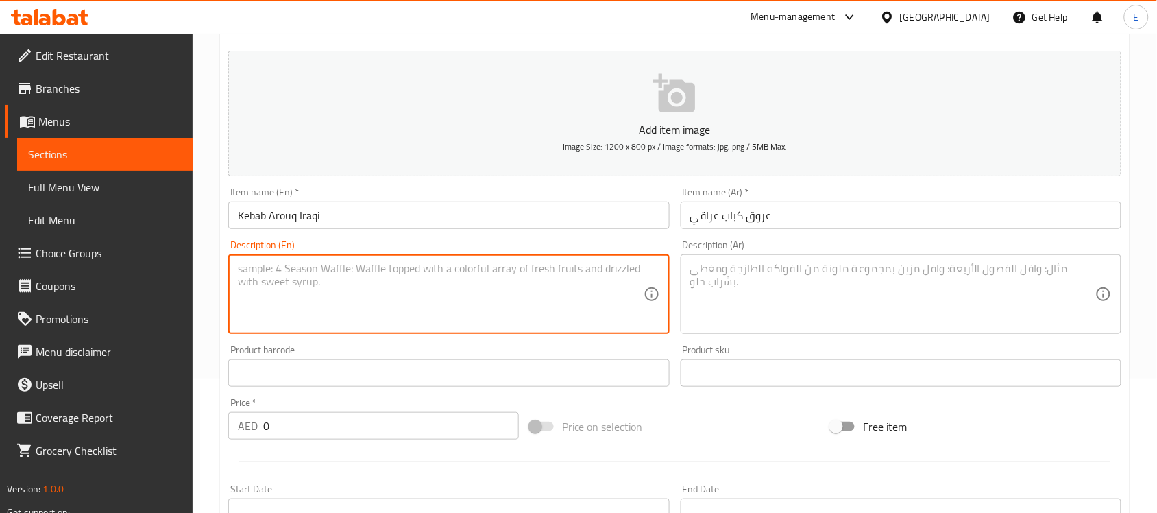
paste textarea "Kebab Arouq (Iraqi) is a traditional Iraqi dish of spiced, minced lamb or beef …"
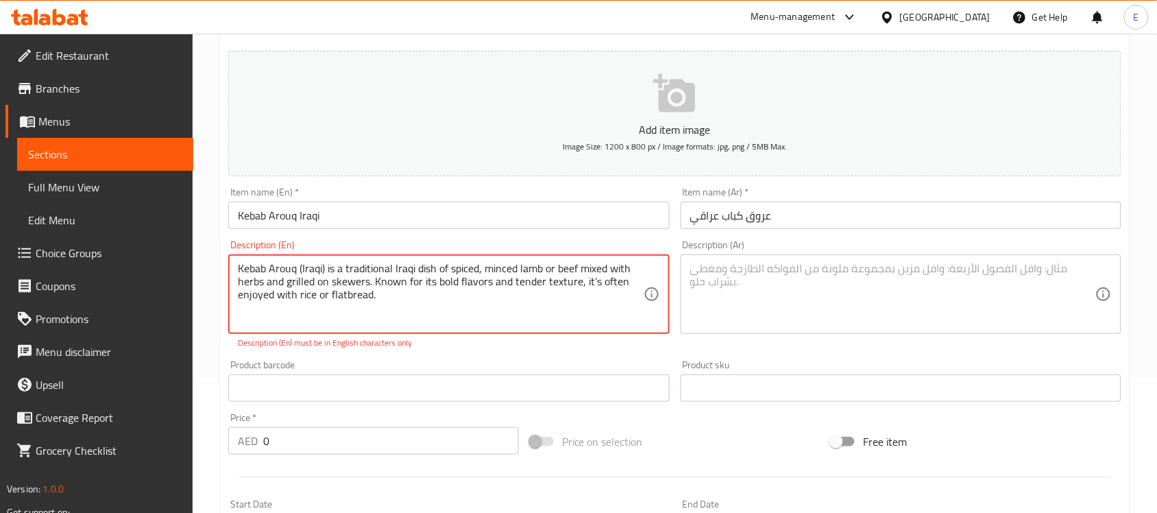
click at [591, 281] on textarea "Kebab Arouq (Iraqi) is a traditional Iraqi dish of spiced, minced lamb or beef …" at bounding box center [440, 294] width 405 height 65
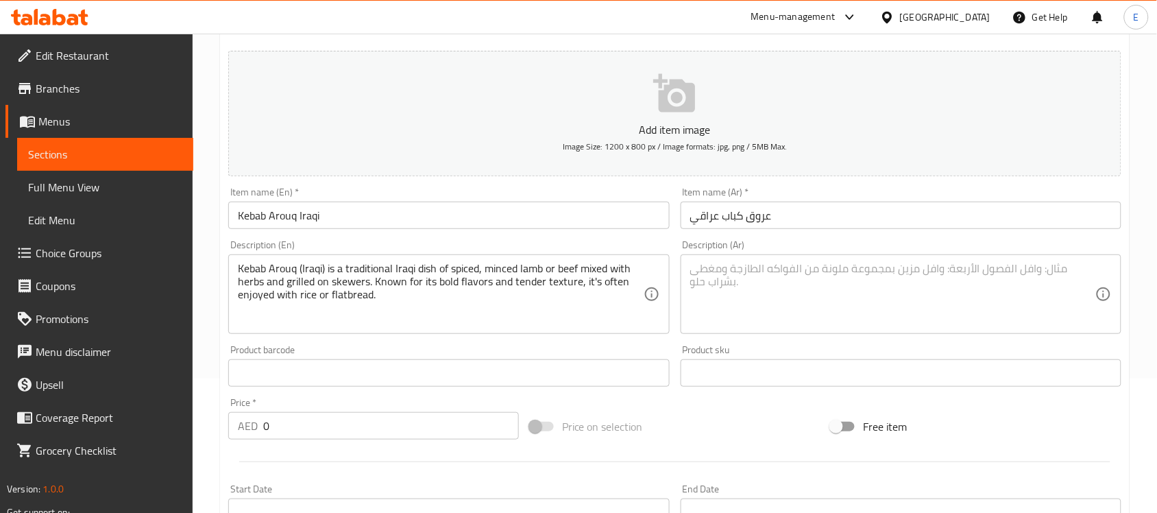
click at [585, 348] on div "Product barcode Product barcode" at bounding box center [448, 366] width 441 height 42
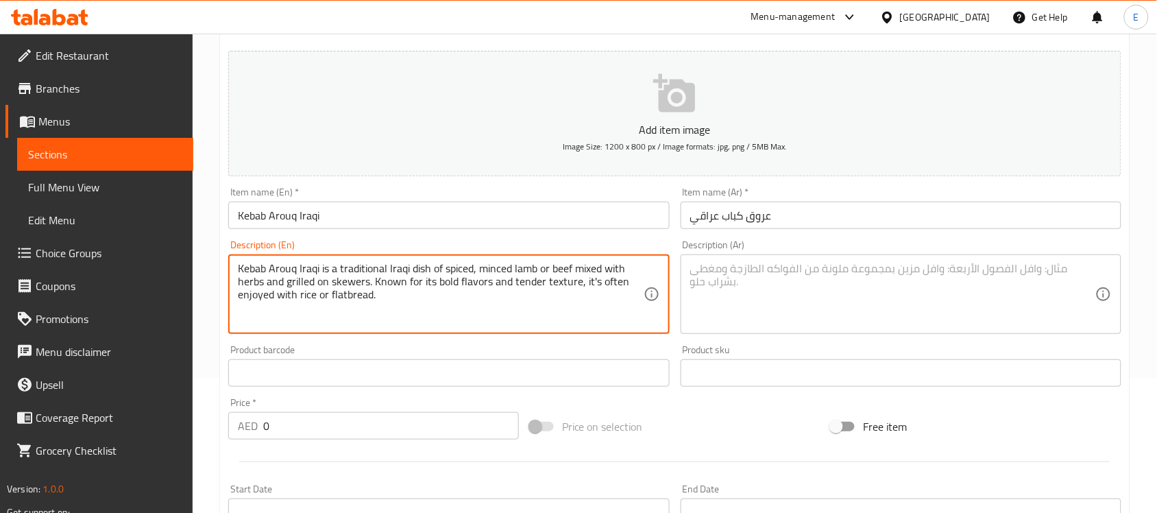
type textarea "Kebab Arouq Iraqi is a traditional Iraqi dish of spiced, minced lamb or beef mi…"
click at [775, 264] on textarea at bounding box center [892, 294] width 405 height 65
paste textarea "كباب عروق العراقي طبق عراقي تقليدي، يتكون من لحم ضأن أو لحم بقري مفروم متبل ومم…"
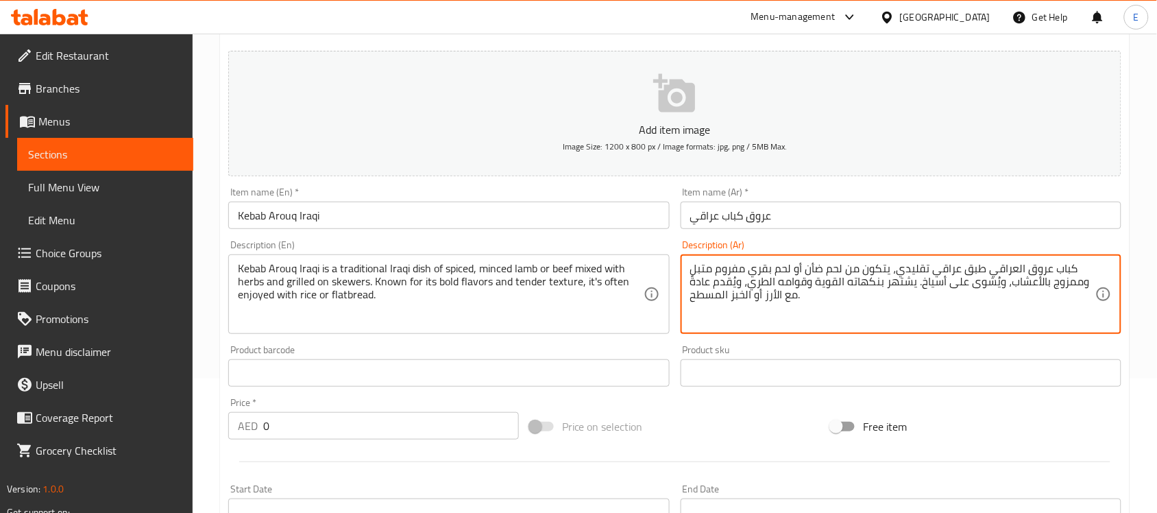
type textarea "كباب عروق العراقي طبق عراقي تقليدي، يتكون من لحم ضأن أو لحم بقري مفروم متبل ومم…"
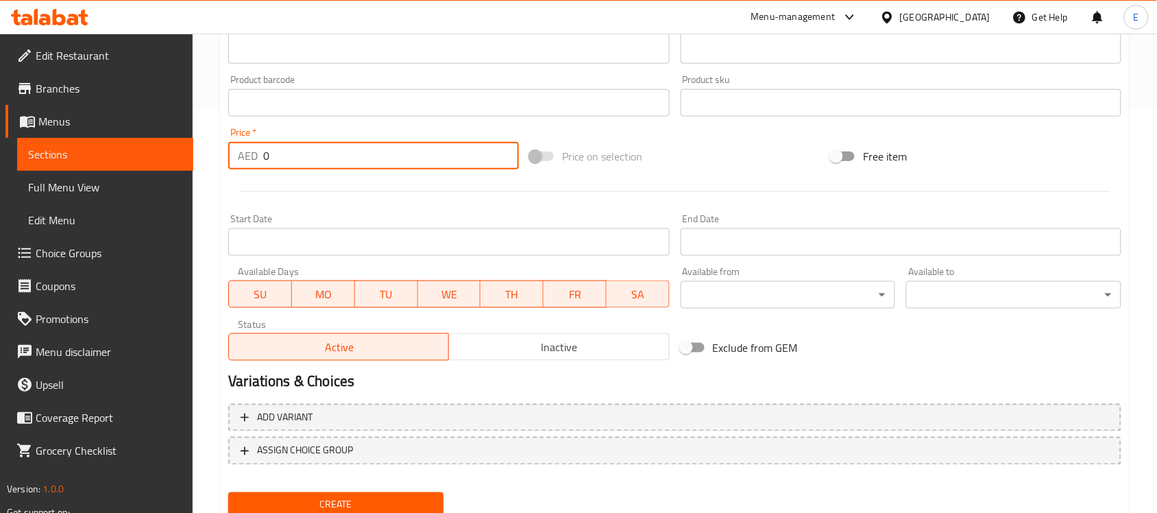
drag, startPoint x: 297, startPoint y: 160, endPoint x: 215, endPoint y: 166, distance: 82.5
click at [215, 166] on div "Home / Restaurants management / Menus / Sections / item / create Iraqi Dish sec…" at bounding box center [675, 96] width 965 height 935
type input "45"
click at [228, 492] on button "Create" at bounding box center [335, 504] width 215 height 25
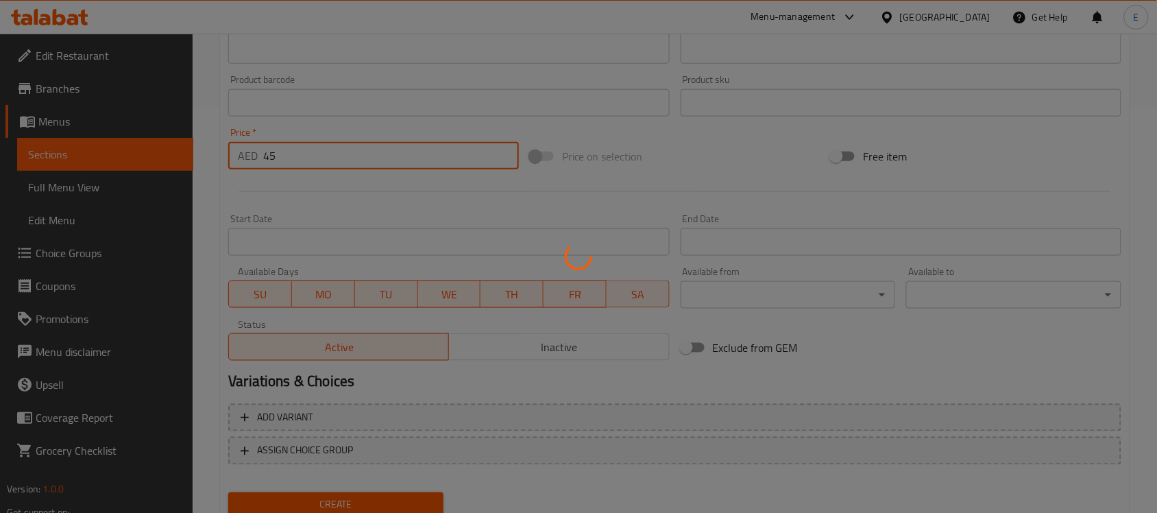
type input "0"
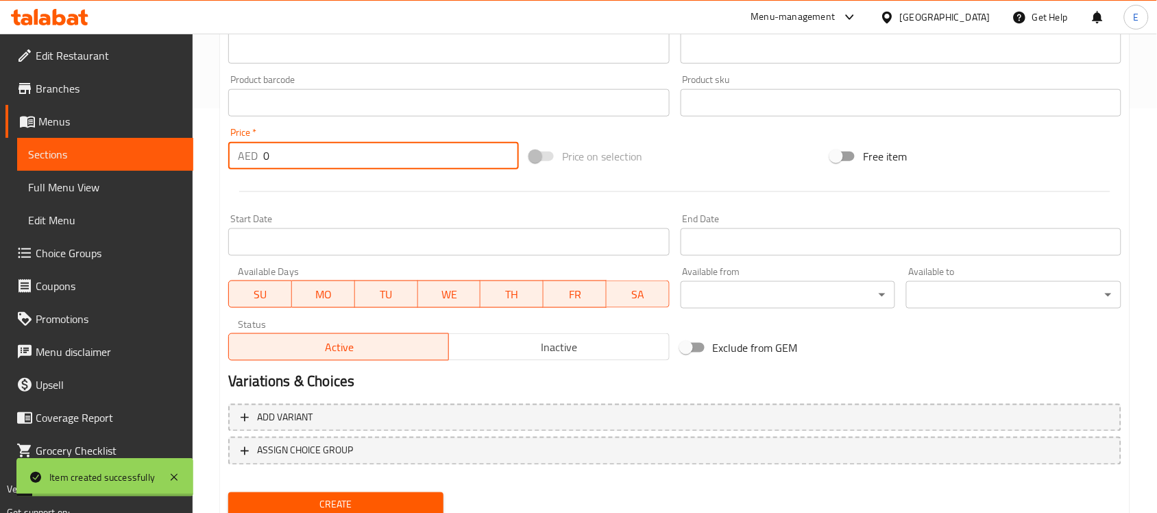
scroll to position [0, 0]
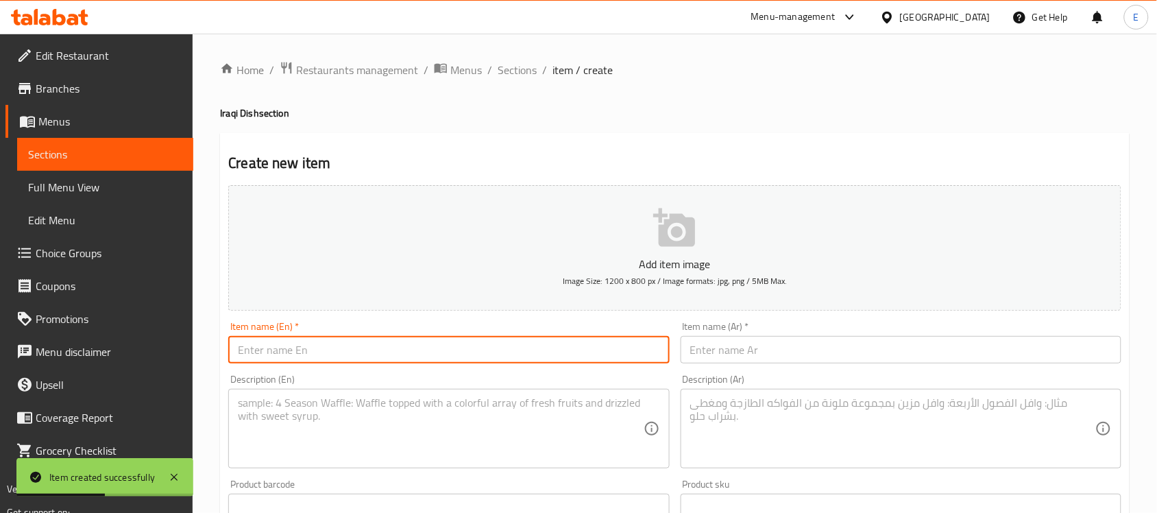
click at [415, 339] on input "text" at bounding box center [448, 349] width 441 height 27
paste input "Tanour Iraqi Chicken Whole/Hlaf"
type input "Tanour Iraqi Chicken Whole/Hlaf"
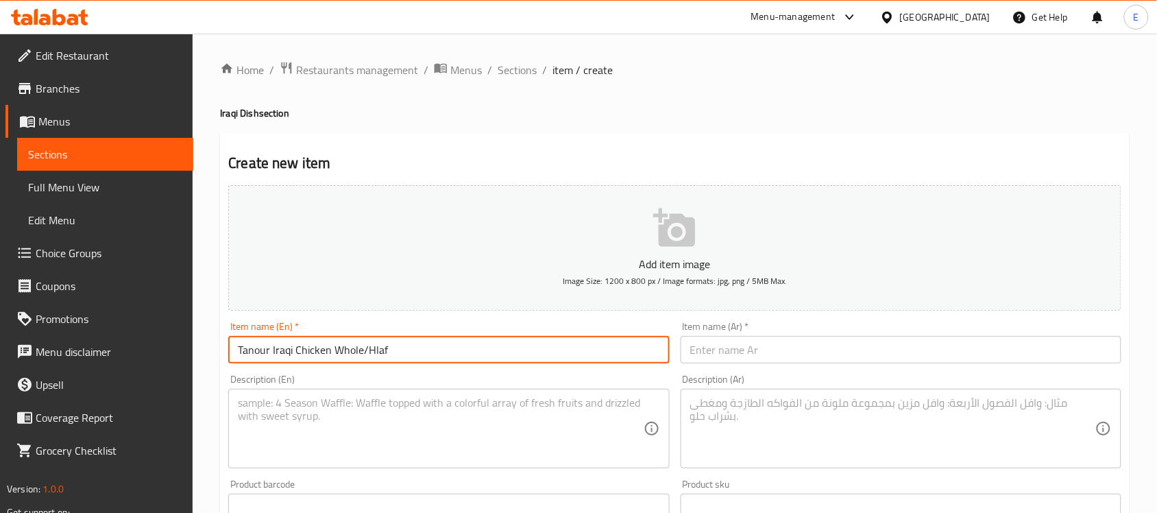
click at [762, 347] on input "text" at bounding box center [901, 349] width 441 height 27
paste input "دجاج تنور عراقي كامل/نصف"
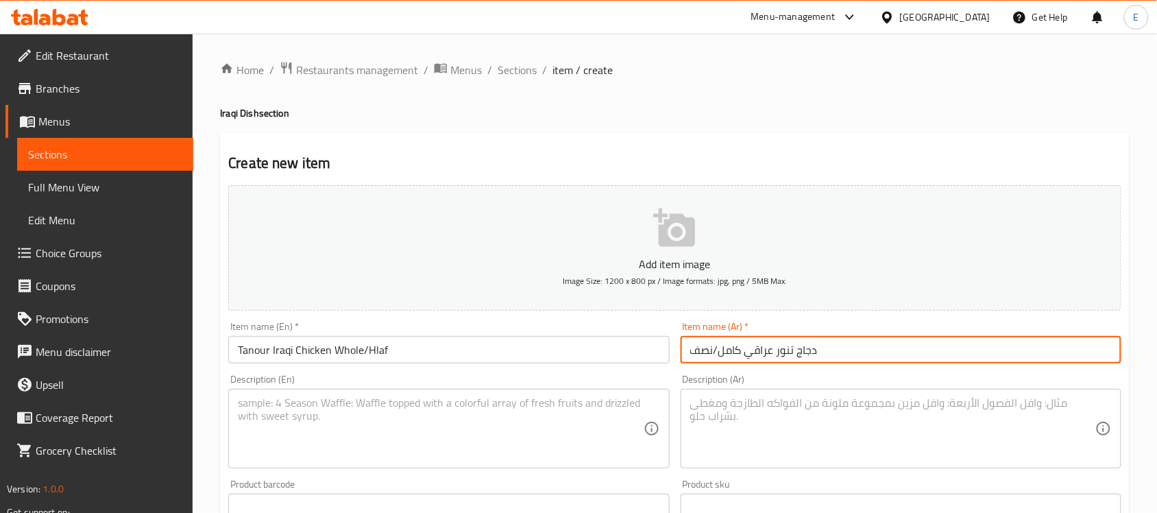
type input "دجاج تنور عراقي كامل/نصف"
paste textarea "Tanour Iraqi Chicken is a flavorful dish where marinated whole chicken is slow-…"
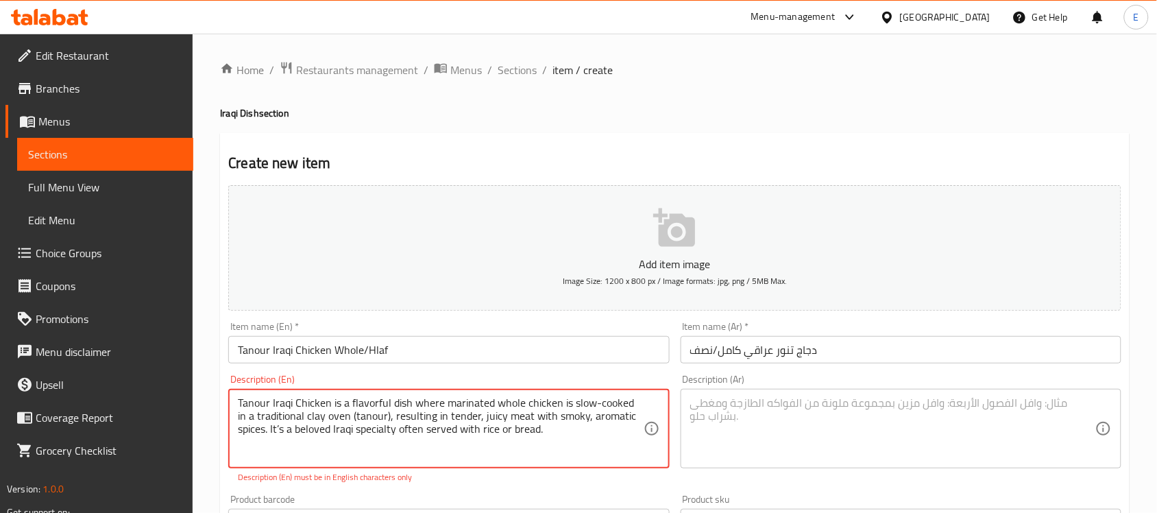
click at [280, 429] on textarea "Tanour Iraqi Chicken is a flavorful dish where marinated whole chicken is slow-…" at bounding box center [440, 428] width 405 height 65
click at [381, 415] on textarea "Tanour Iraqi Chicken is a flavorful dish where marinated whole chicken is slow-…" at bounding box center [440, 428] width 405 height 65
type textarea "Tanour Iraqi Chicken is a flavorful dish where marinated whole chicken is slow-…"
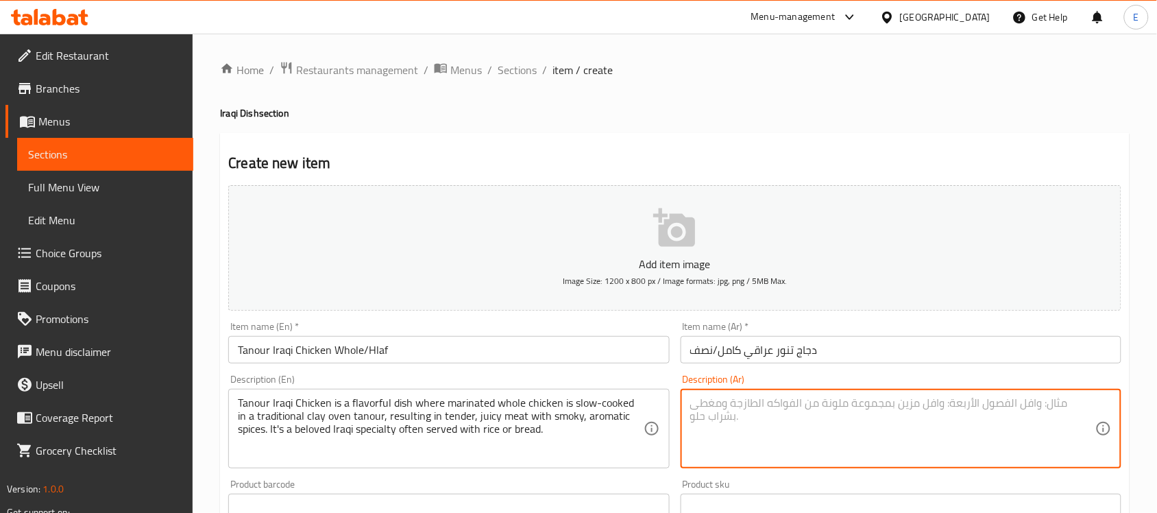
click at [748, 420] on textarea at bounding box center [892, 428] width 405 height 65
paste textarea "دجاج التنور العراقي طبقٌ شهيٌّ، حيث يُطهى دجاج كامل متبل ببطء في فرن تنور طيني …"
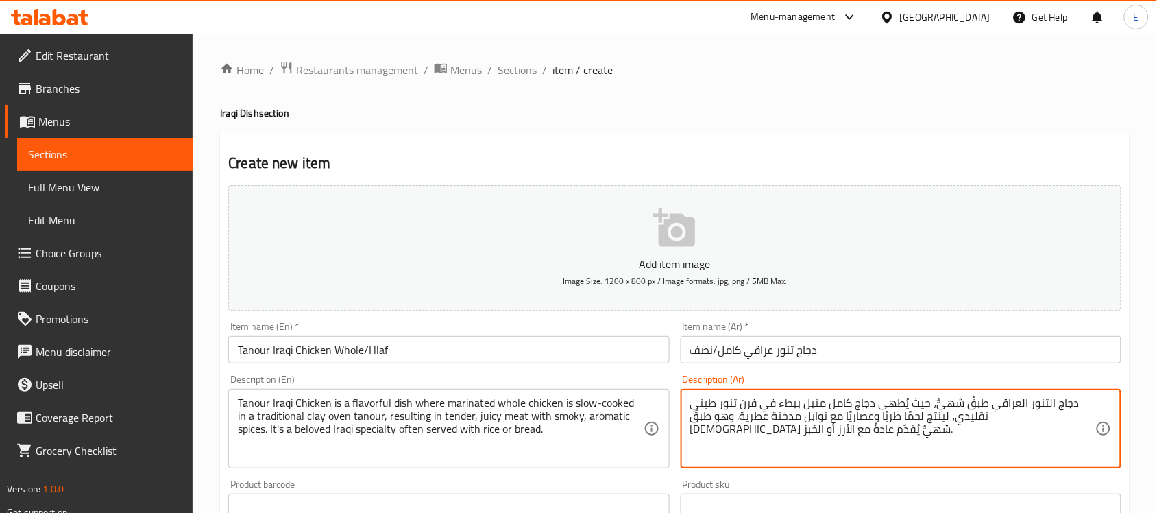
type textarea "دجاج التنور العراقي طبقٌ شهيٌّ، حيث يُطهى دجاج كامل متبل ببطء في فرن تنور طيني …"
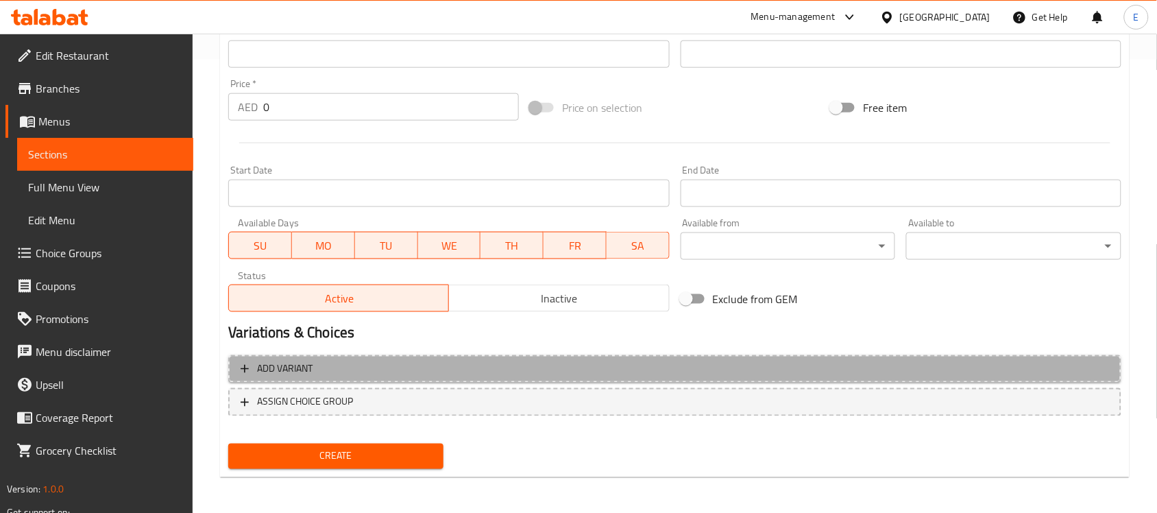
click at [365, 356] on button "Add variant" at bounding box center [674, 369] width 893 height 28
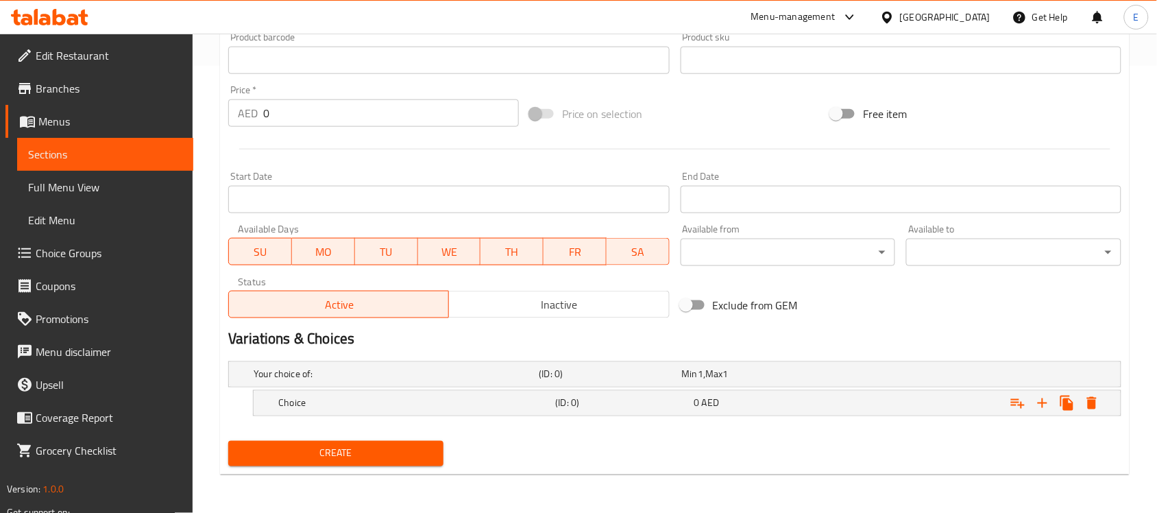
scroll to position [446, 0]
click at [720, 405] on div "0 AED" at bounding box center [760, 404] width 133 height 14
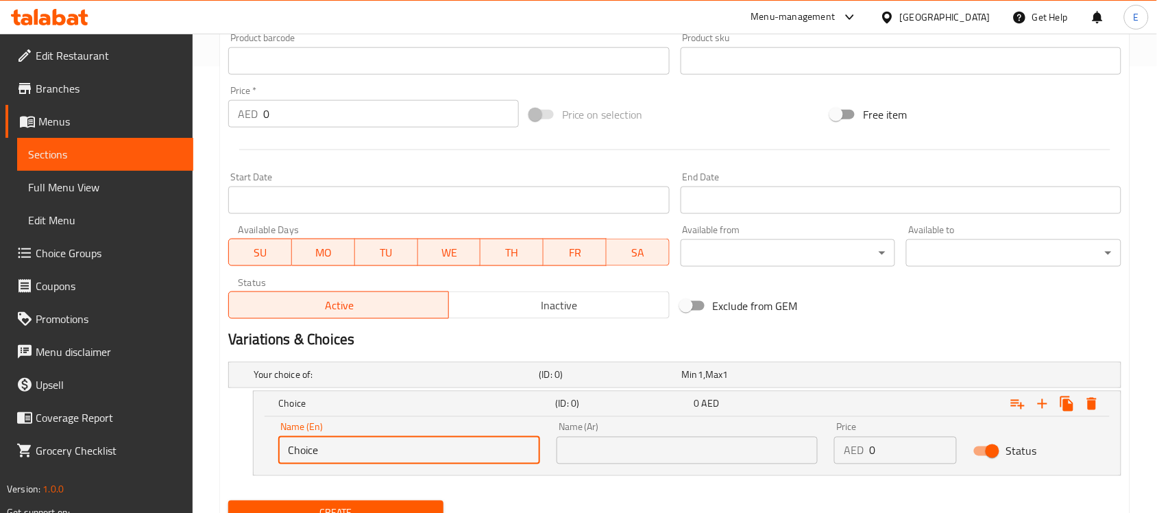
click at [496, 441] on input "Choice" at bounding box center [409, 450] width 262 height 27
click at [496, 441] on input "h" at bounding box center [409, 450] width 262 height 27
type input "Half"
drag, startPoint x: 898, startPoint y: 446, endPoint x: 766, endPoint y: 453, distance: 131.8
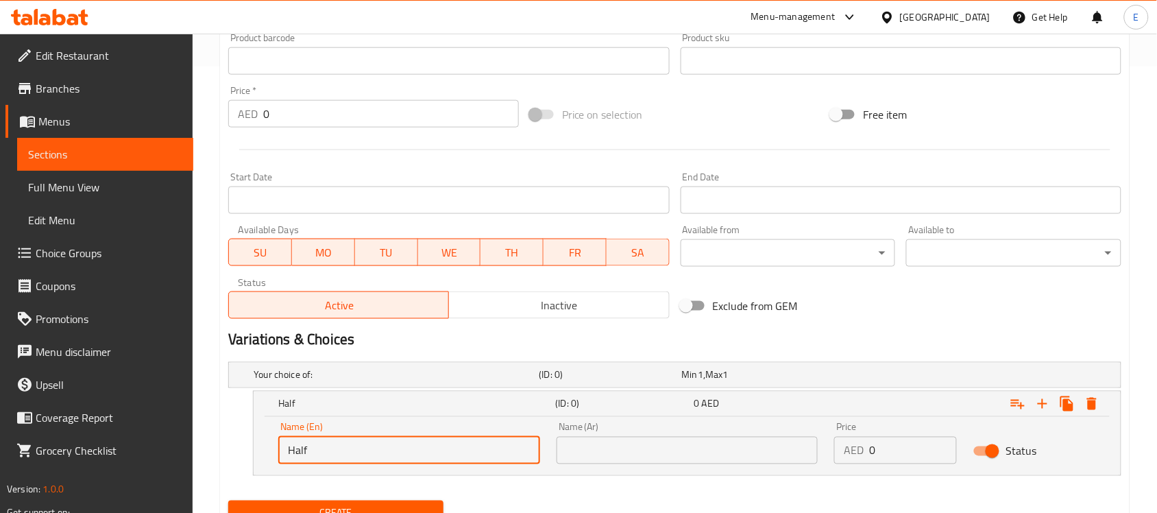
click at [766, 453] on div "Name (En) Half Name (En) Name (Ar) Name (Ar) Price AED 0 Price Status" at bounding box center [687, 443] width 834 height 58
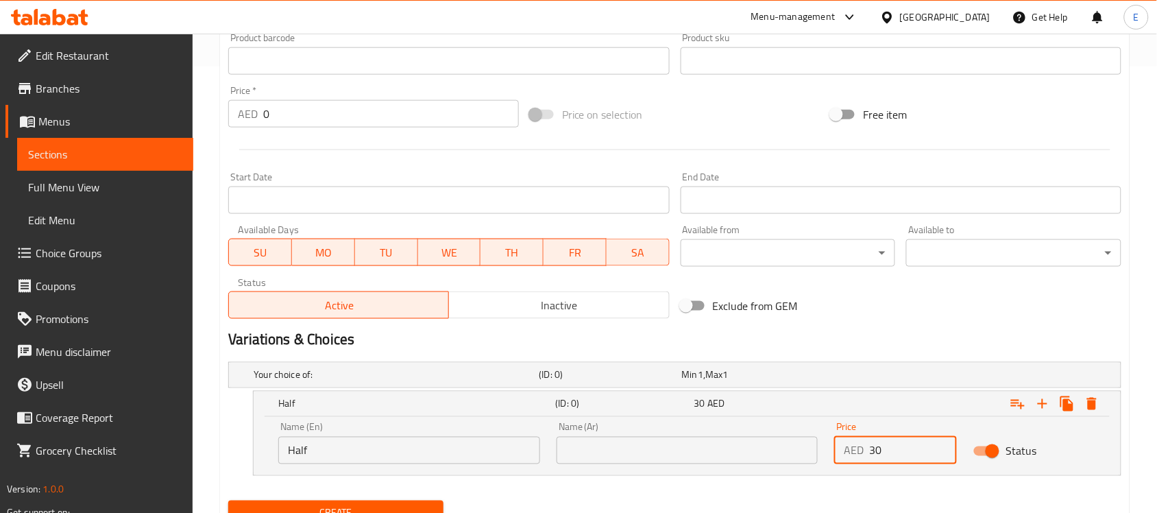
type input "30"
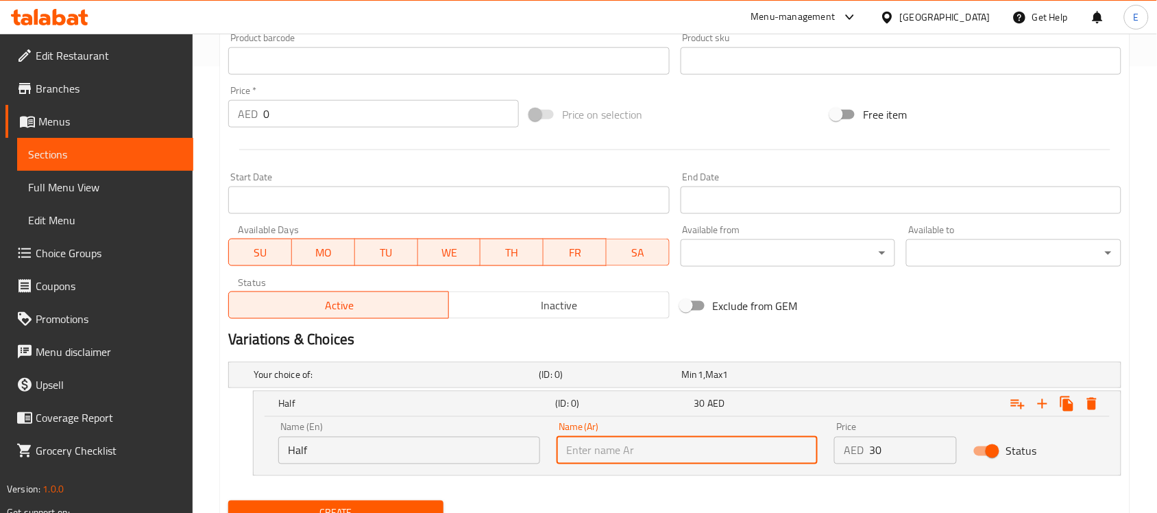
click at [766, 453] on input "text" at bounding box center [688, 450] width 262 height 27
drag, startPoint x: 590, startPoint y: 451, endPoint x: 448, endPoint y: 463, distance: 143.1
click at [448, 463] on div "Name (En) Half Name (En) Name (Ar) نصف كيلو Name (Ar) Price AED 30 Price Status" at bounding box center [687, 443] width 834 height 58
type input "نصف"
click at [1050, 398] on icon "Expand" at bounding box center [1042, 404] width 16 height 16
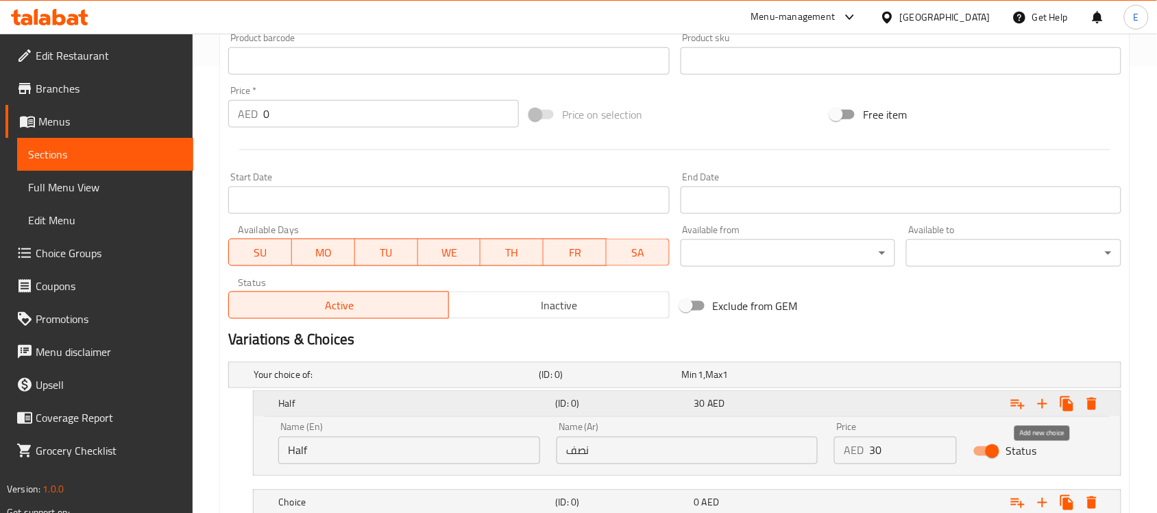
scroll to position [546, 0]
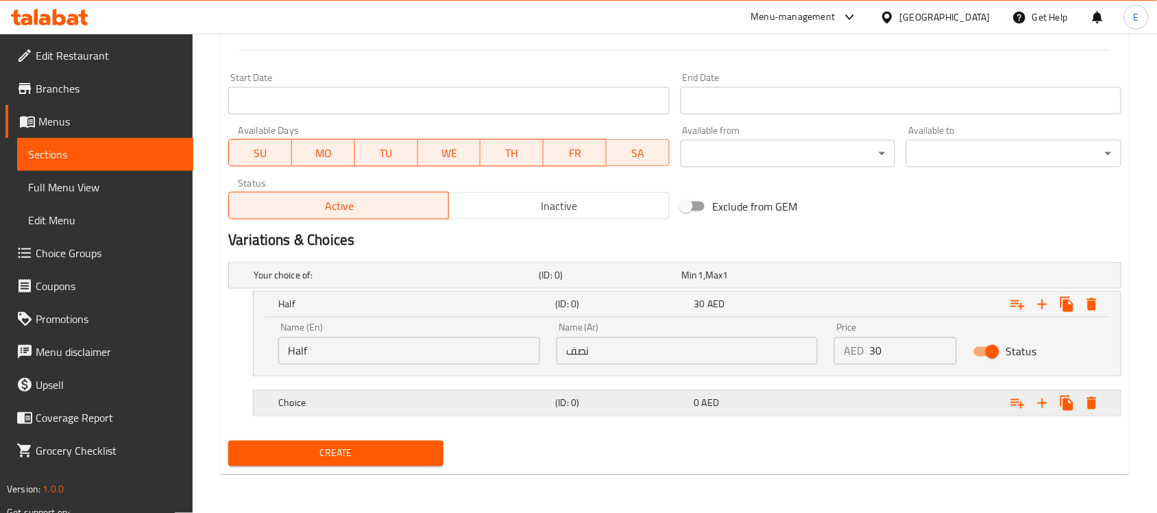
click at [577, 409] on h5 "(ID: 0)" at bounding box center [622, 403] width 133 height 14
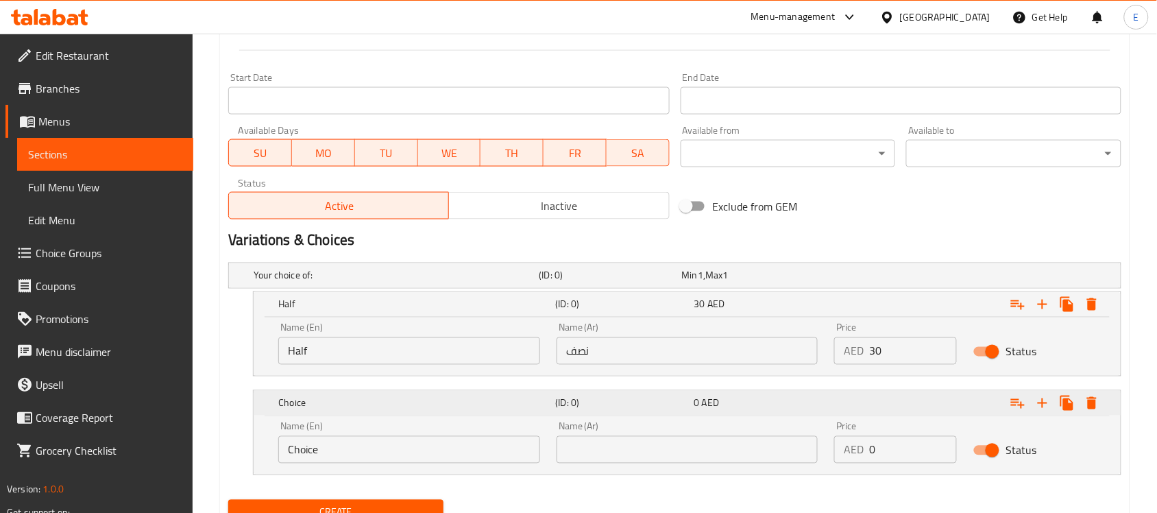
scroll to position [604, 0]
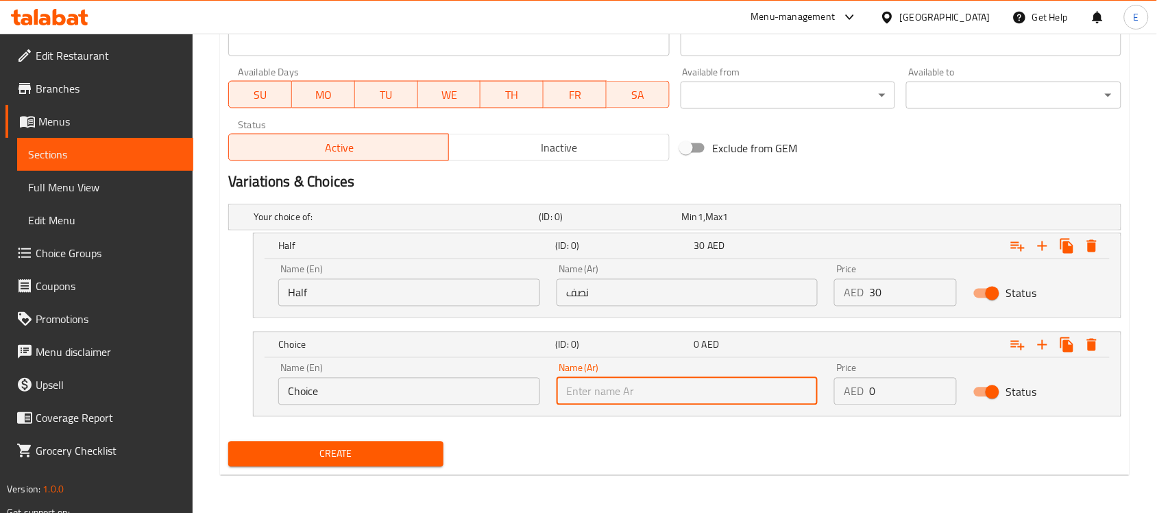
click at [619, 392] on input "text" at bounding box center [688, 391] width 262 height 27
type input "كامل"
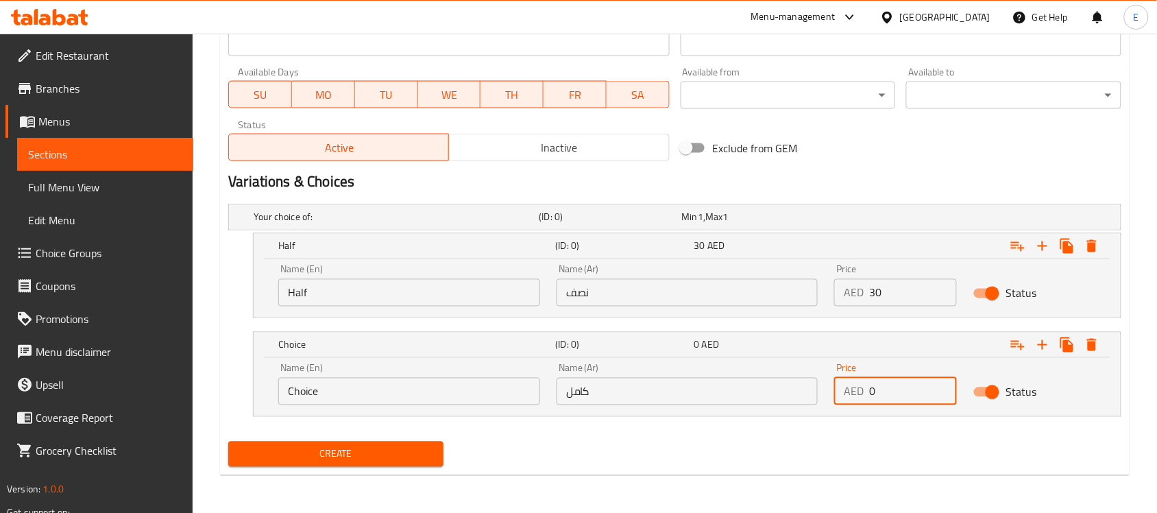
drag, startPoint x: 891, startPoint y: 389, endPoint x: 716, endPoint y: 392, distance: 174.8
click at [716, 392] on div "Name (En) Choice Name (En) Name (Ar) كامل Name (Ar) Price AED 0 Price Status" at bounding box center [687, 384] width 834 height 58
type input "58"
click at [326, 385] on input "Choice" at bounding box center [409, 391] width 262 height 27
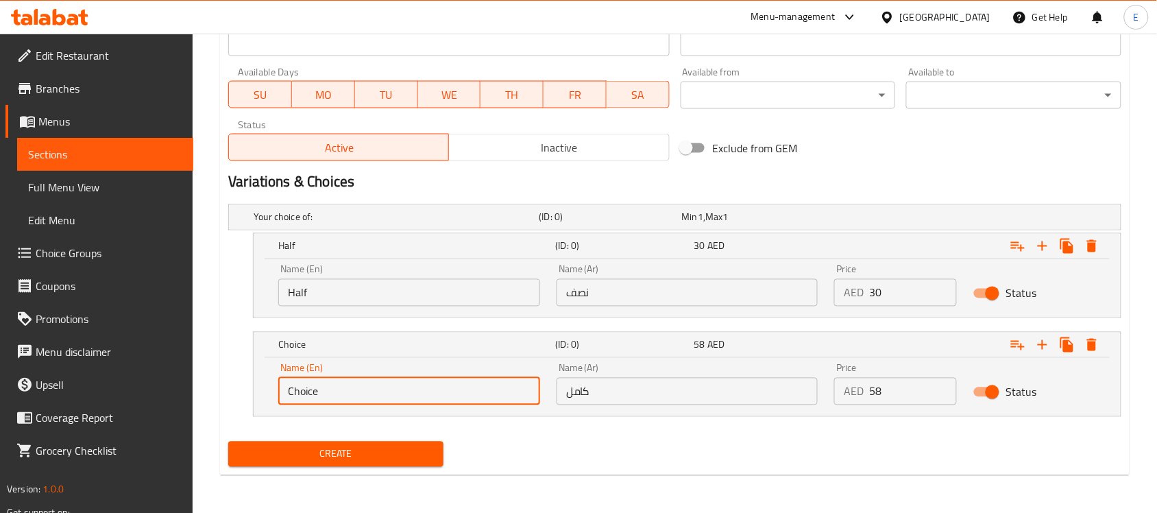
click at [326, 385] on input "Choice" at bounding box center [409, 391] width 262 height 27
type input "Full"
click at [345, 457] on span "Create" at bounding box center [335, 454] width 193 height 17
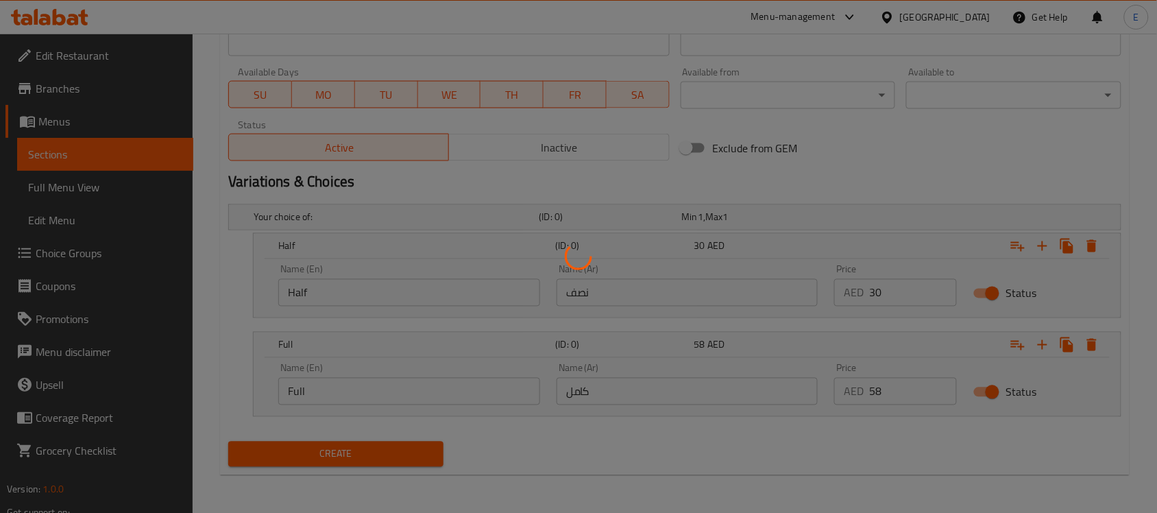
scroll to position [0, 0]
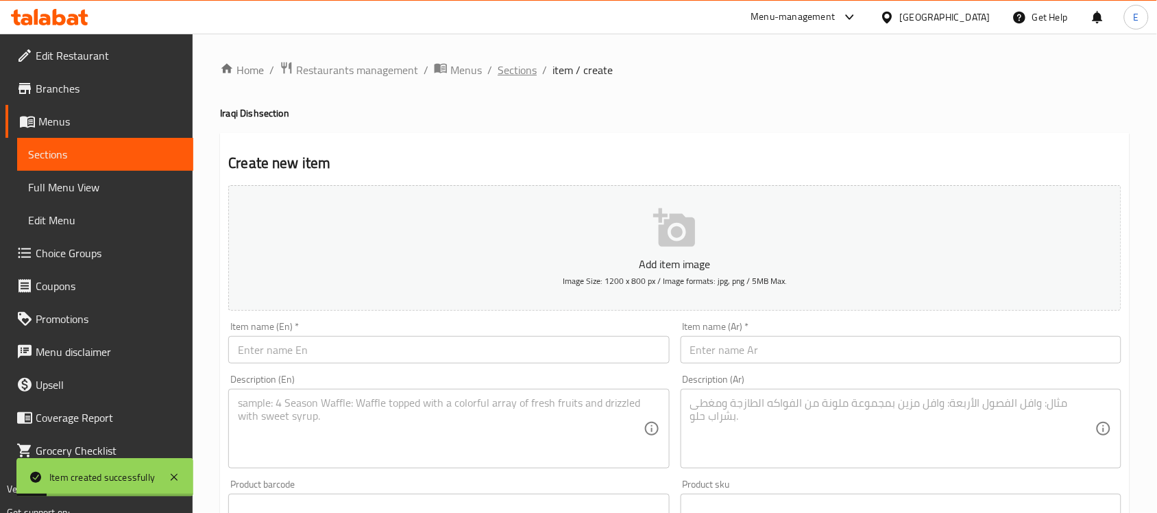
click at [531, 65] on span "Sections" at bounding box center [517, 70] width 39 height 16
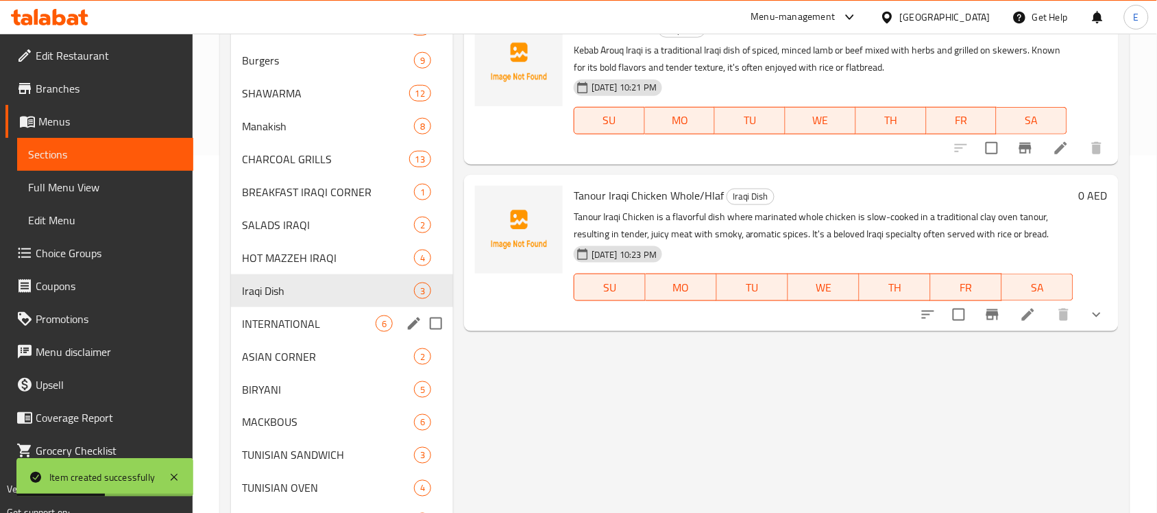
scroll to position [365, 0]
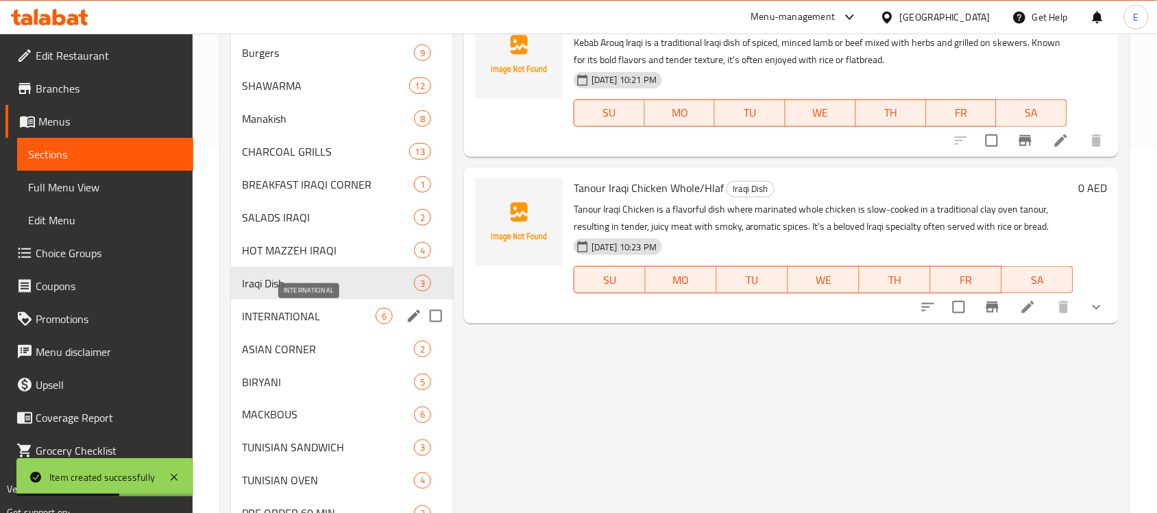
click at [293, 313] on span "INTERNATIONAL" at bounding box center [309, 316] width 134 height 16
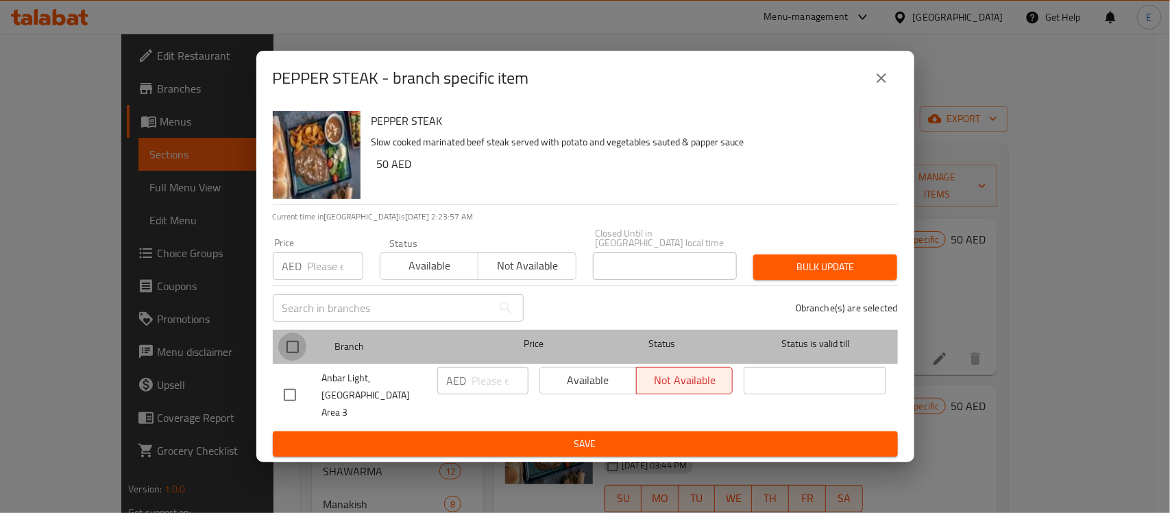
click at [300, 358] on input "checkbox" at bounding box center [292, 346] width 29 height 29
checkbox input "true"
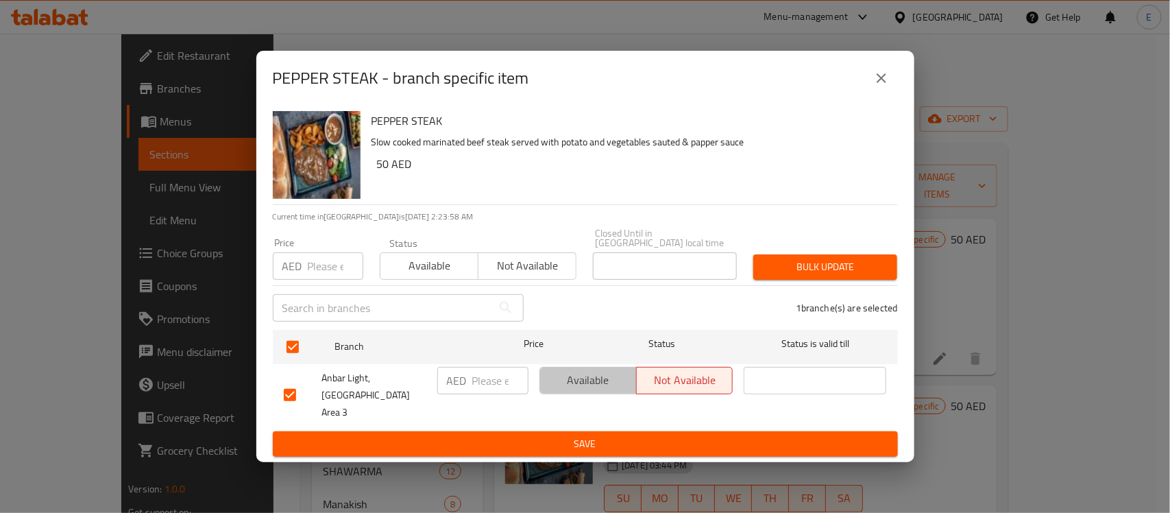
click at [593, 390] on span "Available" at bounding box center [589, 380] width 86 height 20
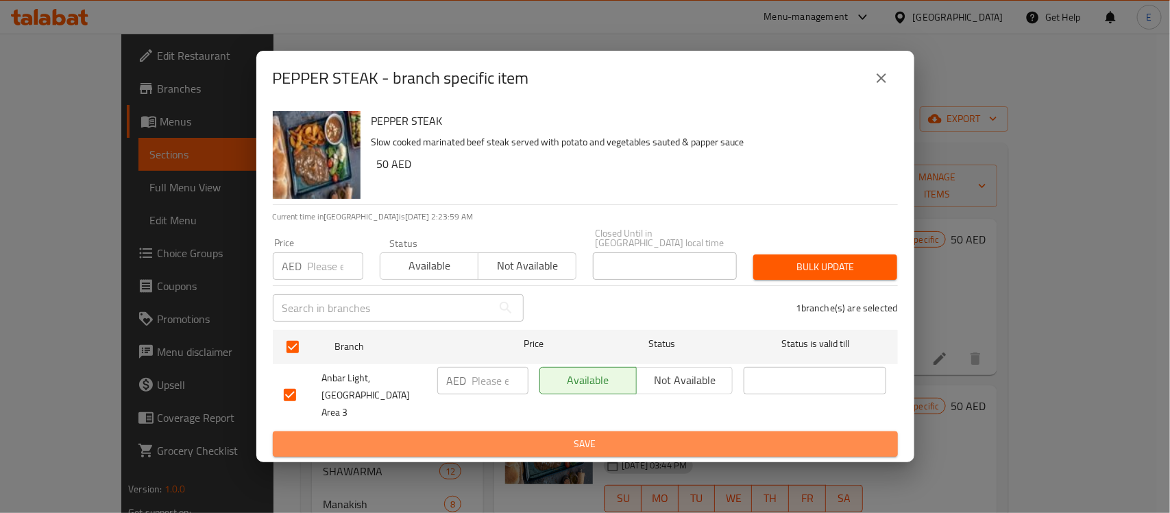
click at [568, 437] on span "Save" at bounding box center [585, 443] width 603 height 17
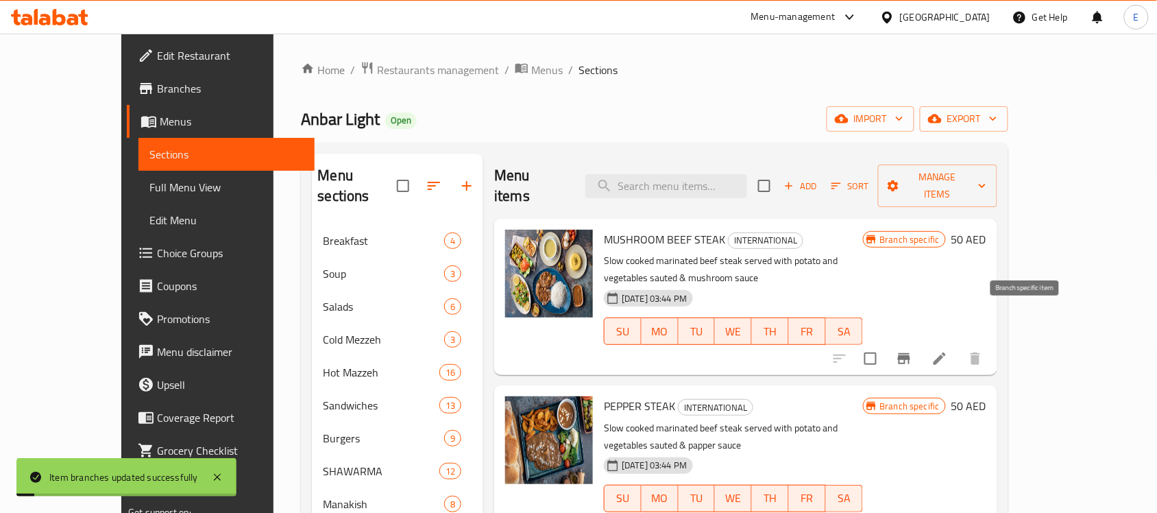
click at [910, 353] on icon "Branch-specific-item" at bounding box center [904, 358] width 12 height 11
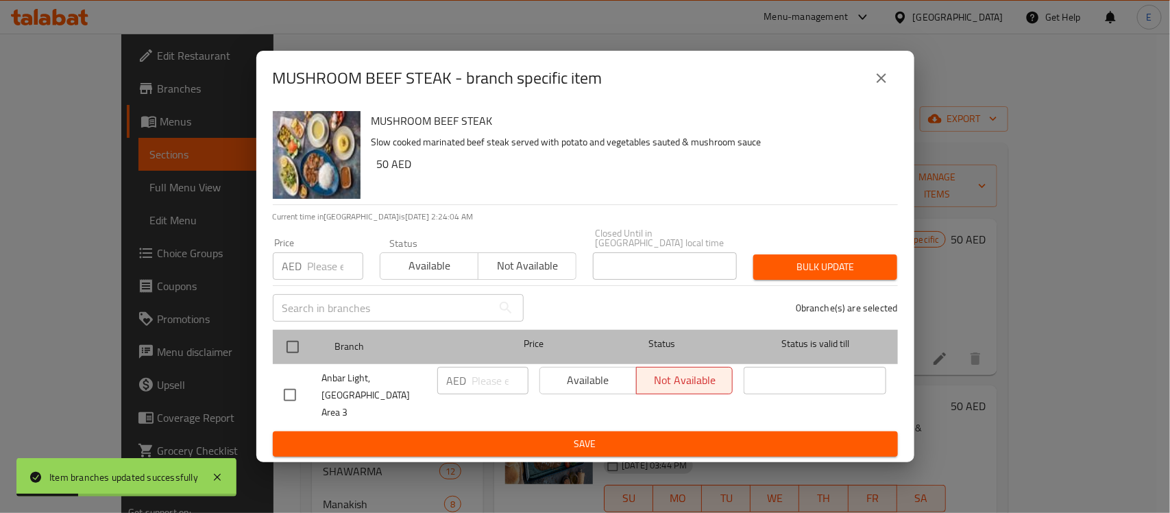
click at [307, 351] on div at bounding box center [303, 347] width 51 height 40
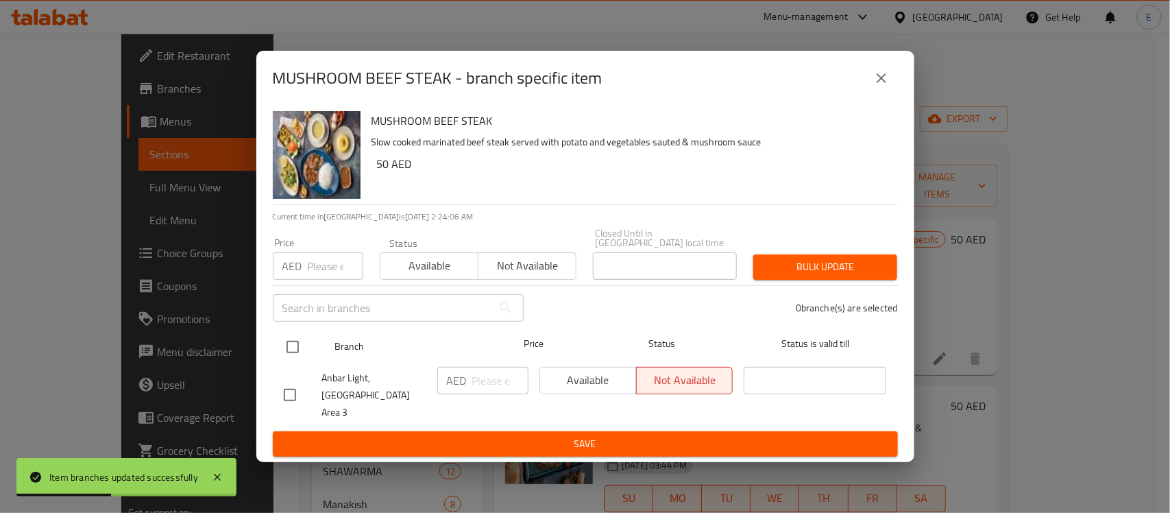
click at [297, 356] on input "checkbox" at bounding box center [292, 346] width 29 height 29
checkbox input "true"
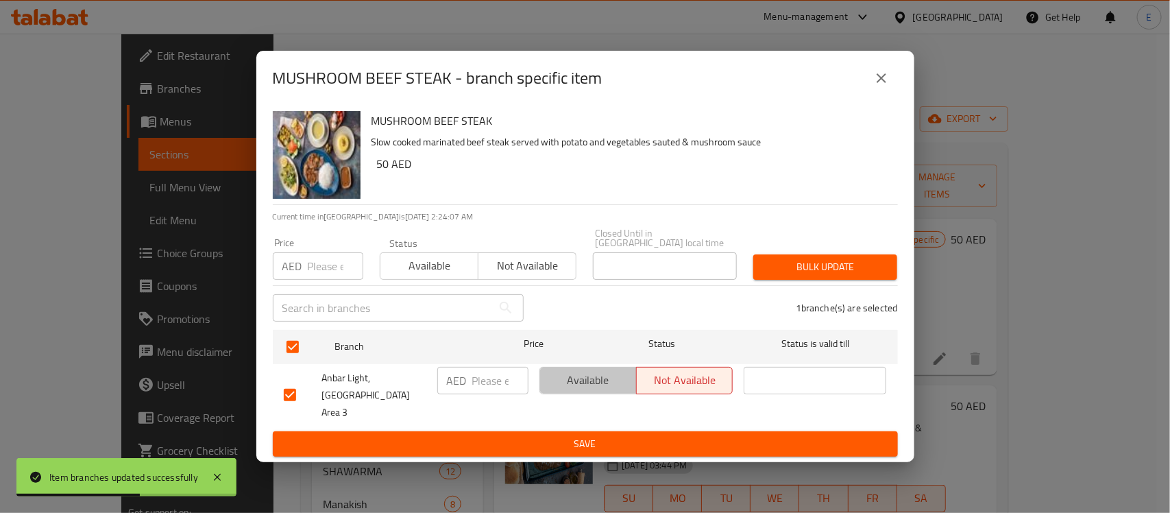
click at [570, 388] on span "Available" at bounding box center [589, 380] width 86 height 20
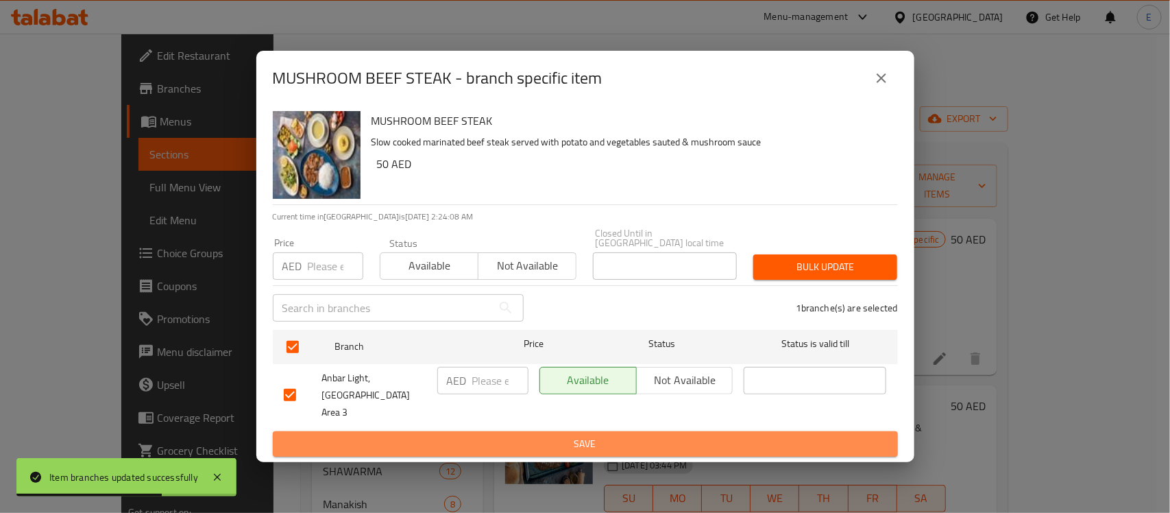
click at [564, 431] on button "Save" at bounding box center [585, 443] width 625 height 25
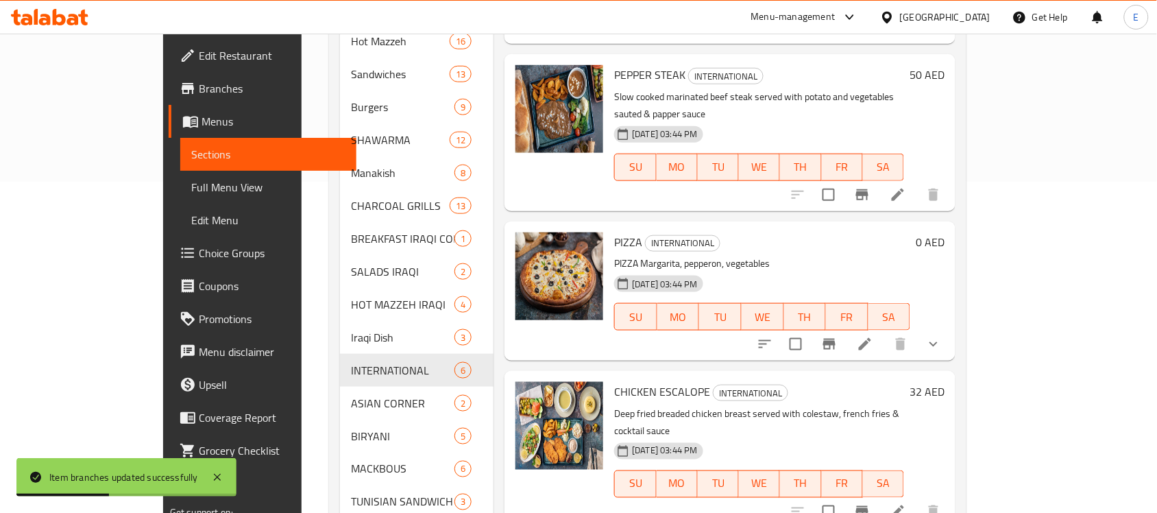
scroll to position [334, 0]
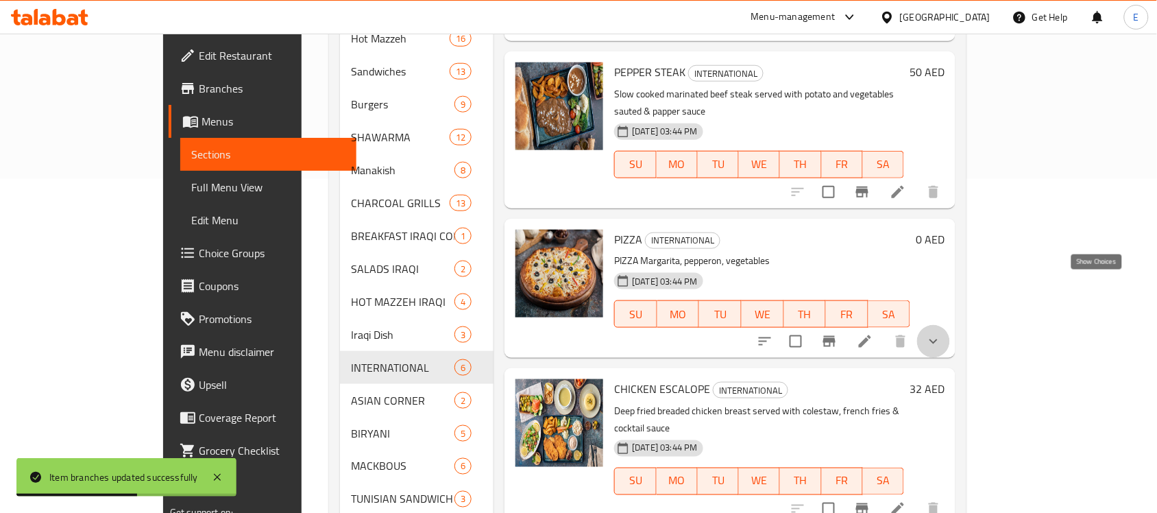
click at [942, 333] on icon "show more" at bounding box center [933, 341] width 16 height 16
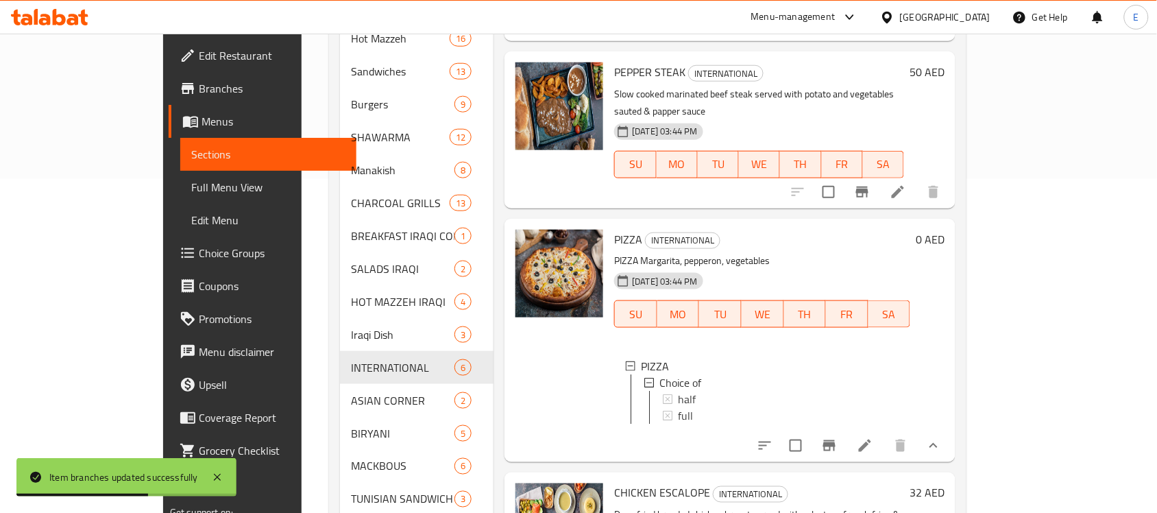
scroll to position [74, 0]
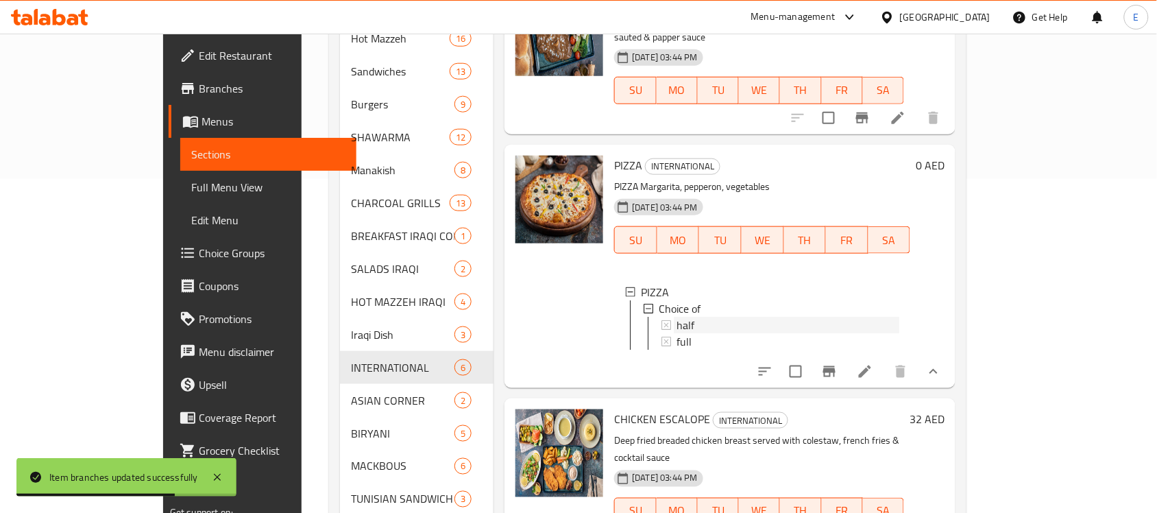
click at [756, 317] on div "half" at bounding box center [788, 325] width 223 height 16
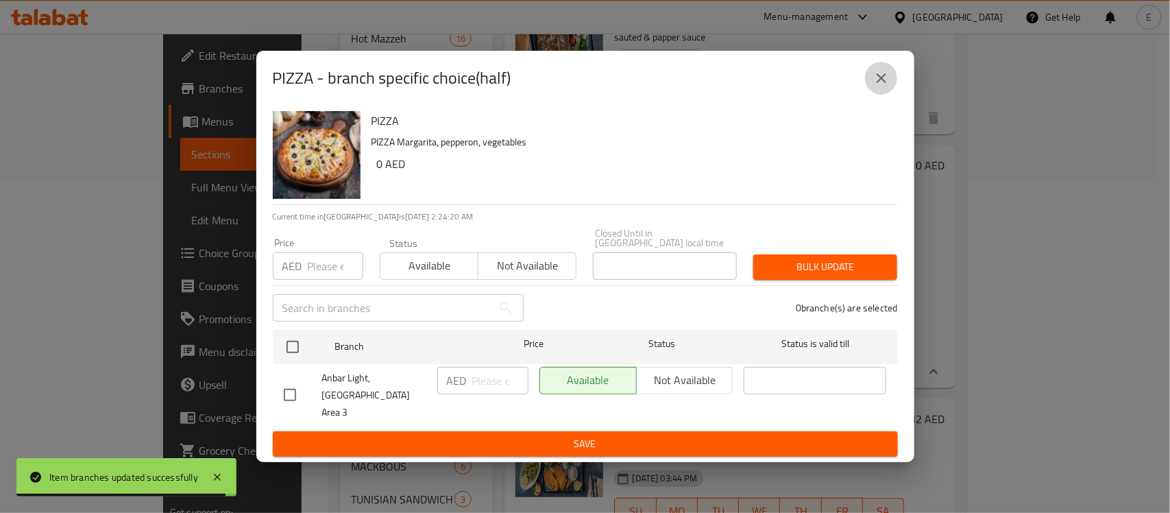
click at [872, 90] on button "close" at bounding box center [881, 78] width 33 height 33
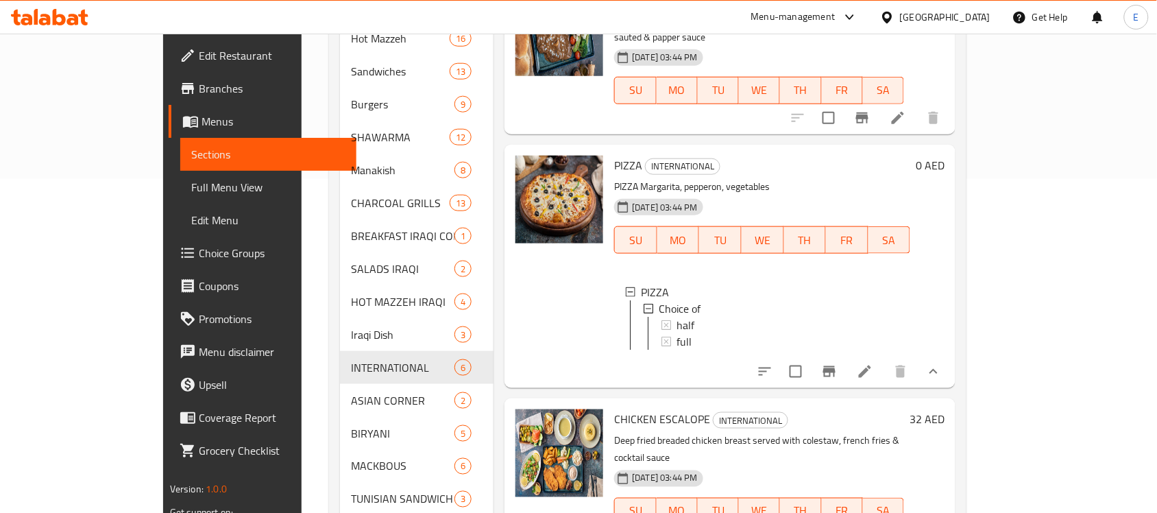
click at [884, 359] on li at bounding box center [865, 371] width 38 height 25
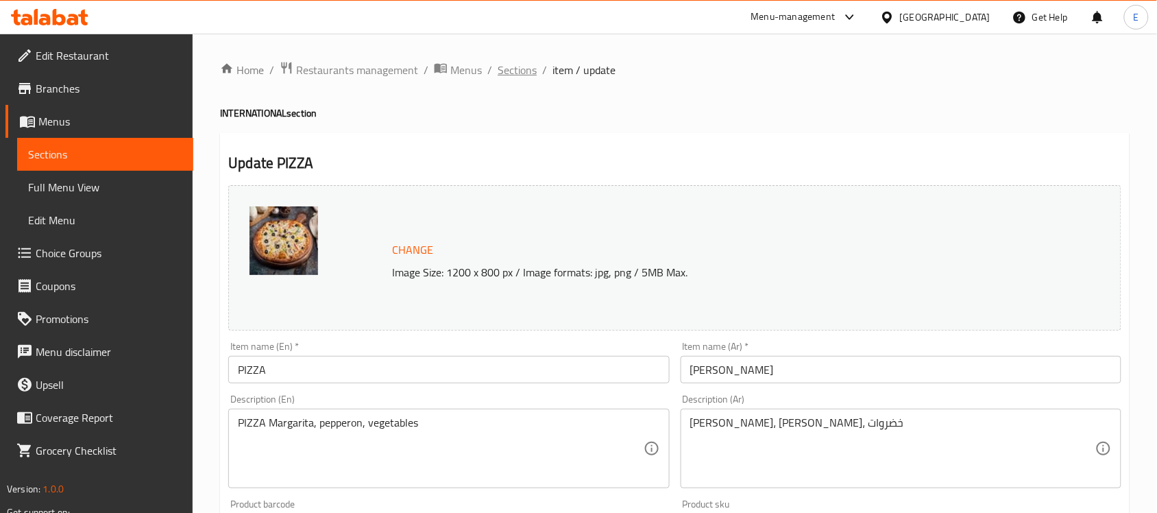
click at [518, 65] on span "Sections" at bounding box center [517, 70] width 39 height 16
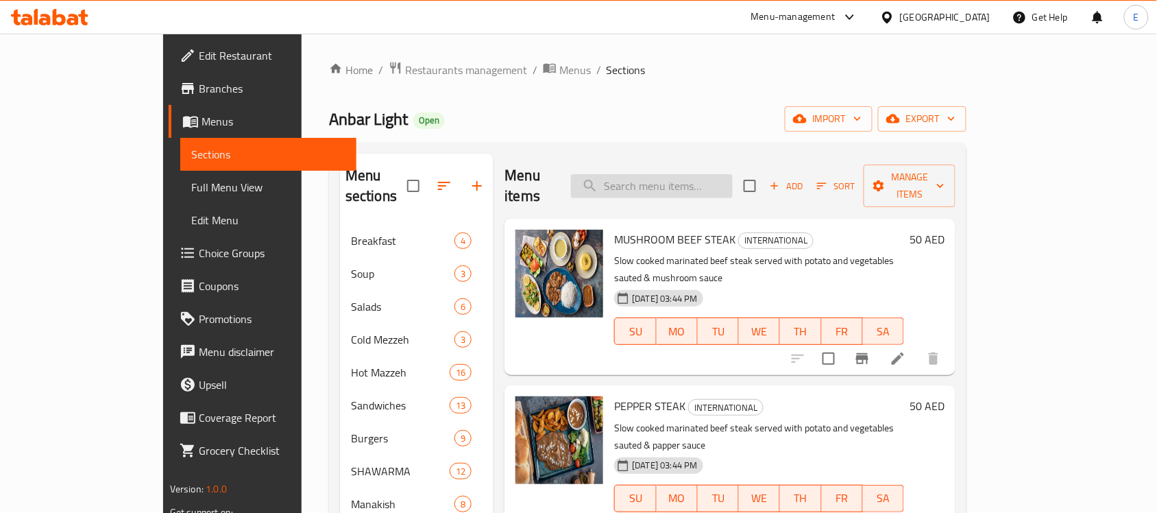
click at [714, 175] on input "search" at bounding box center [652, 186] width 162 height 24
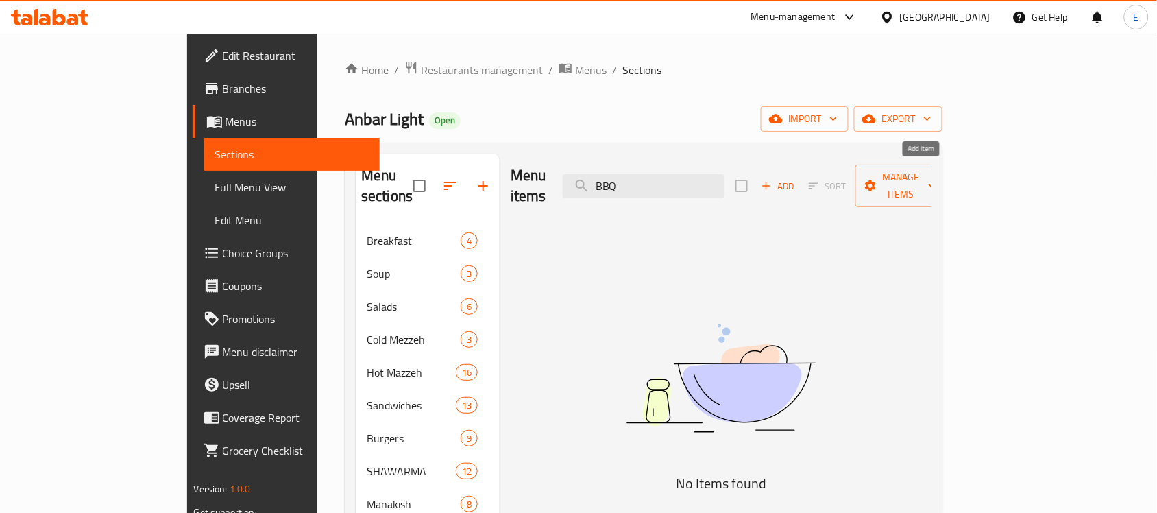
type input "BBQ"
click at [797, 182] on span "Add" at bounding box center [778, 186] width 37 height 16
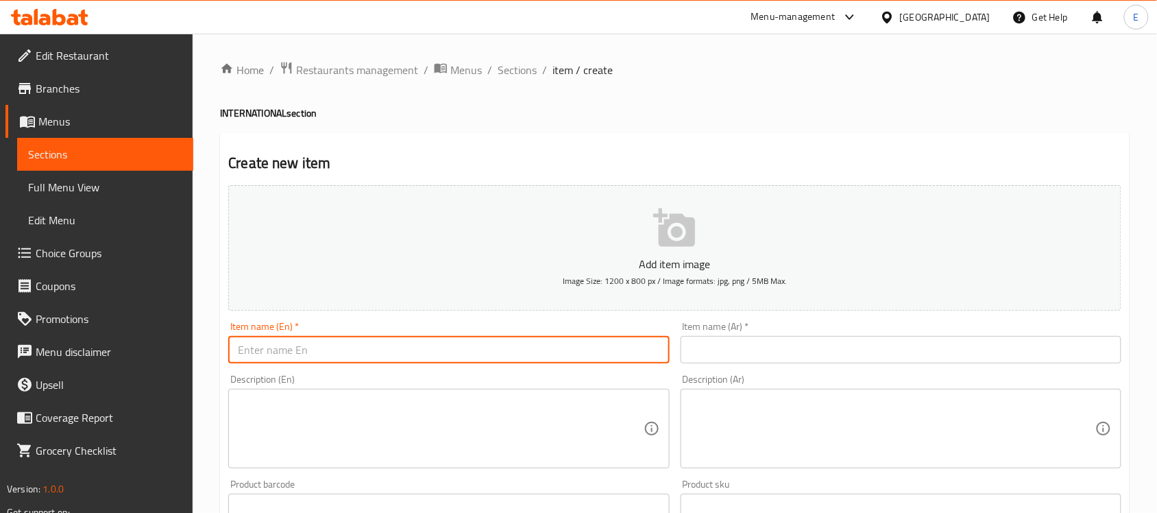
click at [388, 345] on input "text" at bounding box center [448, 349] width 441 height 27
paste input "Bbq Chicken Pizza"
click at [257, 350] on input "Bbq Chicken Pizza" at bounding box center [448, 349] width 441 height 27
type input "BBQ Chicken Pizza"
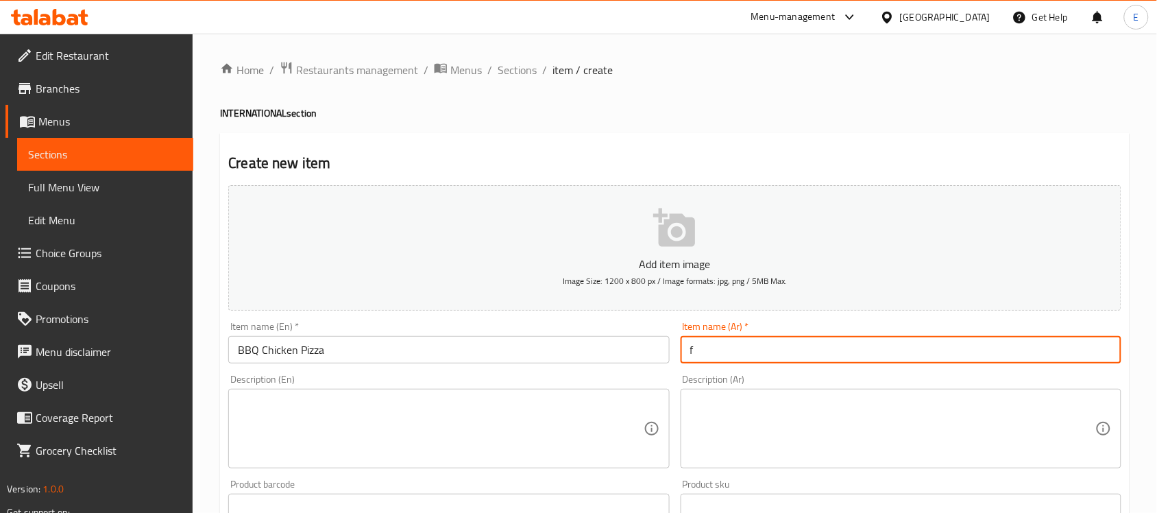
click at [768, 356] on input "f" at bounding box center [901, 349] width 441 height 27
type input "f"
type input "بيتزا دجاج باربكيو"
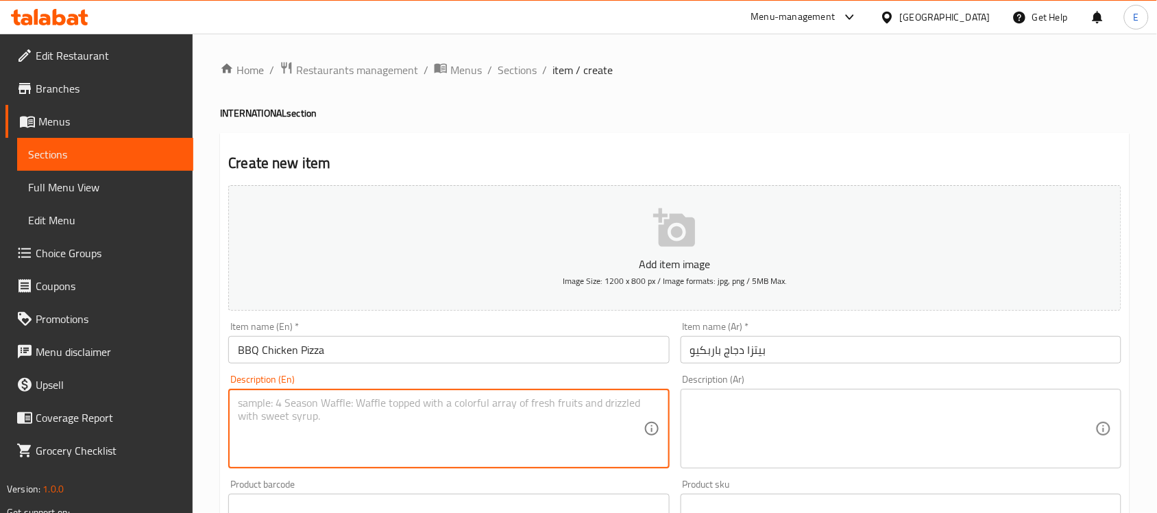
paste textarea "BBQ Chicken Pizza features a crispy crust topped with tangy barbecue sauce, gri…"
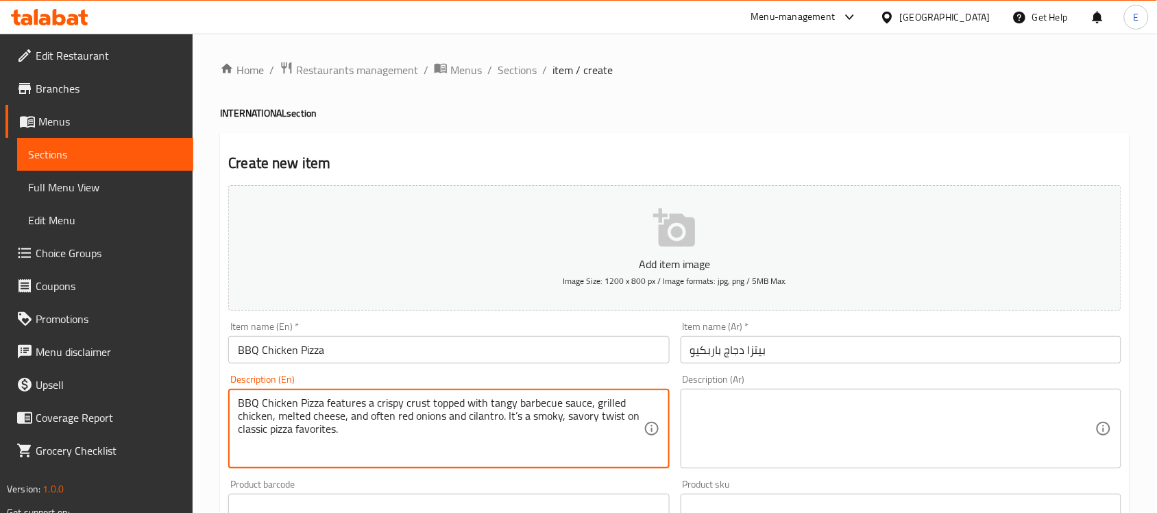
type textarea "BBQ Chicken Pizza features a crispy crust topped with tangy barbecue sauce, gri…"
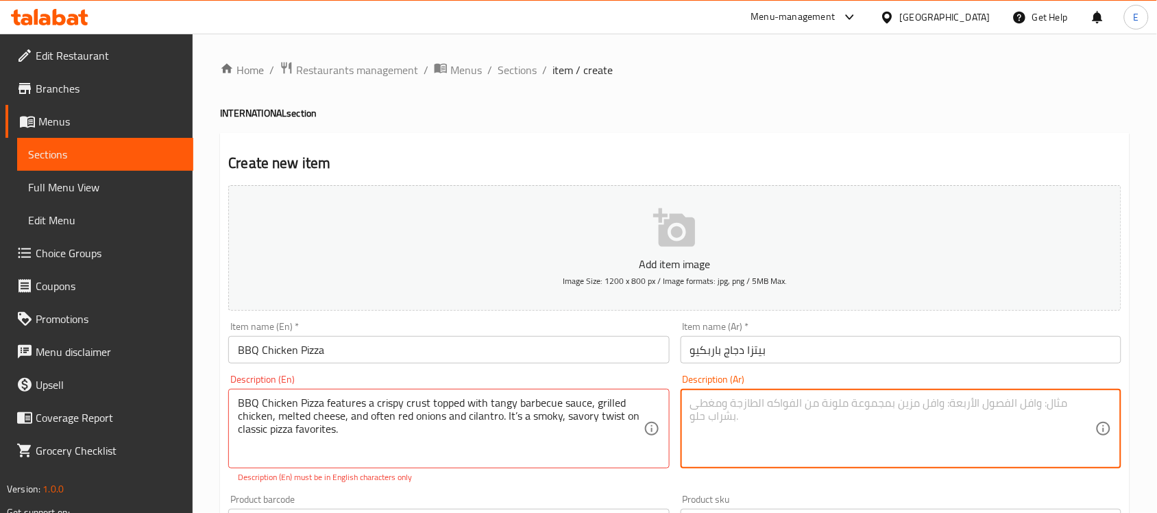
paste textarea "بيتزا دجاج الباربكيو تتميز بعجينة مقرمشة مغطاة بصلصة باربكيو لاذعة، ودجاج مشوي،…"
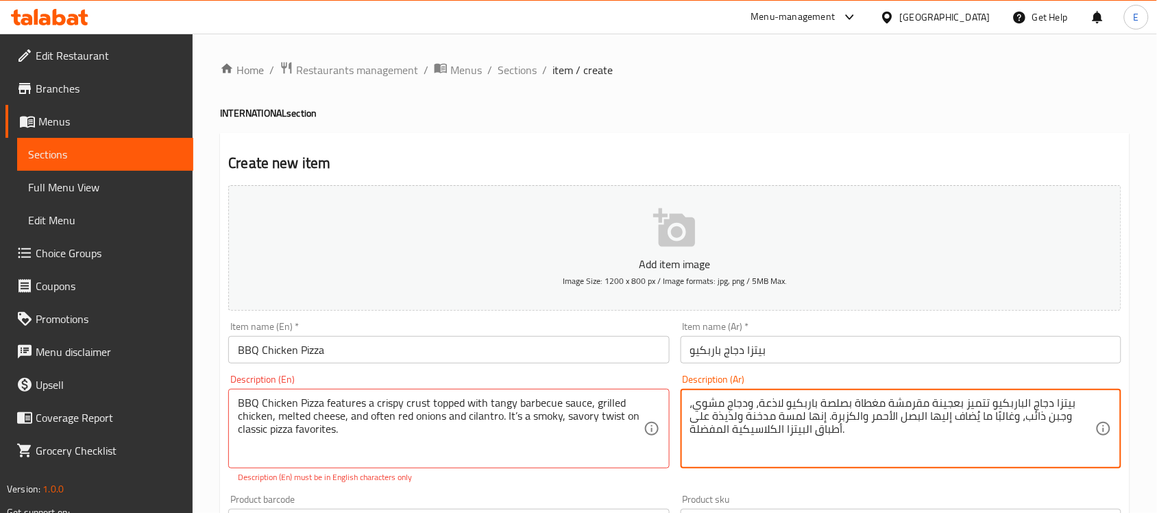
type textarea "بيتزا دجاج الباربكيو تتميز بعجينة مقرمشة مغطاة بصلصة باربكيو لاذعة، ودجاج مشوي،…"
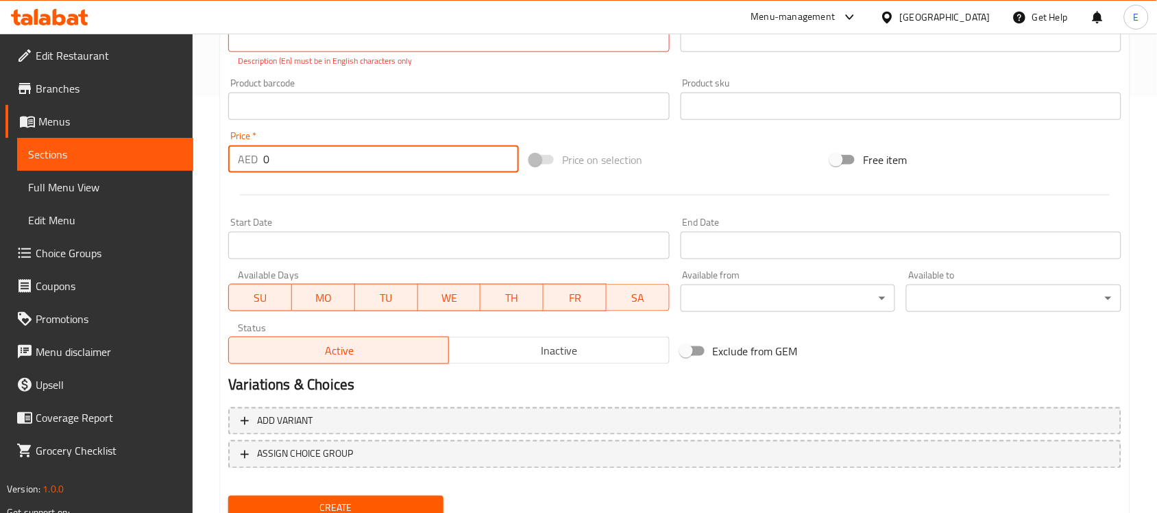
drag, startPoint x: 307, startPoint y: 158, endPoint x: 152, endPoint y: 162, distance: 155.7
click at [152, 162] on div "Edit Restaurant Branches Menus Sections Full Menu View Edit Menu Choice Groups …" at bounding box center [578, 92] width 1157 height 950
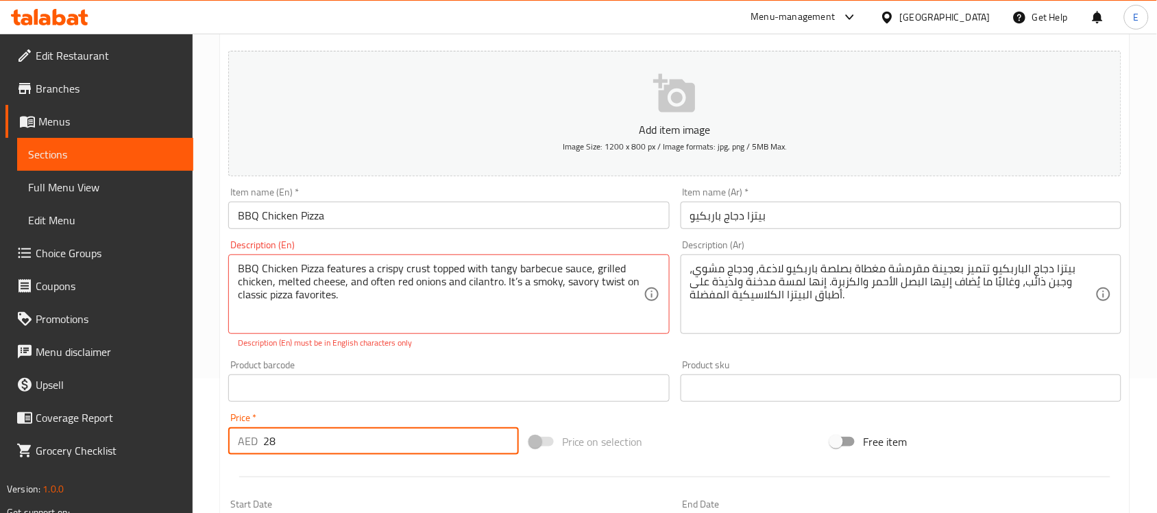
type input "28"
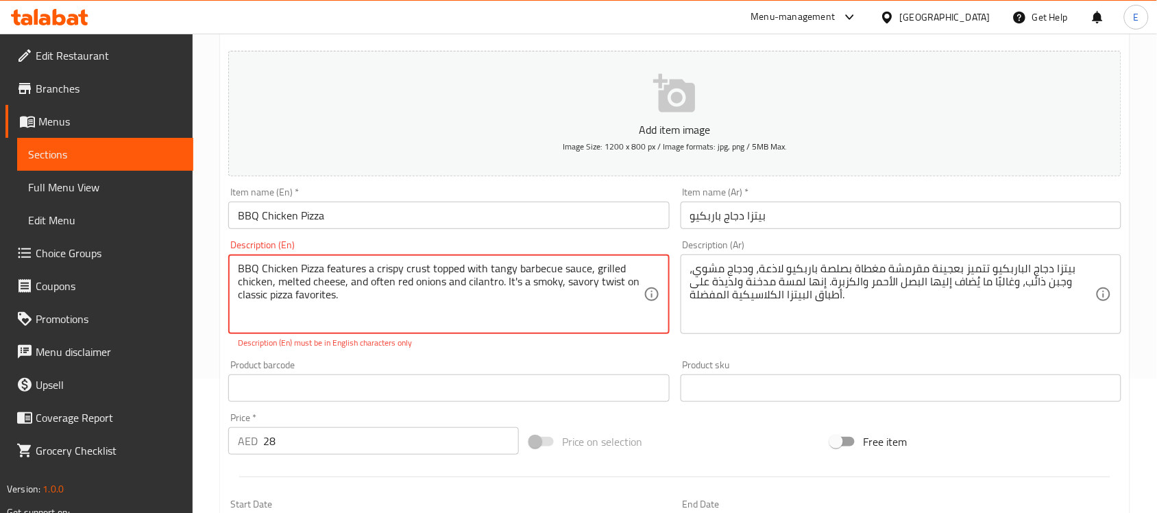
type textarea "BBQ Chicken Pizza features a crispy crust topped with tangy barbecue sauce, gri…"
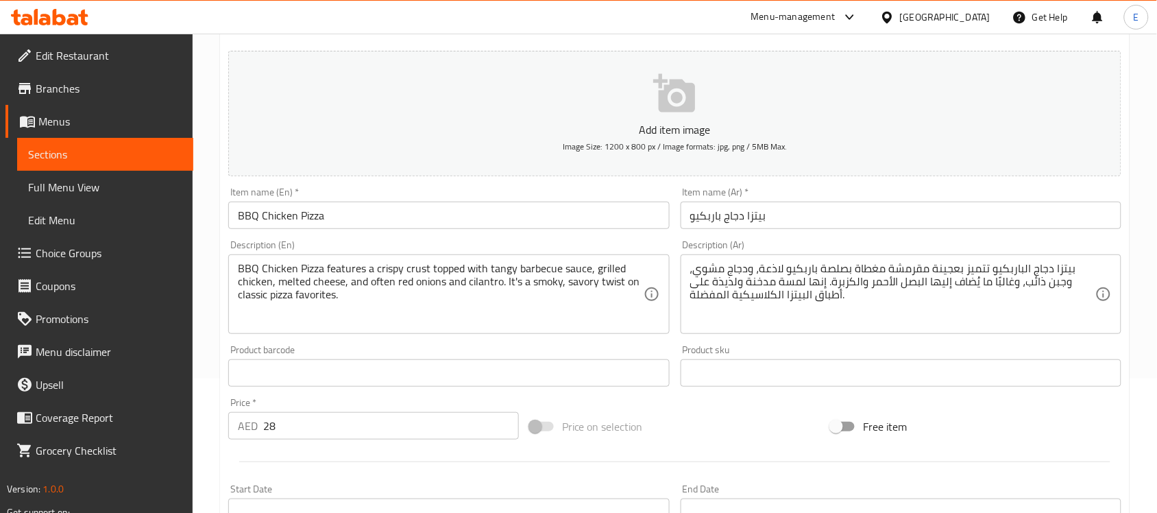
click at [494, 355] on div "Product barcode Product barcode" at bounding box center [449, 365] width 452 height 53
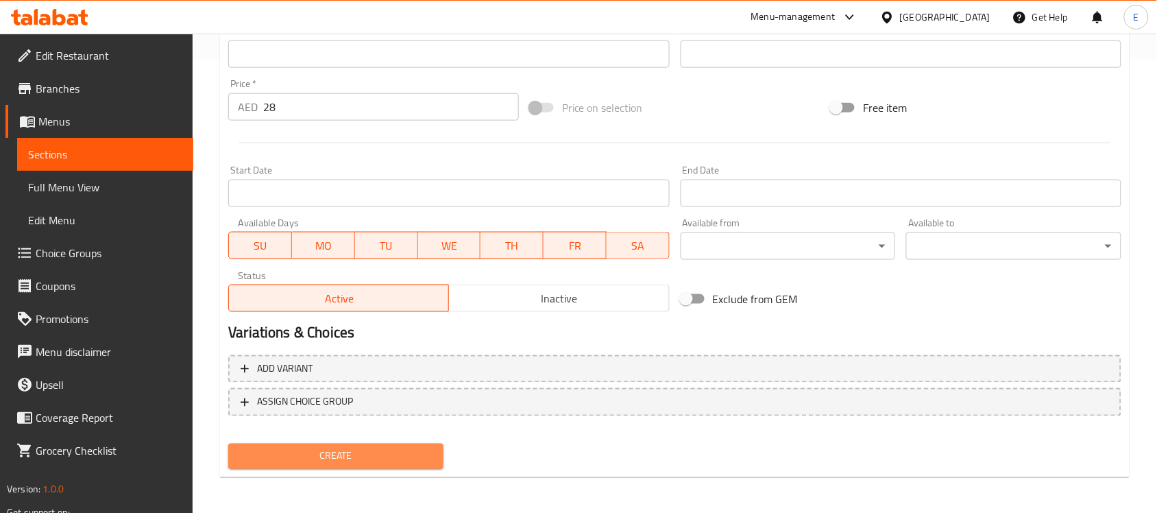
click at [363, 450] on span "Create" at bounding box center [335, 456] width 193 height 17
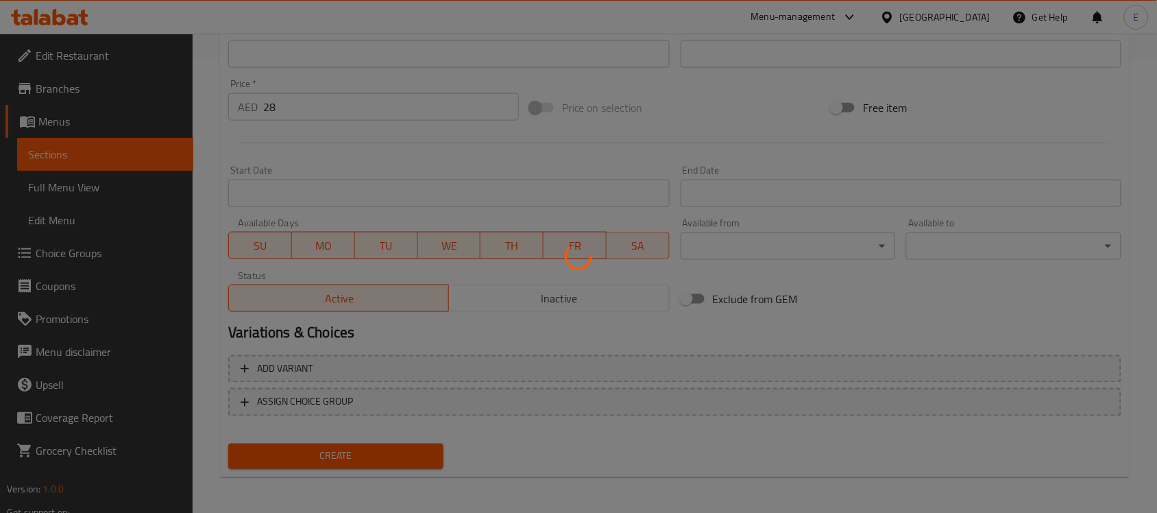
type input "0"
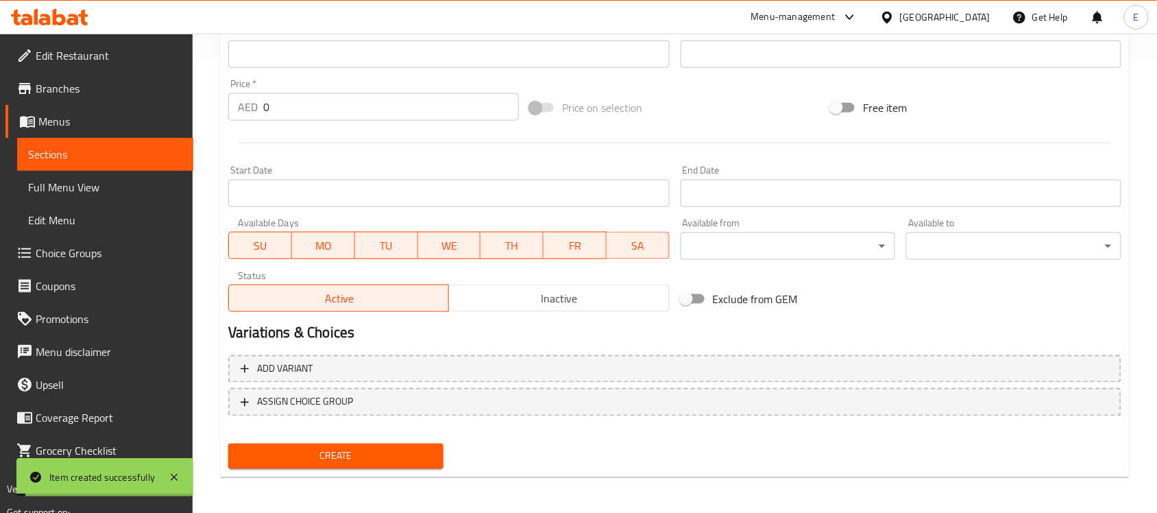
scroll to position [0, 0]
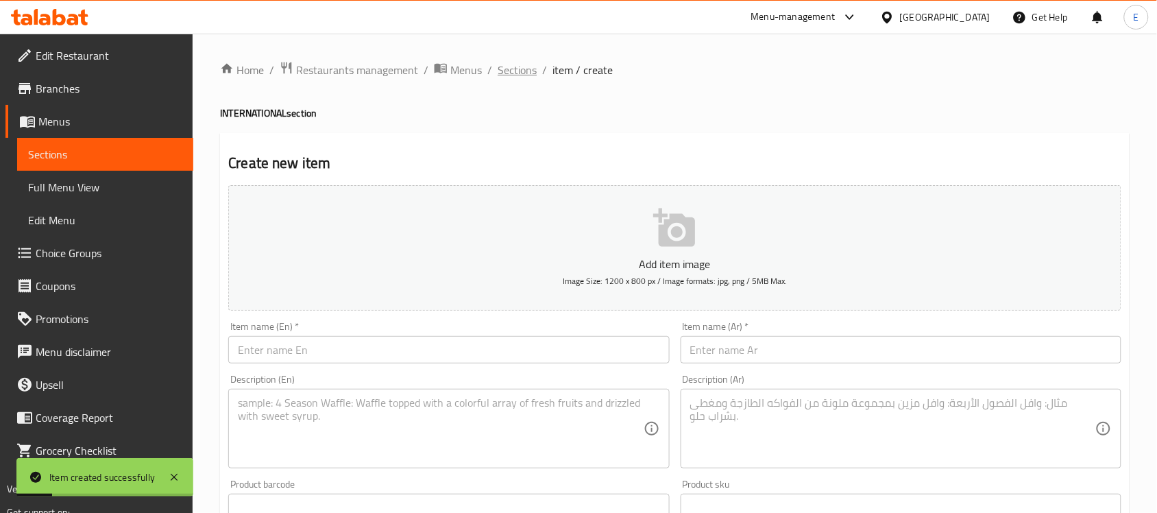
click at [516, 64] on span "Sections" at bounding box center [517, 70] width 39 height 16
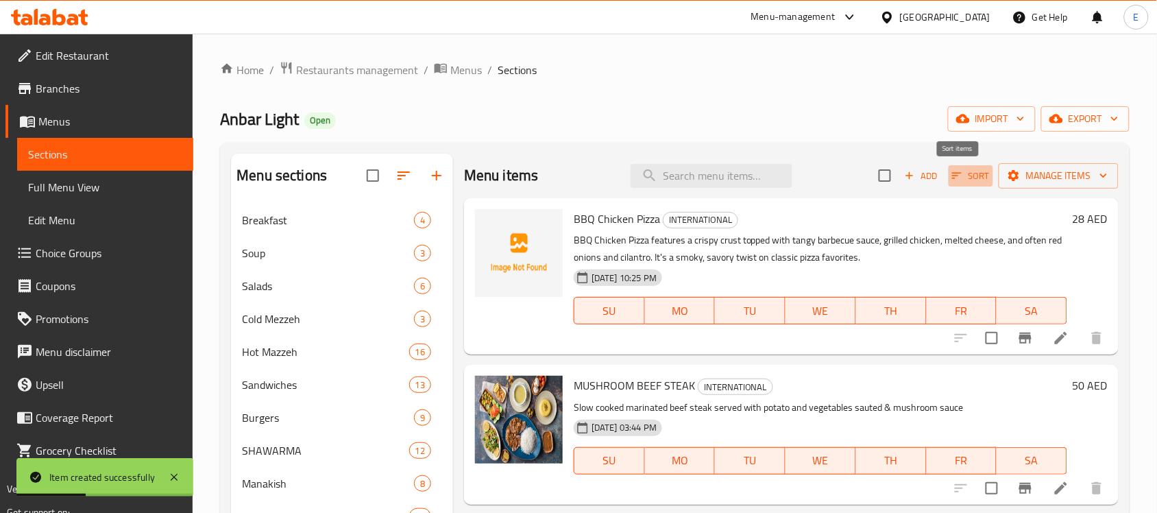
click at [978, 175] on button "Sort" at bounding box center [971, 175] width 45 height 21
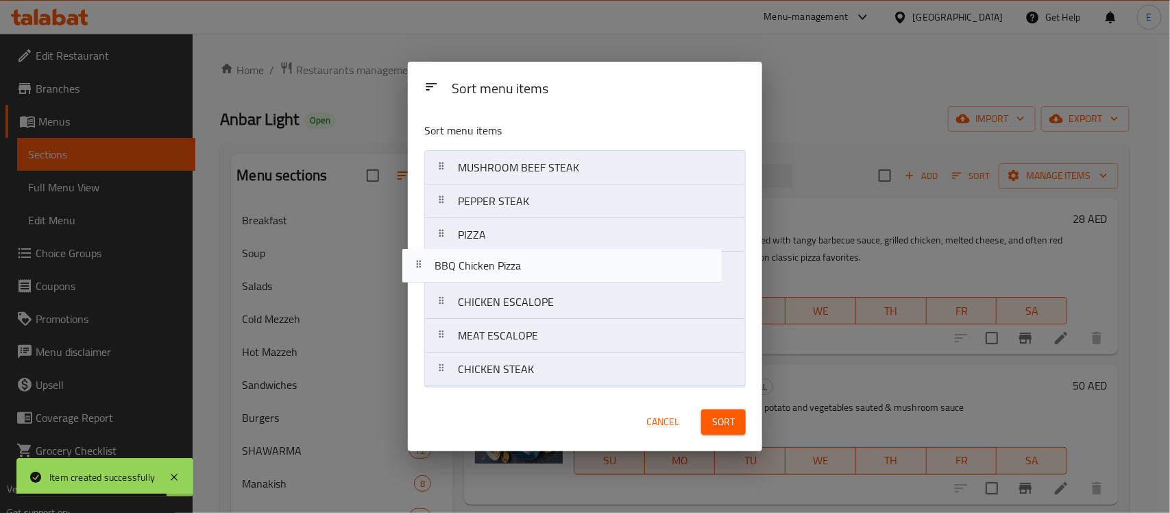
drag, startPoint x: 532, startPoint y: 173, endPoint x: 505, endPoint y: 285, distance: 115.1
click at [505, 285] on nav "BBQ Chicken Pizza MUSHROOM BEEF STEAK PEPPER STEAK PIZZA CHICKEN ESCALOPE MEAT …" at bounding box center [585, 268] width 322 height 237
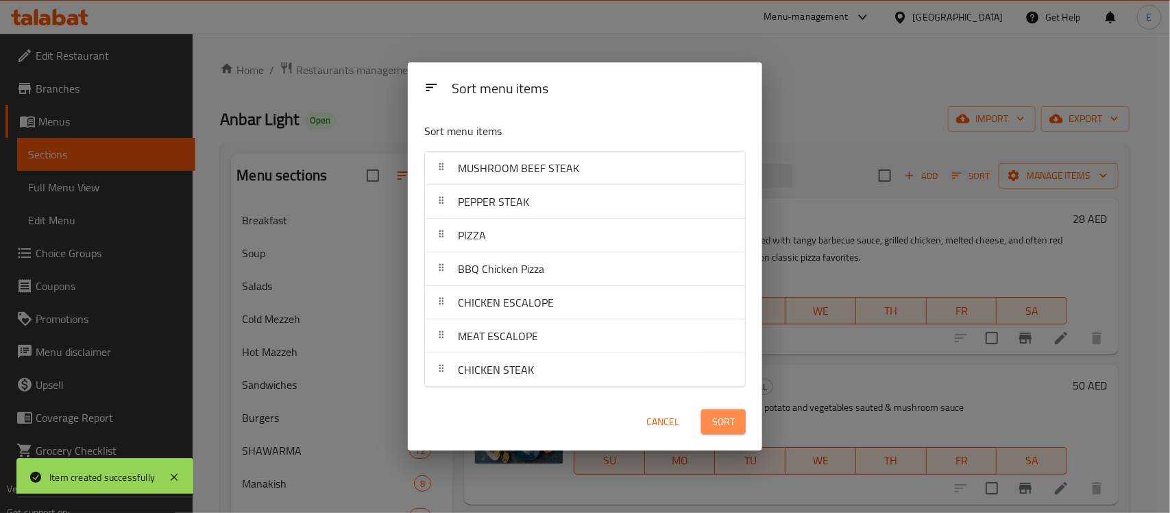
click at [721, 420] on span "Sort" at bounding box center [723, 421] width 23 height 17
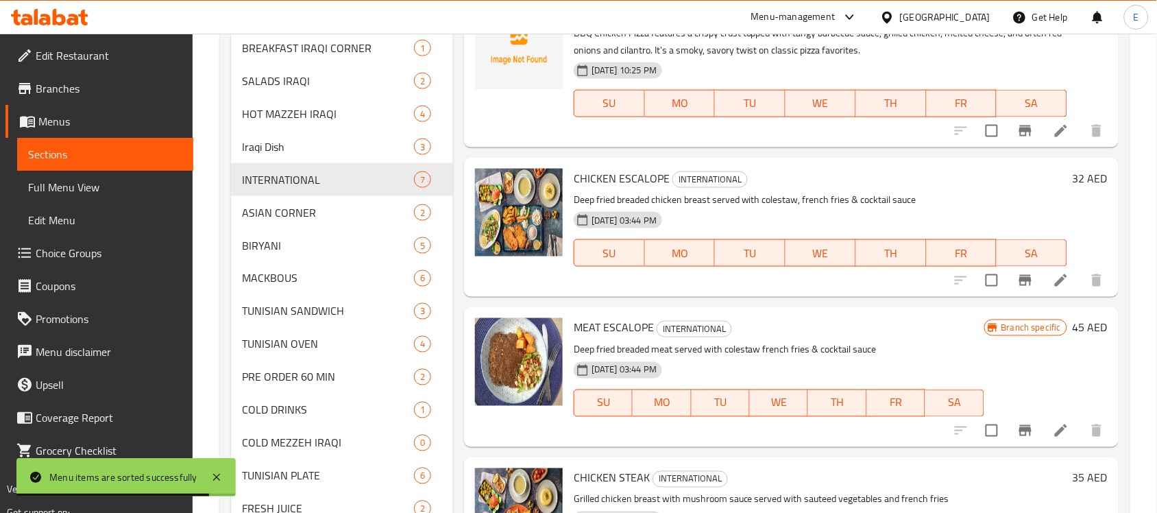
scroll to position [505, 0]
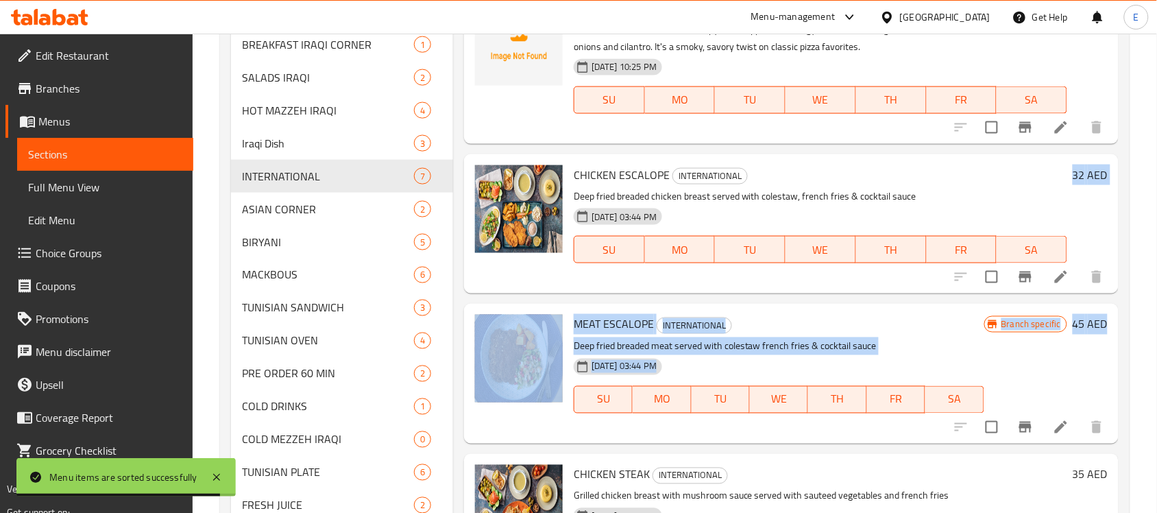
drag, startPoint x: 1139, startPoint y: 340, endPoint x: 930, endPoint y: 182, distance: 261.3
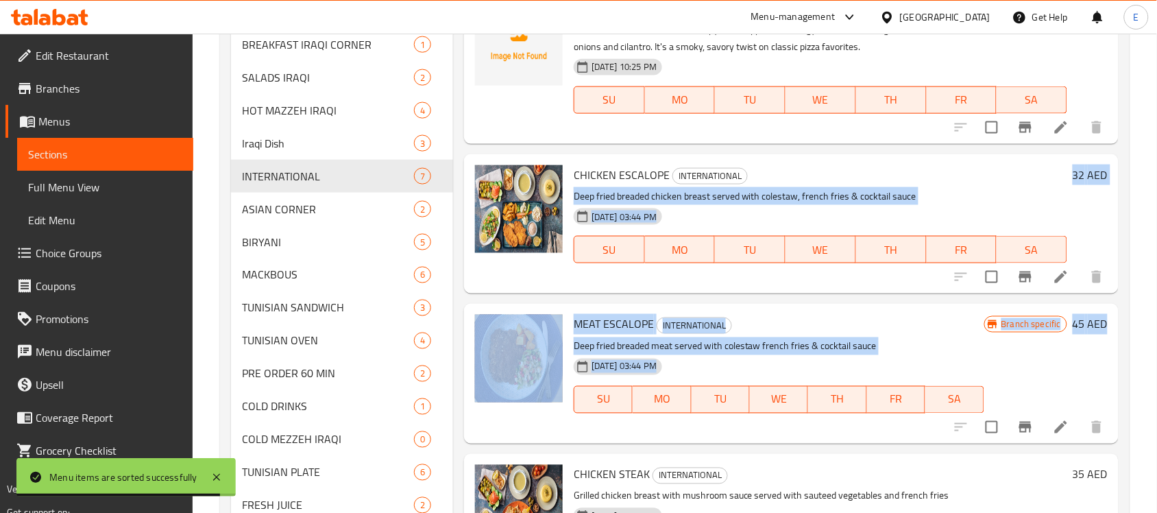
click at [930, 182] on div "Home / Restaurants management / Menus / Sections Anbar Light Open import export…" at bounding box center [675, 80] width 965 height 1102
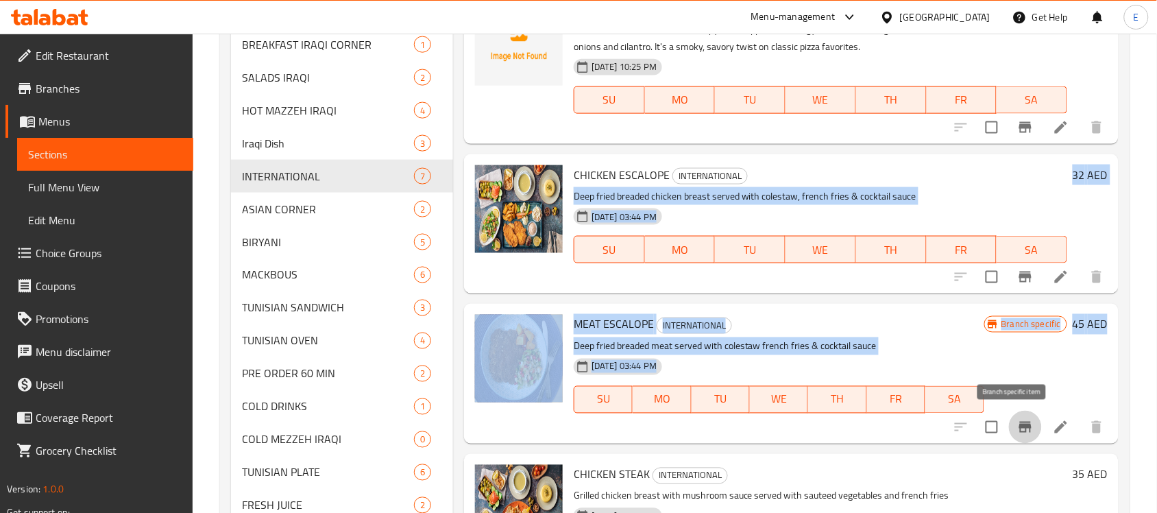
click at [1019, 424] on icon "Branch-specific-item" at bounding box center [1025, 427] width 12 height 11
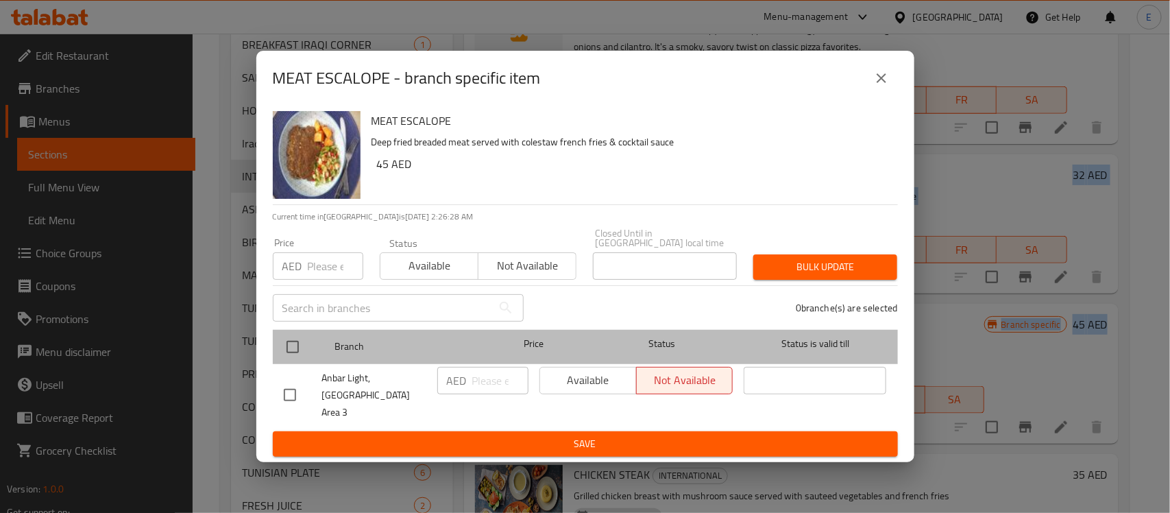
click at [313, 354] on div at bounding box center [303, 347] width 51 height 40
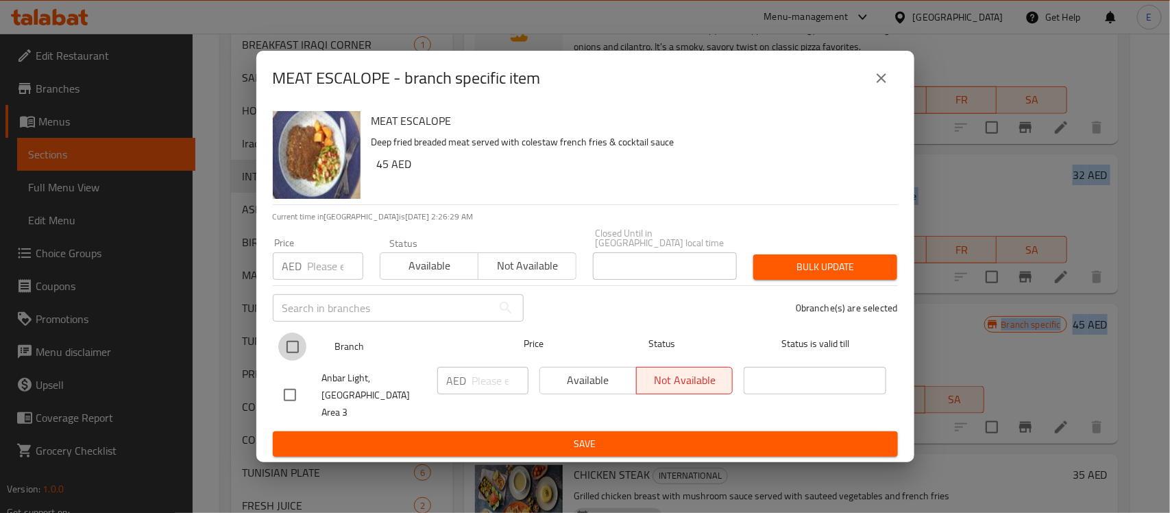
click at [285, 355] on input "checkbox" at bounding box center [292, 346] width 29 height 29
checkbox input "true"
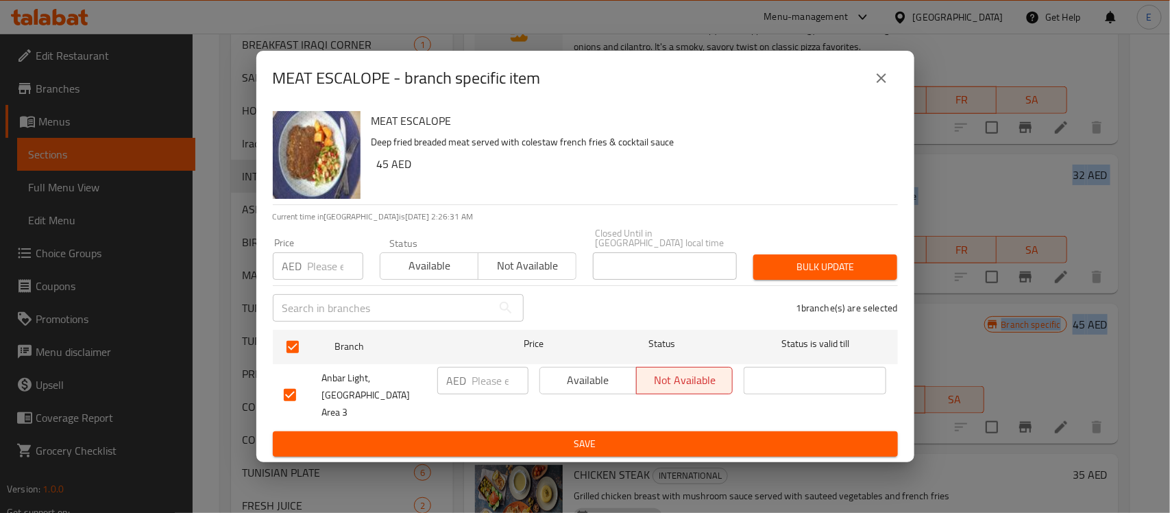
click at [579, 390] on span "Available" at bounding box center [589, 380] width 86 height 20
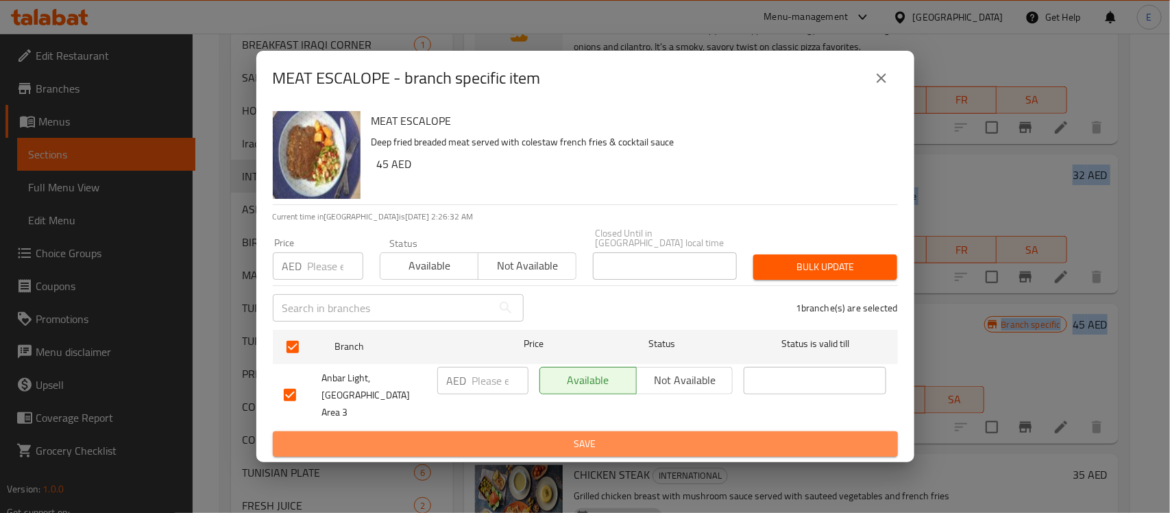
click at [569, 435] on span "Save" at bounding box center [585, 443] width 603 height 17
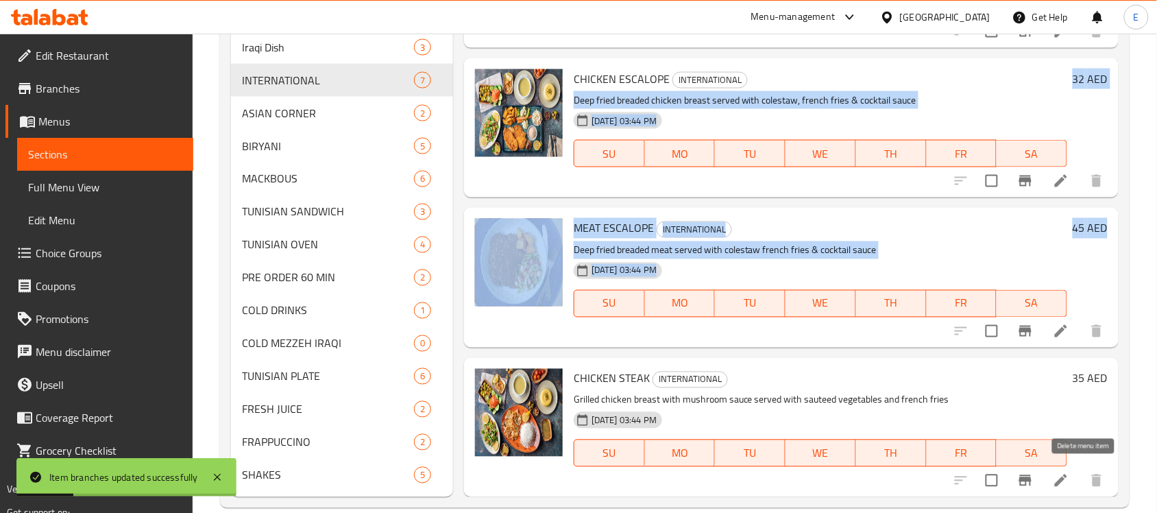
scroll to position [622, 0]
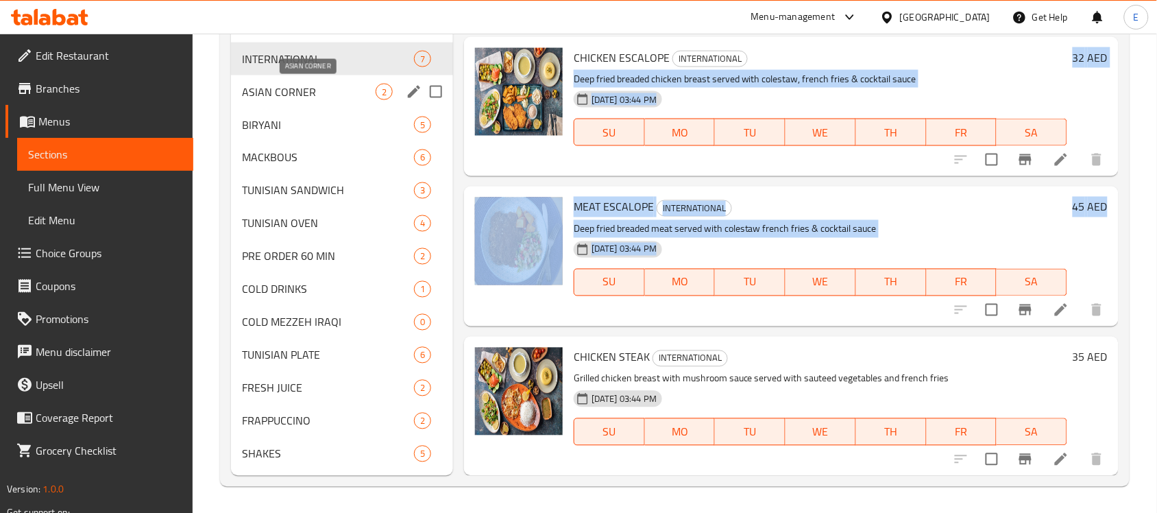
click at [314, 91] on span "ASIAN CORNER" at bounding box center [309, 92] width 134 height 16
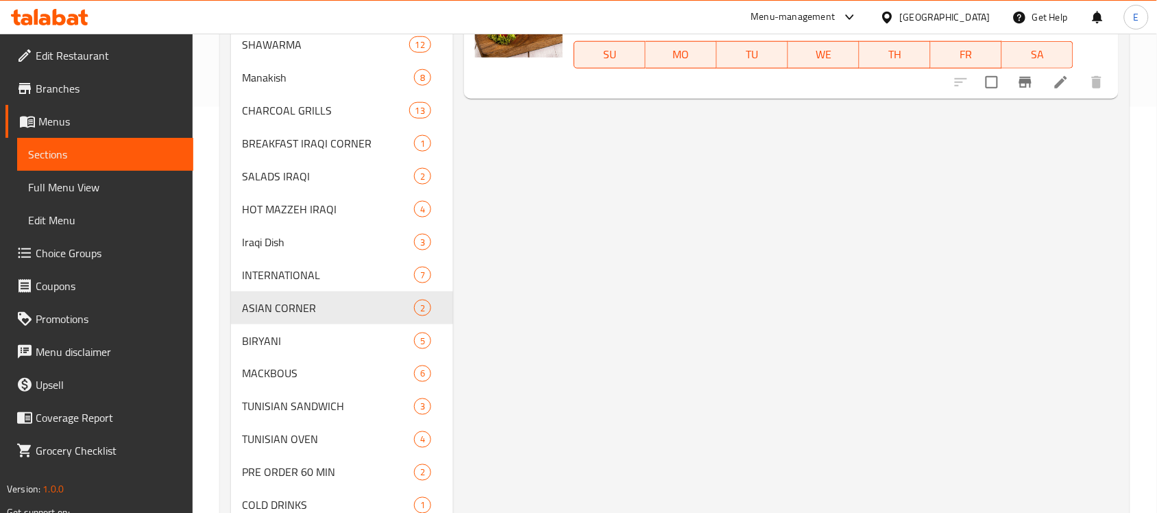
scroll to position [405, 0]
